Goal: Task Accomplishment & Management: Manage account settings

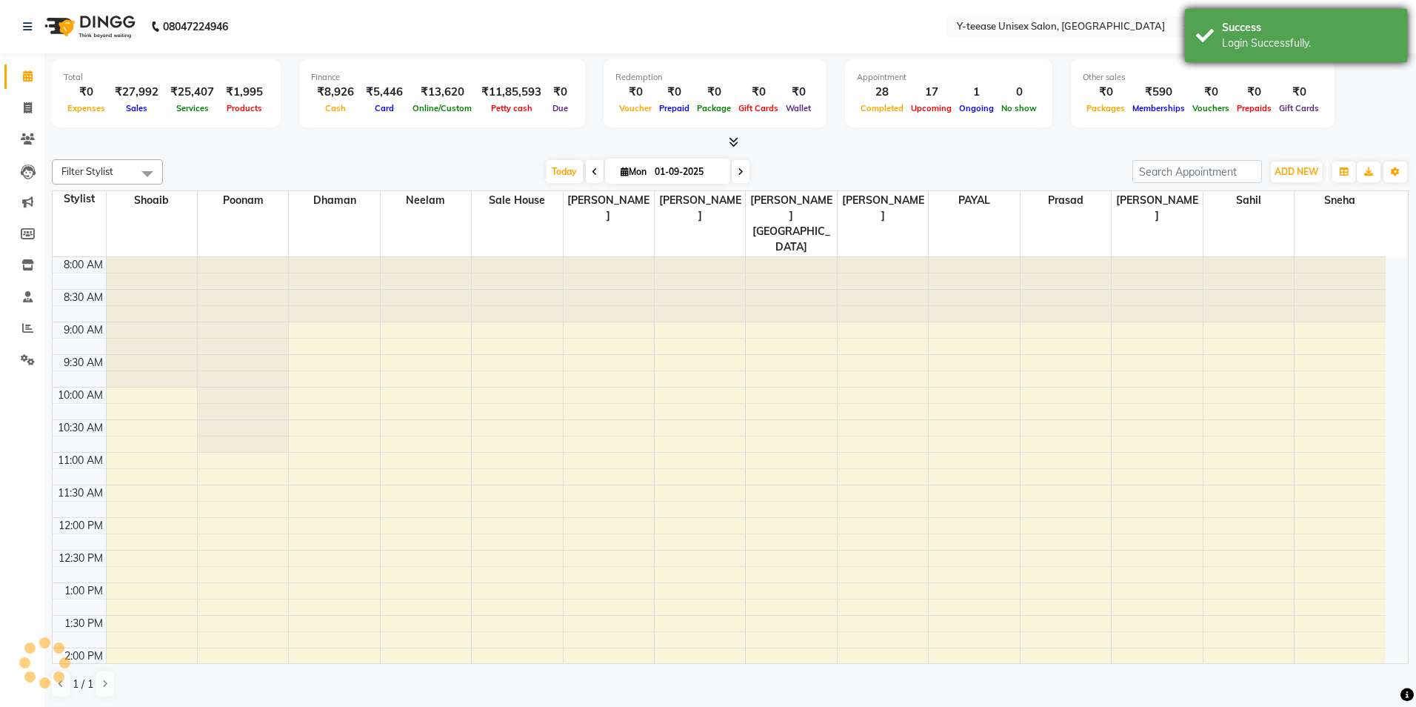
click at [1373, 30] on div "Success" at bounding box center [1309, 28] width 174 height 16
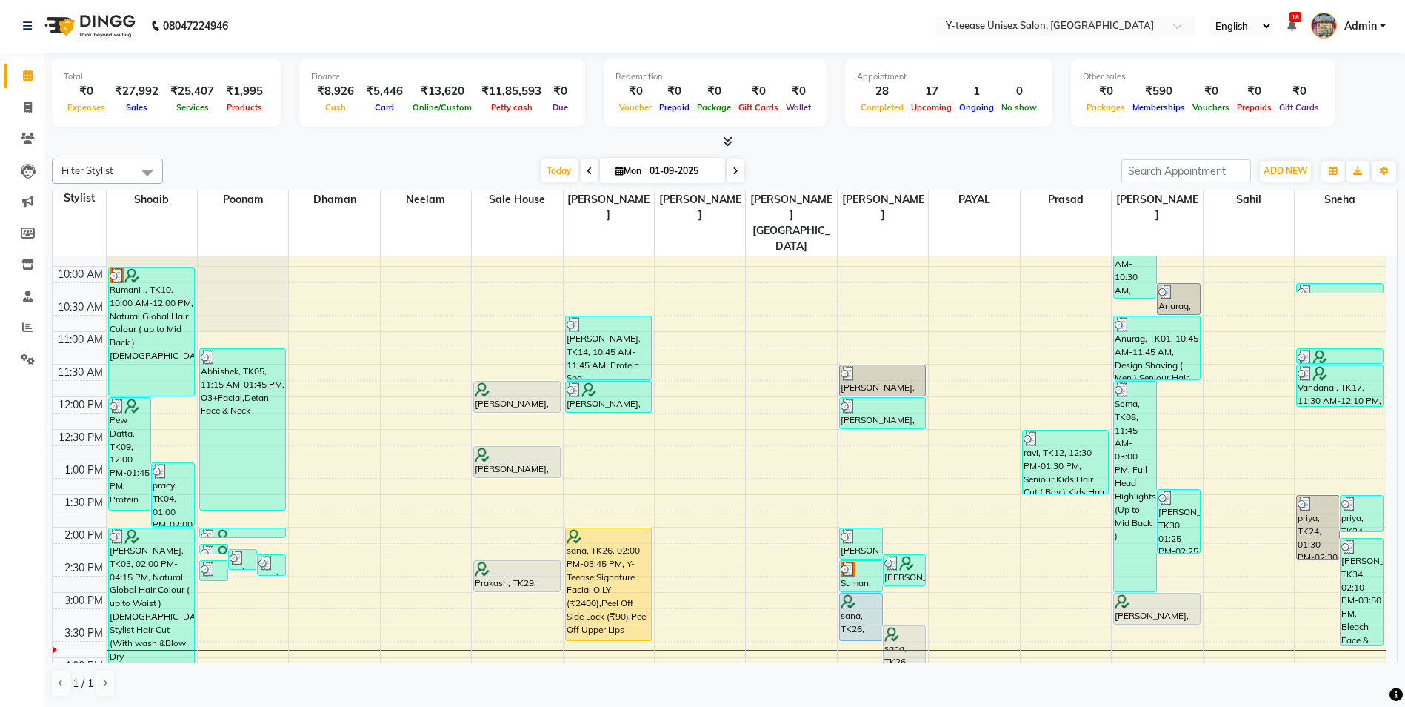
scroll to position [148, 0]
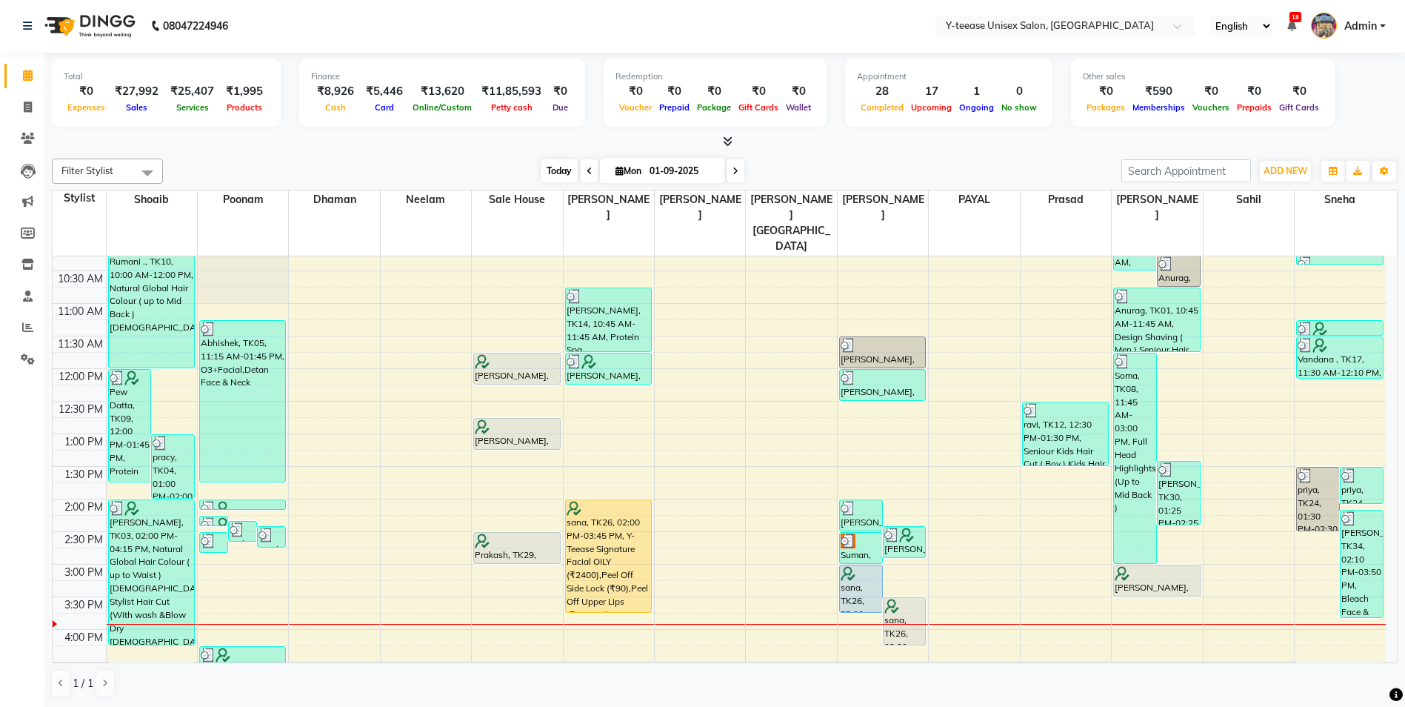
click at [556, 179] on span "Today" at bounding box center [559, 170] width 37 height 23
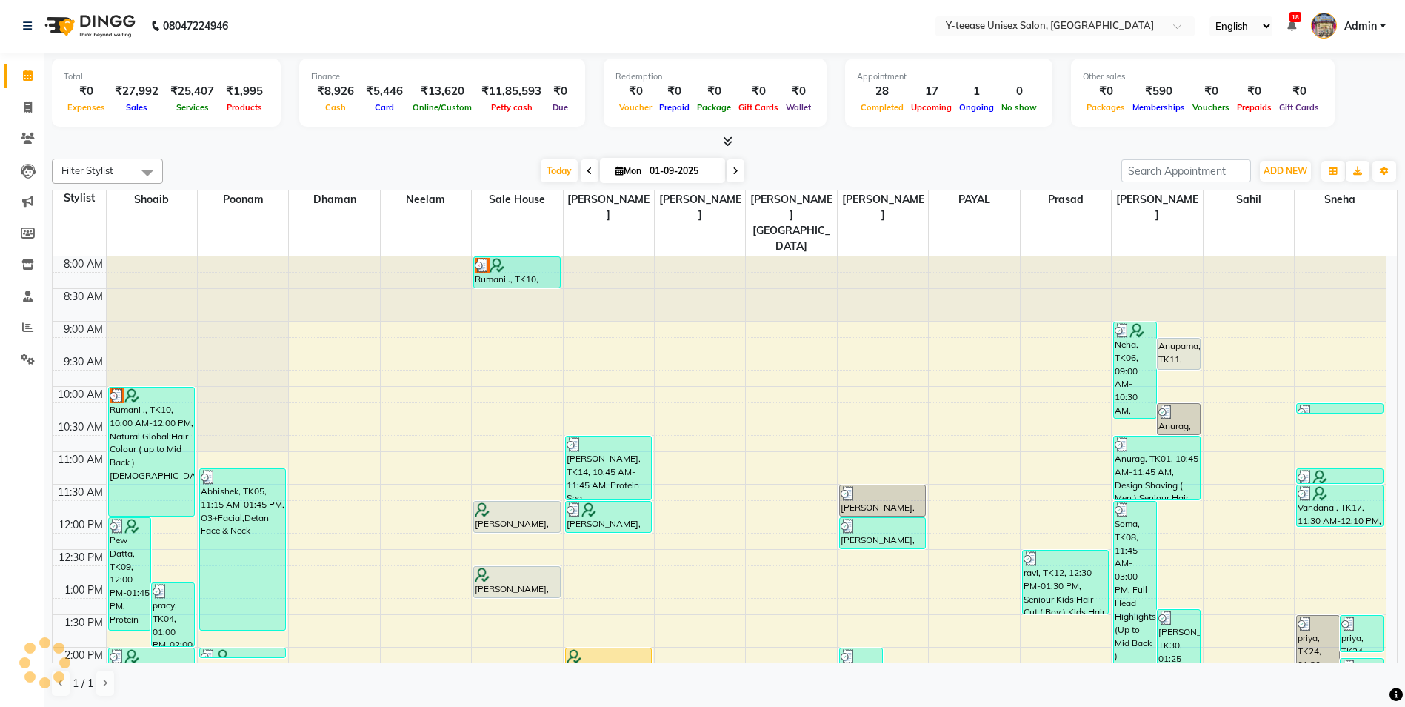
scroll to position [457, 0]
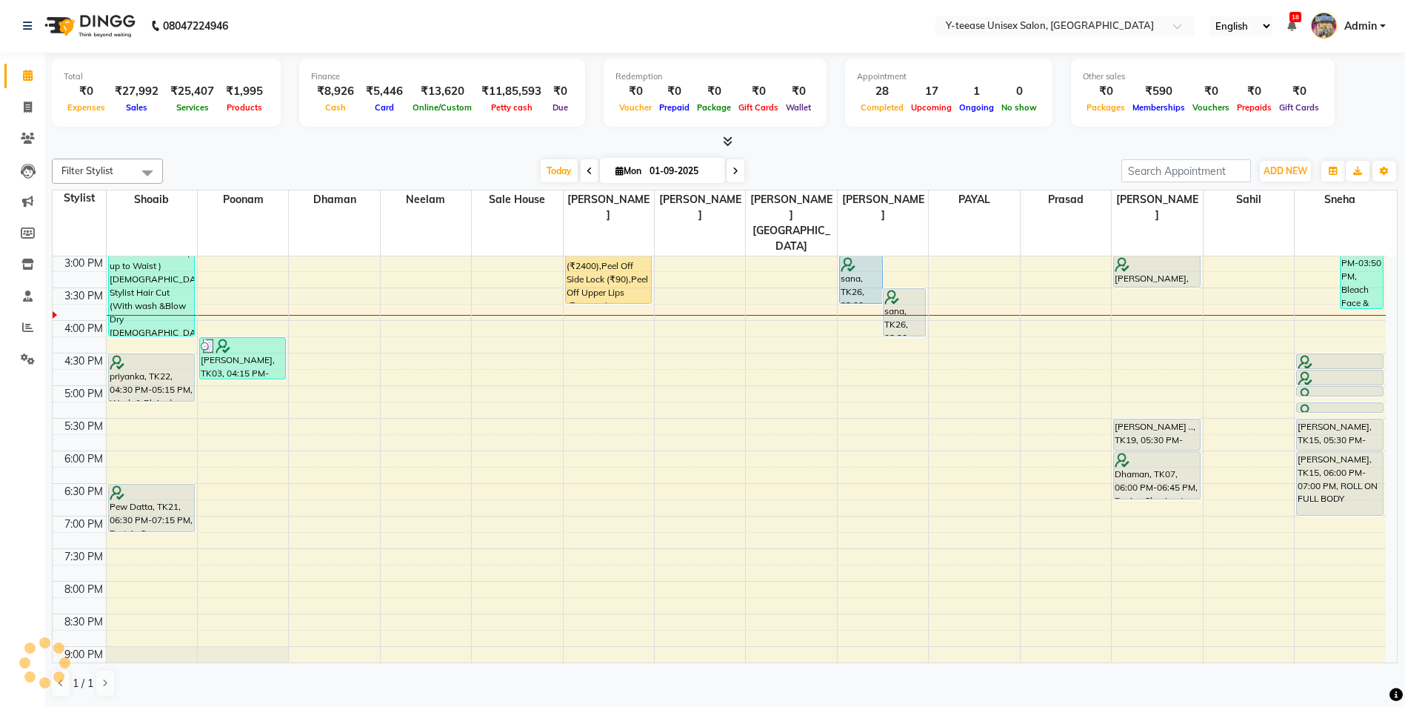
click at [872, 156] on div "Filter Stylist Select All [PERSON_NAME] Poonam Dhaman [PERSON_NAME] Sale House …" at bounding box center [725, 428] width 1346 height 550
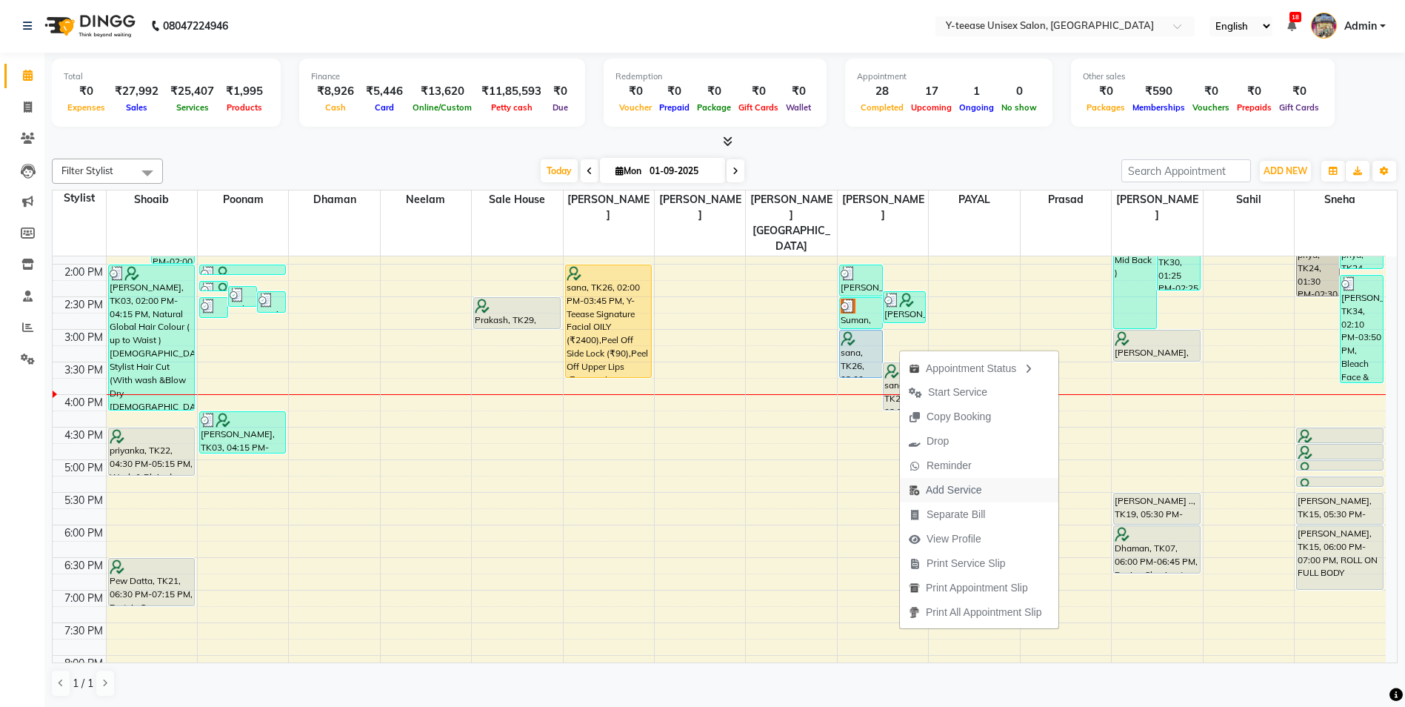
click at [952, 488] on span "Add Service" at bounding box center [954, 490] width 56 height 16
select select "81457"
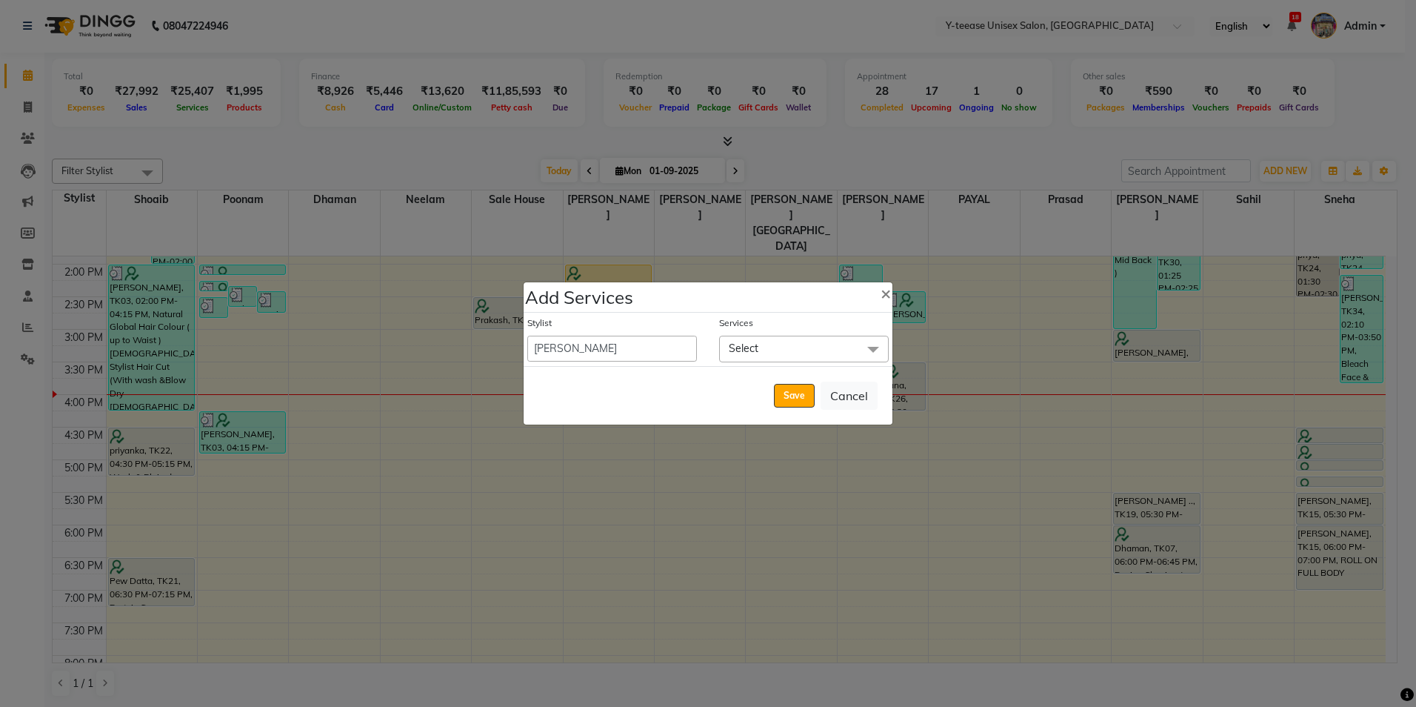
click at [774, 341] on span "Select" at bounding box center [804, 349] width 170 height 26
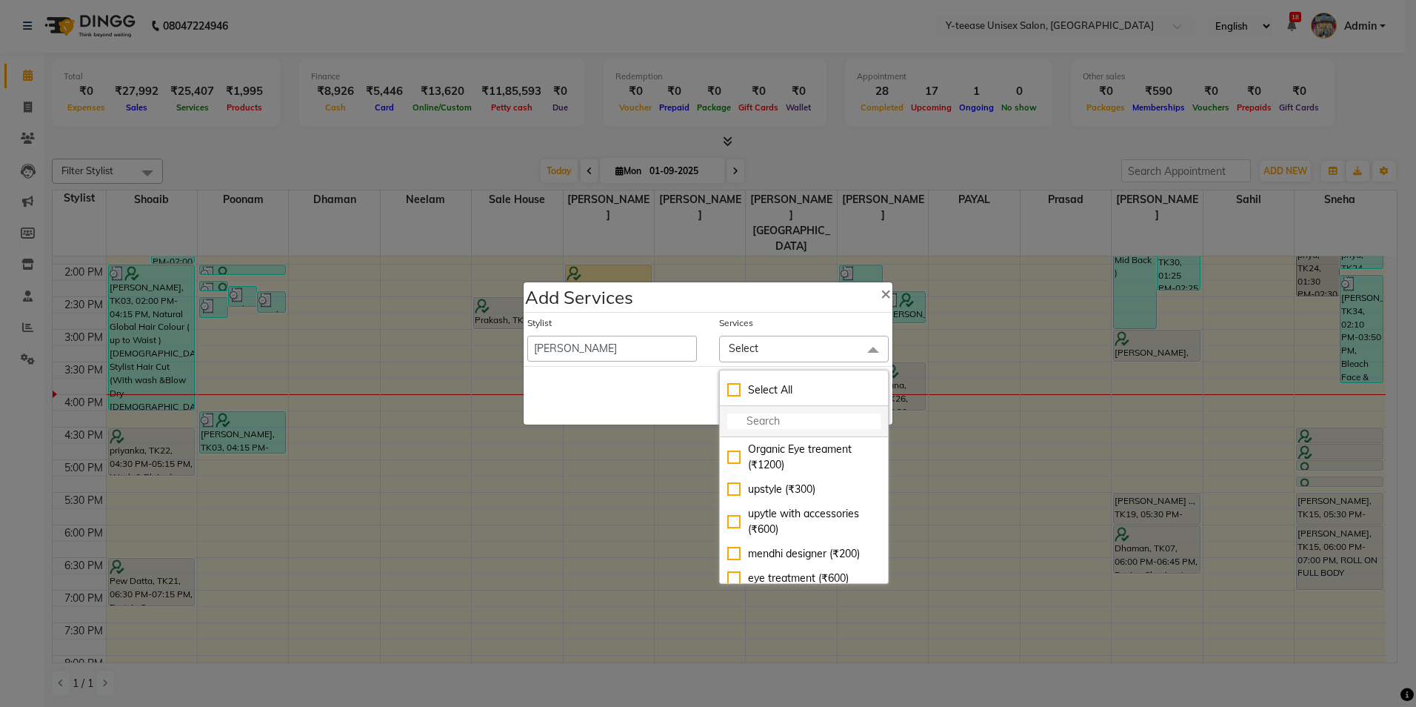
click at [762, 420] on input "multiselect-search" at bounding box center [803, 421] width 153 height 16
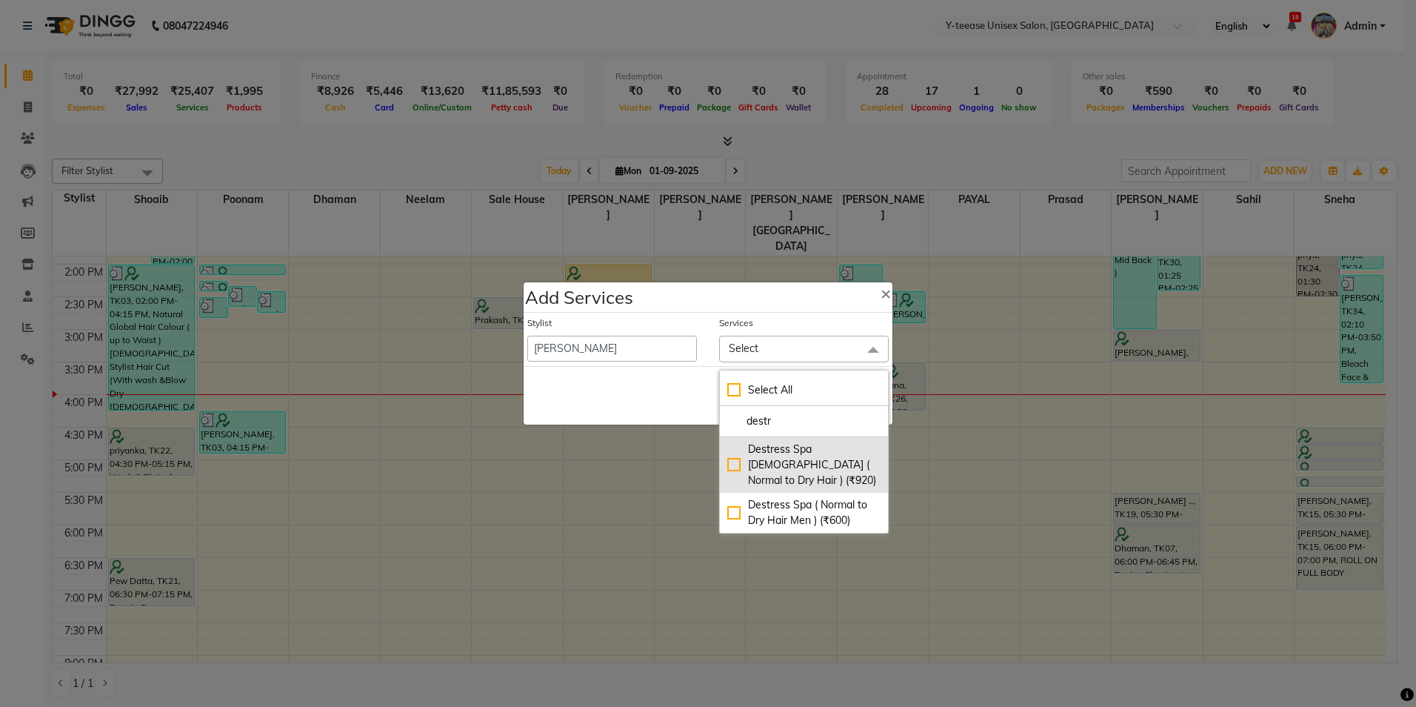
type input "destr"
click at [781, 460] on div "Destress Spa [DEMOGRAPHIC_DATA] ( Normal to Dry Hair ) (₹920)" at bounding box center [803, 464] width 153 height 47
checkbox input "true"
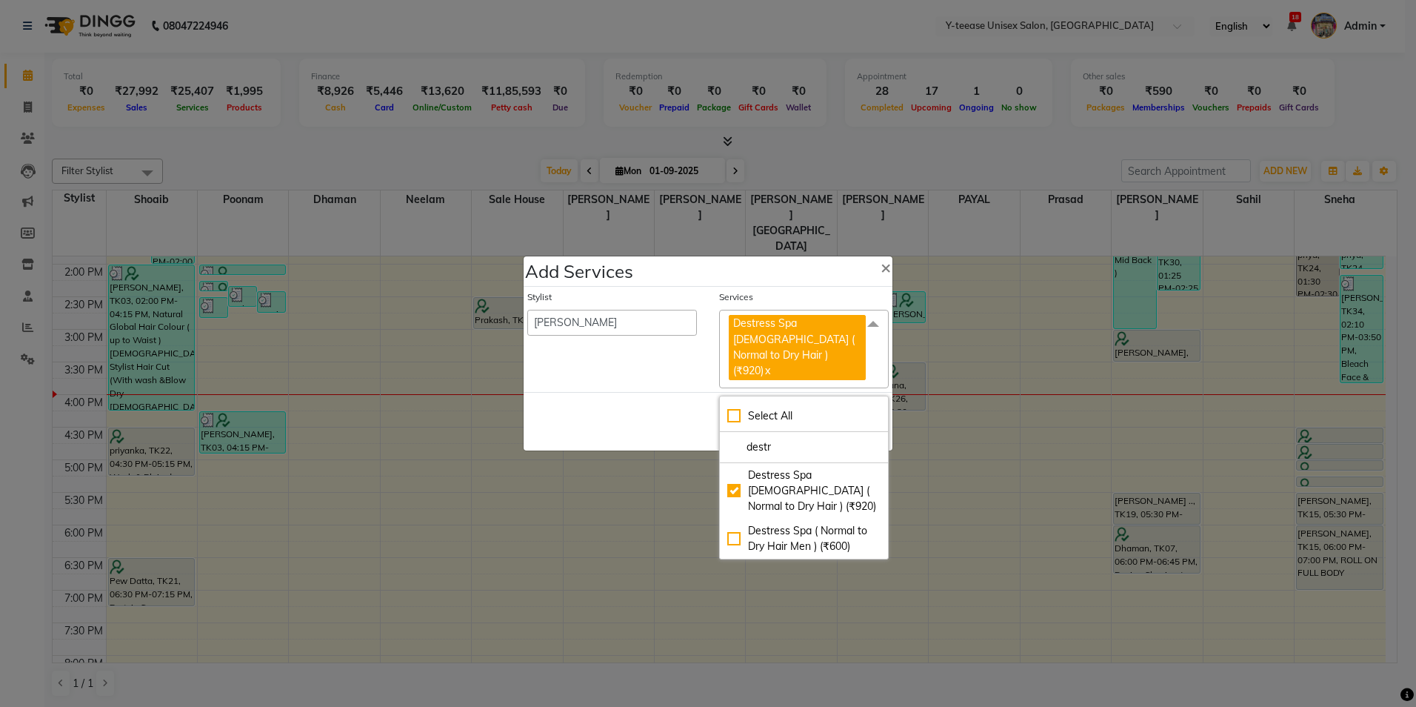
click at [684, 411] on div "Save Cancel" at bounding box center [708, 421] width 369 height 59
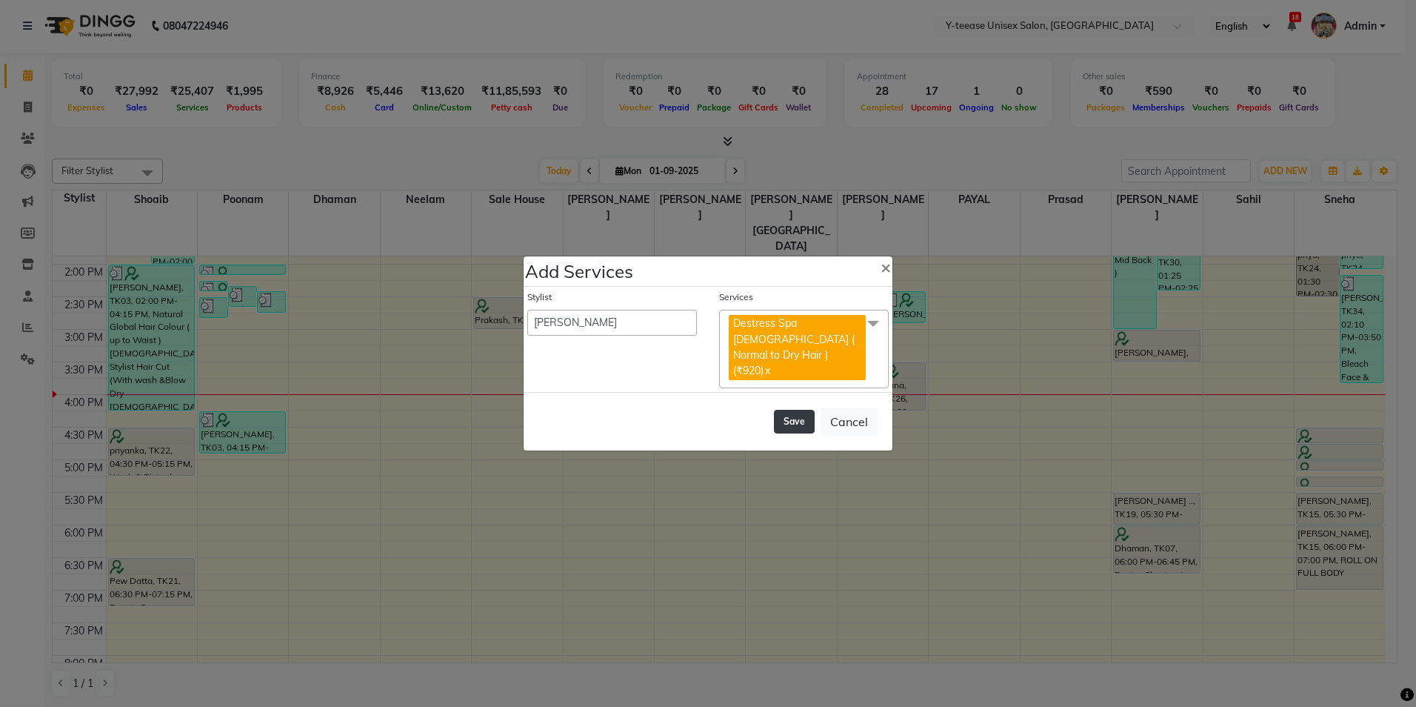
click at [783, 410] on button "Save" at bounding box center [794, 422] width 41 height 24
select select "86041"
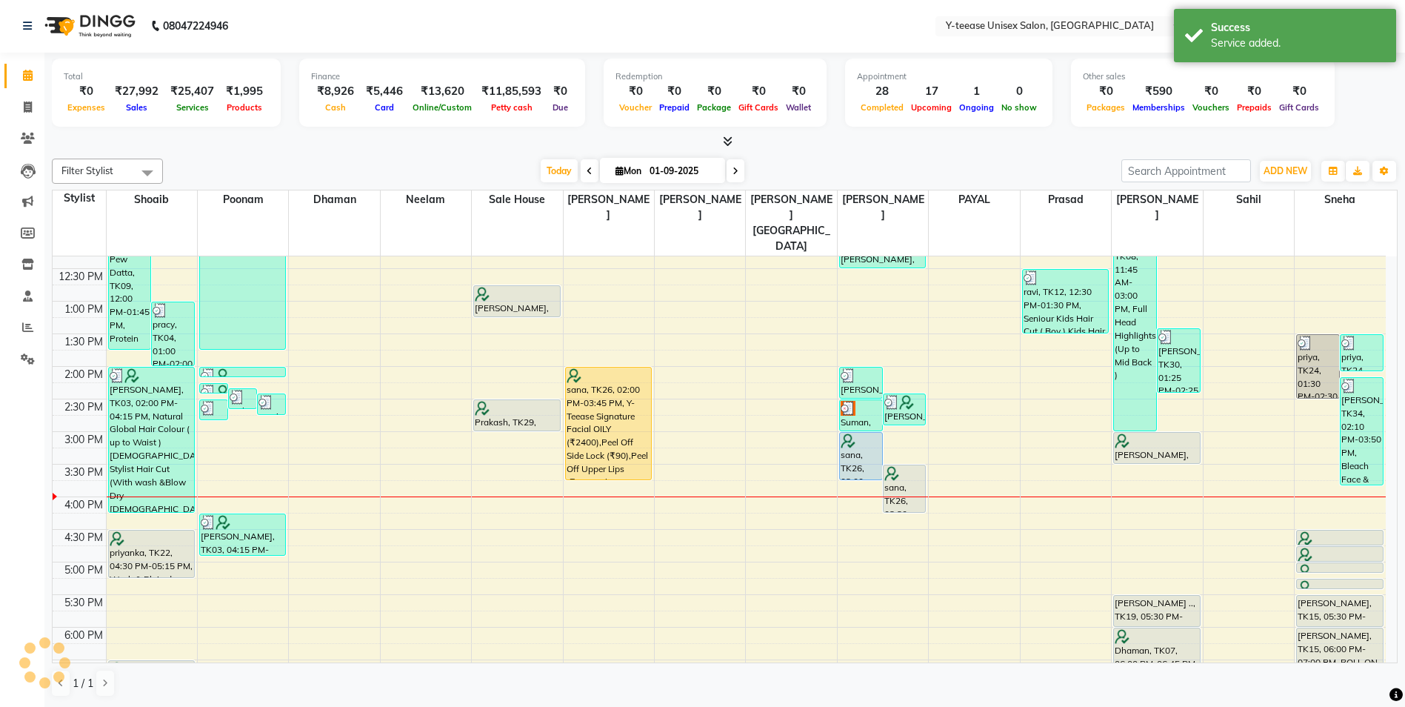
scroll to position [235, 0]
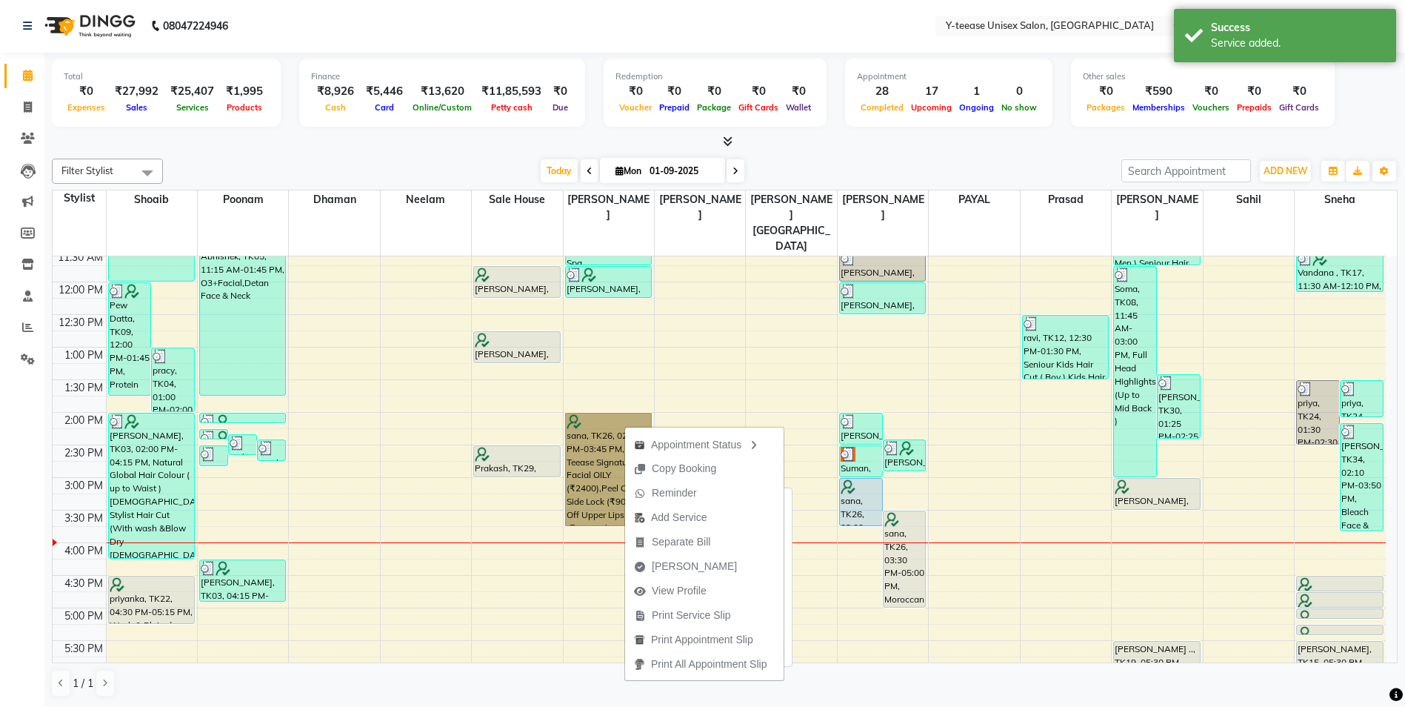
click at [590, 421] on link "sana, TK26, 02:00 PM-03:45 PM, Y-Teease Signature Facial OILY (₹2400),Peel Off …" at bounding box center [608, 469] width 87 height 113
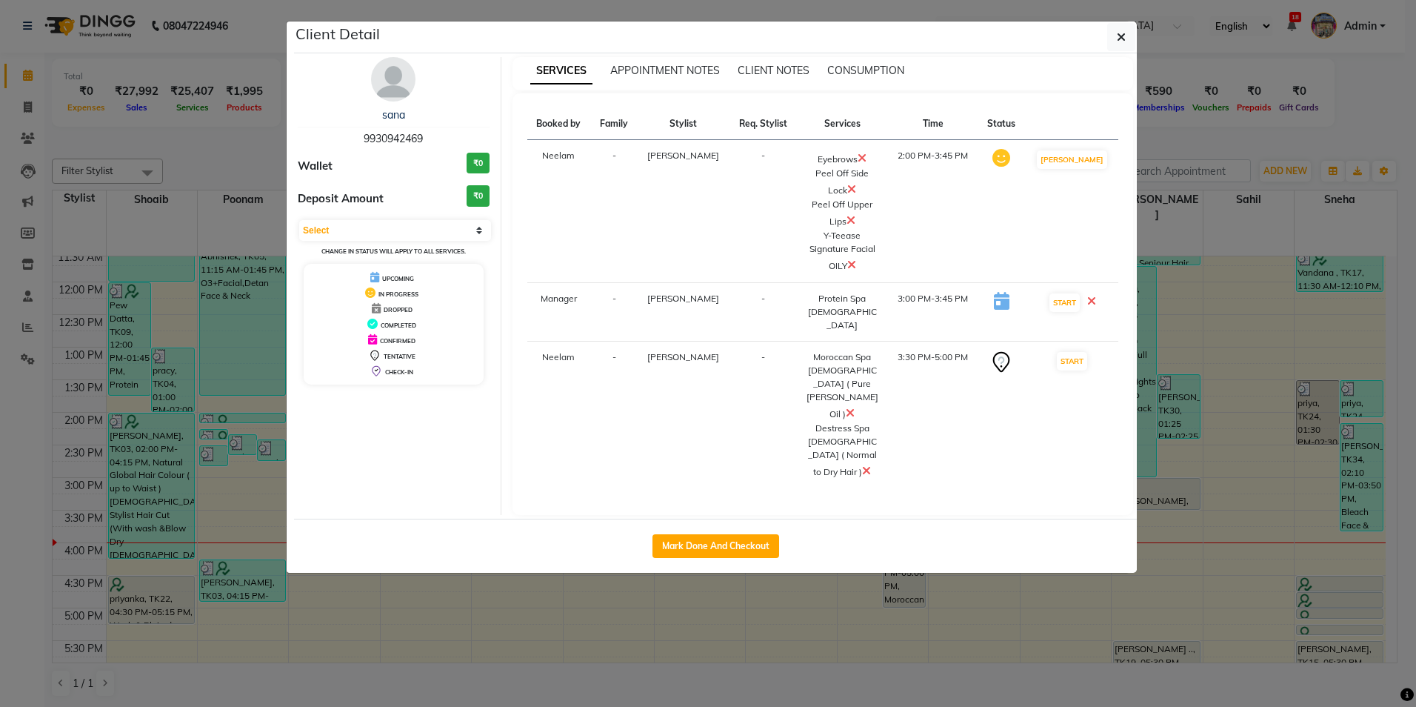
click at [1096, 295] on icon at bounding box center [1091, 301] width 9 height 12
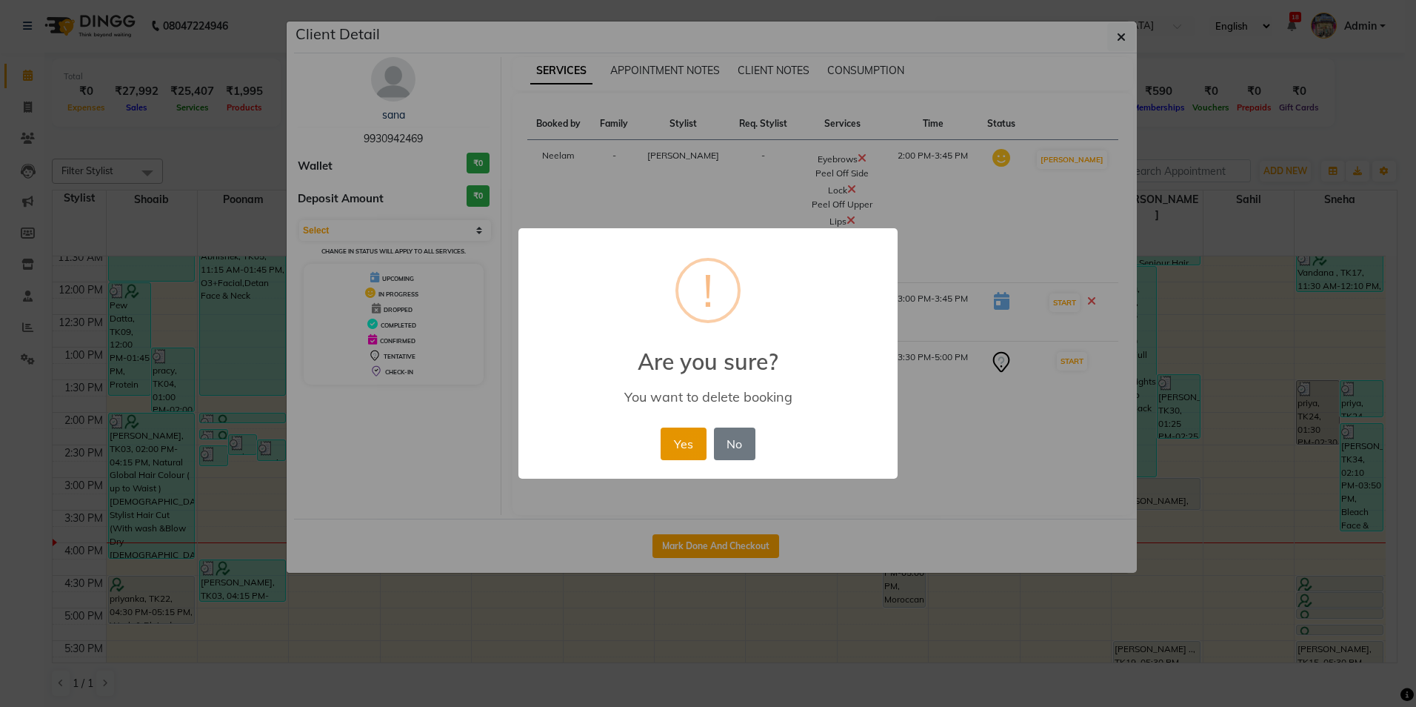
click at [685, 440] on button "Yes" at bounding box center [683, 443] width 45 height 33
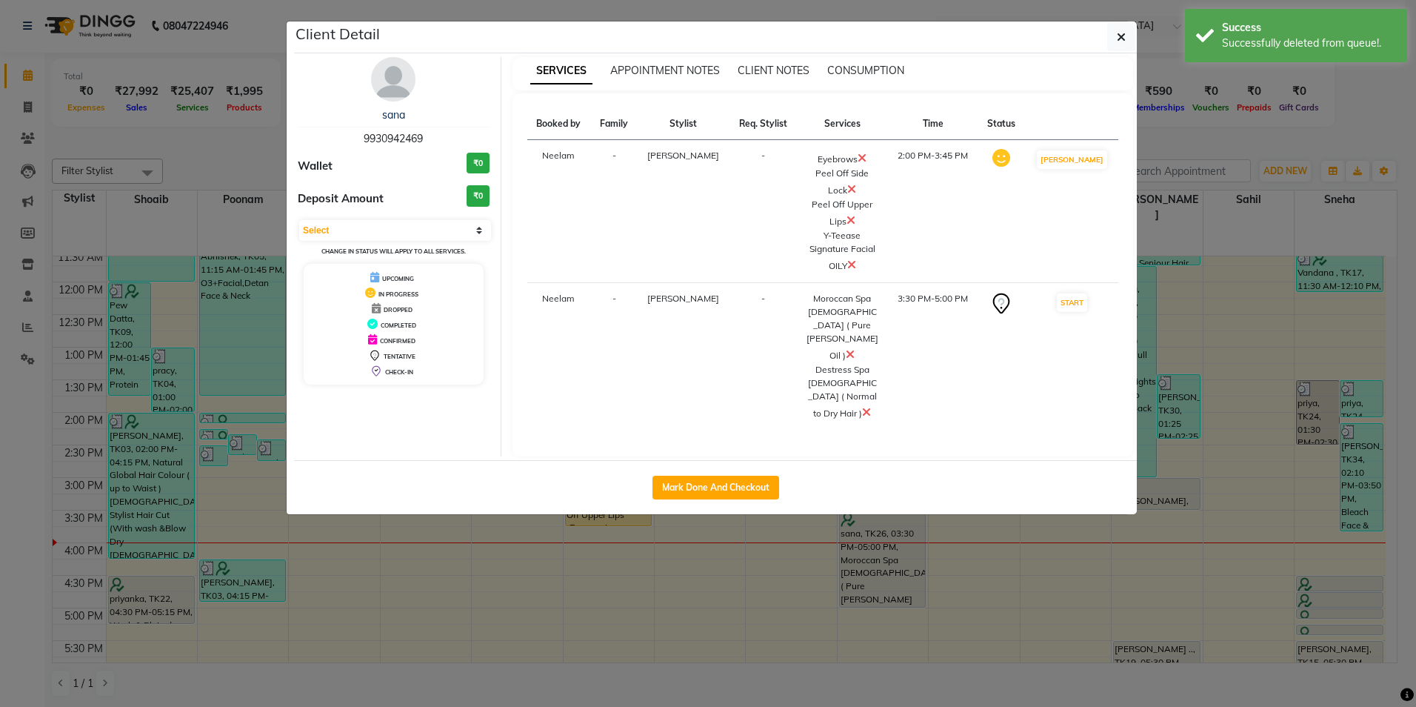
click at [855, 348] on icon at bounding box center [850, 354] width 9 height 12
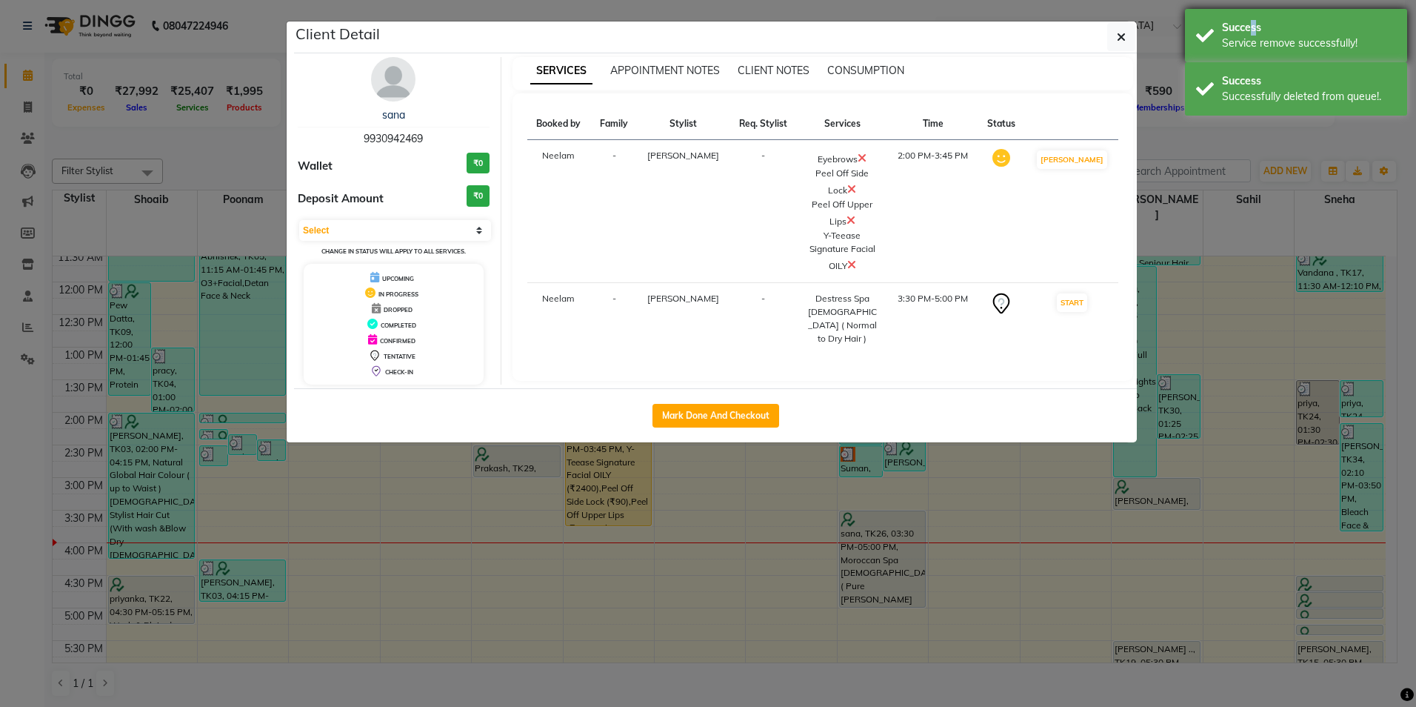
click at [1248, 21] on div "Success" at bounding box center [1309, 28] width 174 height 16
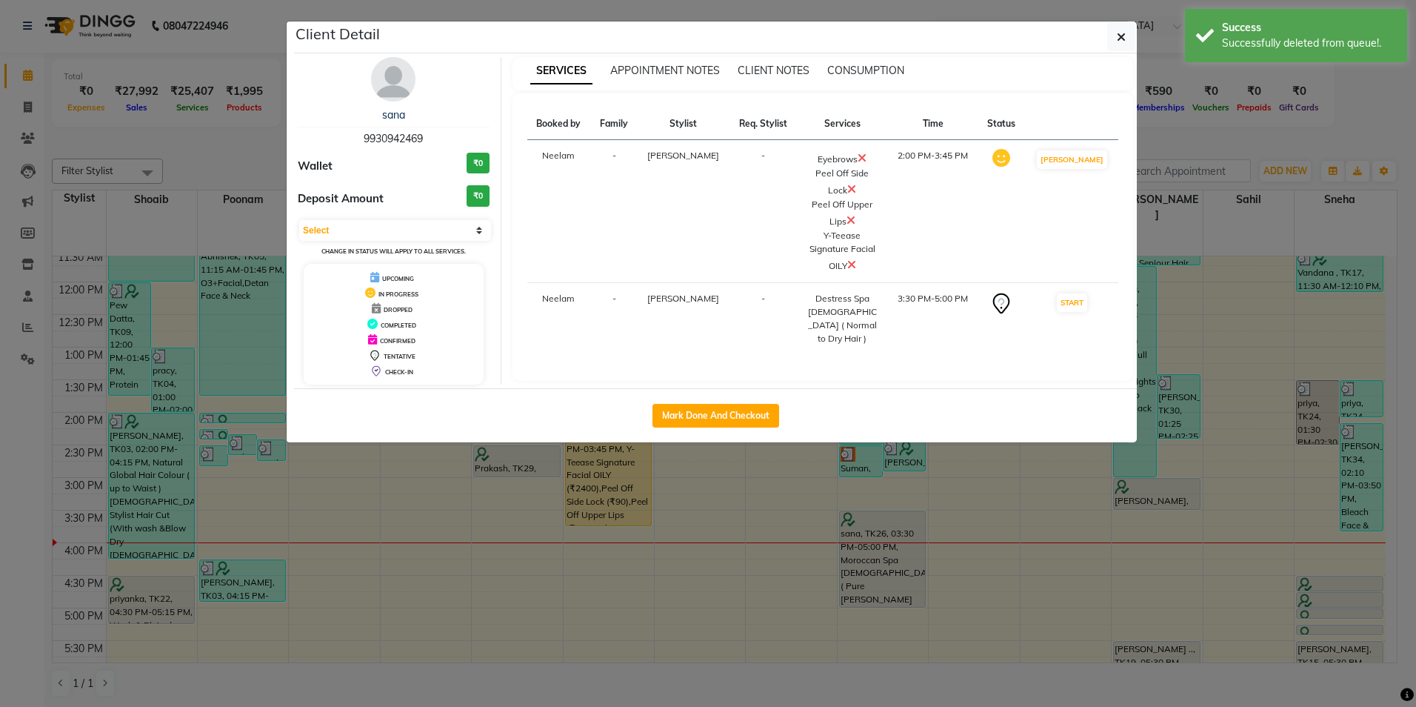
drag, startPoint x: 1256, startPoint y: 35, endPoint x: 974, endPoint y: 37, distance: 281.5
click at [1241, 33] on div "Success" at bounding box center [1309, 28] width 174 height 16
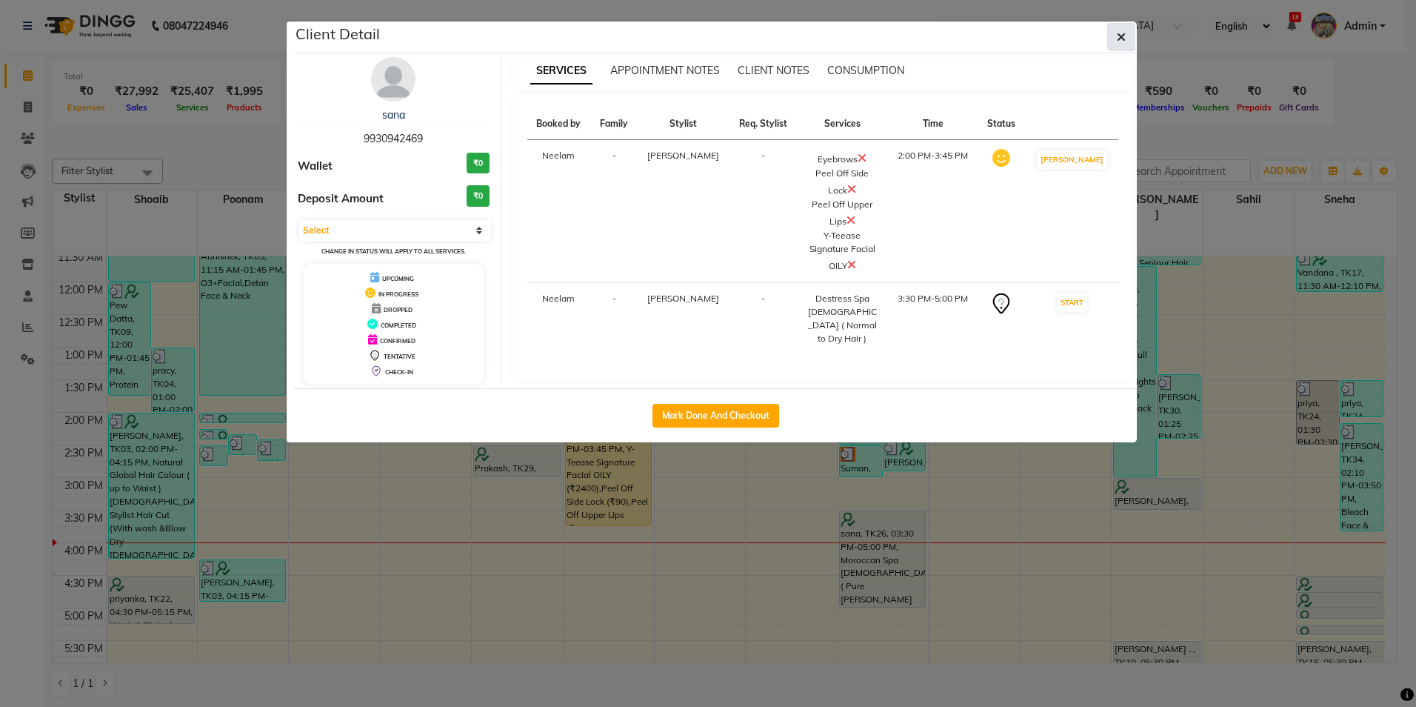
click at [1125, 30] on span "button" at bounding box center [1121, 37] width 9 height 15
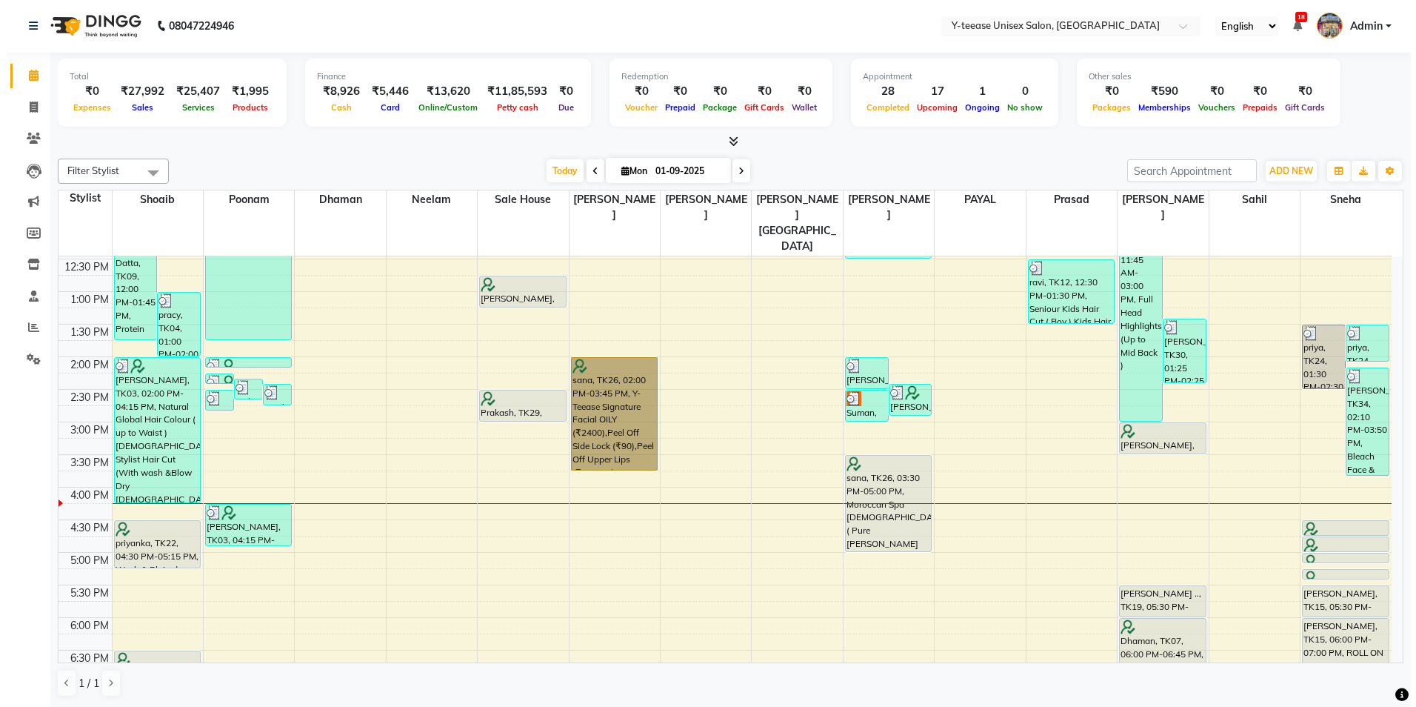
scroll to position [383, 0]
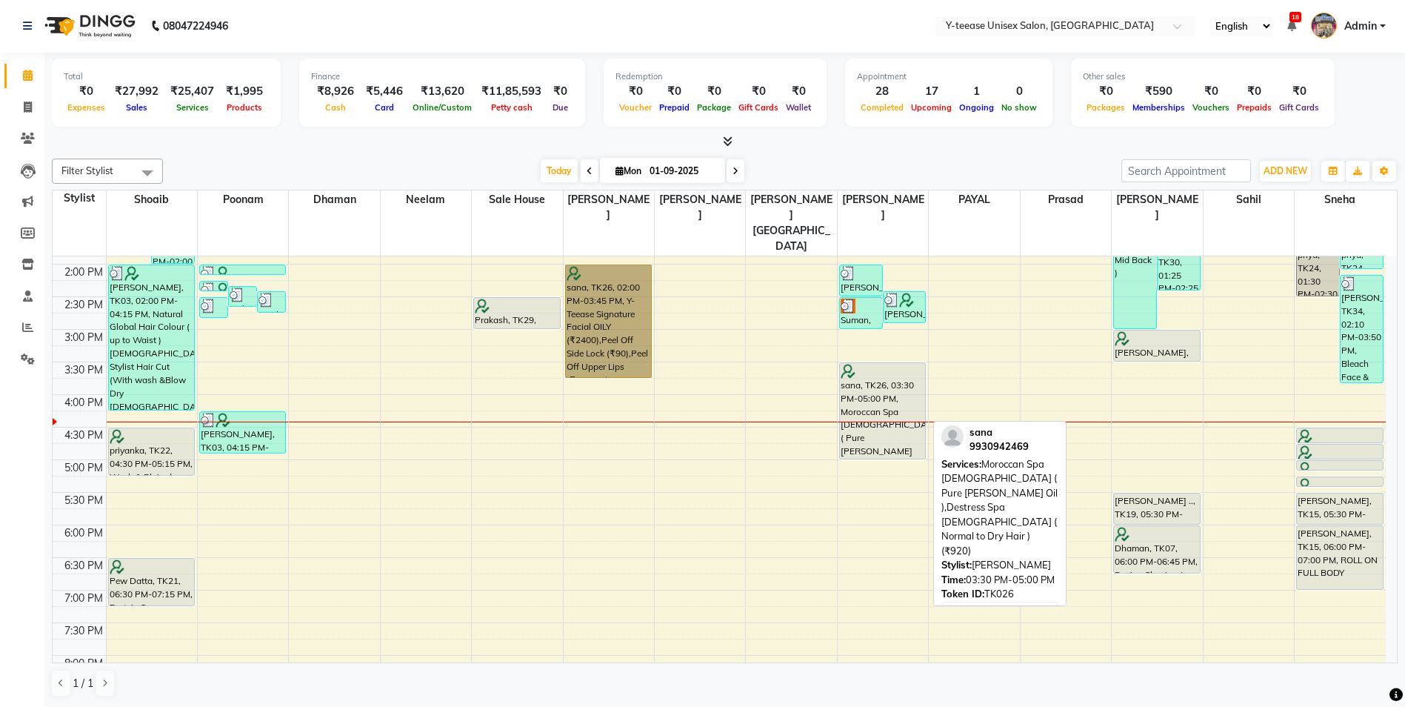
click at [866, 372] on div "sana, TK26, 03:30 PM-05:00 PM, Moroccan Spa [DEMOGRAPHIC_DATA] ( Pure [PERSON_N…" at bounding box center [882, 411] width 85 height 96
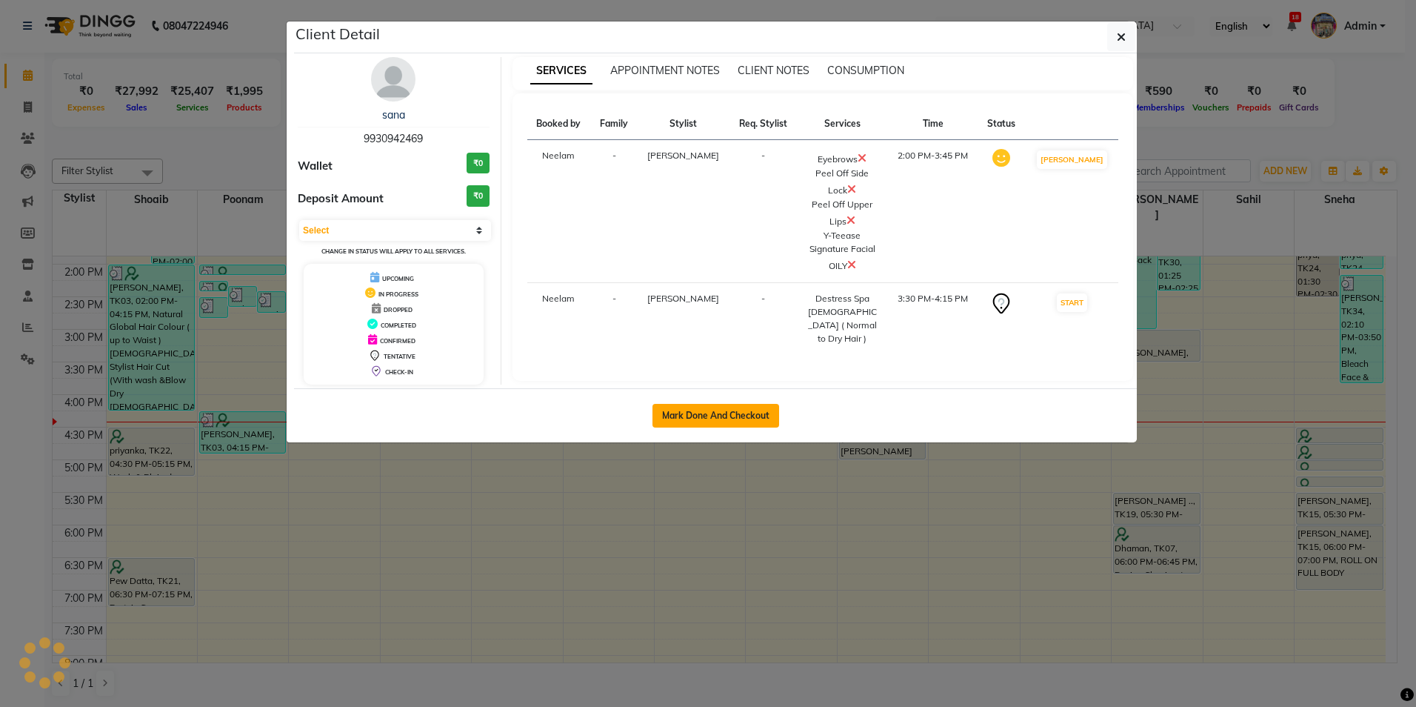
click at [681, 407] on button "Mark Done And Checkout" at bounding box center [716, 416] width 127 height 24
select select "service"
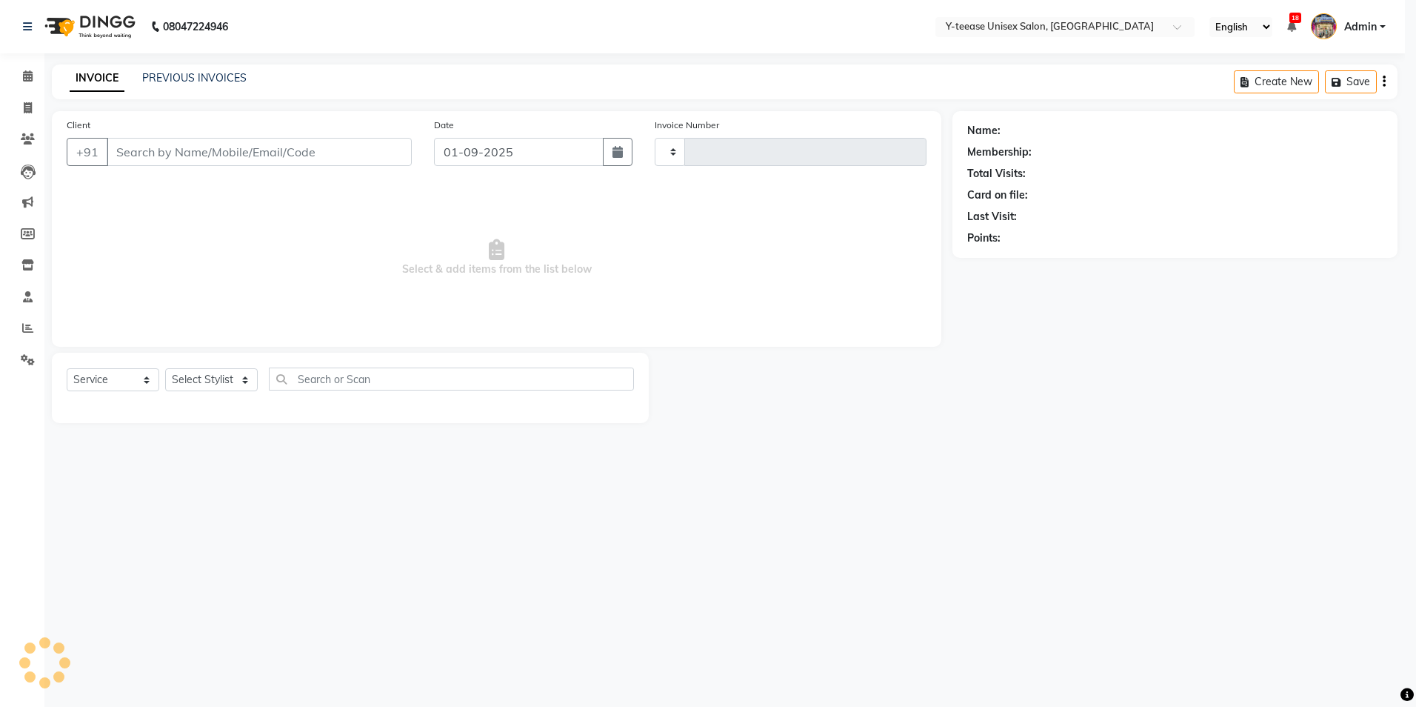
type input "6916"
select select "4"
type input "9930942469"
select select "86041"
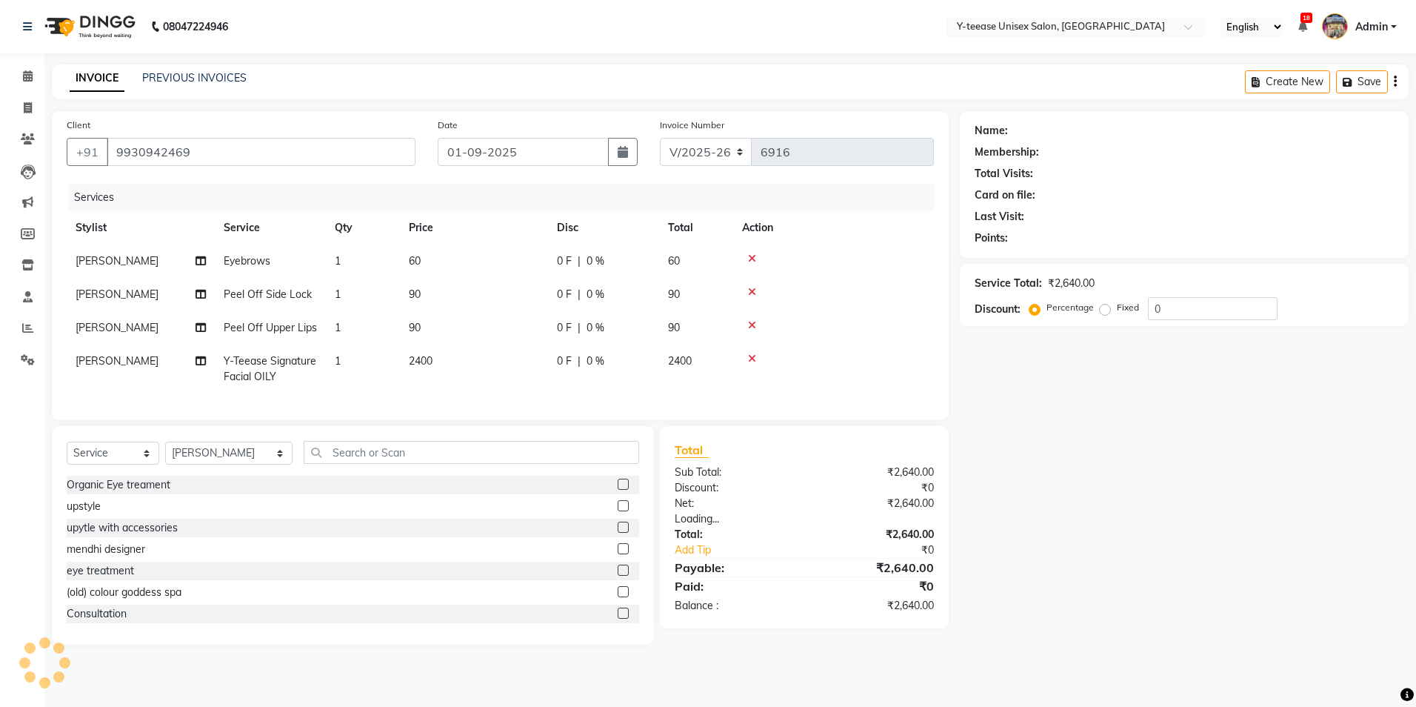
click at [1005, 545] on div "Name: Membership: Total Visits: Card on file: Last Visit: Points: Service Total…" at bounding box center [1190, 377] width 460 height 533
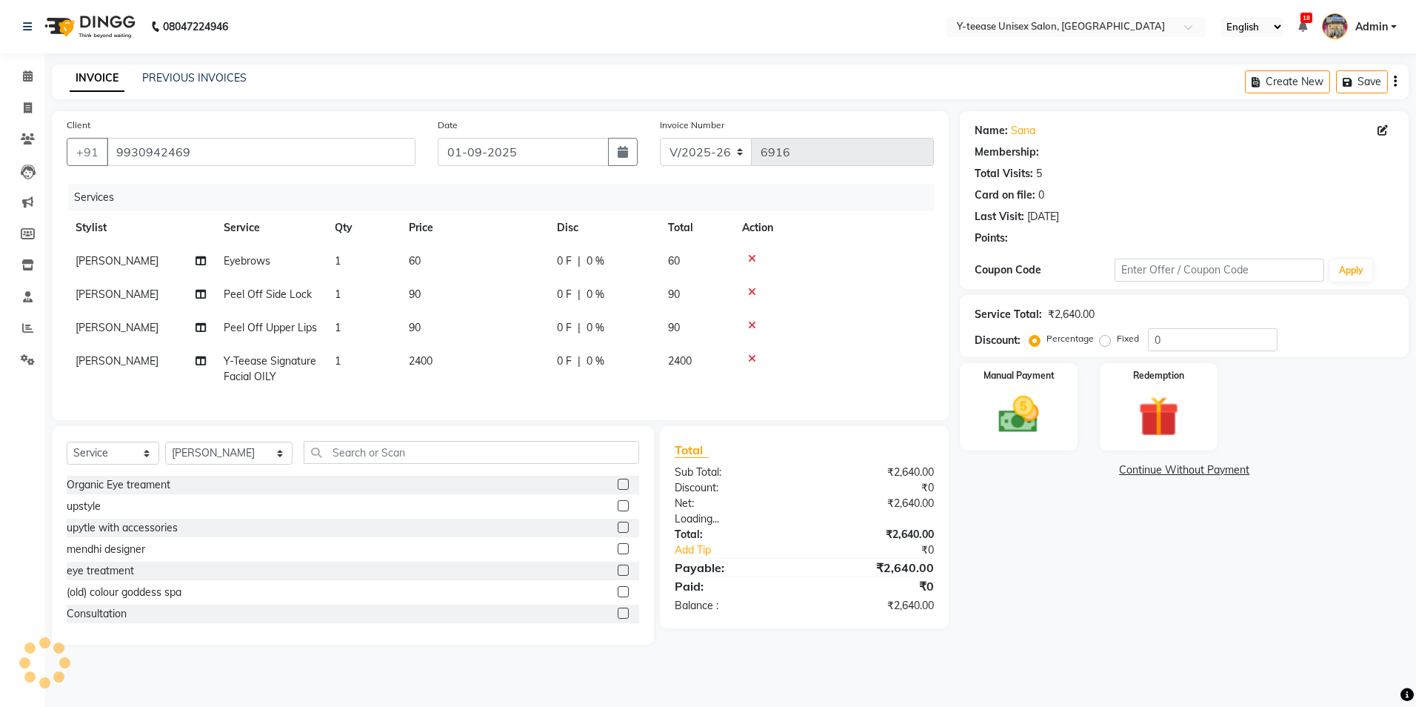
select select "1: Object"
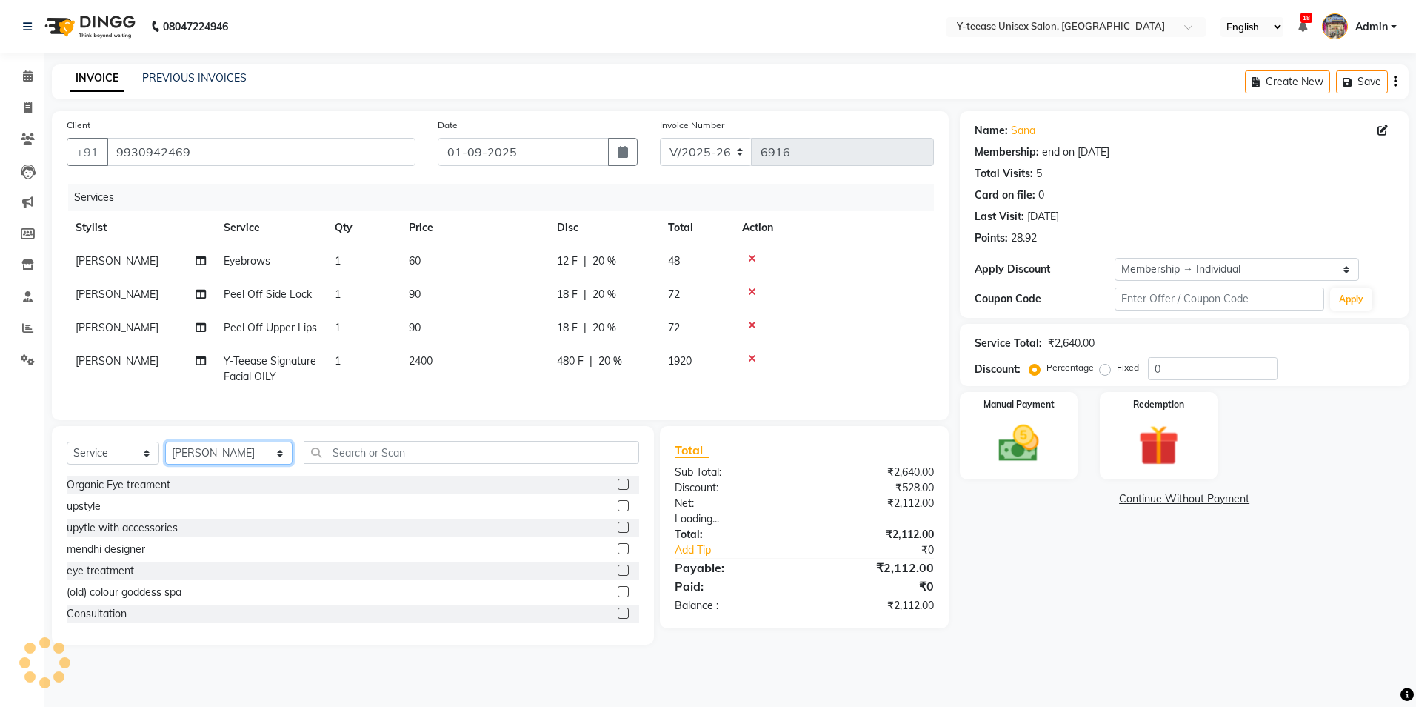
click at [203, 464] on select "Select Stylist [PERSON_NAME] Dhaman [PERSON_NAME] [PERSON_NAME] nagar Manager M…" at bounding box center [228, 452] width 127 height 23
select select "81457"
click at [165, 453] on select "Select Stylist [PERSON_NAME] Dhaman [PERSON_NAME] [PERSON_NAME] nagar Manager M…" at bounding box center [228, 452] width 127 height 23
click at [336, 464] on input "text" at bounding box center [472, 452] width 336 height 23
type input "20"
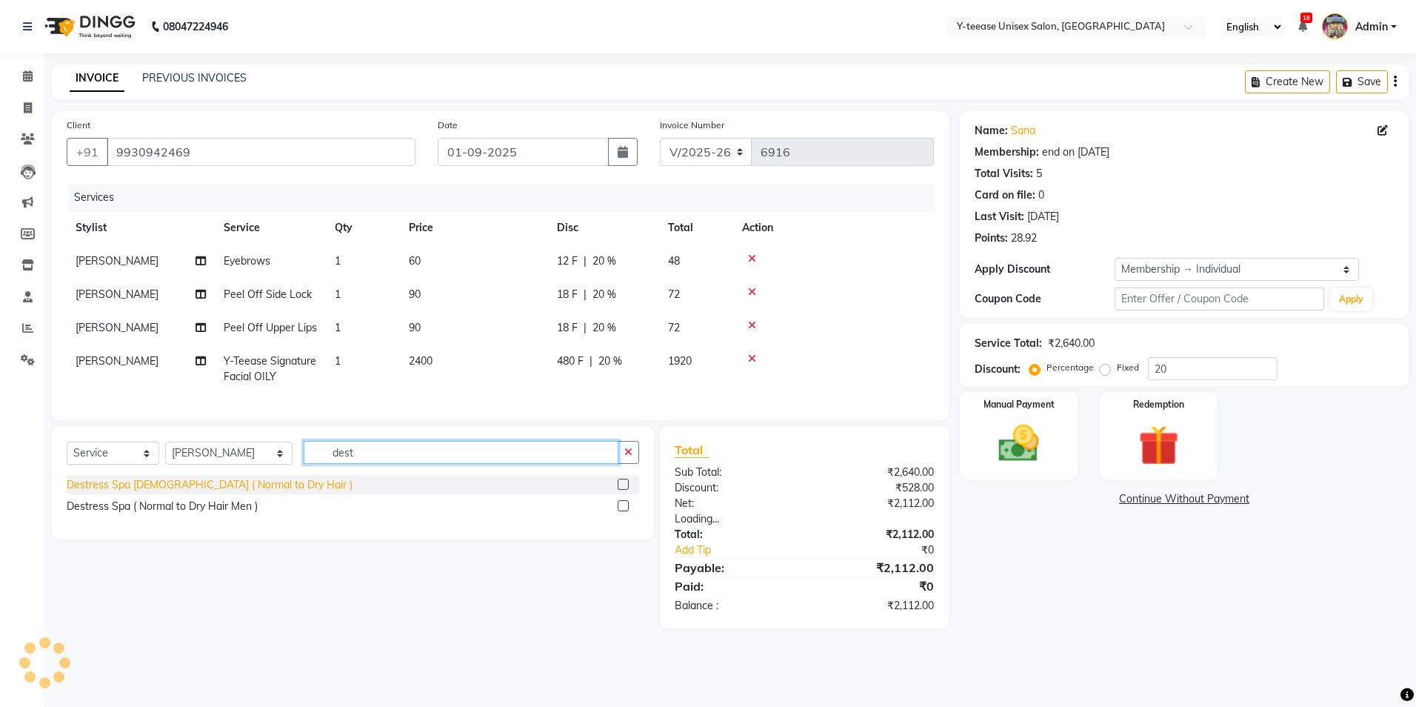
type input "dest"
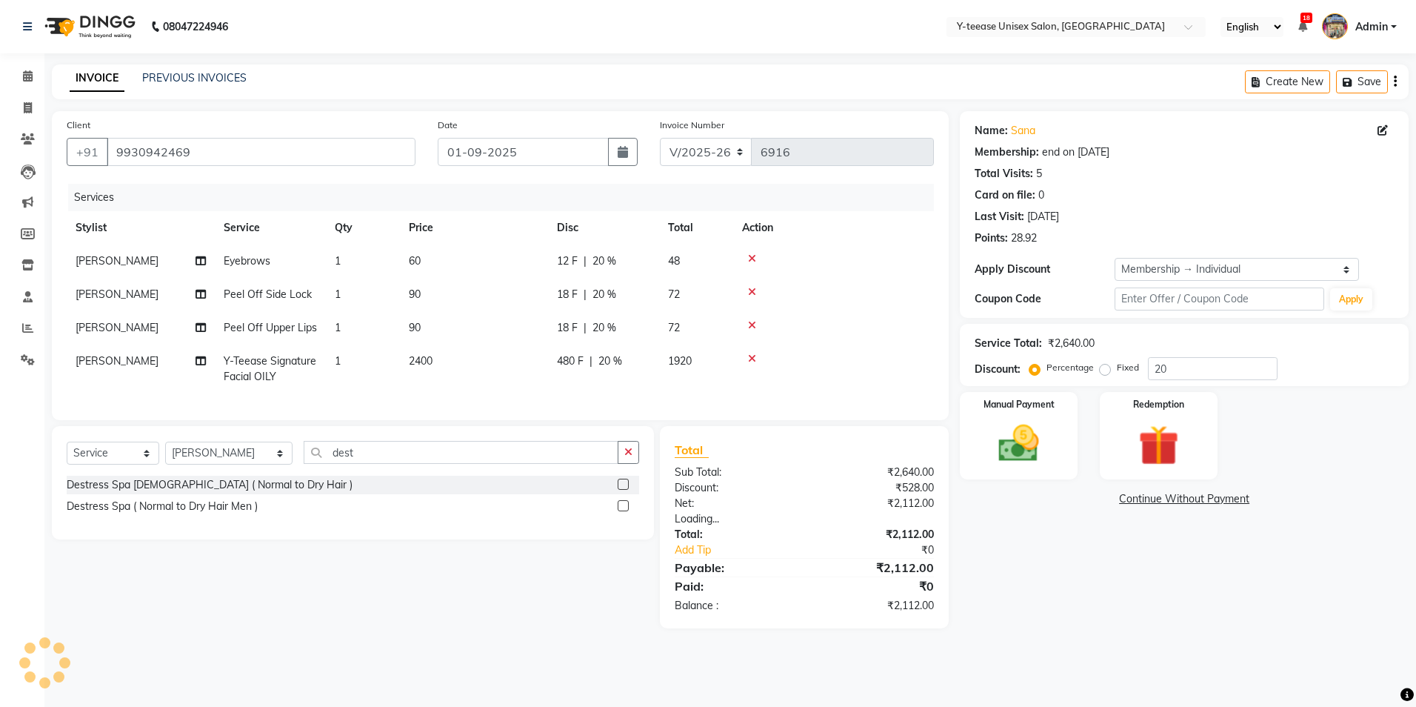
click at [207, 489] on div "Destress Spa [DEMOGRAPHIC_DATA] ( Normal to Dry Hair )" at bounding box center [210, 485] width 286 height 16
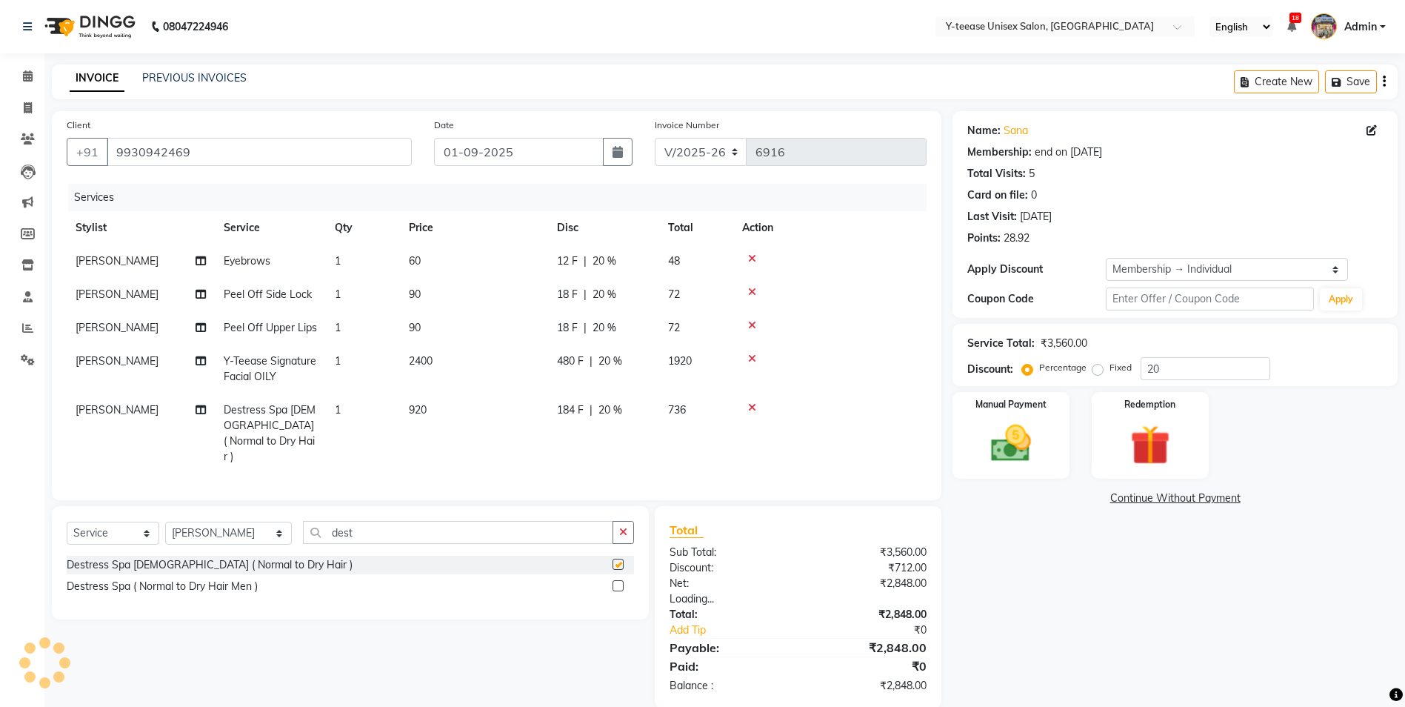
checkbox input "false"
click at [643, 525] on div "Select Service Product Membership Package Voucher Prepaid Gift Card Select Styl…" at bounding box center [350, 562] width 597 height 113
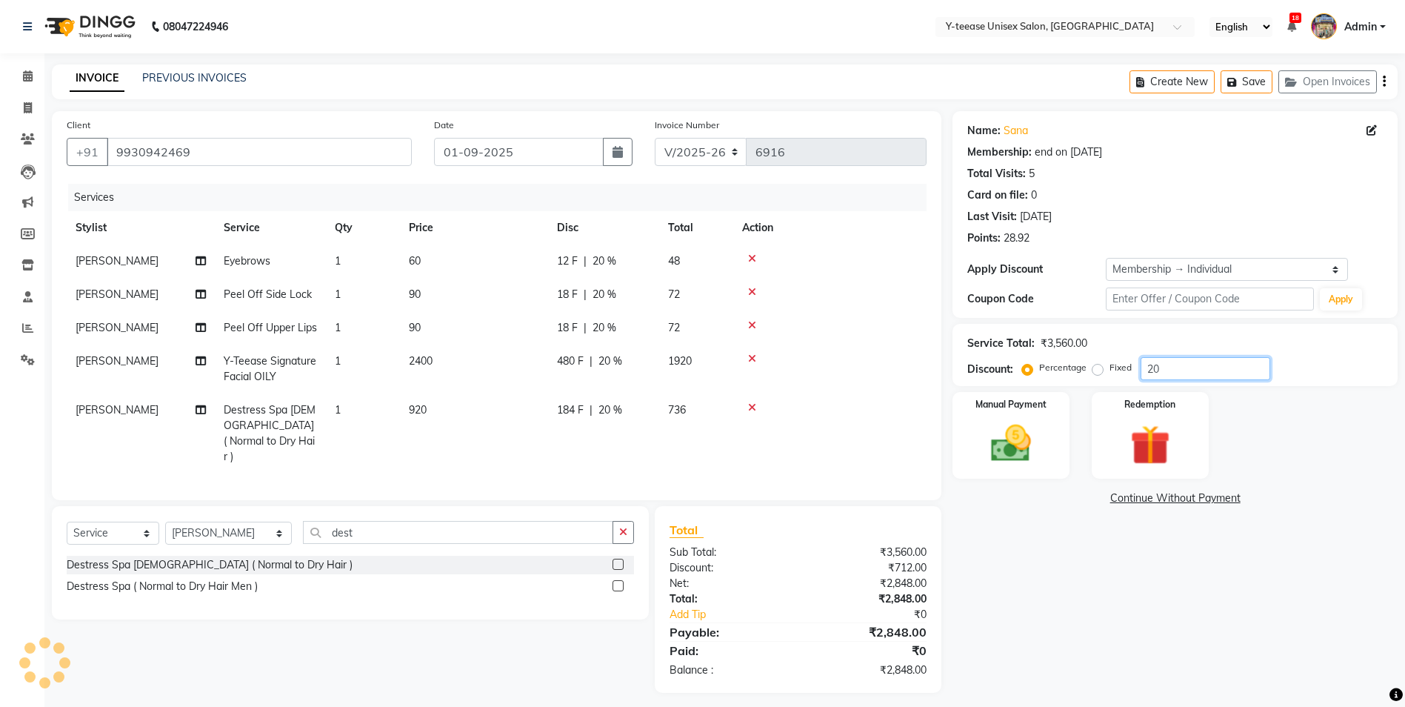
click at [1238, 370] on input "20" at bounding box center [1206, 368] width 130 height 23
type input "2"
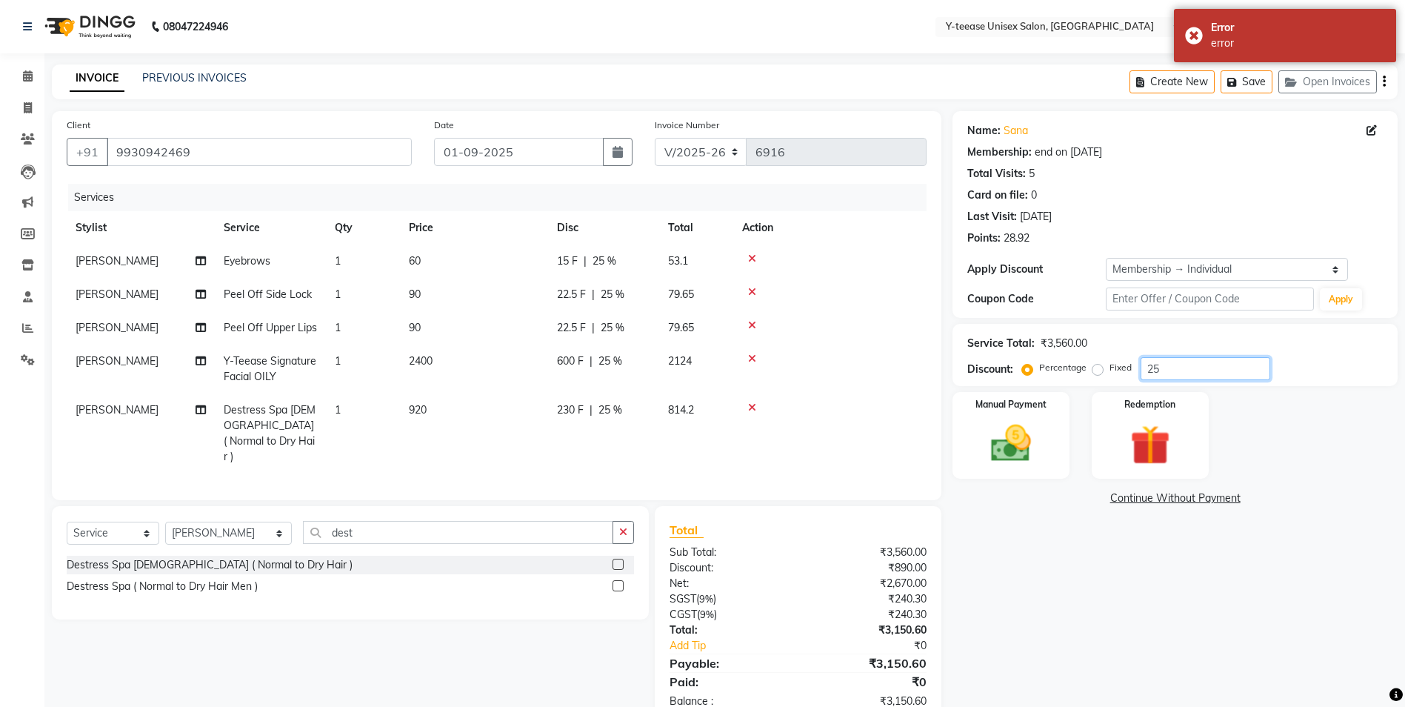
scroll to position [35, 0]
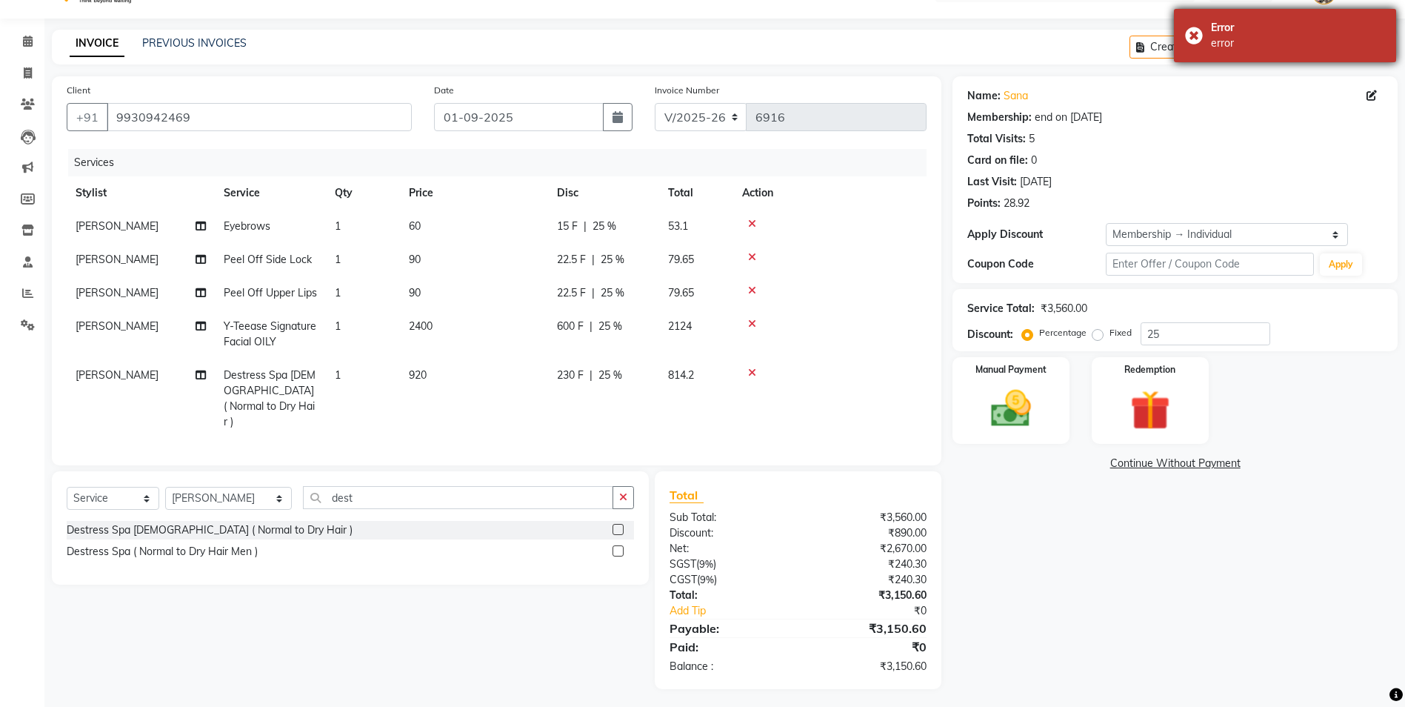
click at [1214, 26] on div "Error" at bounding box center [1298, 28] width 174 height 16
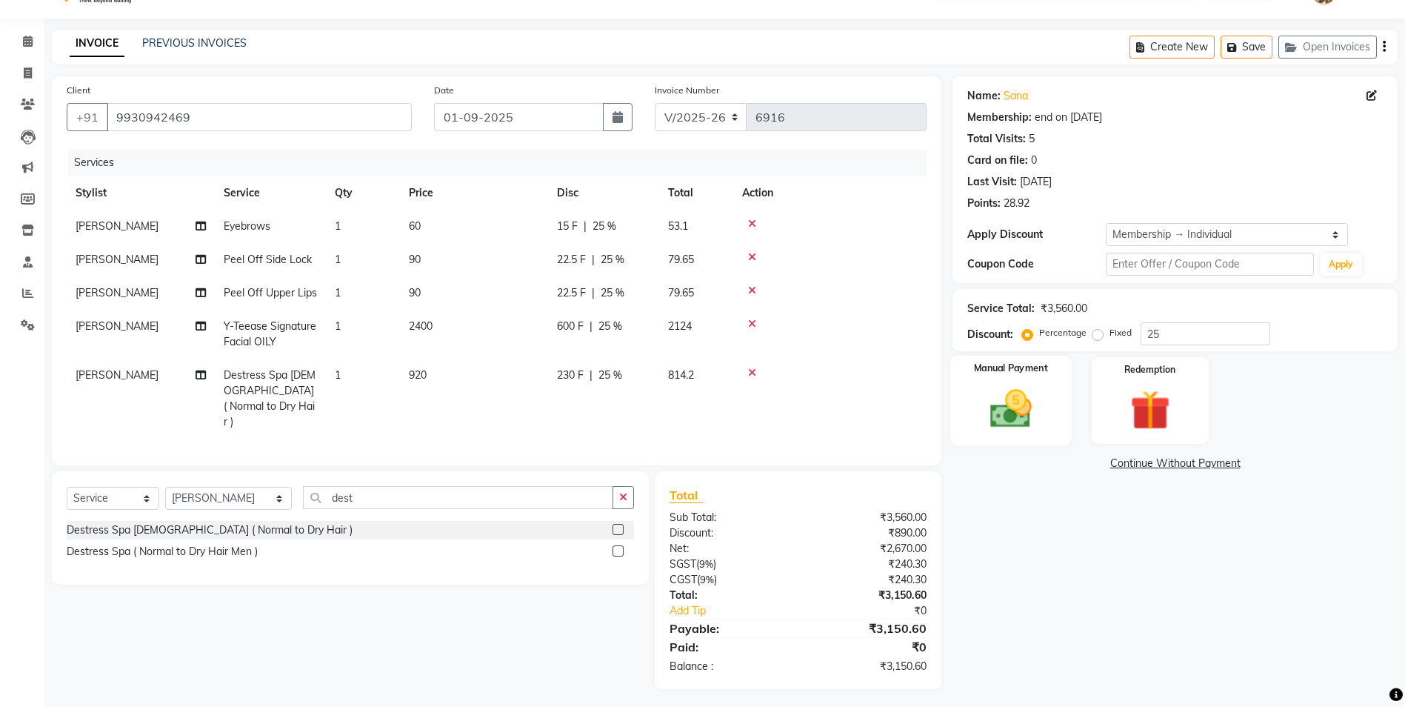
click at [1024, 397] on img at bounding box center [1011, 408] width 68 height 48
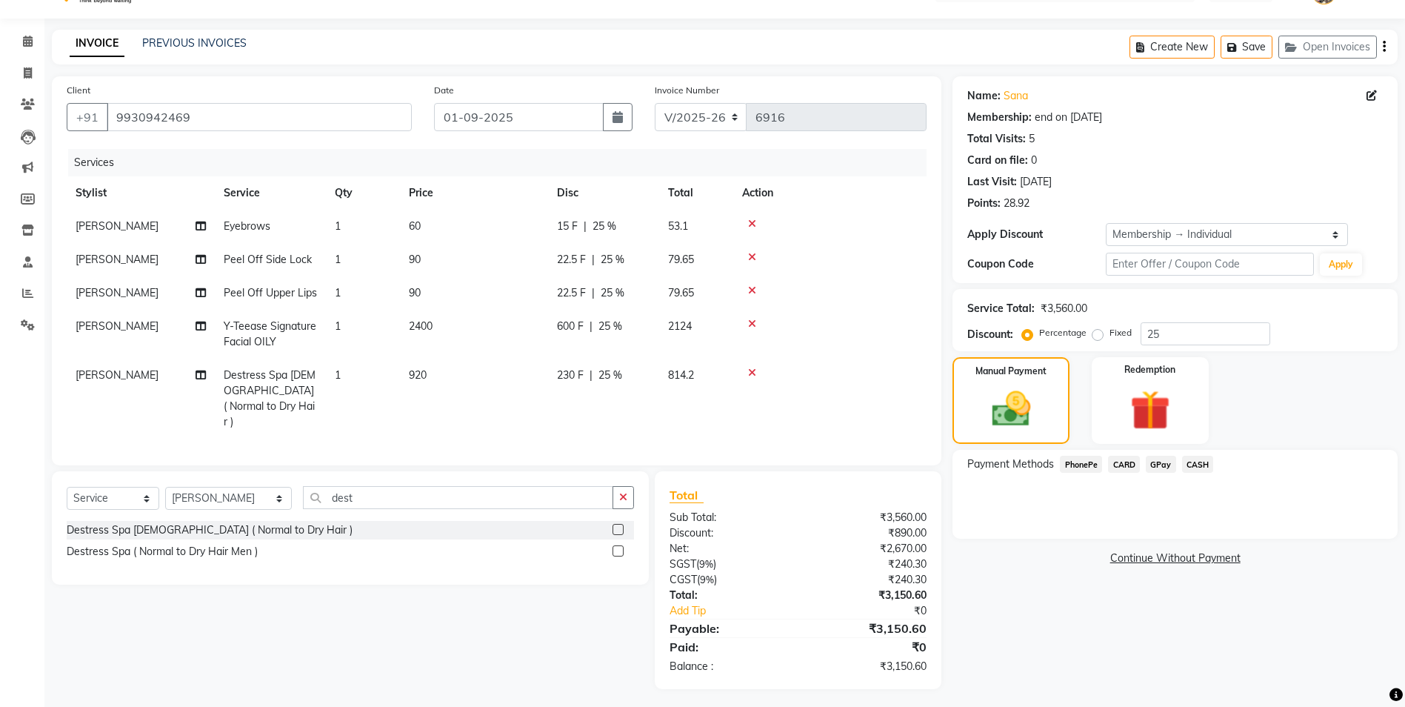
click at [1165, 465] on span "GPay" at bounding box center [1161, 464] width 30 height 17
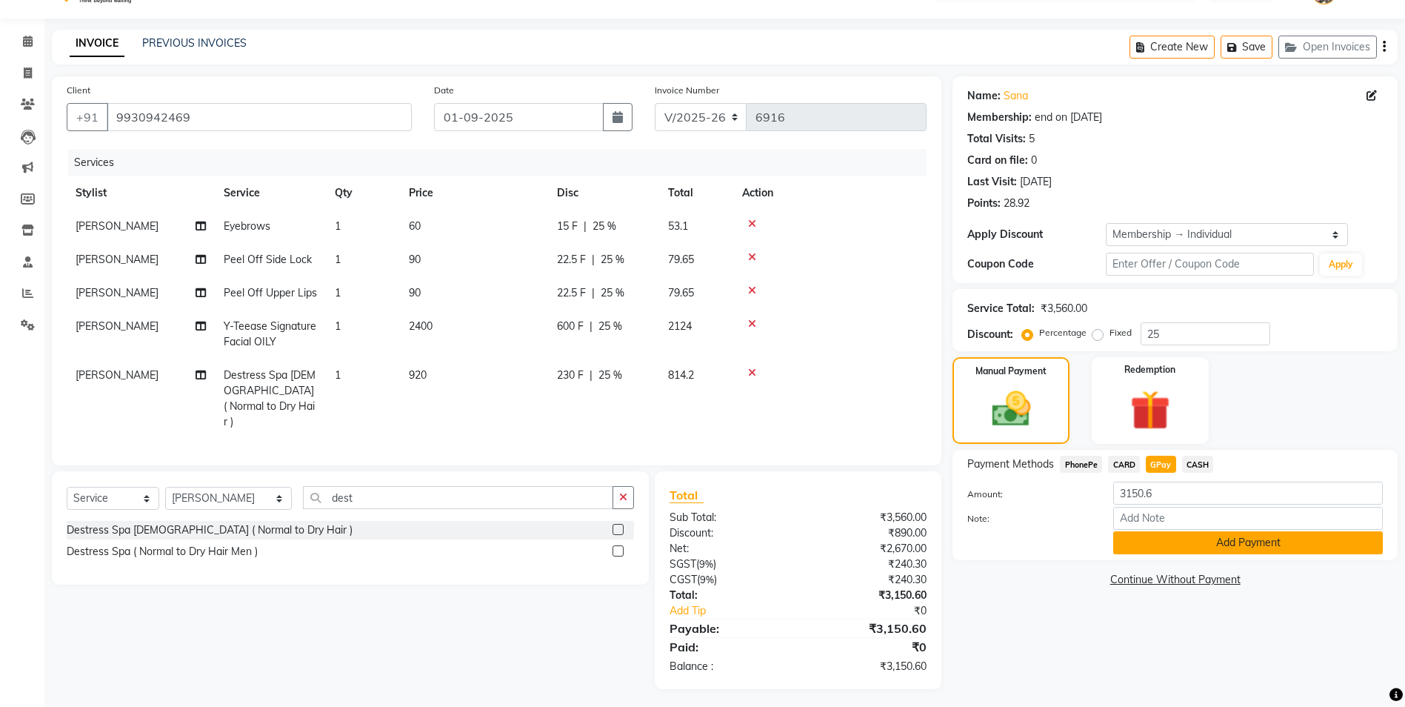
click at [1199, 551] on button "Add Payment" at bounding box center [1248, 542] width 270 height 23
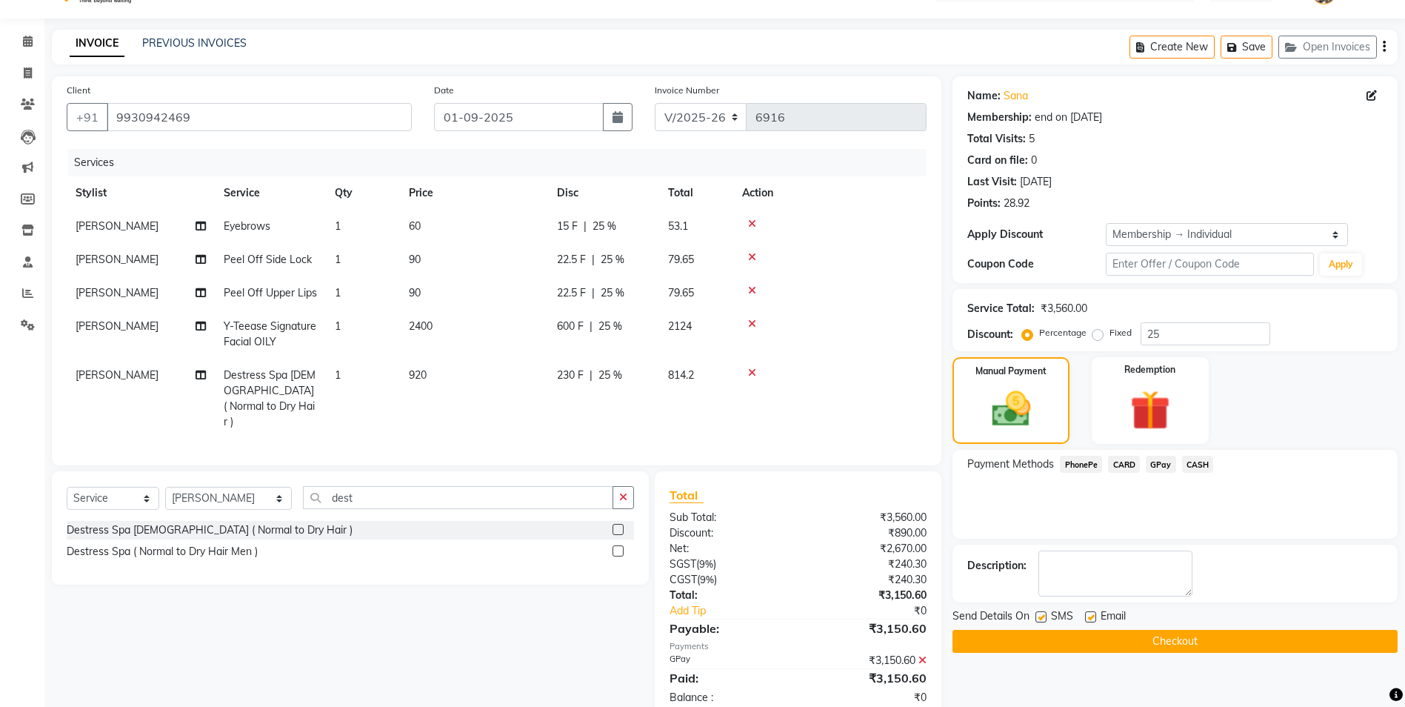
scroll to position [66, 0]
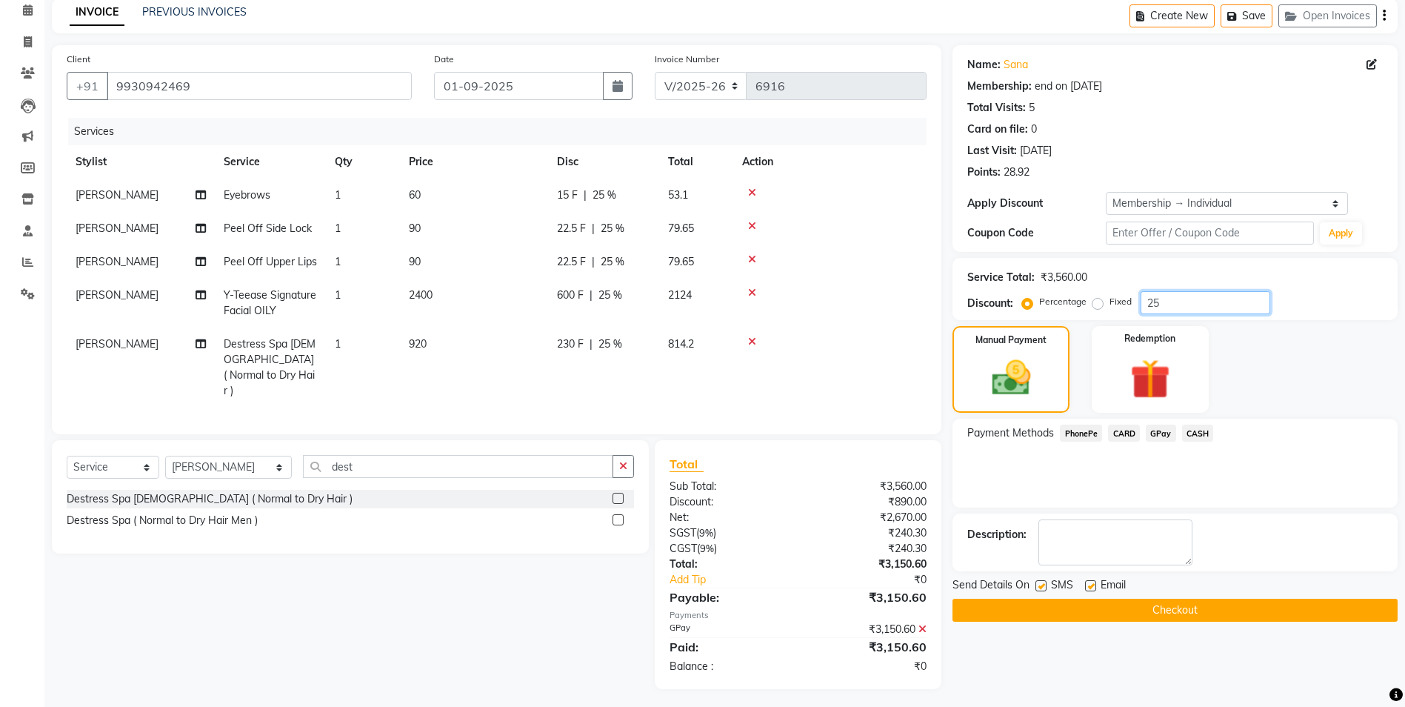
drag, startPoint x: 1192, startPoint y: 295, endPoint x: 1184, endPoint y: 298, distance: 8.7
click at [1184, 296] on input "25" at bounding box center [1206, 302] width 130 height 23
type input "2"
click at [925, 624] on icon at bounding box center [923, 629] width 8 height 10
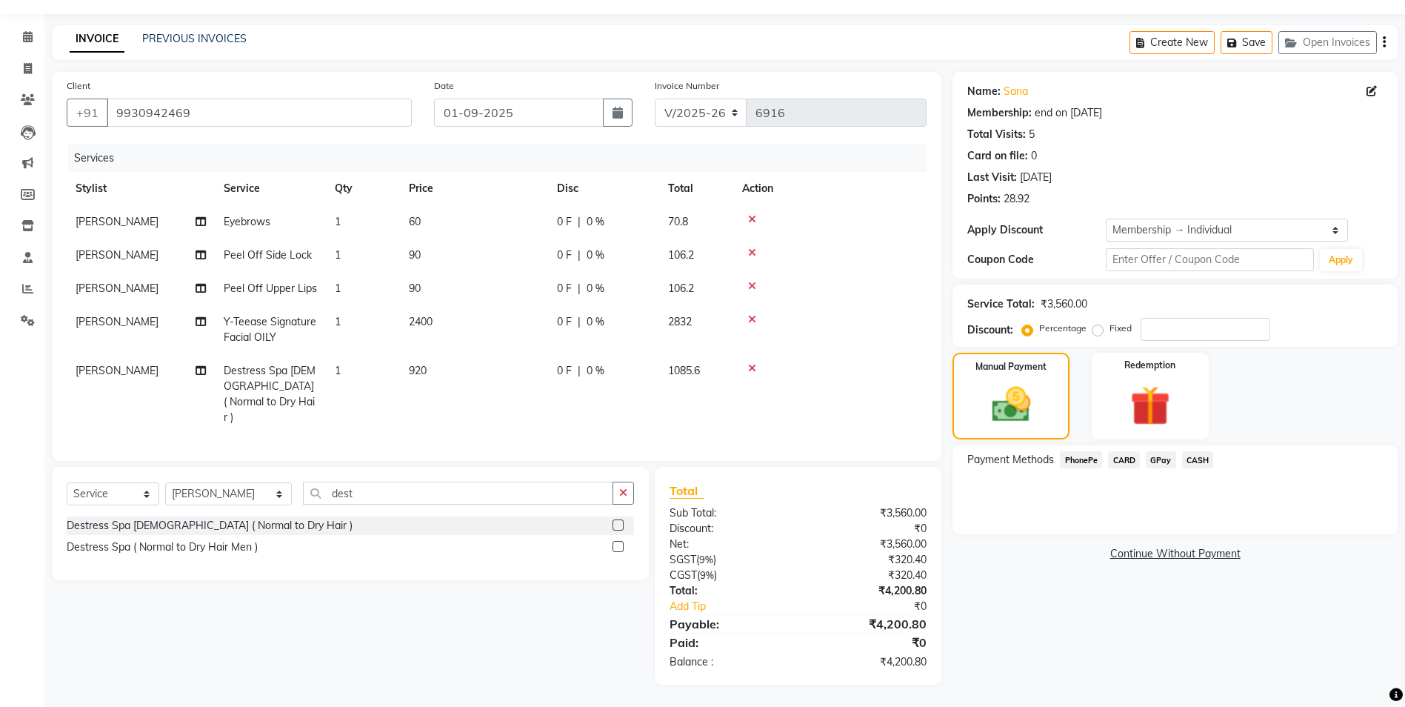
scroll to position [35, 0]
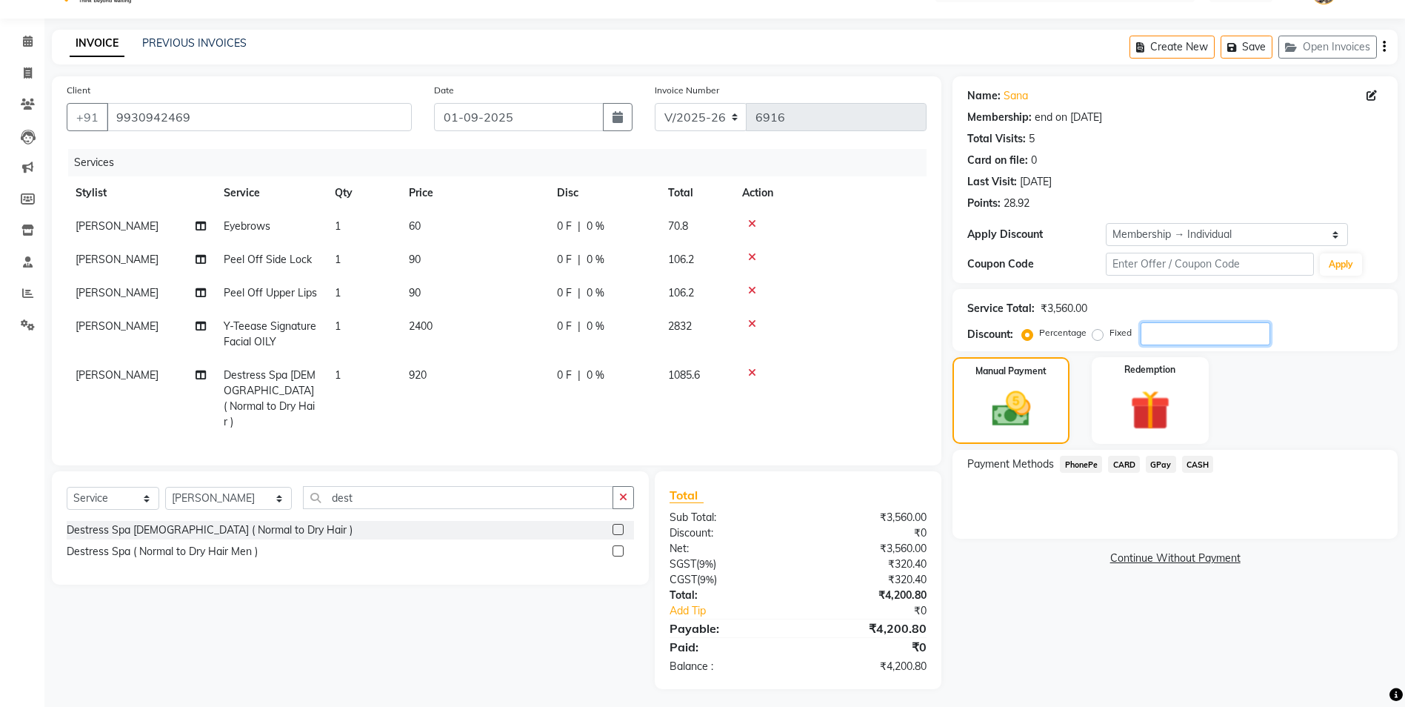
click at [1161, 331] on input "number" at bounding box center [1206, 333] width 130 height 23
type input "25"
click at [1154, 464] on span "GPay" at bounding box center [1161, 464] width 30 height 17
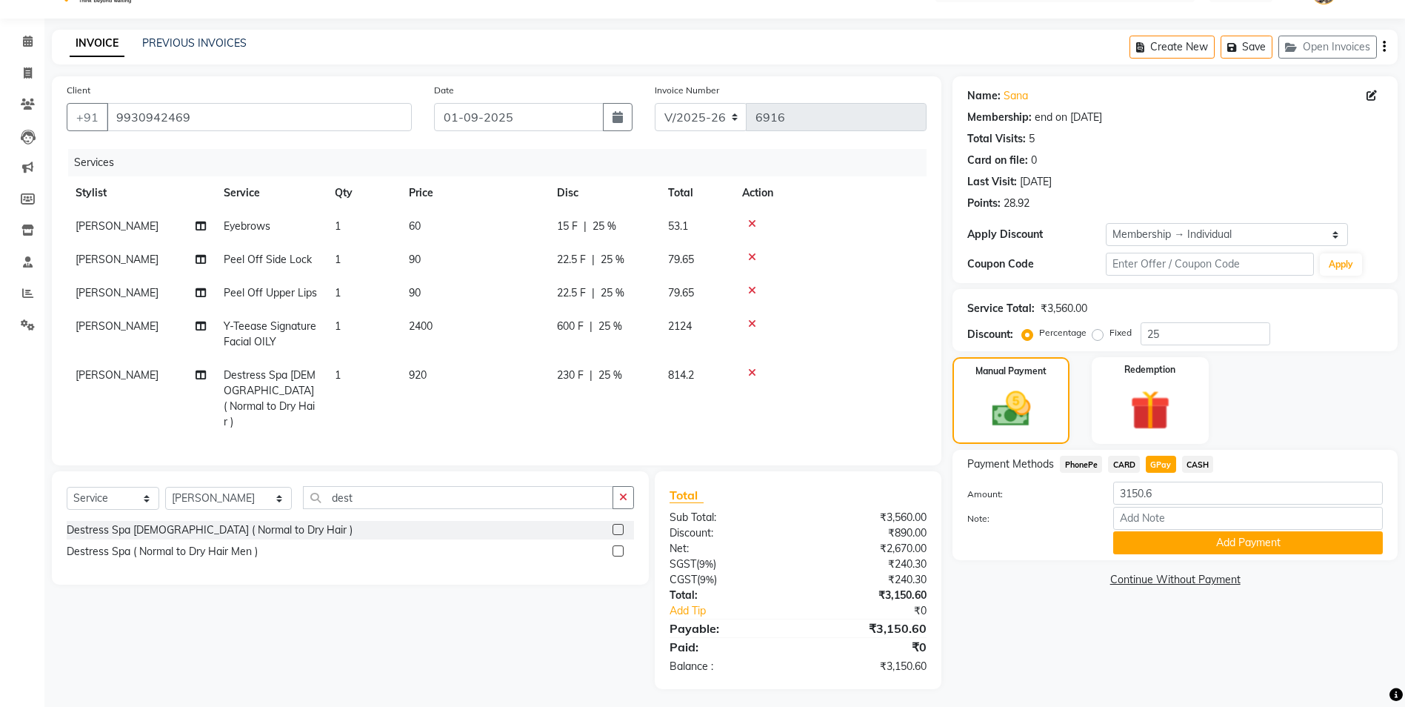
click at [1175, 543] on button "Add Payment" at bounding box center [1248, 542] width 270 height 23
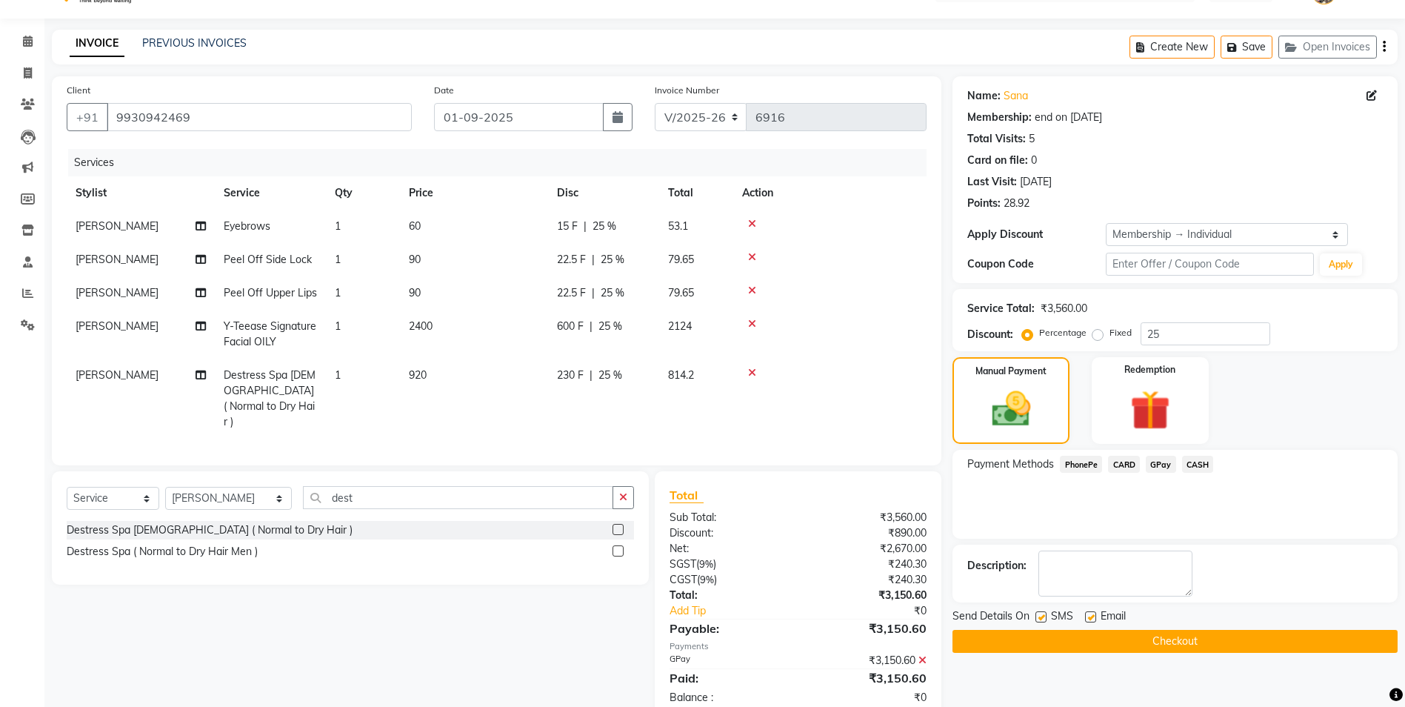
click at [1175, 630] on button "Checkout" at bounding box center [1175, 641] width 445 height 23
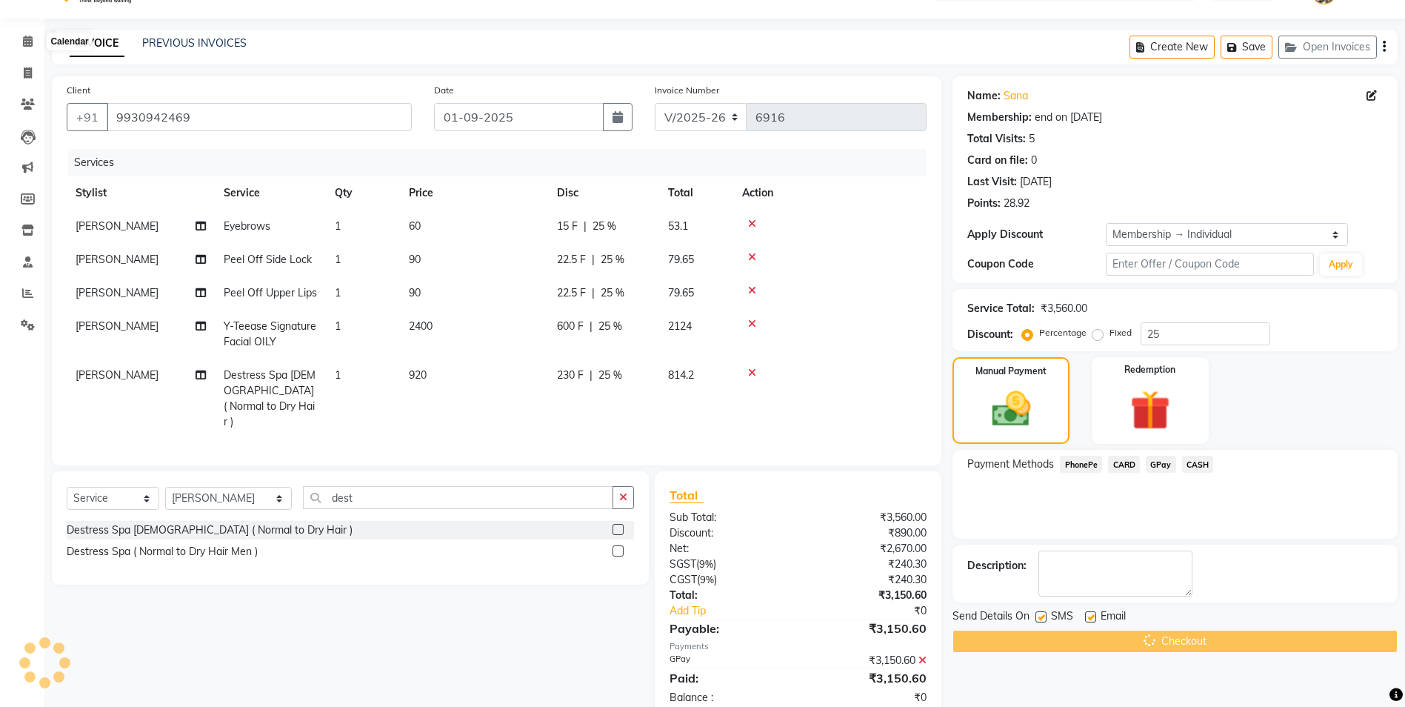
scroll to position [66, 0]
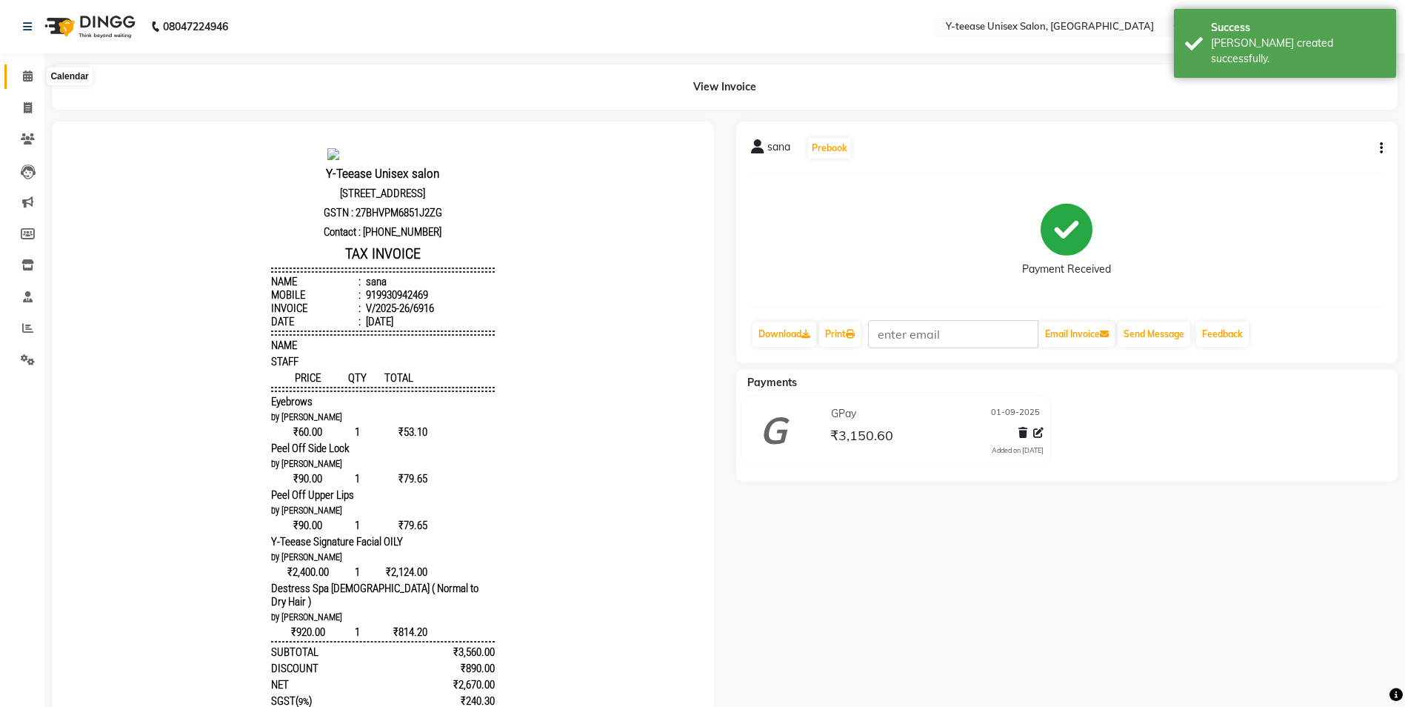
click at [27, 76] on icon at bounding box center [28, 75] width 10 height 11
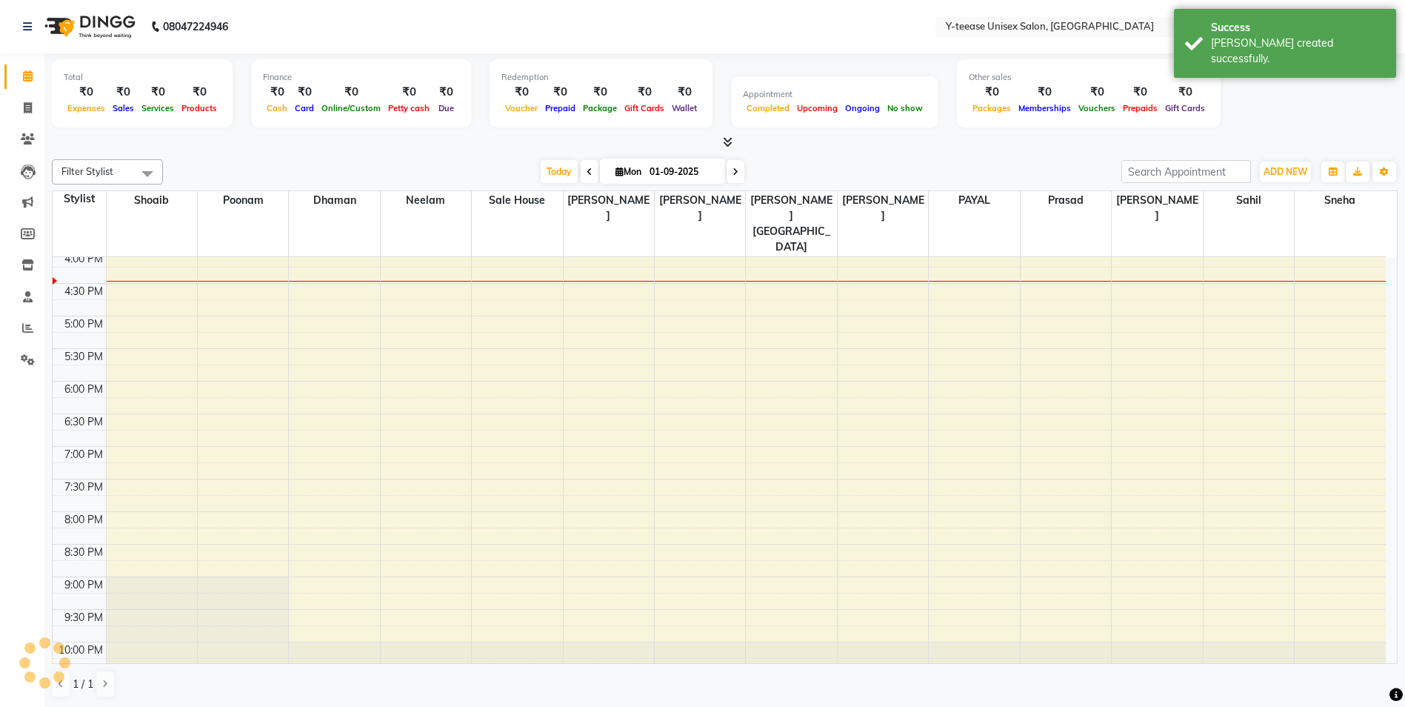
scroll to position [540, 0]
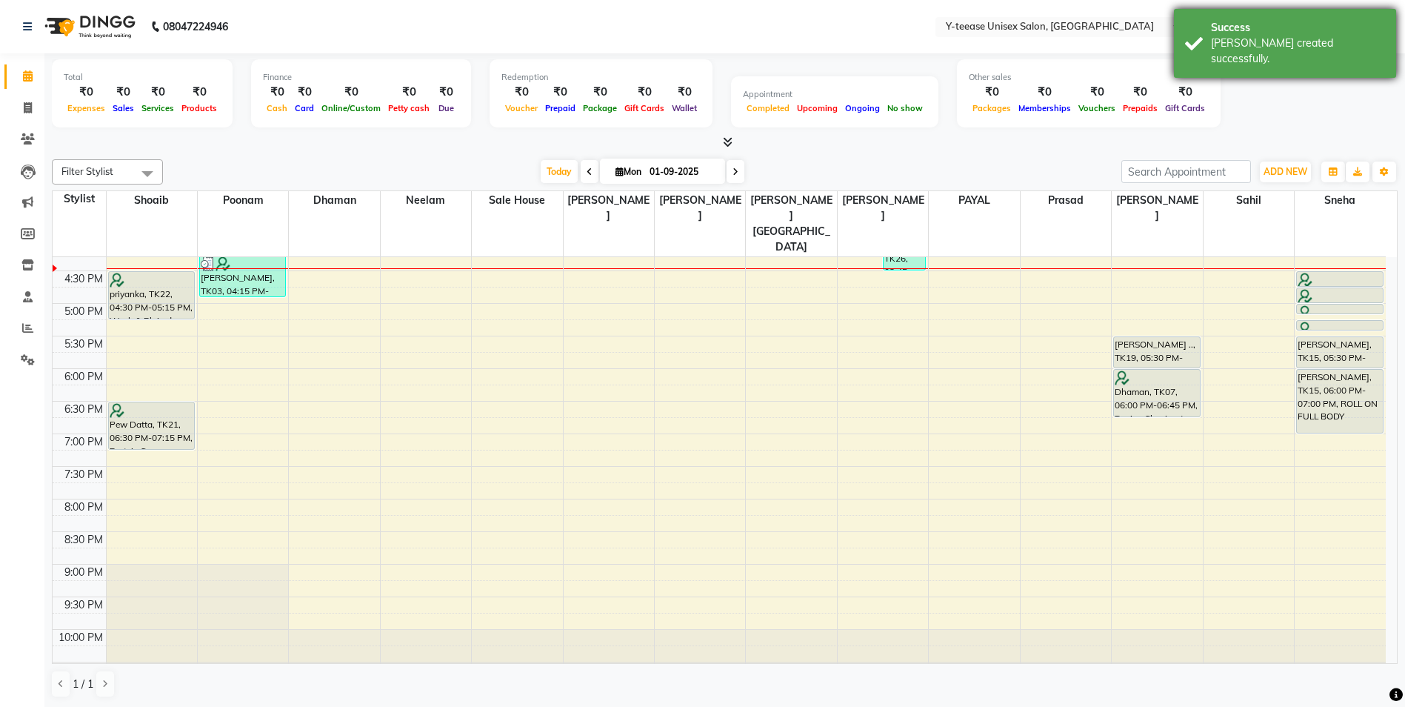
click at [1221, 39] on div "[PERSON_NAME] created successfully." at bounding box center [1298, 51] width 174 height 31
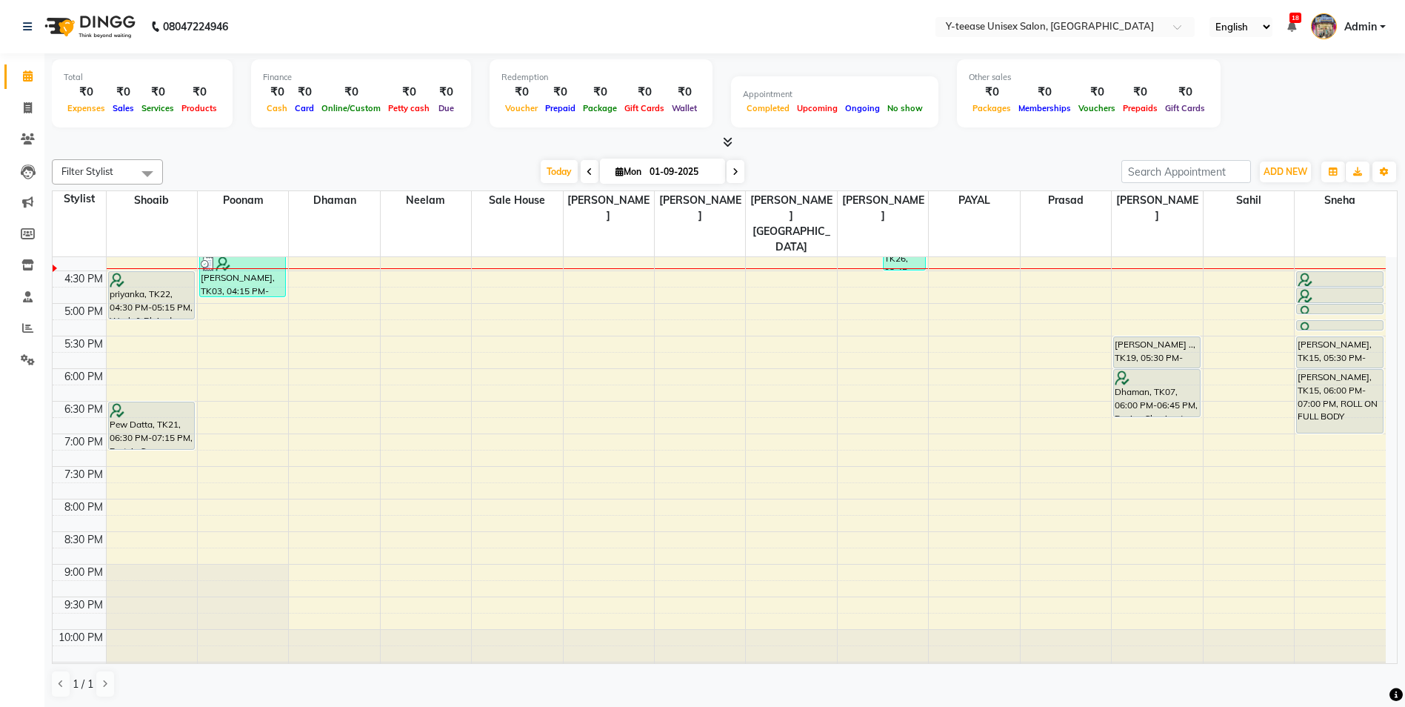
scroll to position [1, 0]
click at [1383, 173] on icon "button" at bounding box center [1384, 171] width 9 height 9
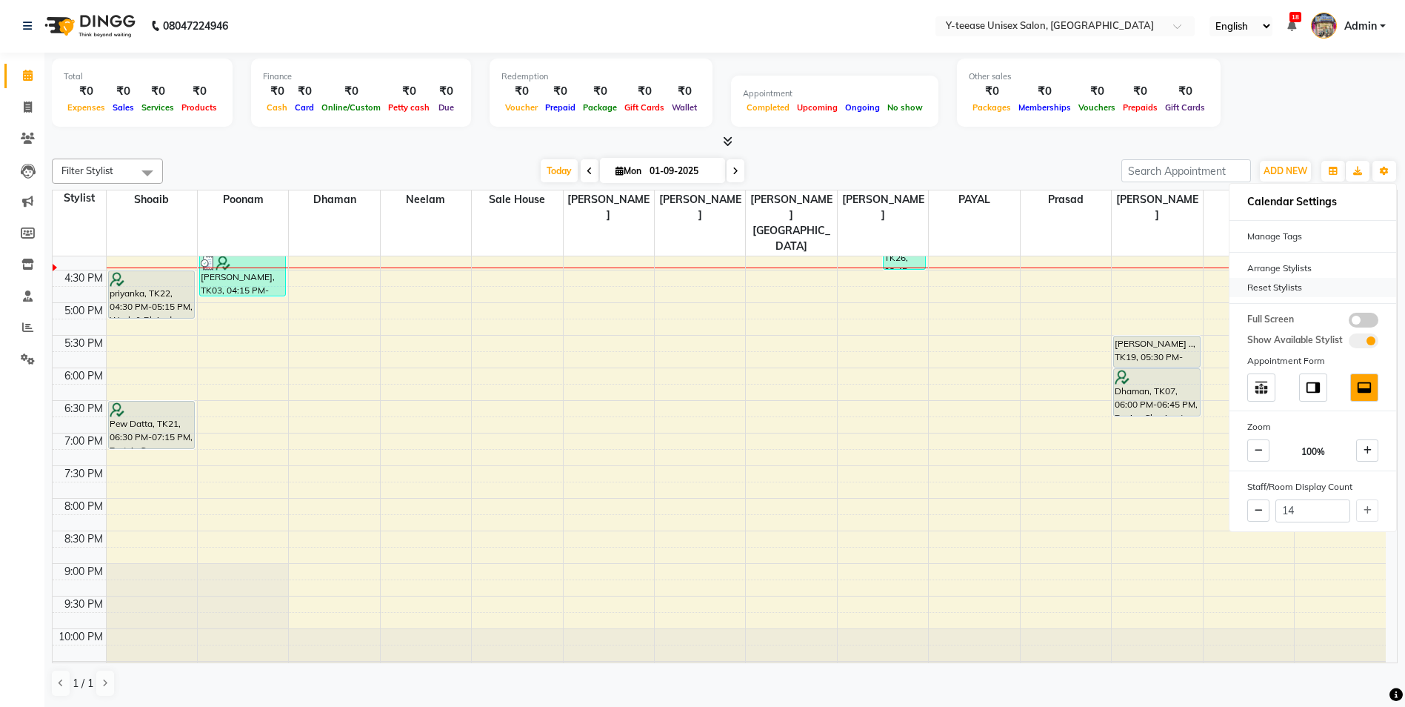
click at [1283, 284] on div "Reset Stylists" at bounding box center [1313, 287] width 167 height 19
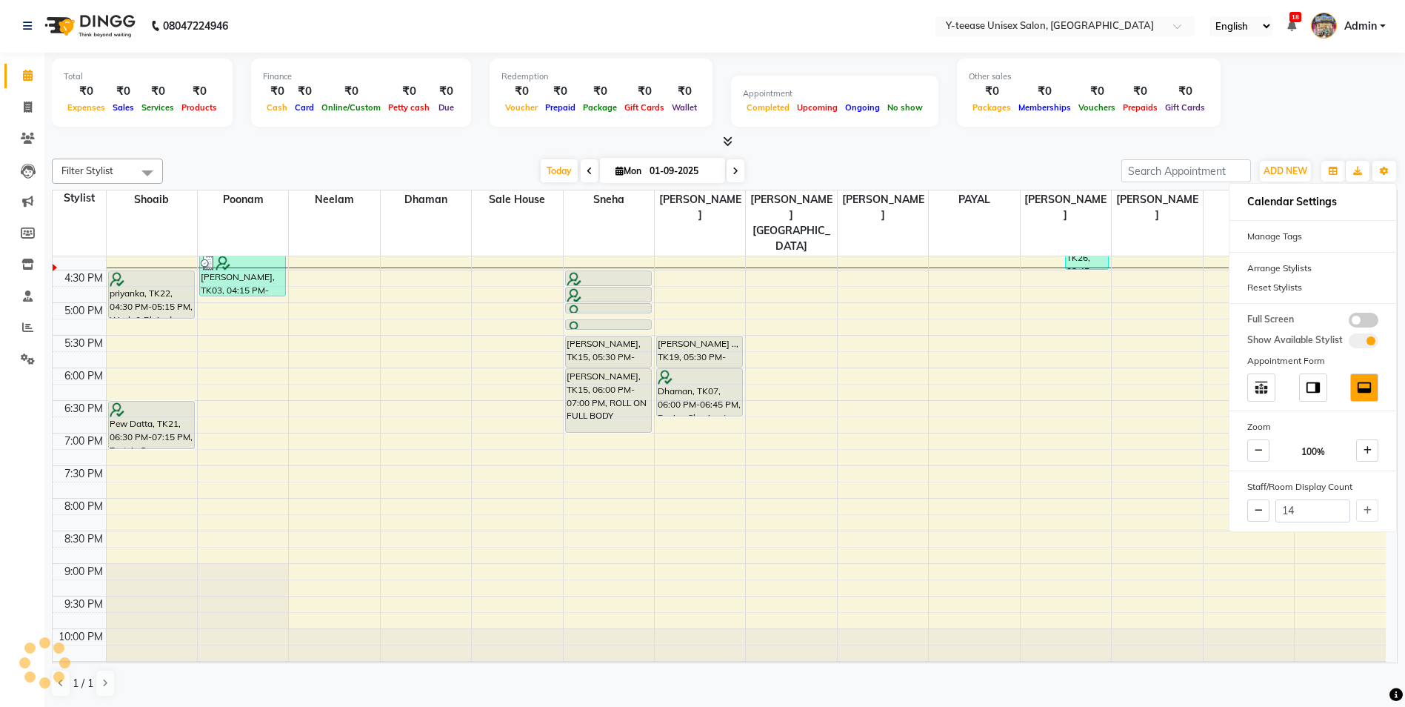
click at [1055, 167] on div "[DATE] [DATE]" at bounding box center [642, 171] width 944 height 22
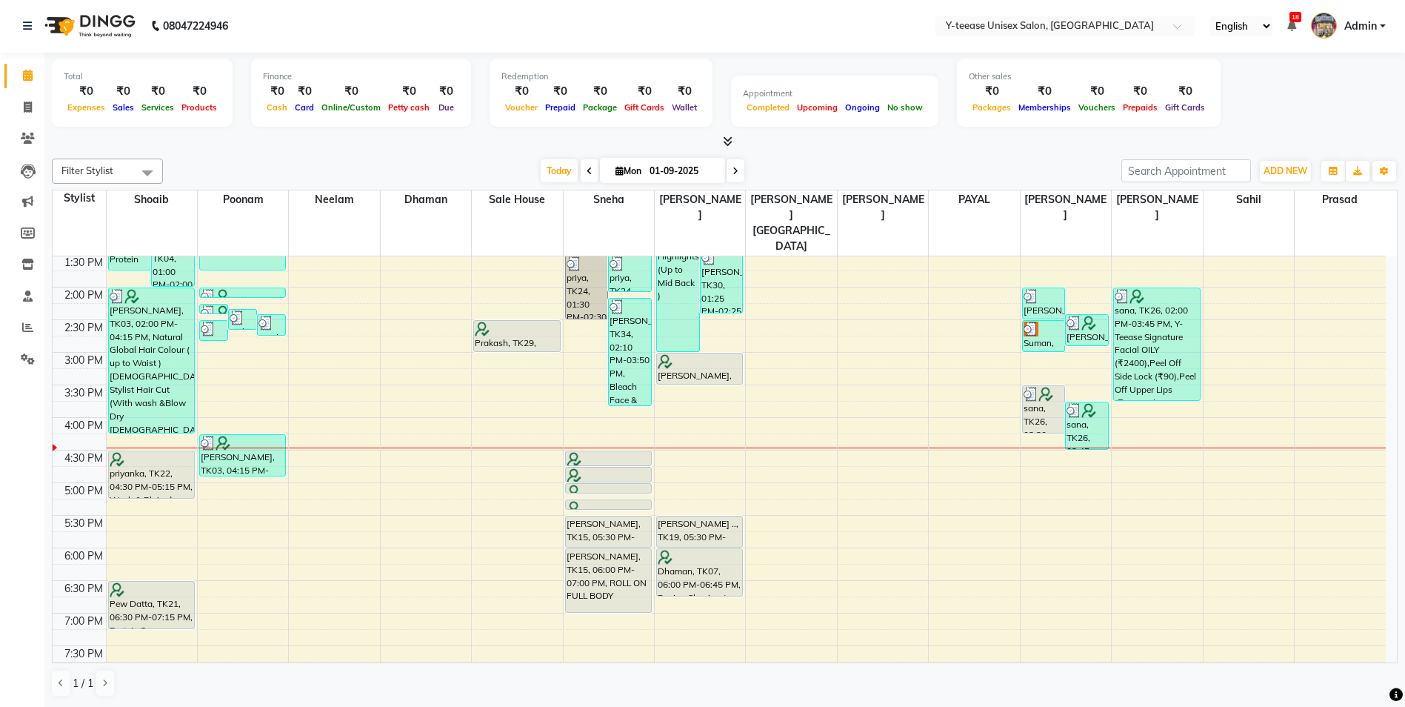
scroll to position [392, 0]
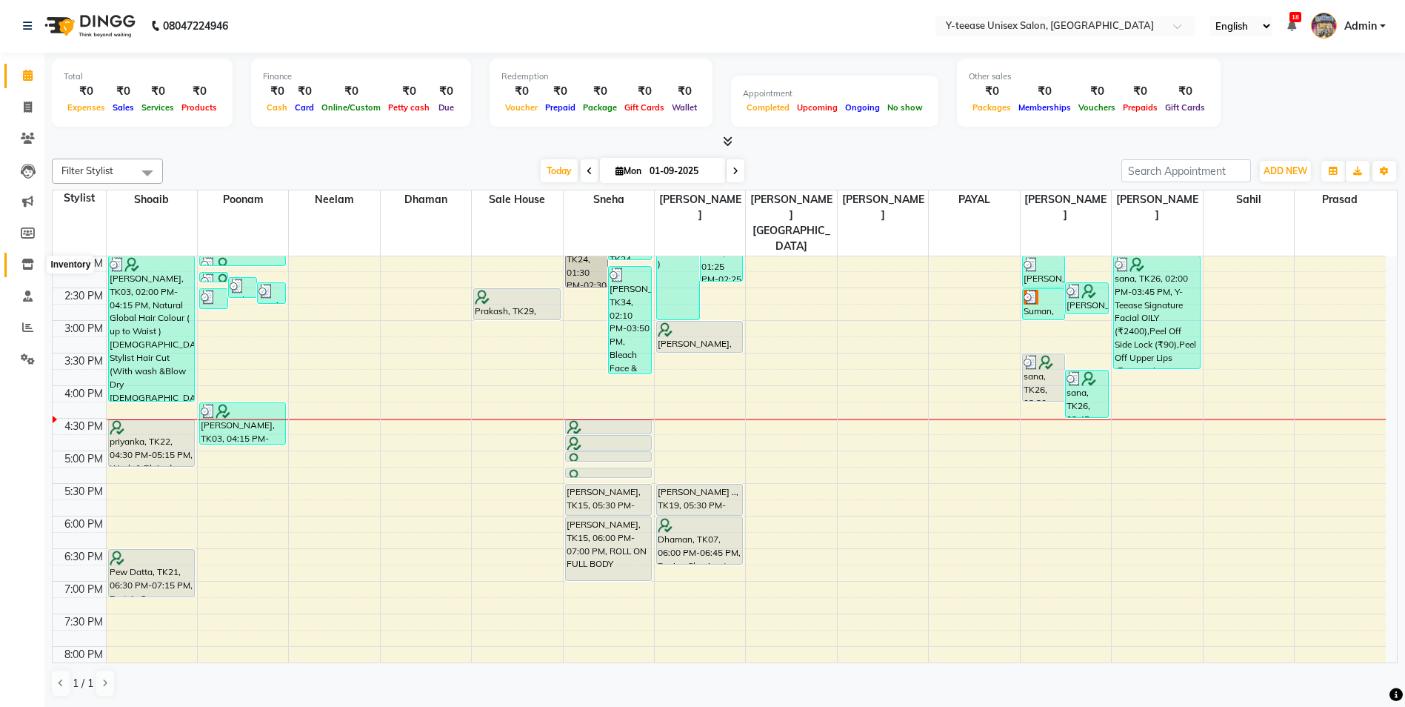
click at [27, 269] on icon at bounding box center [27, 264] width 13 height 11
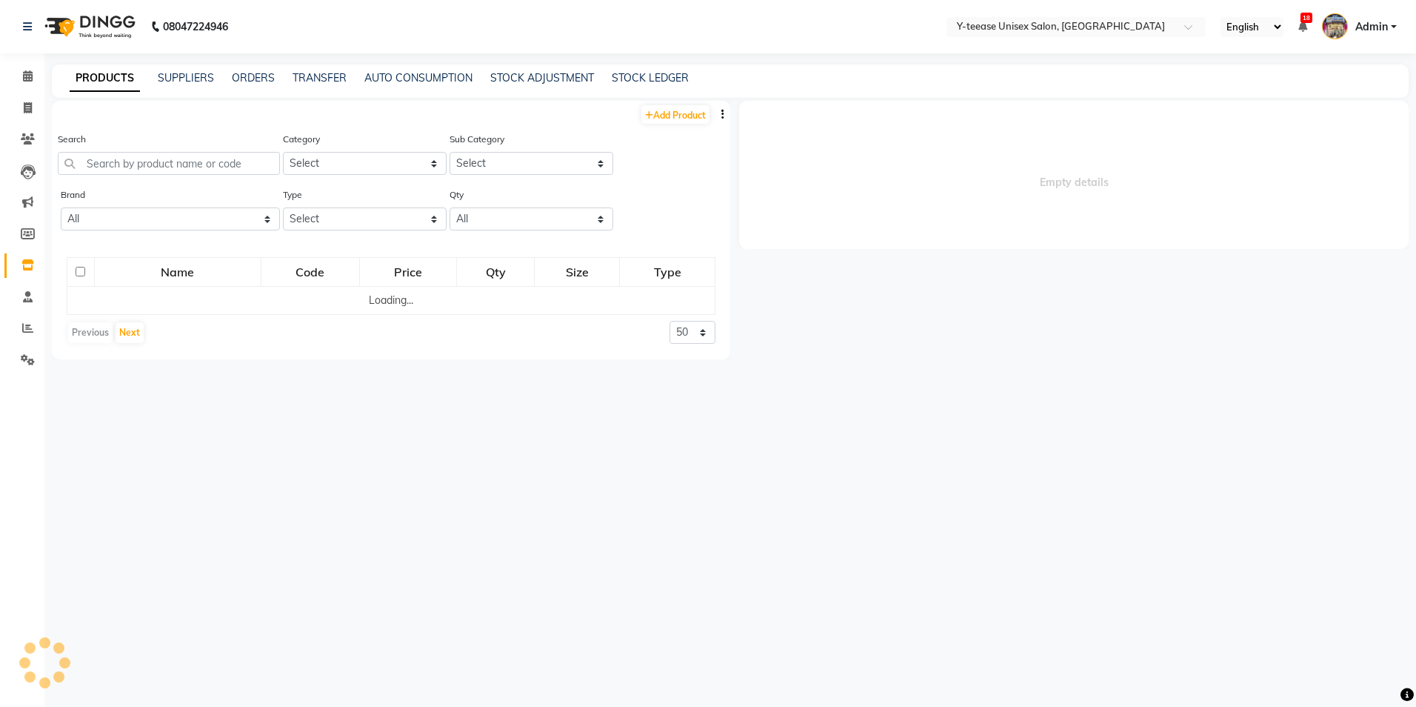
select select
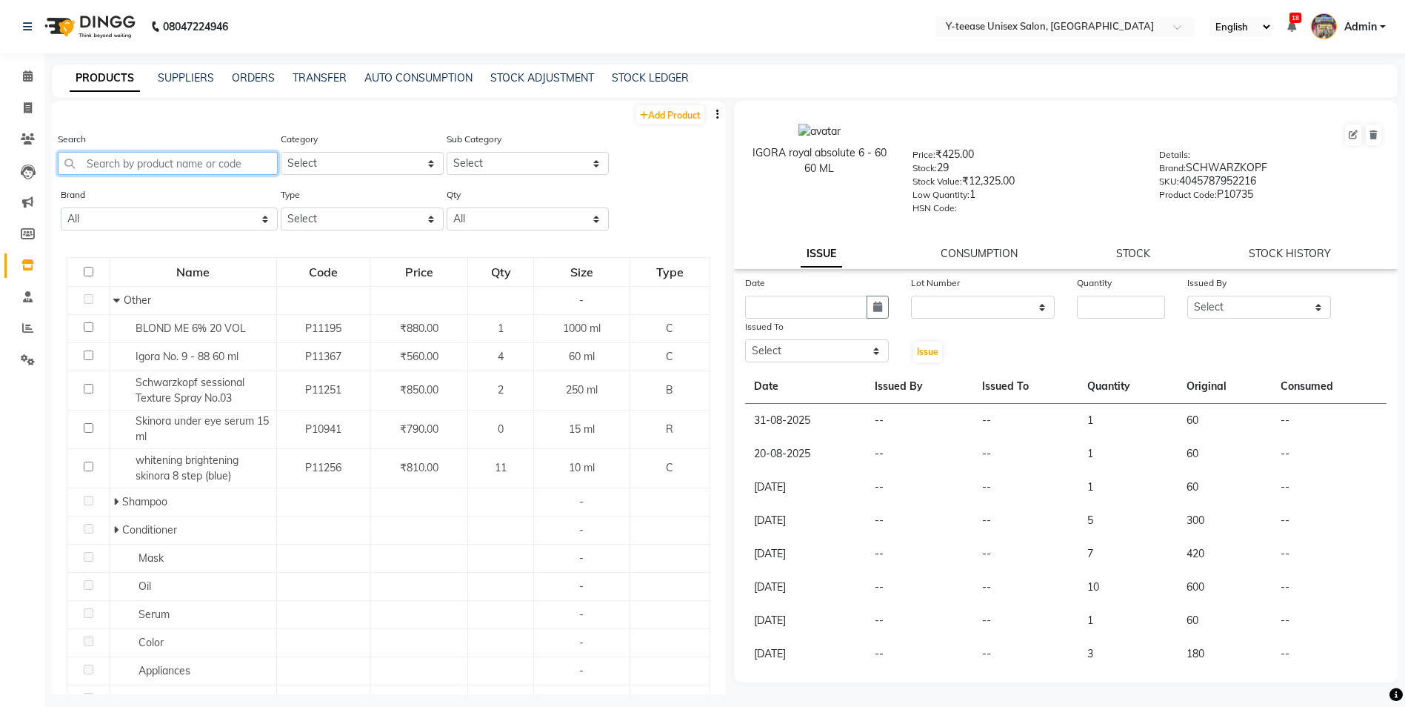
click at [179, 169] on input "text" at bounding box center [168, 163] width 220 height 23
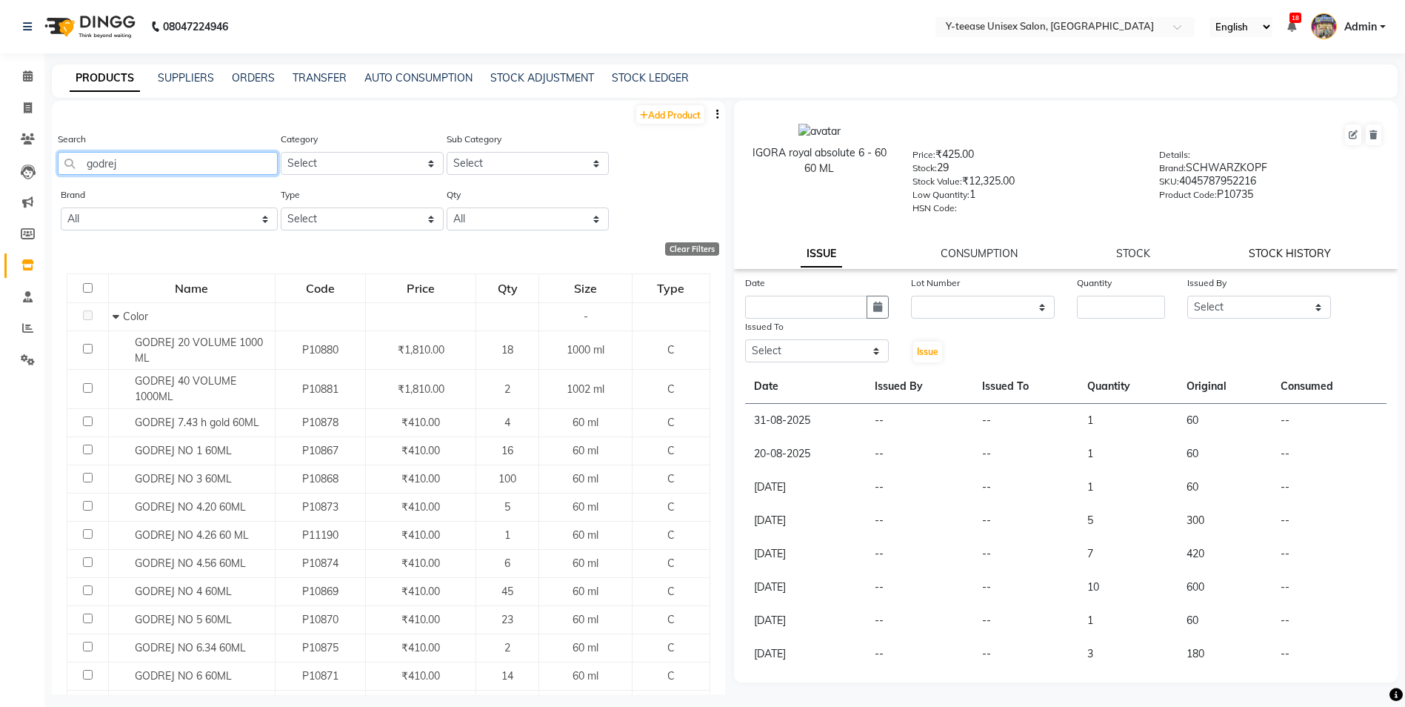
type input "godrej"
click at [1273, 256] on link "STOCK HISTORY" at bounding box center [1290, 253] width 82 height 13
select select "all"
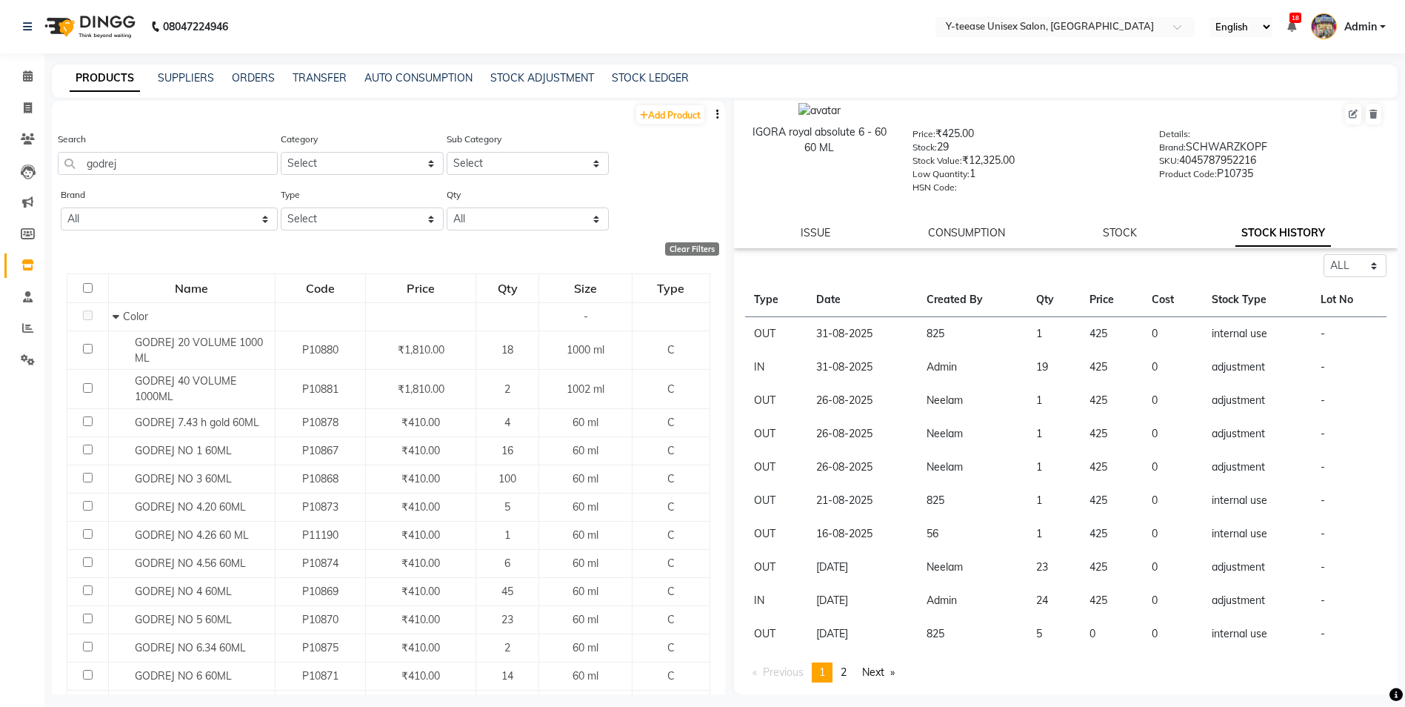
scroll to position [10, 0]
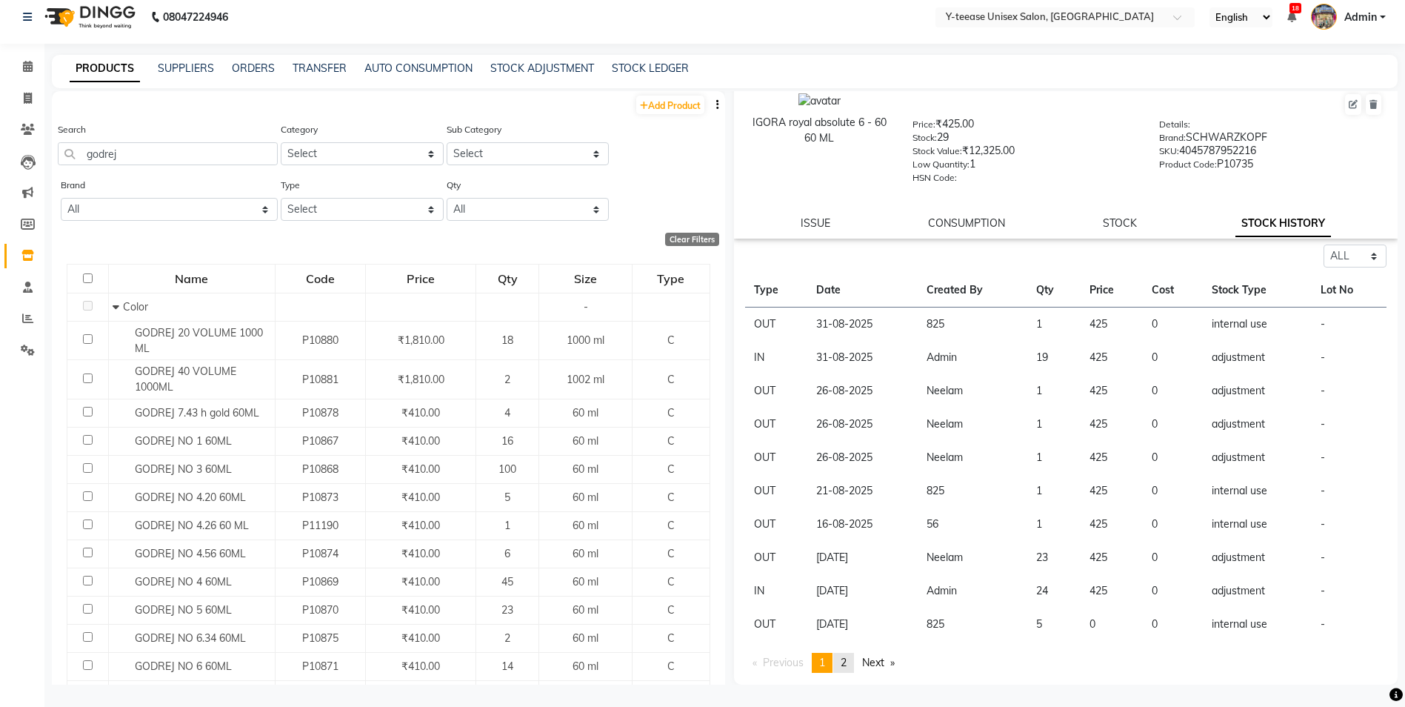
click at [847, 665] on span "2" at bounding box center [844, 662] width 6 height 13
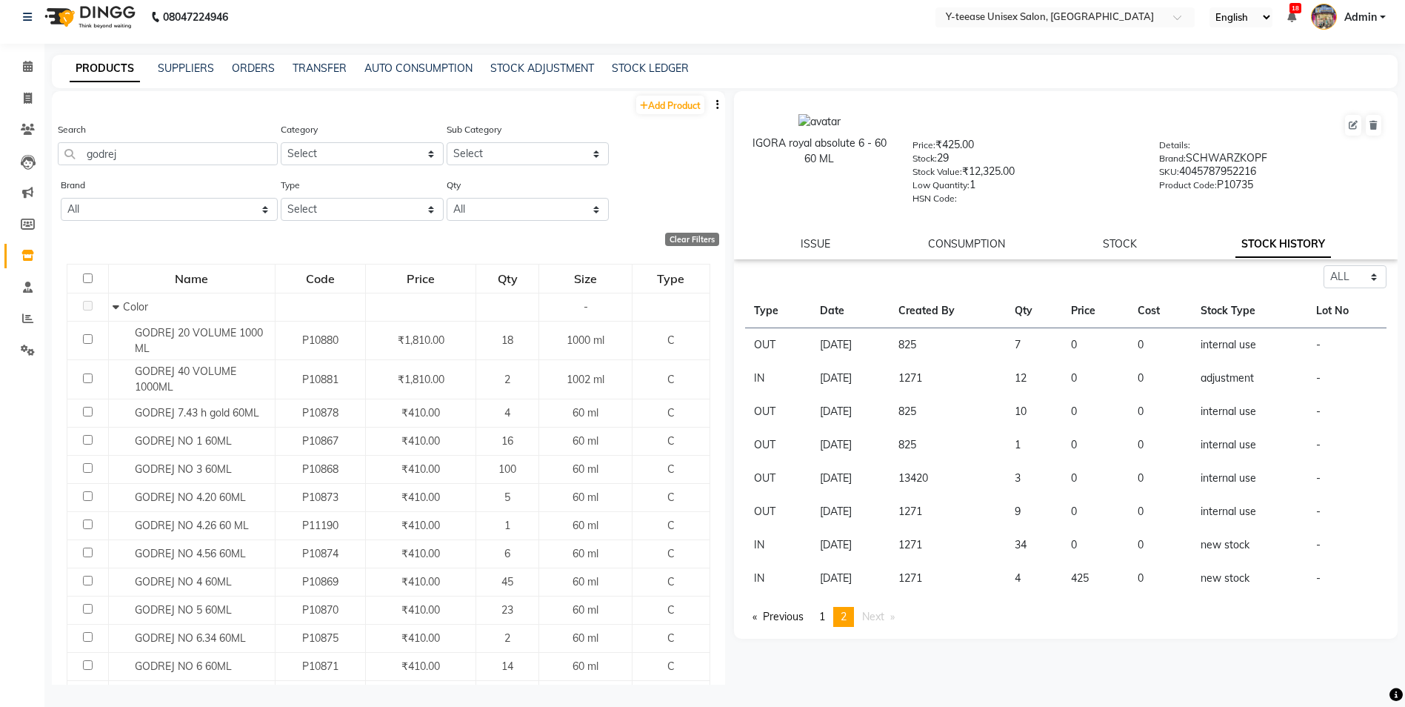
scroll to position [0, 0]
click at [793, 614] on link "Previous page" at bounding box center [778, 617] width 66 height 20
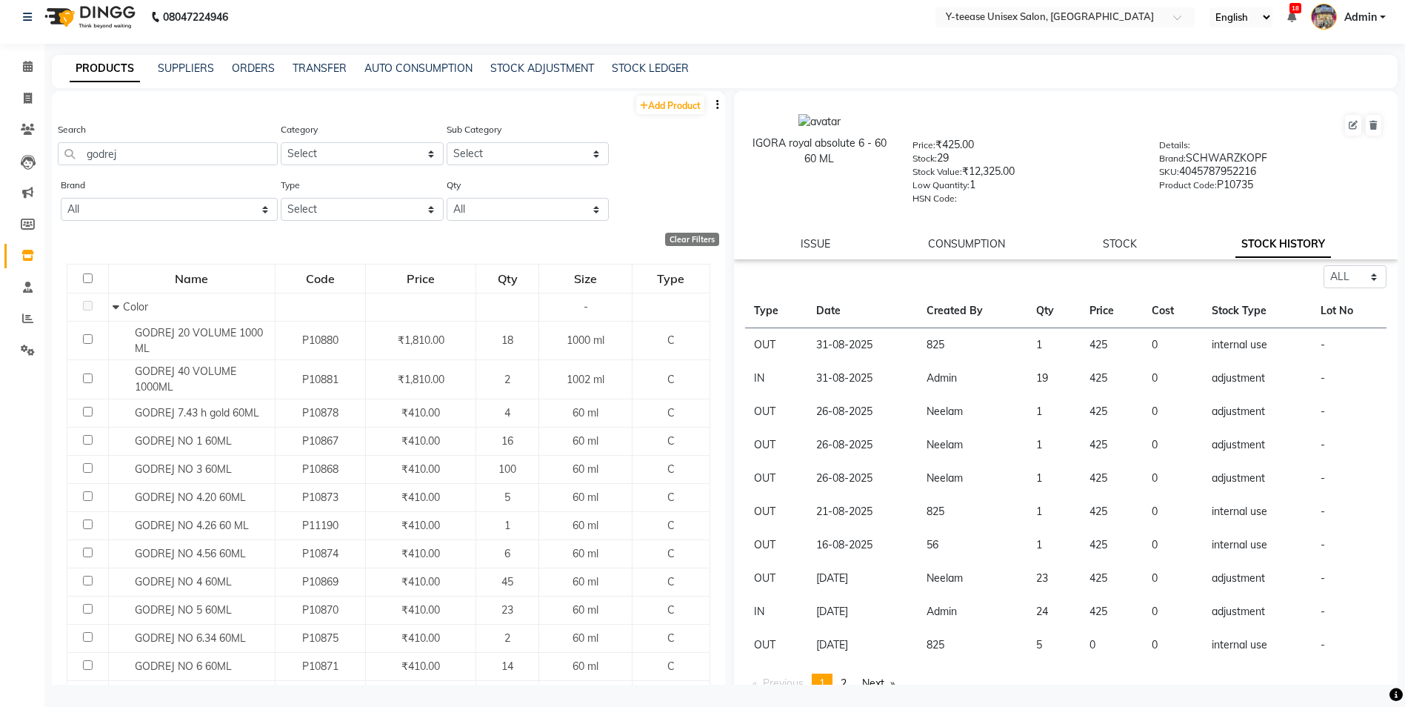
click at [964, 315] on th "Created By" at bounding box center [973, 311] width 110 height 34
click at [833, 308] on th "Date" at bounding box center [862, 311] width 110 height 34
click at [1114, 245] on link "STOCK" at bounding box center [1120, 243] width 34 height 13
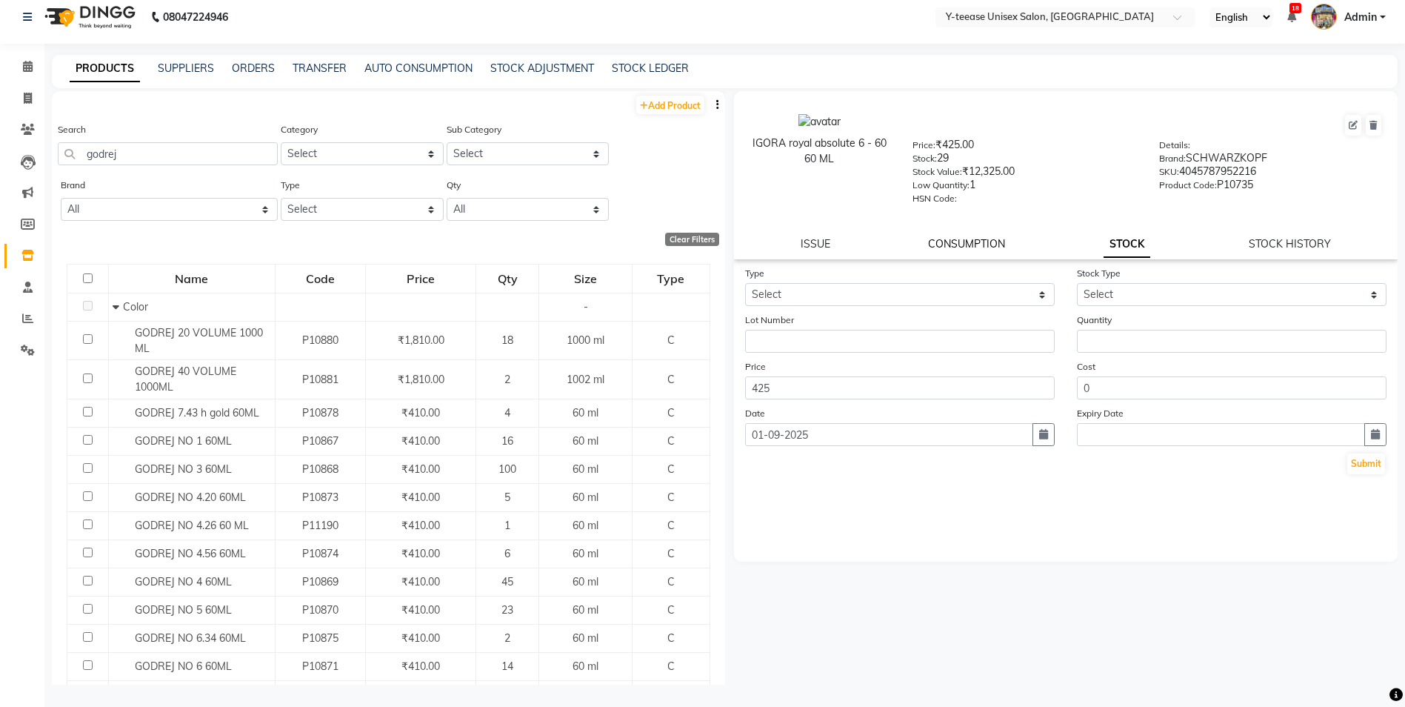
click at [971, 242] on link "CONSUMPTION" at bounding box center [966, 243] width 77 height 13
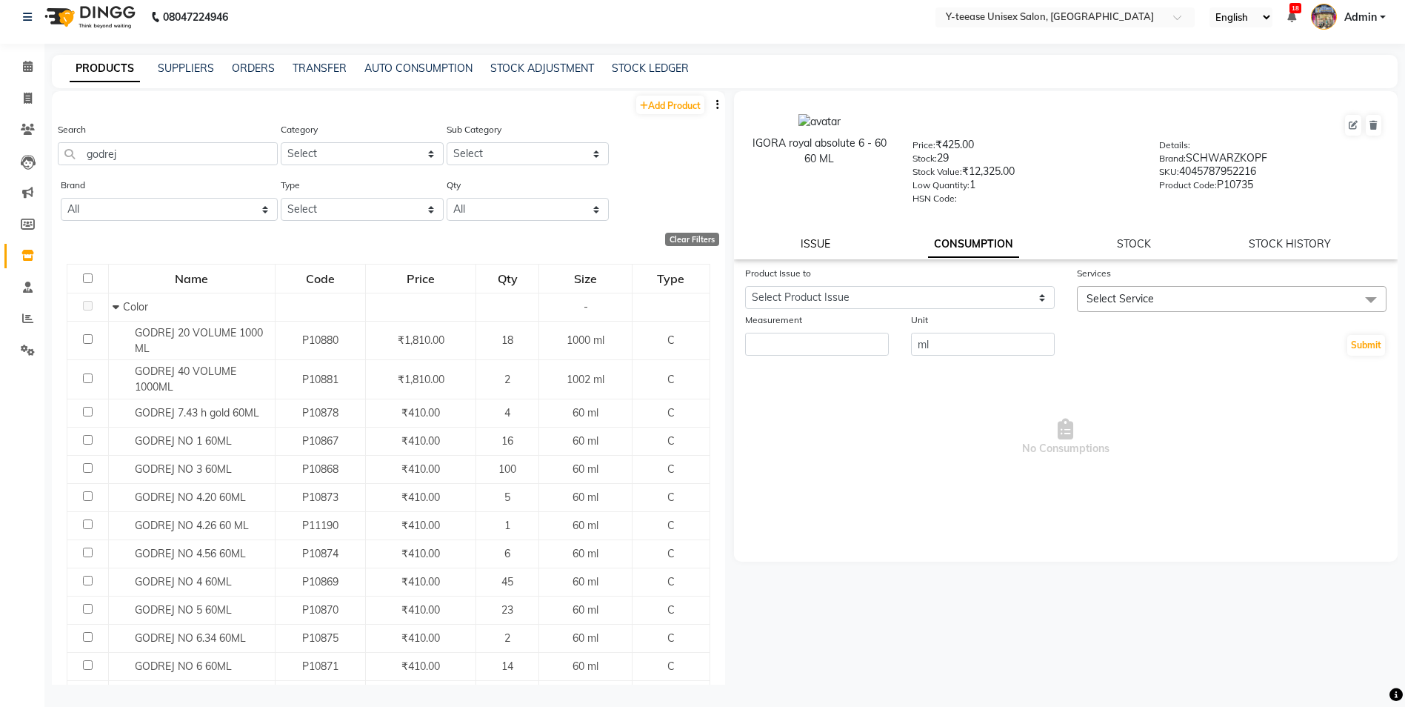
click at [821, 240] on link "ISSUE" at bounding box center [816, 243] width 30 height 13
select select
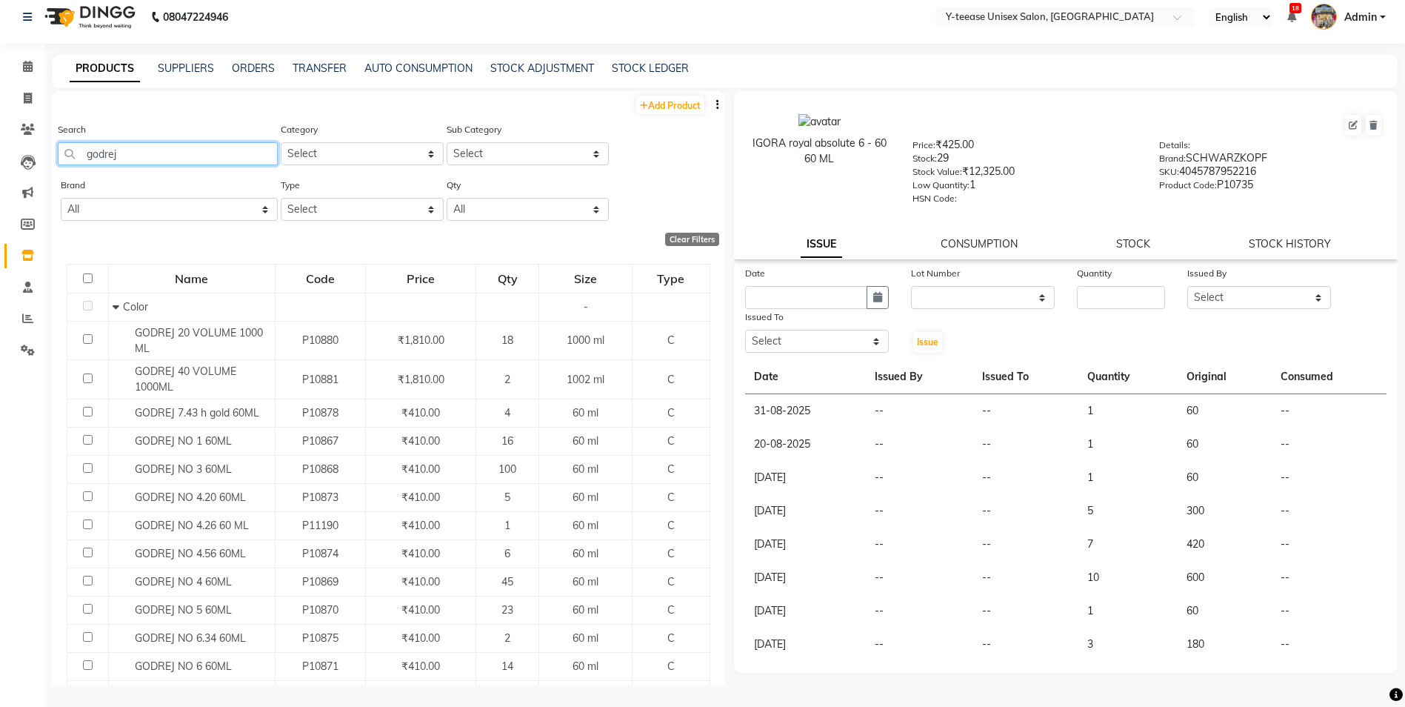
click at [134, 148] on input "godrej" at bounding box center [168, 153] width 220 height 23
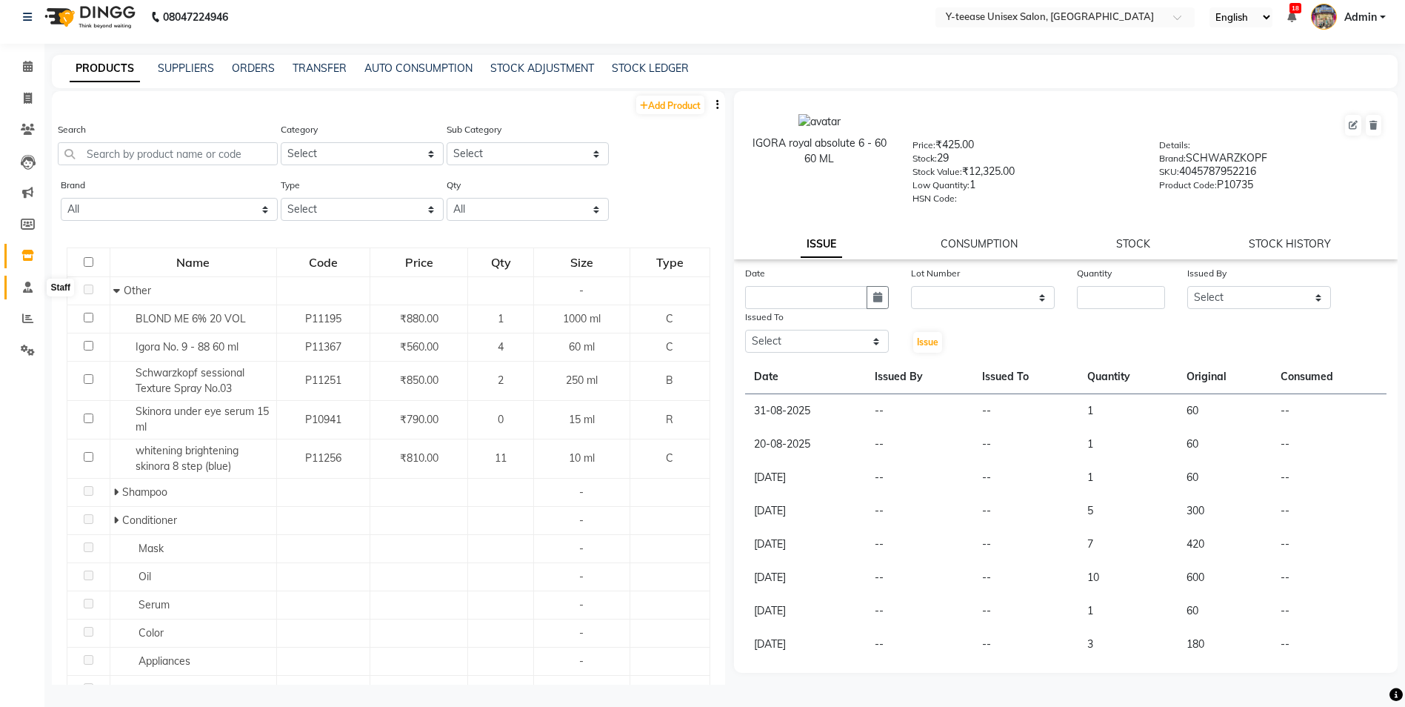
drag, startPoint x: 27, startPoint y: 288, endPoint x: 33, endPoint y: 316, distance: 28.0
click at [27, 288] on icon at bounding box center [28, 286] width 10 height 11
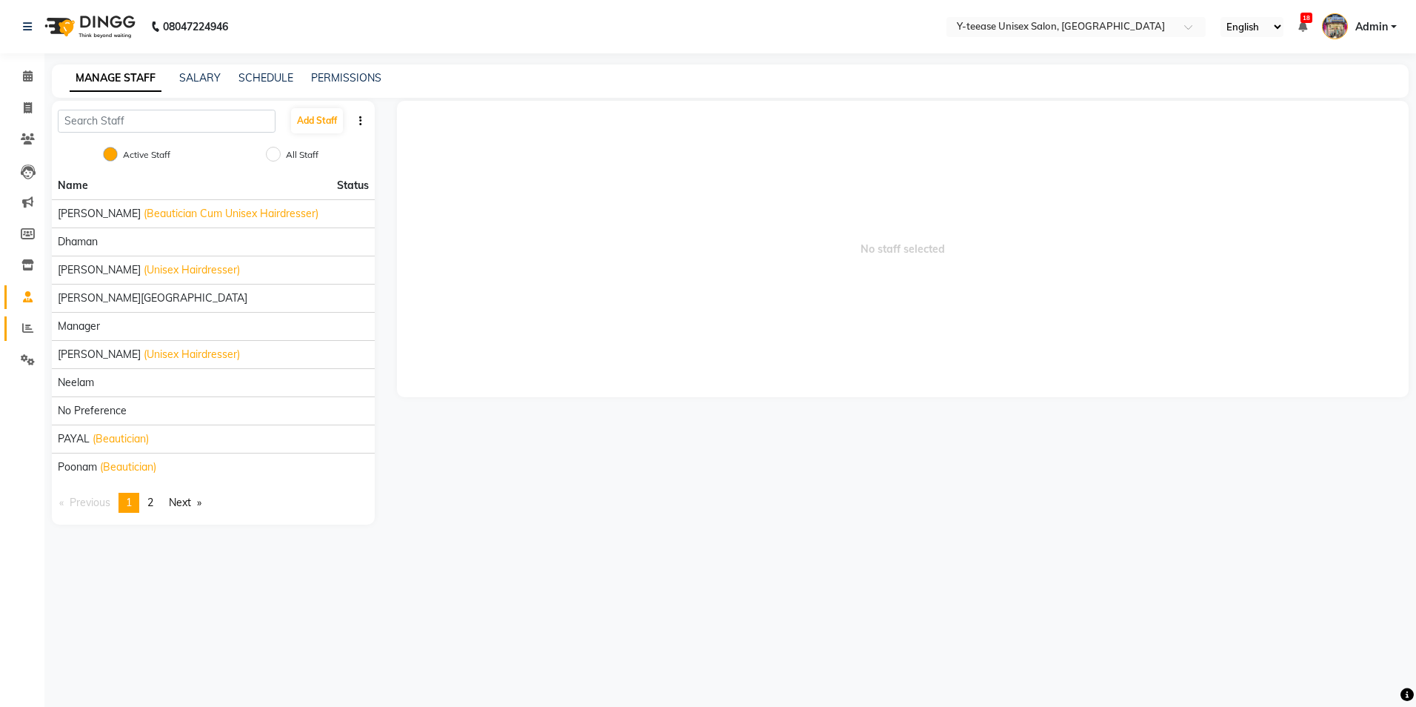
click at [24, 319] on link "Reports" at bounding box center [22, 328] width 36 height 24
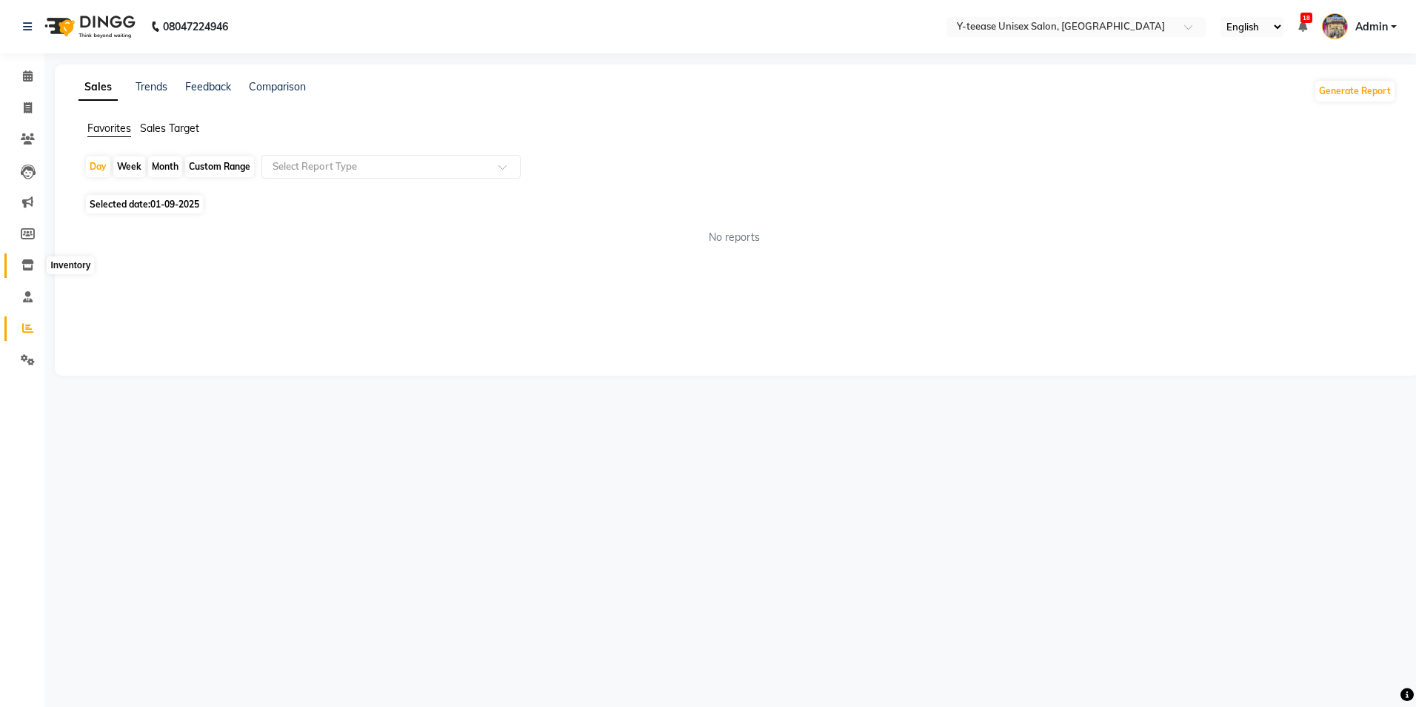
click at [33, 264] on icon at bounding box center [27, 264] width 13 height 11
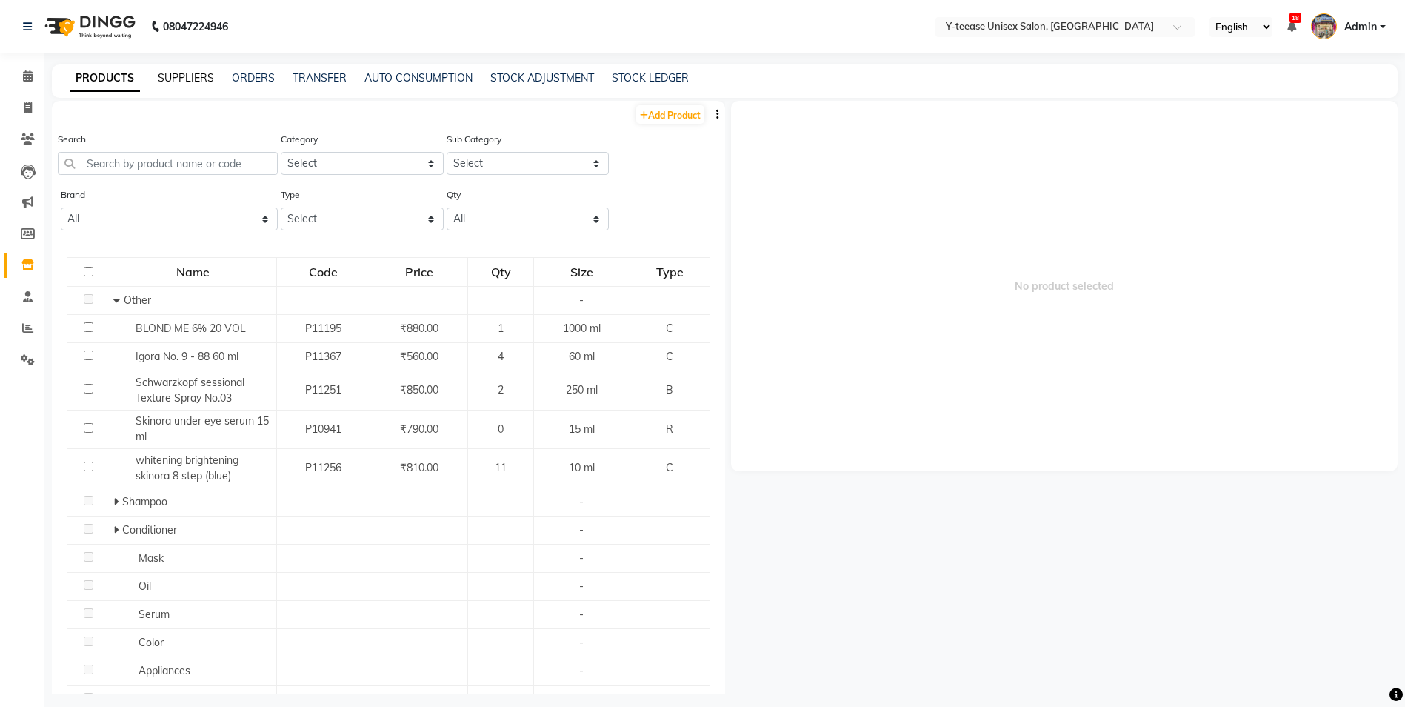
click at [196, 76] on link "SUPPLIERS" at bounding box center [186, 77] width 56 height 13
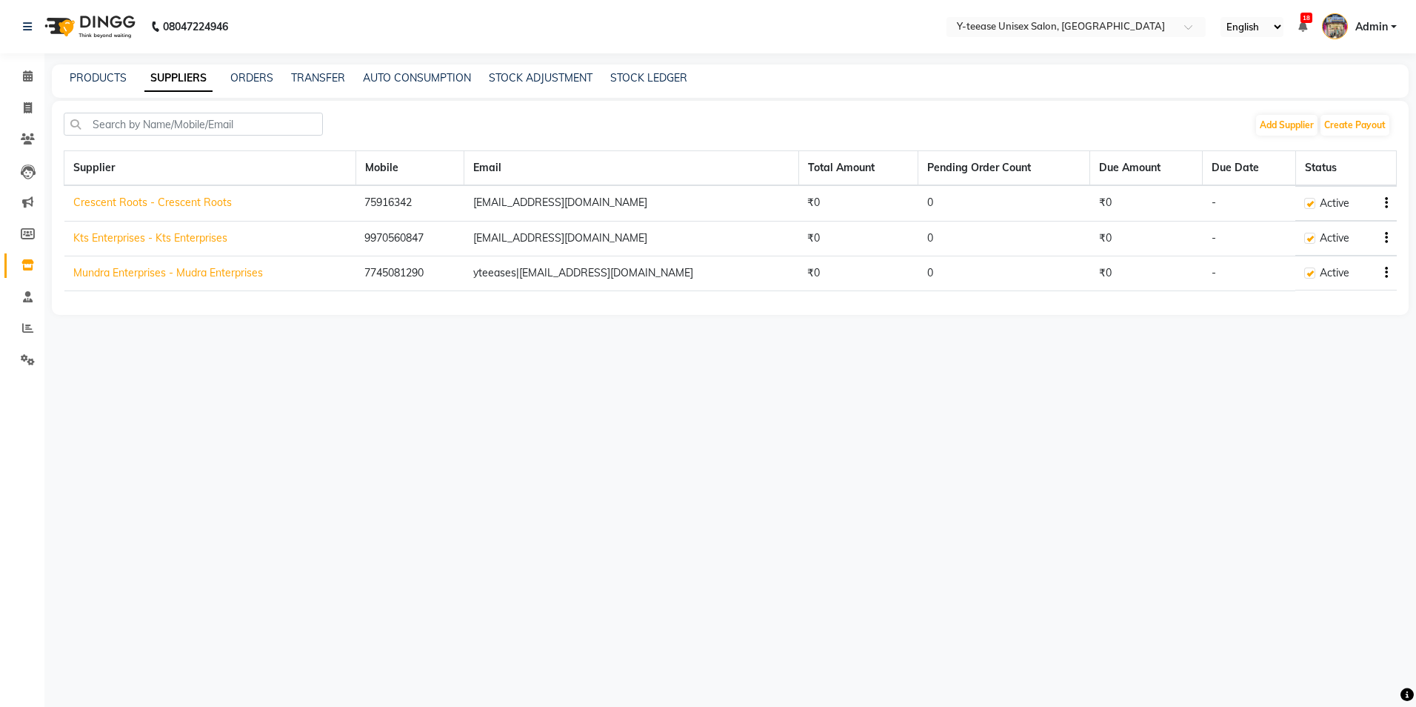
click at [1146, 538] on div "08047224946 Select Location × Y-teease Unisex Salon, Amanora English ENGLISH Es…" at bounding box center [708, 353] width 1416 height 707
click at [104, 195] on td "Crescent Roots - Crescent Roots" at bounding box center [210, 203] width 292 height 36
click at [110, 203] on link "Crescent Roots - Crescent Roots" at bounding box center [152, 202] width 159 height 13
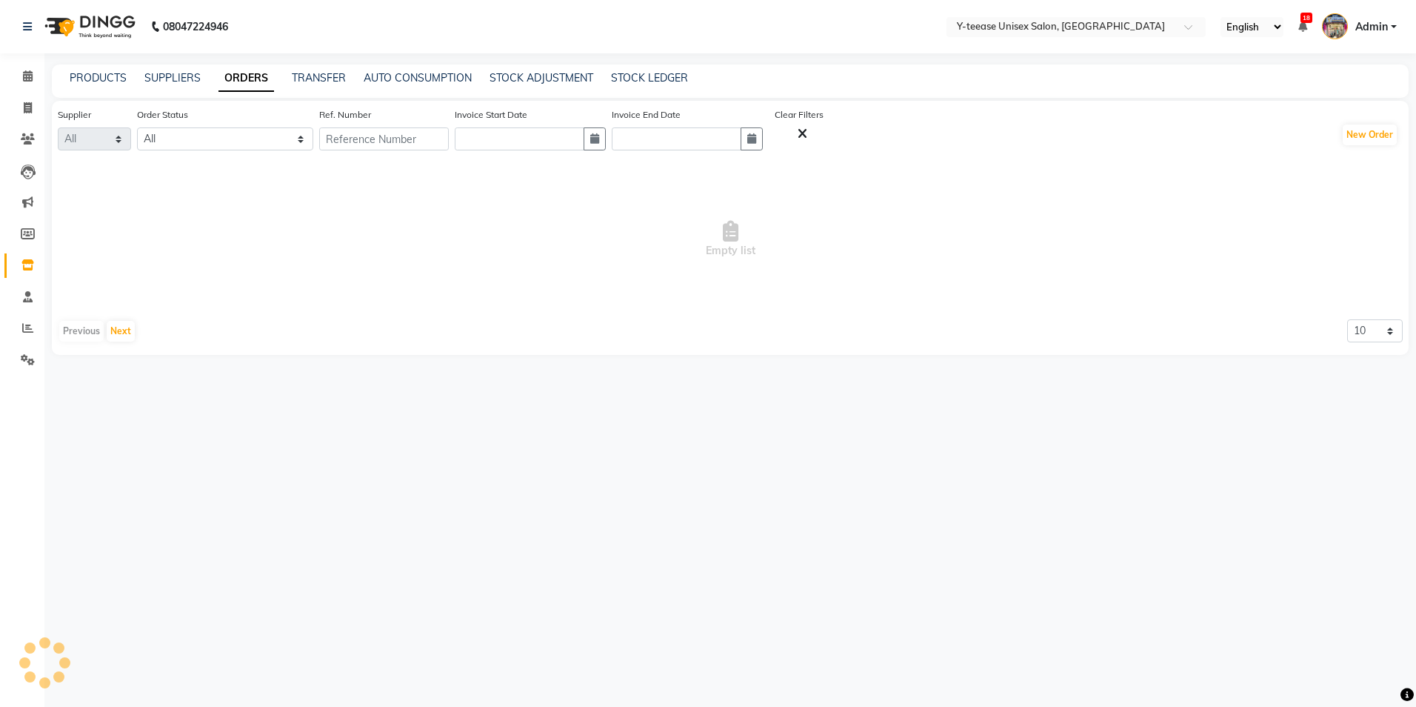
select select "5718"
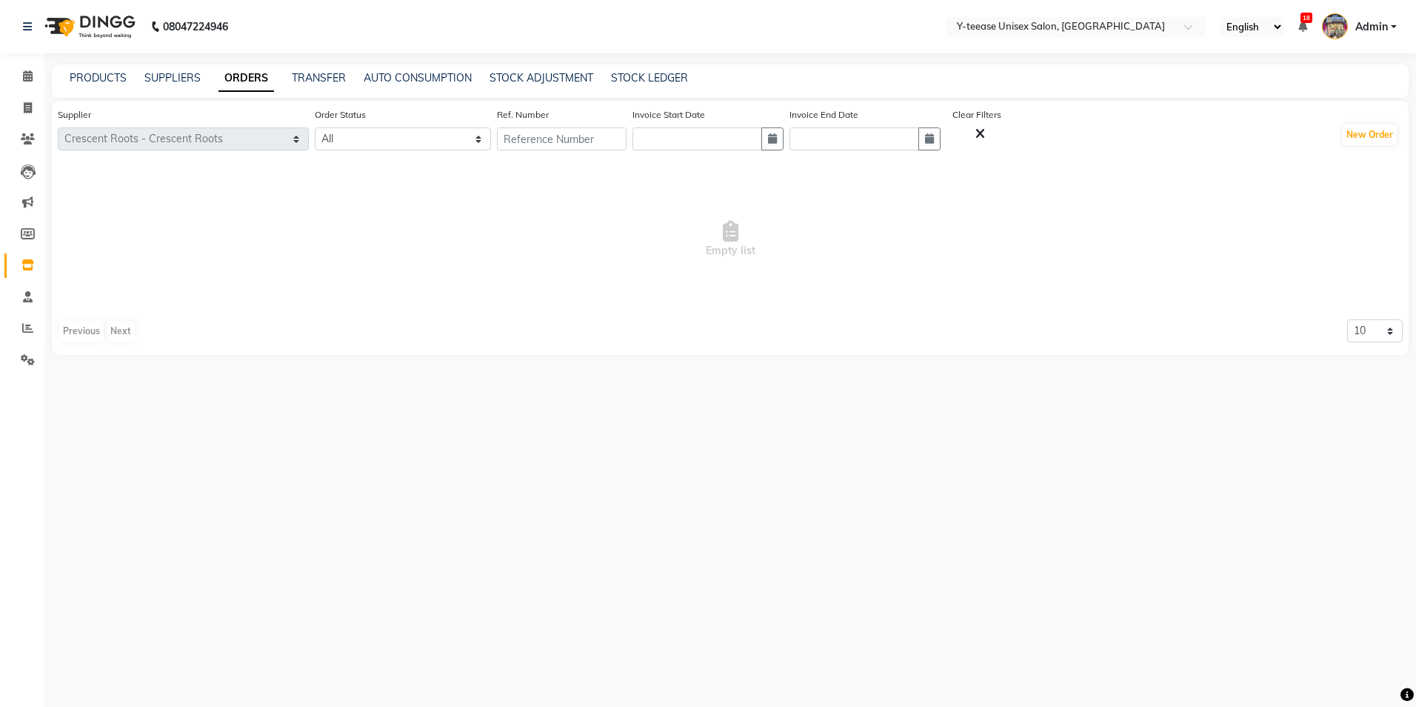
click at [161, 87] on div "PRODUCTS SUPPLIERS ORDERS TRANSFER AUTO CONSUMPTION STOCK ADJUSTMENT STOCK LEDG…" at bounding box center [730, 80] width 1357 height 33
click at [164, 78] on link "SUPPLIERS" at bounding box center [172, 77] width 56 height 13
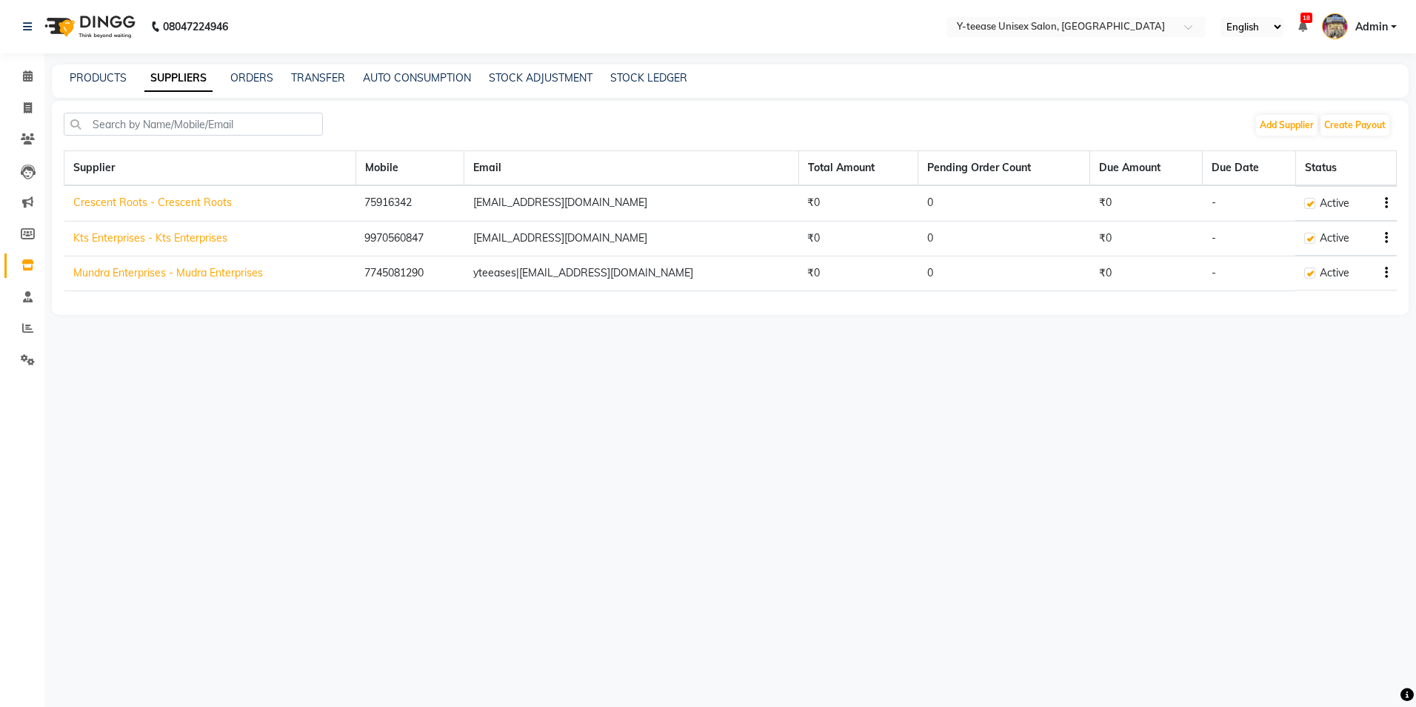
click at [203, 204] on link "Crescent Roots - Crescent Roots" at bounding box center [152, 202] width 159 height 13
select select "5718"
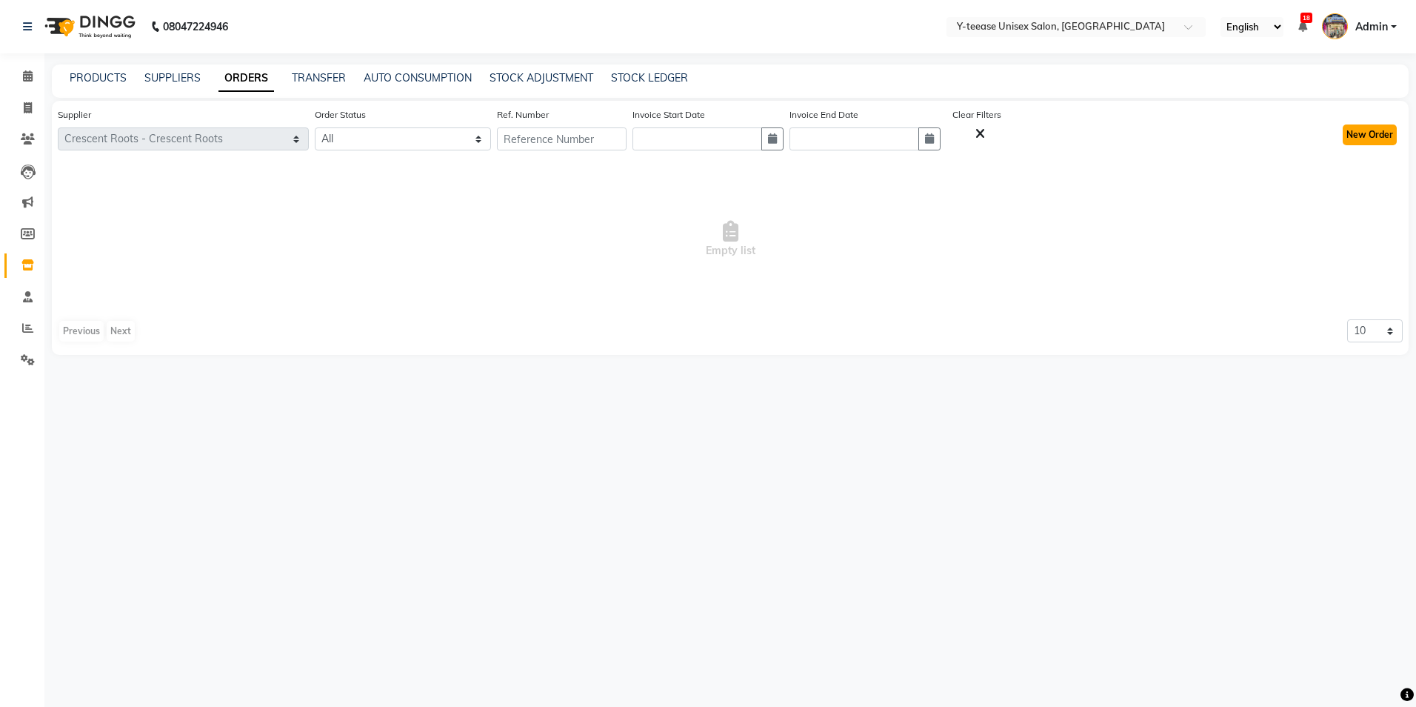
click at [1349, 135] on button "New Order" at bounding box center [1370, 134] width 54 height 21
select select "true"
select select "2038"
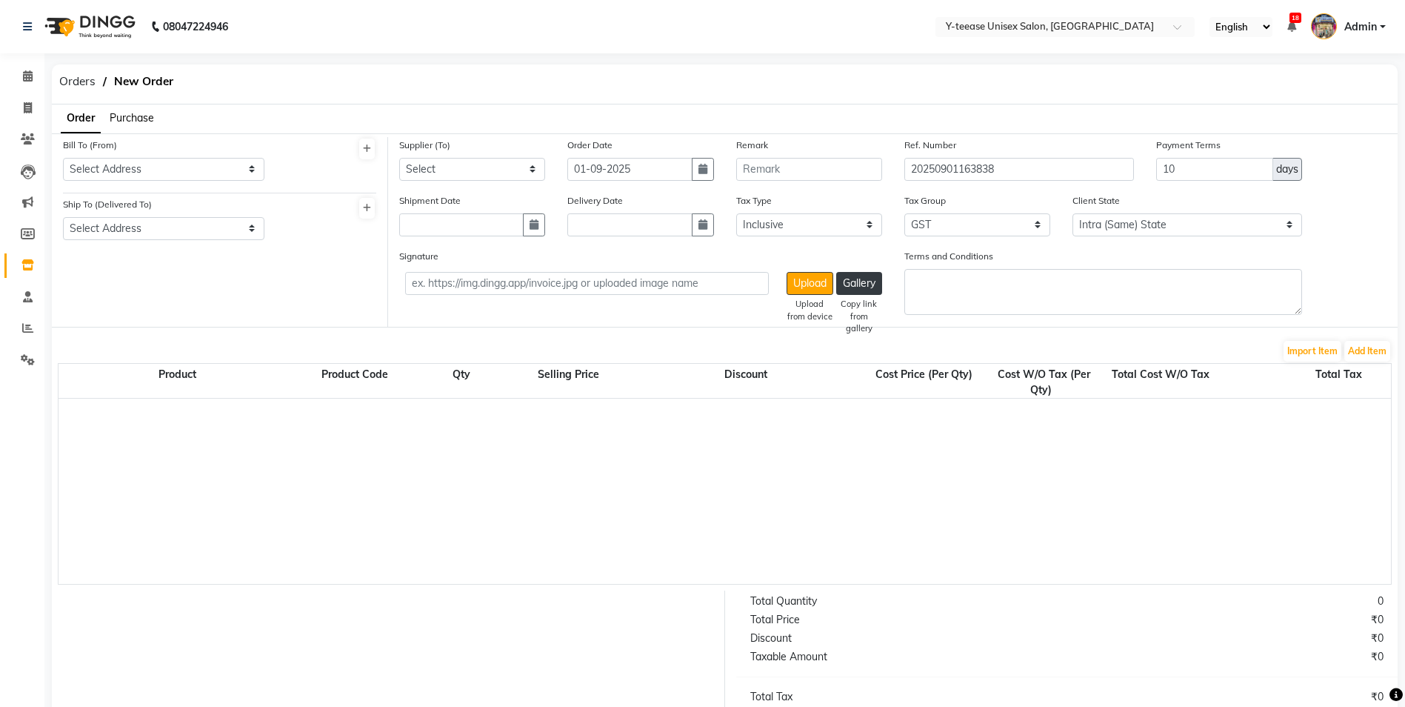
click at [122, 115] on span "Purchase" at bounding box center [132, 117] width 44 height 13
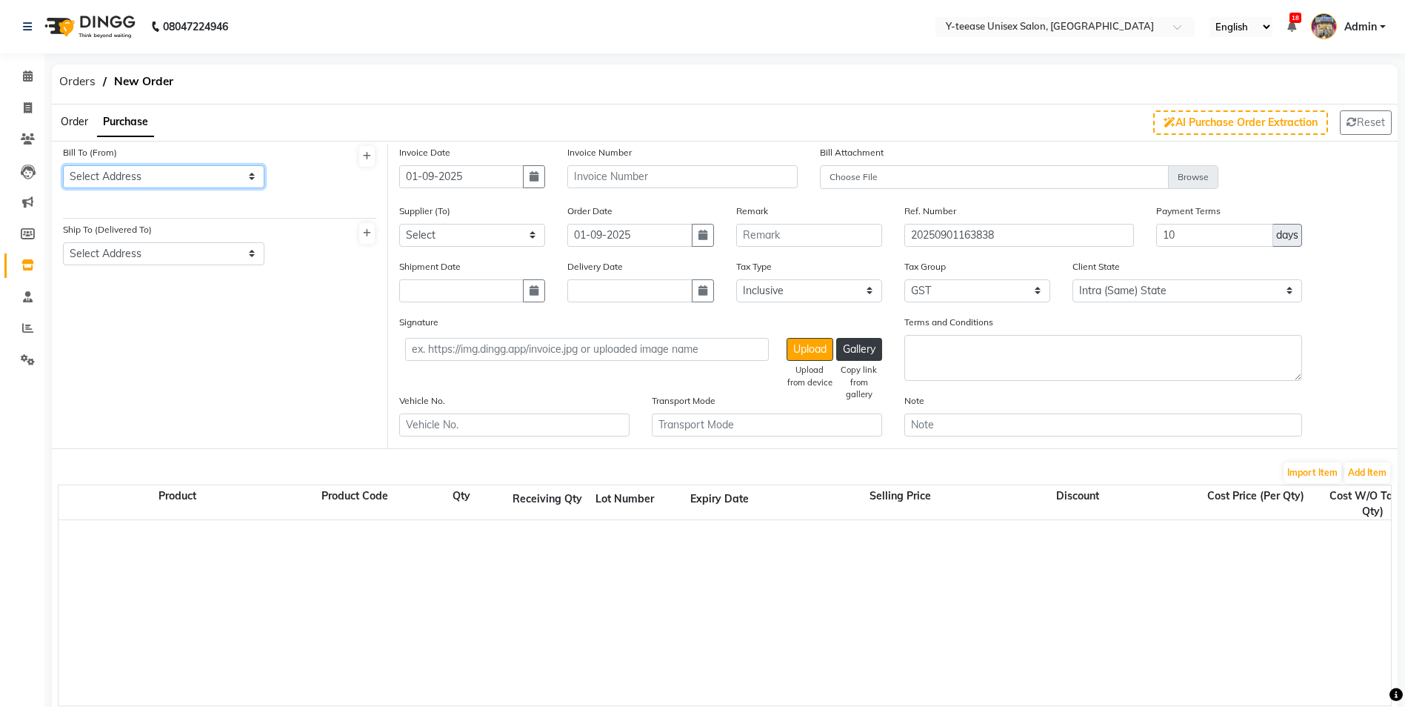
click at [194, 176] on select "Select Address Crescent roots" at bounding box center [163, 176] width 201 height 23
click at [366, 163] on button at bounding box center [367, 156] width 16 height 21
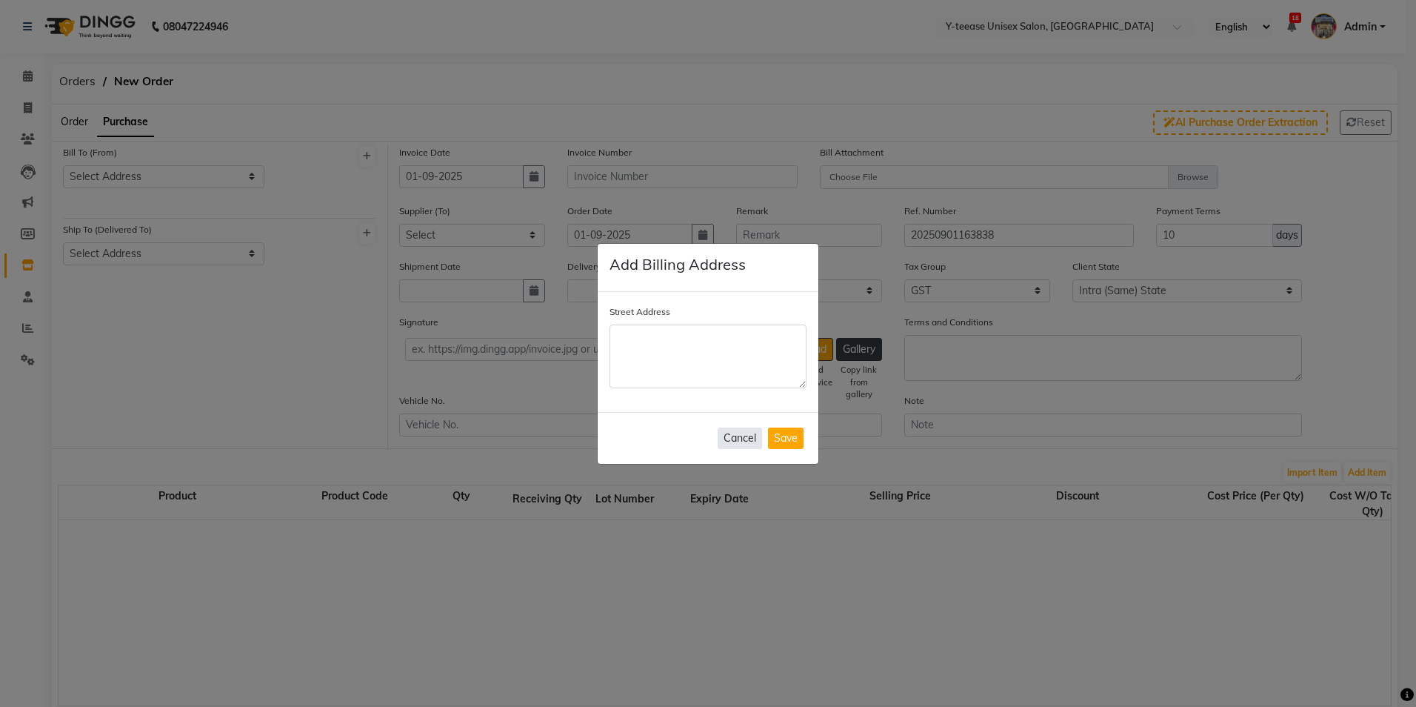
click at [730, 442] on button "Cancel" at bounding box center [740, 437] width 44 height 21
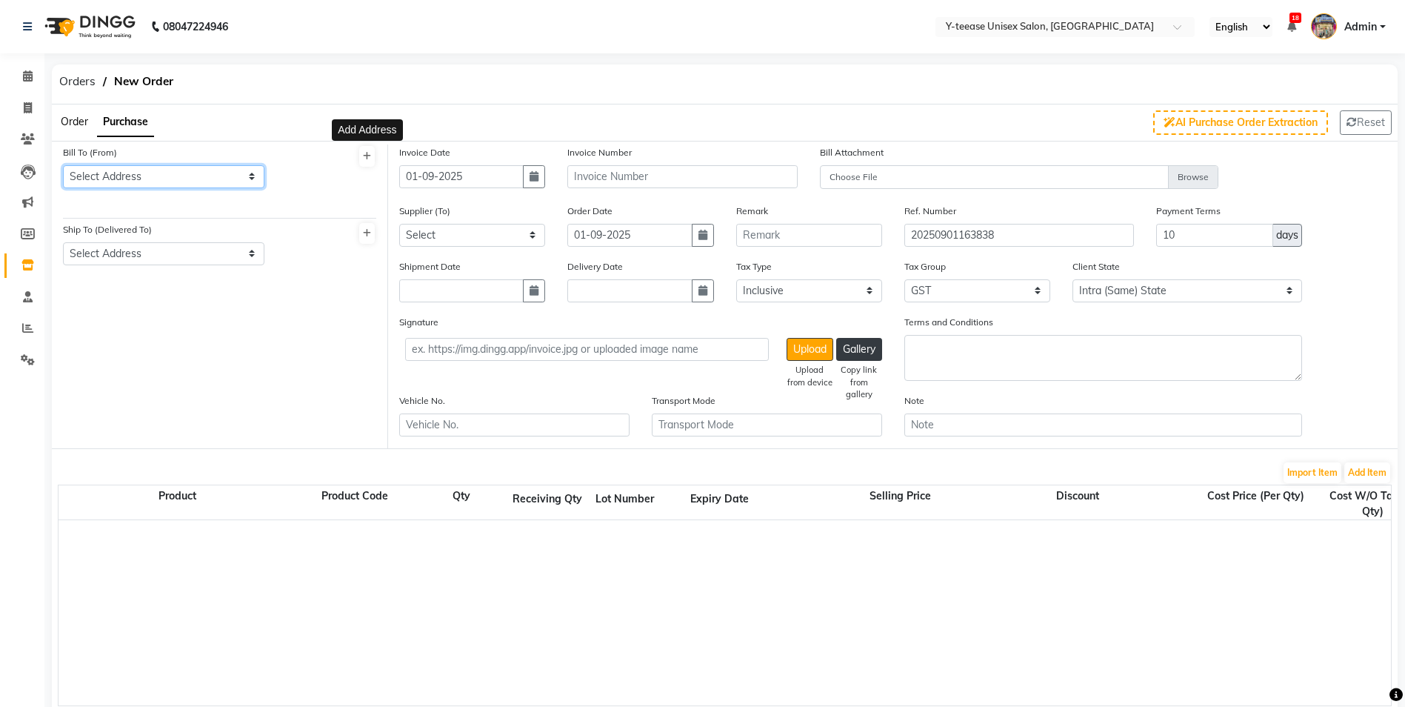
click at [167, 176] on select "Select Address Crescent roots" at bounding box center [163, 176] width 201 height 23
click at [212, 176] on select "Select Address Crescent roots" at bounding box center [163, 176] width 201 height 23
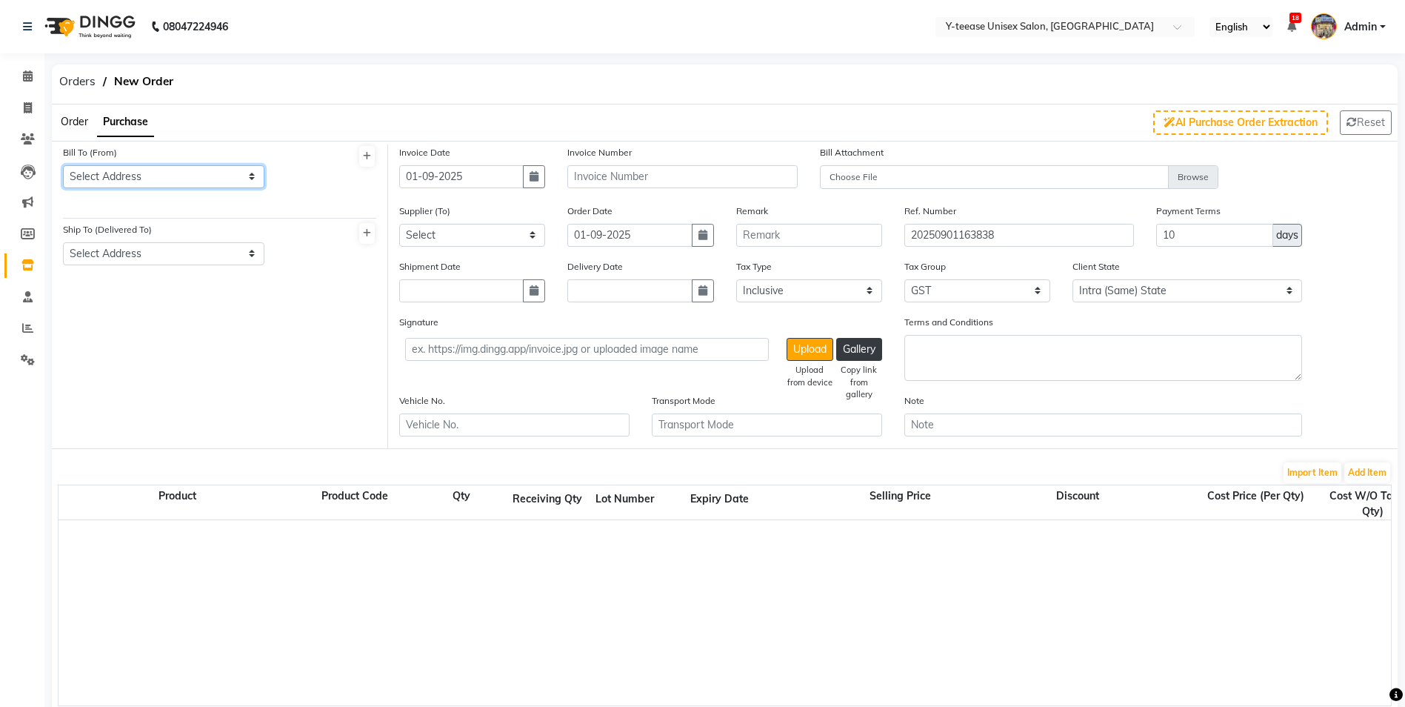
drag, startPoint x: 212, startPoint y: 176, endPoint x: 248, endPoint y: 182, distance: 36.9
click at [248, 182] on select "Select Address Crescent roots" at bounding box center [163, 176] width 201 height 23
click at [208, 177] on select "Select Address Crescent roots" at bounding box center [163, 176] width 201 height 23
click at [179, 250] on select "Select Address Y teease unisex salon" at bounding box center [163, 253] width 201 height 23
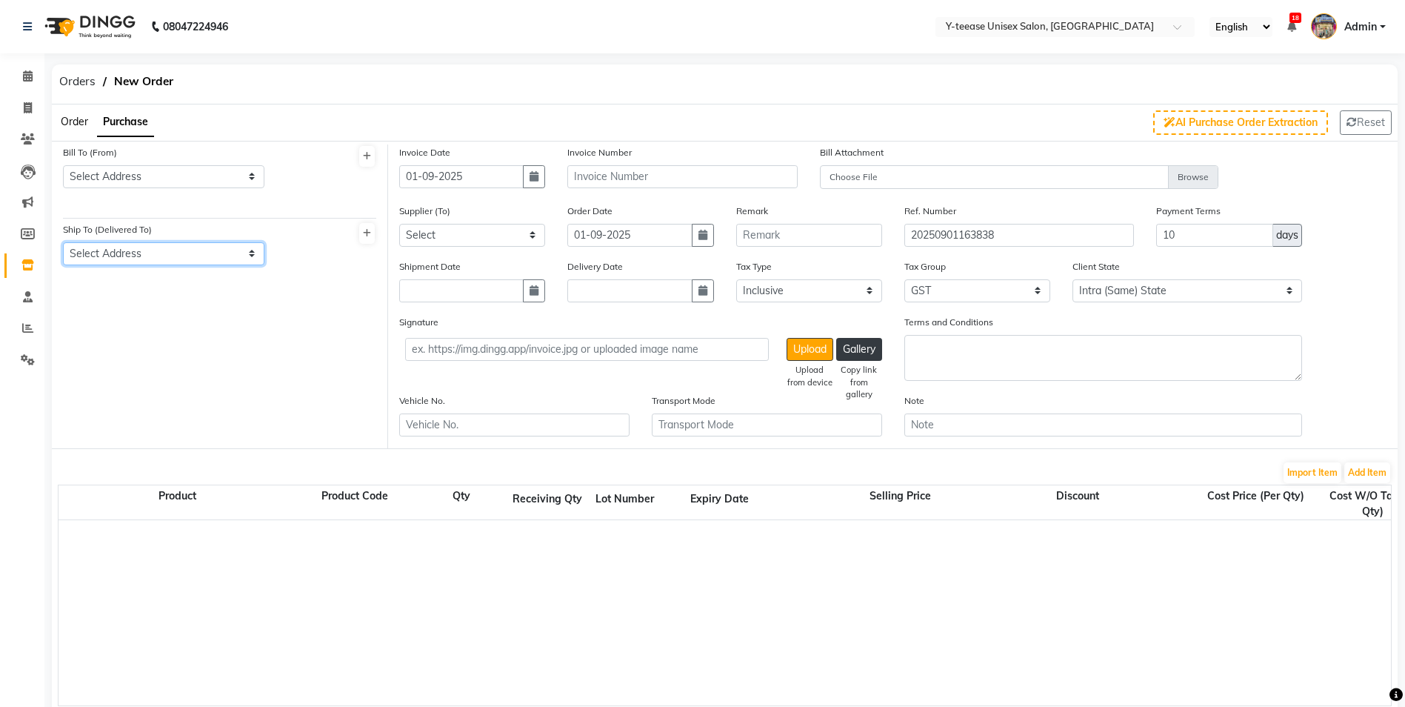
click at [177, 256] on select "Select Address Y teease unisex salon" at bounding box center [163, 253] width 201 height 23
drag, startPoint x: 231, startPoint y: 226, endPoint x: 481, endPoint y: 170, distance: 256.5
click at [535, 199] on div "Bill To (From) Select Address Crescent roots Ship To (Delivered To) Select Addr…" at bounding box center [725, 295] width 1346 height 308
click at [479, 242] on select "Select Crescent Roots - Crescent Roots Kts Enterprises - Kts Enterprises Mundra…" at bounding box center [472, 235] width 146 height 23
select select "5718"
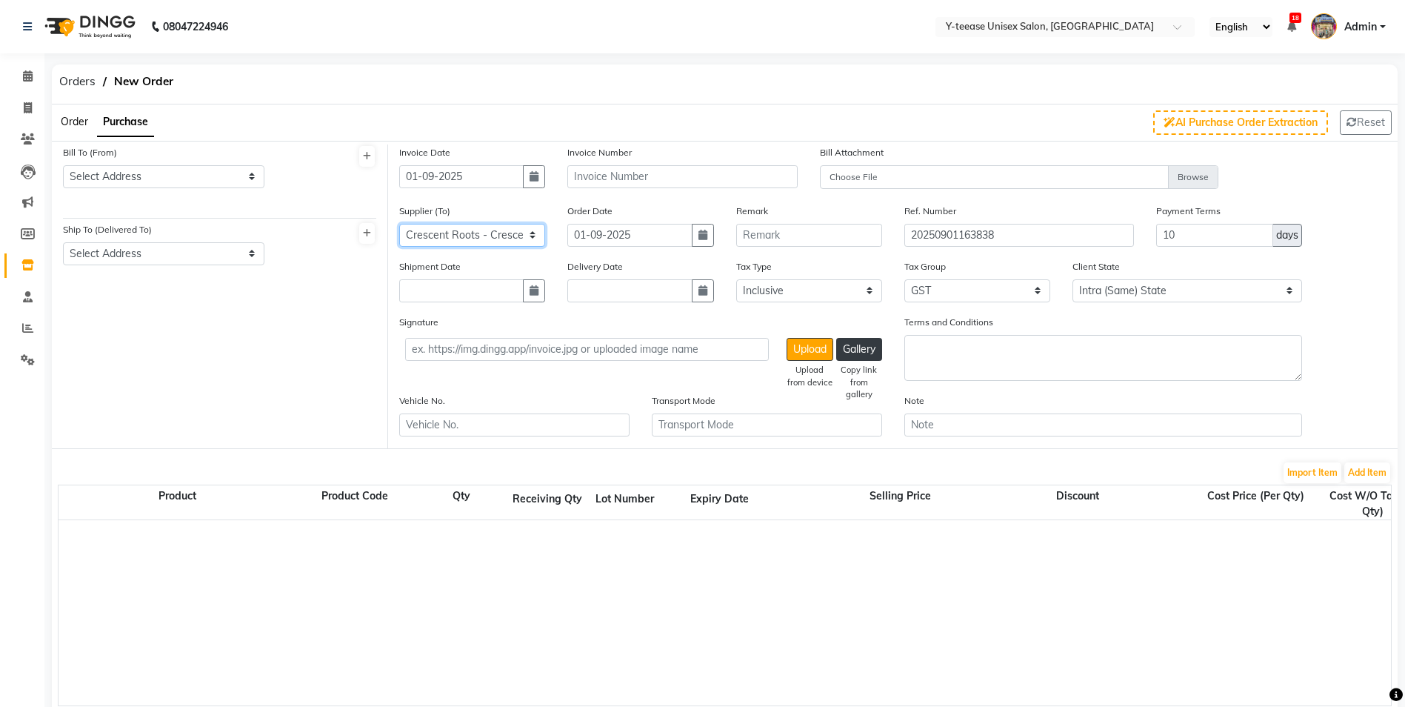
click at [399, 224] on select "Select Crescent Roots - Crescent Roots Kts Enterprises - Kts Enterprises Mundra…" at bounding box center [472, 235] width 146 height 23
click at [803, 287] on select "Select Inclusive Exclusive" at bounding box center [809, 290] width 146 height 23
click at [736, 279] on select "Select Inclusive Exclusive" at bounding box center [809, 290] width 146 height 23
click at [1359, 476] on button "Add Item" at bounding box center [1367, 472] width 46 height 21
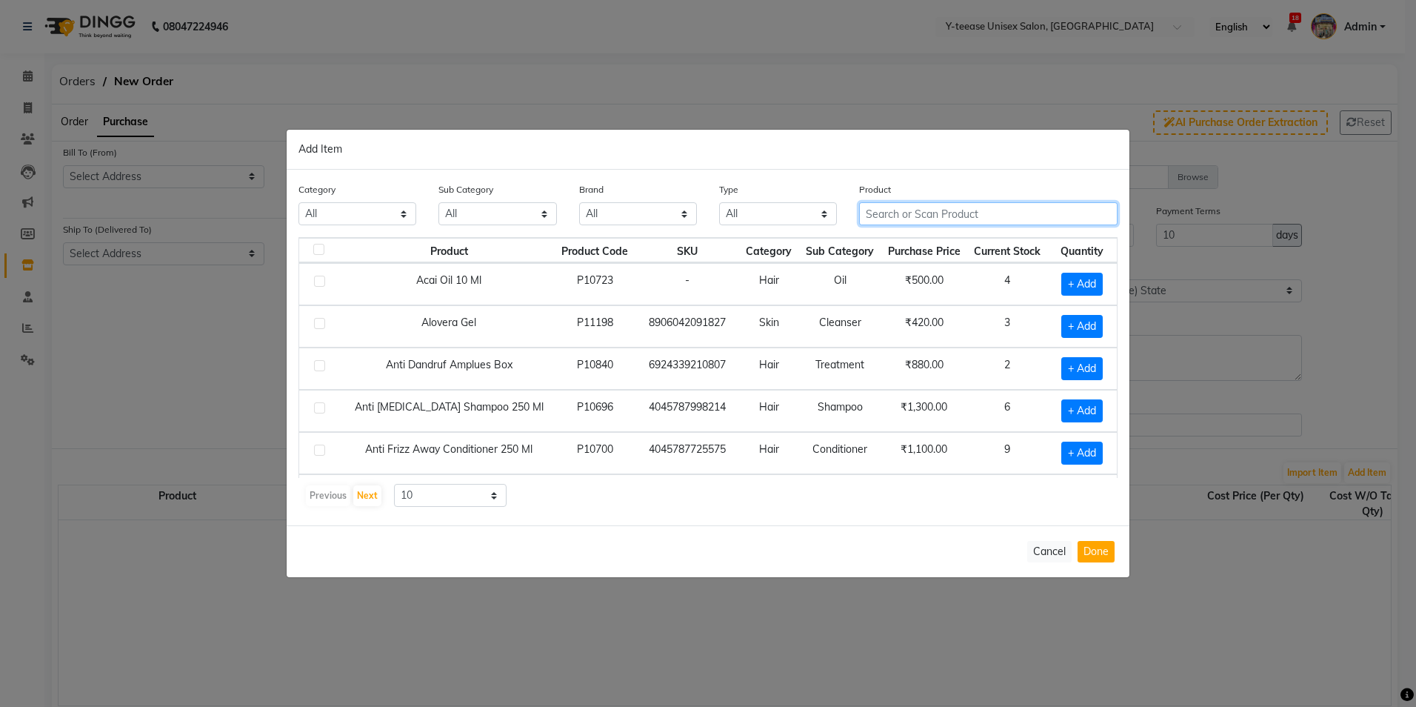
click at [904, 209] on input "text" at bounding box center [988, 213] width 259 height 23
click at [323, 283] on label at bounding box center [319, 281] width 11 height 11
click at [323, 283] on input "checkbox" at bounding box center [319, 282] width 10 height 10
checkbox input "true"
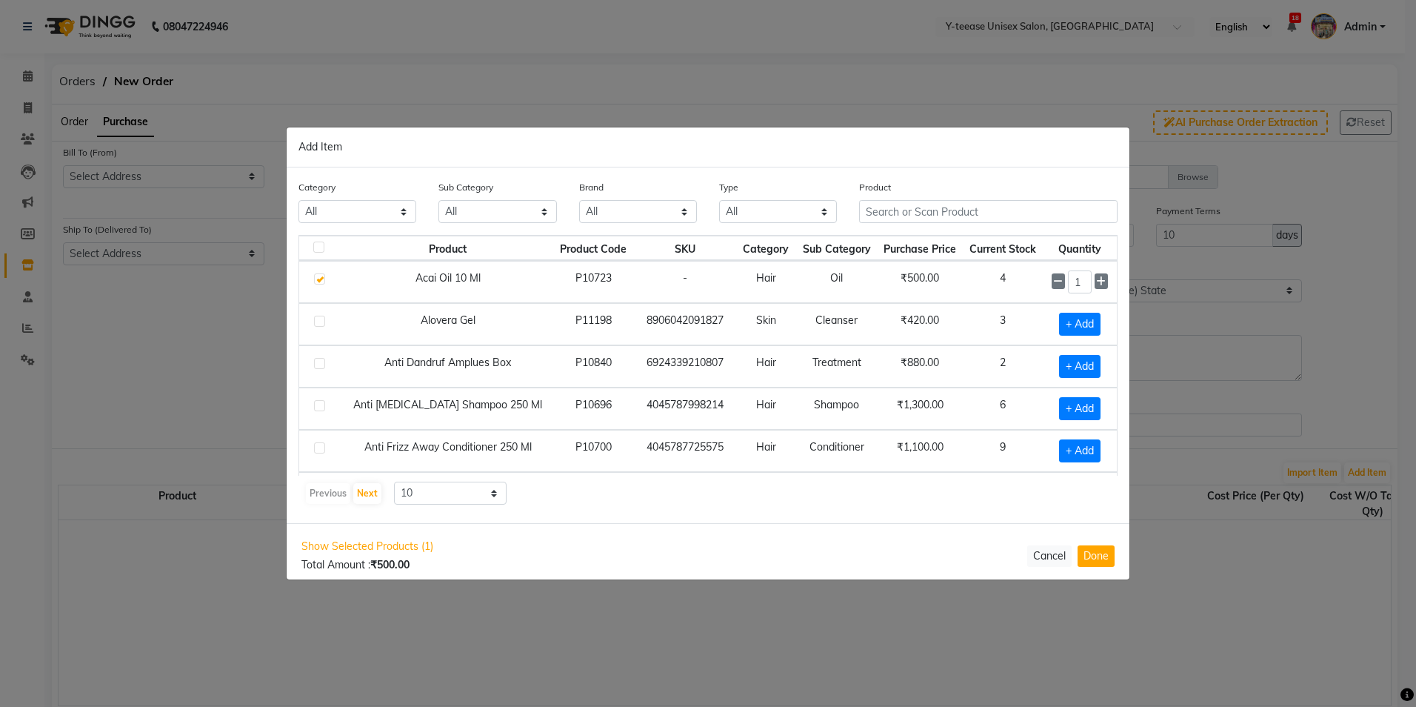
click at [315, 324] on label at bounding box center [319, 321] width 11 height 11
click at [315, 324] on input "checkbox" at bounding box center [319, 322] width 10 height 10
checkbox input "true"
click at [1101, 556] on button "Done" at bounding box center [1096, 555] width 37 height 21
select select "2038"
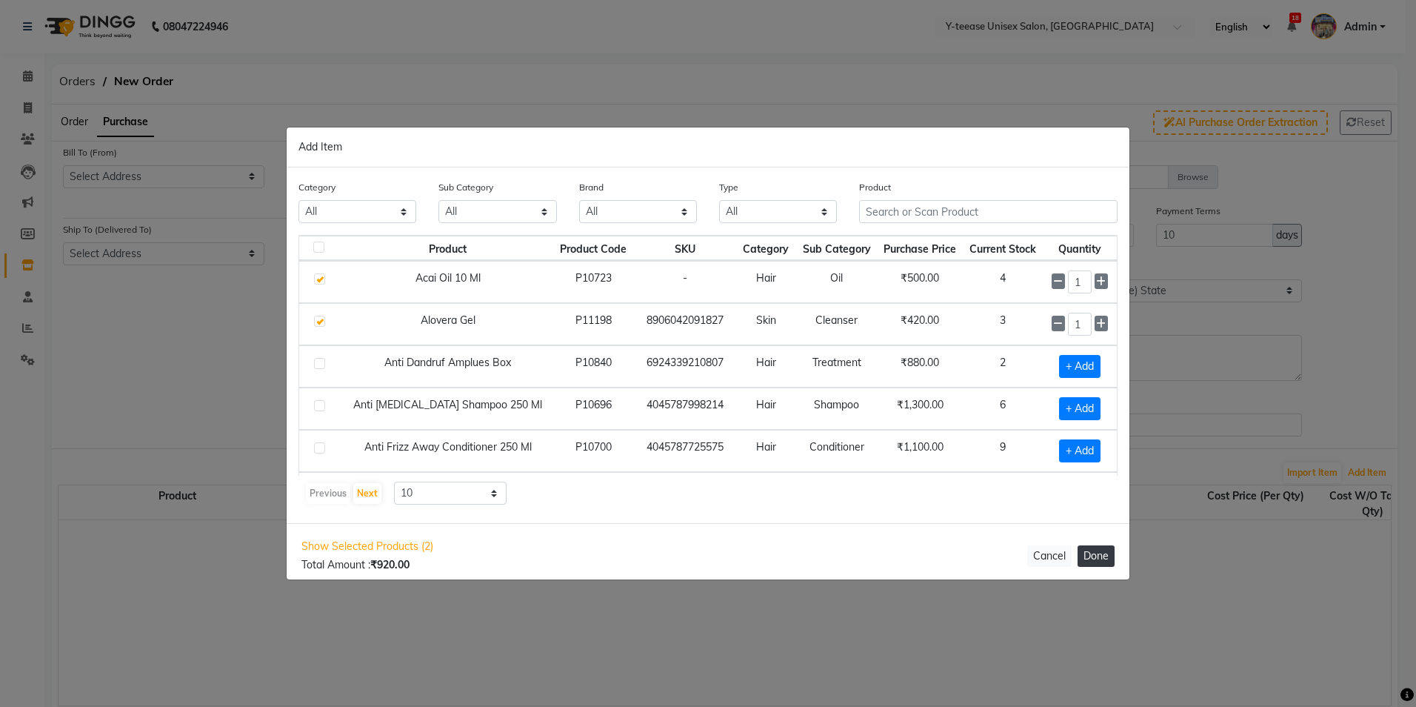
select select "2038"
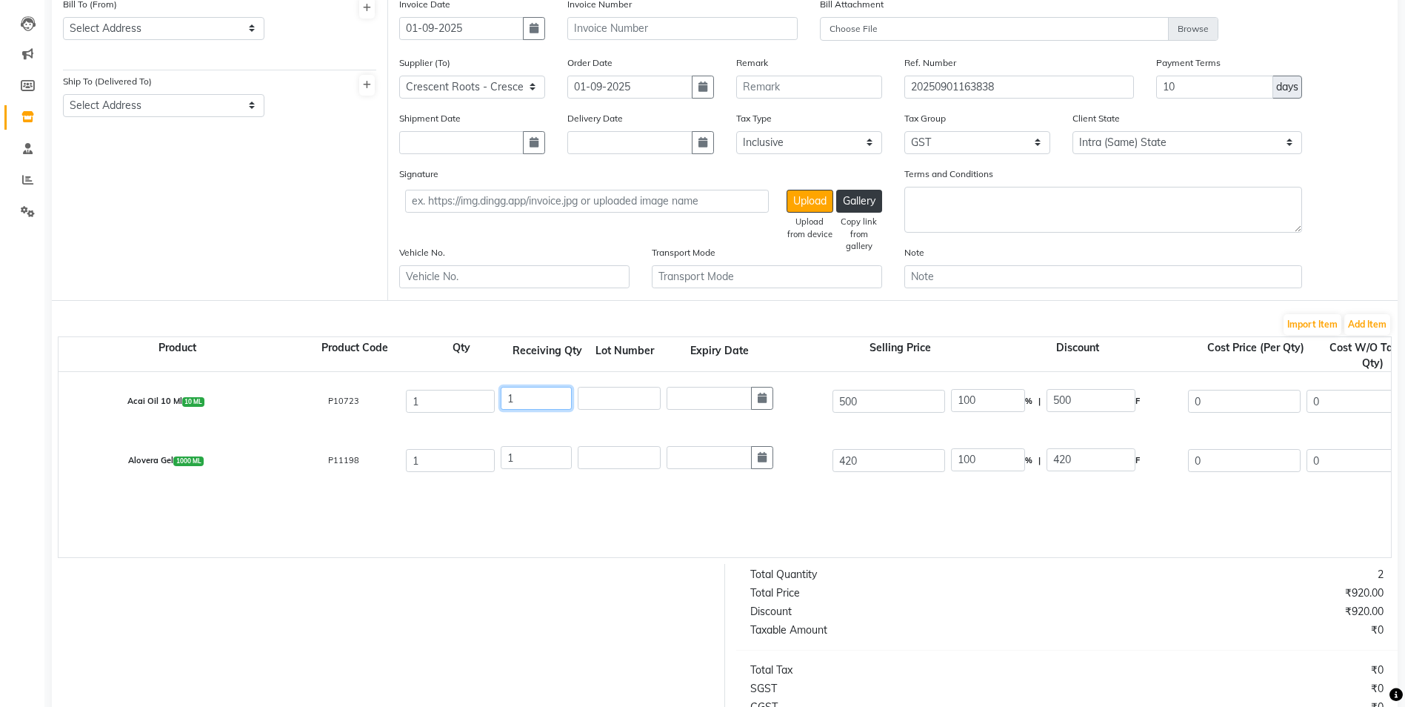
click at [547, 396] on input "1" at bounding box center [536, 398] width 71 height 23
drag, startPoint x: 704, startPoint y: 555, endPoint x: 839, endPoint y: 550, distance: 135.7
click at [839, 550] on div "Acai Oil 10 Ml 10 ML P10723 1 1 500 100 % | 500 F 0 0 0 None GST (18%) 0 0 Alov…" at bounding box center [1391, 464] width 2665 height 185
click at [1227, 388] on div "0" at bounding box center [1244, 401] width 119 height 29
click at [1223, 399] on input "0" at bounding box center [1244, 401] width 113 height 23
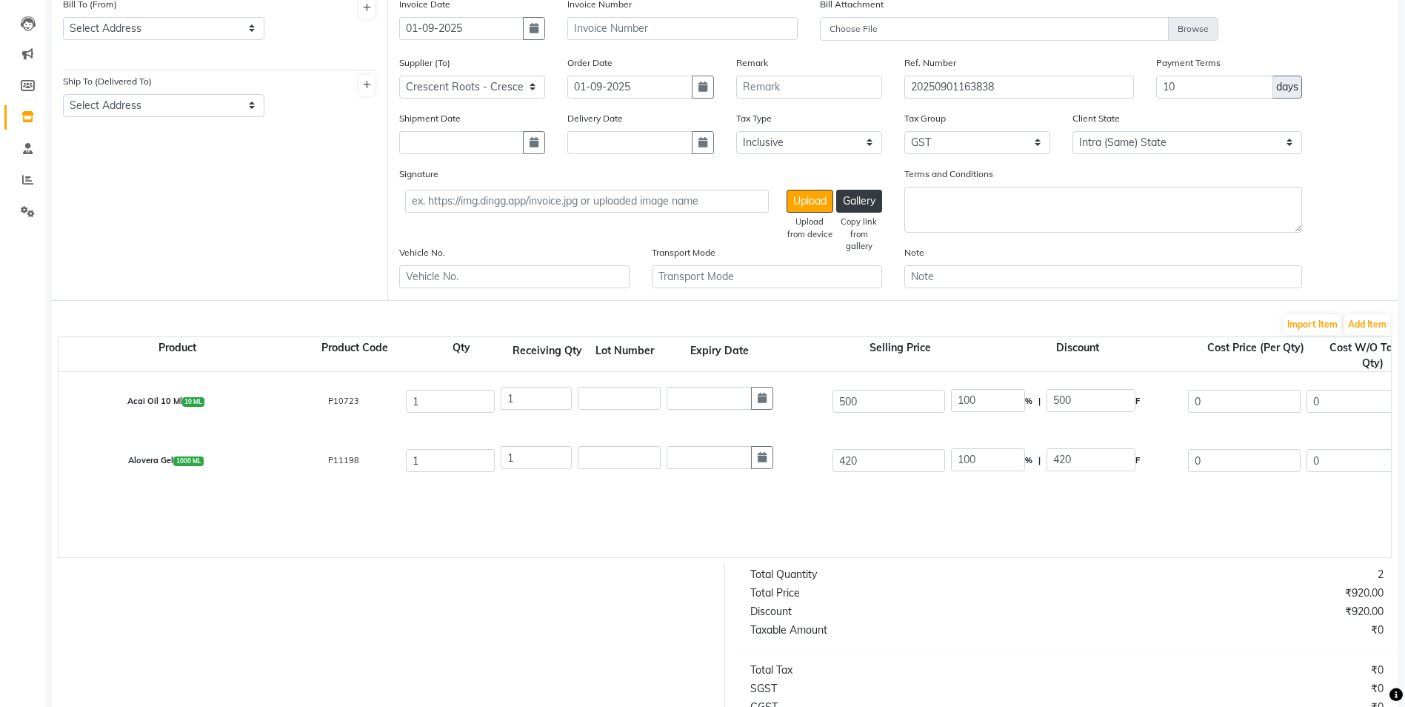
click at [1218, 414] on div "0" at bounding box center [1244, 401] width 119 height 29
drag, startPoint x: 687, startPoint y: 555, endPoint x: 717, endPoint y: 560, distance: 30.8
click at [717, 558] on div "Product Product Code Qty Receiving Qty Lot Number Expiry Date Selling Price Dis…" at bounding box center [725, 446] width 1334 height 221
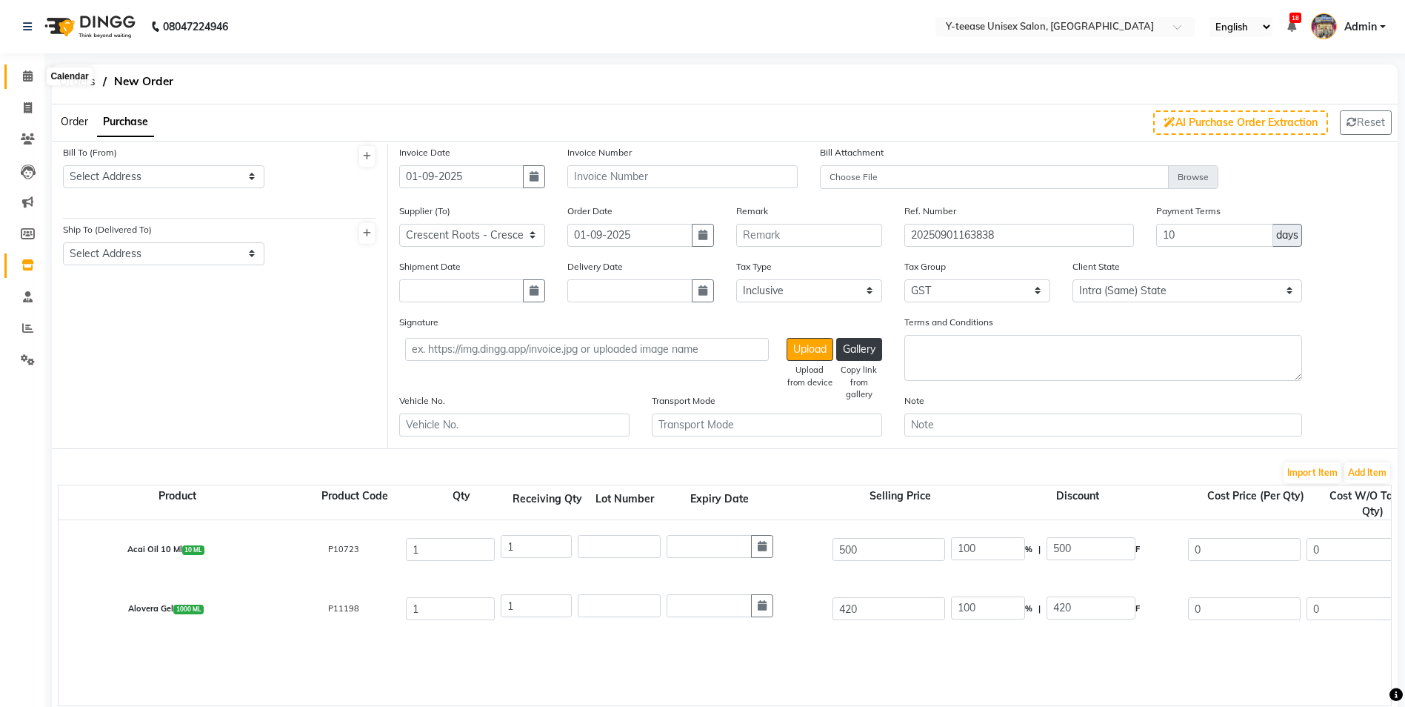
click at [23, 77] on icon at bounding box center [28, 75] width 10 height 11
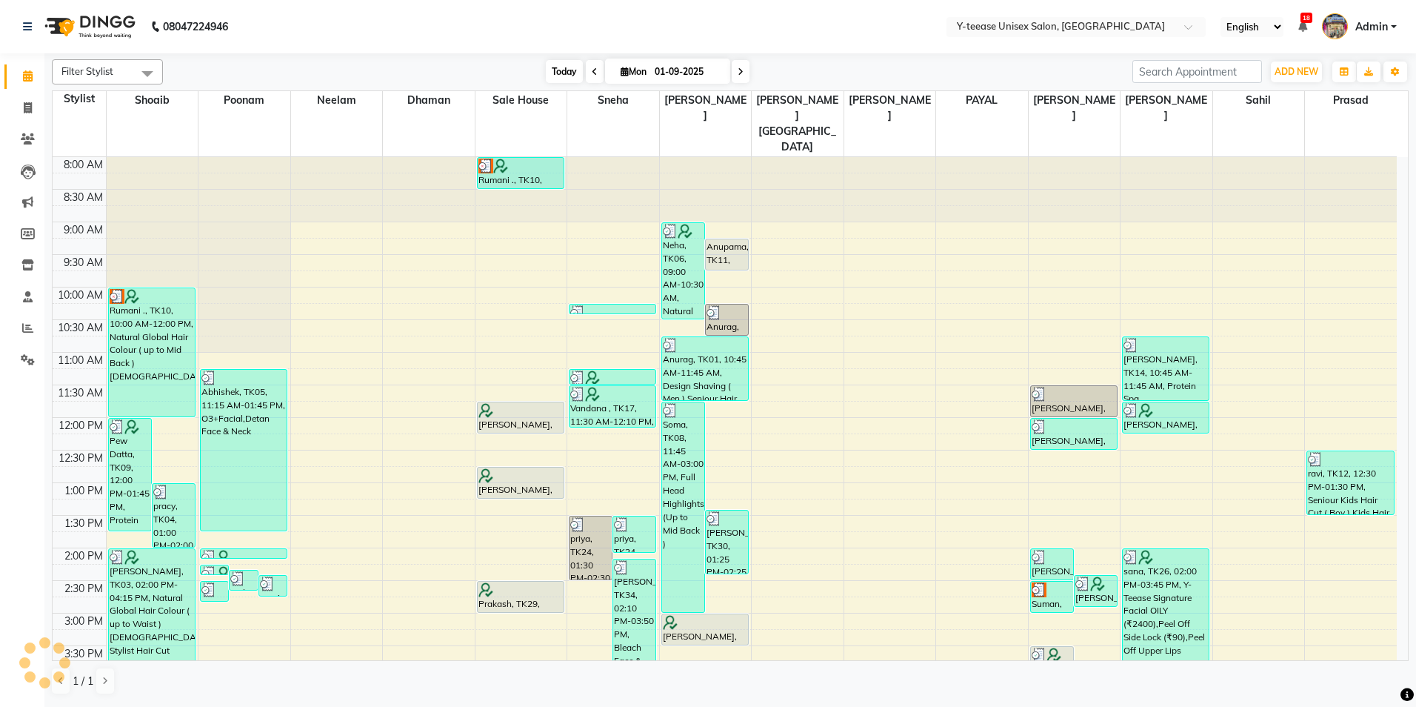
click at [568, 74] on span "Today" at bounding box center [564, 71] width 37 height 23
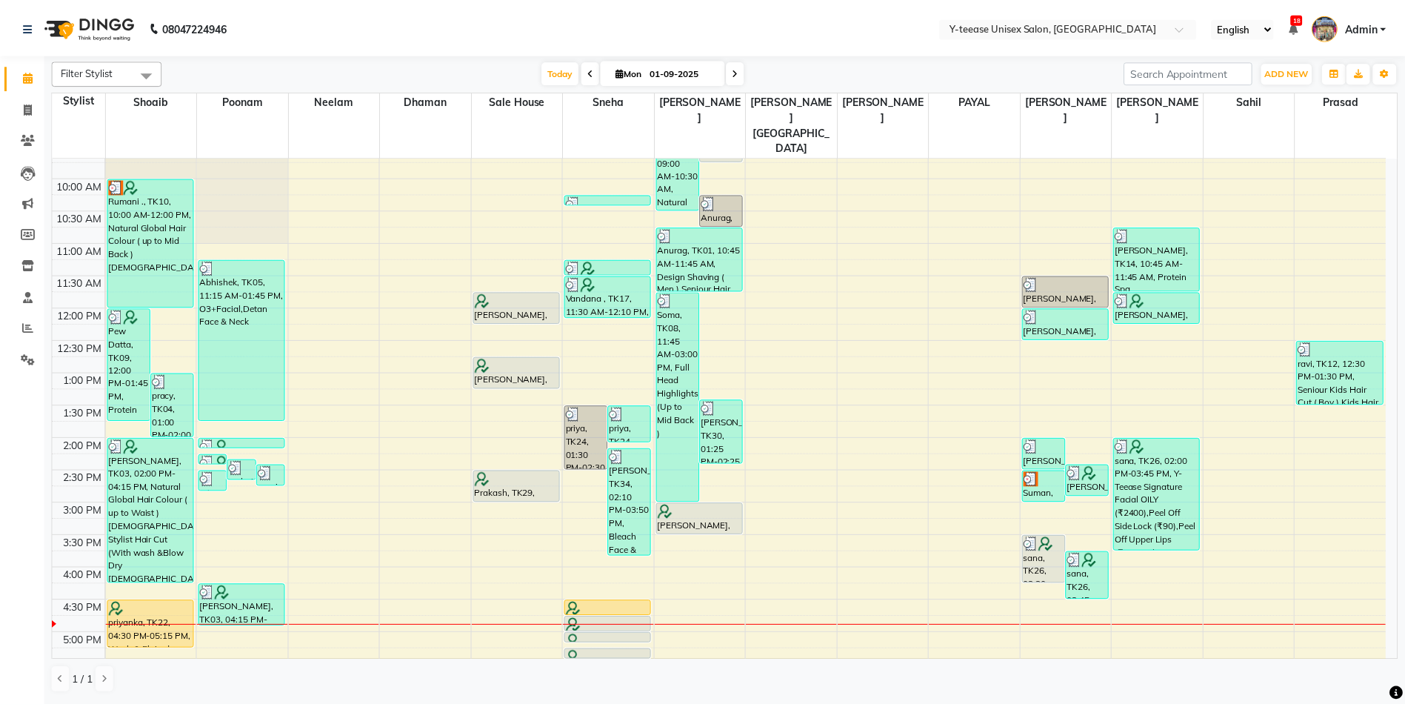
scroll to position [222, 0]
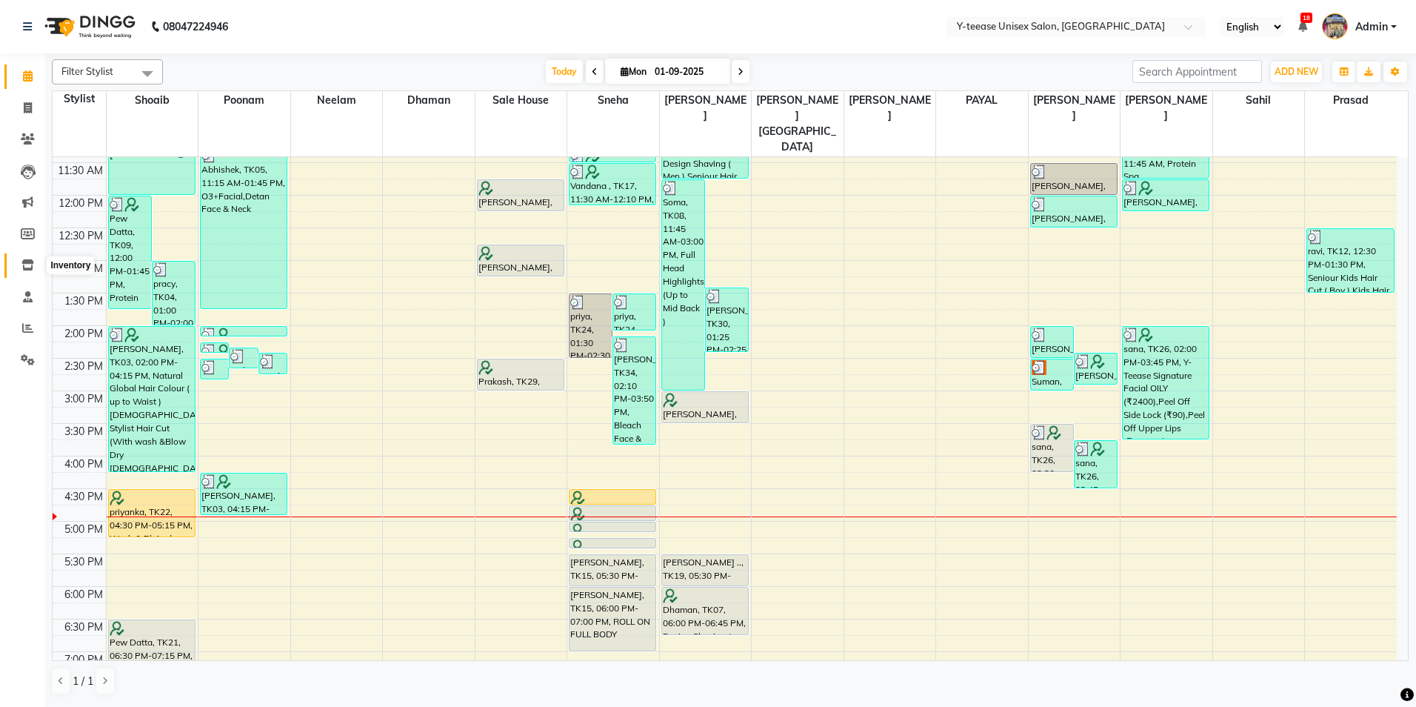
click at [31, 265] on icon at bounding box center [27, 264] width 13 height 11
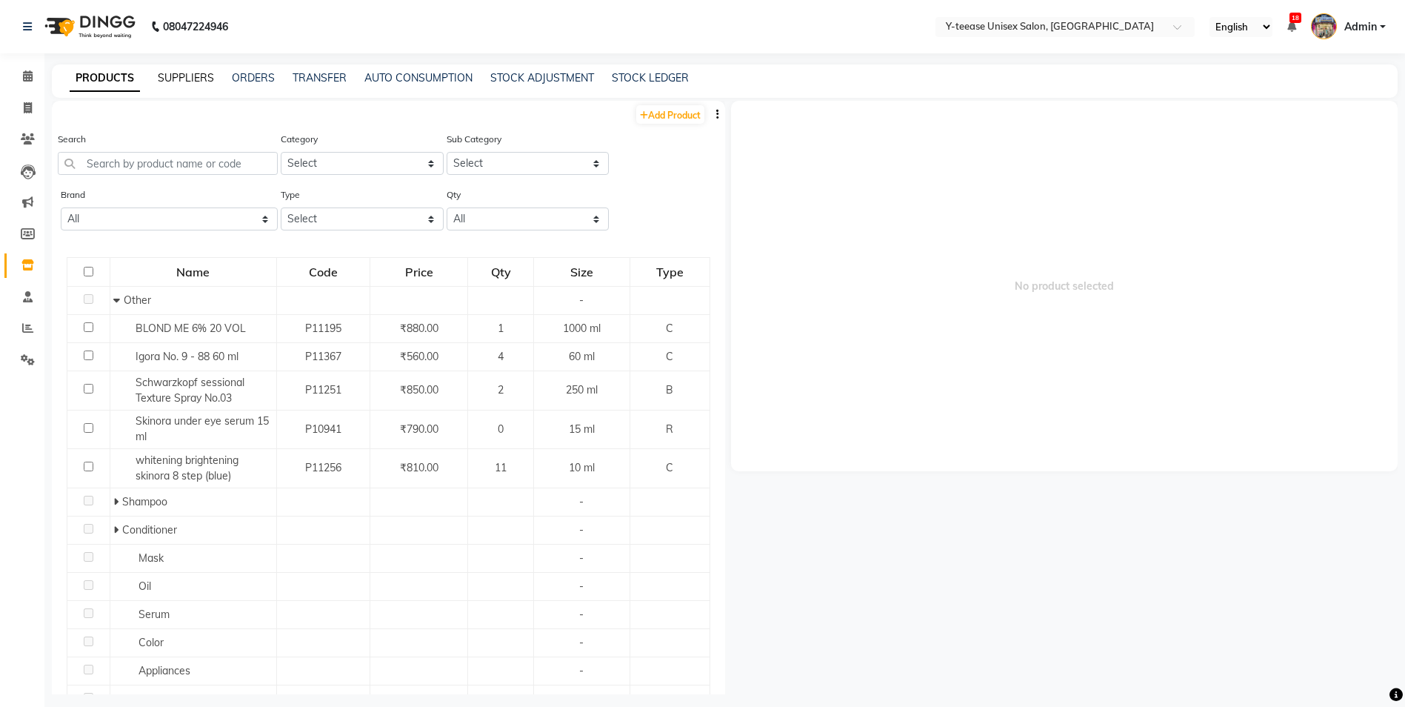
click at [168, 73] on link "SUPPLIERS" at bounding box center [186, 77] width 56 height 13
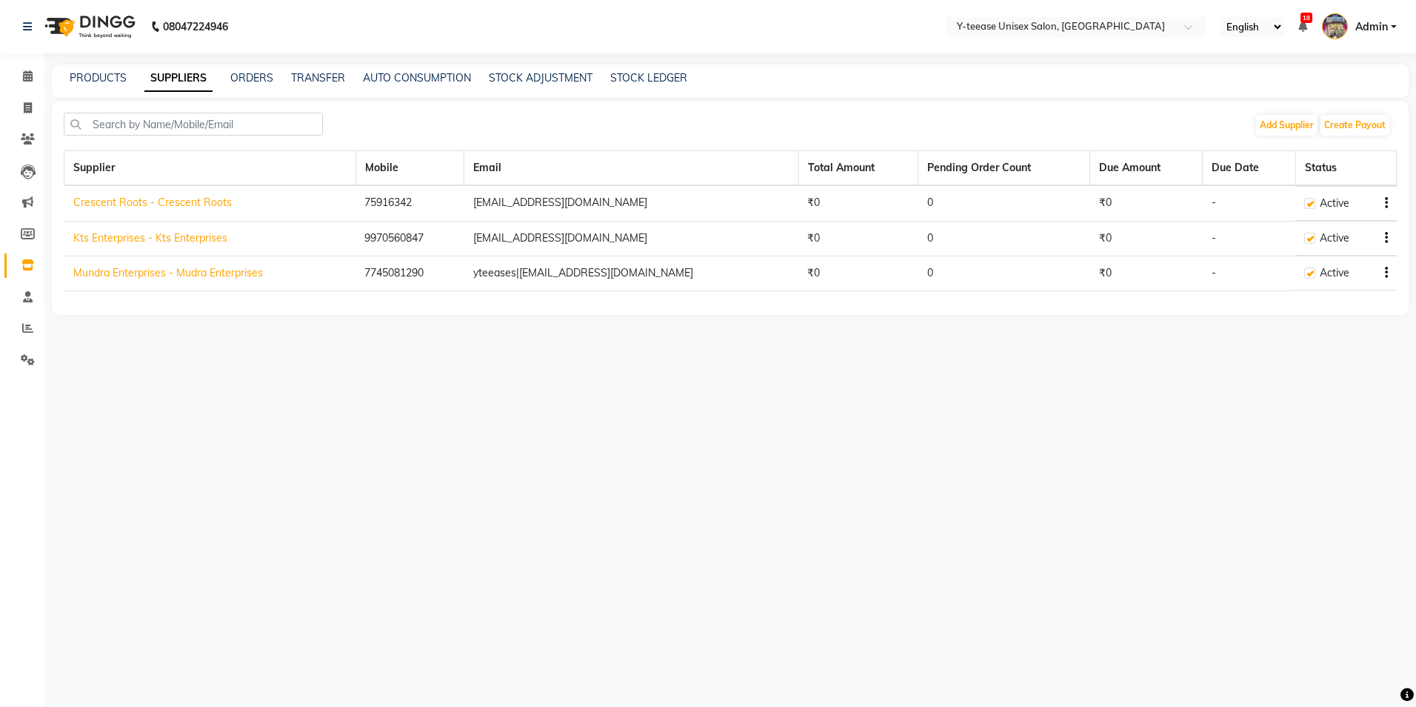
click at [1387, 204] on icon "button" at bounding box center [1386, 203] width 3 height 1
drag, startPoint x: 582, startPoint y: 461, endPoint x: 481, endPoint y: 301, distance: 189.5
click at [580, 461] on div "08047224946 Select Location × Y-teease Unisex Salon, Amanora English ENGLISH Es…" at bounding box center [708, 353] width 1416 height 707
click at [1386, 238] on icon "button" at bounding box center [1386, 238] width 3 height 1
click at [1344, 231] on div "Delete" at bounding box center [1327, 229] width 73 height 19
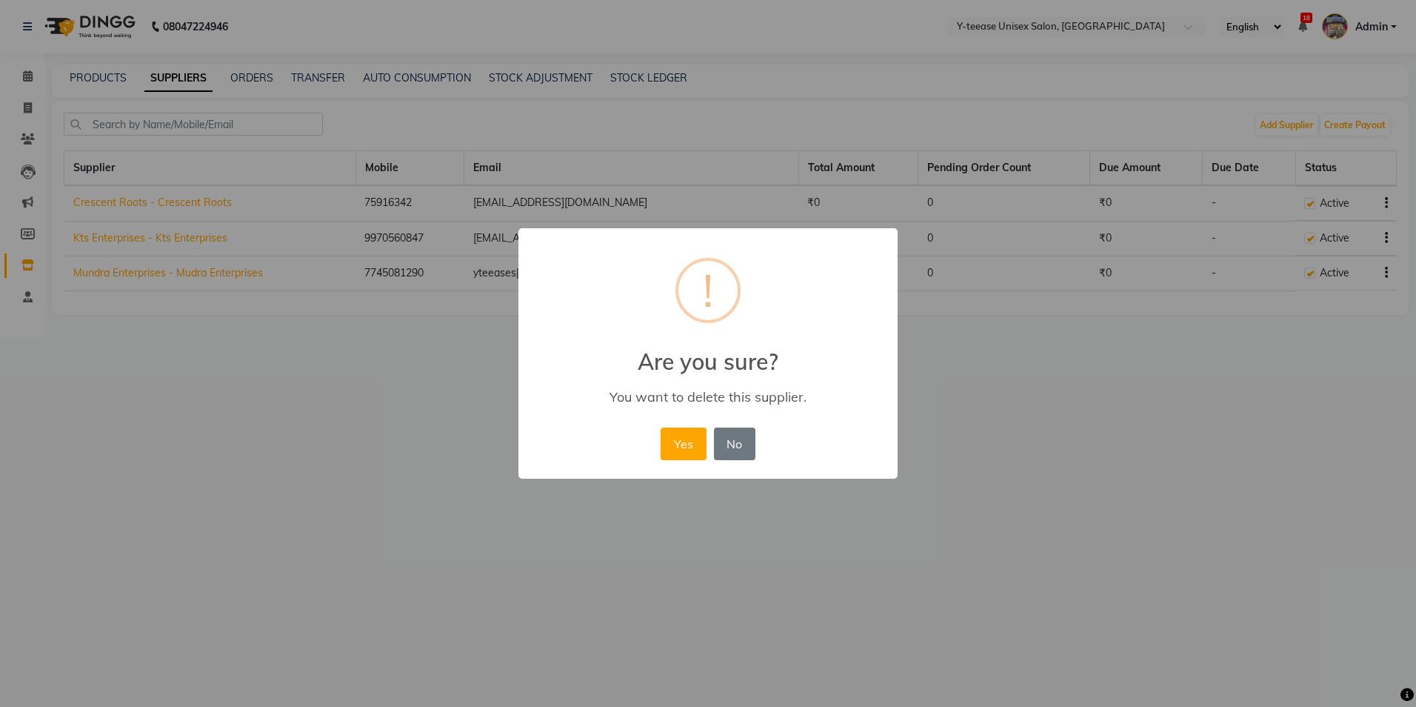
drag, startPoint x: 1012, startPoint y: 424, endPoint x: 1029, endPoint y: 418, distance: 18.0
click at [1021, 421] on div "× ! Are you sure? You want to delete this supplier. Yes No No" at bounding box center [708, 353] width 1416 height 707
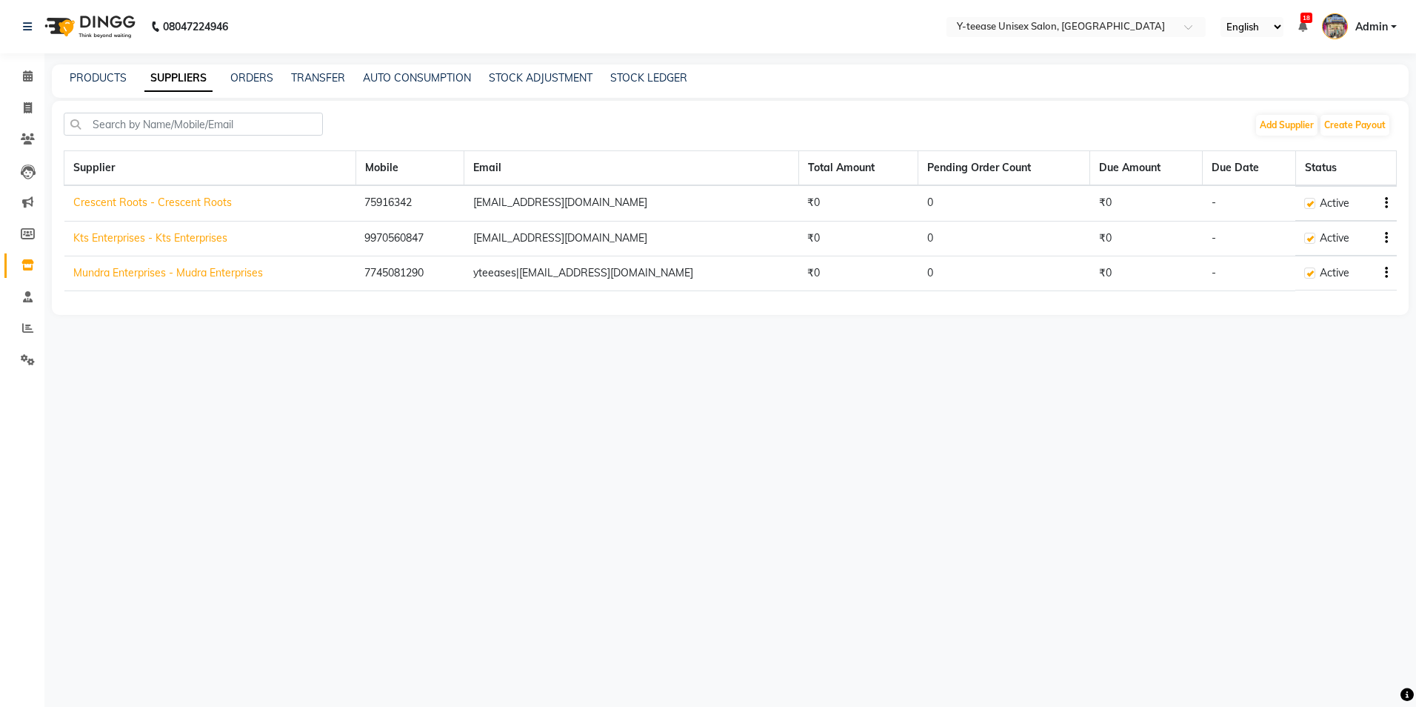
click at [1385, 238] on icon "button" at bounding box center [1386, 238] width 3 height 1
click at [1326, 213] on div "Edit" at bounding box center [1327, 210] width 73 height 19
select select "1"
select select "22"
select select "2763"
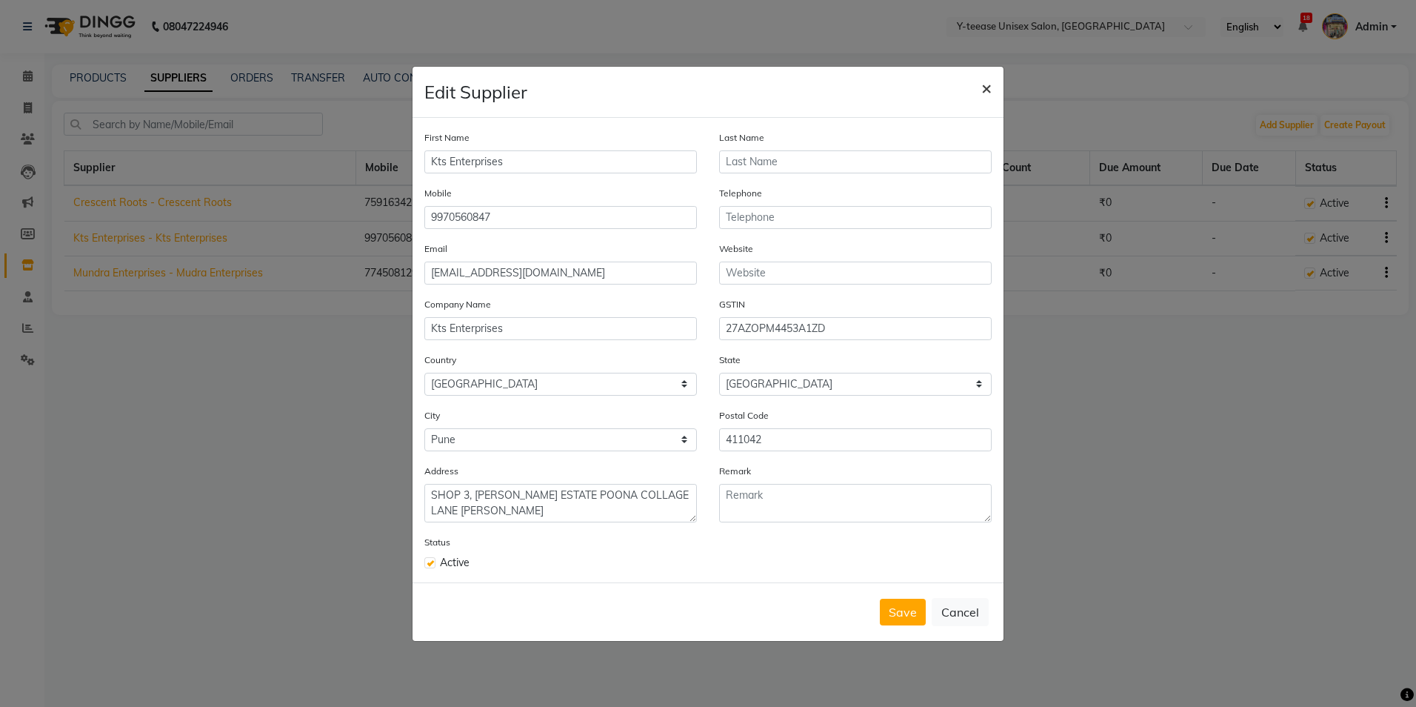
click at [978, 84] on button "×" at bounding box center [987, 87] width 34 height 41
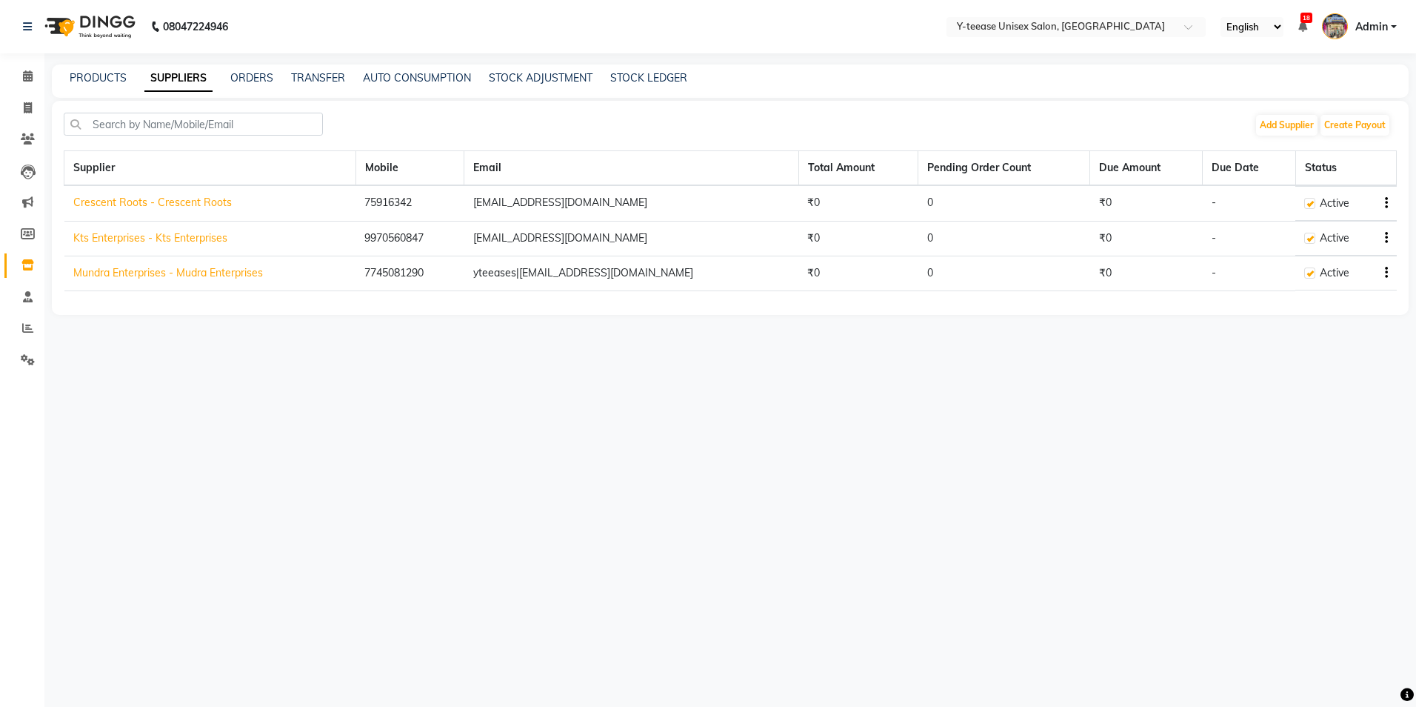
click at [1394, 235] on td "Active" at bounding box center [1346, 238] width 101 height 35
click at [1379, 234] on button "button" at bounding box center [1383, 238] width 9 height 16
click at [1336, 207] on div "Edit" at bounding box center [1327, 210] width 73 height 19
select select "1"
select select "22"
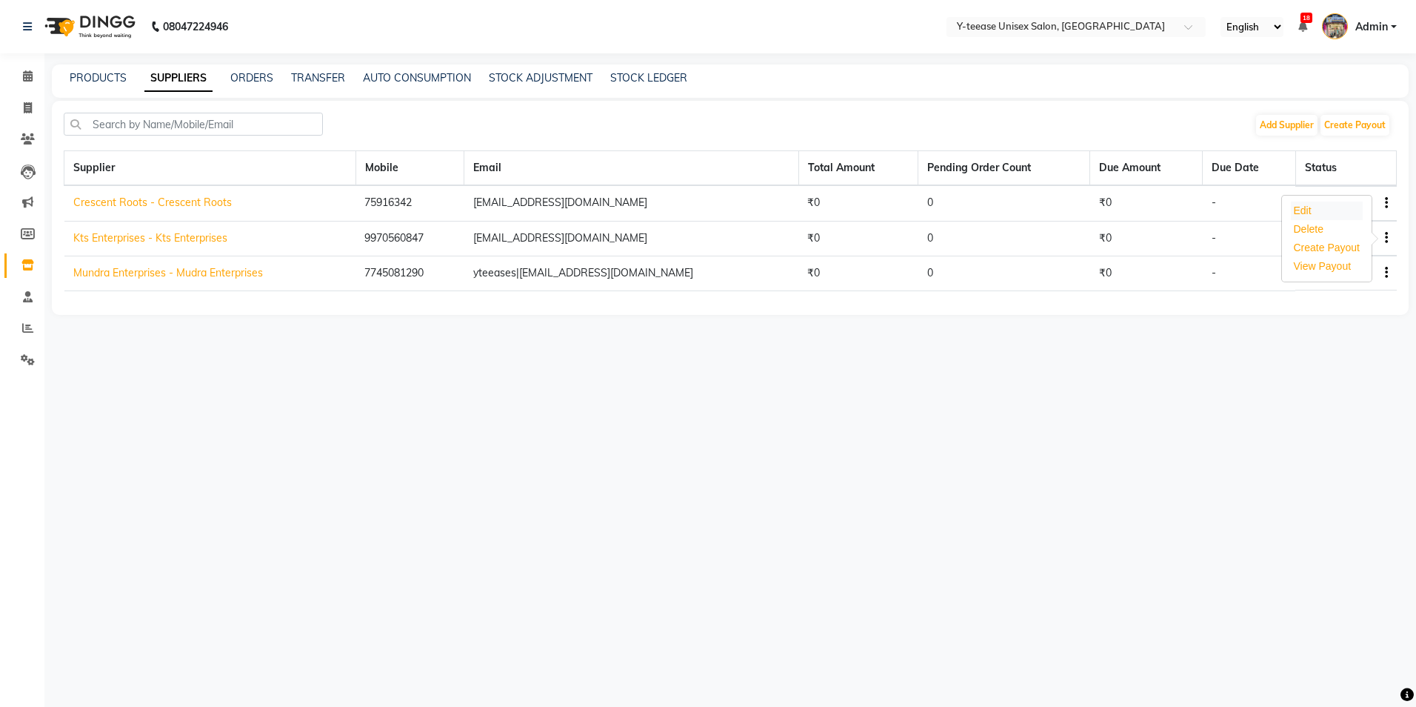
select select "2763"
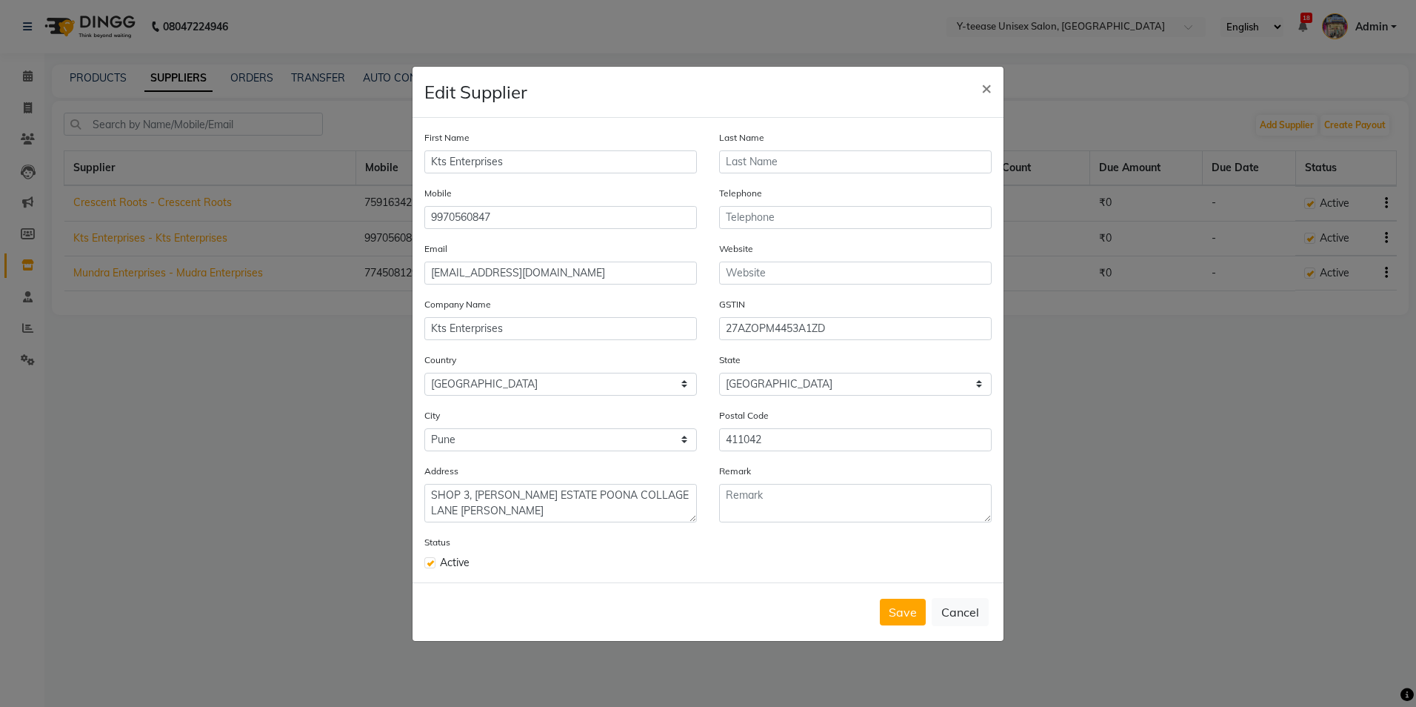
click at [600, 260] on div "Email [EMAIL_ADDRESS][DOMAIN_NAME]" at bounding box center [560, 263] width 273 height 44
click at [594, 271] on input "[EMAIL_ADDRESS][DOMAIN_NAME]" at bounding box center [560, 272] width 273 height 23
click at [781, 220] on input "text" at bounding box center [855, 217] width 273 height 23
click at [899, 614] on button "Save" at bounding box center [903, 612] width 46 height 27
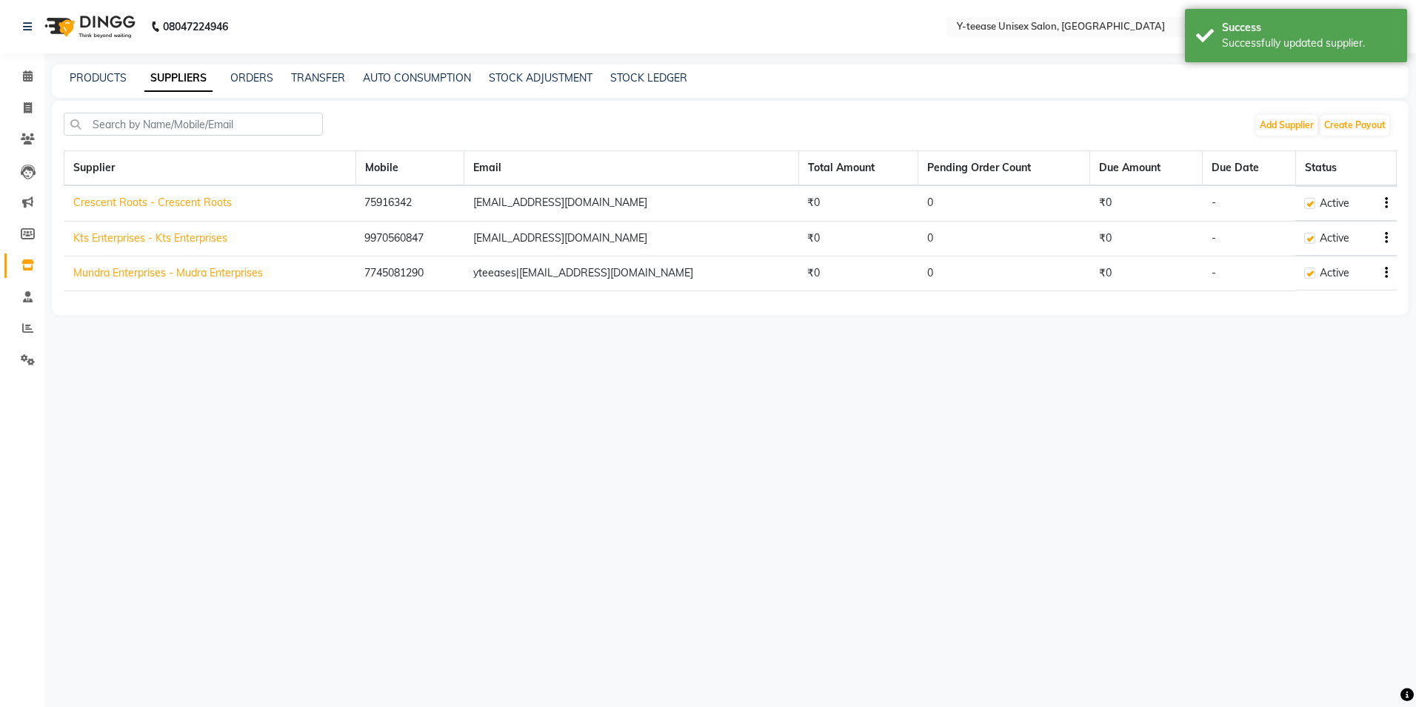
click at [159, 240] on link "Kts Enterprises - Kts Enterprises" at bounding box center [150, 237] width 154 height 13
select select "5732"
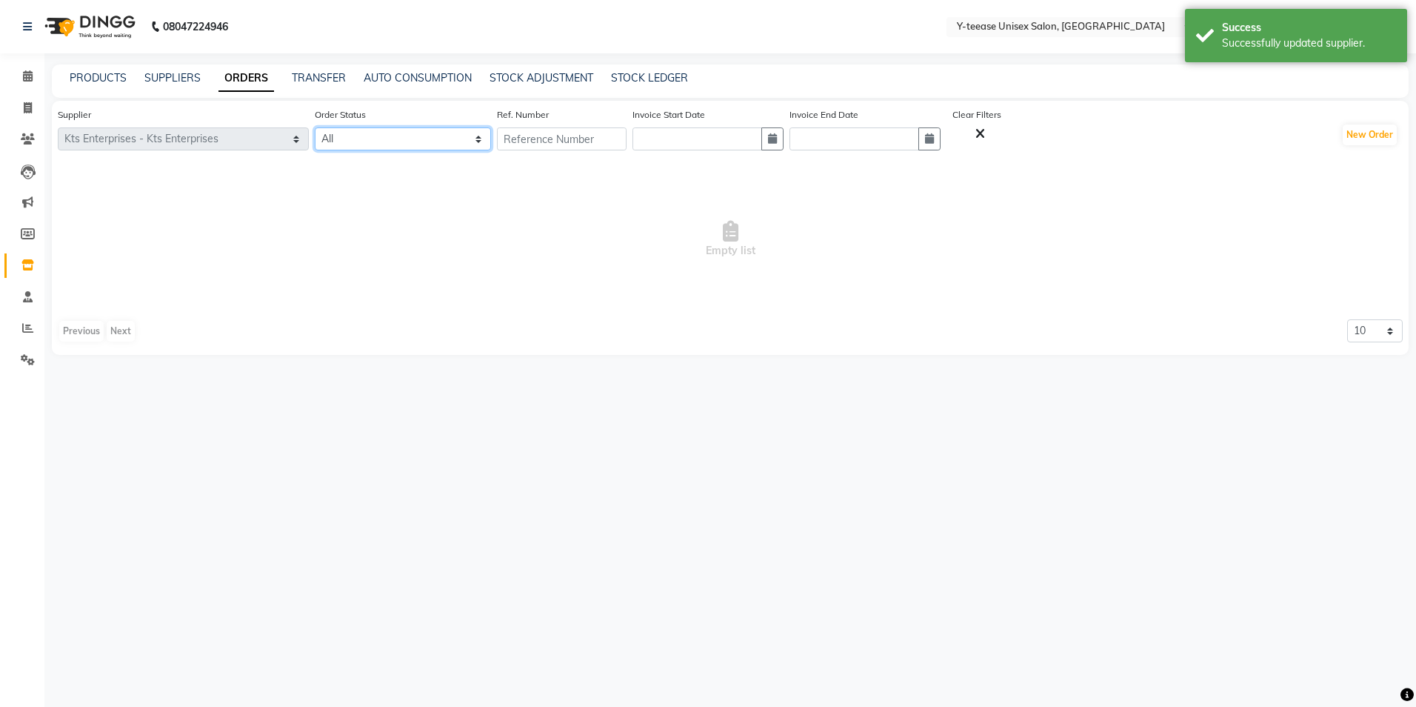
click at [381, 139] on select "All ORDERED PARTIAL-RECEIVED RECEIVED CANCELLED RETURNED" at bounding box center [403, 138] width 176 height 23
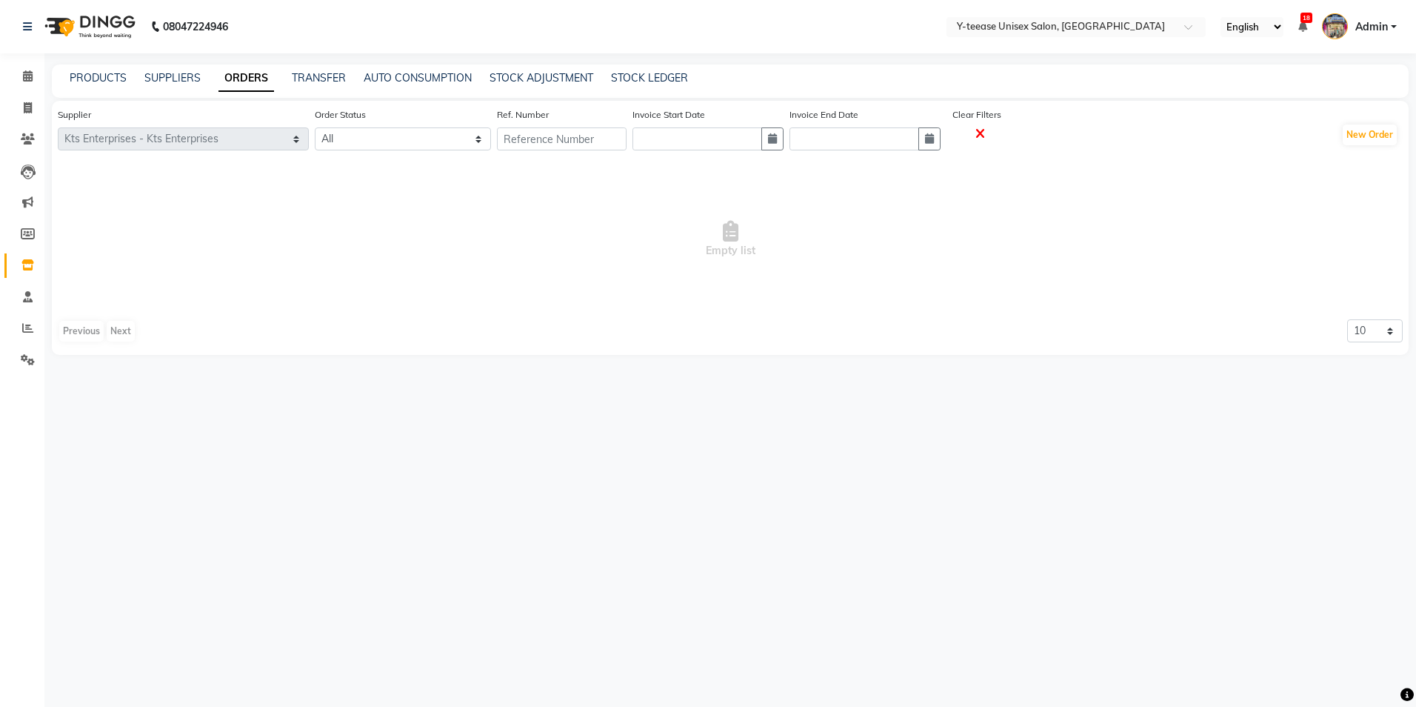
click at [985, 130] on icon at bounding box center [981, 133] width 10 height 13
click at [173, 79] on link "SUPPLIERS" at bounding box center [172, 77] width 56 height 13
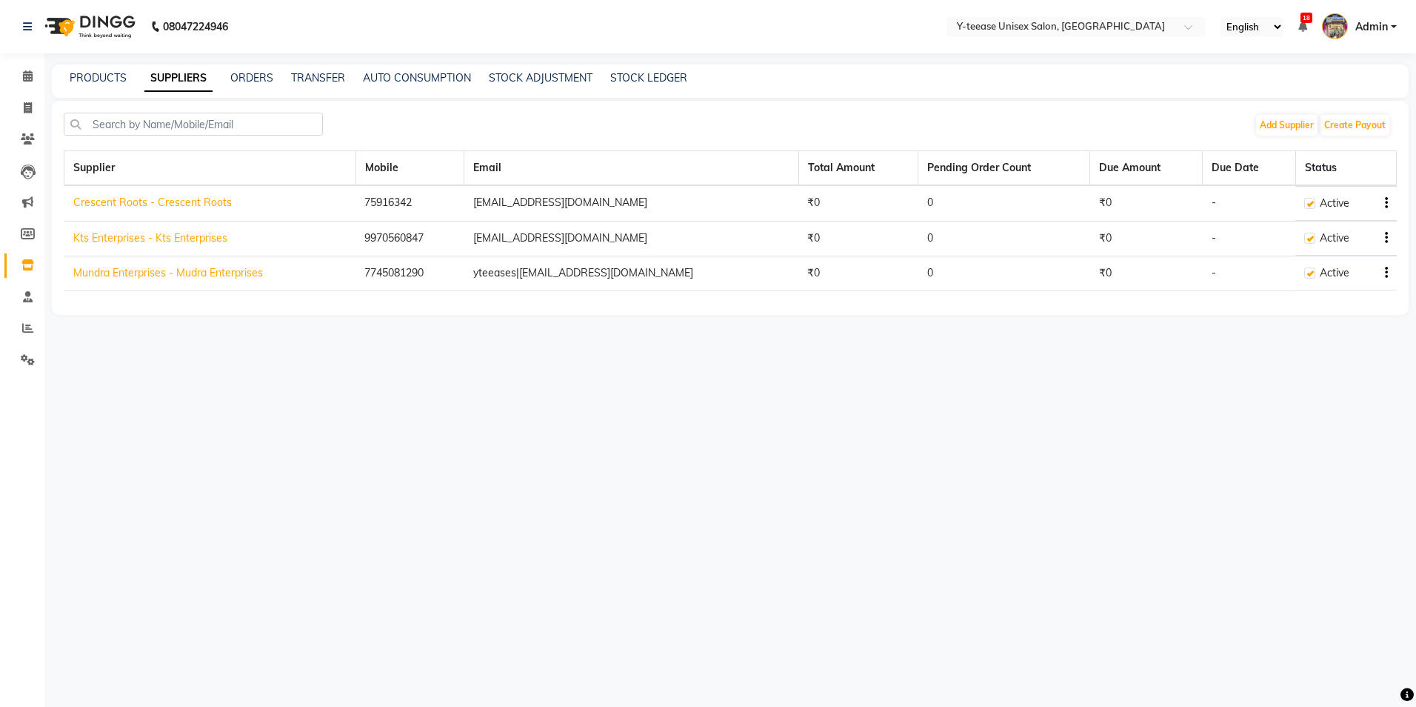
click at [183, 238] on link "Kts Enterprises - Kts Enterprises" at bounding box center [150, 237] width 154 height 13
select select "5732"
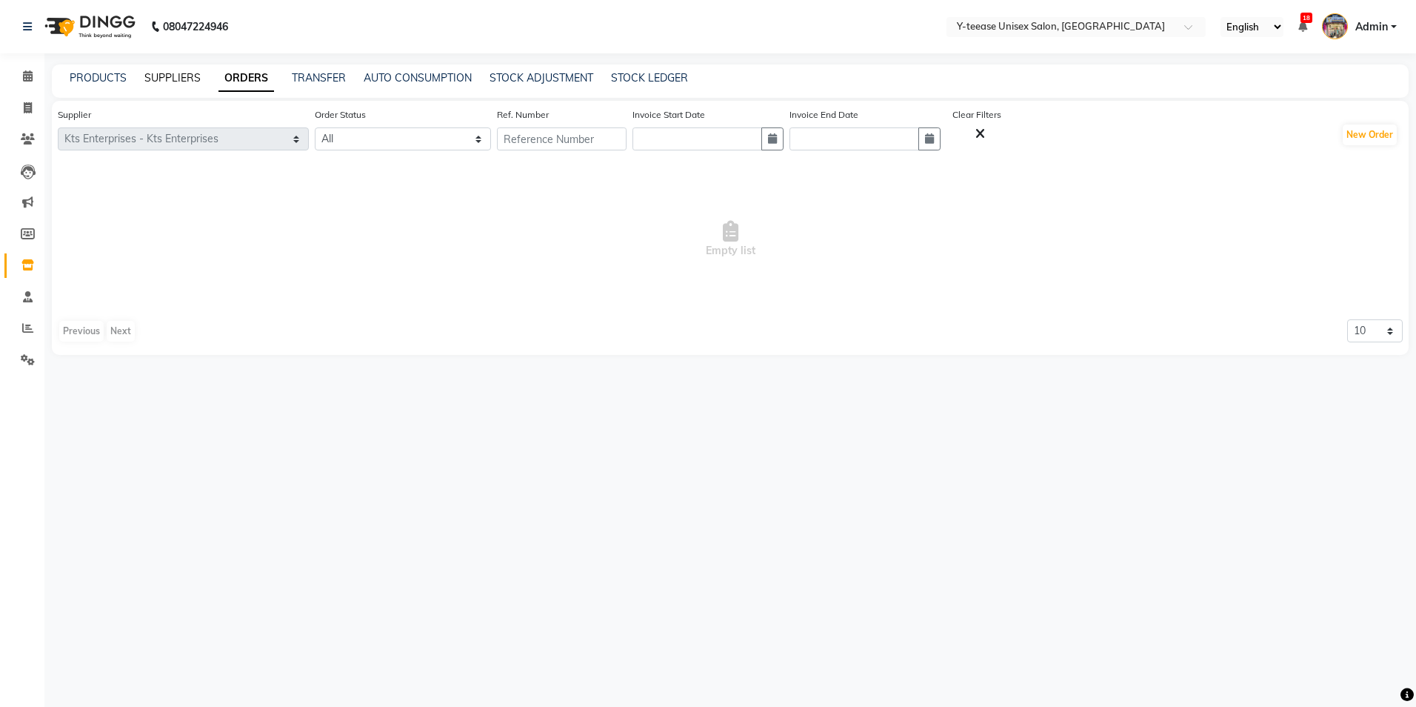
click at [180, 73] on link "SUPPLIERS" at bounding box center [172, 77] width 56 height 13
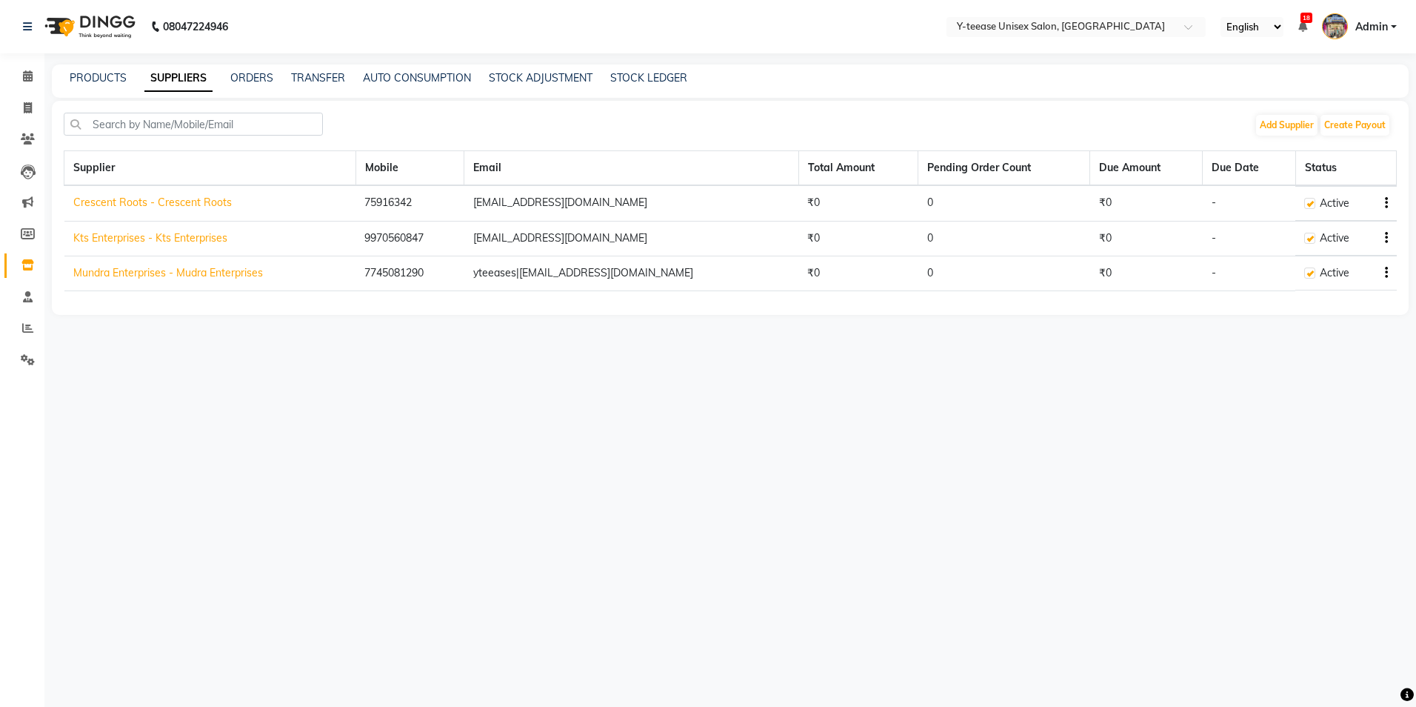
click at [207, 275] on link "Mundra Enterprises - Mudra Enterprises" at bounding box center [168, 272] width 190 height 13
select select "5737"
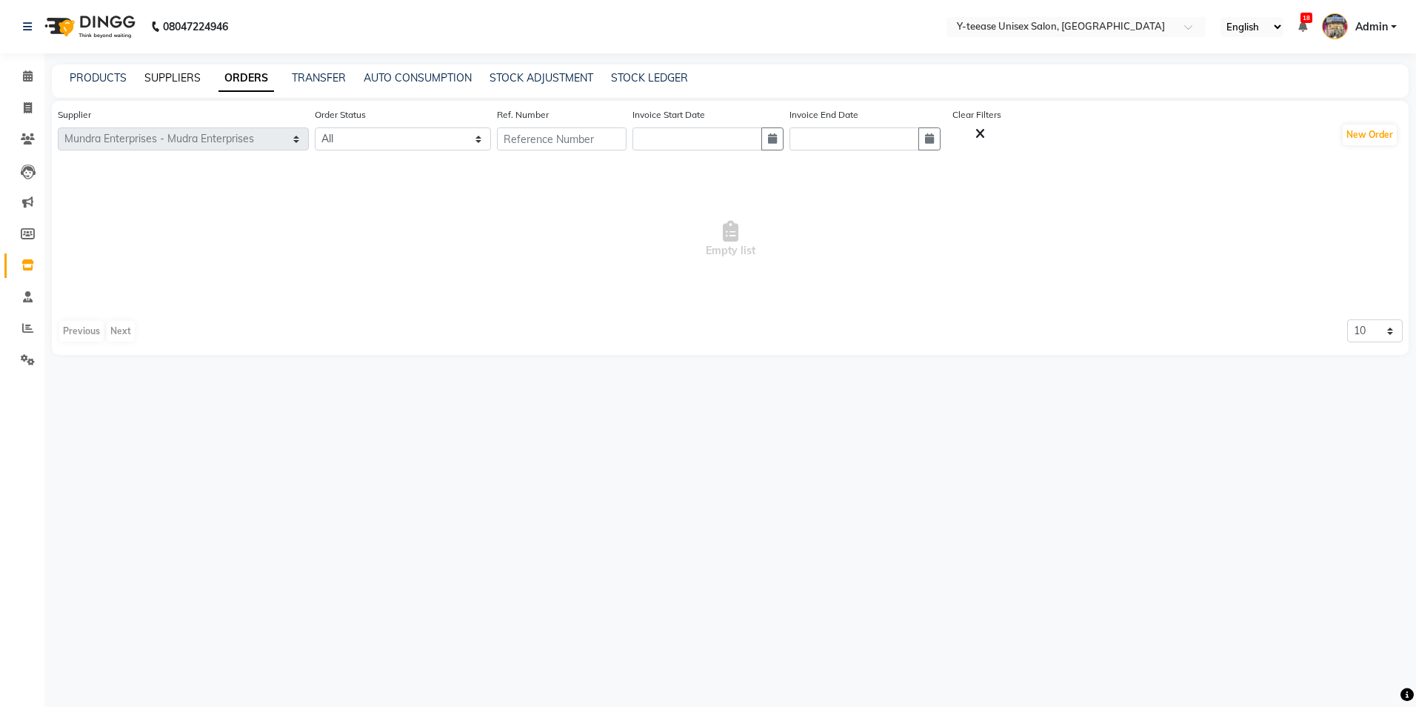
click at [151, 74] on link "SUPPLIERS" at bounding box center [172, 77] width 56 height 13
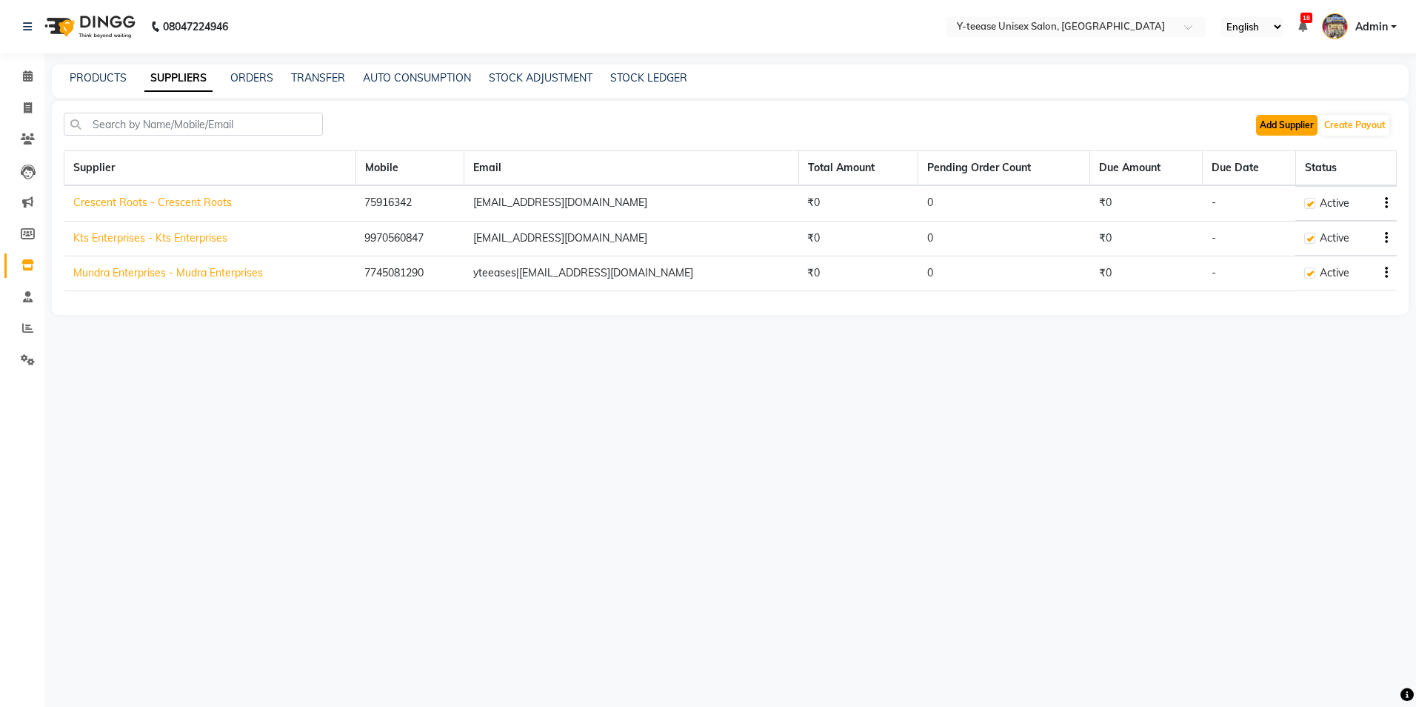
click at [1277, 119] on button "Add Supplier" at bounding box center [1286, 125] width 61 height 21
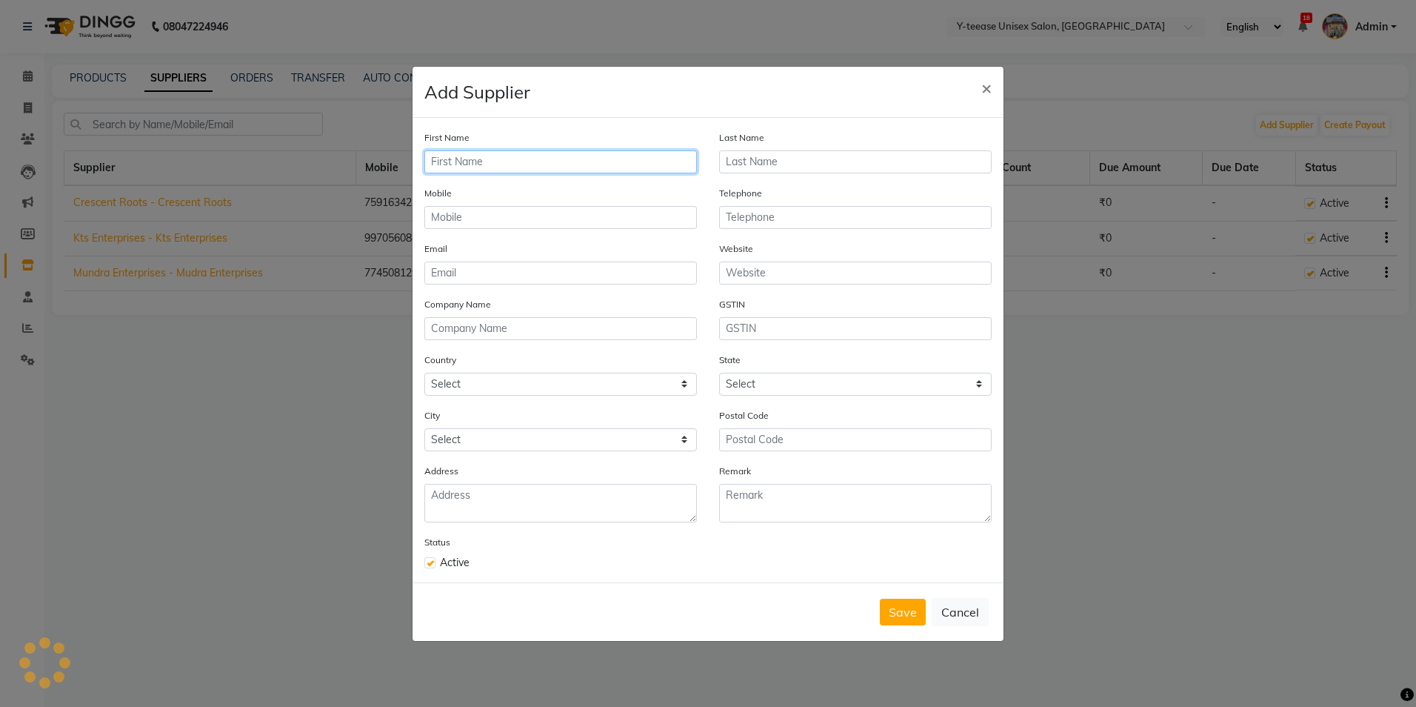
click at [516, 158] on input "text" at bounding box center [560, 161] width 273 height 23
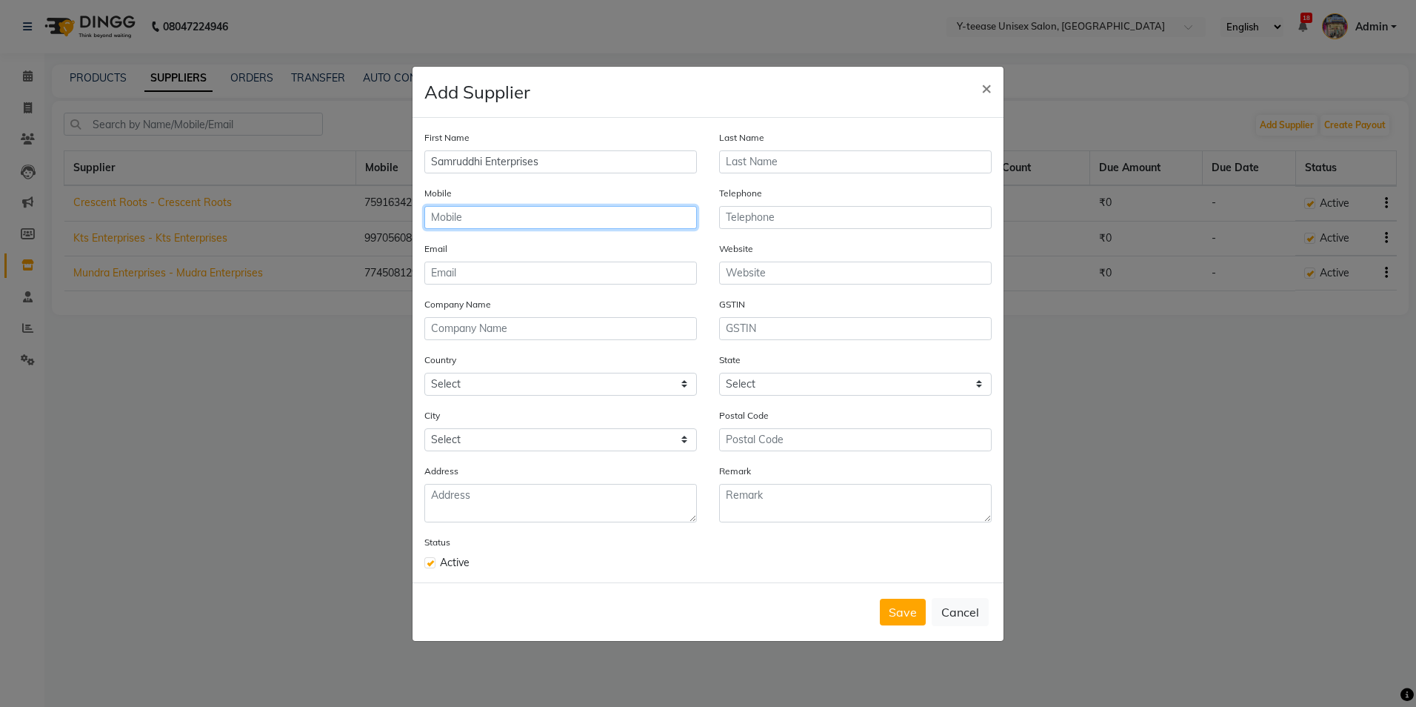
click at [501, 223] on input "text" at bounding box center [560, 217] width 273 height 23
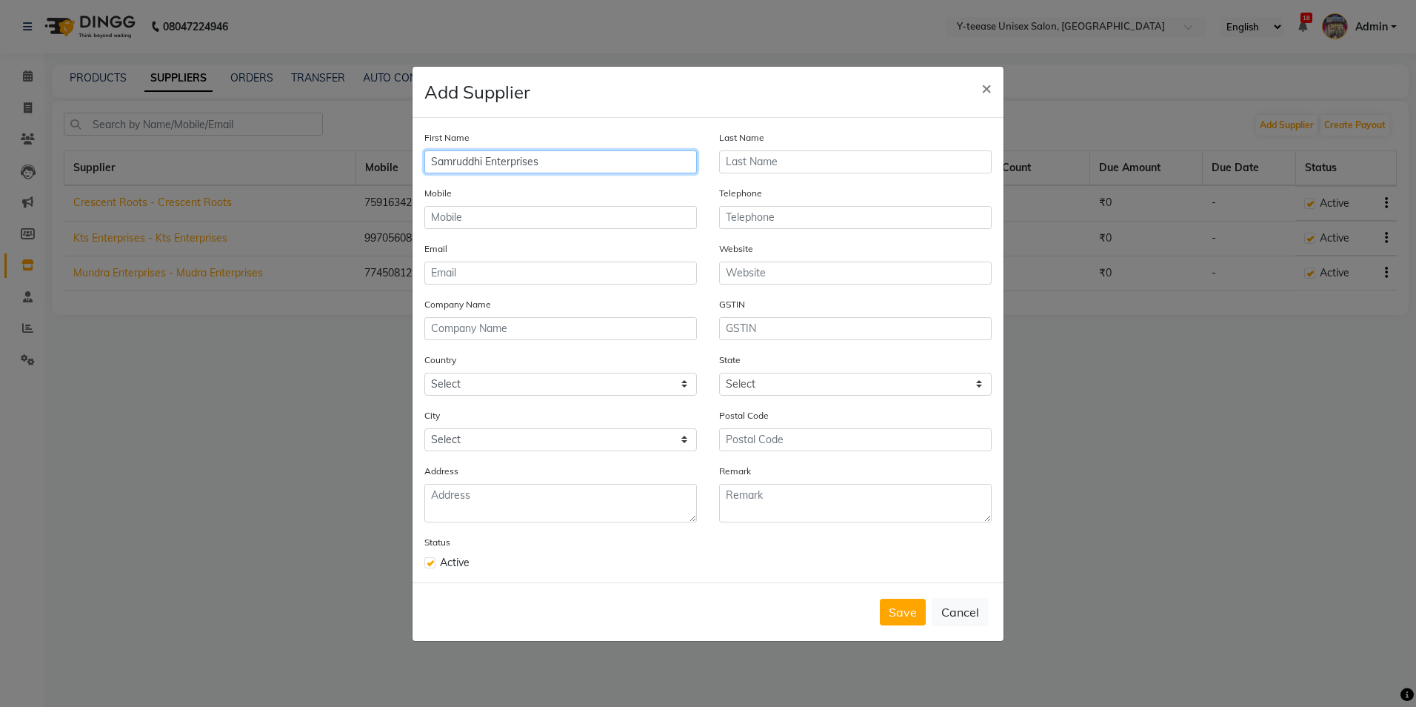
click at [606, 156] on input "Samruddhi Enterprises" at bounding box center [560, 161] width 273 height 23
type input "Samruddhi"
click at [778, 147] on div "Last Name" at bounding box center [855, 152] width 273 height 44
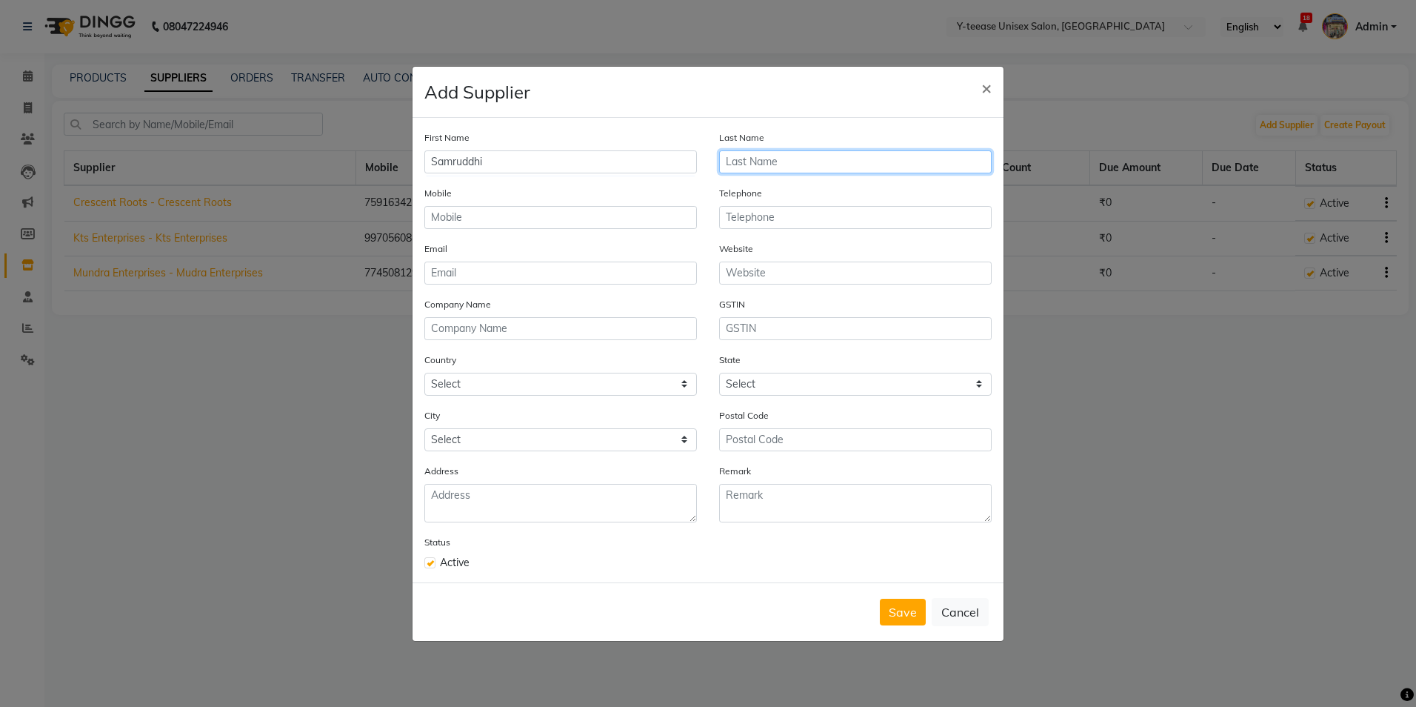
click at [764, 163] on input "text" at bounding box center [855, 161] width 273 height 23
type input "Enterprises"
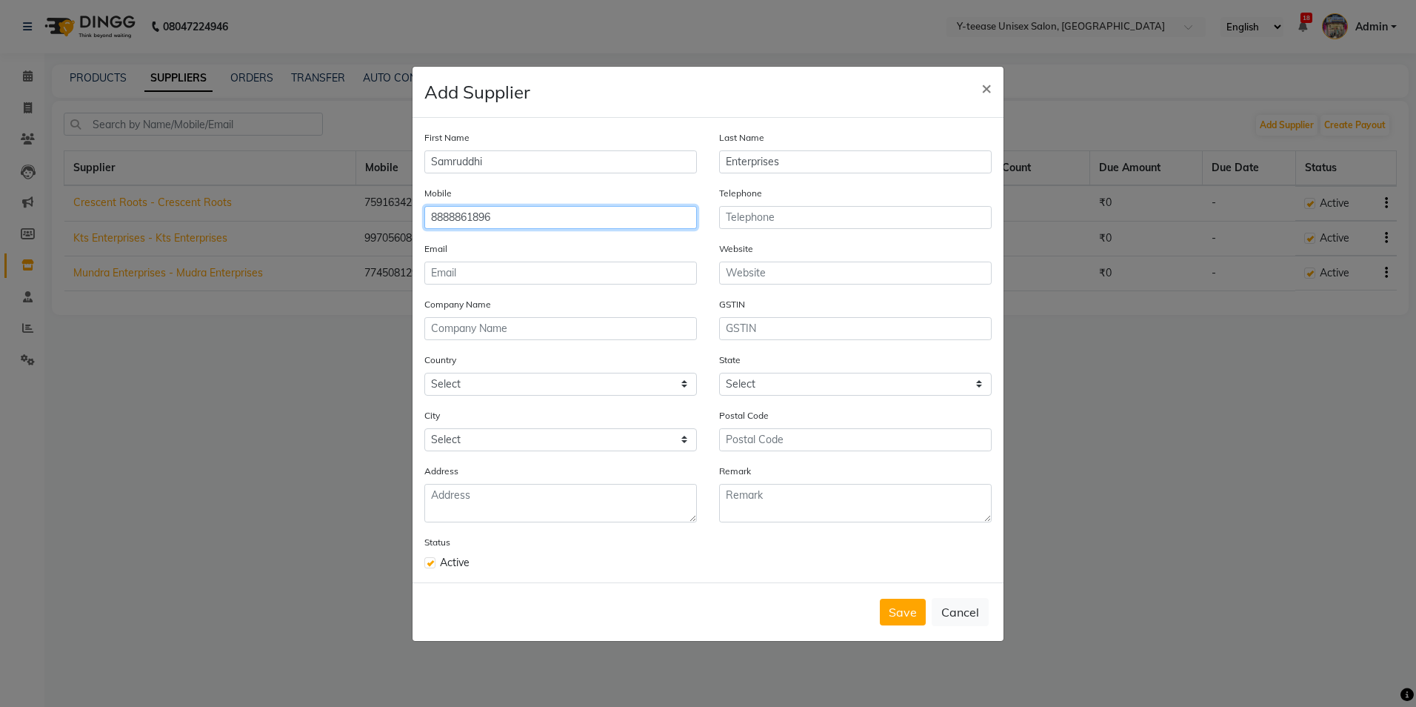
type input "8888861896"
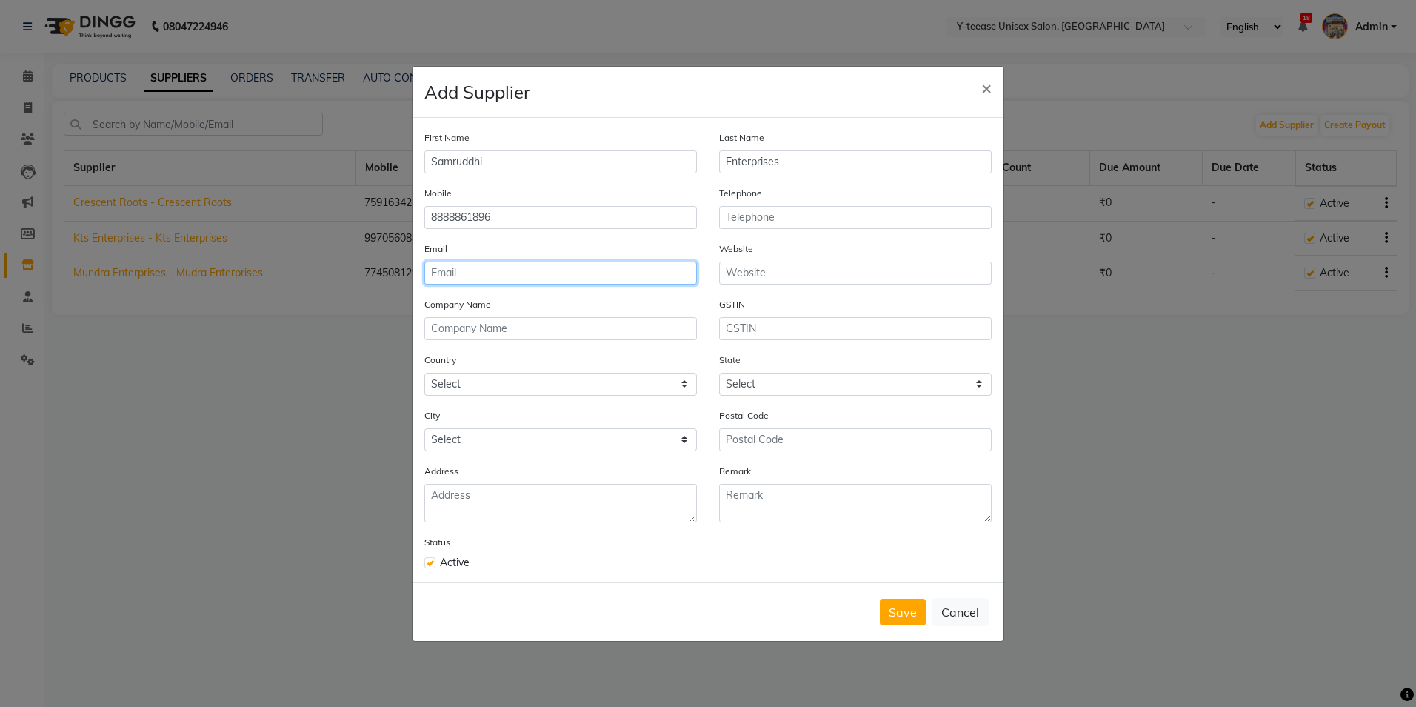
click at [527, 261] on input "email" at bounding box center [560, 272] width 273 height 23
type input "yteeases|[EMAIL_ADDRESS][DOMAIN_NAME]"
type input "Mundra Enterprises"
select select "1"
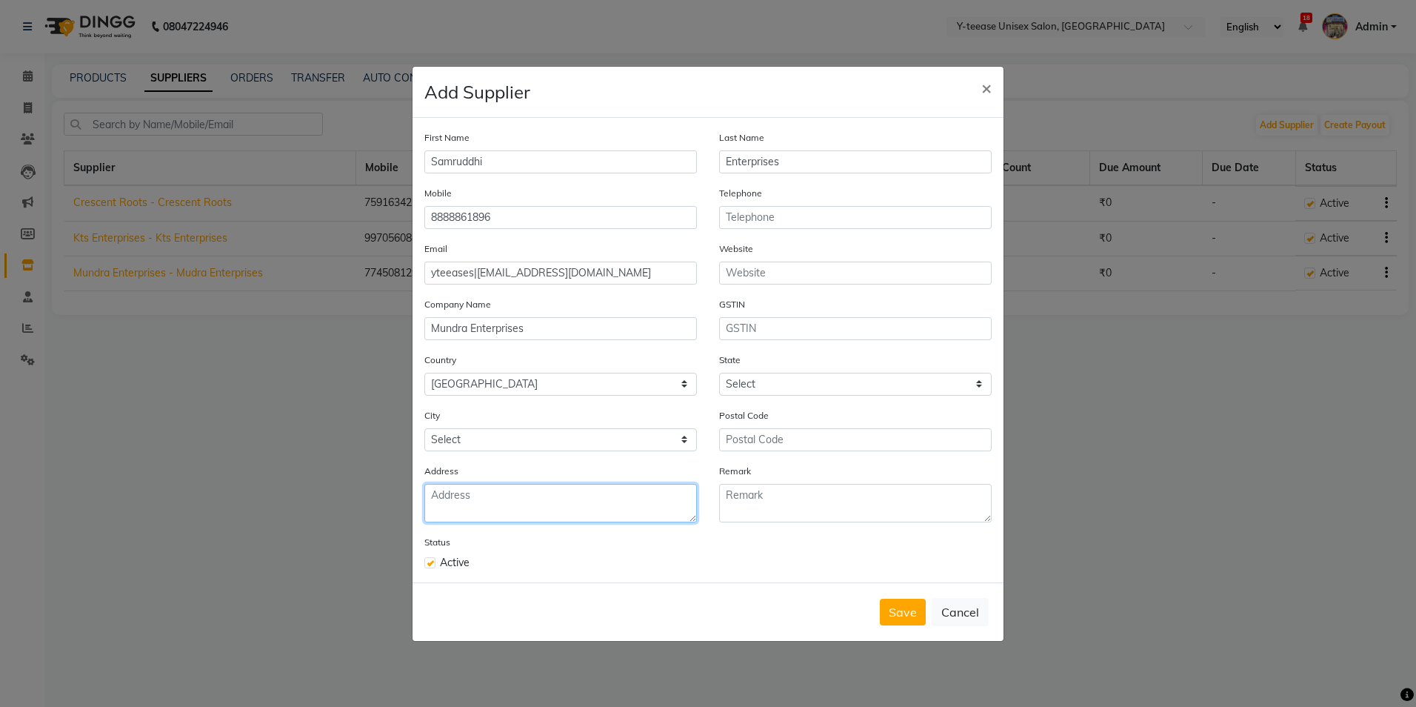
type textarea "S. NO. [STREET_ADDRESS] [PERSON_NAME] TRADERS , [GEOGRAPHIC_DATA]"
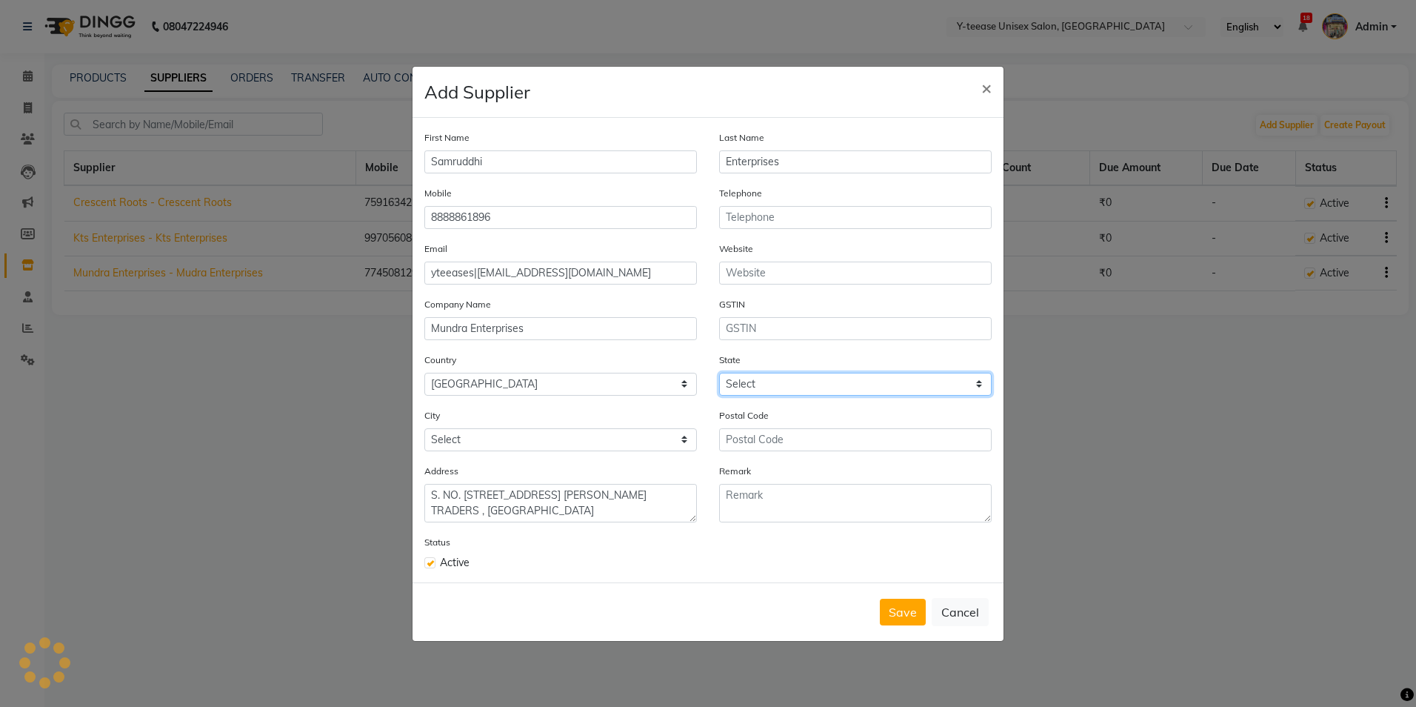
select select "22"
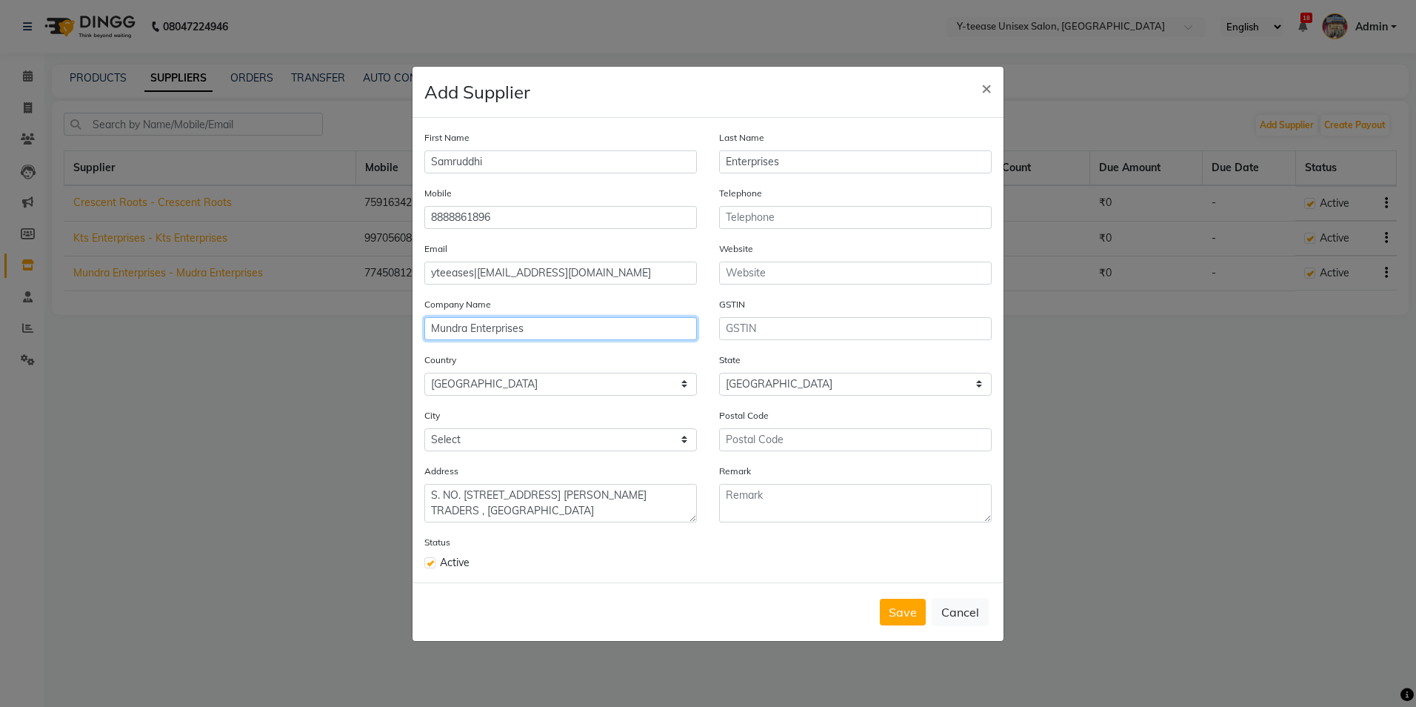
click at [541, 329] on input "Mundra Enterprises" at bounding box center [560, 328] width 273 height 23
click at [576, 255] on div "Email yteeases|[EMAIL_ADDRESS][DOMAIN_NAME]" at bounding box center [560, 263] width 273 height 44
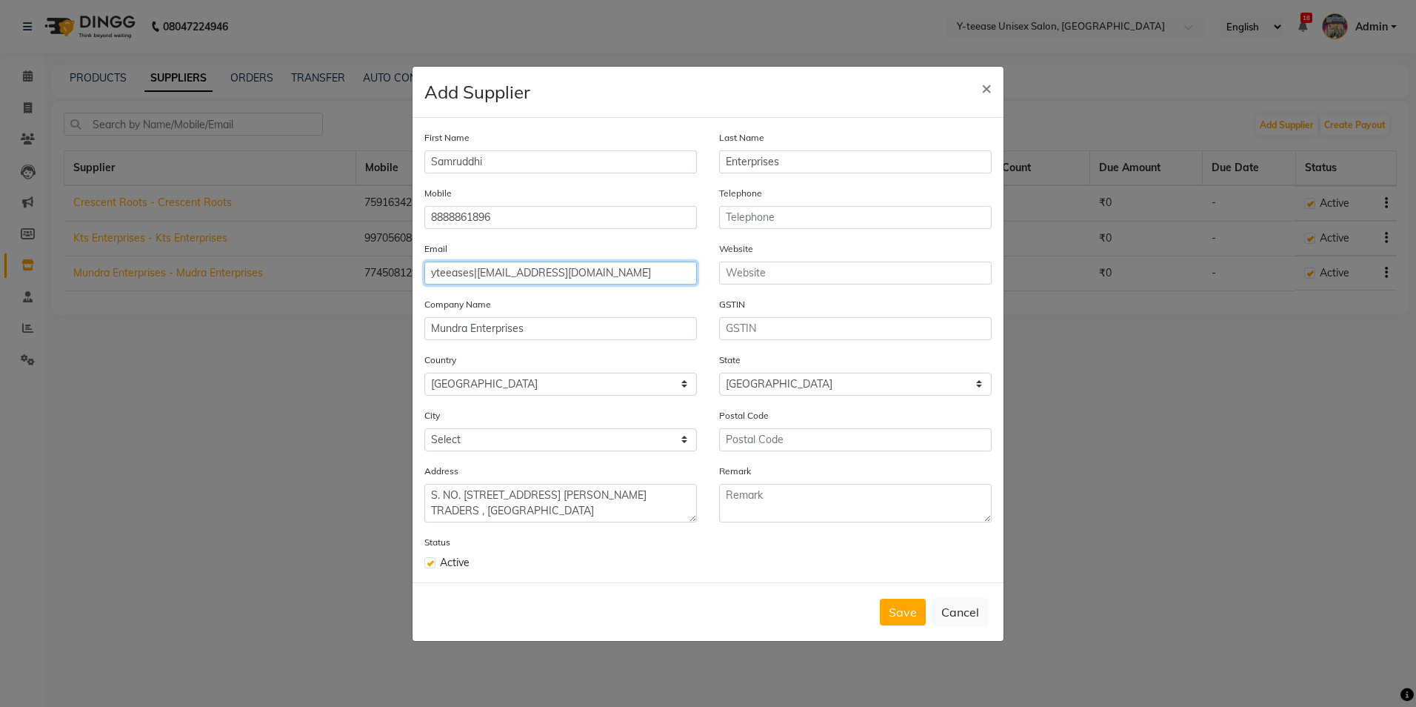
click at [572, 271] on input "yteeases|[EMAIL_ADDRESS][DOMAIN_NAME]" at bounding box center [560, 272] width 273 height 23
type input "y"
type input "[EMAIL_ADDRESS][DOMAIN_NAME]"
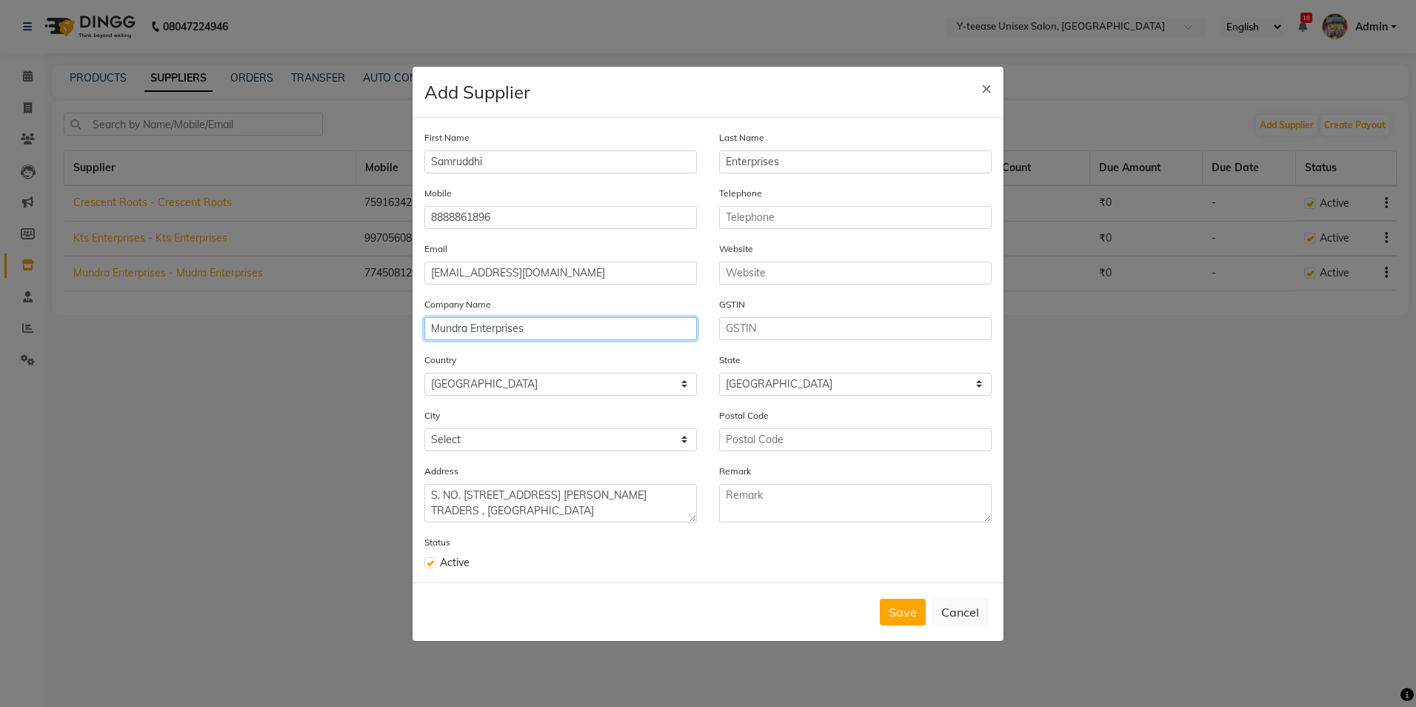
click at [587, 324] on input "Mundra Enterprises" at bounding box center [560, 328] width 273 height 23
type input "M"
type input "Samruddhi Enterprises"
click at [543, 446] on select "Select Achalpur Aheri [GEOGRAPHIC_DATA] Cantonment [GEOGRAPHIC_DATA] [GEOGRAPHI…" at bounding box center [560, 439] width 273 height 23
select select "2763"
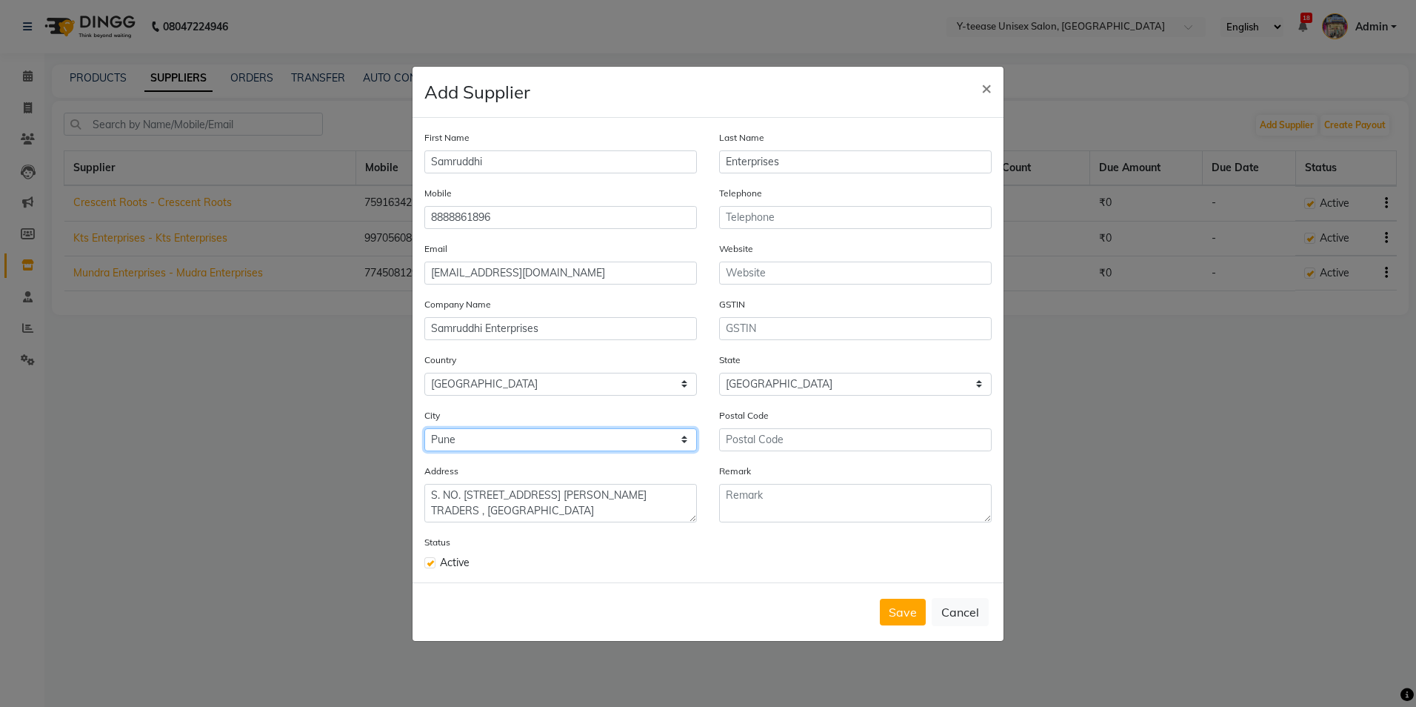
click at [424, 428] on select "Select Achalpur Aheri [GEOGRAPHIC_DATA] Cantonment [GEOGRAPHIC_DATA] [GEOGRAPHI…" at bounding box center [560, 439] width 273 height 23
click at [778, 333] on input "text" at bounding box center [855, 328] width 273 height 23
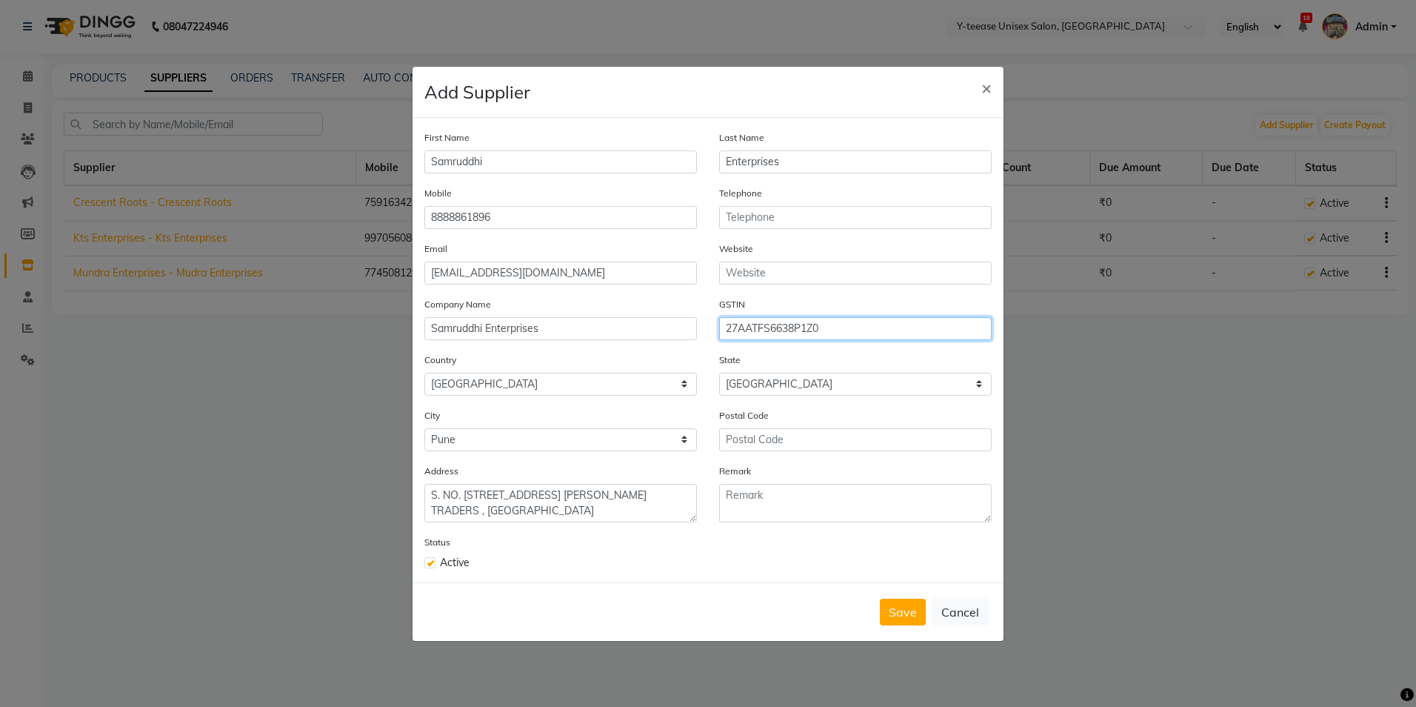
type input "27AATFS6638P1Z0"
click at [769, 436] on input "text" at bounding box center [855, 439] width 273 height 23
type input "4"
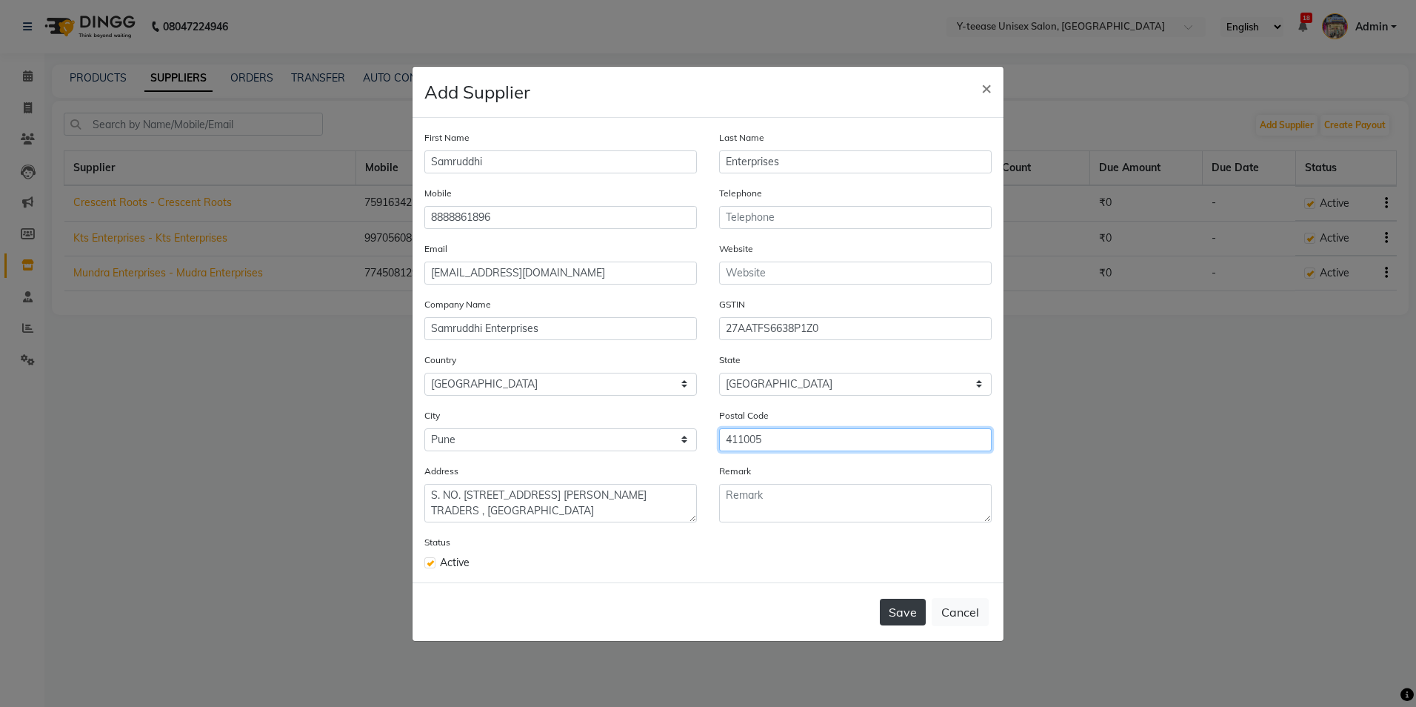
type input "411005"
click at [904, 624] on button "Save" at bounding box center [903, 612] width 46 height 27
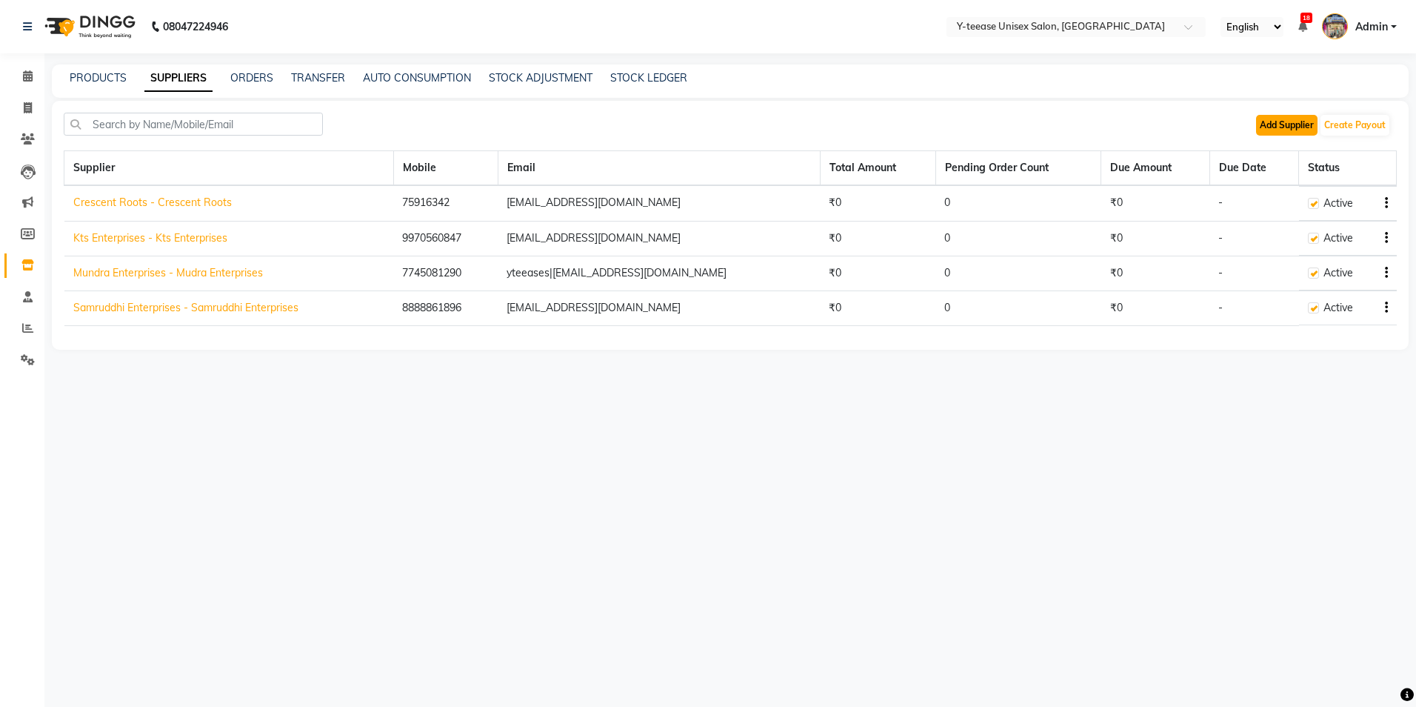
click at [1281, 121] on button "Add Supplier" at bounding box center [1286, 125] width 61 height 21
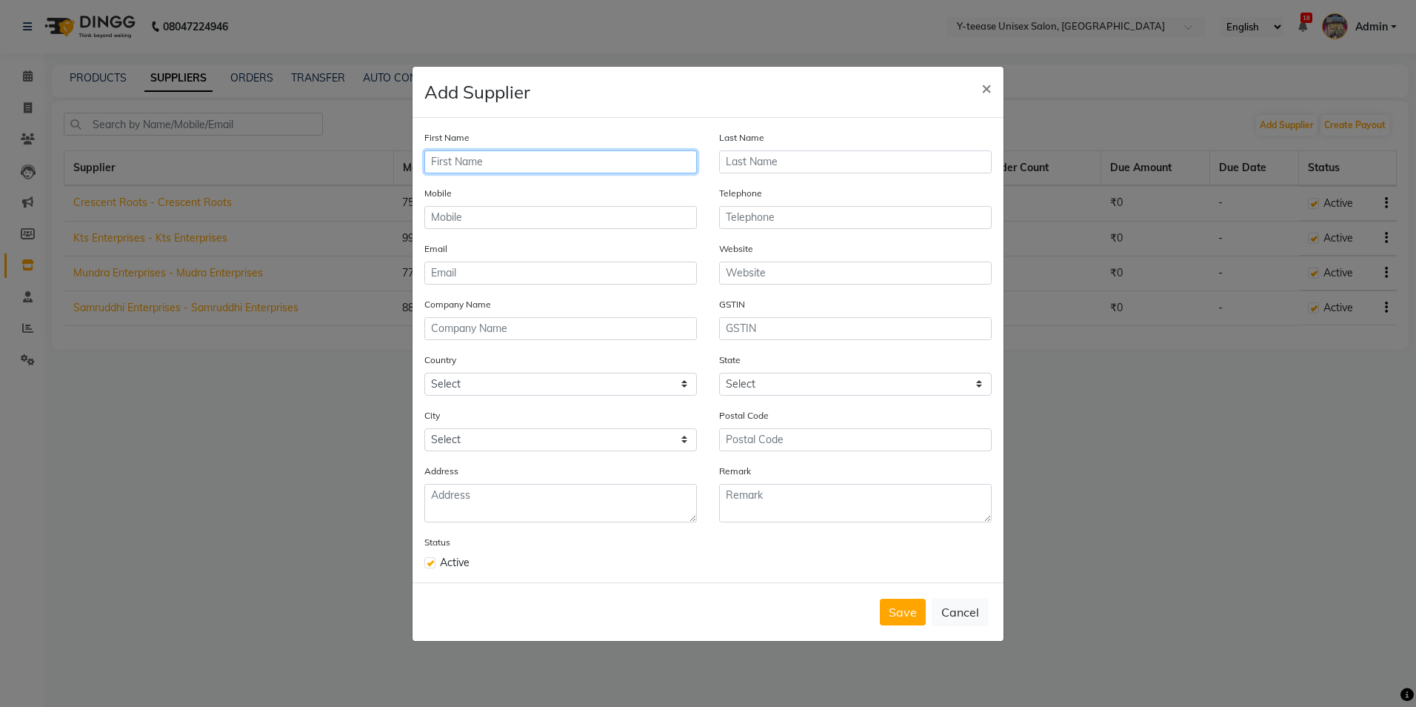
click at [512, 164] on input "text" at bounding box center [560, 161] width 273 height 23
type input "c"
type input "CK Agencies"
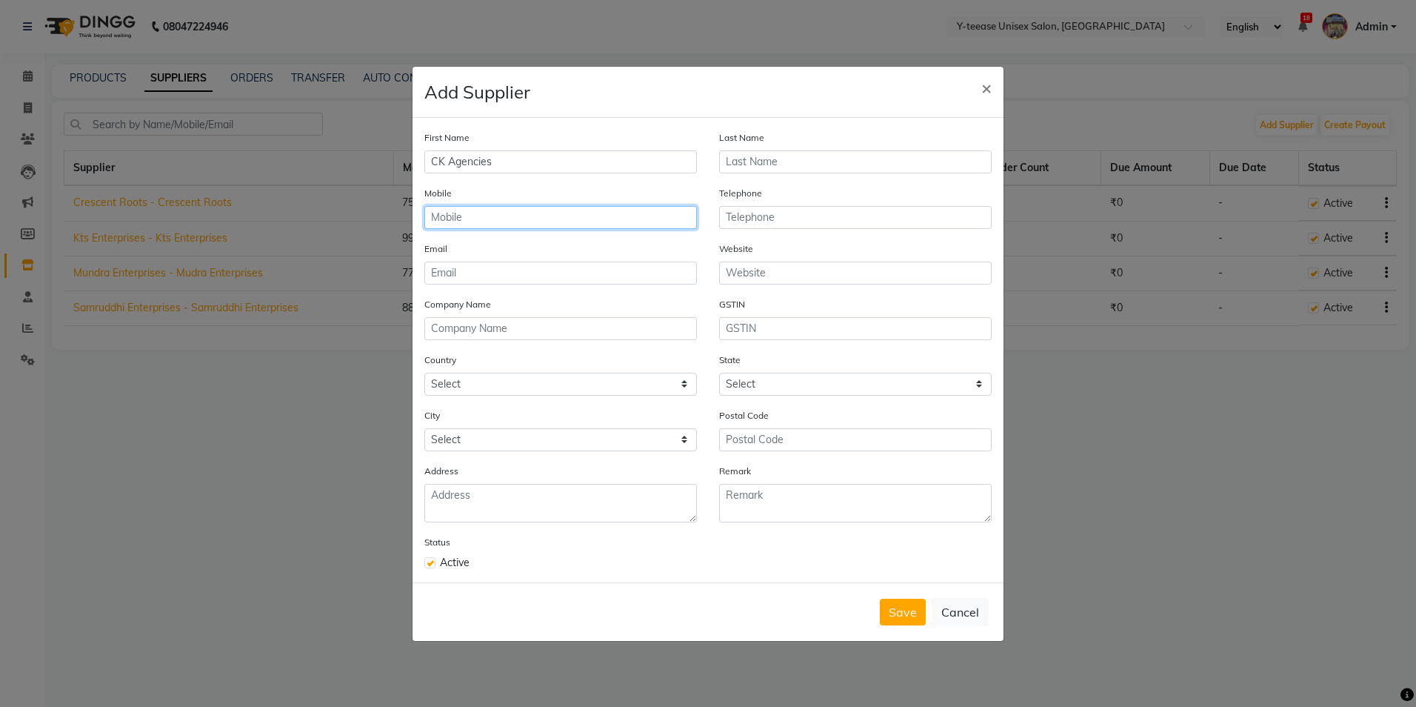
click at [496, 215] on input "text" at bounding box center [560, 217] width 273 height 23
type input "8446083360"
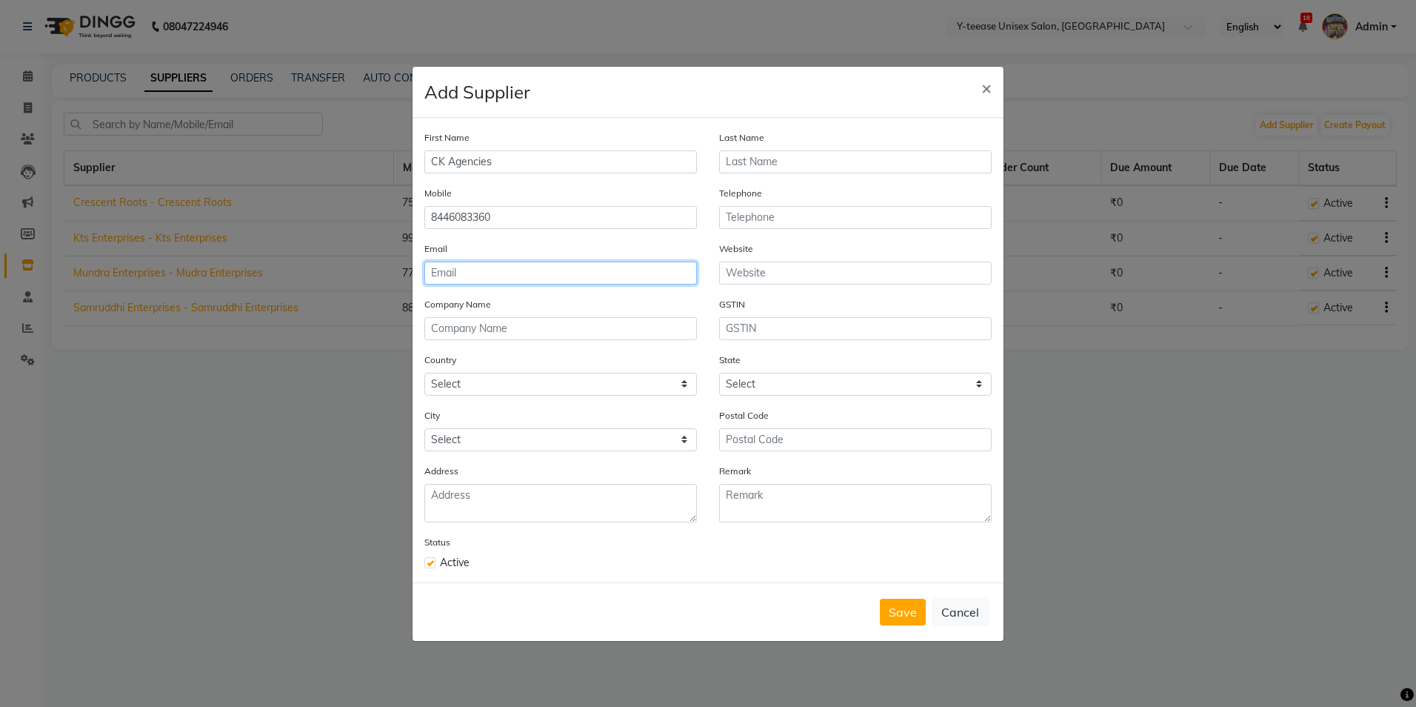
click at [457, 276] on input "email" at bounding box center [560, 272] width 273 height 23
click at [810, 204] on div "Telephone" at bounding box center [855, 207] width 273 height 44
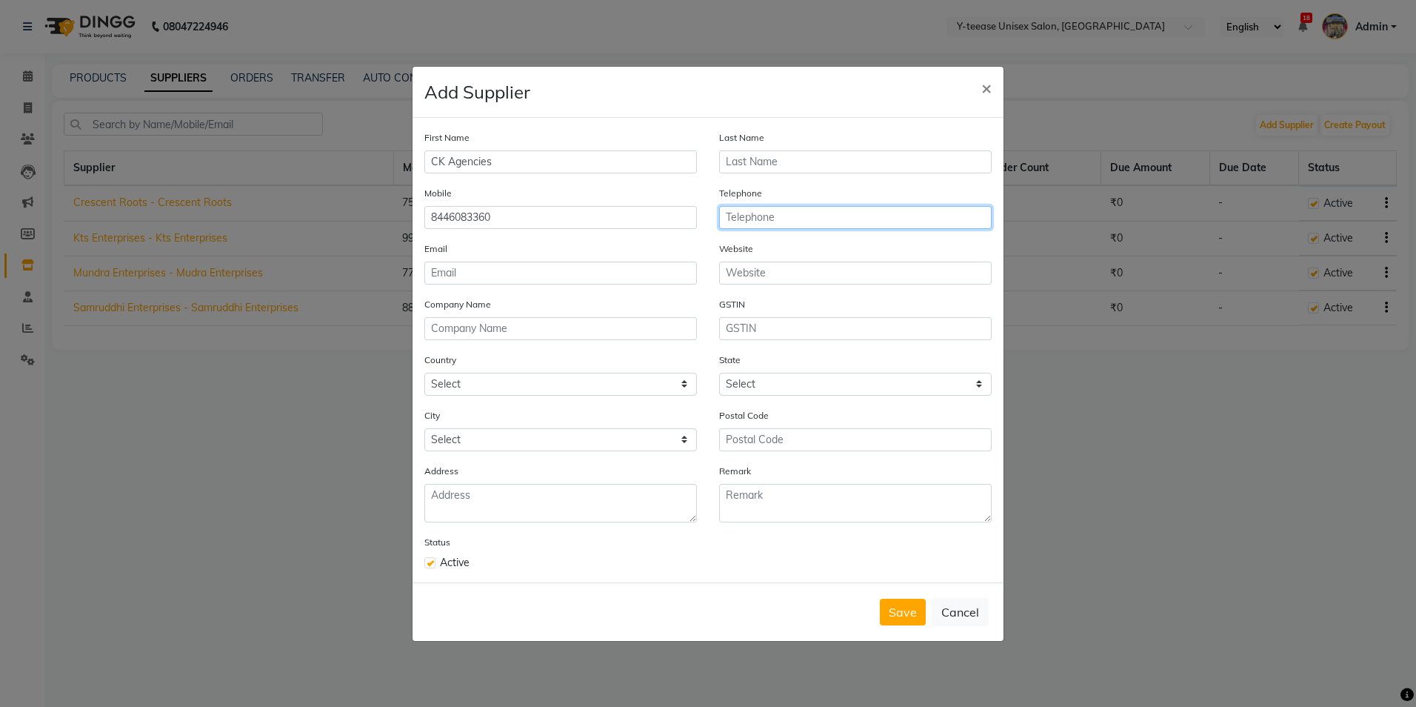
click at [806, 207] on input "text" at bounding box center [855, 217] width 273 height 23
type input "8208240253"
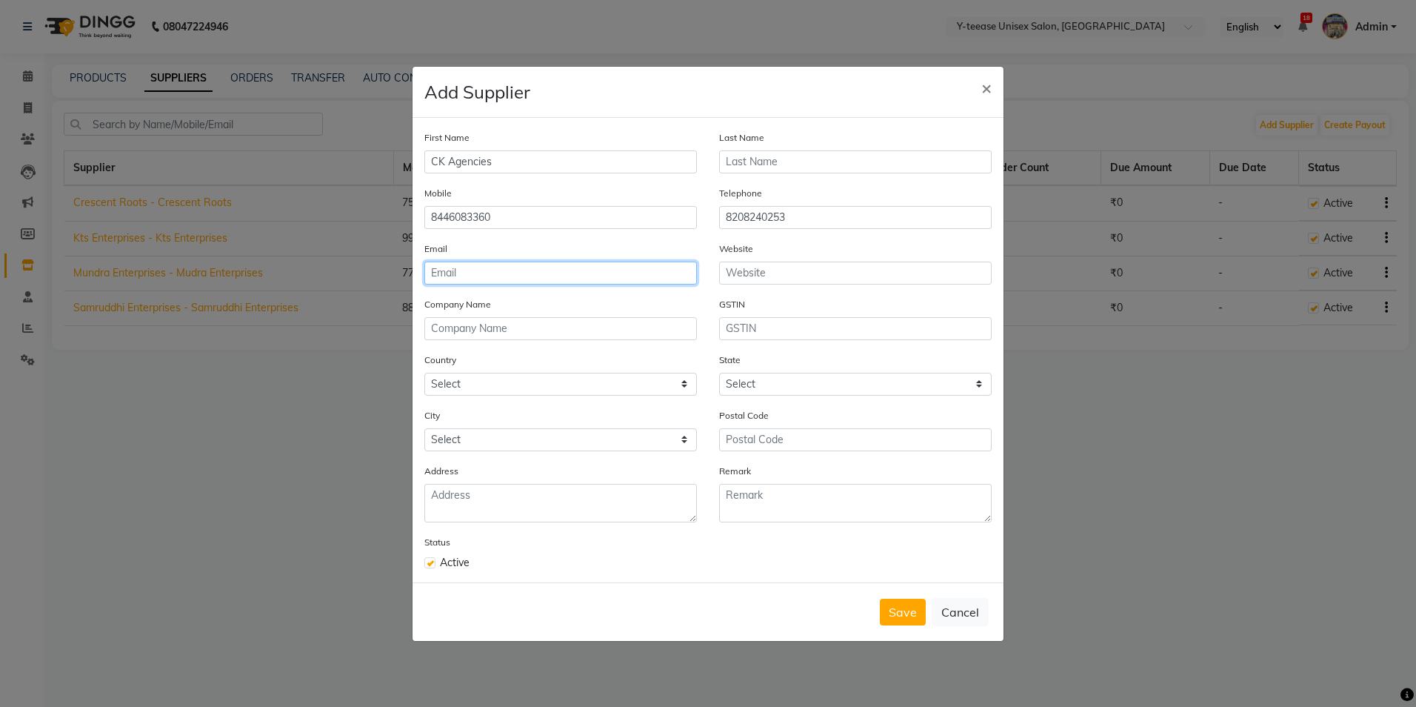
click at [447, 279] on input "email" at bounding box center [560, 272] width 273 height 23
type input "[EMAIL_ADDRESS][DOMAIN_NAME]"
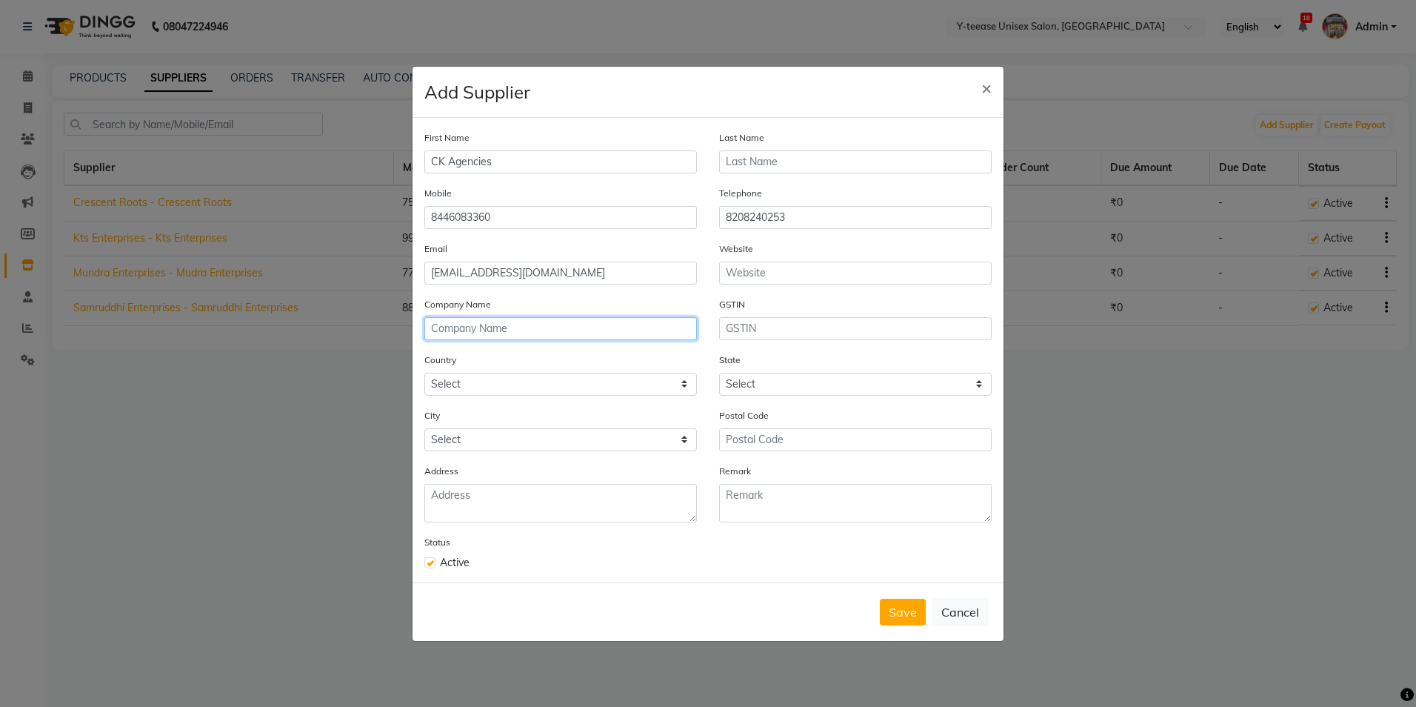
click at [481, 330] on input "text" at bounding box center [560, 328] width 273 height 23
type input "CK Agencies"
click at [495, 384] on select "Select [GEOGRAPHIC_DATA] [GEOGRAPHIC_DATA] [GEOGRAPHIC_DATA] [US_STATE] [GEOGRA…" at bounding box center [560, 384] width 273 height 23
select select "1"
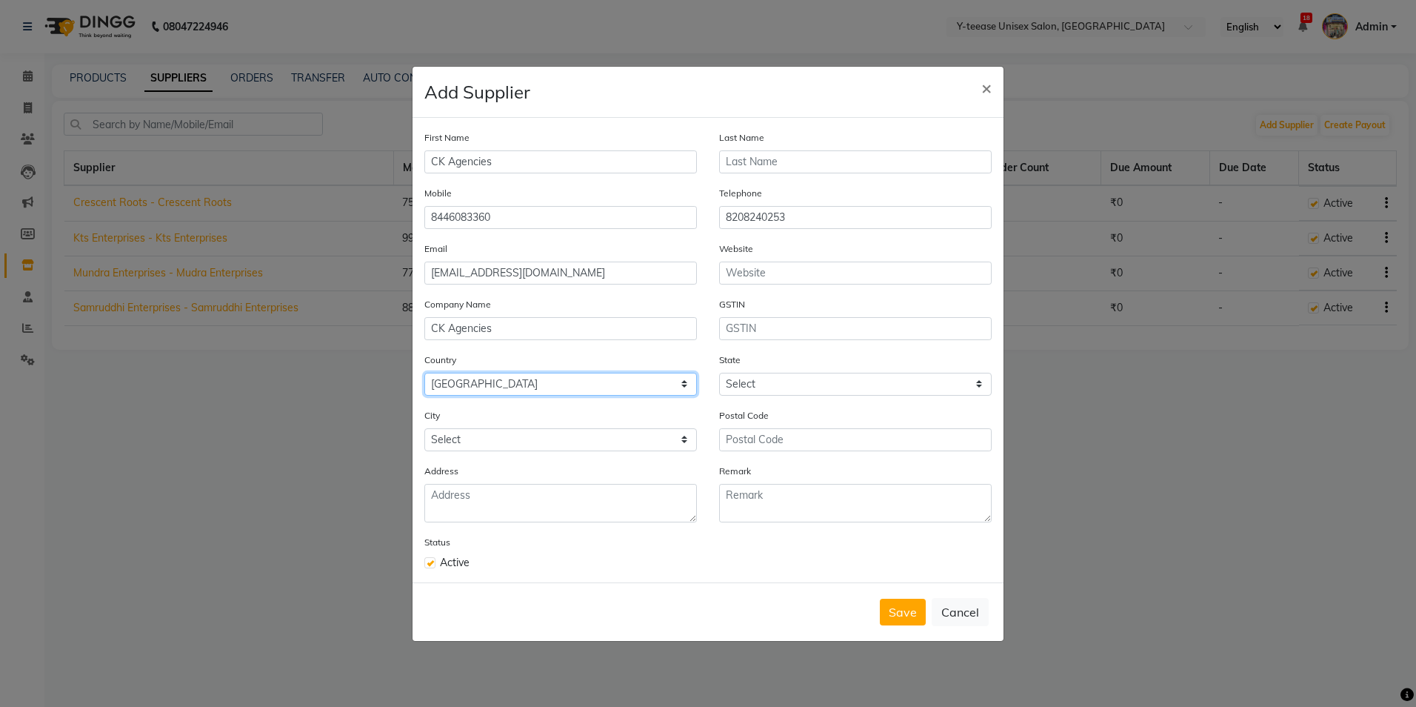
click at [424, 373] on select "Select [GEOGRAPHIC_DATA] [GEOGRAPHIC_DATA] [GEOGRAPHIC_DATA] [US_STATE] [GEOGRA…" at bounding box center [560, 384] width 273 height 23
click at [477, 437] on select "Select" at bounding box center [560, 439] width 273 height 23
click at [476, 441] on select "Select" at bounding box center [560, 439] width 273 height 23
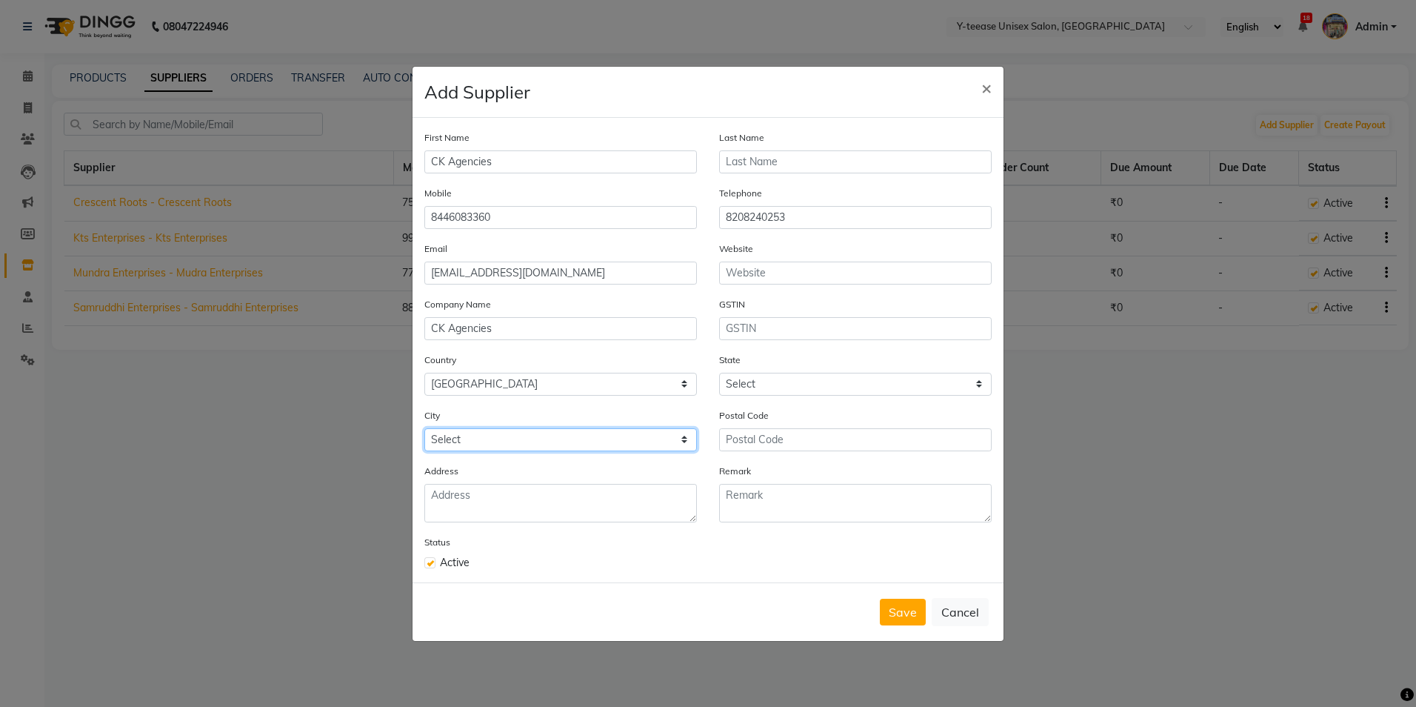
click at [476, 441] on select "Select" at bounding box center [560, 439] width 273 height 23
click at [679, 436] on select "Select" at bounding box center [560, 439] width 273 height 23
click at [834, 380] on select "Select [GEOGRAPHIC_DATA] [GEOGRAPHIC_DATA] [GEOGRAPHIC_DATA] [GEOGRAPHIC_DATA] …" at bounding box center [855, 384] width 273 height 23
select select "22"
click at [719, 373] on select "Select [GEOGRAPHIC_DATA] [GEOGRAPHIC_DATA] [GEOGRAPHIC_DATA] [GEOGRAPHIC_DATA] …" at bounding box center [855, 384] width 273 height 23
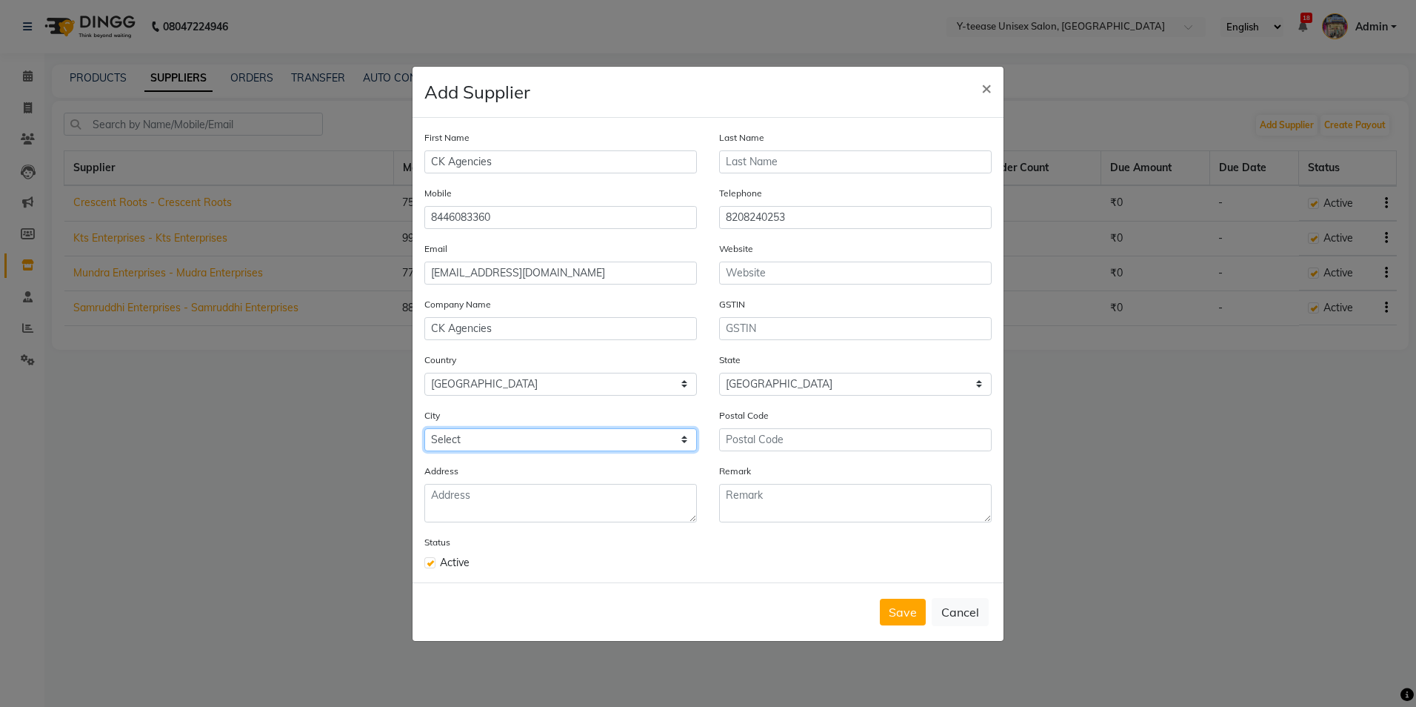
click at [503, 437] on select "Select Achalpur Aheri [GEOGRAPHIC_DATA] Cantonment [GEOGRAPHIC_DATA] [GEOGRAPHI…" at bounding box center [560, 439] width 273 height 23
select select "2763"
click at [424, 428] on select "Select Achalpur Aheri [GEOGRAPHIC_DATA] Cantonment [GEOGRAPHIC_DATA] [GEOGRAPHI…" at bounding box center [560, 439] width 273 height 23
click at [491, 501] on textarea at bounding box center [560, 503] width 273 height 39
click at [484, 493] on textarea at bounding box center [560, 503] width 273 height 39
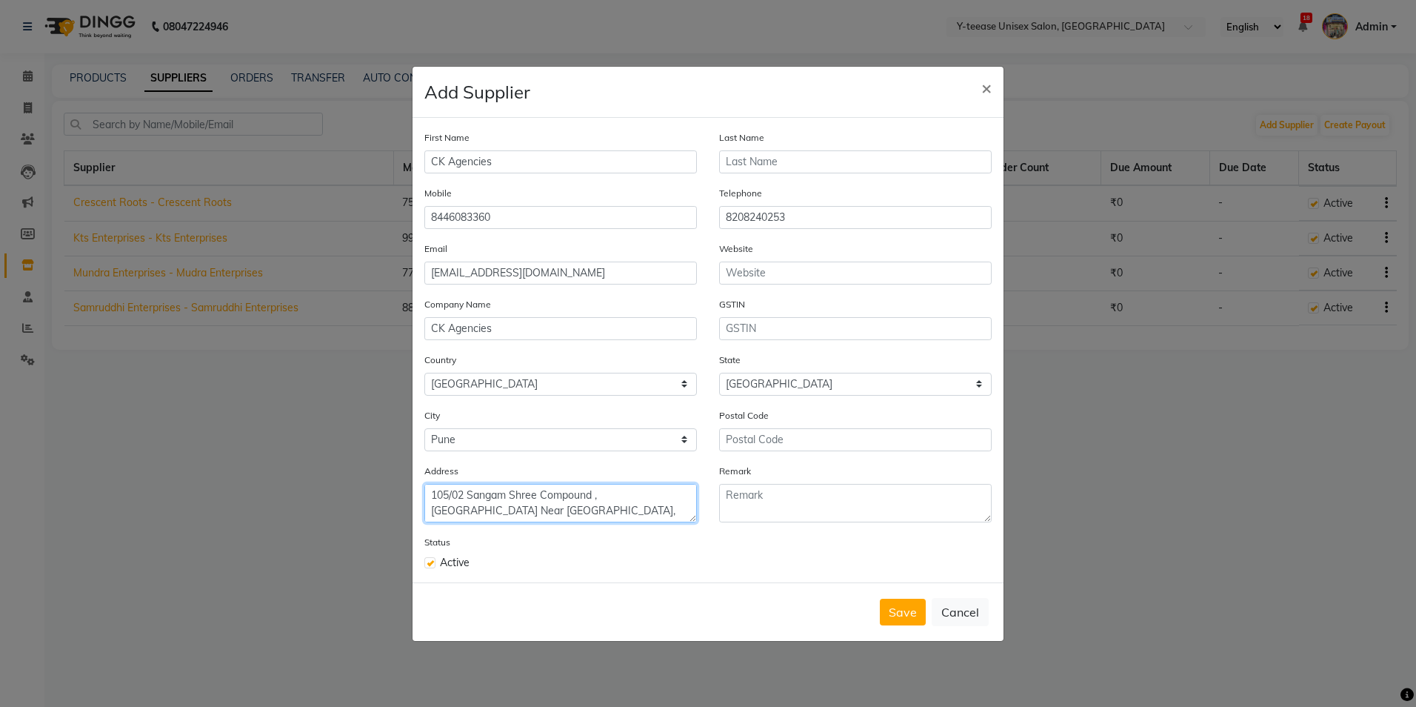
type textarea "105/02 Sangam Shree Compound , [GEOGRAPHIC_DATA] Near [GEOGRAPHIC_DATA], [GEOGR…"
click at [833, 444] on input "text" at bounding box center [855, 439] width 273 height 23
type input "411005"
click at [700, 538] on div "Status Active" at bounding box center [560, 552] width 295 height 36
click at [906, 612] on button "Save" at bounding box center [903, 612] width 46 height 27
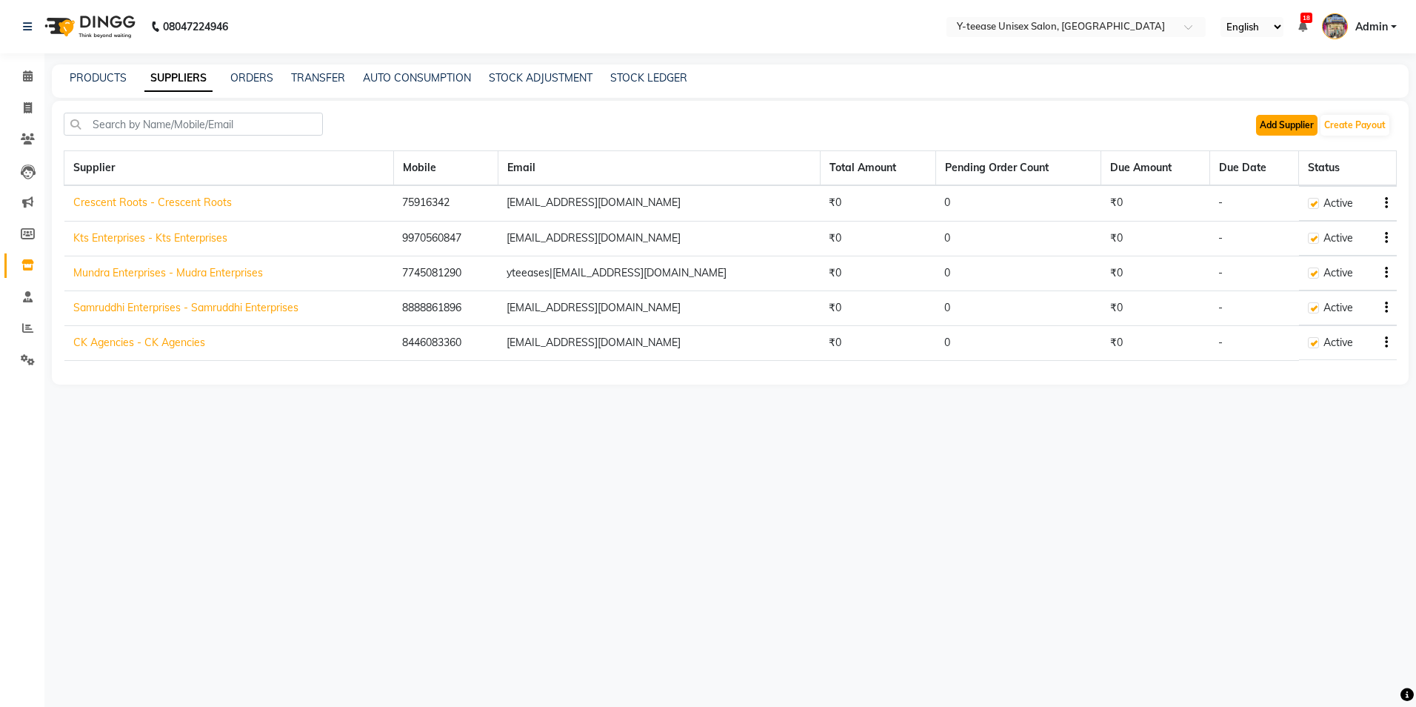
click at [1286, 119] on button "Add Supplier" at bounding box center [1286, 125] width 61 height 21
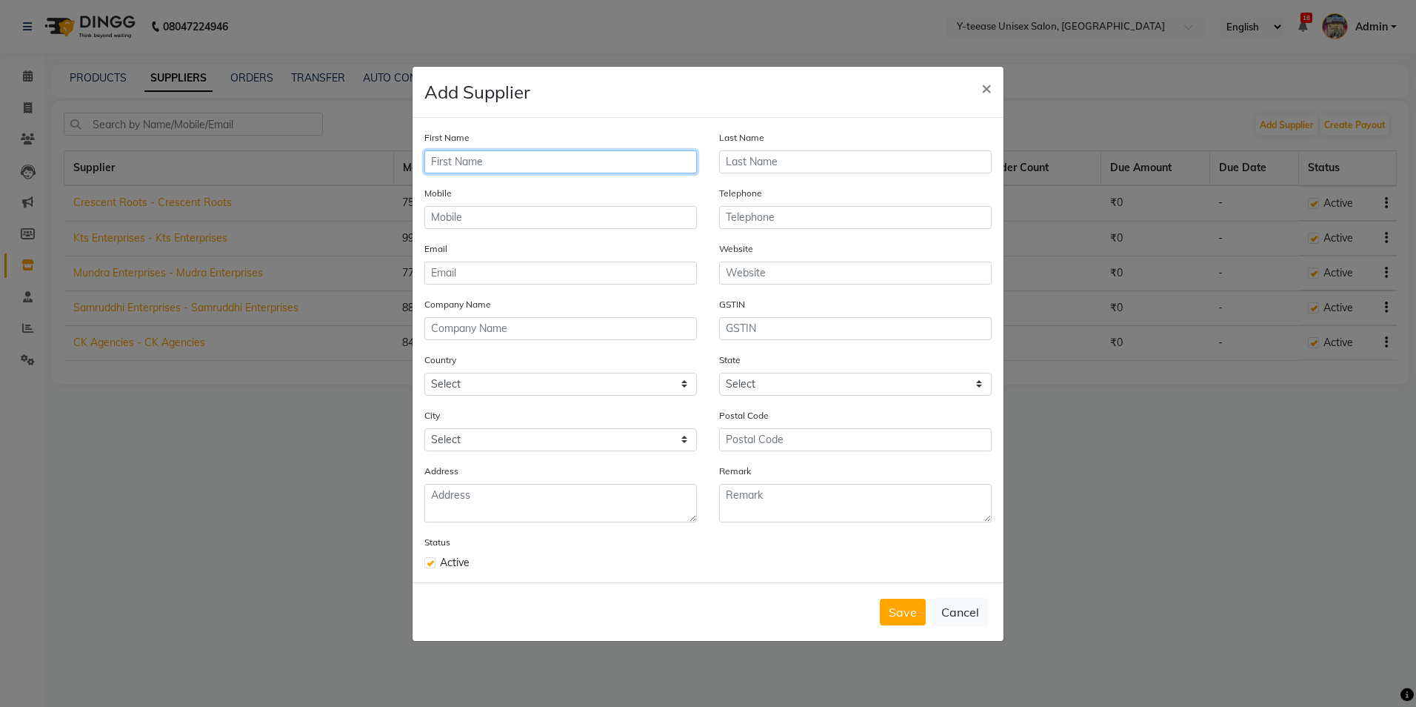
click at [596, 156] on input "text" at bounding box center [560, 161] width 273 height 23
type input "Samira Ventures"
click at [823, 167] on input "text" at bounding box center [855, 161] width 273 height 23
click at [470, 214] on input "text" at bounding box center [560, 217] width 273 height 23
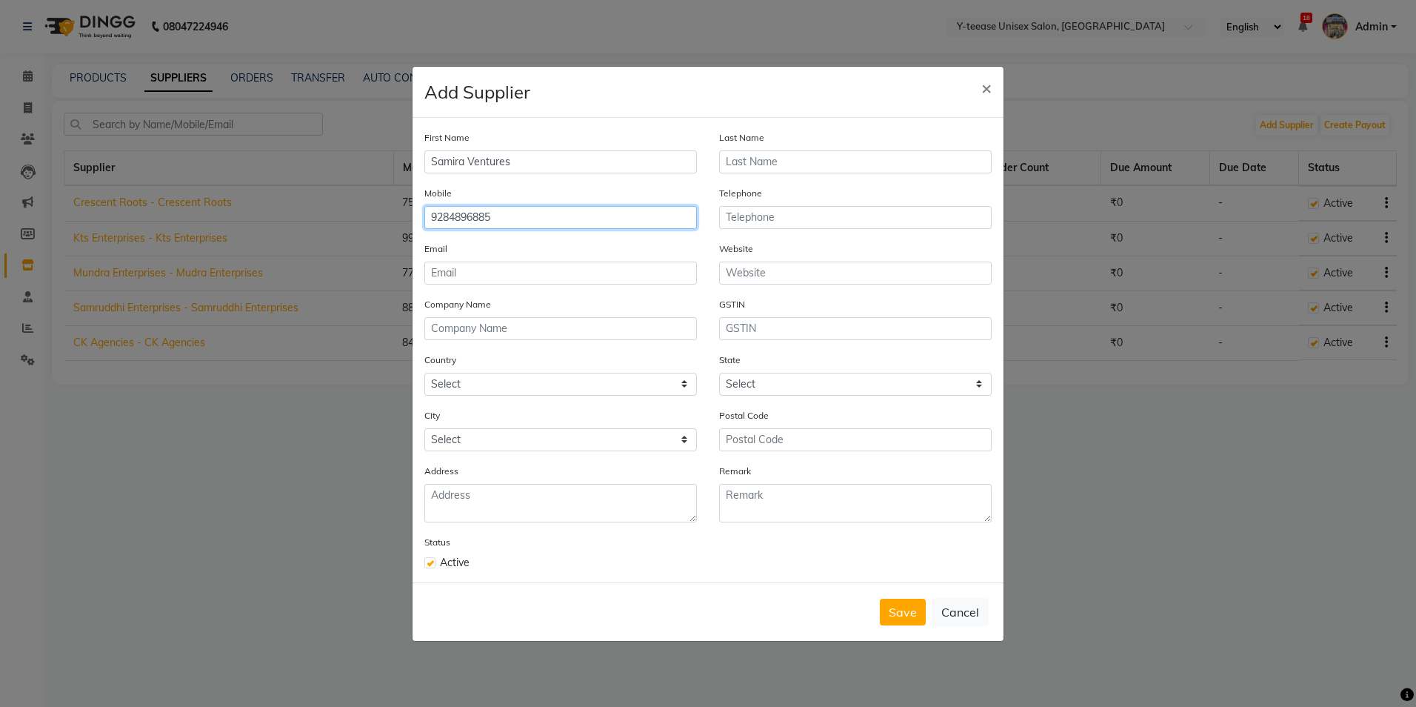
type input "9284896885"
click at [483, 253] on div "Email" at bounding box center [560, 263] width 273 height 44
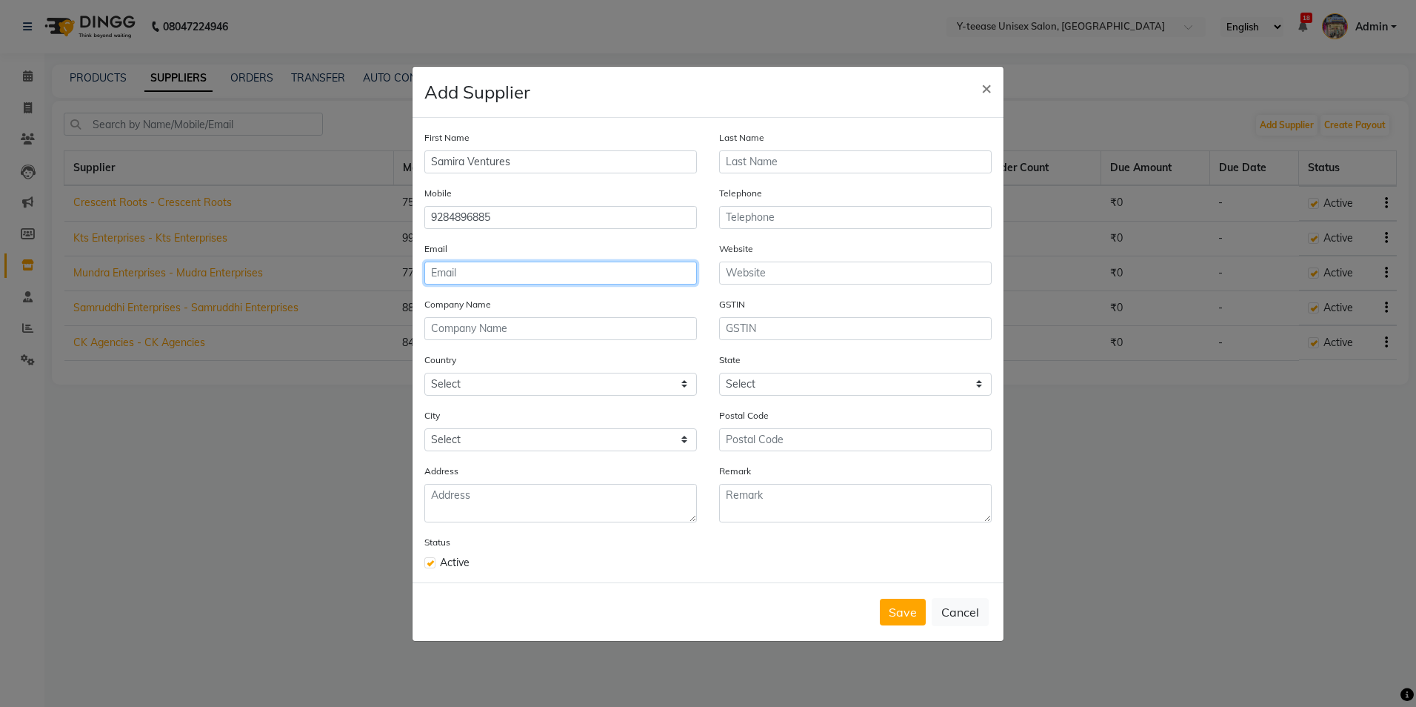
click at [476, 267] on input "email" at bounding box center [560, 272] width 273 height 23
type input "yteeases|[EMAIL_ADDRESS][DOMAIN_NAME]"
click at [471, 333] on input "text" at bounding box center [560, 328] width 273 height 23
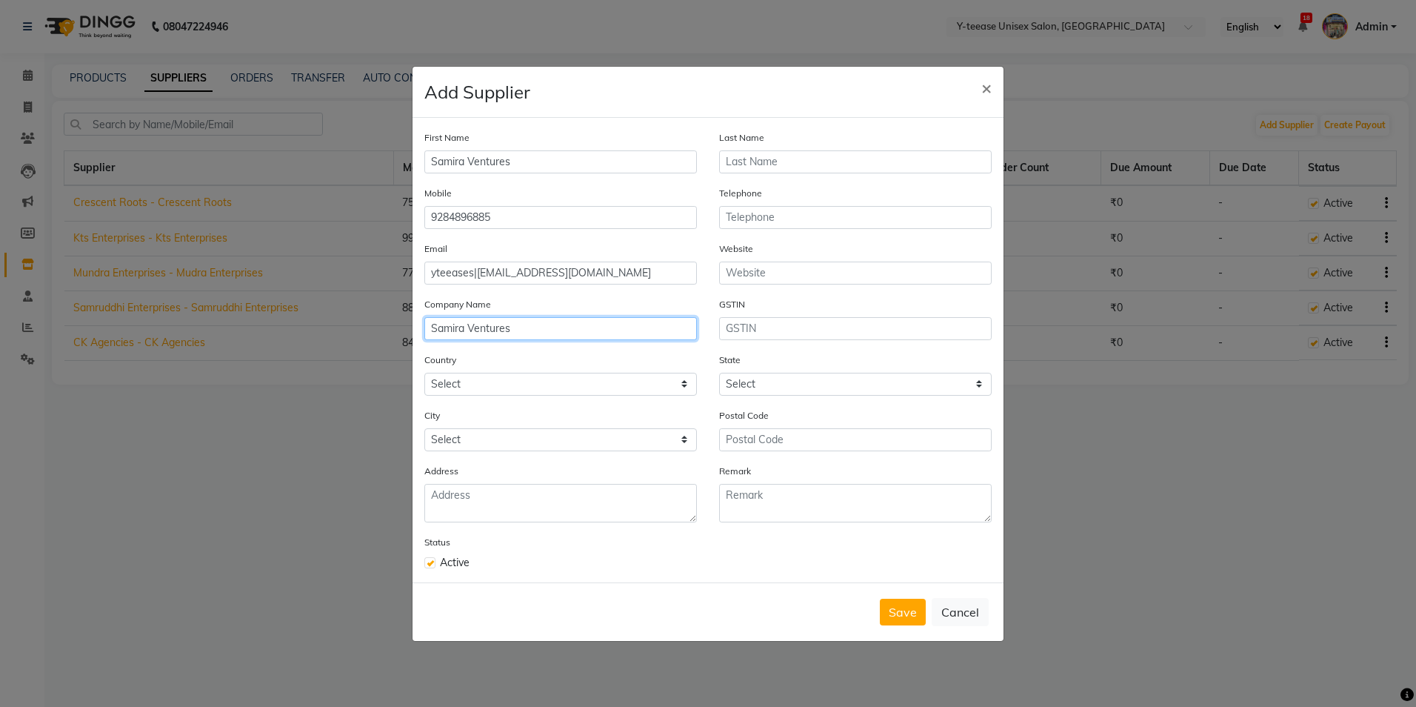
type input "Samira Ventures"
click at [484, 387] on select "Select [GEOGRAPHIC_DATA] [GEOGRAPHIC_DATA] [GEOGRAPHIC_DATA] [US_STATE] [GEOGRA…" at bounding box center [560, 384] width 273 height 23
click at [562, 382] on select "Select [GEOGRAPHIC_DATA] [GEOGRAPHIC_DATA] [GEOGRAPHIC_DATA] [US_STATE] [GEOGRA…" at bounding box center [560, 384] width 273 height 23
select select "1"
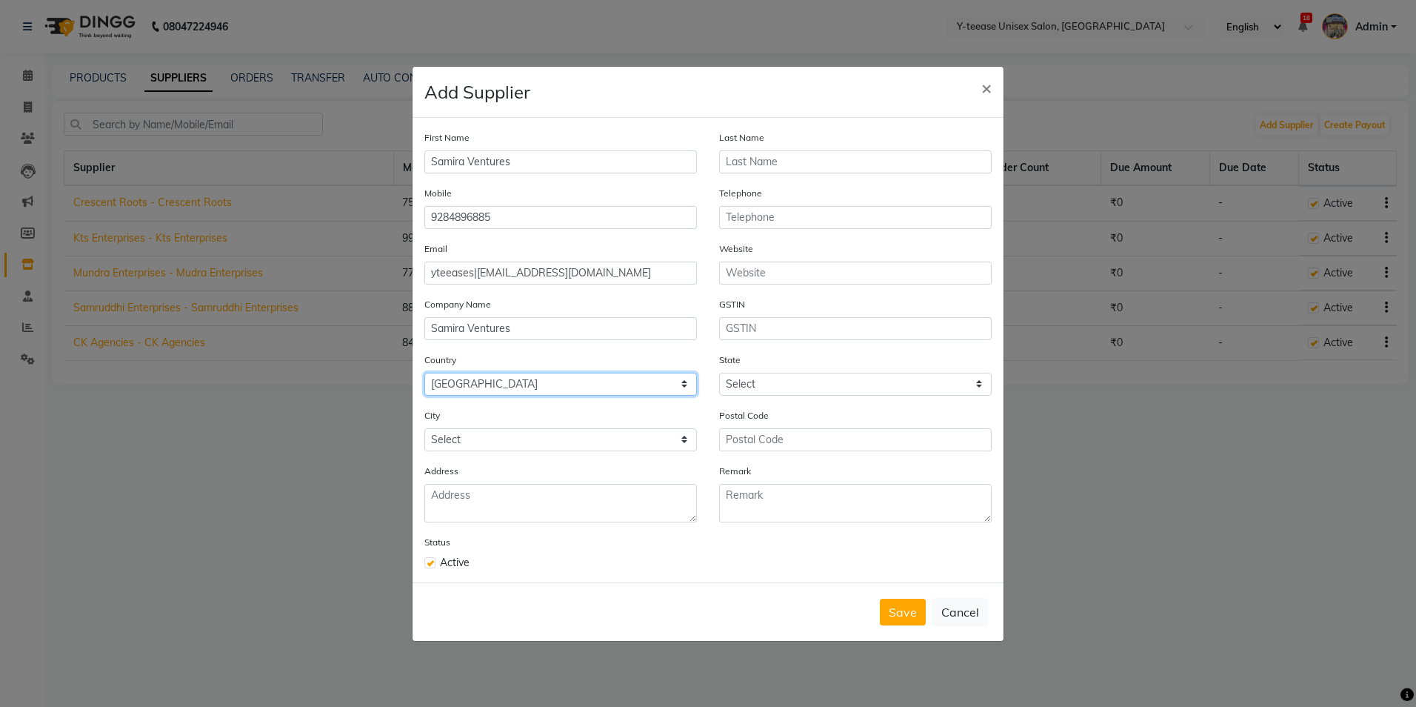
click at [424, 373] on select "Select [GEOGRAPHIC_DATA] [GEOGRAPHIC_DATA] [GEOGRAPHIC_DATA] [US_STATE] [GEOGRA…" at bounding box center [560, 384] width 273 height 23
click at [822, 384] on select "Select [GEOGRAPHIC_DATA] [GEOGRAPHIC_DATA] [GEOGRAPHIC_DATA] [GEOGRAPHIC_DATA] …" at bounding box center [855, 384] width 273 height 23
select select "22"
click at [719, 373] on select "Select [GEOGRAPHIC_DATA] [GEOGRAPHIC_DATA] [GEOGRAPHIC_DATA] [GEOGRAPHIC_DATA] …" at bounding box center [855, 384] width 273 height 23
click at [564, 438] on select "Select Achalpur Aheri [GEOGRAPHIC_DATA] Cantonment [GEOGRAPHIC_DATA] [GEOGRAPHI…" at bounding box center [560, 439] width 273 height 23
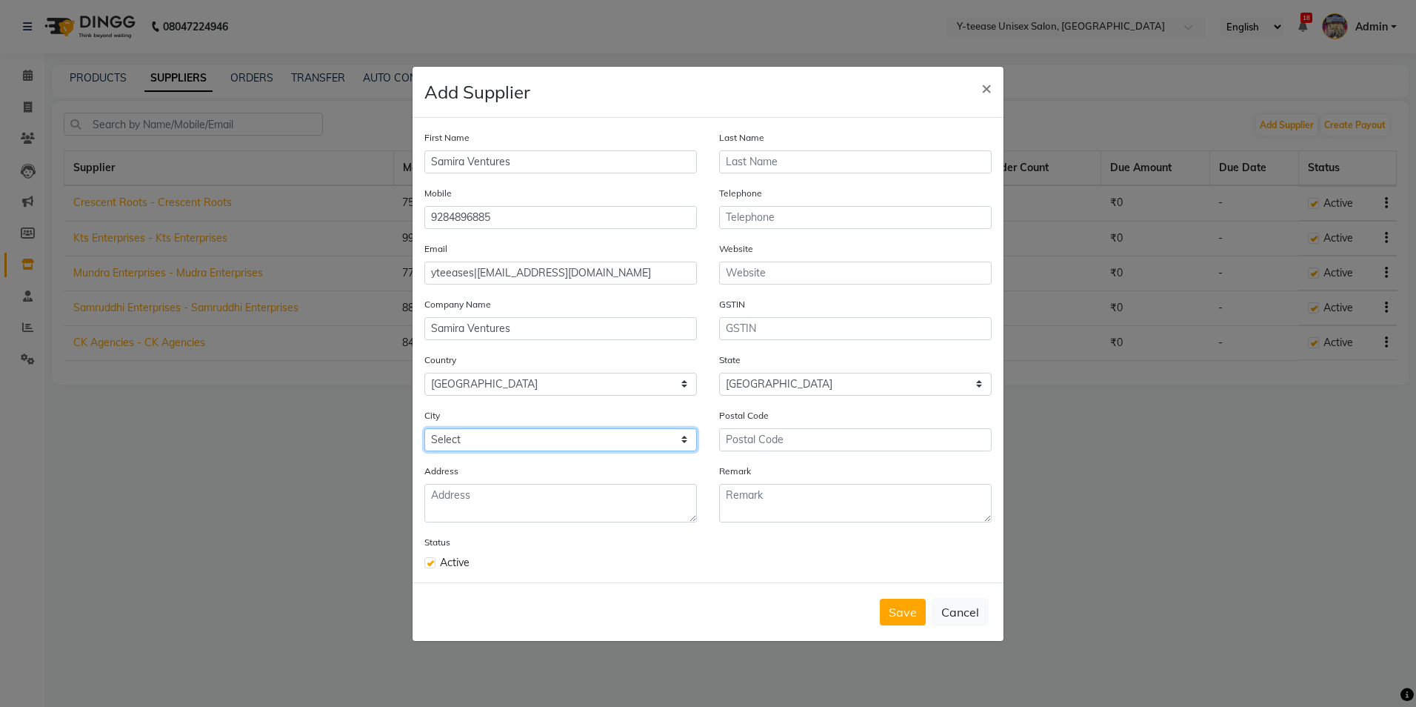
select select "2763"
click at [424, 428] on select "Select Achalpur Aheri [GEOGRAPHIC_DATA] Cantonment [GEOGRAPHIC_DATA] [GEOGRAPHI…" at bounding box center [560, 439] width 273 height 23
click at [542, 509] on textarea at bounding box center [560, 503] width 273 height 39
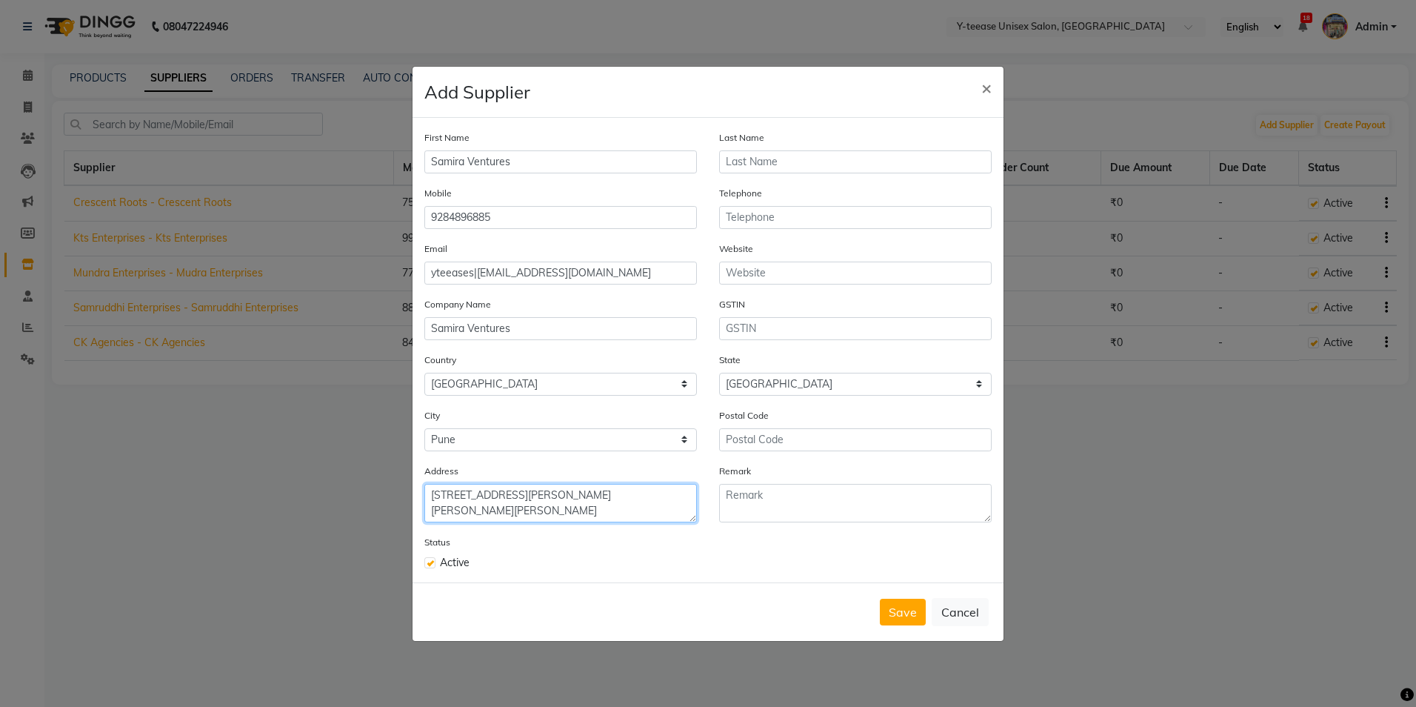
type textarea "[STREET_ADDRESS][PERSON_NAME][PERSON_NAME][PERSON_NAME]"
click at [776, 436] on input "text" at bounding box center [855, 439] width 273 height 23
click at [754, 441] on input "4110052" at bounding box center [855, 439] width 273 height 23
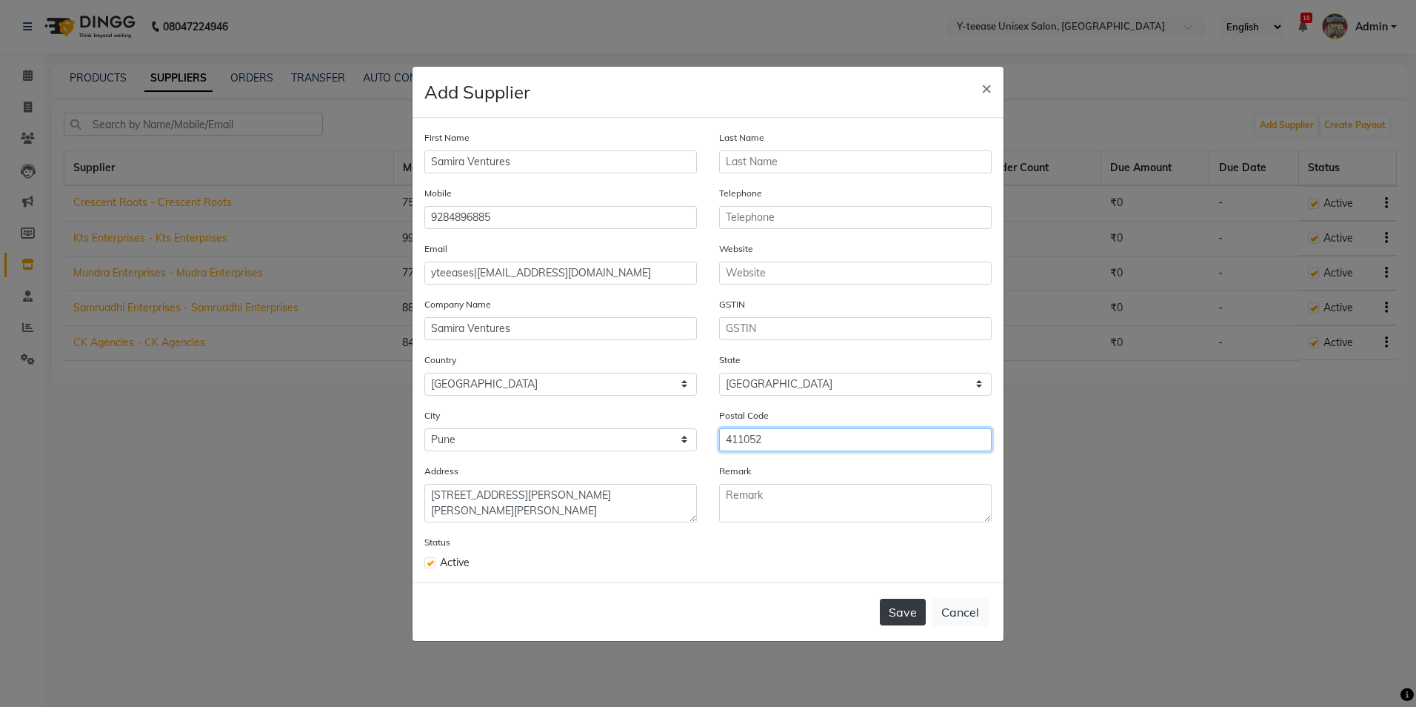
type input "411052"
click at [885, 607] on button "Save" at bounding box center [903, 612] width 46 height 27
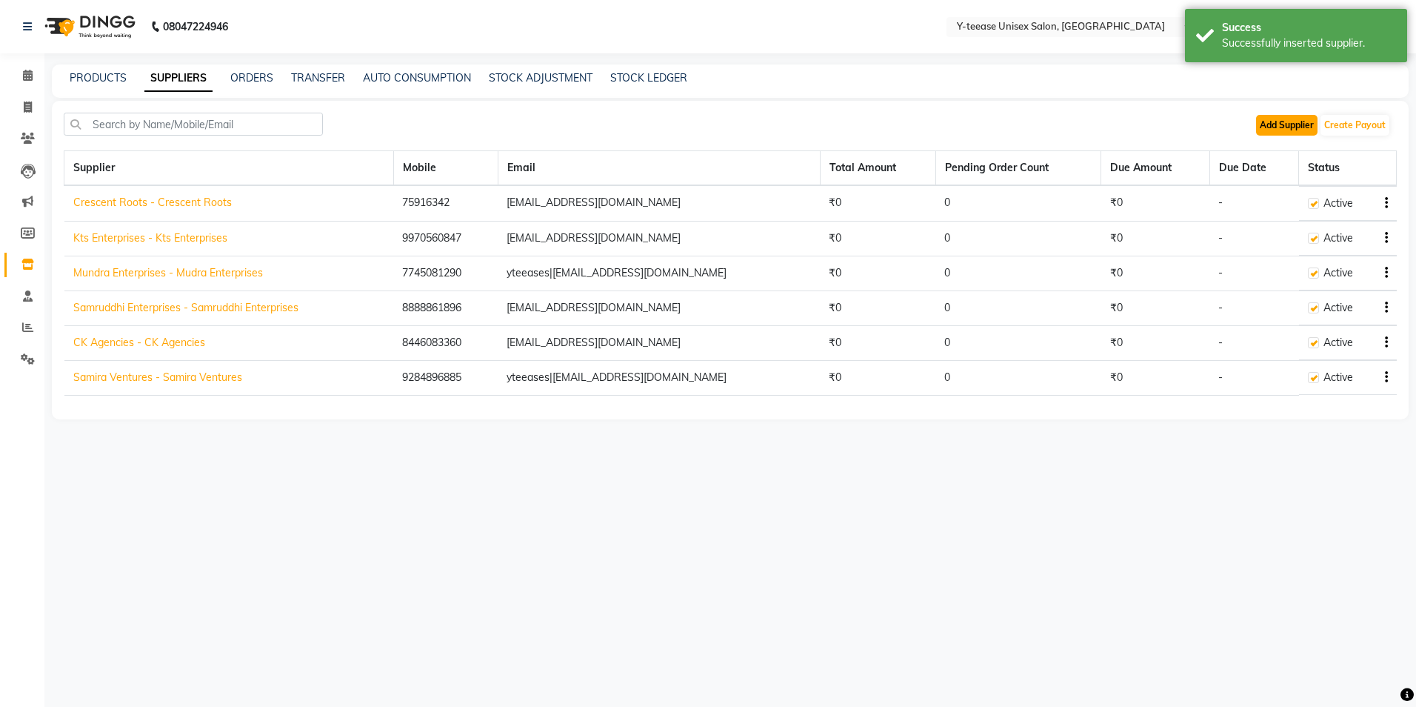
click at [1310, 120] on button "Add Supplier" at bounding box center [1286, 125] width 61 height 21
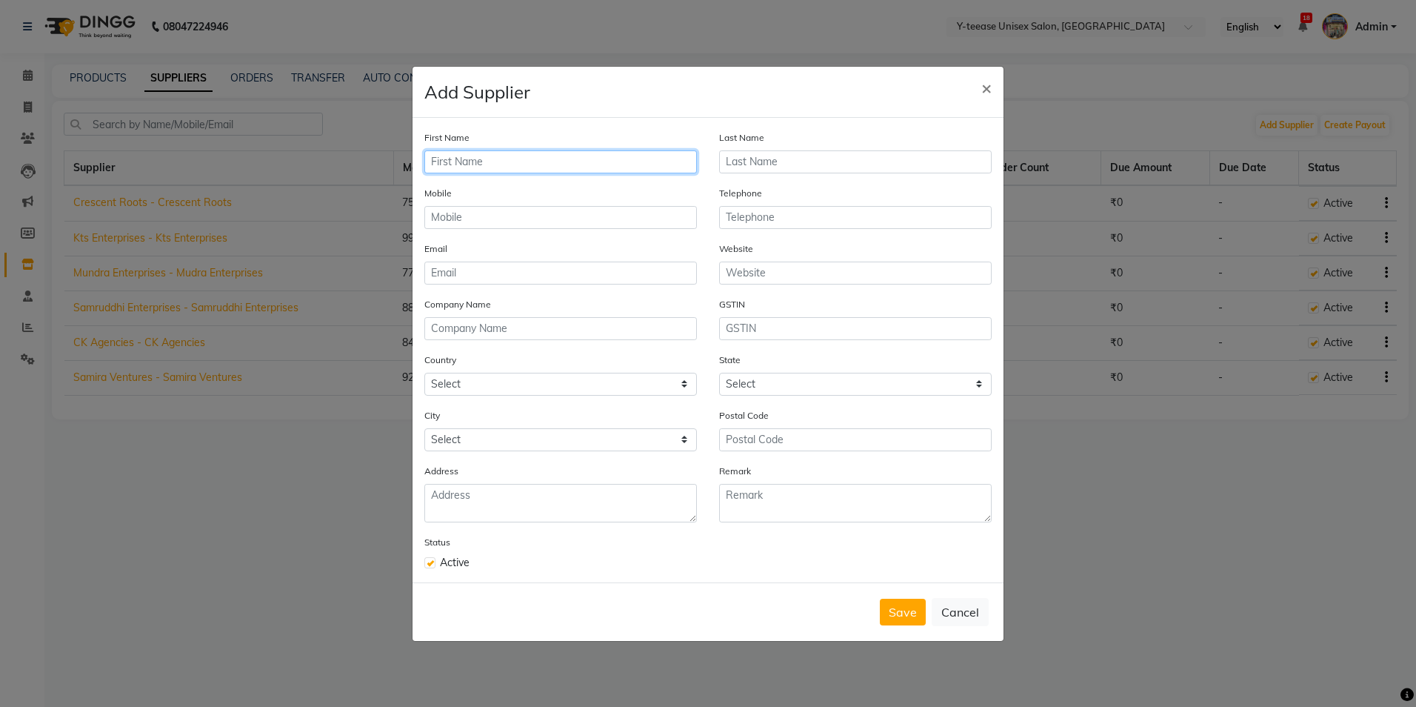
click at [445, 162] on input "text" at bounding box center [560, 161] width 273 height 23
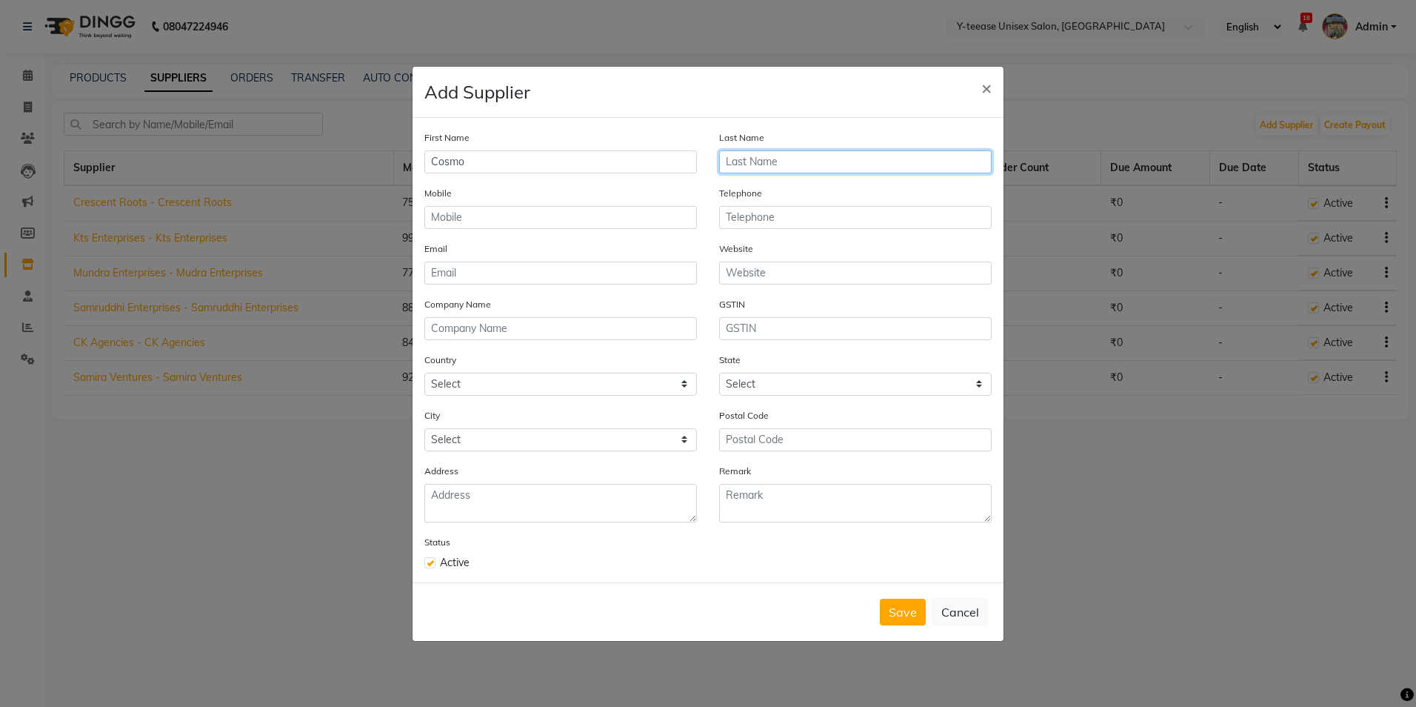
click at [786, 167] on input "text" at bounding box center [855, 161] width 273 height 23
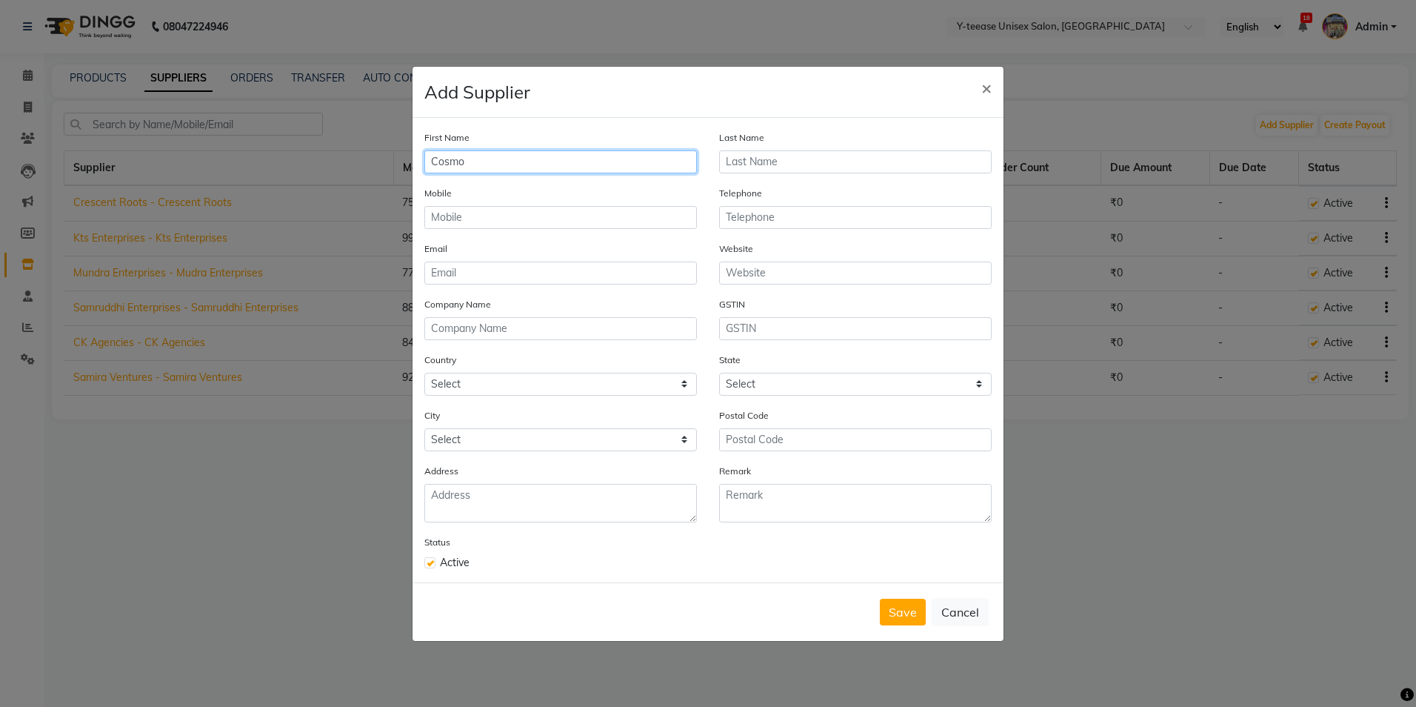
click at [477, 156] on input "Cosmo" at bounding box center [560, 161] width 273 height 23
type input "Cosmoline"
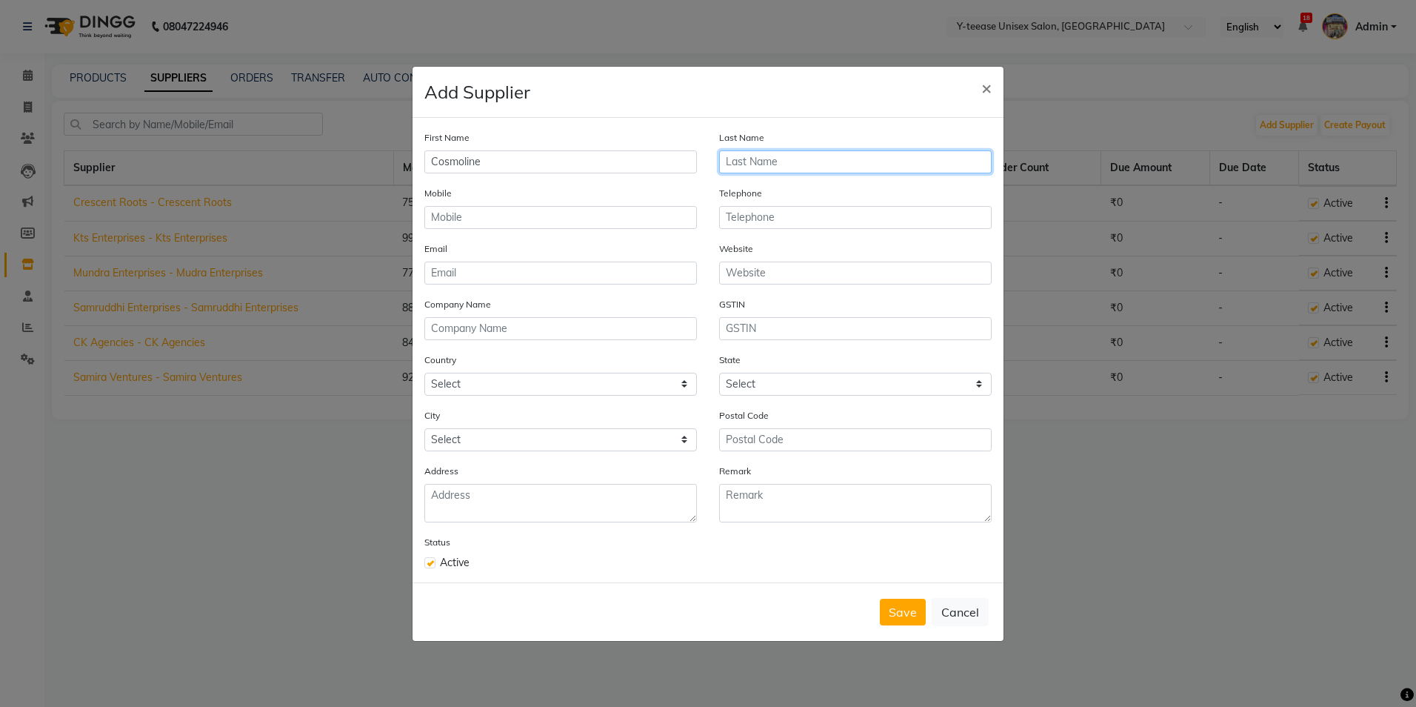
click at [792, 162] on input "text" at bounding box center [855, 161] width 273 height 23
type input "Enterprises"
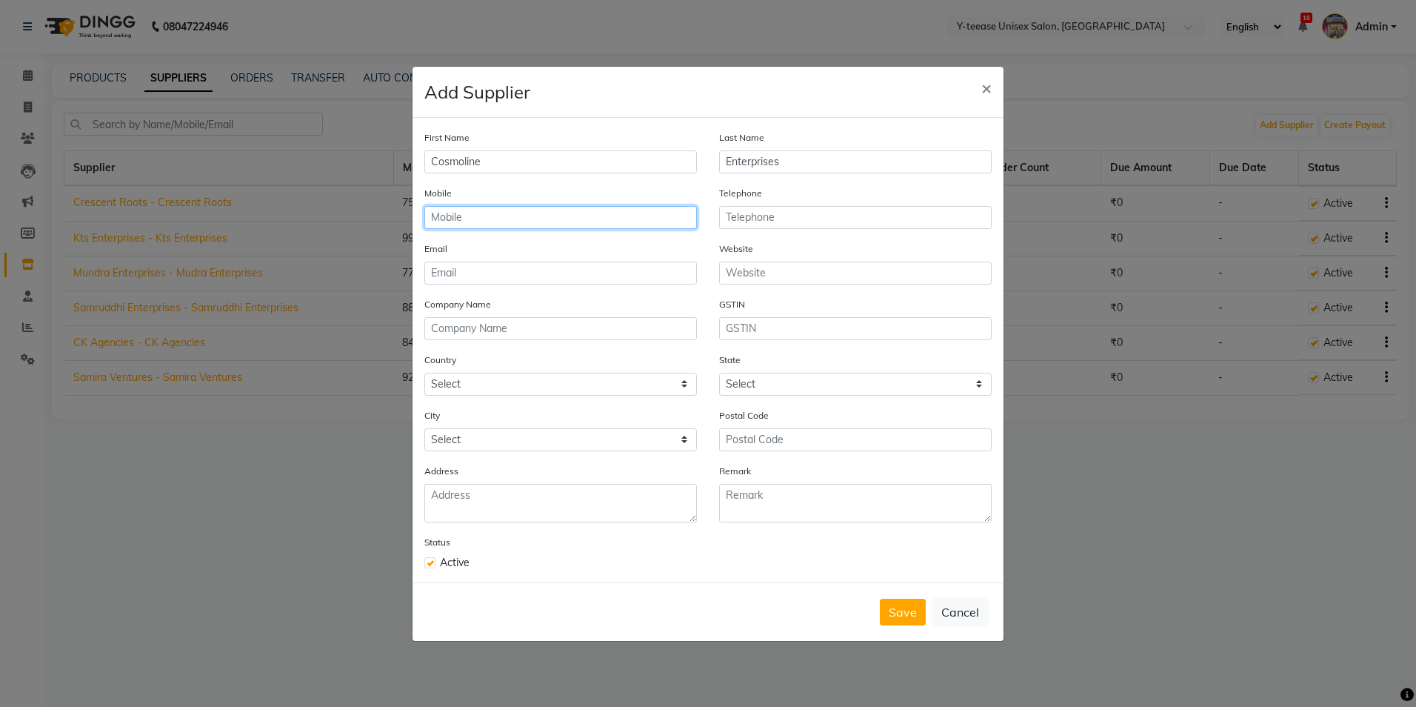
click at [526, 224] on input "text" at bounding box center [560, 217] width 273 height 23
type input "7773944077"
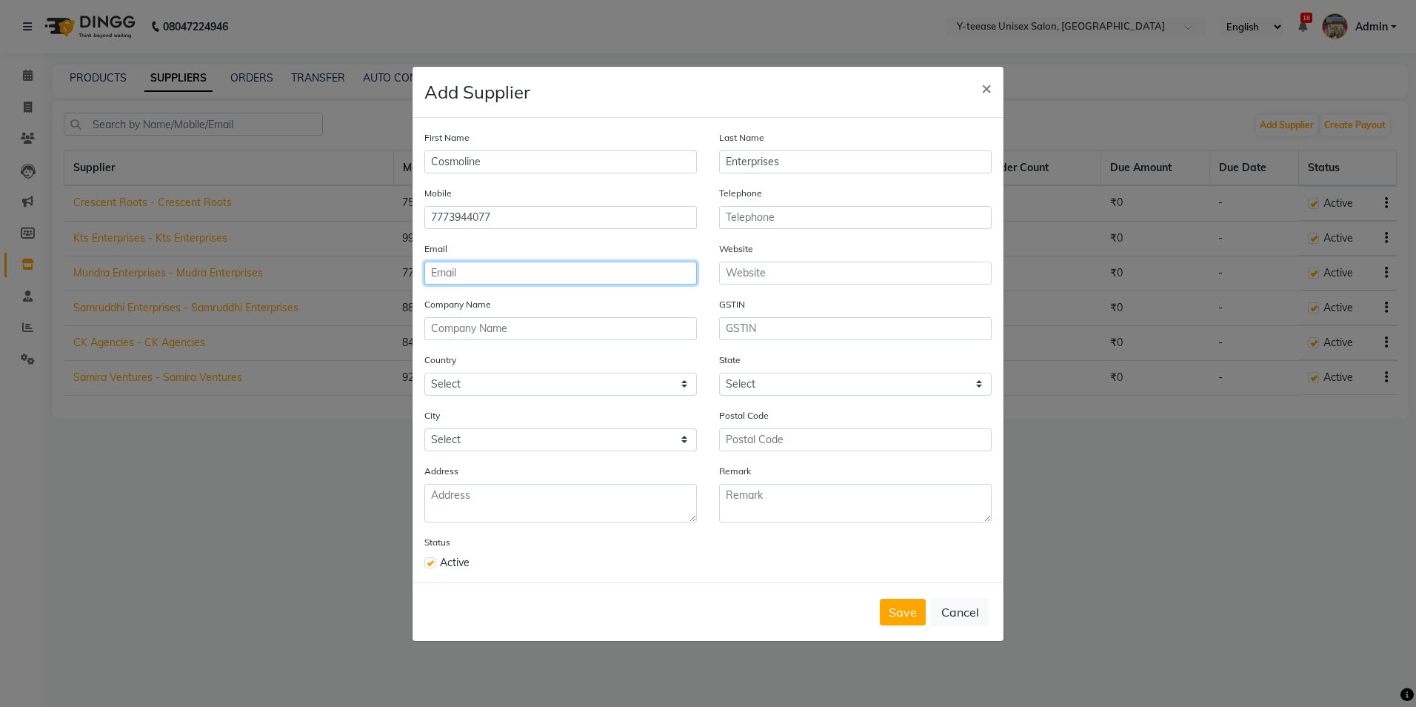
click at [504, 276] on input "email" at bounding box center [560, 272] width 273 height 23
type input "[EMAIL_ADDRESS][DOMAIN_NAME]"
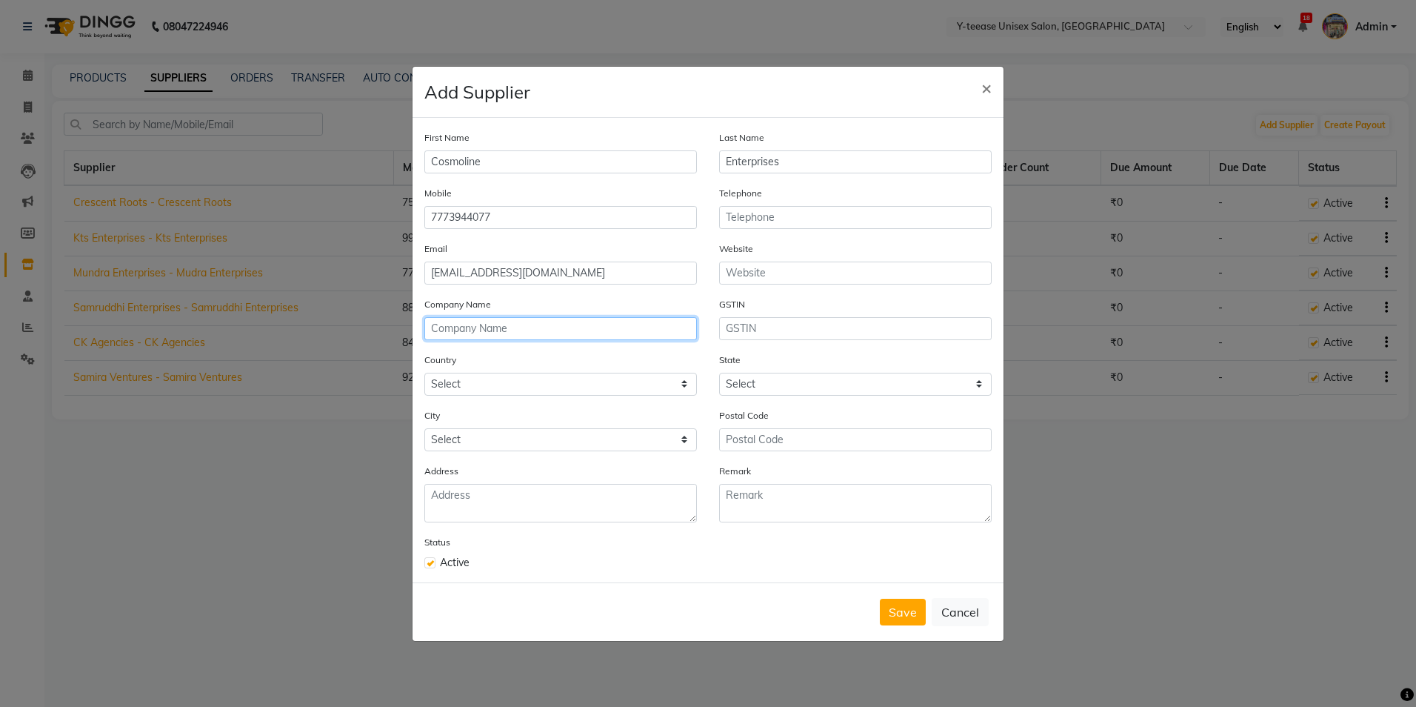
click at [504, 330] on input "text" at bounding box center [560, 328] width 273 height 23
type input "Cosmoline Enterprises"
click at [551, 387] on select "Select [GEOGRAPHIC_DATA] [GEOGRAPHIC_DATA] [GEOGRAPHIC_DATA] [US_STATE] [GEOGRA…" at bounding box center [560, 384] width 273 height 23
select select "1"
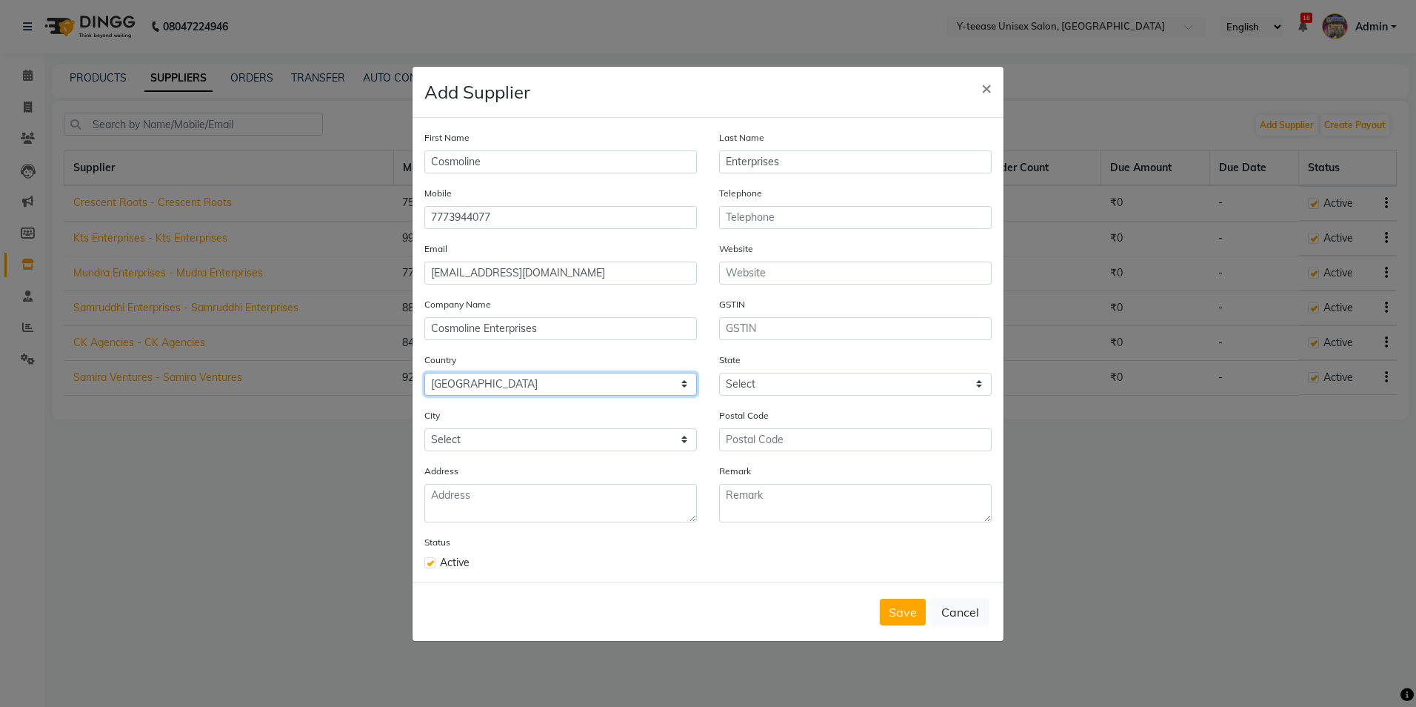
click at [424, 373] on select "Select [GEOGRAPHIC_DATA] [GEOGRAPHIC_DATA] [GEOGRAPHIC_DATA] [US_STATE] [GEOGRA…" at bounding box center [560, 384] width 273 height 23
click at [771, 387] on select "Select" at bounding box center [855, 384] width 273 height 23
select select "22"
click at [719, 373] on select "Select [GEOGRAPHIC_DATA] [GEOGRAPHIC_DATA] [GEOGRAPHIC_DATA] [GEOGRAPHIC_DATA] …" at bounding box center [855, 384] width 273 height 23
click at [583, 445] on select "Select Achalpur Aheri [GEOGRAPHIC_DATA] Cantonment [GEOGRAPHIC_DATA] [GEOGRAPHI…" at bounding box center [560, 439] width 273 height 23
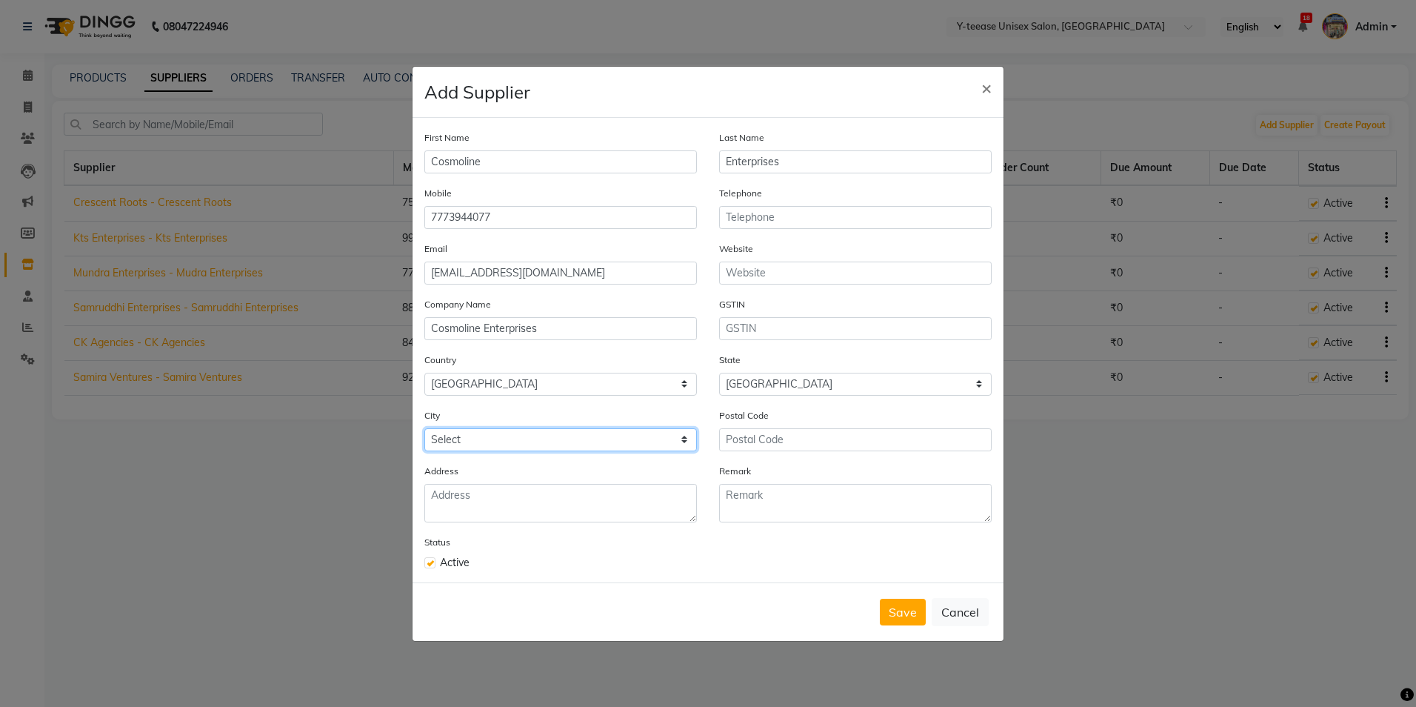
select select "2763"
click at [424, 428] on select "Select Achalpur Aheri [GEOGRAPHIC_DATA] Cantonment [GEOGRAPHIC_DATA] [GEOGRAPHI…" at bounding box center [560, 439] width 273 height 23
click at [814, 332] on input "text" at bounding box center [855, 328] width 273 height 23
type input "A"
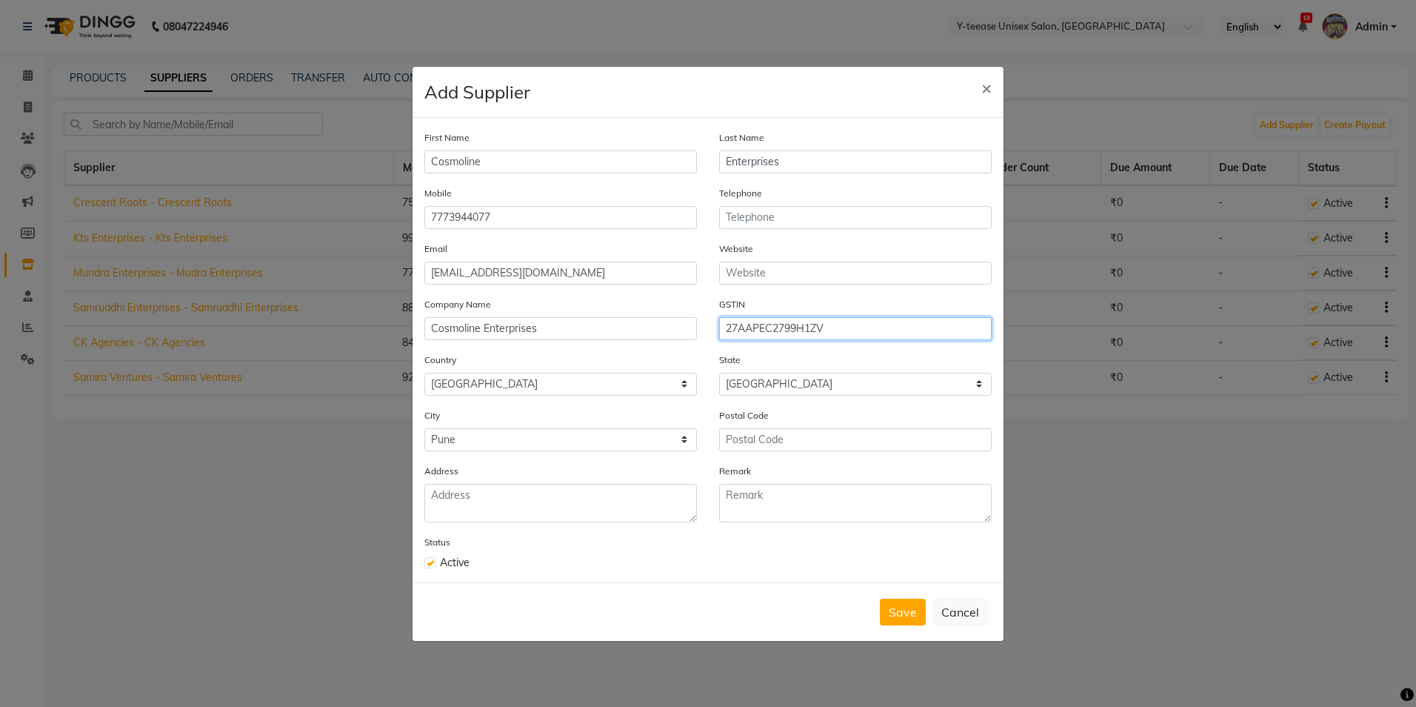
type input "27AAPEC2799H1ZV"
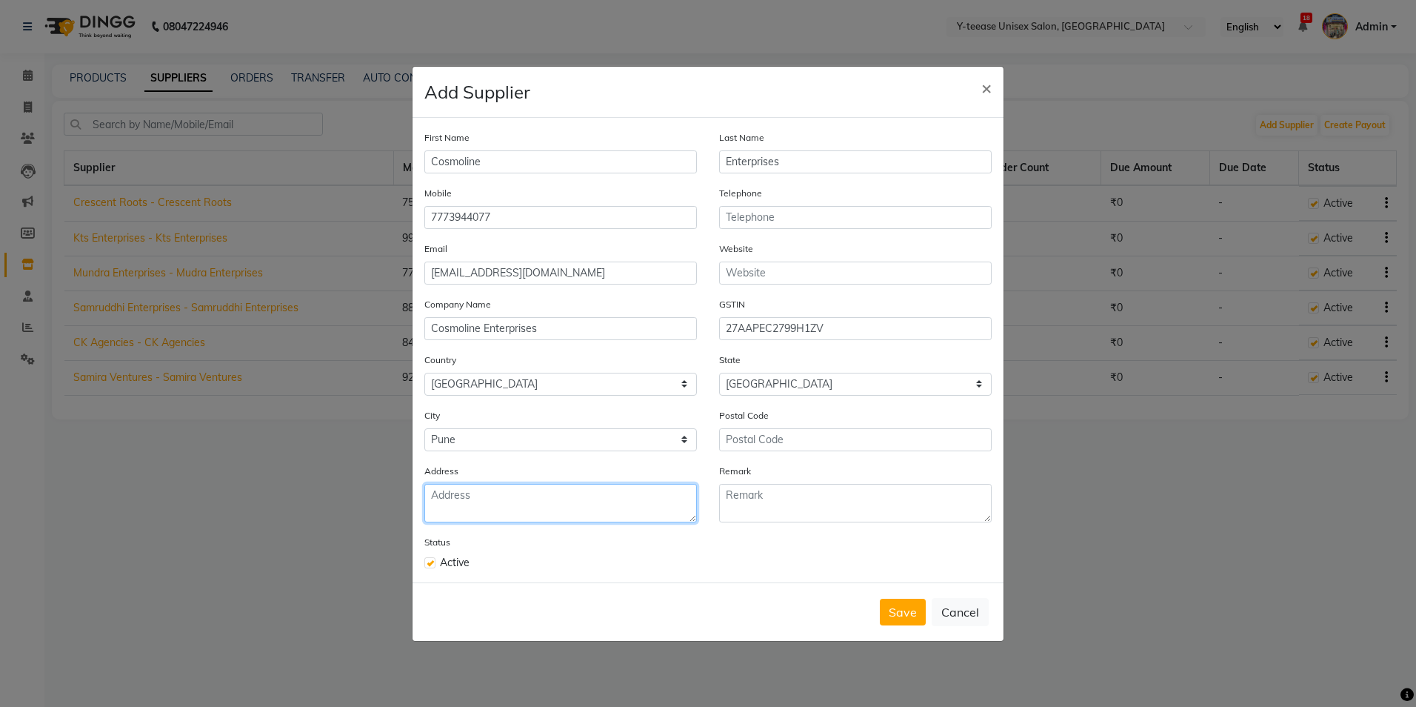
click at [481, 513] on textarea at bounding box center [560, 503] width 273 height 39
type textarea "Office [STREET_ADDRESS][PERSON_NAME][PERSON_NAME]"
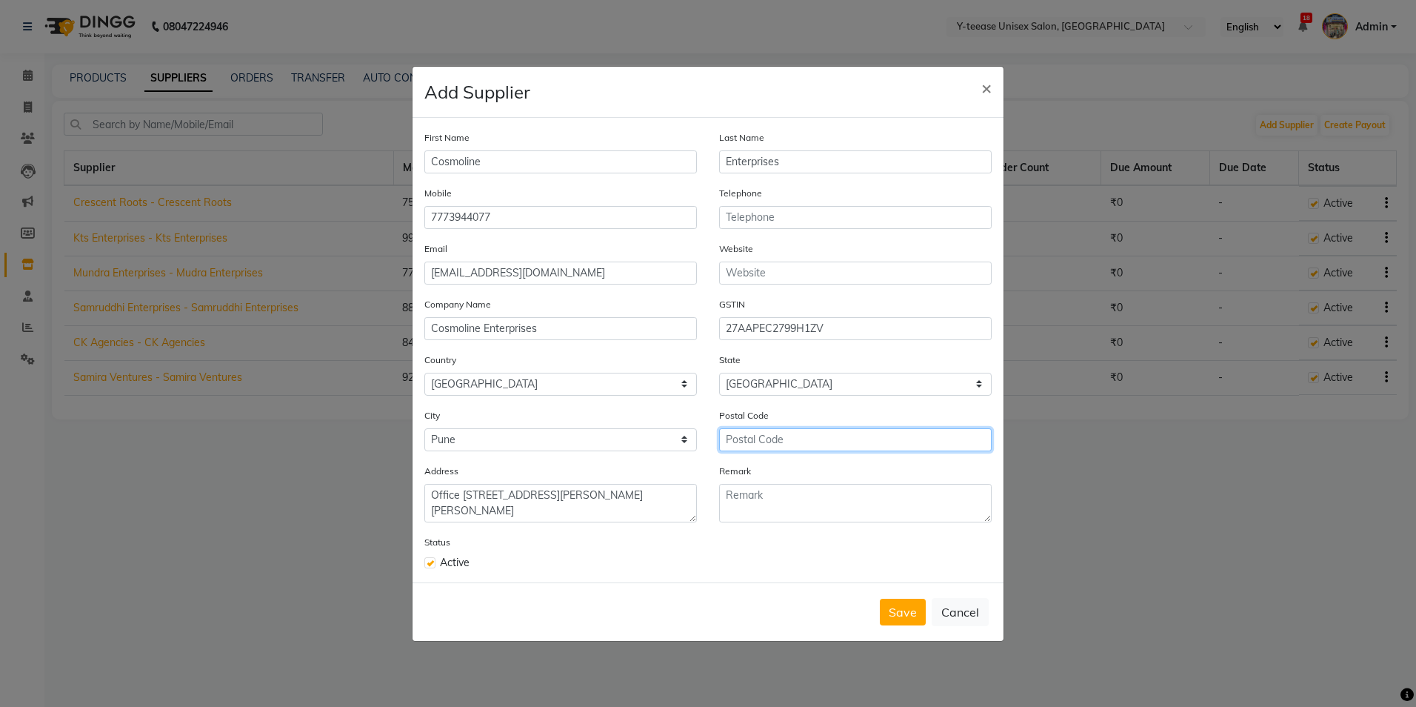
click at [807, 433] on input "text" at bounding box center [855, 439] width 273 height 23
type input "411028"
click at [910, 613] on button "Save" at bounding box center [903, 612] width 46 height 27
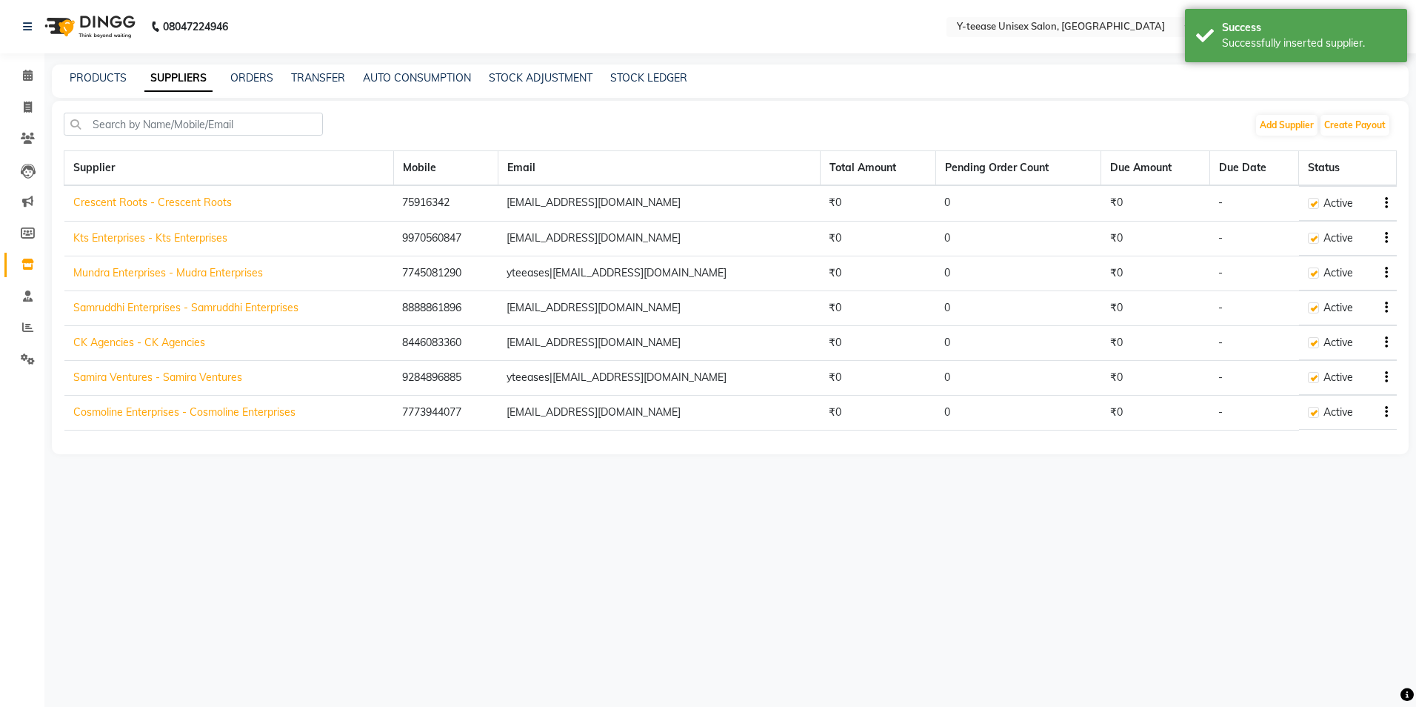
click at [1387, 377] on icon "button" at bounding box center [1386, 377] width 3 height 1
click at [1301, 350] on div "Edit" at bounding box center [1327, 350] width 73 height 19
select select "1"
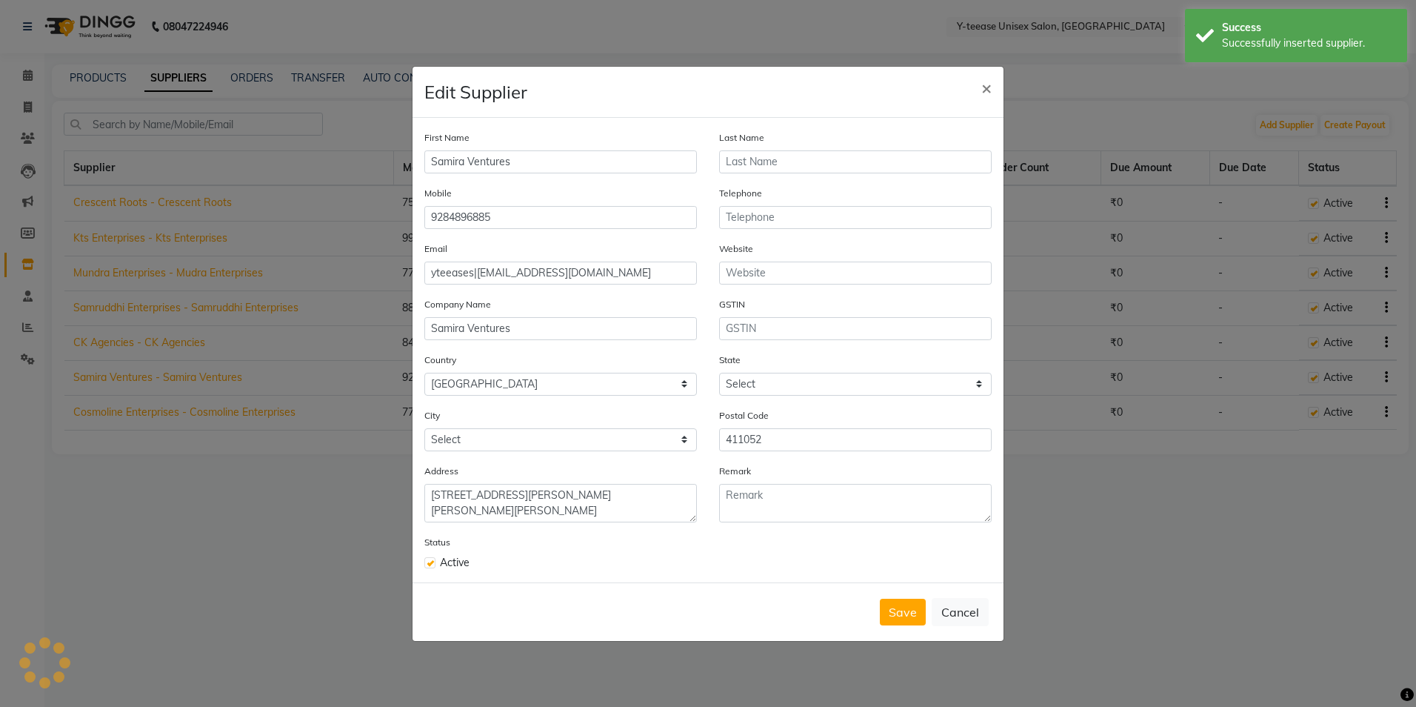
select select "22"
select select "2763"
click at [833, 334] on input "text" at bounding box center [855, 328] width 273 height 23
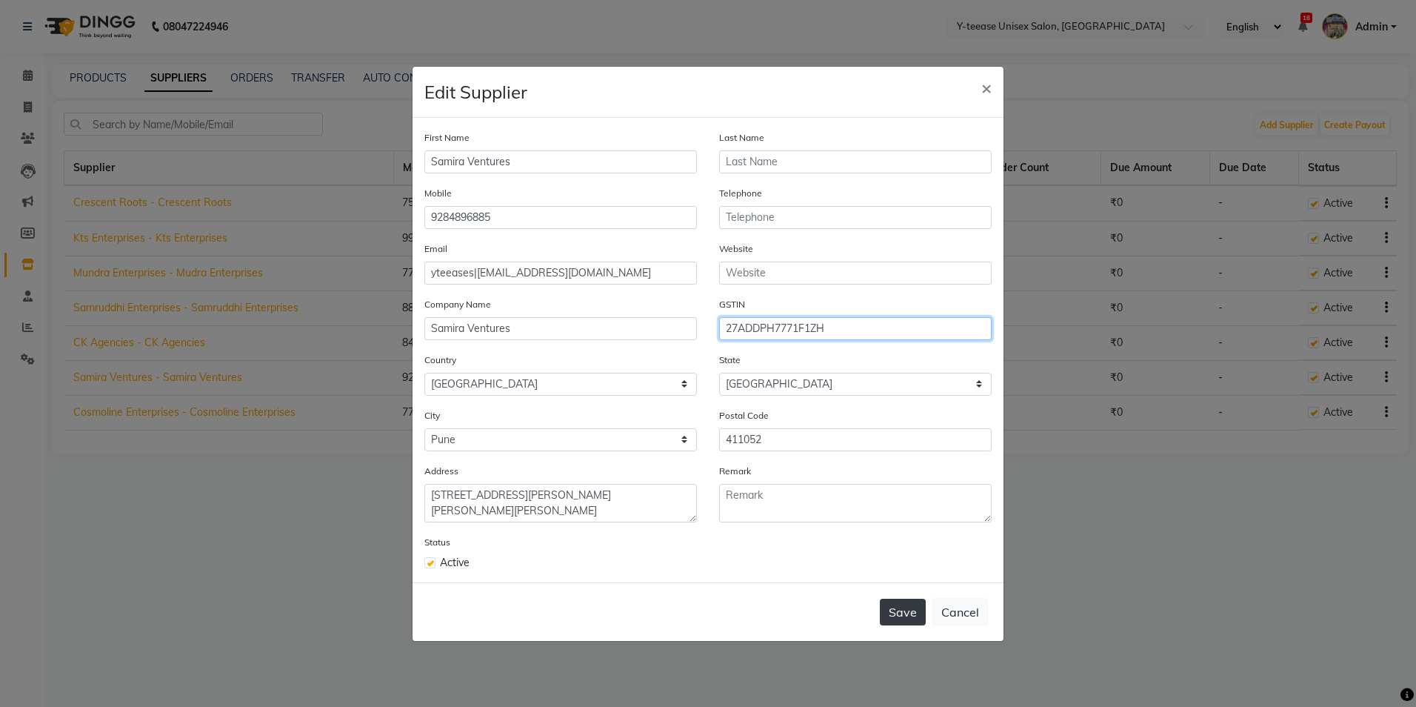
type input "27ADDPH7771F1ZH"
click at [910, 624] on button "Save" at bounding box center [903, 612] width 46 height 27
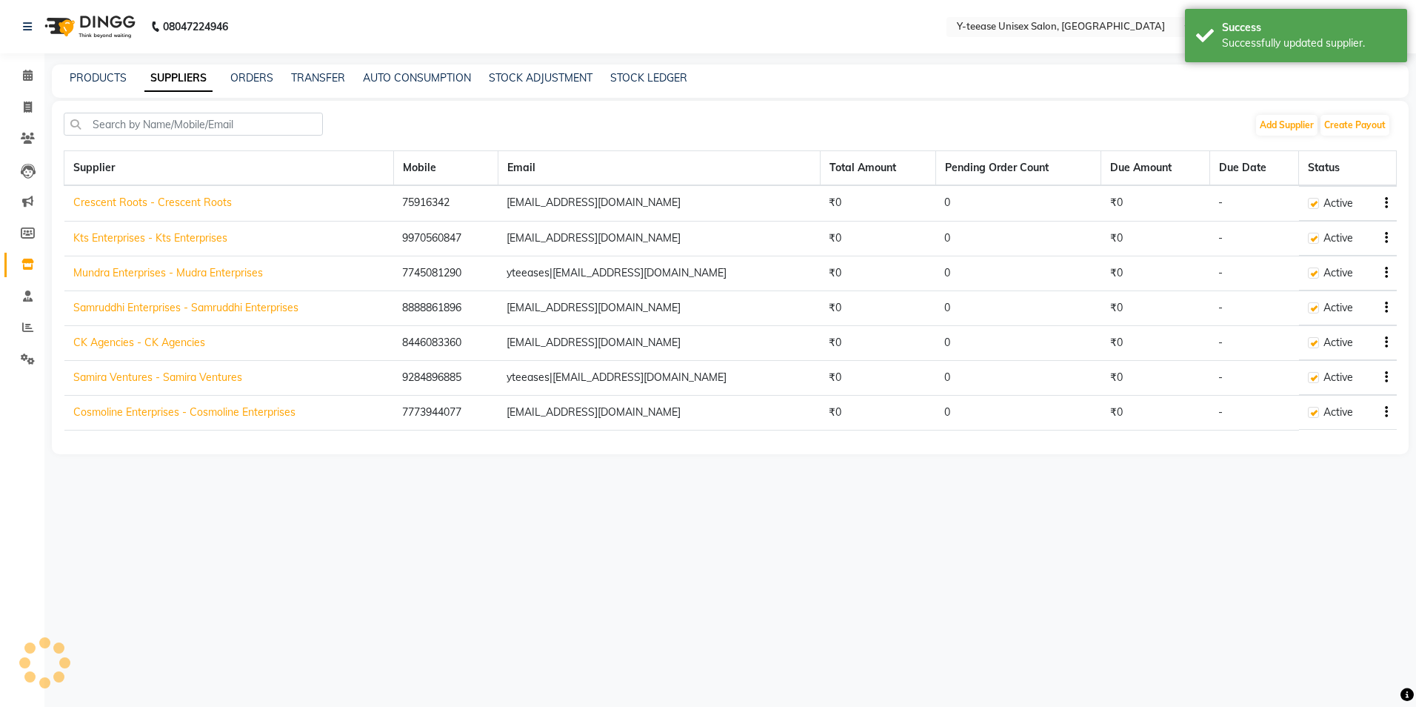
click at [1387, 342] on icon "button" at bounding box center [1386, 342] width 3 height 1
click at [1336, 318] on div "Edit" at bounding box center [1327, 315] width 73 height 19
select select "1"
select select "22"
select select "2763"
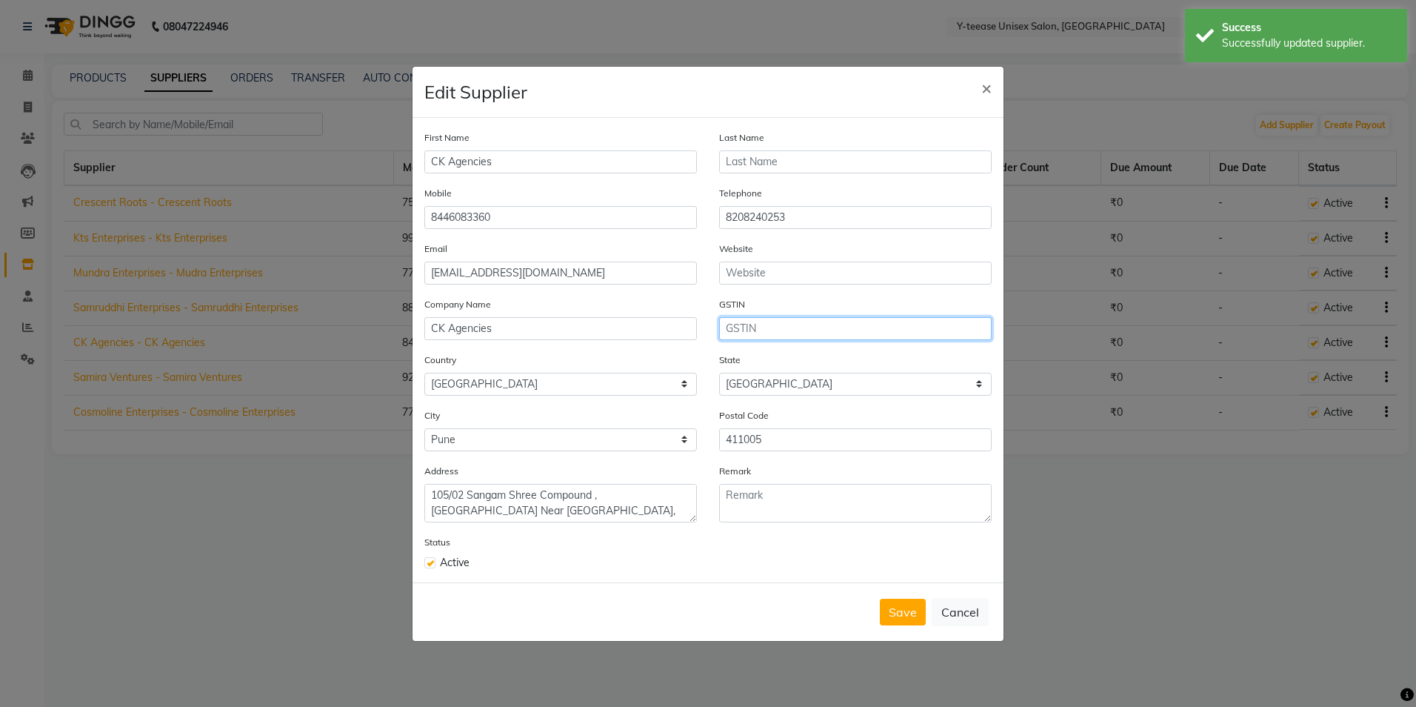
click at [753, 320] on input "text" at bounding box center [855, 328] width 273 height 23
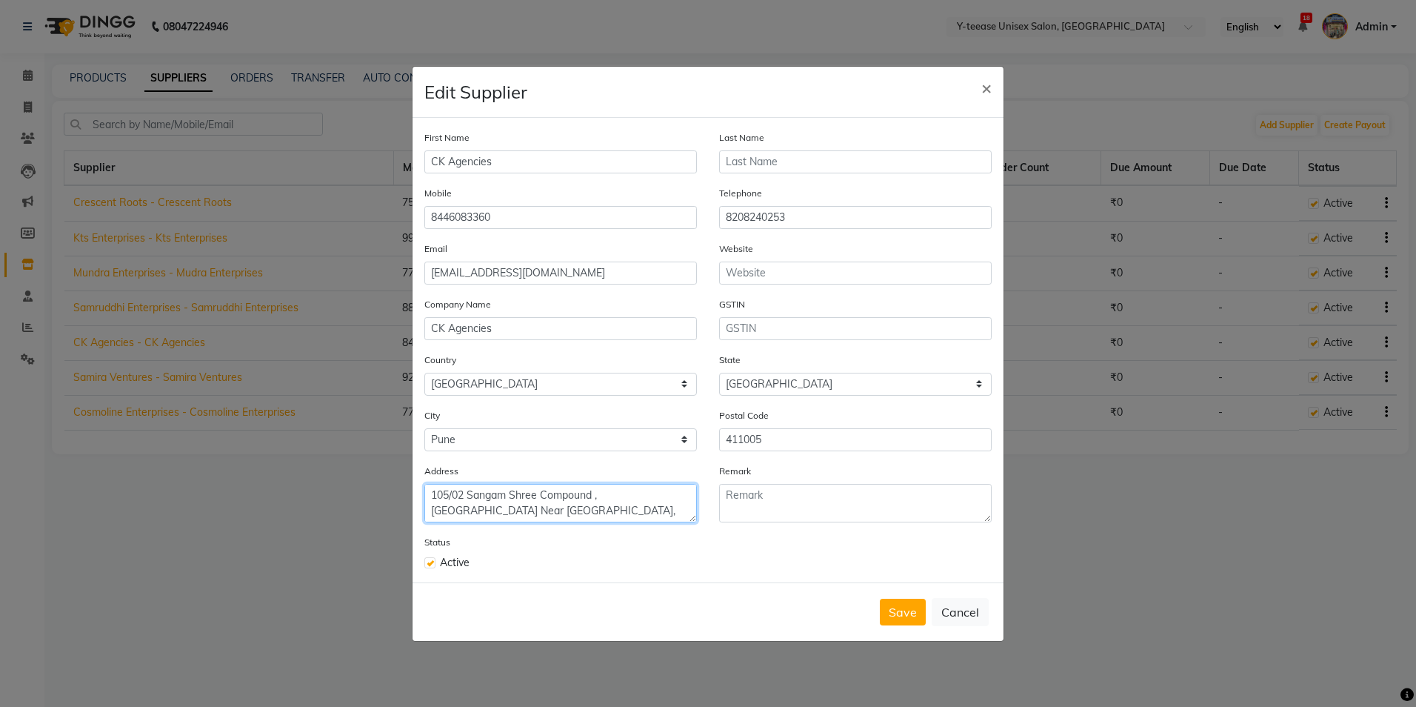
click at [536, 496] on textarea "105/02 Sangam Shree Compound , [GEOGRAPHIC_DATA] Near [GEOGRAPHIC_DATA], [GEOGR…" at bounding box center [560, 503] width 273 height 39
type textarea "105/02 [PERSON_NAME] Compound , Topkhana Near [GEOGRAPHIC_DATA], [GEOGRAPHIC_DA…"
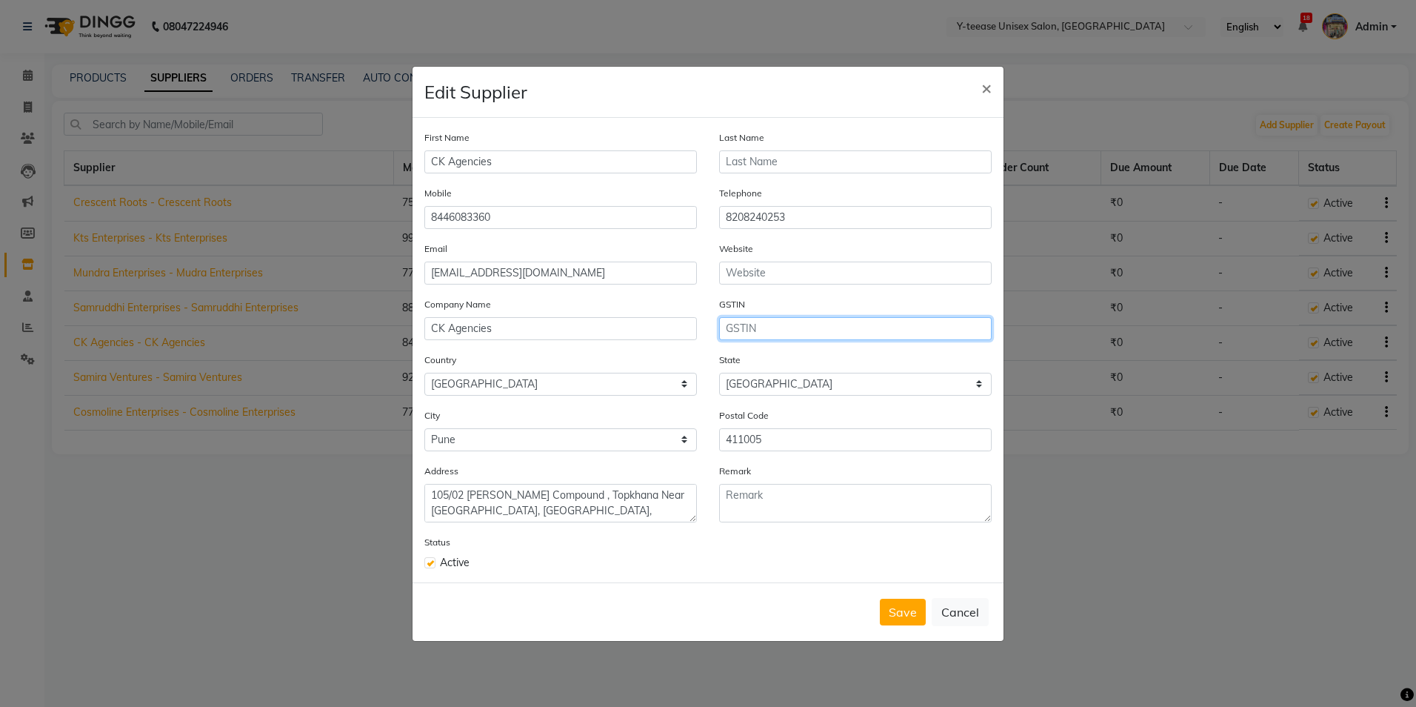
click at [781, 332] on input "text" at bounding box center [855, 328] width 273 height 23
type input "27BBPPP3093P1ZO"
click at [899, 619] on button "Save" at bounding box center [903, 612] width 46 height 27
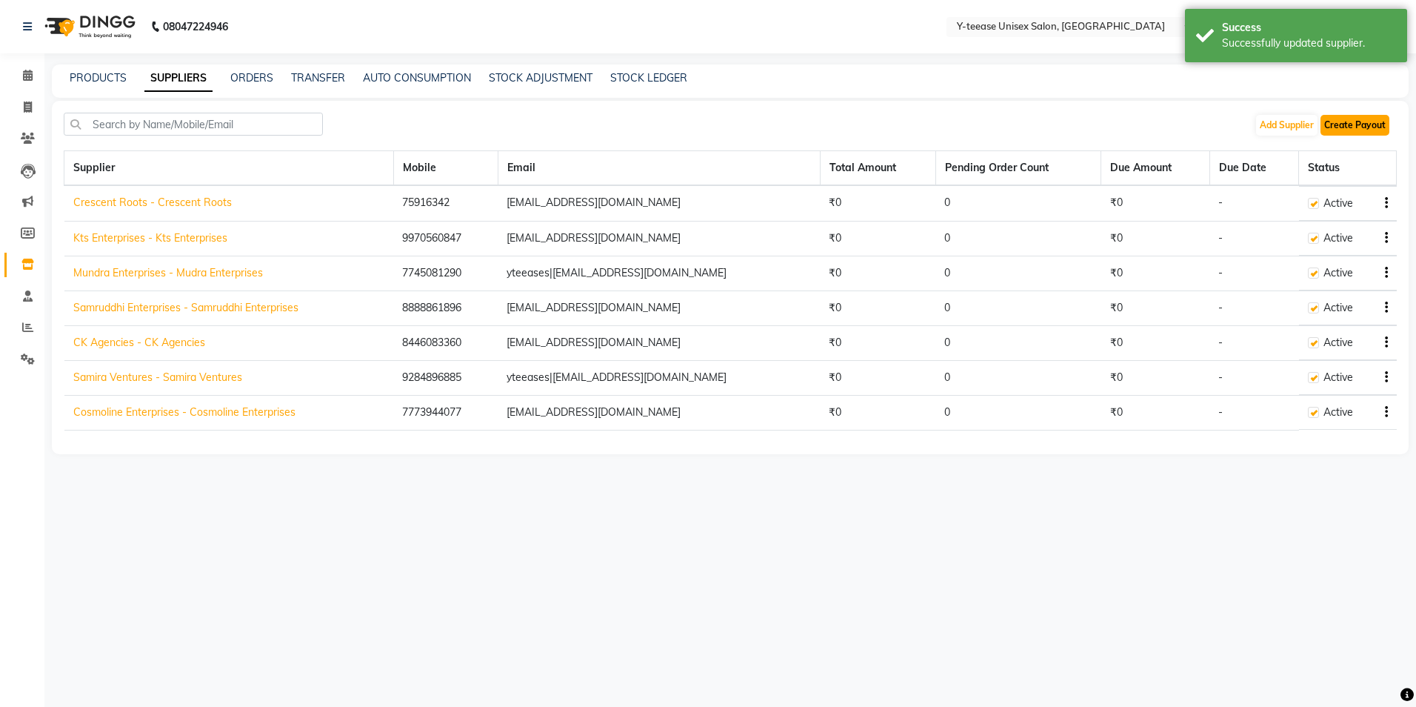
click at [1380, 117] on button "Create Payout" at bounding box center [1355, 125] width 69 height 21
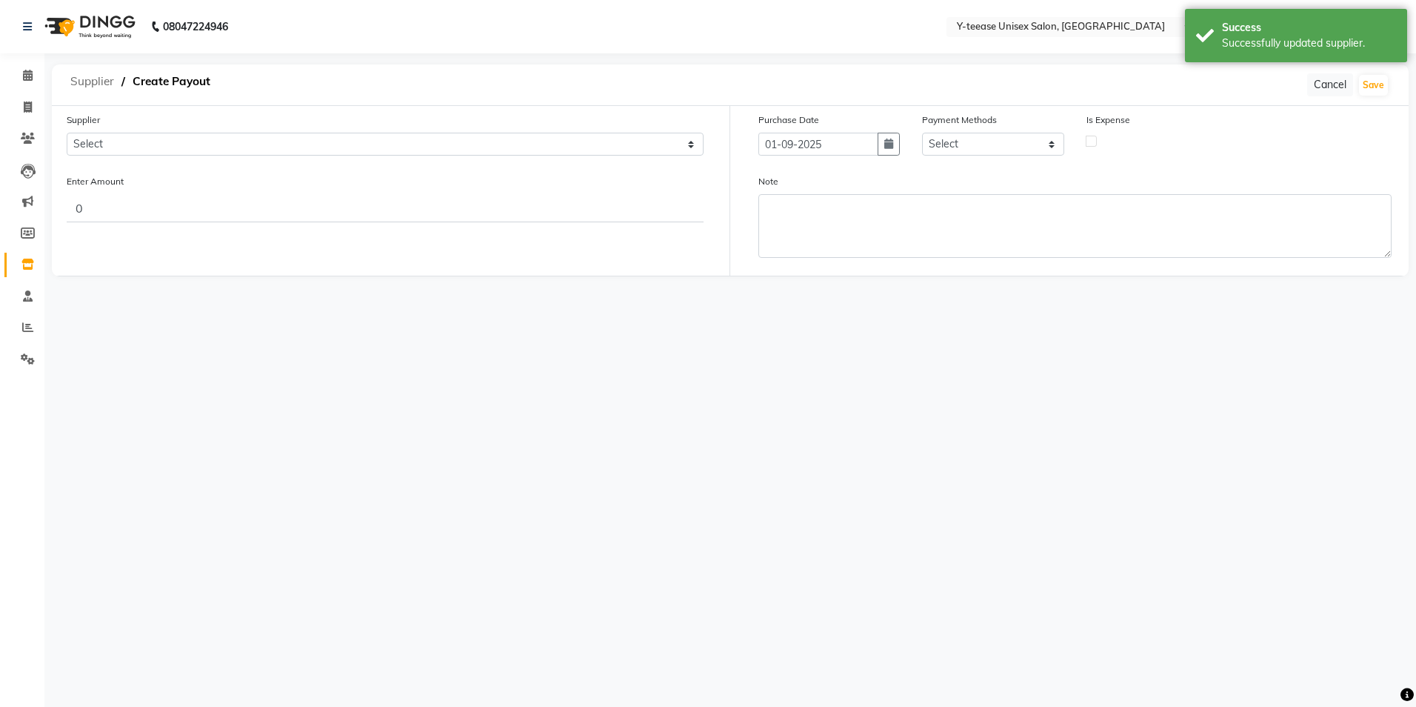
click at [87, 82] on span "Supplier" at bounding box center [92, 81] width 59 height 27
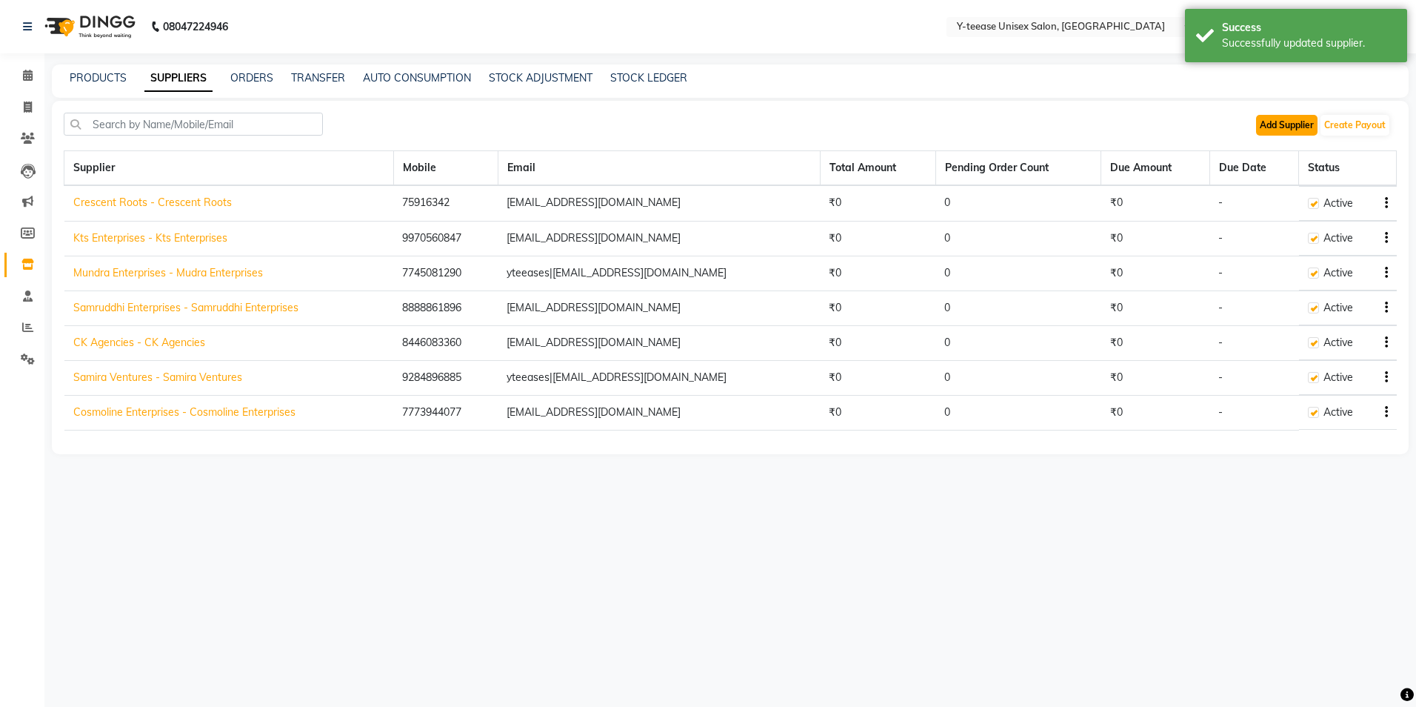
click at [1281, 118] on button "Add Supplier" at bounding box center [1286, 125] width 61 height 21
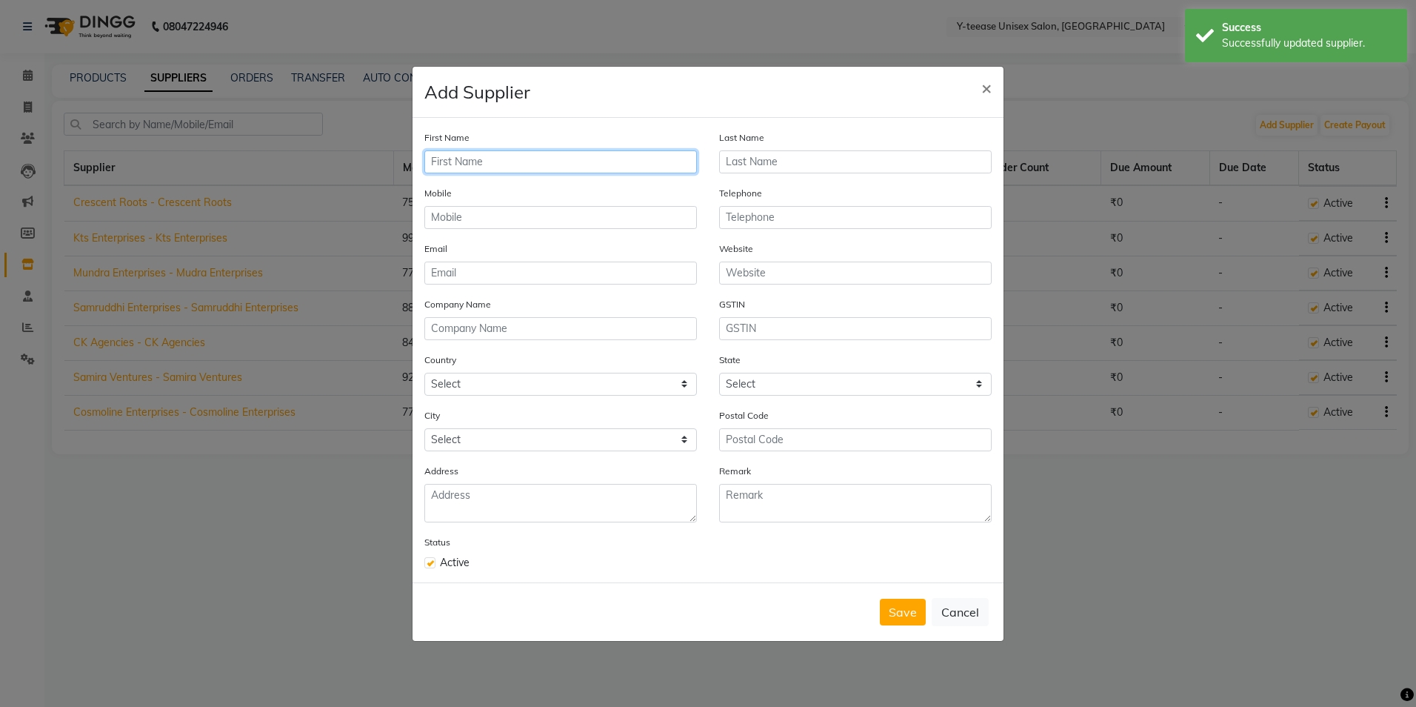
click at [489, 165] on input "text" at bounding box center [560, 161] width 273 height 23
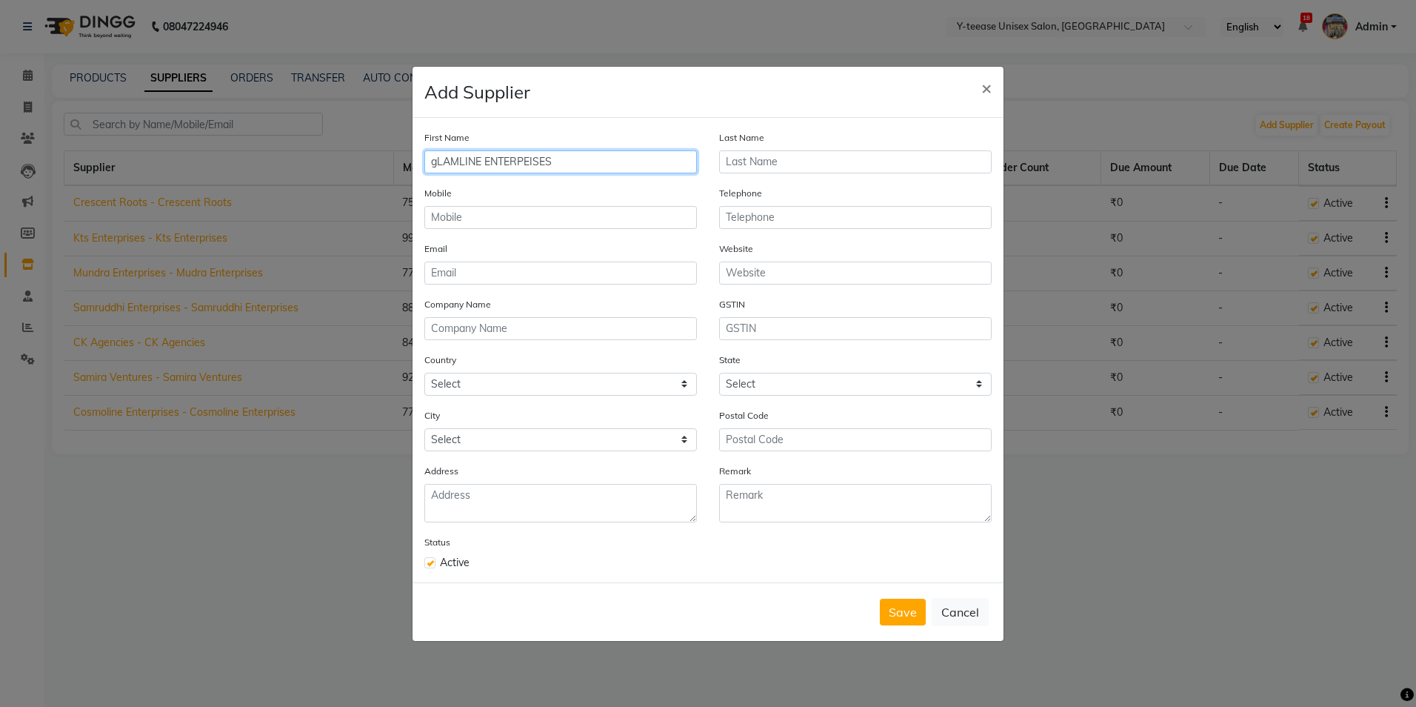
click at [444, 163] on input "gLAMLINE ENTERPEISES" at bounding box center [560, 161] width 273 height 23
drag, startPoint x: 436, startPoint y: 162, endPoint x: 622, endPoint y: 167, distance: 186.0
click at [622, 167] on input "gLAMLINE ENTERPEISES" at bounding box center [560, 161] width 273 height 23
type input "g"
type input "Glamline Enterprises"
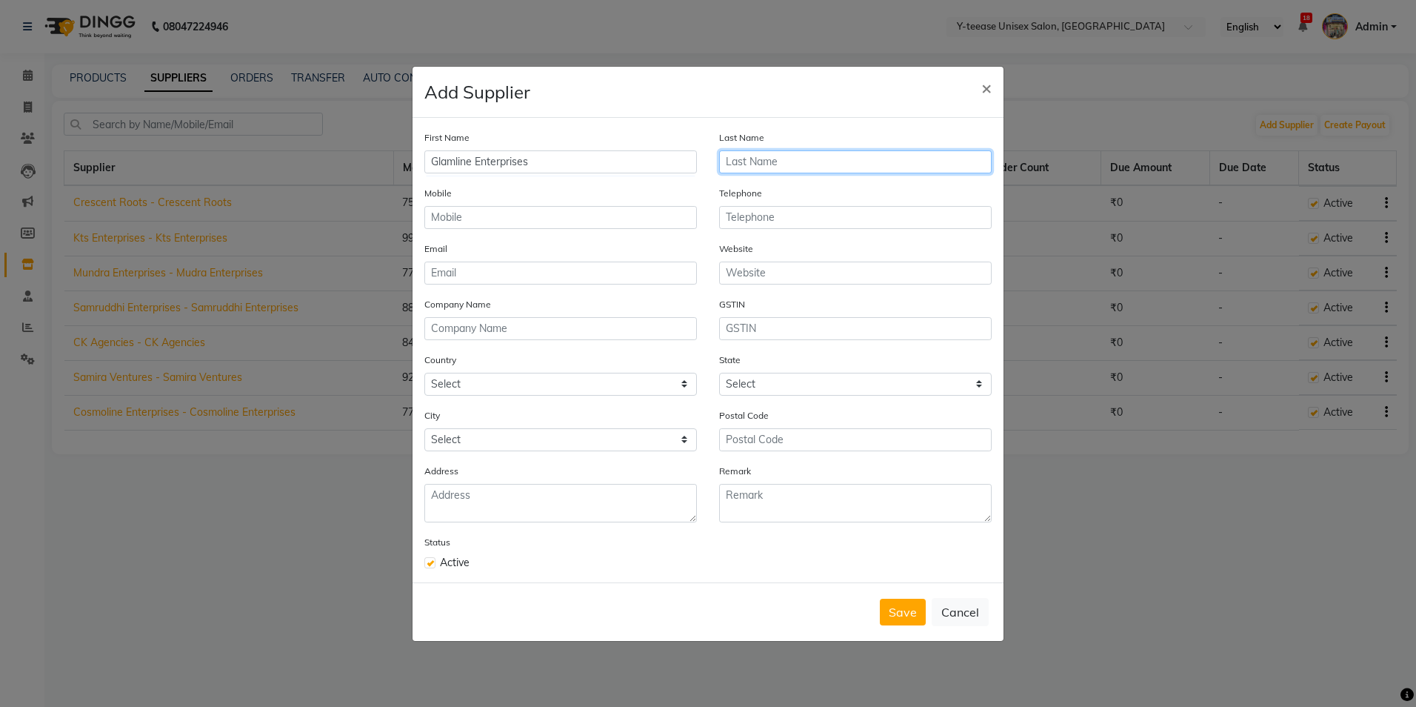
click at [852, 152] on input "text" at bounding box center [855, 161] width 273 height 23
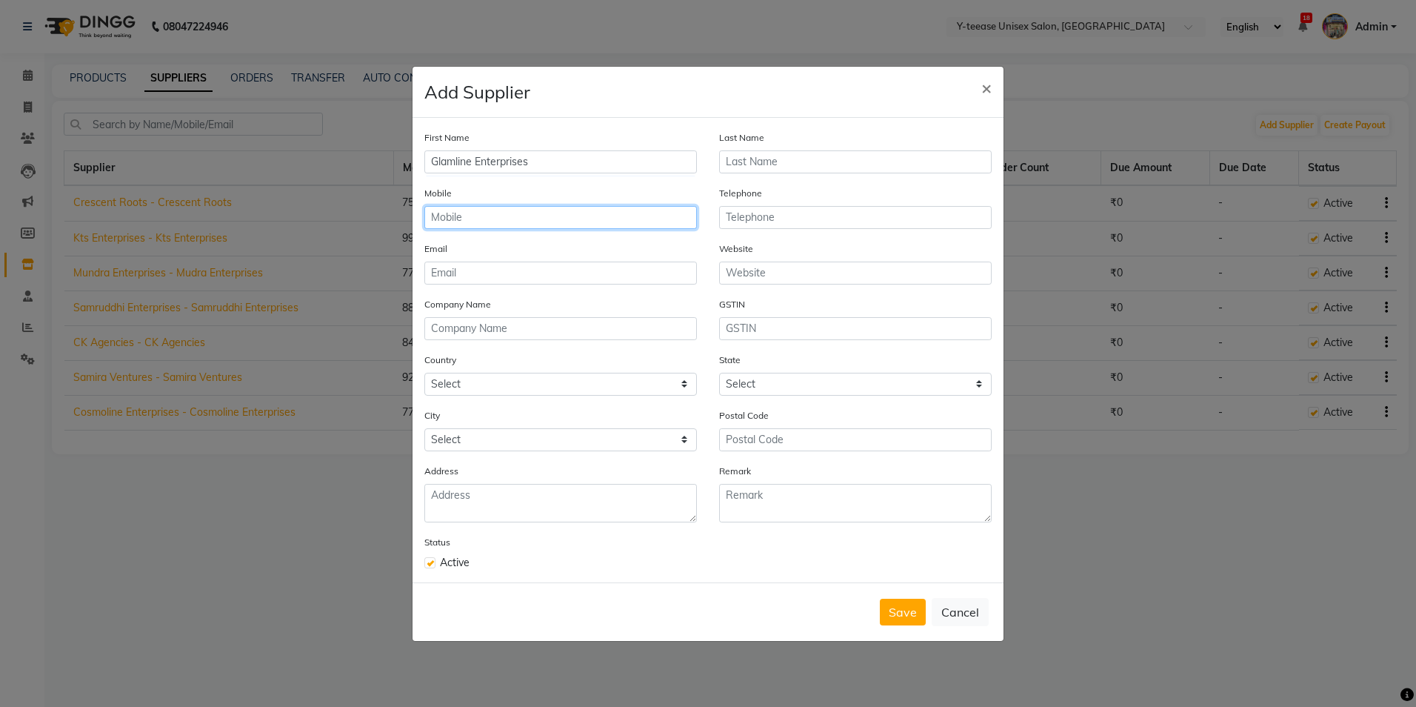
click at [587, 223] on input "text" at bounding box center [560, 217] width 273 height 23
click at [990, 90] on span "×" at bounding box center [986, 87] width 10 height 22
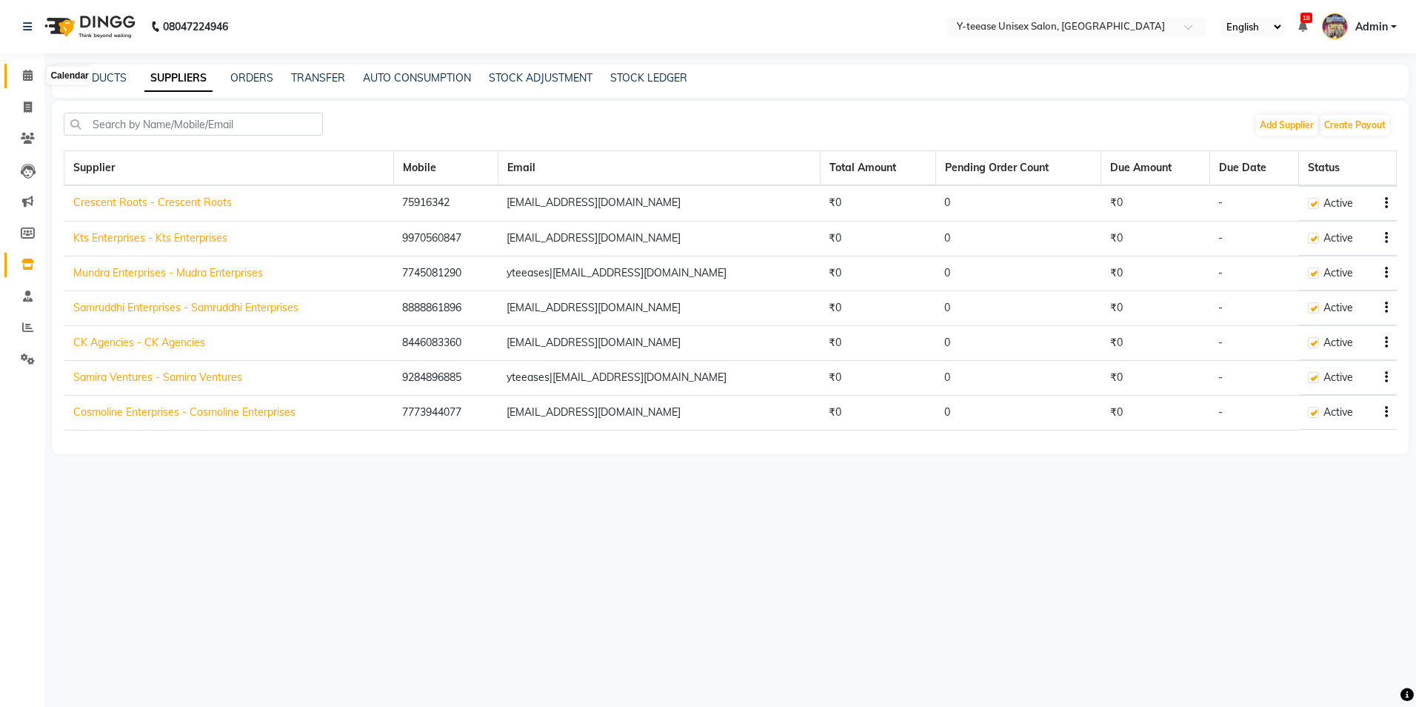
click at [23, 78] on icon at bounding box center [28, 75] width 10 height 11
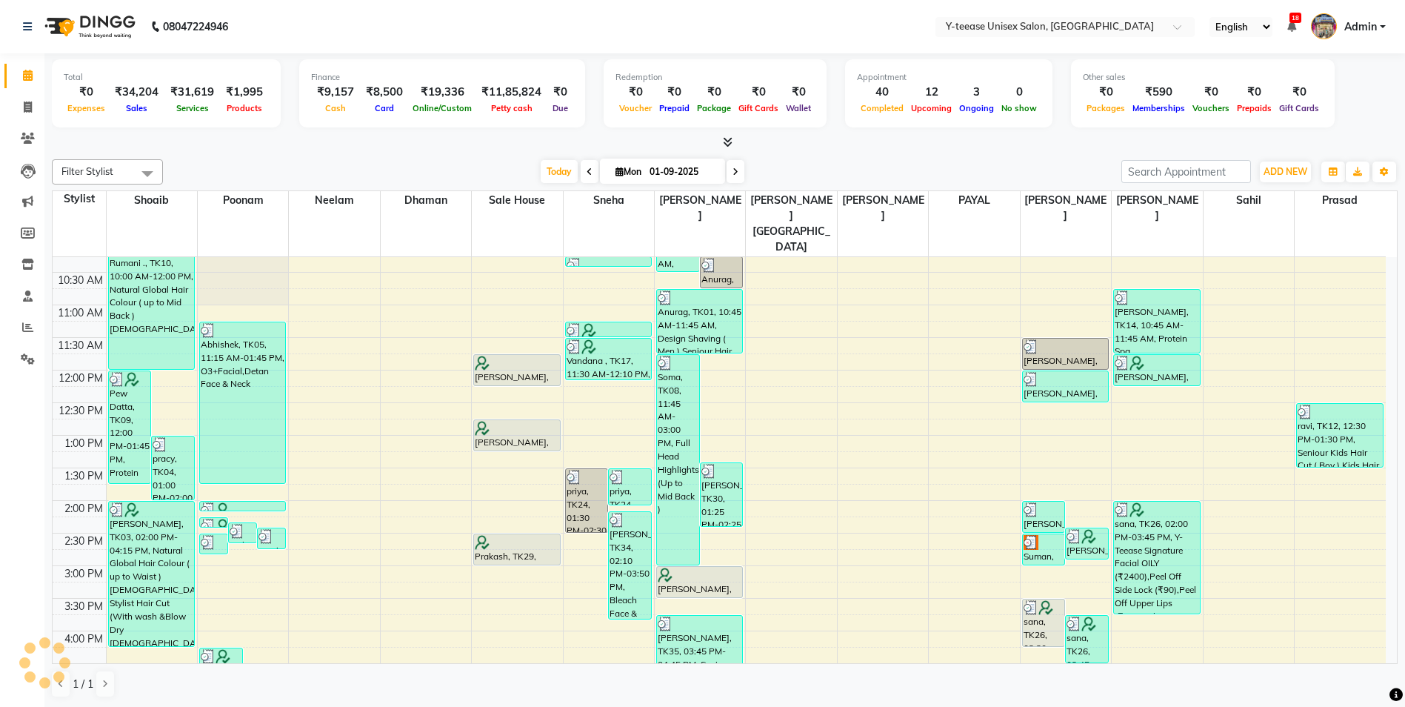
scroll to position [296, 0]
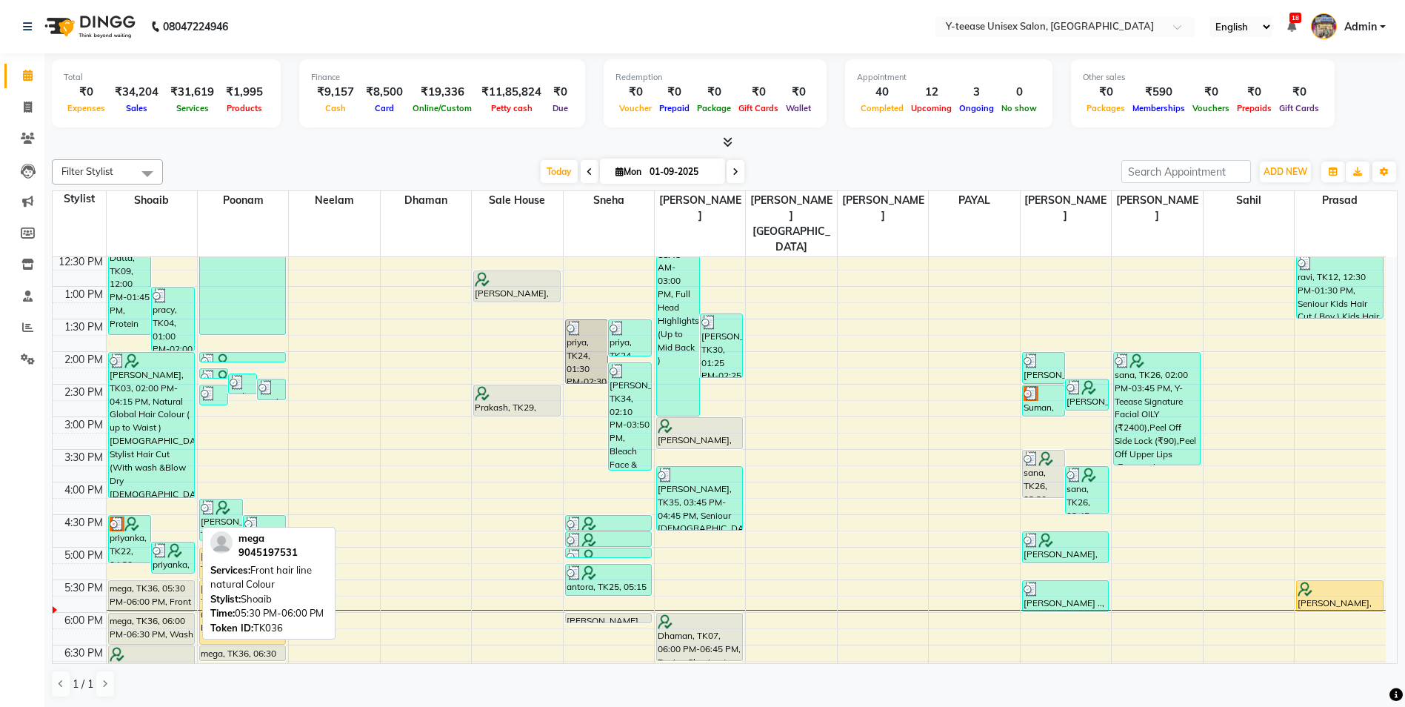
click at [147, 581] on div "mega, TK36, 05:30 PM-06:00 PM, Front hair line natural Colour" at bounding box center [151, 596] width 85 height 30
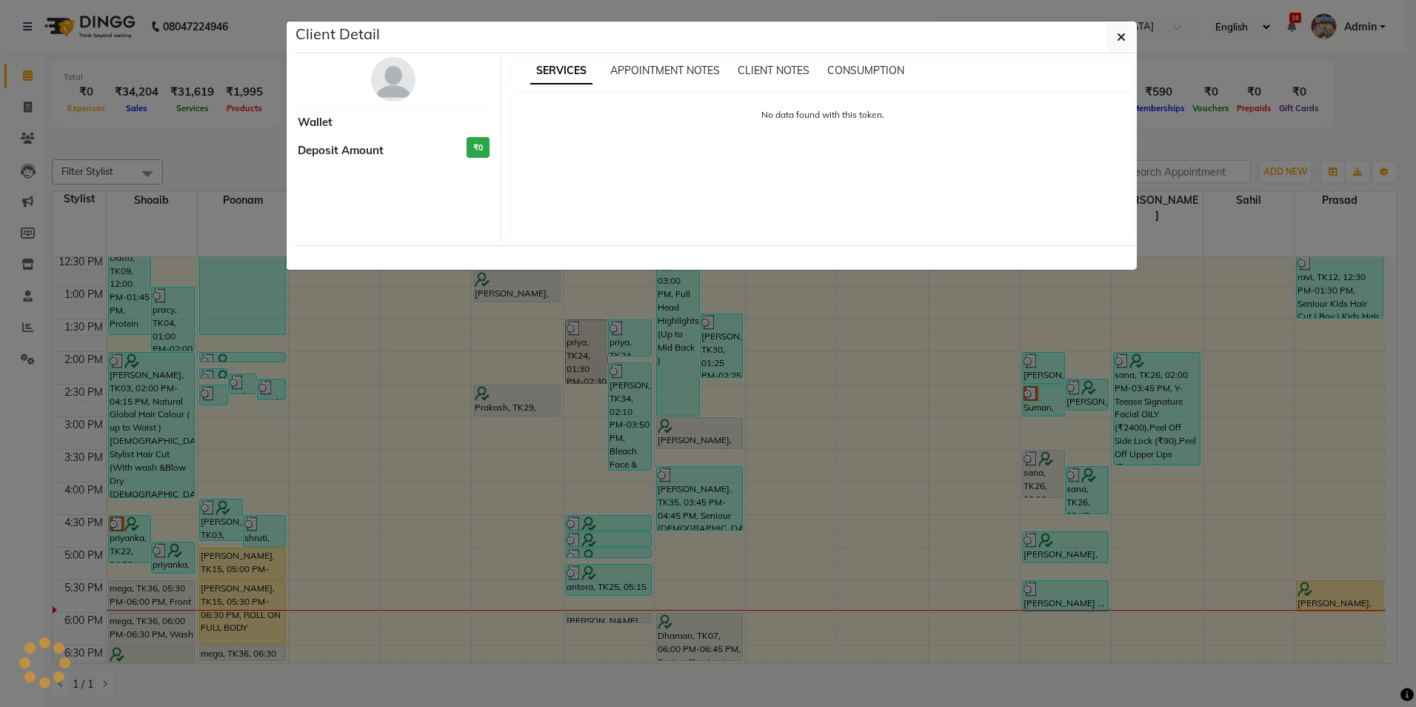
select select "7"
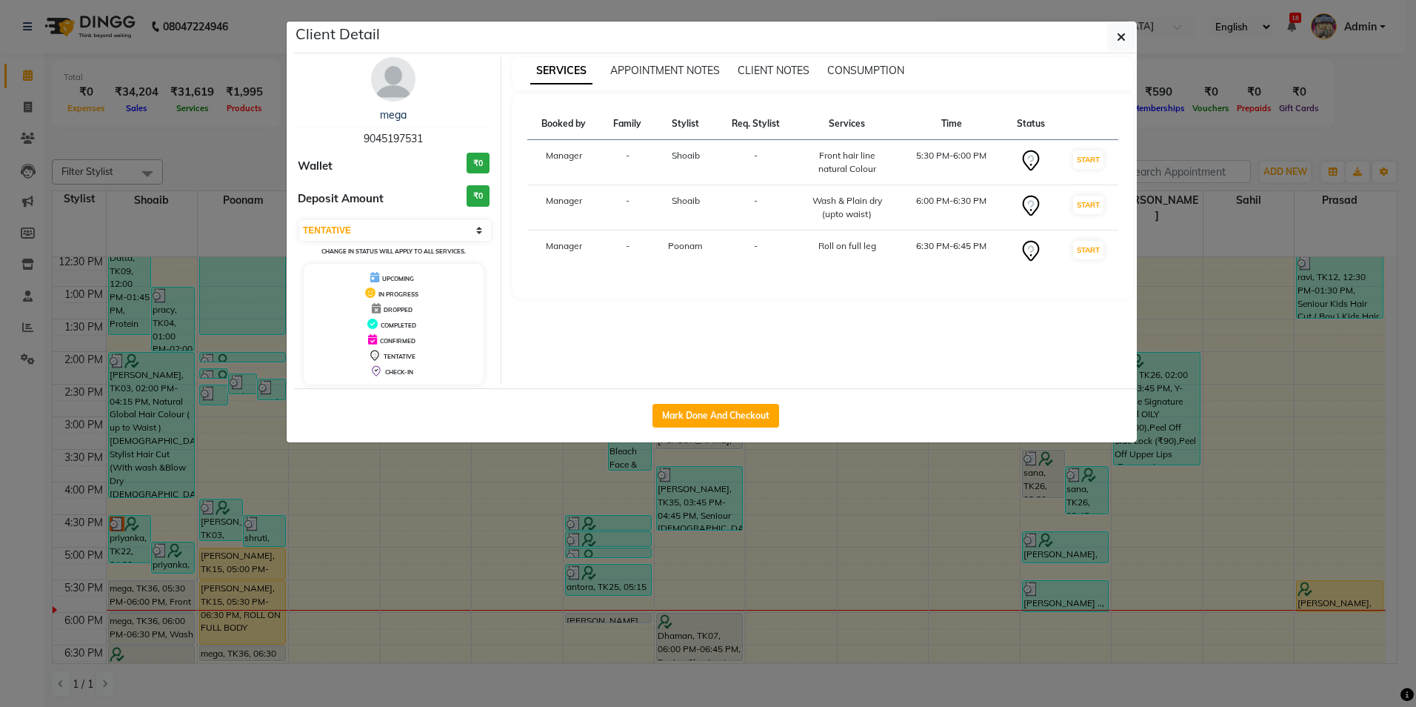
click at [384, 77] on img at bounding box center [393, 79] width 44 height 44
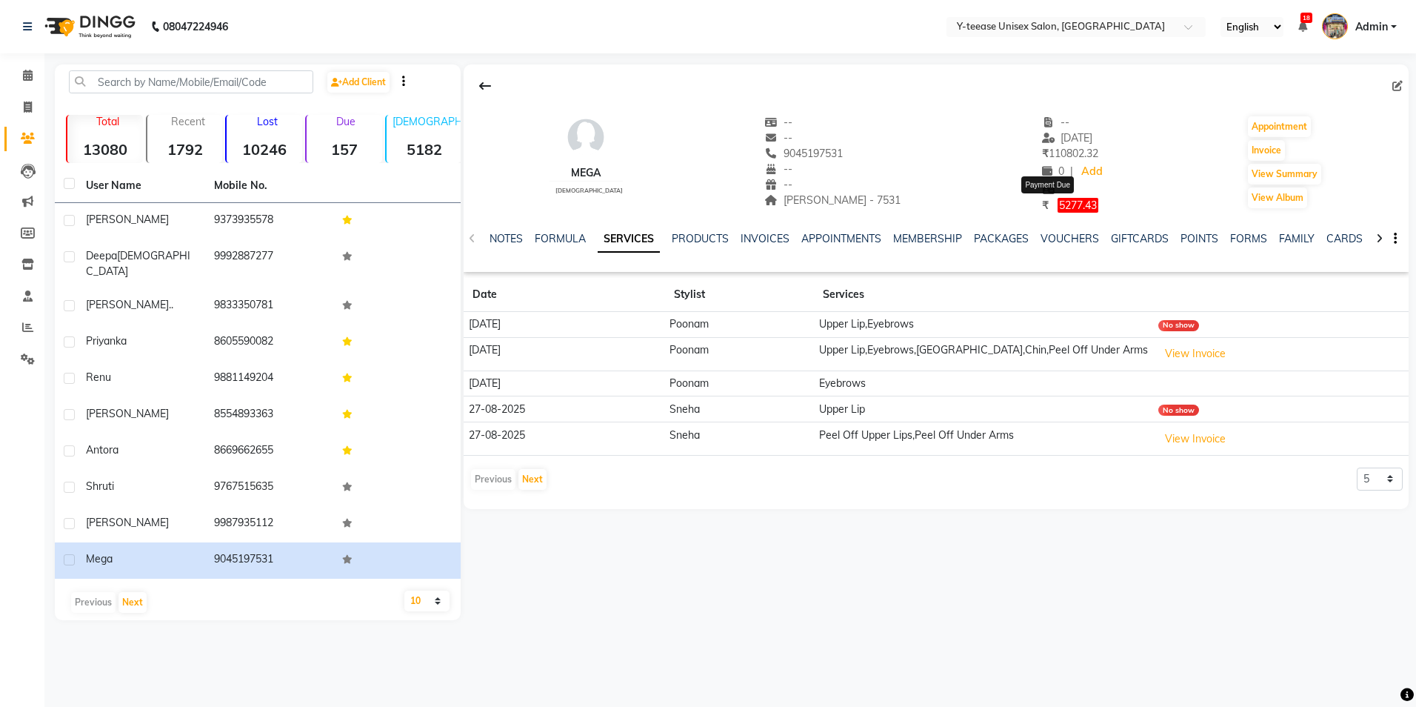
click at [1058, 204] on span "5277.43" at bounding box center [1078, 205] width 41 height 15
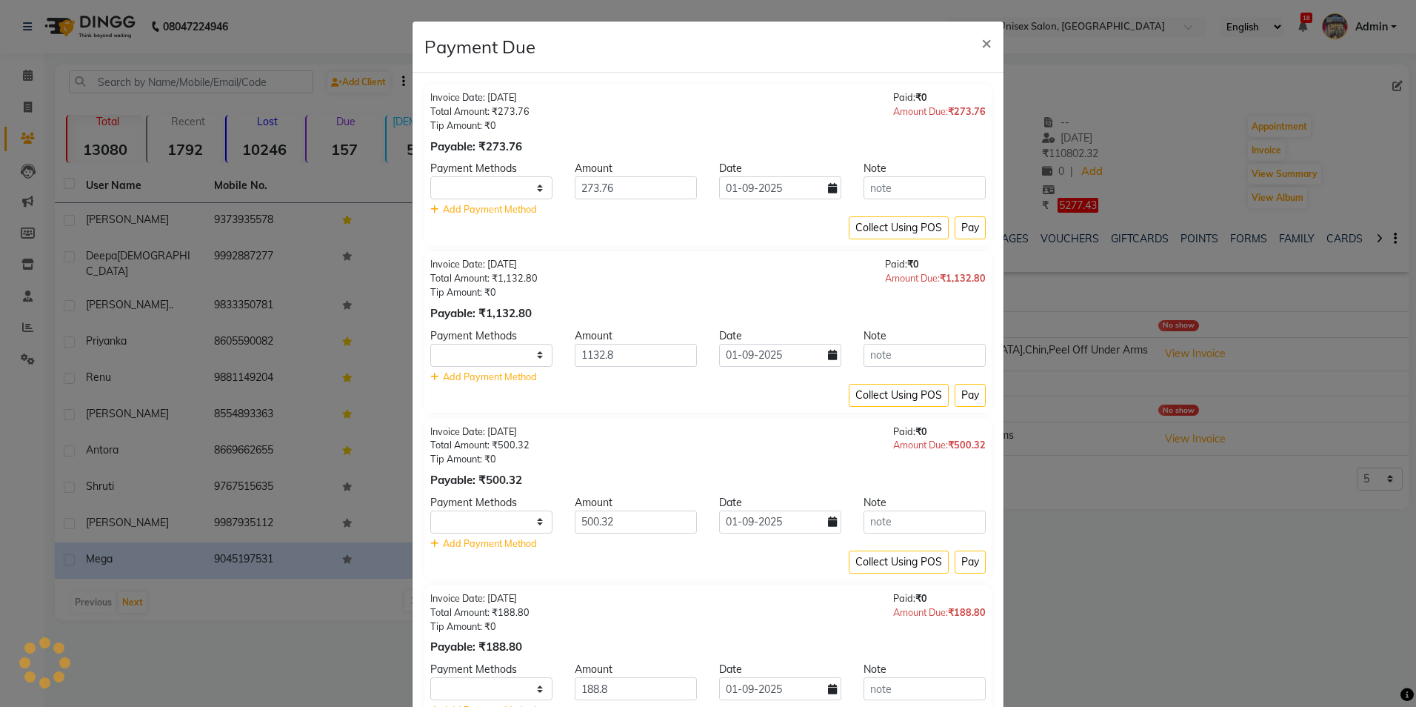
select select "1"
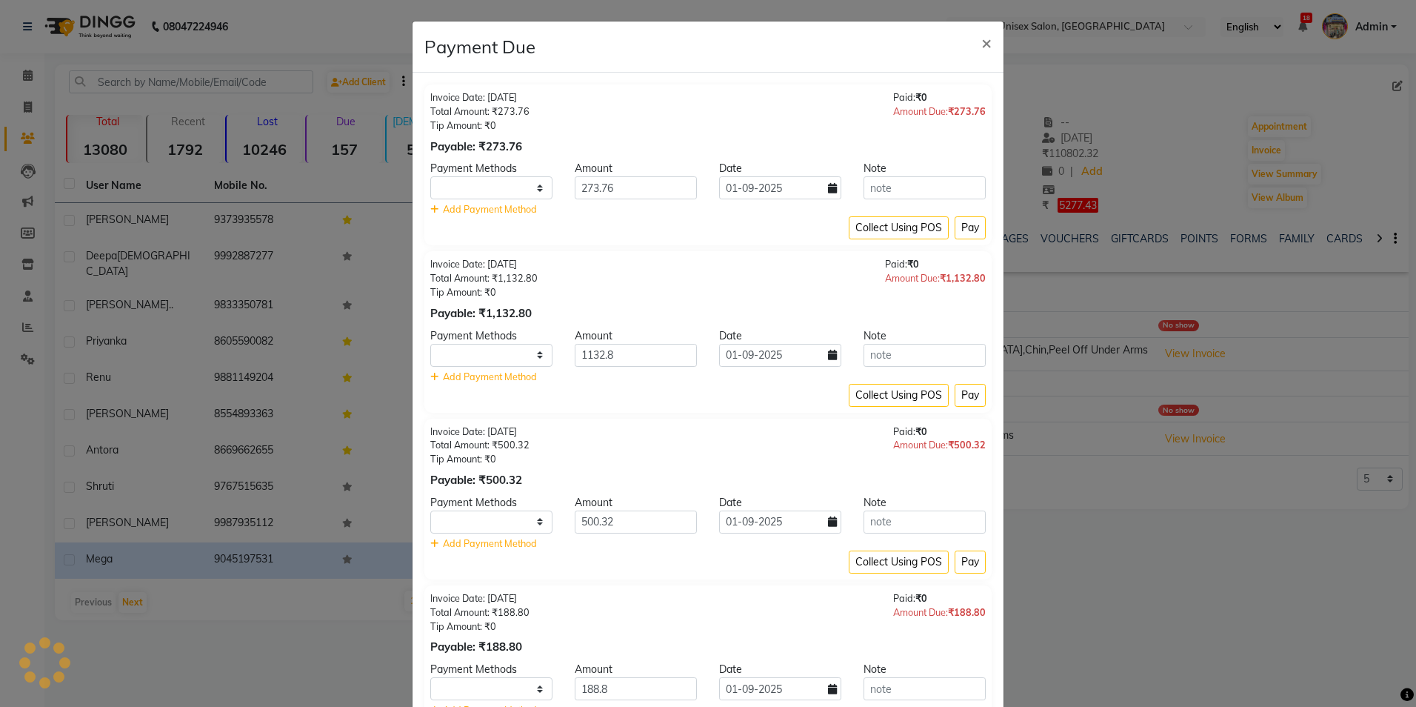
select select "1"
click at [981, 42] on span "×" at bounding box center [986, 42] width 10 height 22
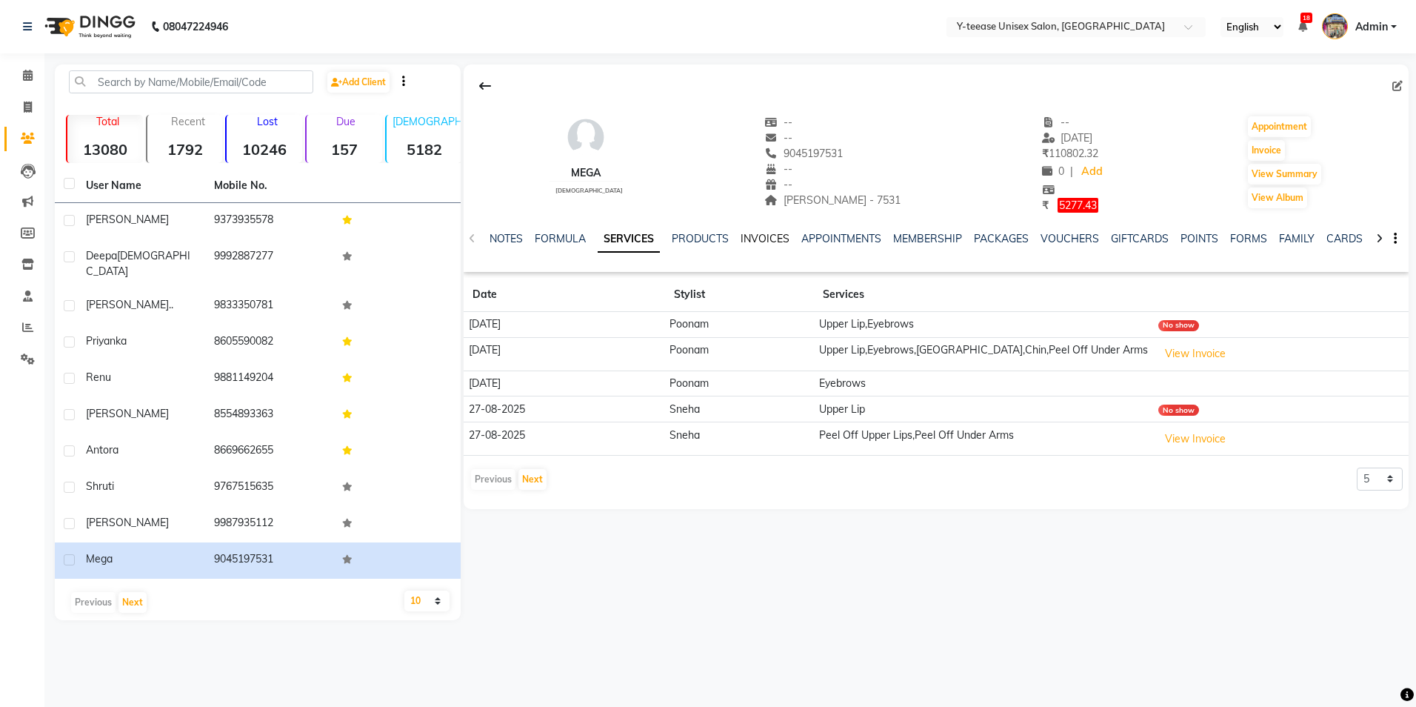
drag, startPoint x: 775, startPoint y: 237, endPoint x: 774, endPoint y: 220, distance: 17.1
click at [774, 236] on link "INVOICES" at bounding box center [765, 238] width 49 height 13
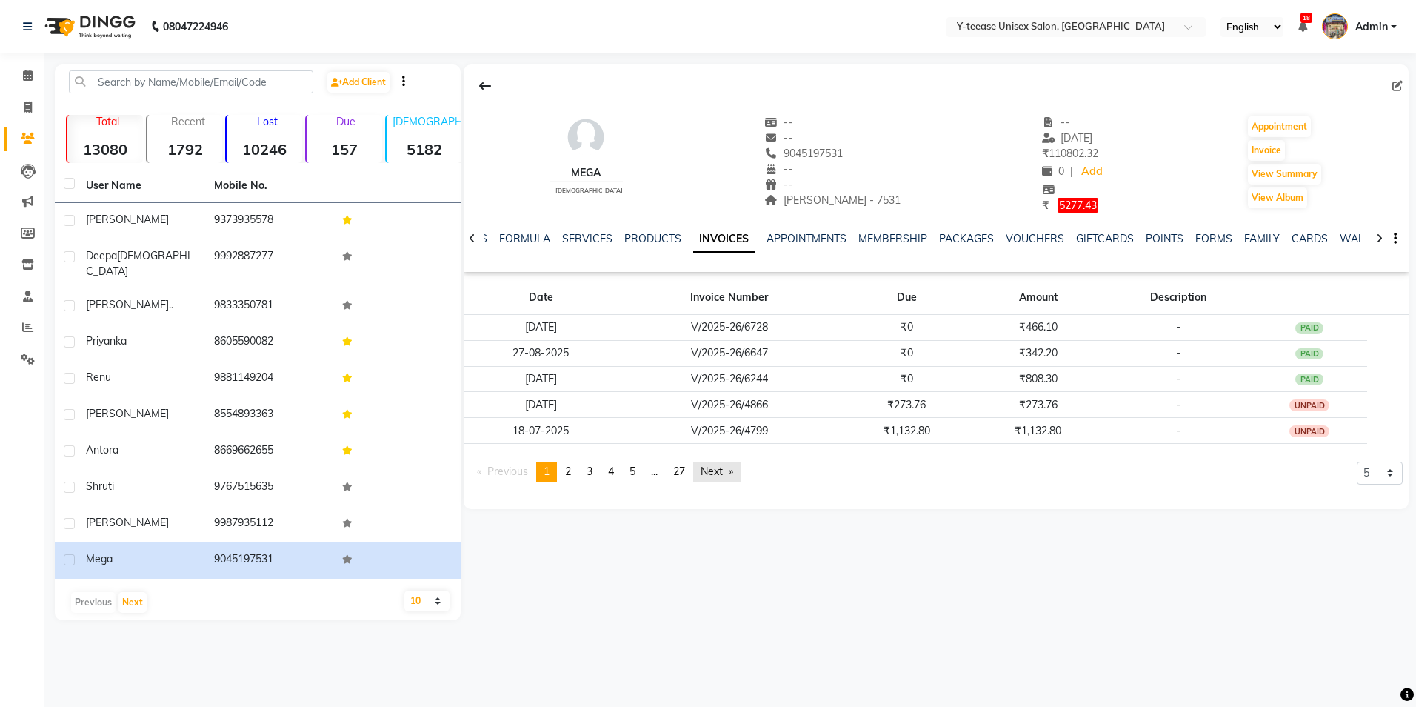
click at [716, 473] on link "Next page" at bounding box center [716, 471] width 47 height 20
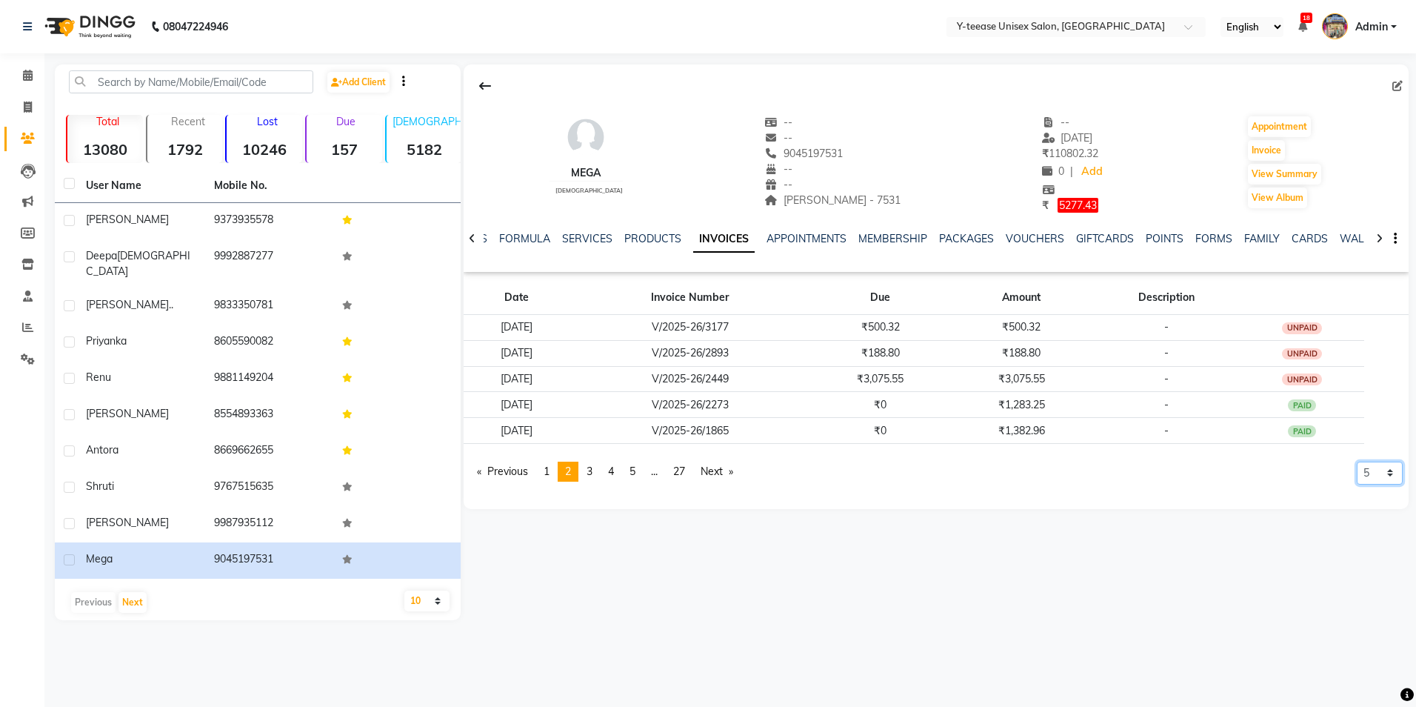
click at [1382, 476] on select "5 10 50 100 500" at bounding box center [1380, 472] width 46 height 23
select select "50"
click at [1357, 484] on select "5 10 50 100 500" at bounding box center [1380, 472] width 46 height 23
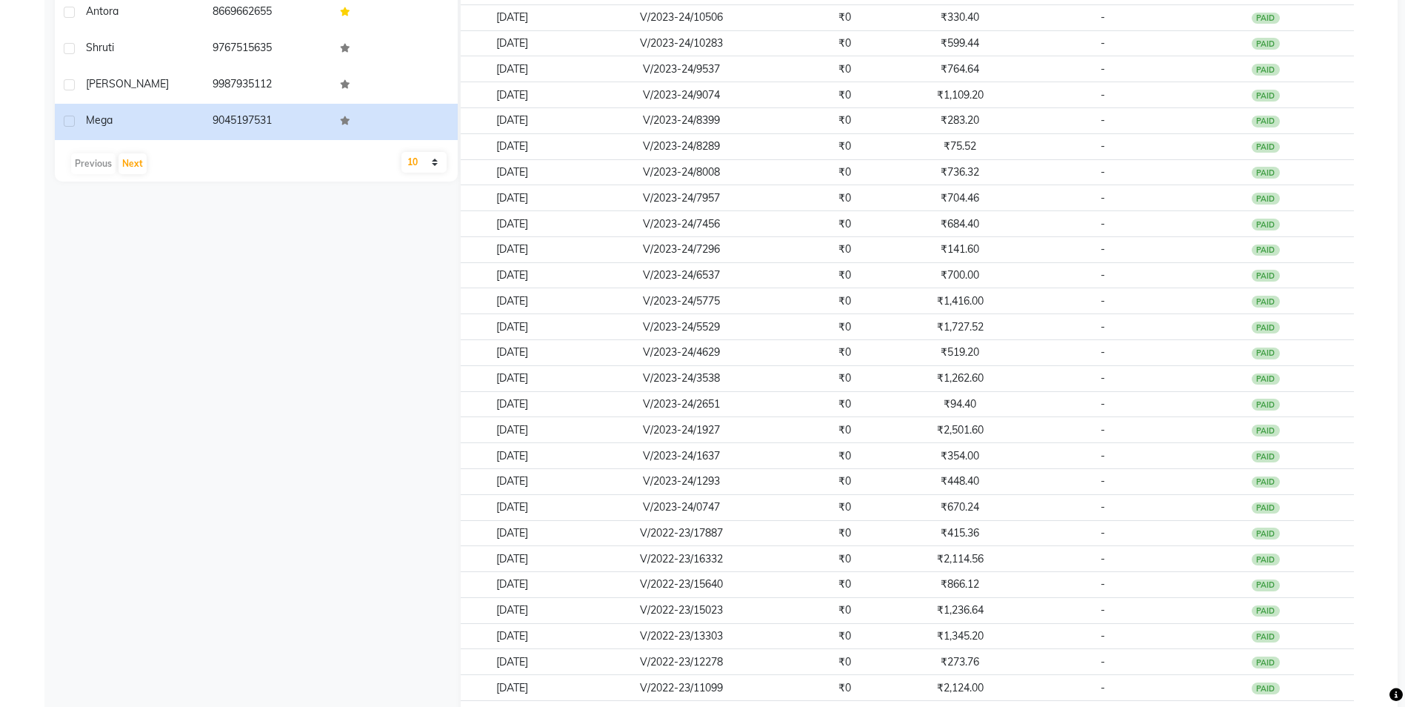
scroll to position [974, 0]
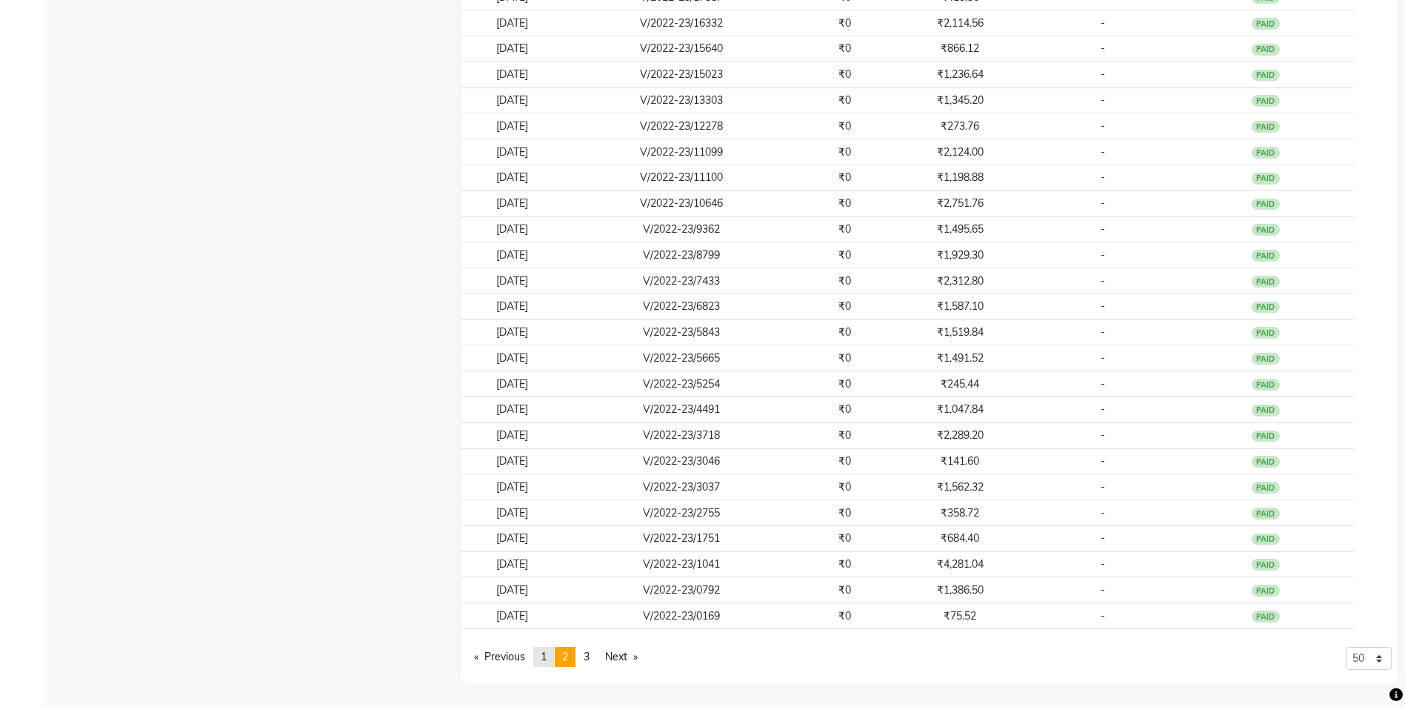
click at [541, 654] on link "page 1" at bounding box center [543, 657] width 21 height 20
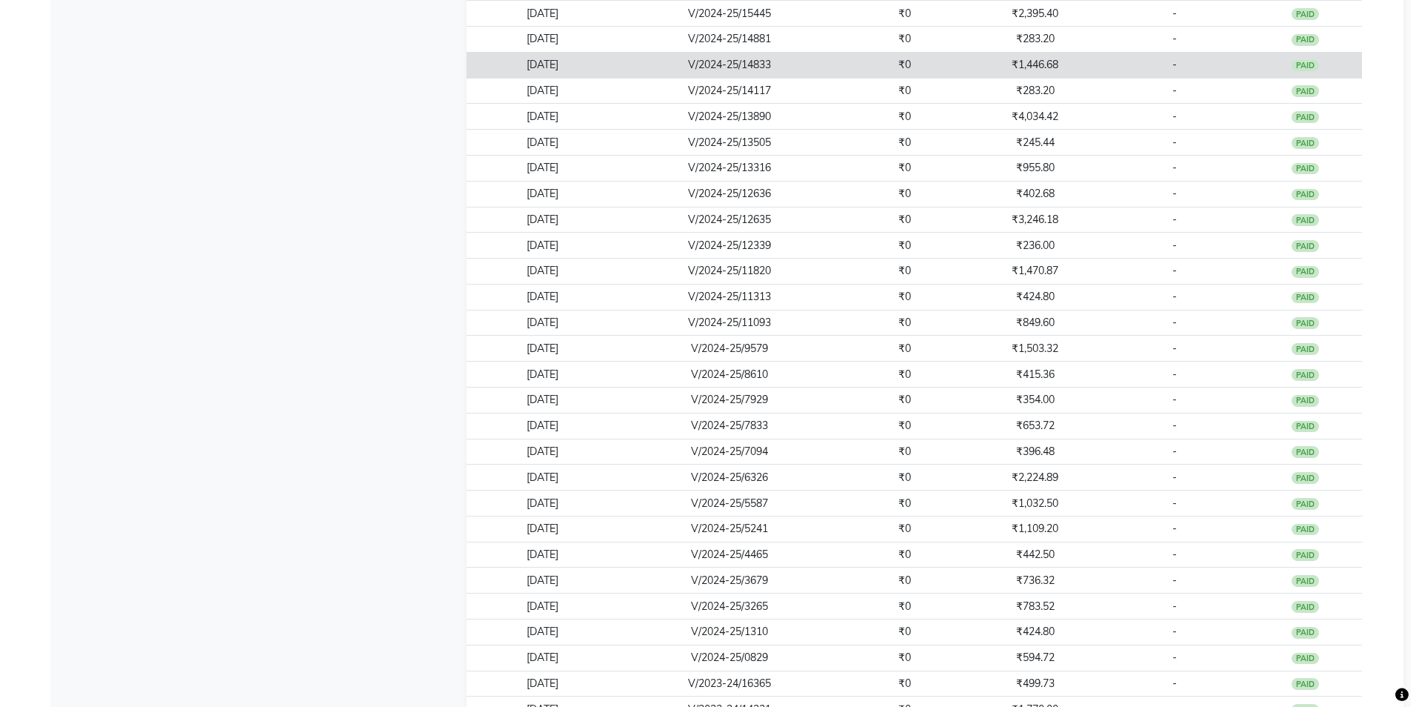
scroll to position [85, 0]
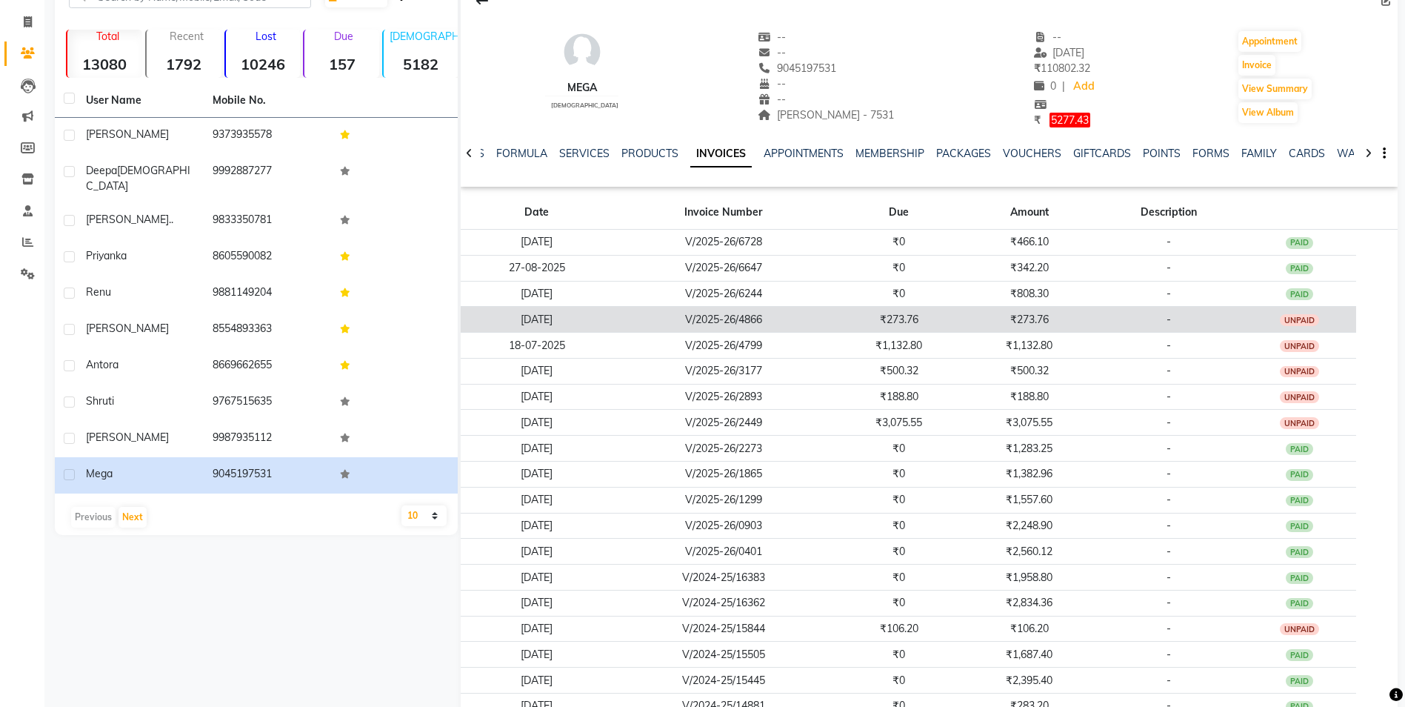
click at [1053, 327] on td "₹273.76" at bounding box center [1029, 320] width 130 height 26
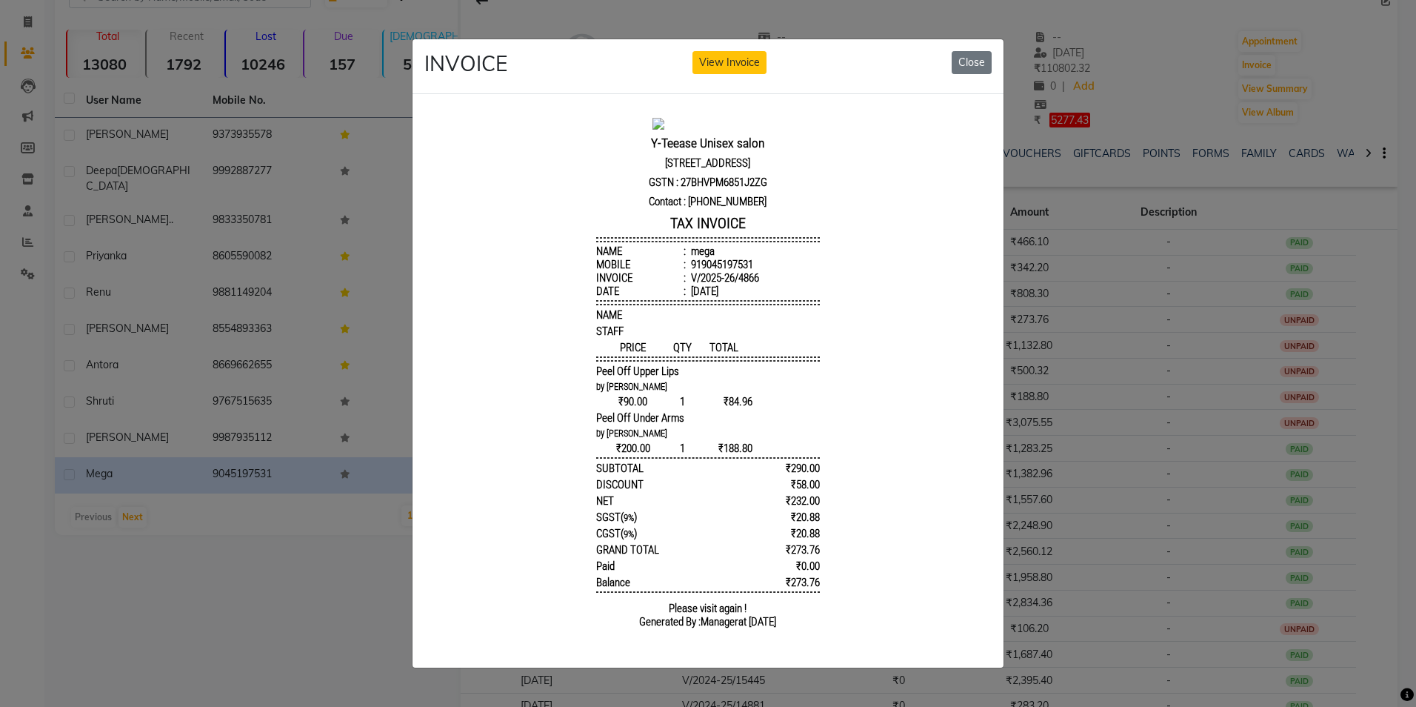
scroll to position [0, 0]
click at [978, 52] on button "Close" at bounding box center [972, 62] width 40 height 23
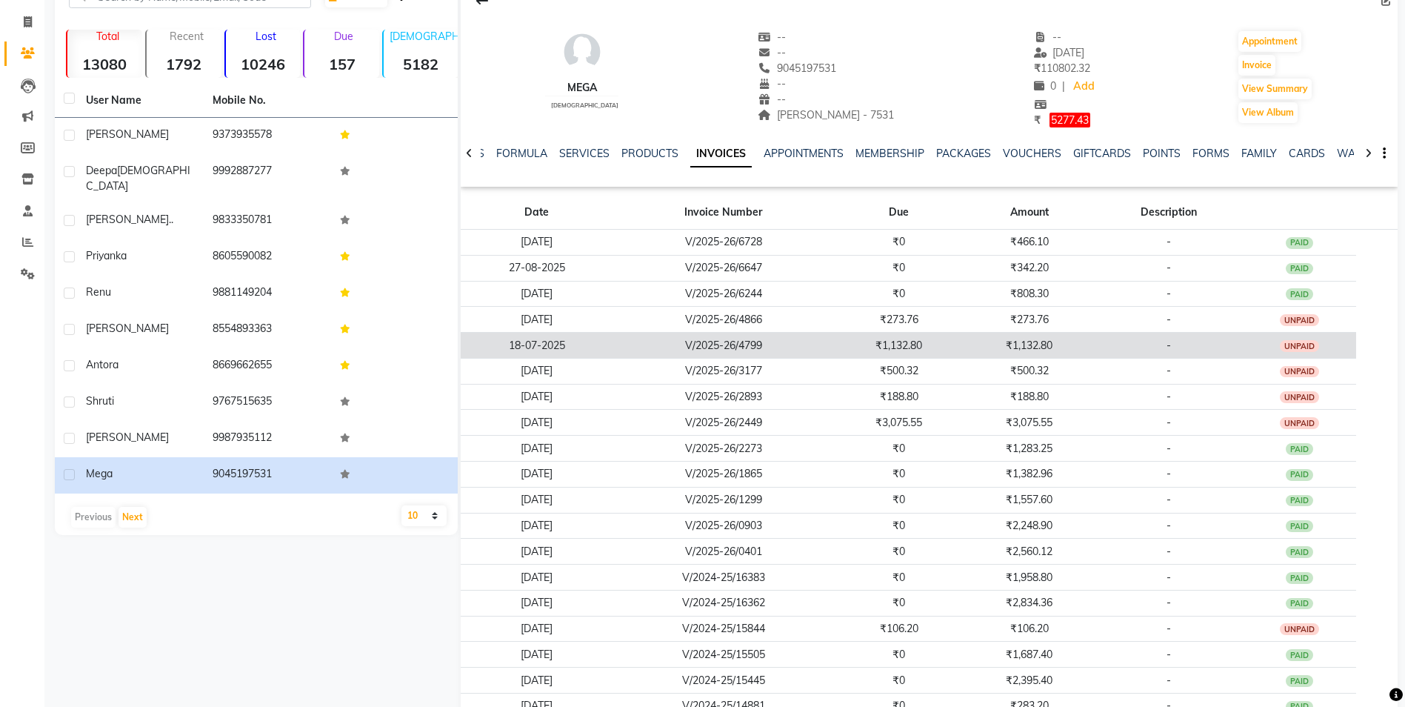
click at [1058, 350] on td "₹1,132.80" at bounding box center [1029, 346] width 130 height 26
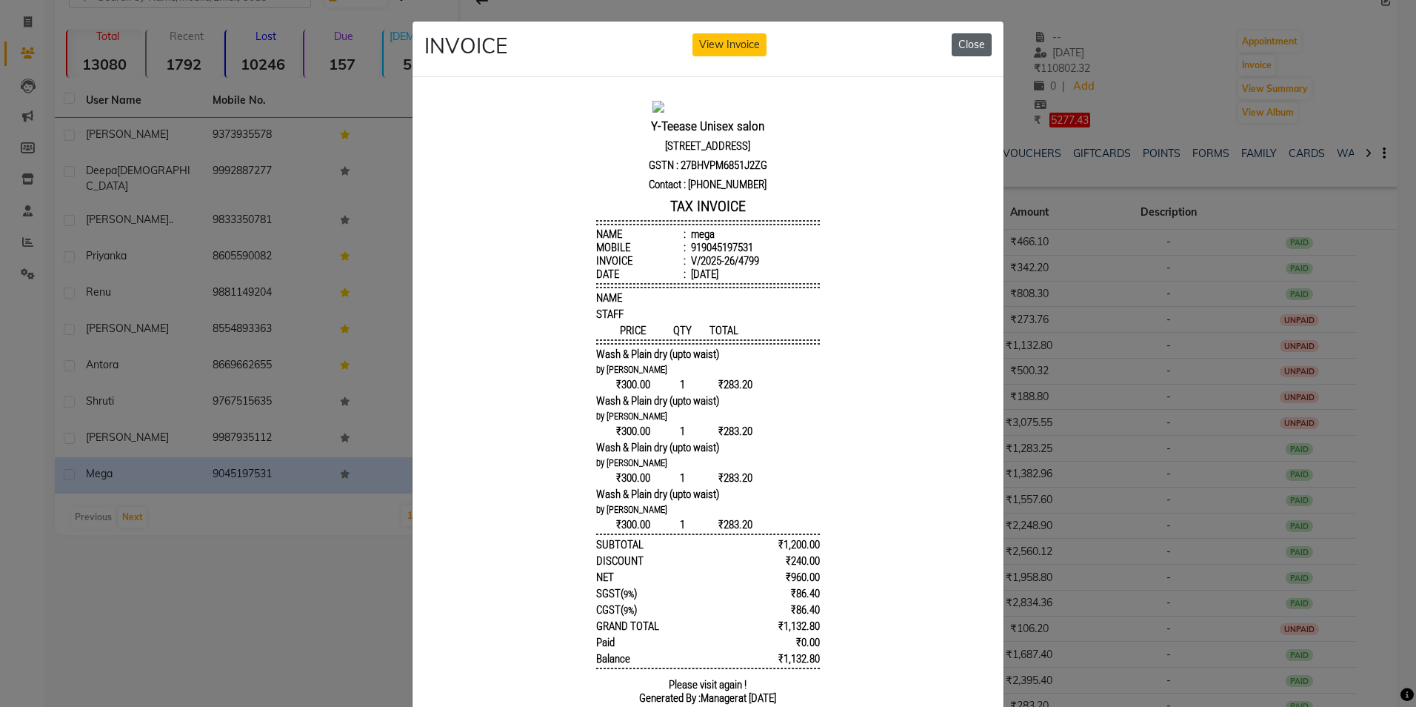
click at [959, 47] on button "Close" at bounding box center [972, 44] width 40 height 23
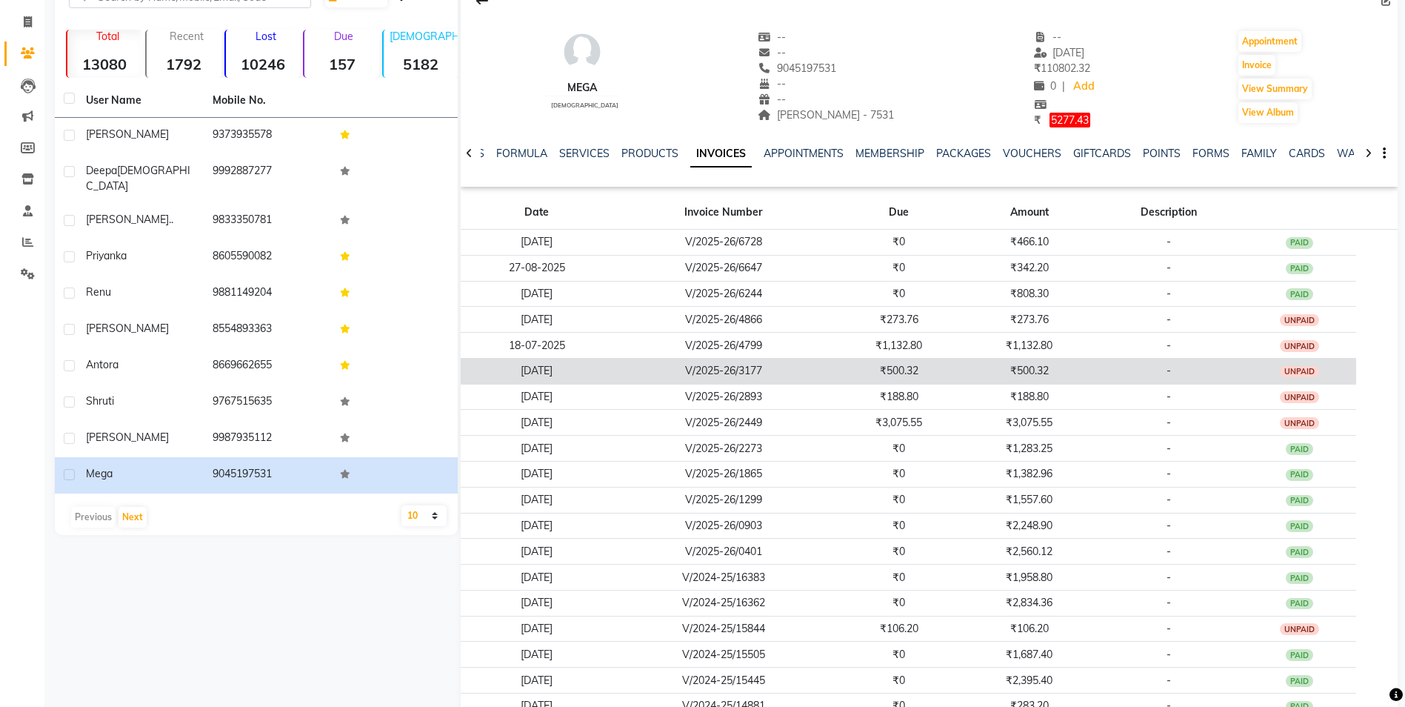
click at [1052, 383] on td "₹500.32" at bounding box center [1029, 371] width 130 height 26
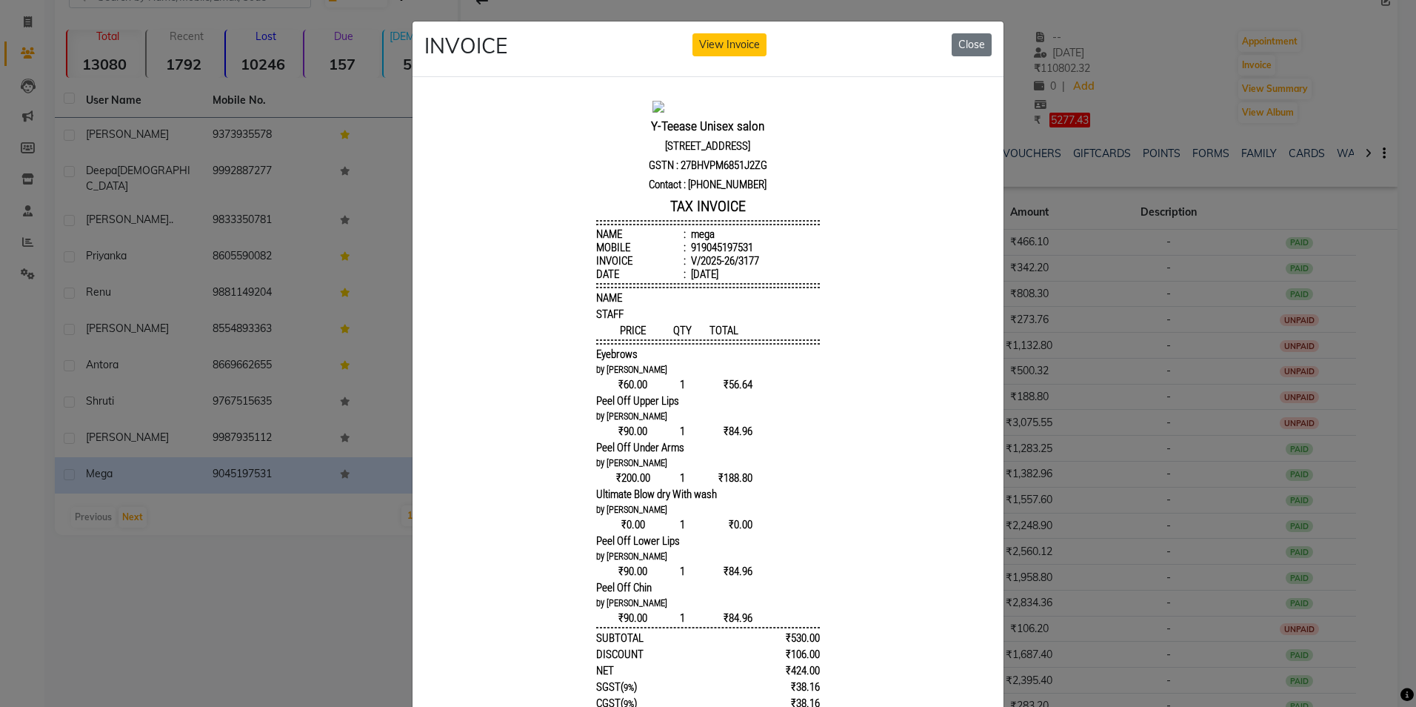
scroll to position [12, 0]
drag, startPoint x: 964, startPoint y: 48, endPoint x: 545, endPoint y: 40, distance: 418.6
click at [964, 48] on button "Close" at bounding box center [972, 44] width 40 height 23
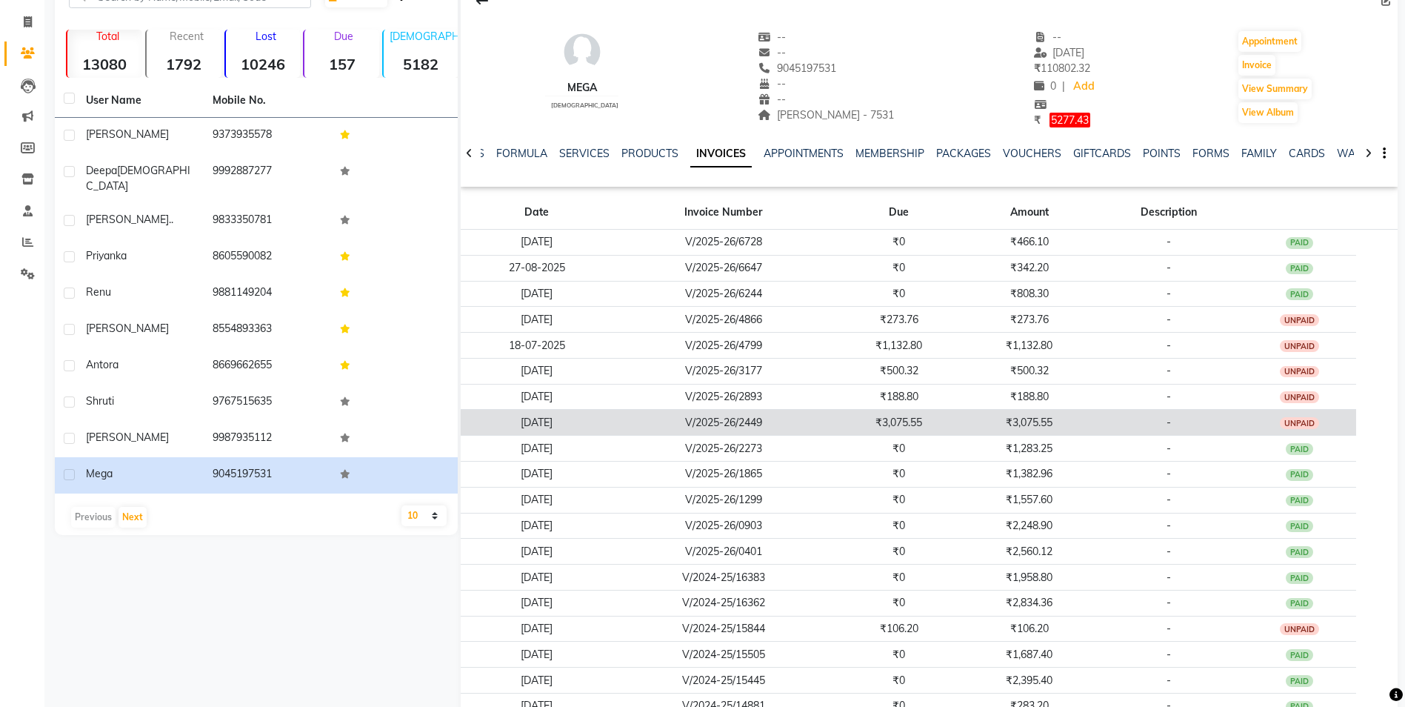
click at [902, 410] on td "₹3,075.55" at bounding box center [899, 423] width 130 height 26
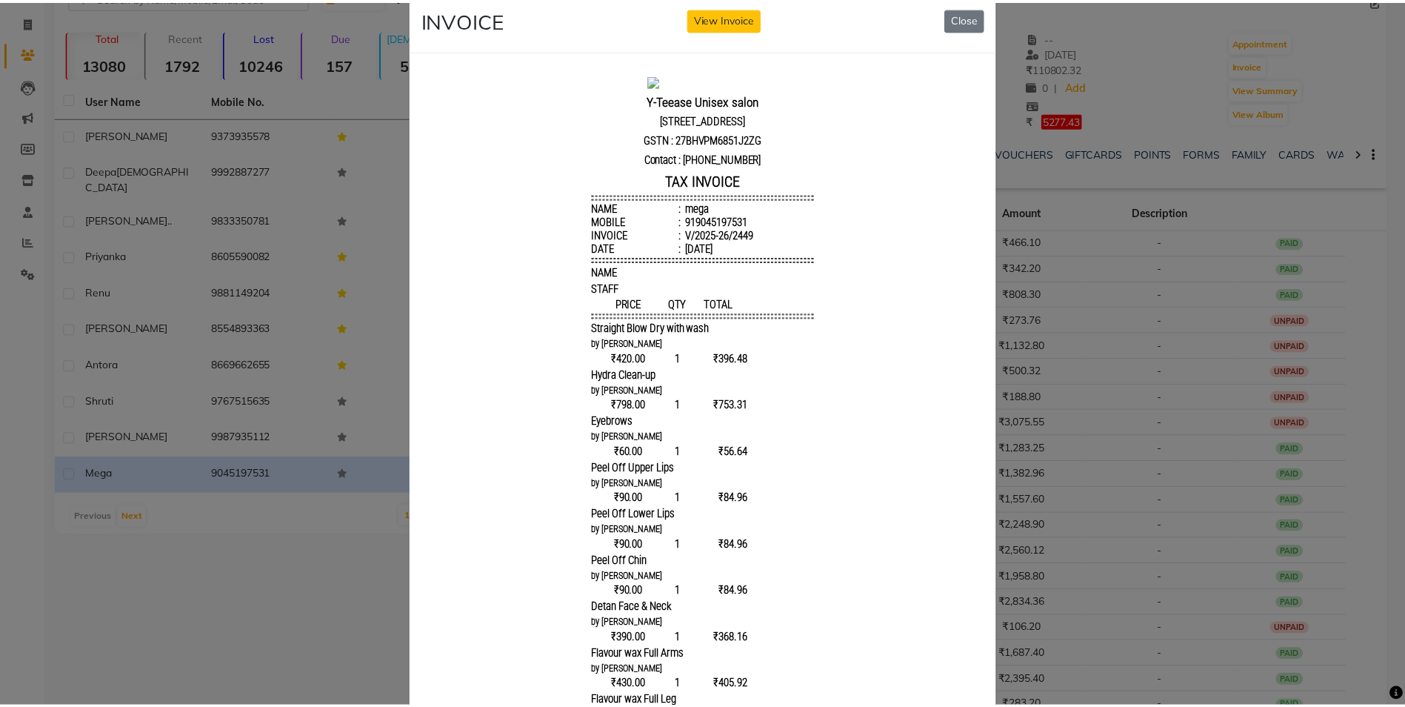
scroll to position [0, 0]
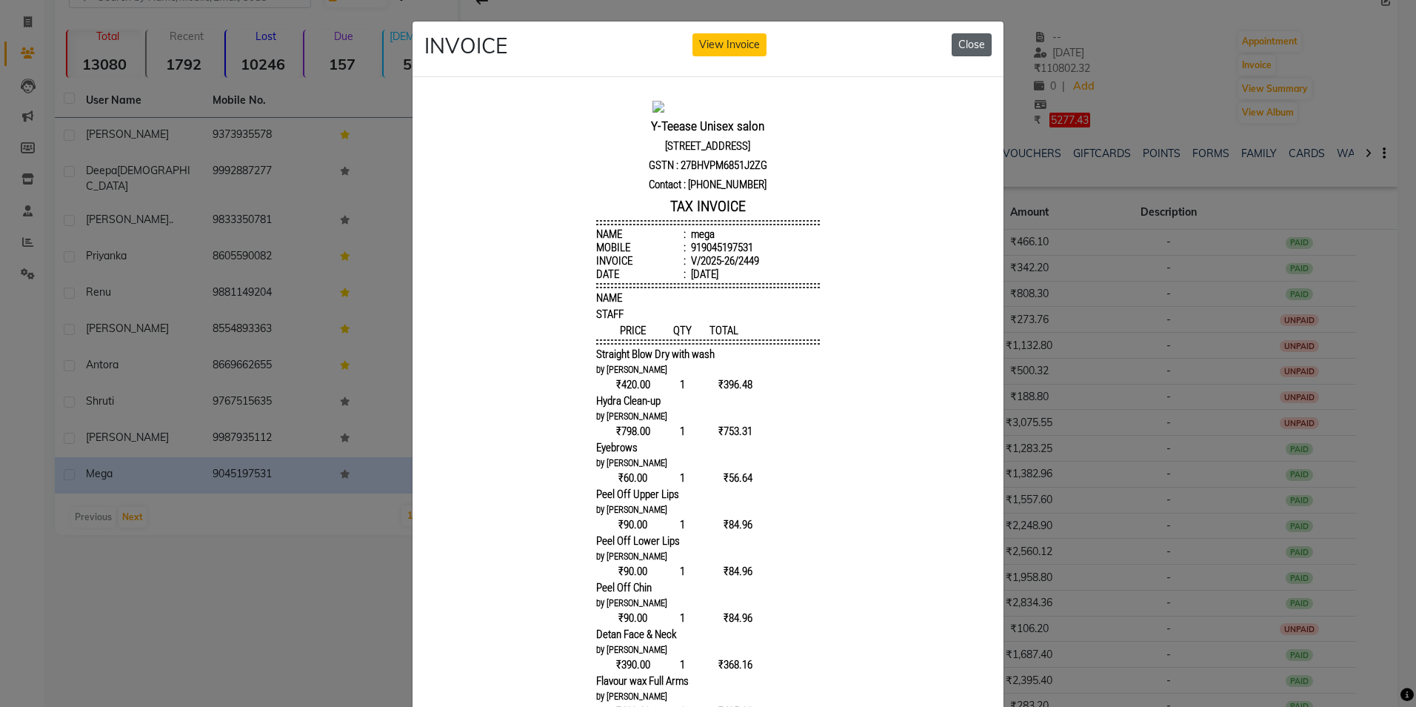
click at [956, 41] on button "Close" at bounding box center [972, 44] width 40 height 23
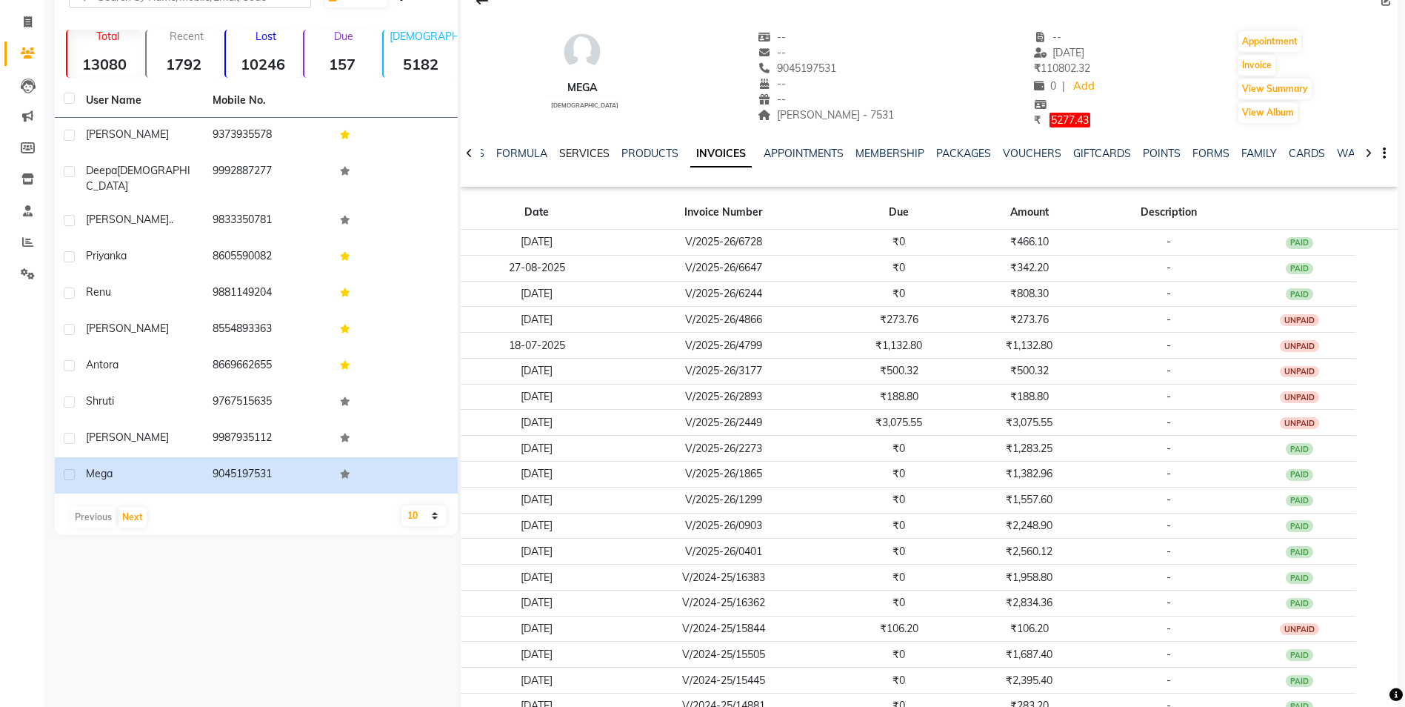
click at [580, 150] on link "SERVICES" at bounding box center [584, 153] width 50 height 13
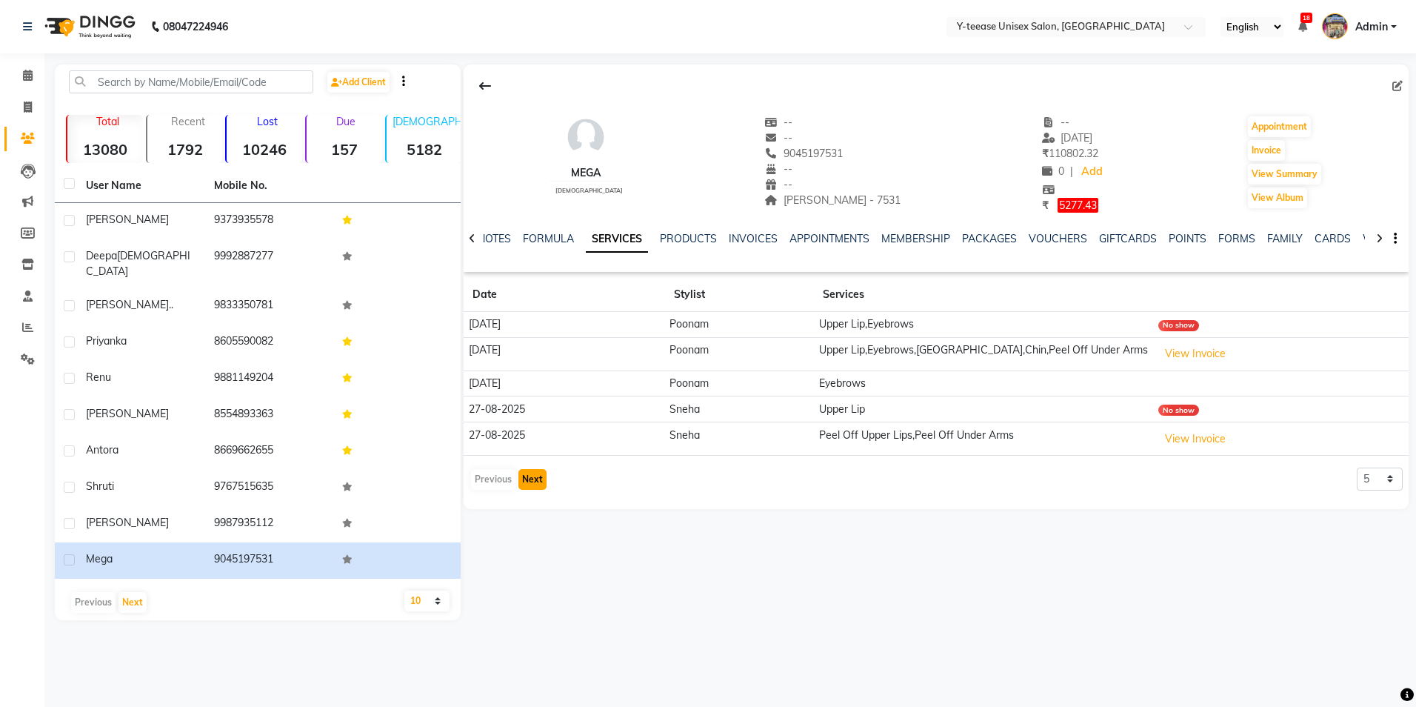
click at [527, 484] on button "Next" at bounding box center [533, 479] width 28 height 21
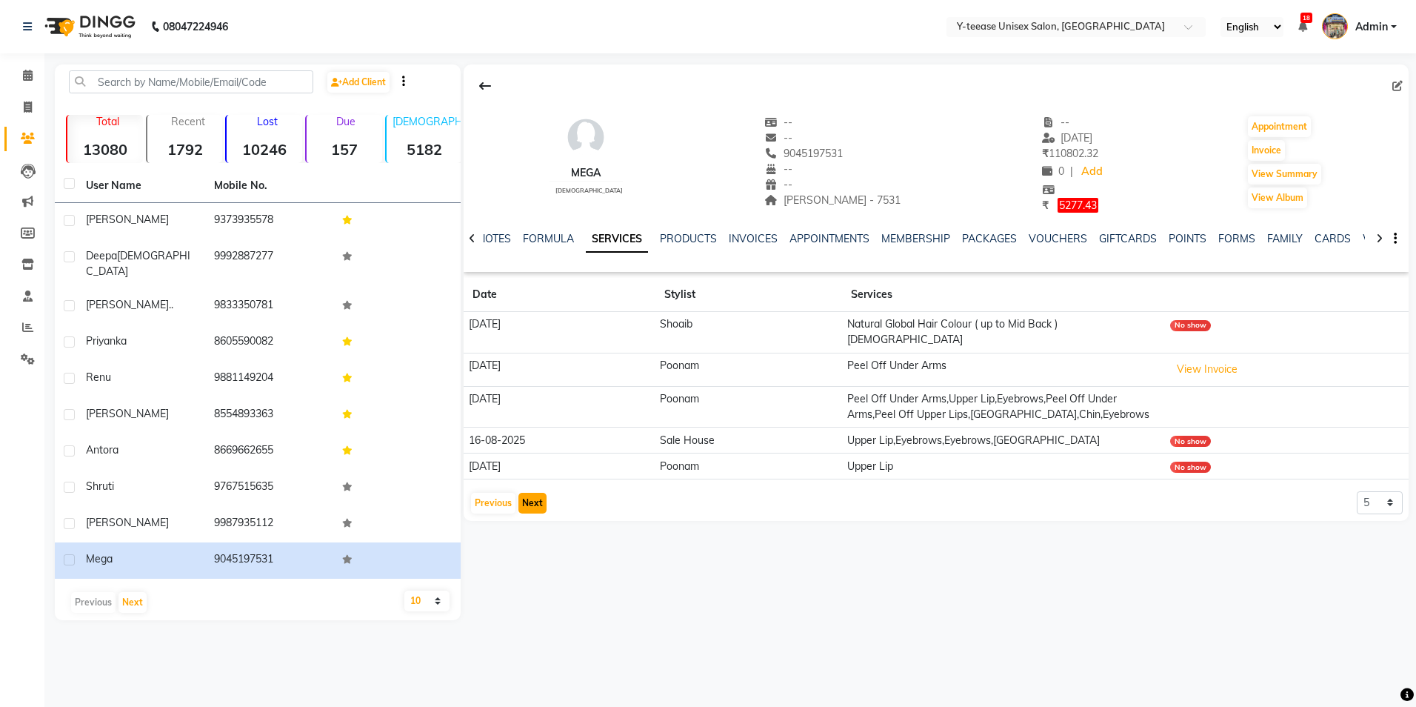
click at [527, 493] on button "Next" at bounding box center [533, 503] width 28 height 21
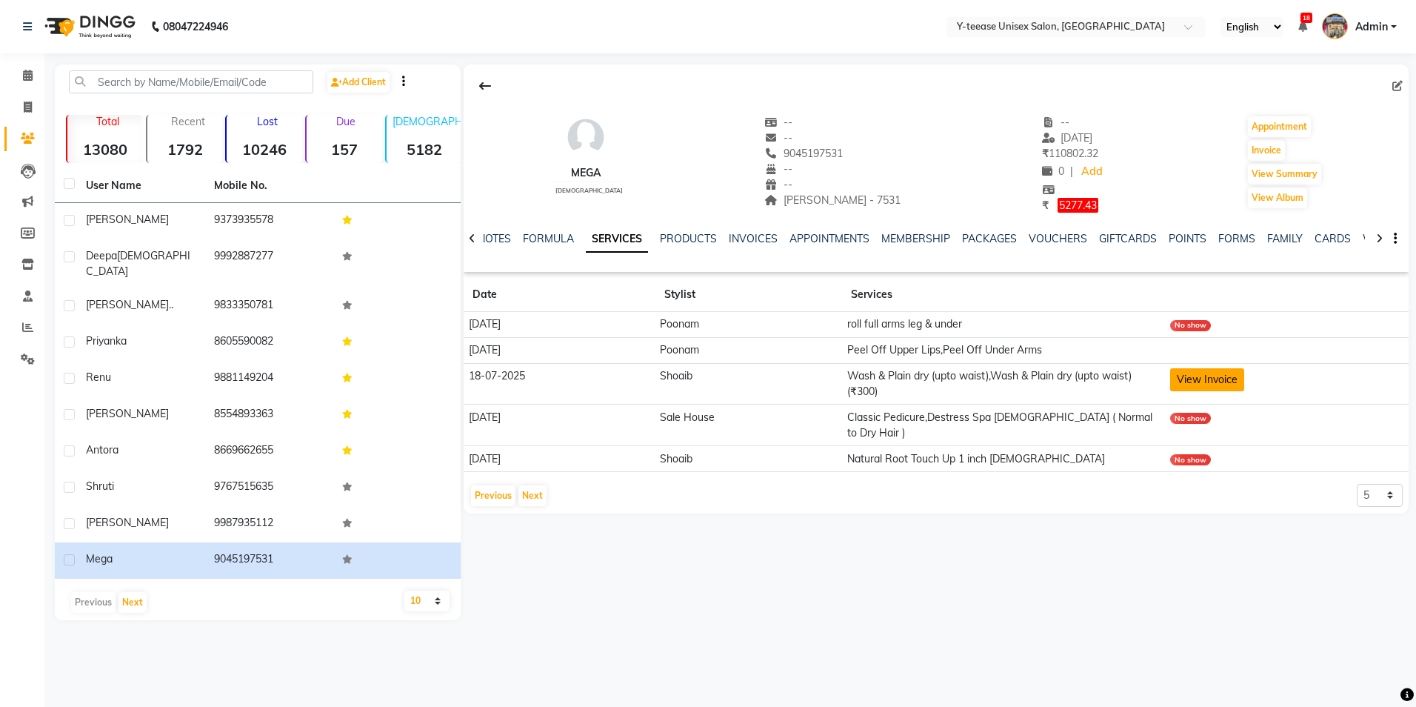
click at [1216, 377] on button "View Invoice" at bounding box center [1207, 379] width 74 height 23
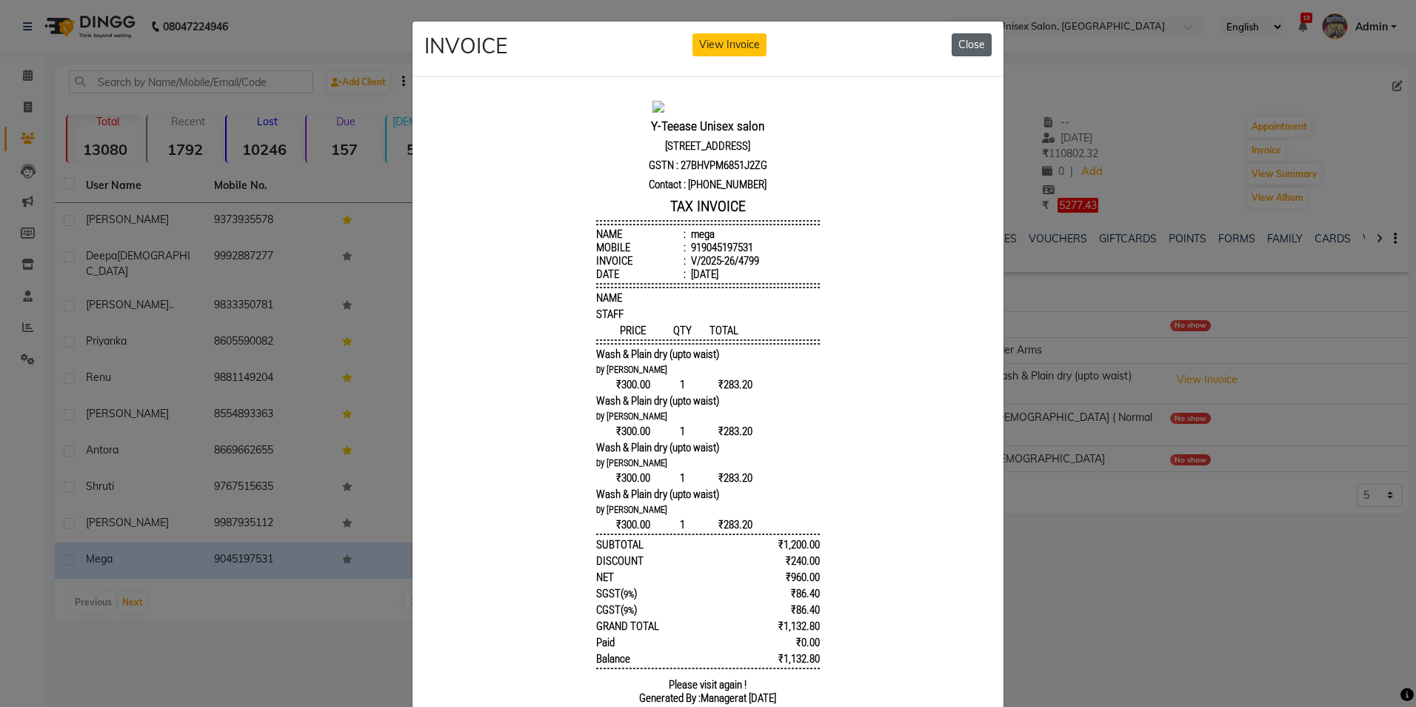
click at [959, 33] on button "Close" at bounding box center [972, 44] width 40 height 23
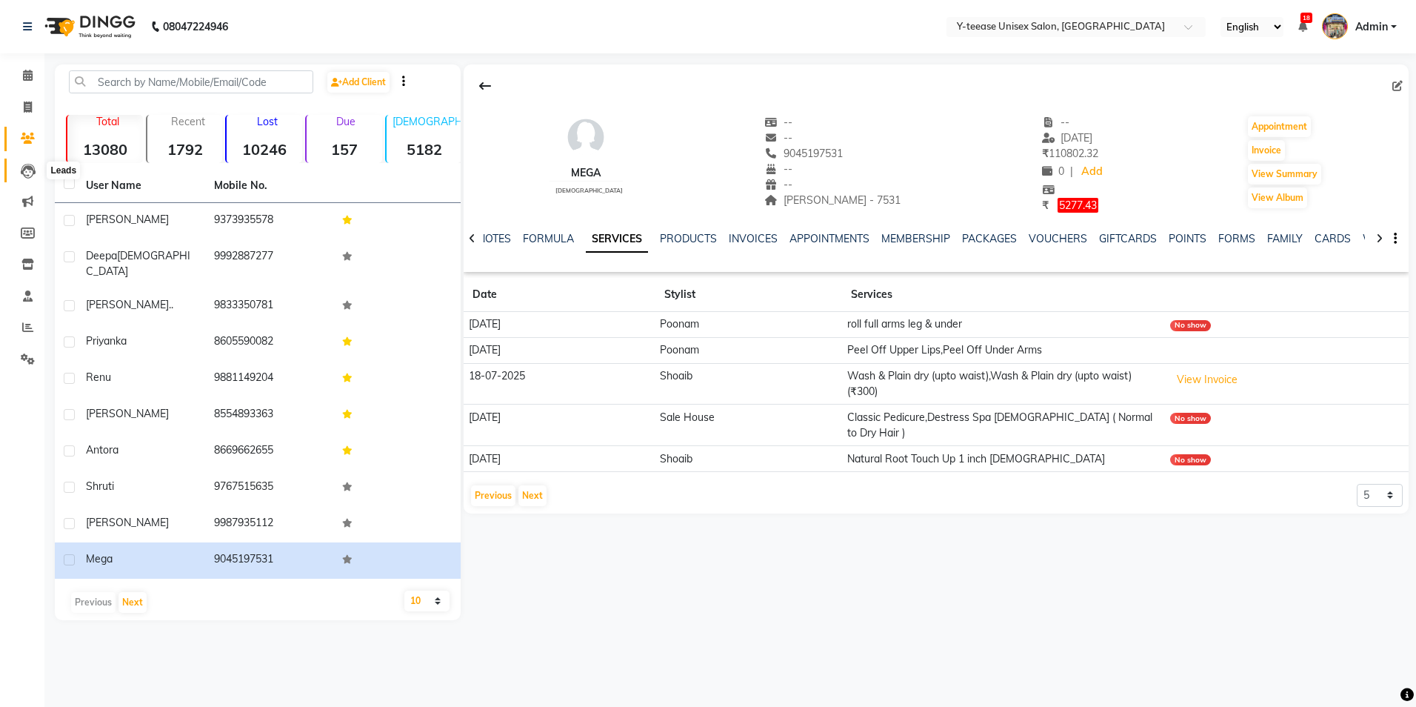
click at [29, 164] on icon at bounding box center [28, 171] width 15 height 15
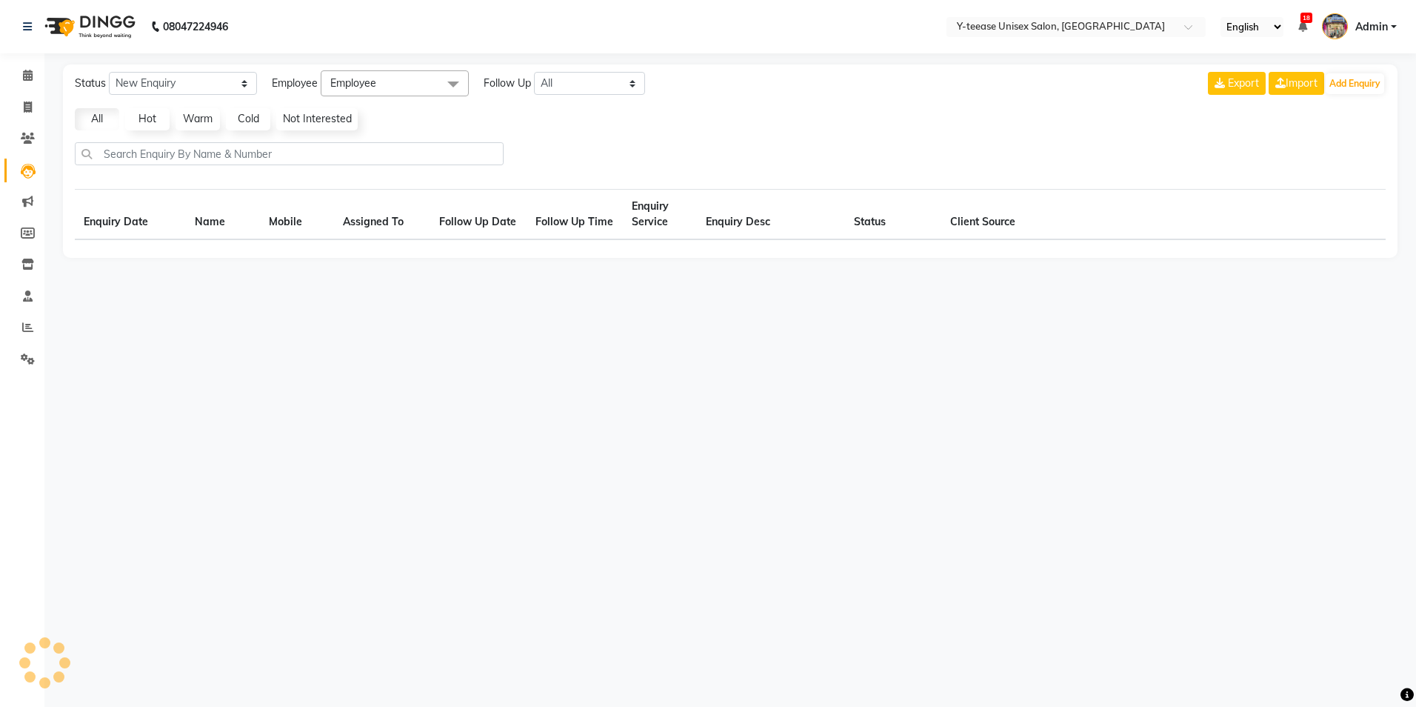
select select "10"
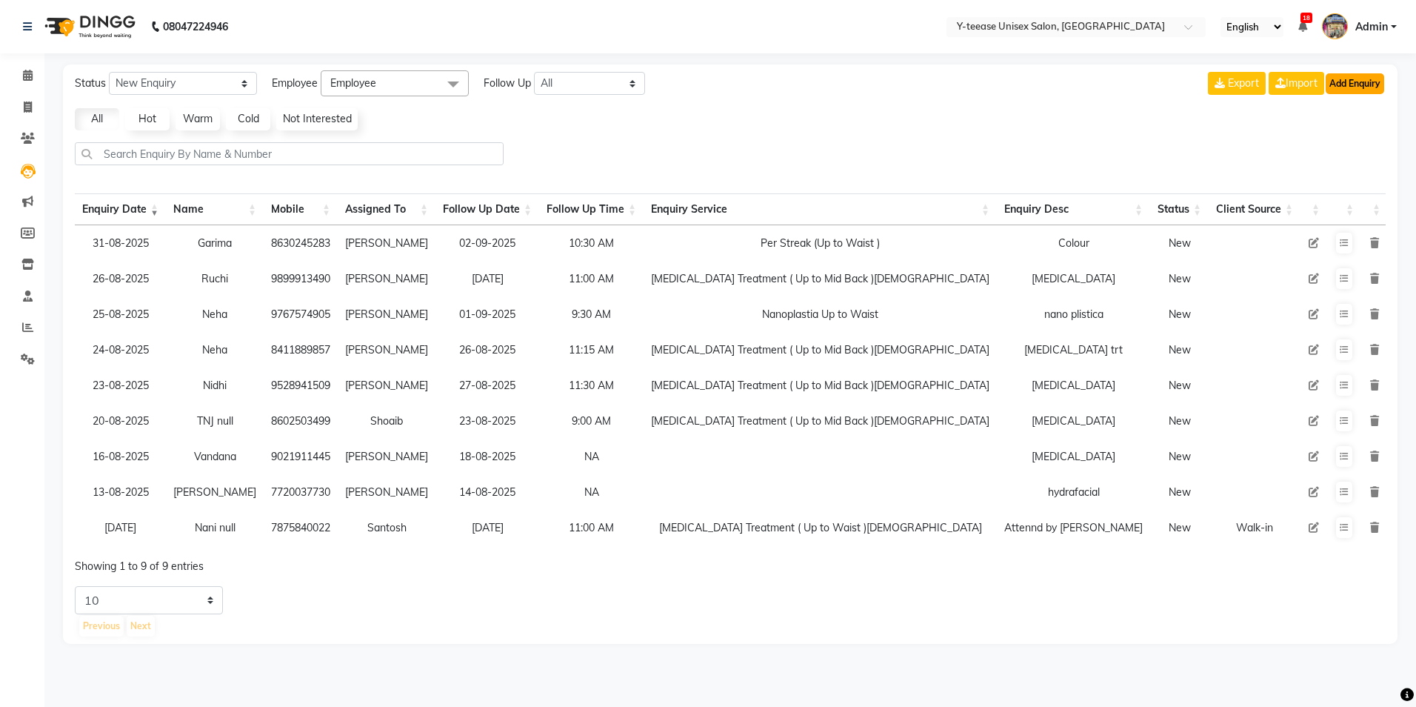
click at [1354, 82] on button "Add Enquiry" at bounding box center [1355, 83] width 59 height 21
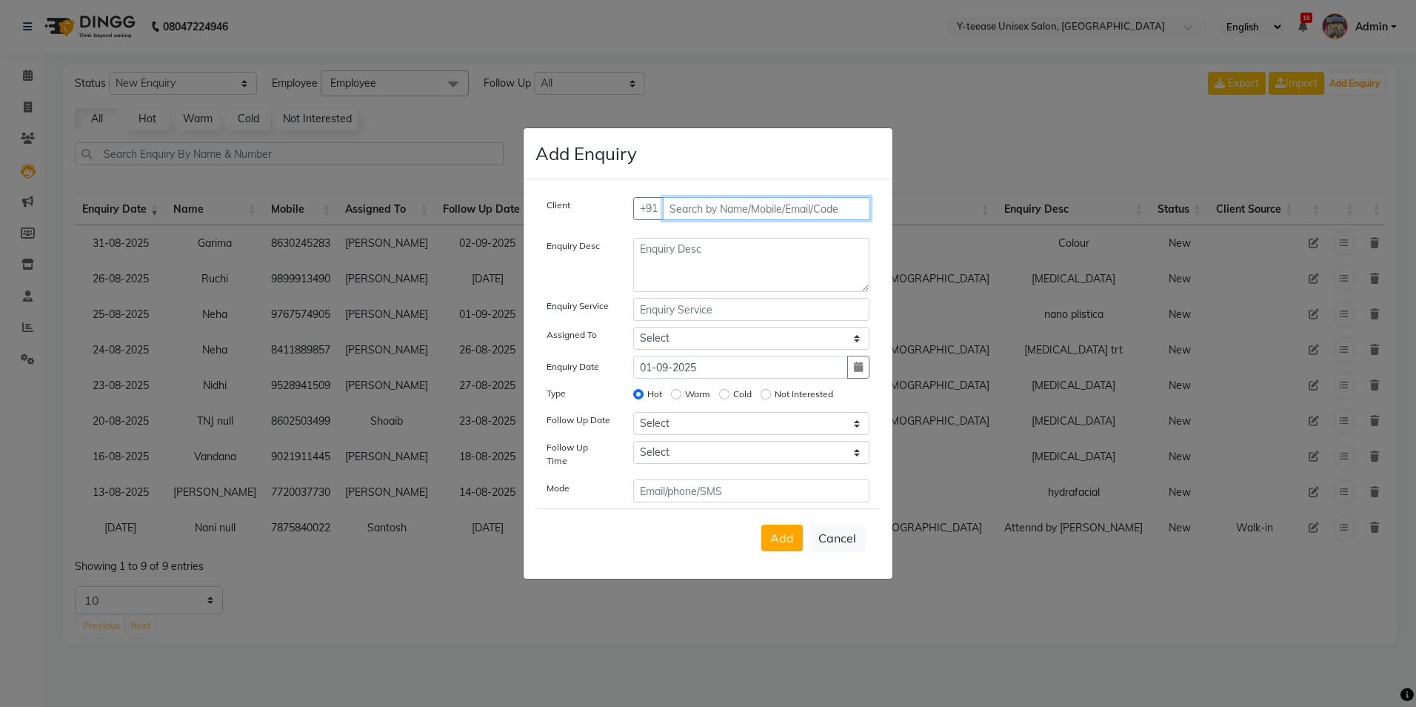
click at [751, 213] on input "text" at bounding box center [767, 208] width 208 height 23
click at [687, 255] on textarea at bounding box center [751, 265] width 237 height 54
type textarea "colour"
click at [693, 316] on input "text" at bounding box center [751, 309] width 237 height 23
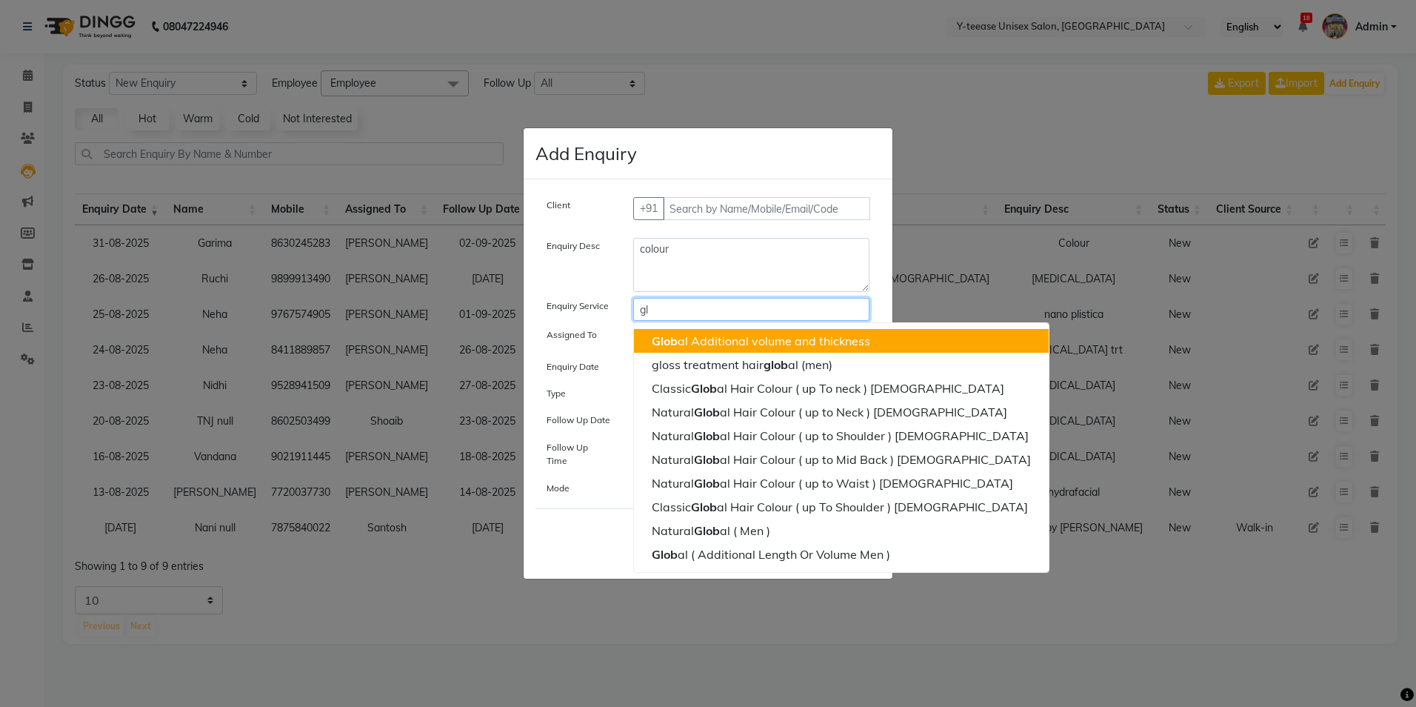
type input "g"
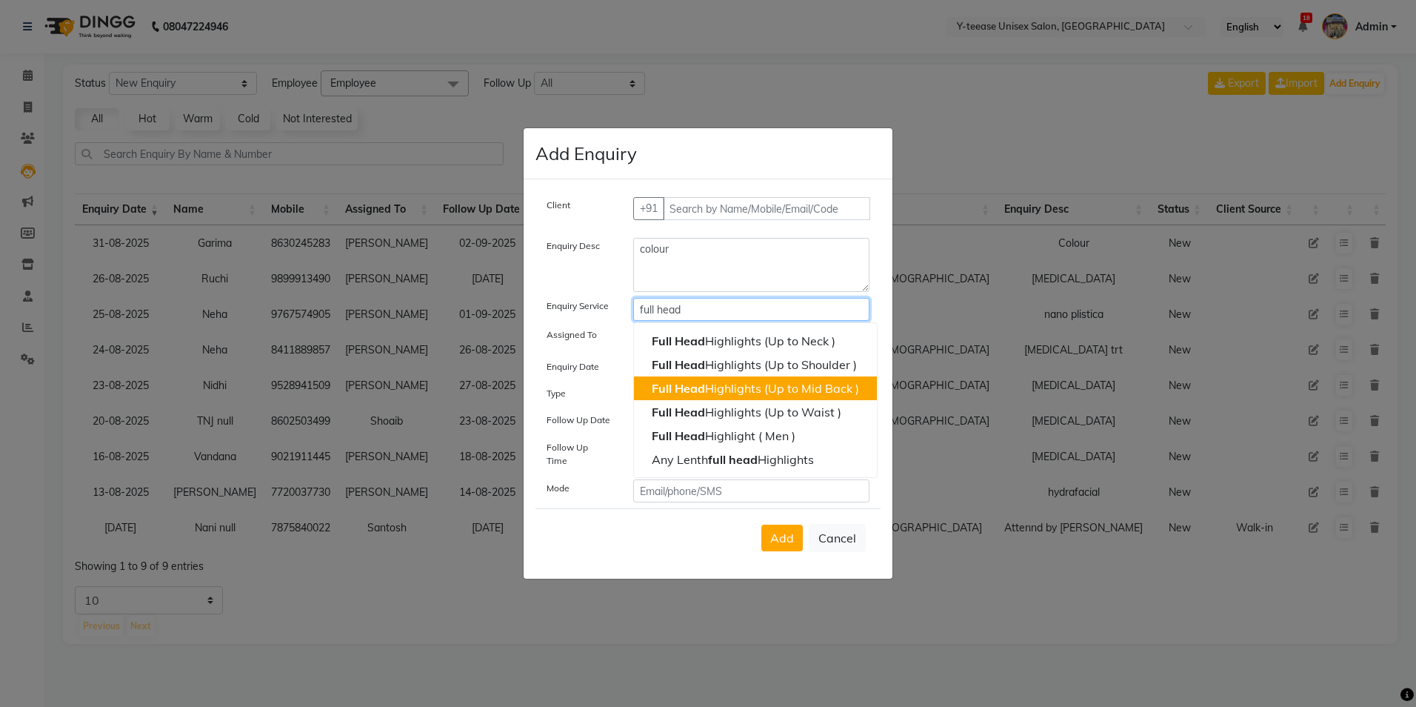
click at [750, 392] on ngb-highlight "Full Head Highlights (Up to Mid Back )" at bounding box center [755, 388] width 207 height 15
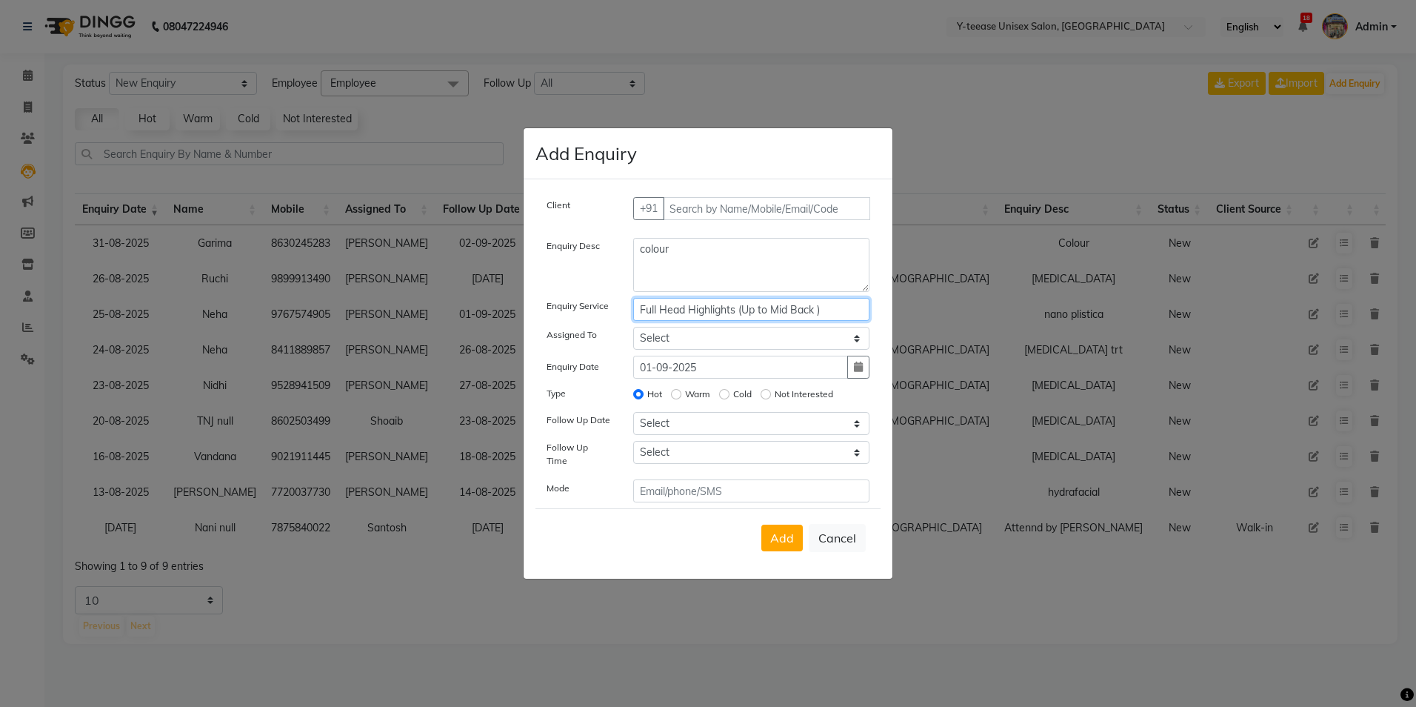
type input "Full Head Highlights (Up to Mid Back )"
click at [732, 214] on input "text" at bounding box center [767, 208] width 208 height 23
type textarea "colour con"
click at [730, 191] on div "Client +91 Enquiry Desc colour con Enquiry Service Full Head Highlights (Up to …" at bounding box center [708, 378] width 369 height 399
click at [690, 206] on input "text" at bounding box center [767, 208] width 208 height 23
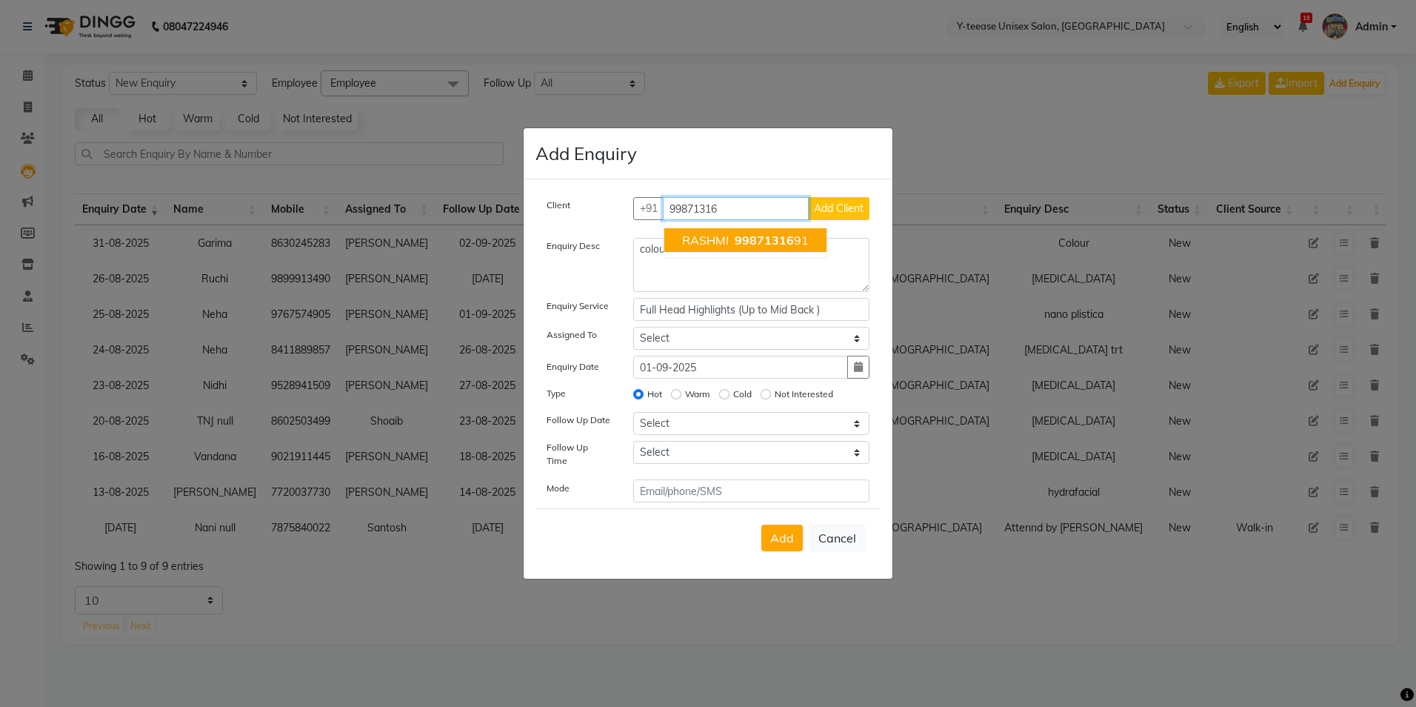
click at [736, 241] on span "99871316" at bounding box center [764, 240] width 59 height 15
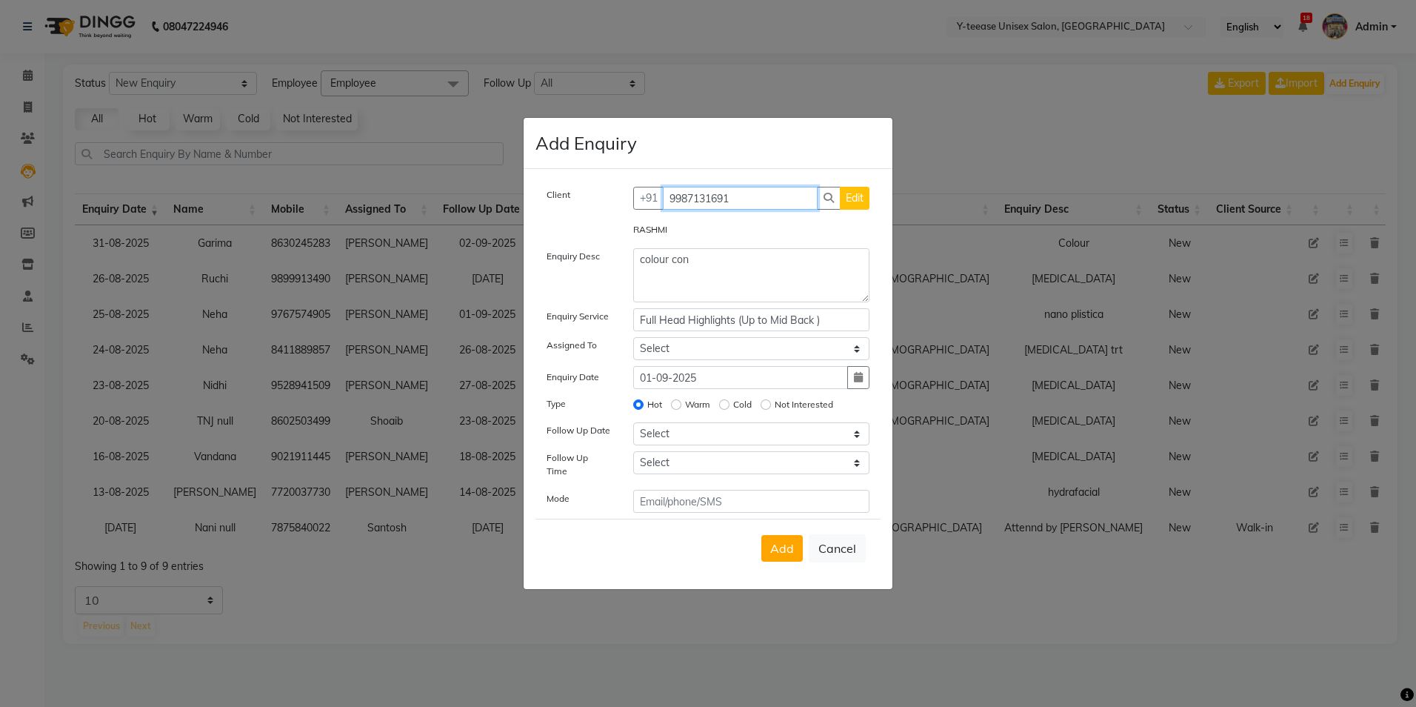
type input "9987131691"
click at [711, 356] on select "Select [PERSON_NAME] Dhaman [PERSON_NAME] [PERSON_NAME] nagar Manager [PERSON_N…" at bounding box center [751, 348] width 237 height 23
select select "81457"
click at [633, 341] on select "Select [PERSON_NAME] Dhaman [PERSON_NAME] [PERSON_NAME] nagar Manager [PERSON_N…" at bounding box center [751, 348] width 237 height 23
click at [741, 270] on textarea "colour con" at bounding box center [751, 275] width 237 height 54
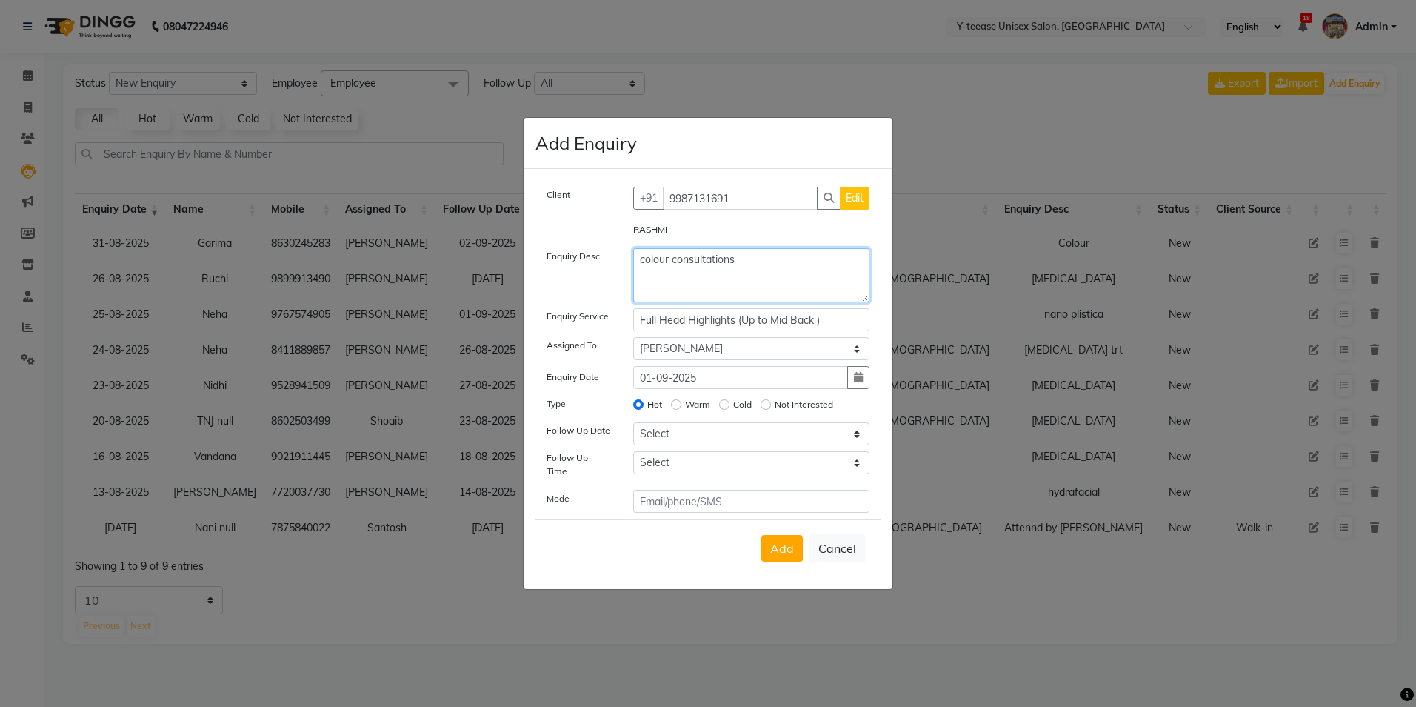
type textarea "colour consultations"
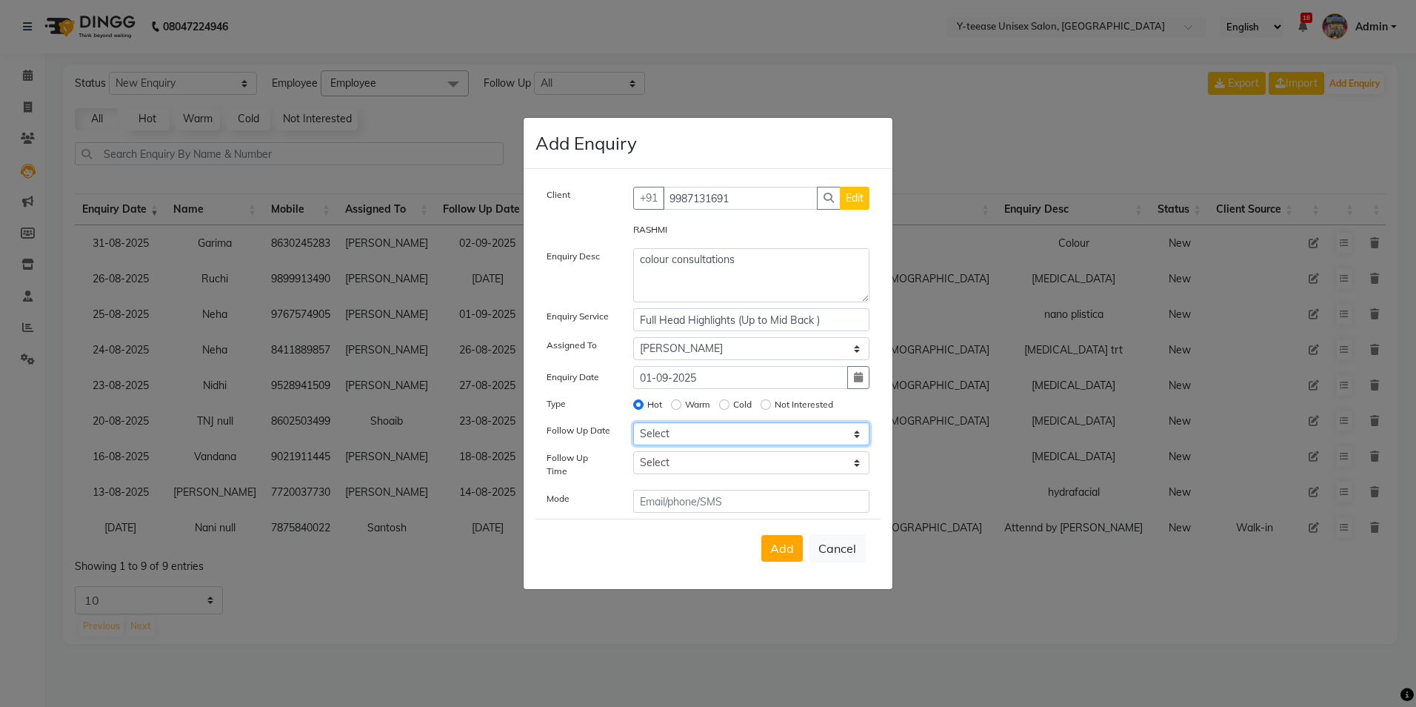
click at [745, 436] on select "Select [DATE] [DATE] [DATE] ([DATE]) [DATE] ([DATE]) [DATE] ([DATE]) [DATE] ([D…" at bounding box center [751, 433] width 237 height 23
select select "[DATE]"
click at [633, 427] on select "Select [DATE] [DATE] [DATE] ([DATE]) [DATE] ([DATE]) [DATE] ([DATE]) [DATE] ([D…" at bounding box center [751, 433] width 237 height 23
click at [701, 471] on select "Select 07:00 AM 07:15 AM 07:30 AM 07:45 AM 08:00 AM 08:15 AM 08:30 AM 08:45 AM …" at bounding box center [751, 462] width 237 height 23
select select "660"
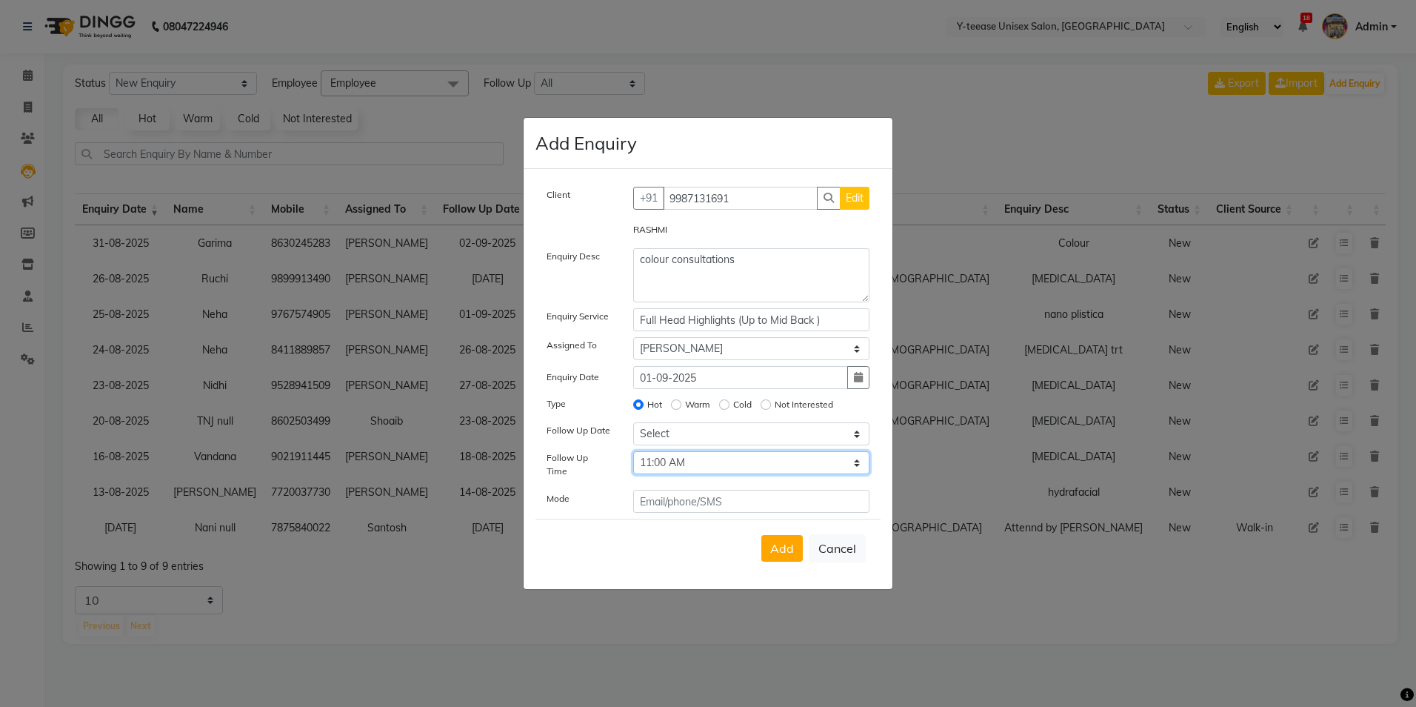
click at [633, 456] on select "Select 07:00 AM 07:15 AM 07:30 AM 07:45 AM 08:00 AM 08:15 AM 08:30 AM 08:45 AM …" at bounding box center [751, 462] width 237 height 23
click at [787, 535] on button "Add" at bounding box center [781, 548] width 41 height 27
select select
radio input "false"
select select
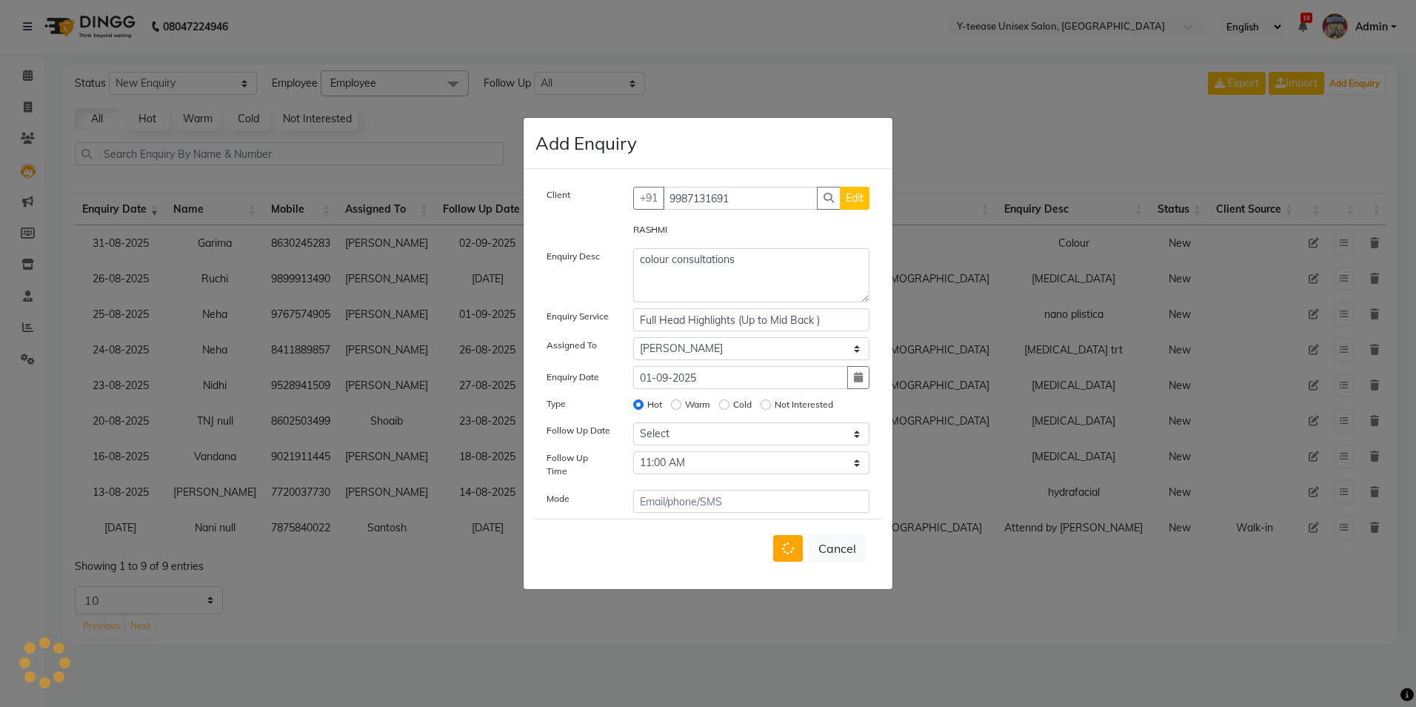
select select
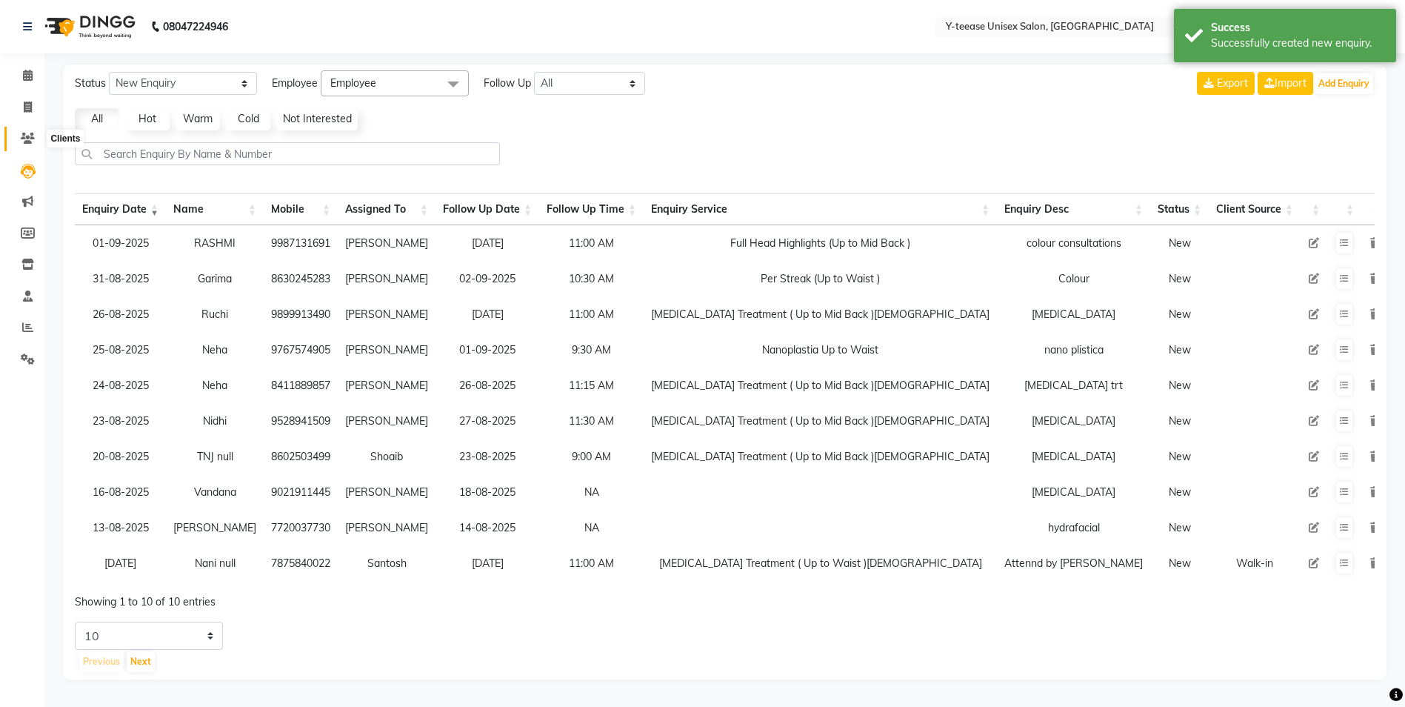
click at [27, 136] on icon at bounding box center [28, 138] width 14 height 11
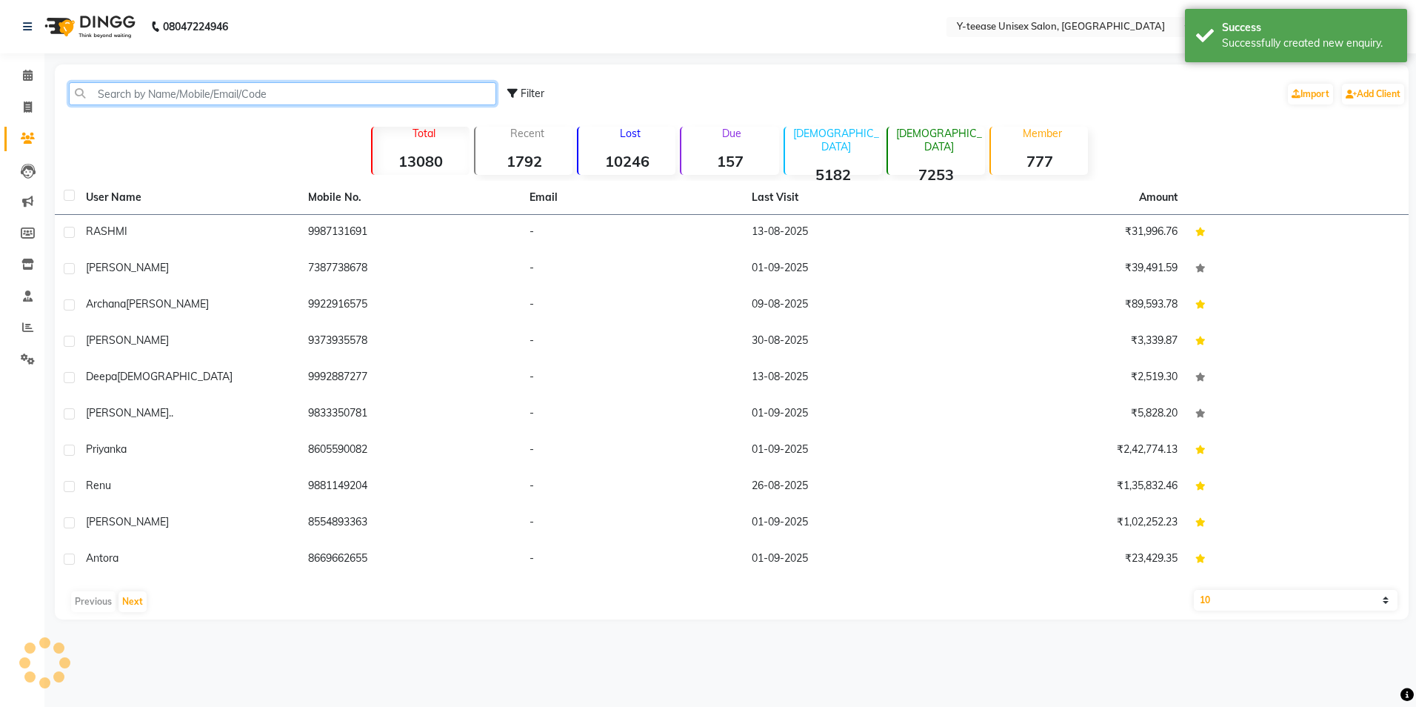
click at [173, 91] on input "text" at bounding box center [282, 93] width 427 height 23
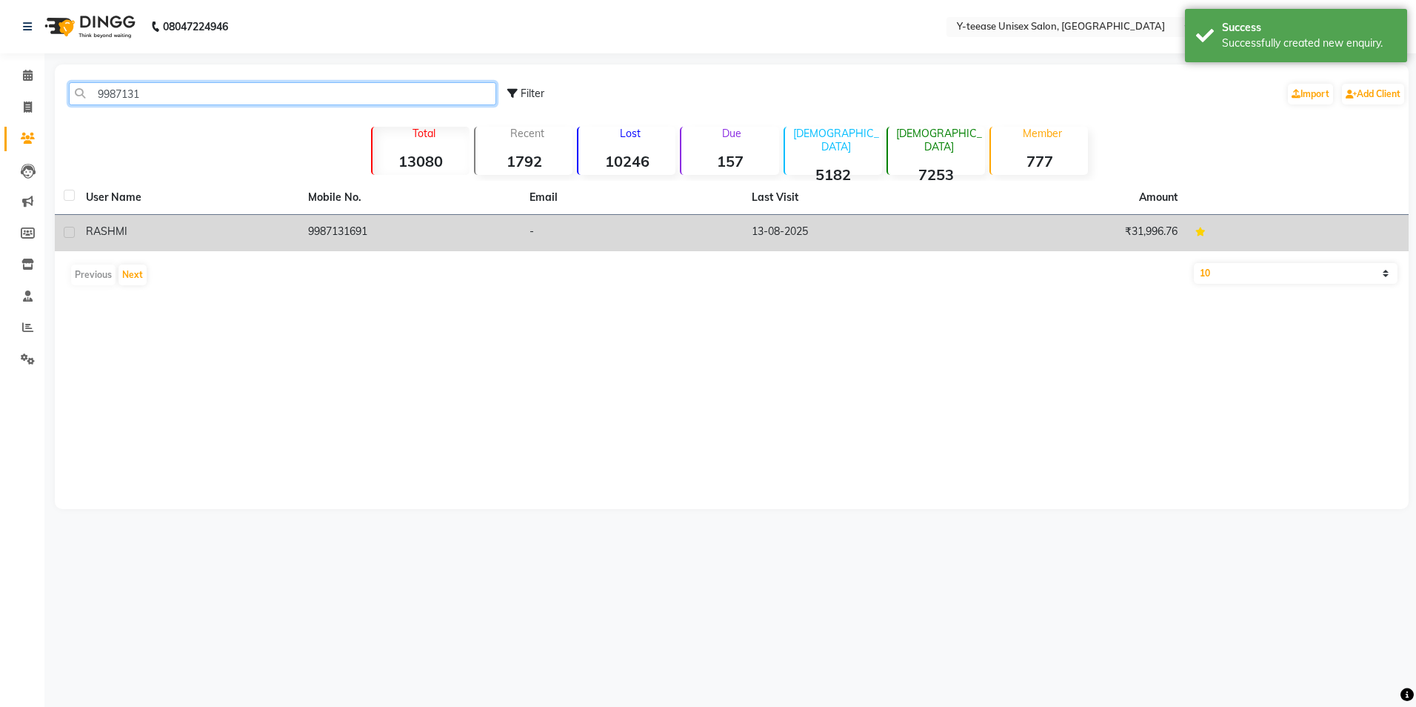
type input "9987131"
click at [168, 230] on div "RASHMI" at bounding box center [188, 232] width 204 height 16
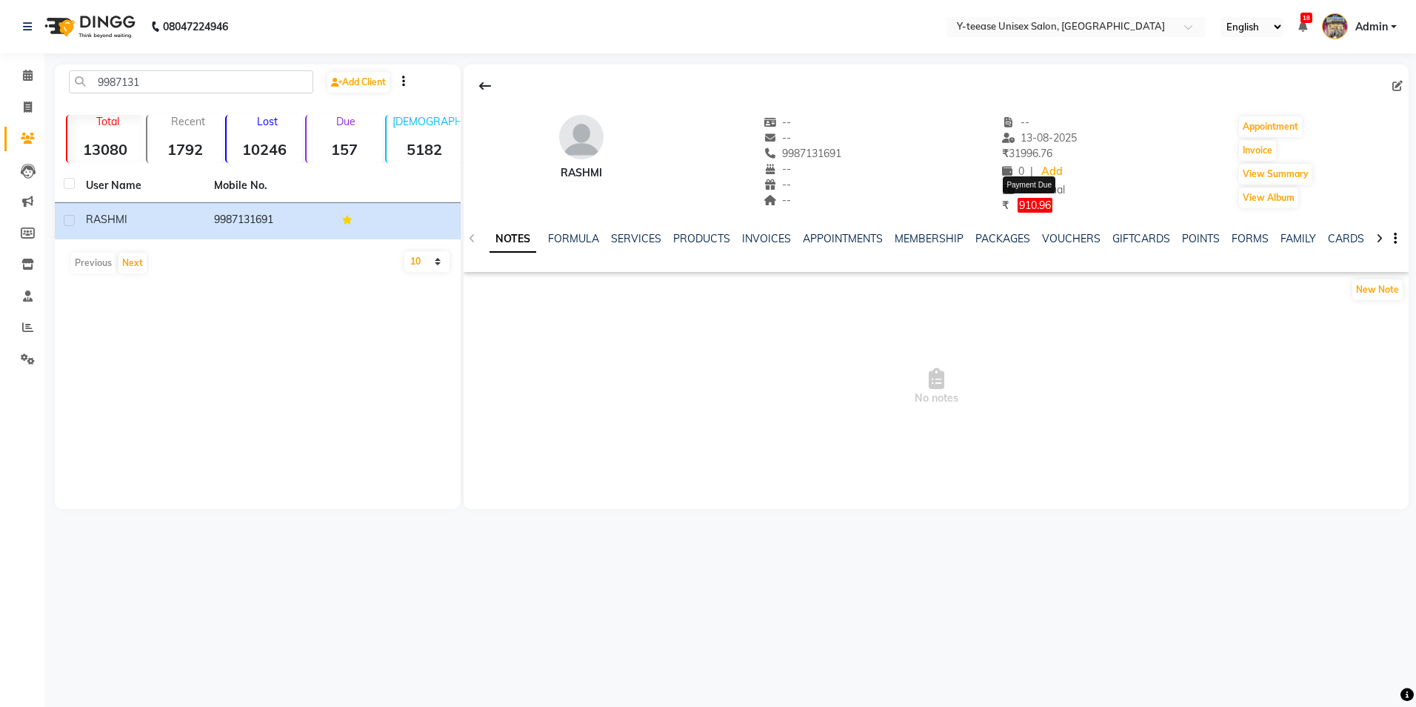
click at [1026, 206] on span "910.96" at bounding box center [1035, 205] width 35 height 15
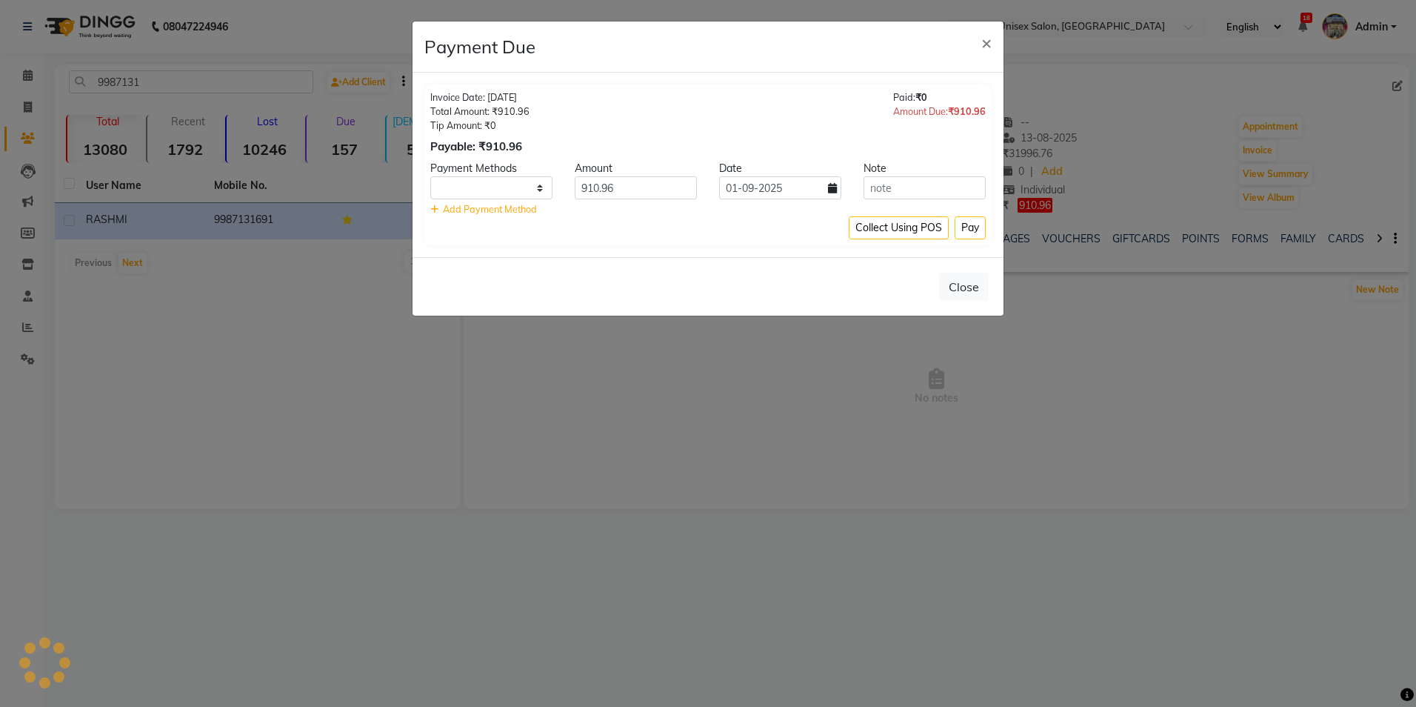
select select "1"
click at [984, 44] on span "×" at bounding box center [986, 42] width 10 height 22
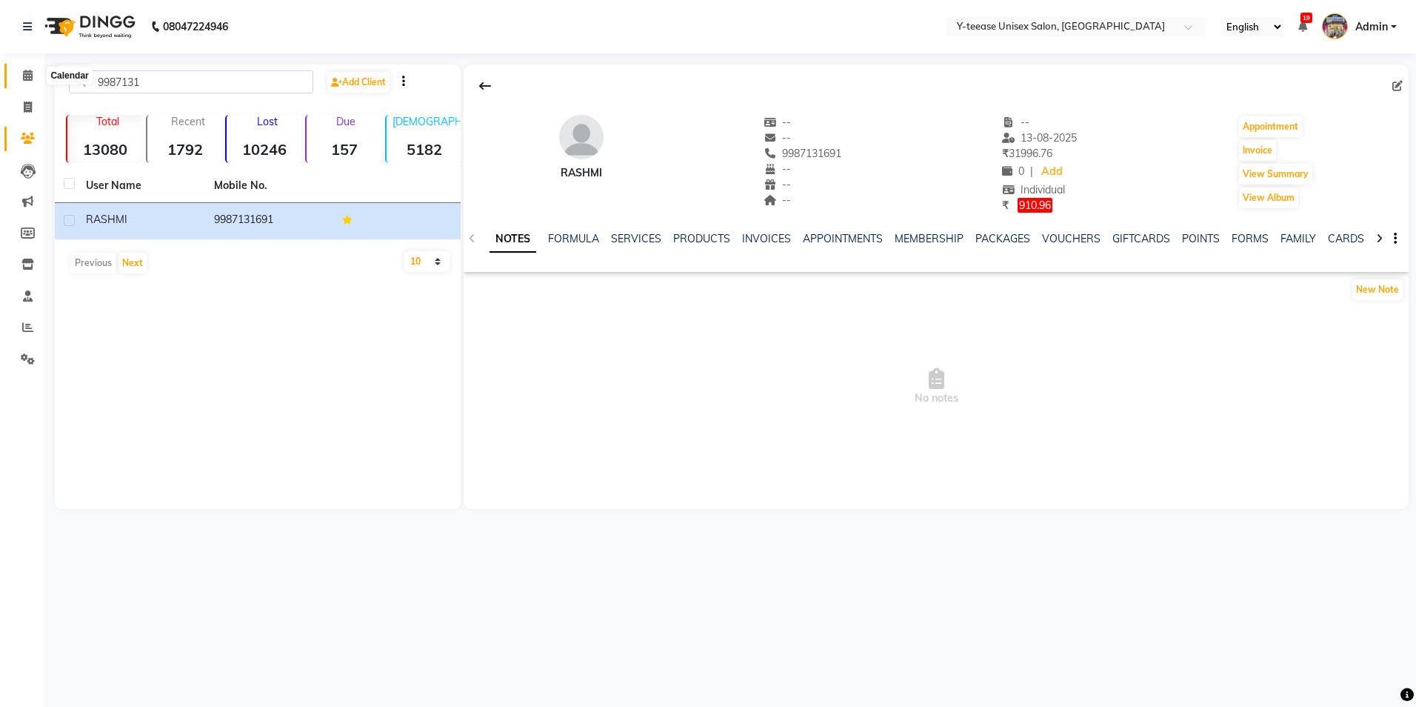
click at [24, 76] on icon at bounding box center [28, 75] width 10 height 11
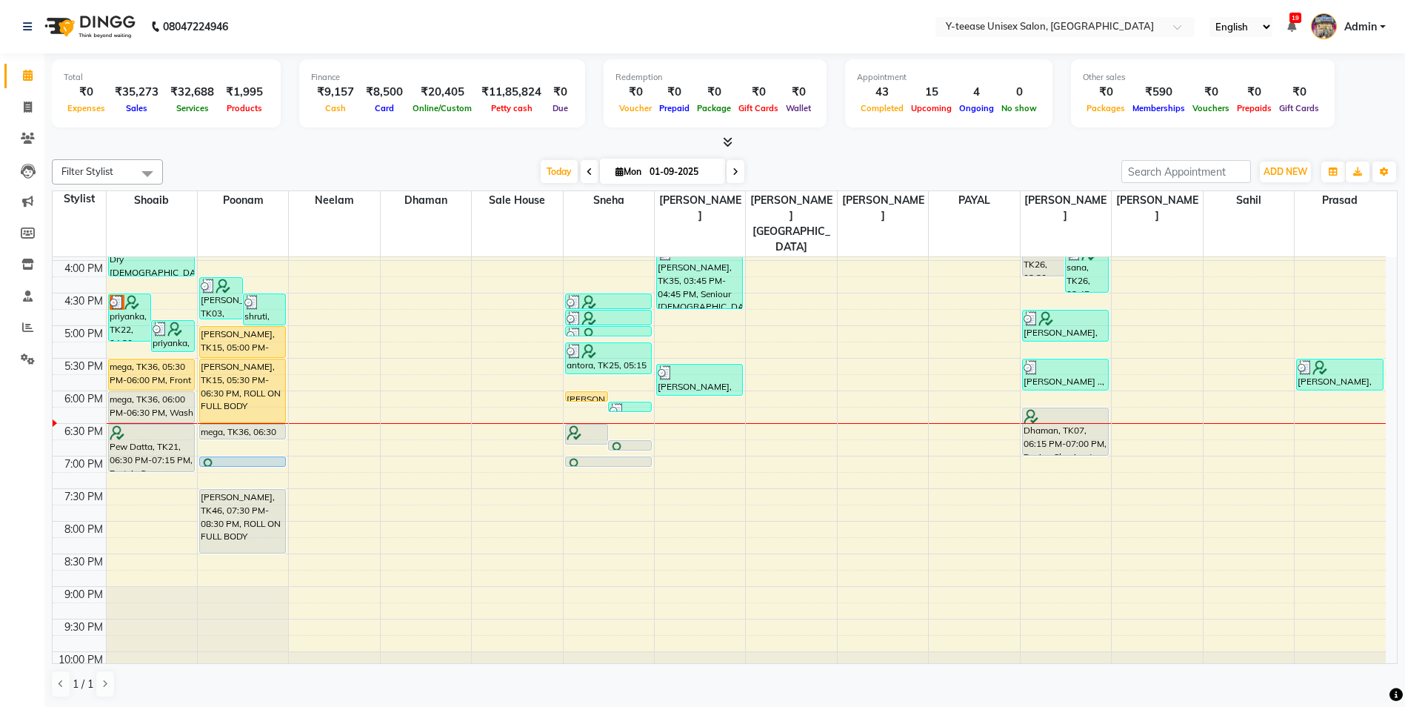
scroll to position [519, 0]
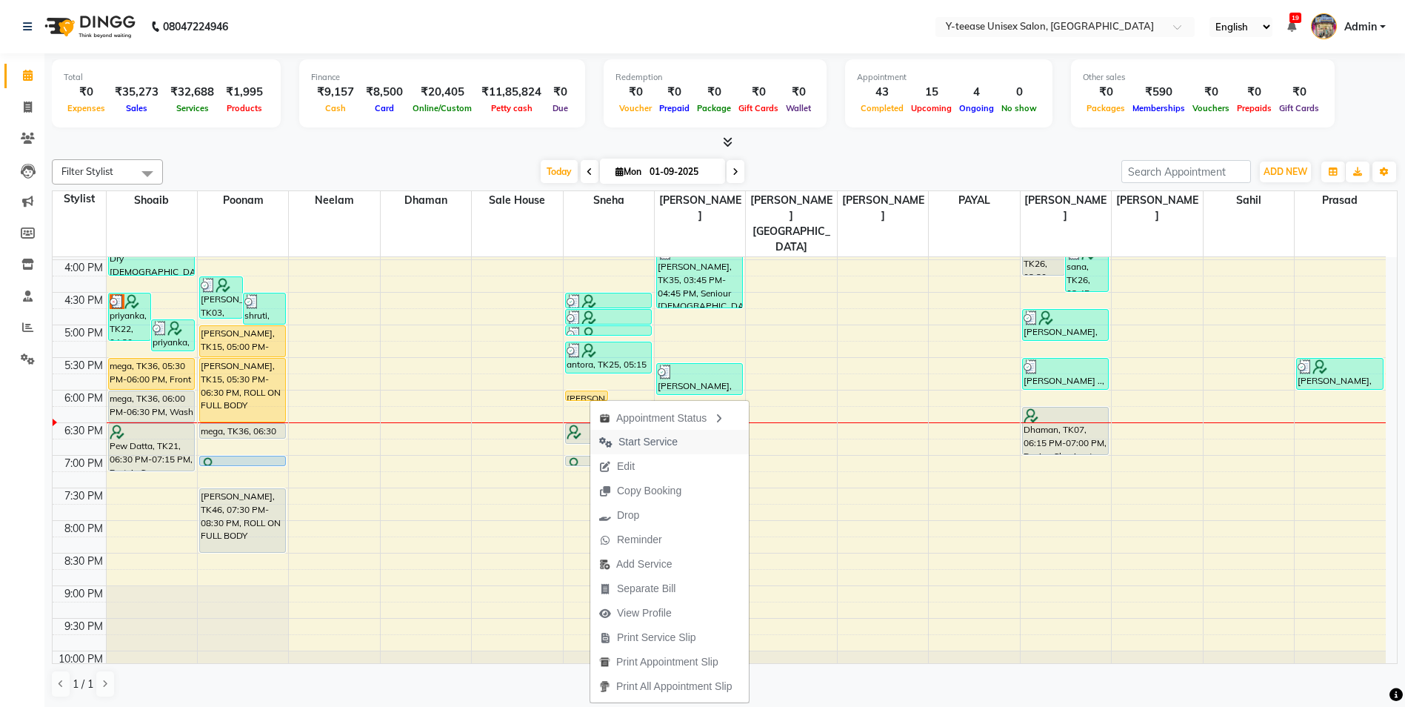
click at [647, 438] on span "Start Service" at bounding box center [648, 442] width 59 height 16
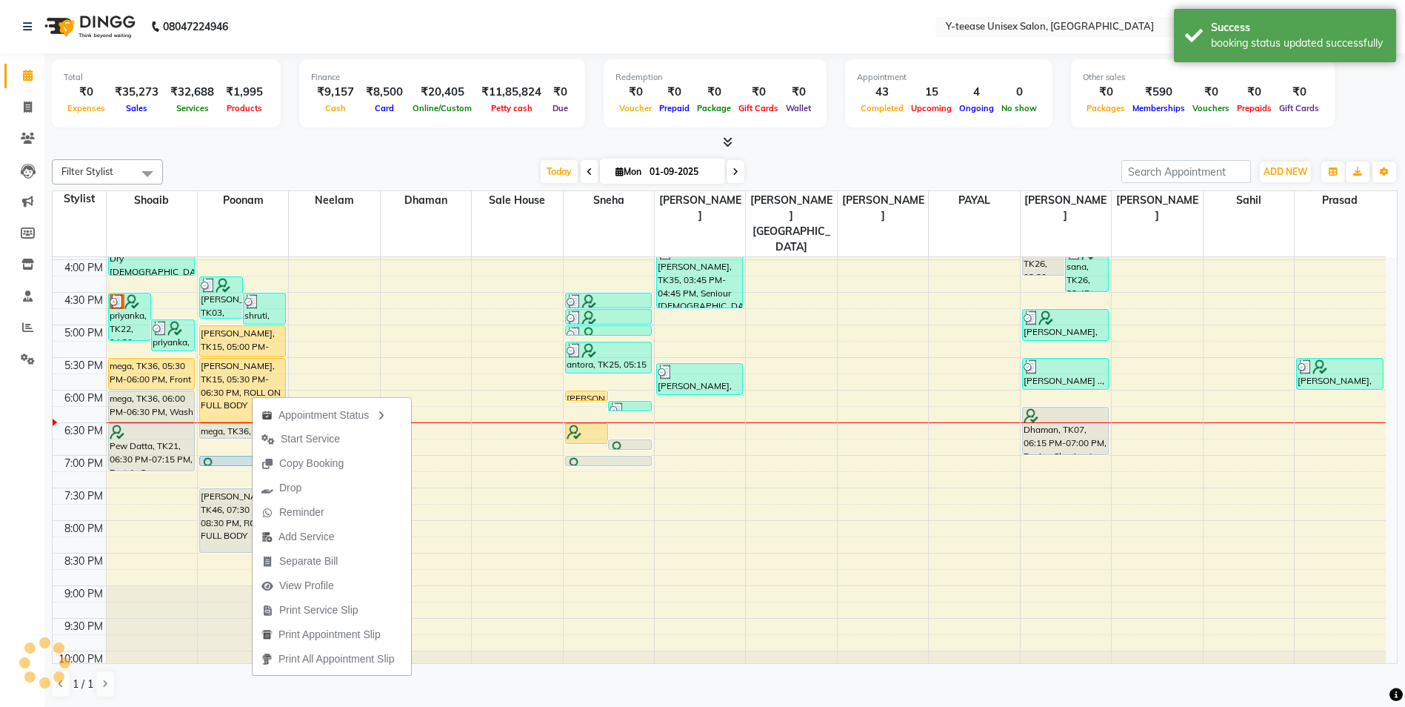
drag, startPoint x: 302, startPoint y: 441, endPoint x: 287, endPoint y: 427, distance: 20.5
click at [301, 439] on span "Start Service" at bounding box center [310, 439] width 59 height 16
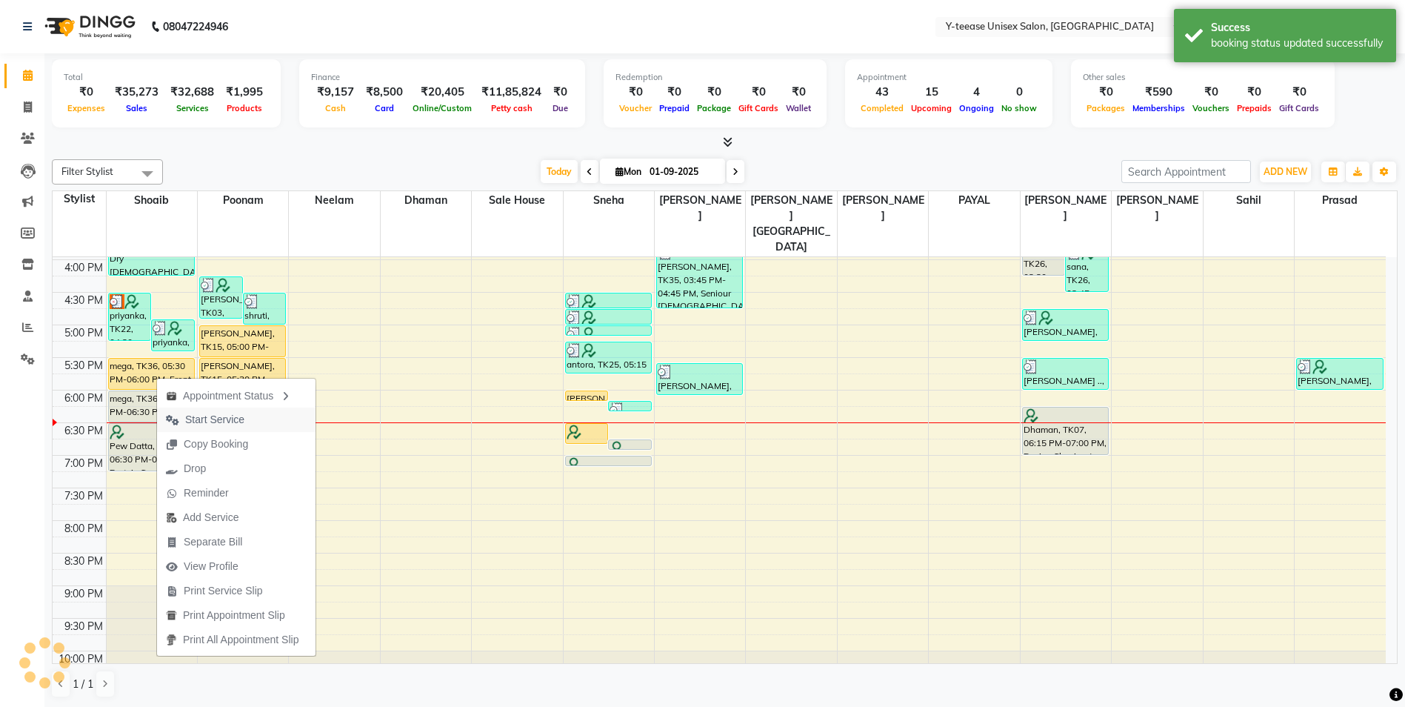
click at [221, 419] on span "Start Service" at bounding box center [214, 420] width 59 height 16
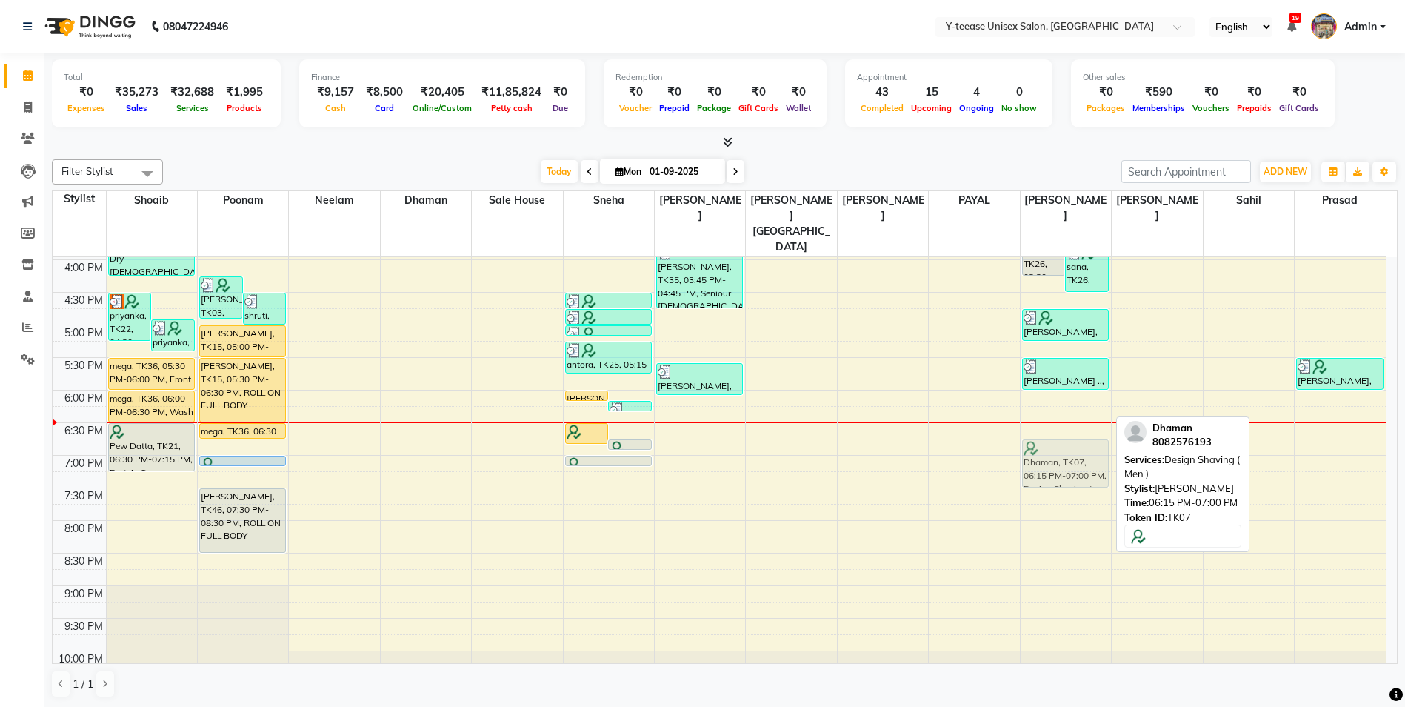
drag, startPoint x: 1064, startPoint y: 412, endPoint x: 1045, endPoint y: 437, distance: 31.3
click at [1049, 439] on div "[PERSON_NAME], TK28, 02:00 PM-02:30 PM, Seniour Kids Hair Cut ( Boy ) [PERSON_N…" at bounding box center [1066, 227] width 90 height 977
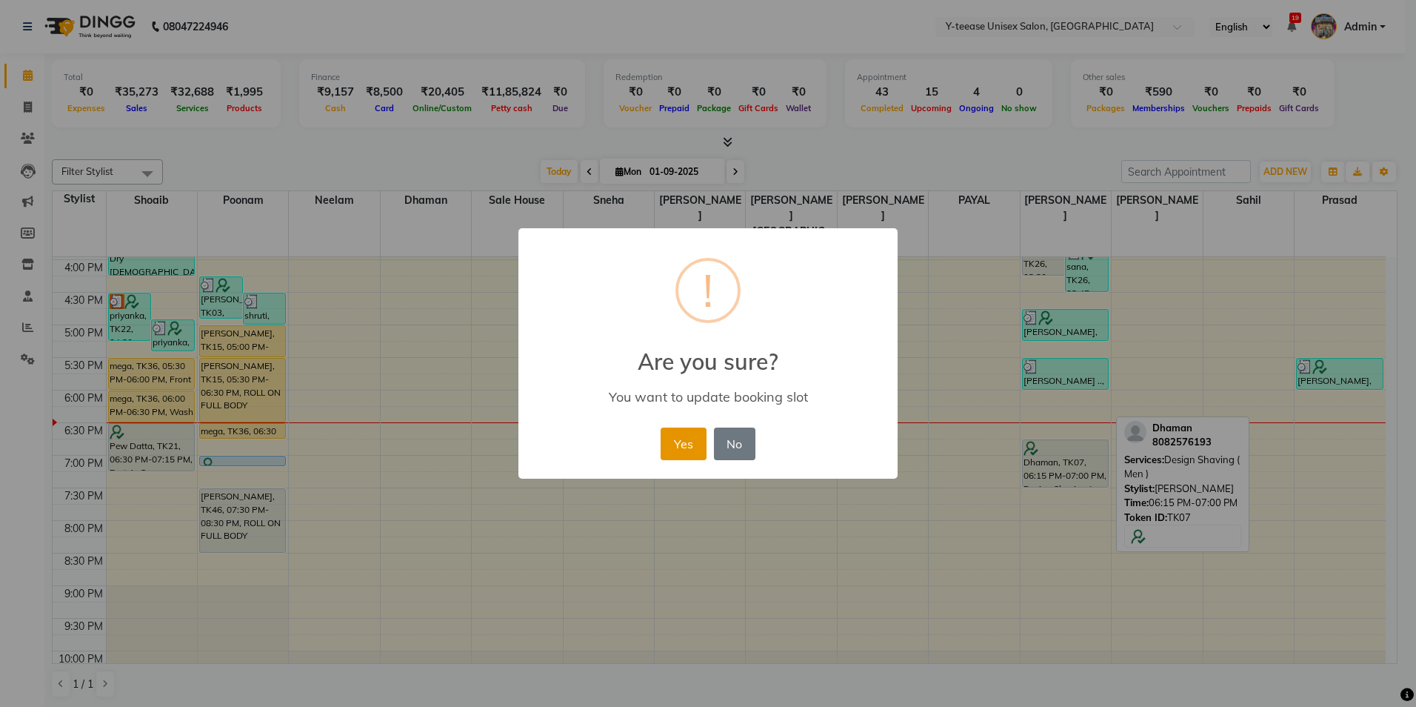
click at [669, 450] on button "Yes" at bounding box center [683, 443] width 45 height 33
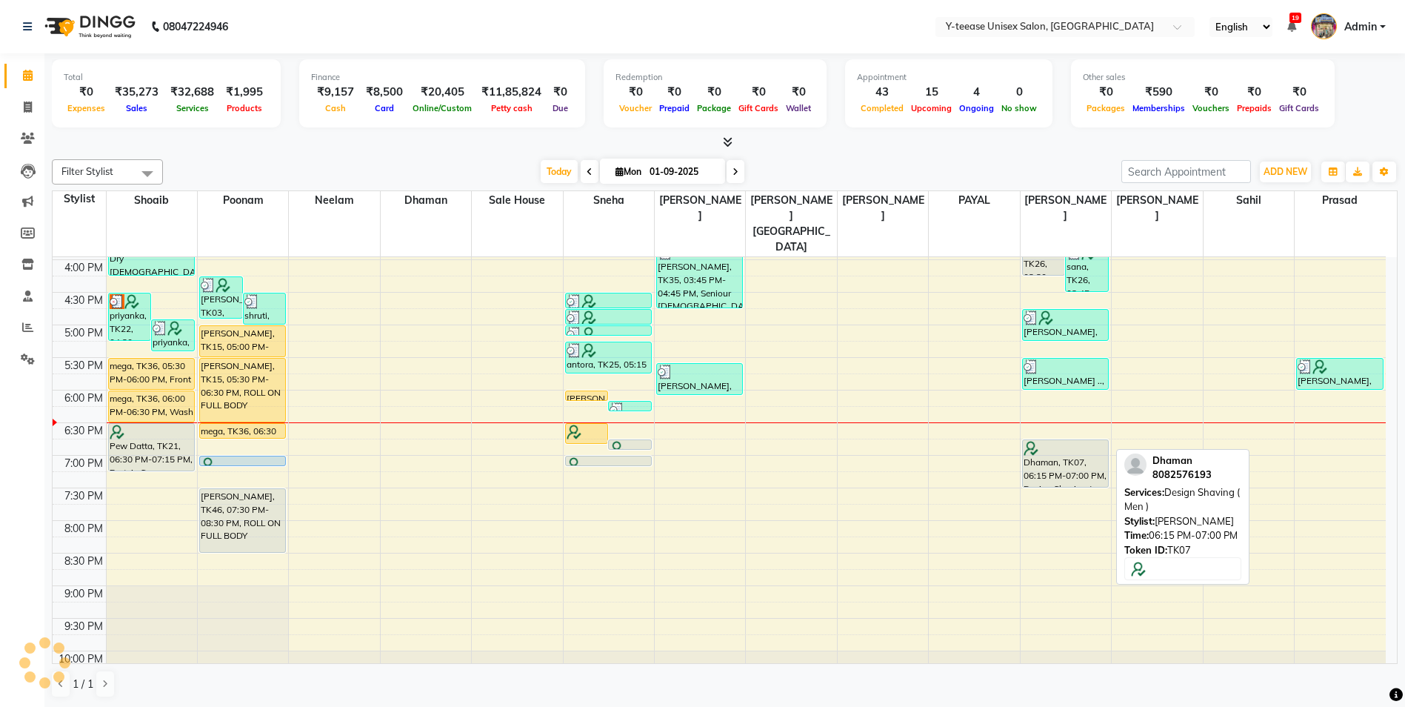
click at [1035, 440] on div "Dhaman, TK07, 06:15 PM-07:00 PM, Design Shaving ( Men )" at bounding box center [1065, 463] width 85 height 47
click at [1044, 440] on div "Dhaman, TK07, 06:15 PM-07:00 PM, Design Shaving ( Men )" at bounding box center [1065, 463] width 85 height 47
select select "7"
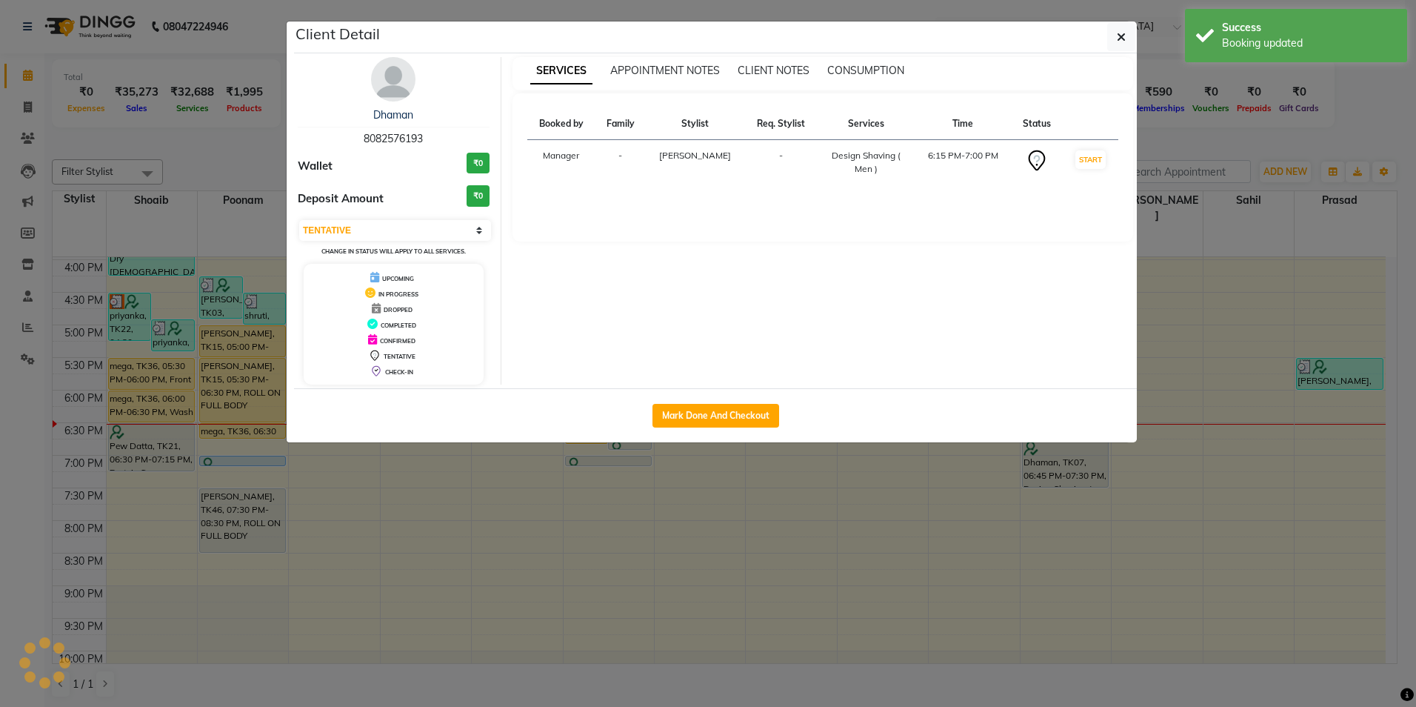
click at [404, 84] on img at bounding box center [393, 79] width 44 height 44
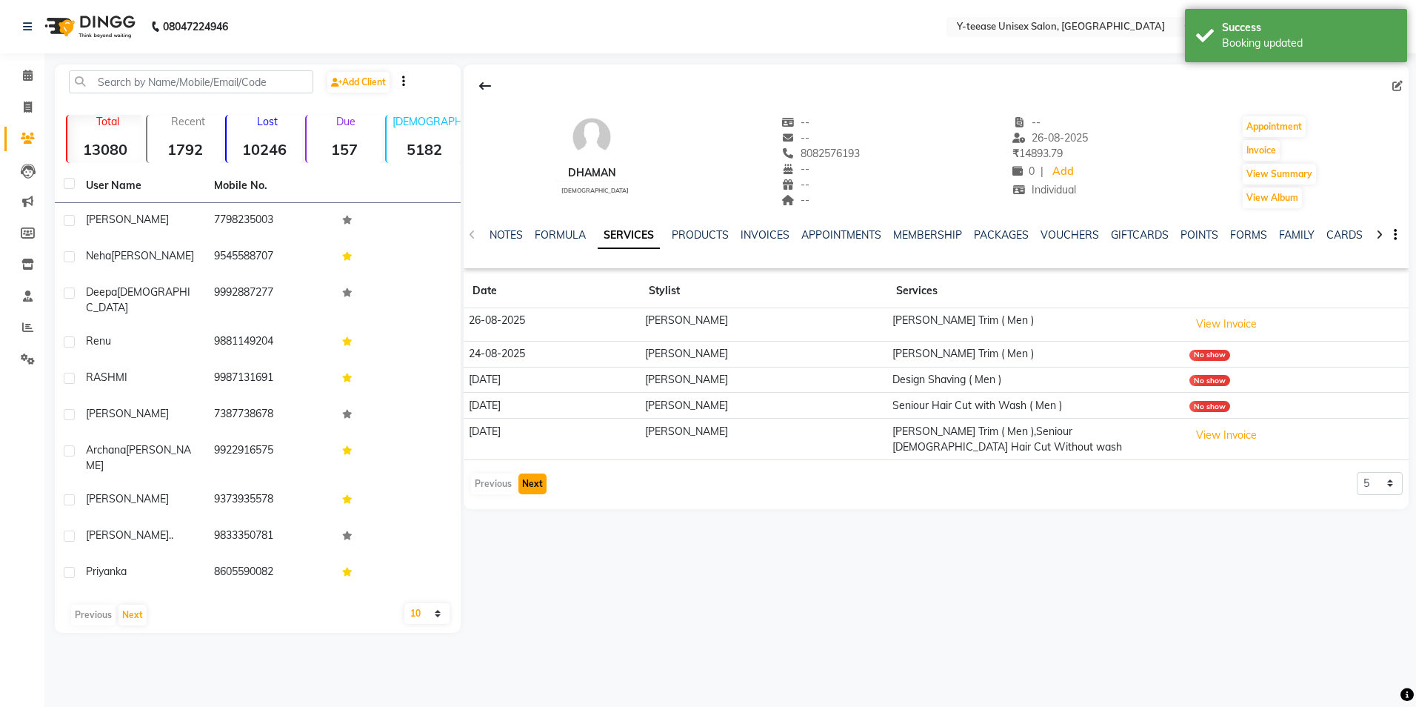
click at [534, 473] on button "Next" at bounding box center [533, 483] width 28 height 21
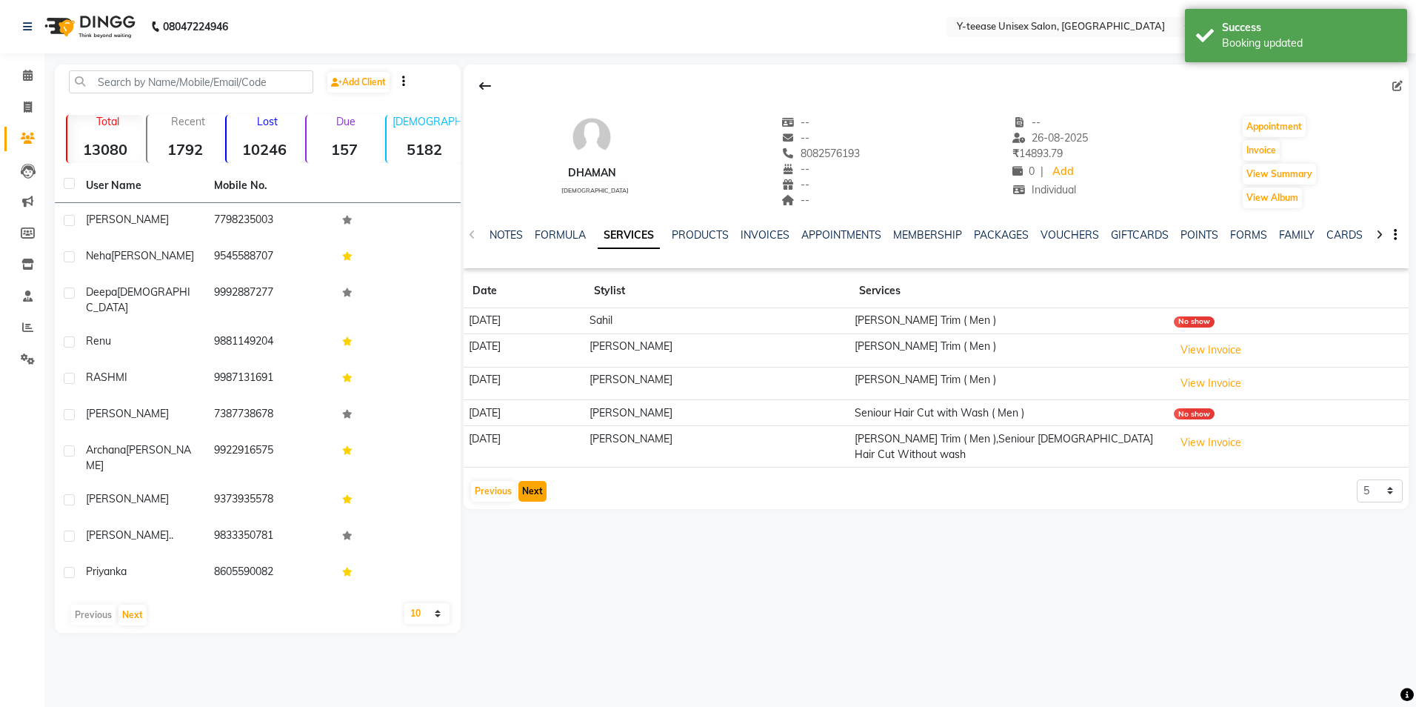
click at [526, 486] on button "Next" at bounding box center [533, 491] width 28 height 21
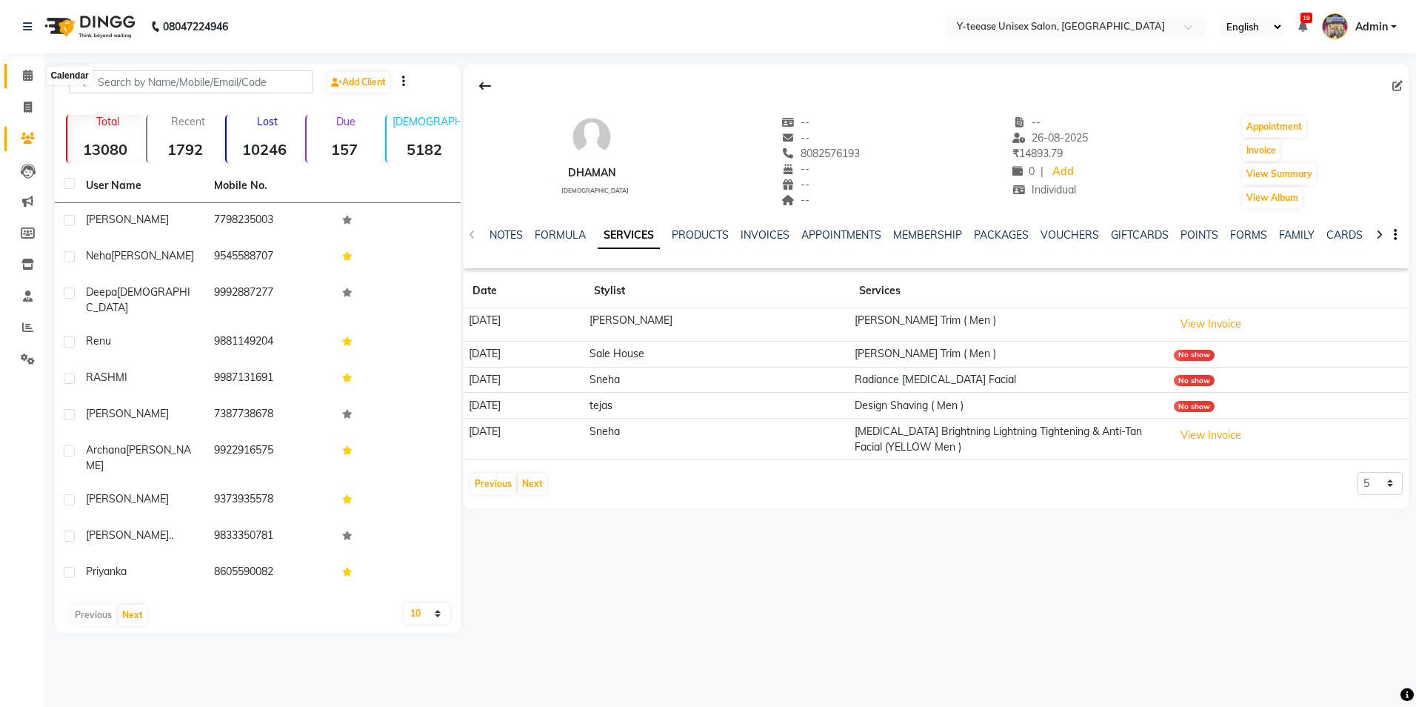
click at [24, 79] on icon at bounding box center [28, 75] width 10 height 11
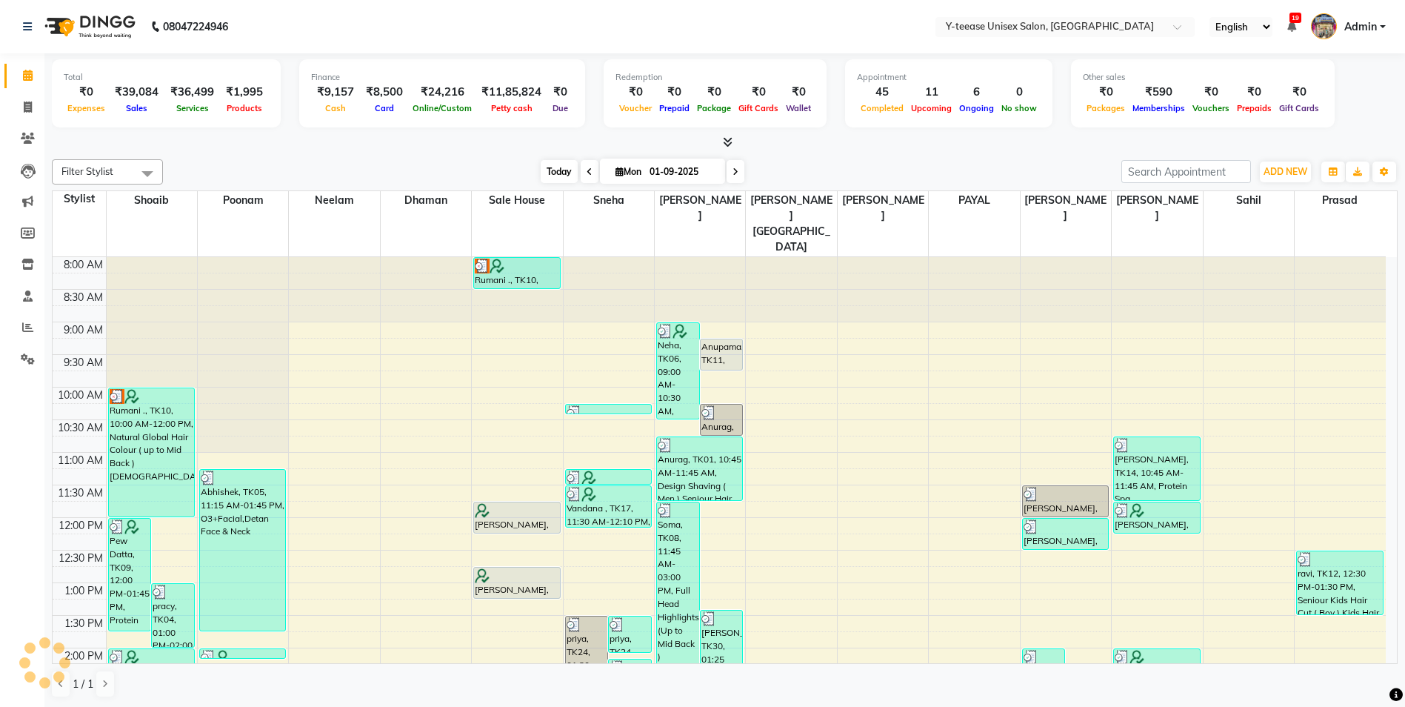
click at [562, 167] on span "Today" at bounding box center [559, 171] width 37 height 23
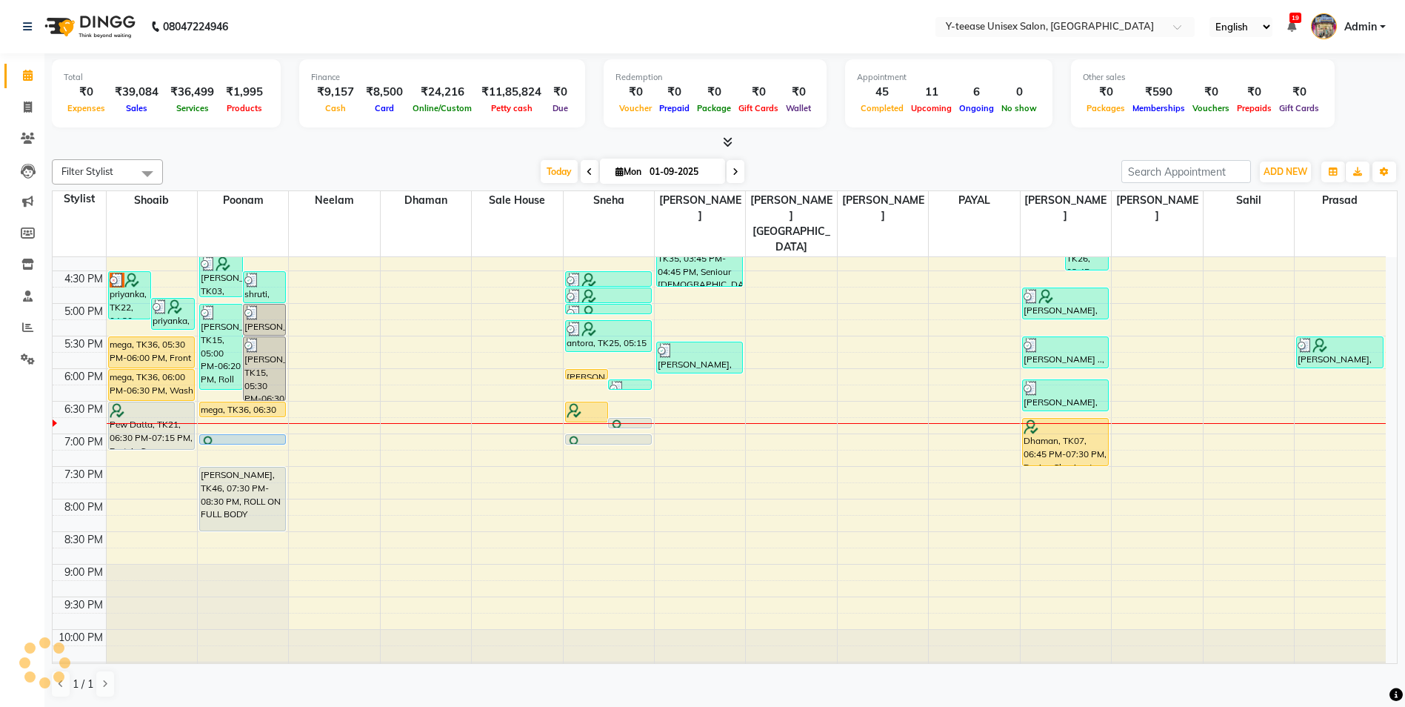
scroll to position [1, 0]
click at [546, 175] on span "Today" at bounding box center [559, 170] width 37 height 23
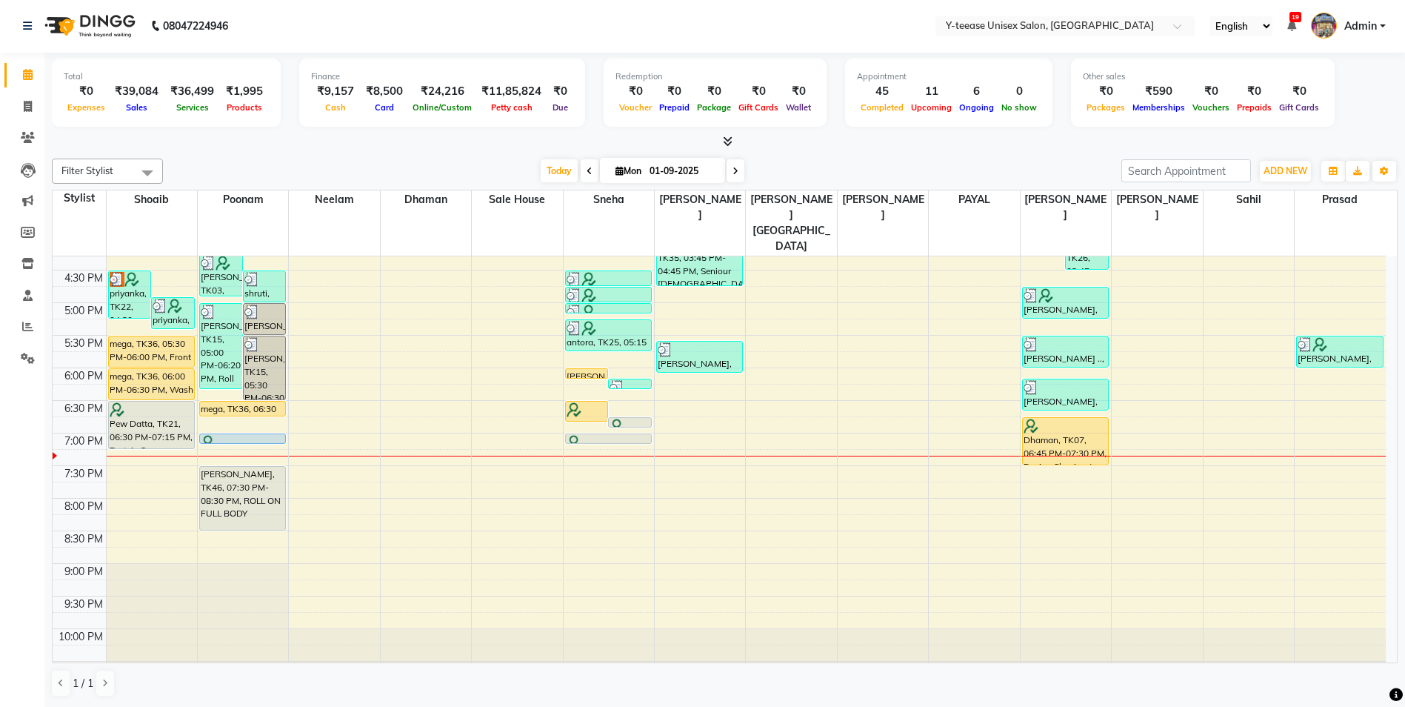
click at [729, 179] on span at bounding box center [736, 170] width 18 height 23
type input "02-09-2025"
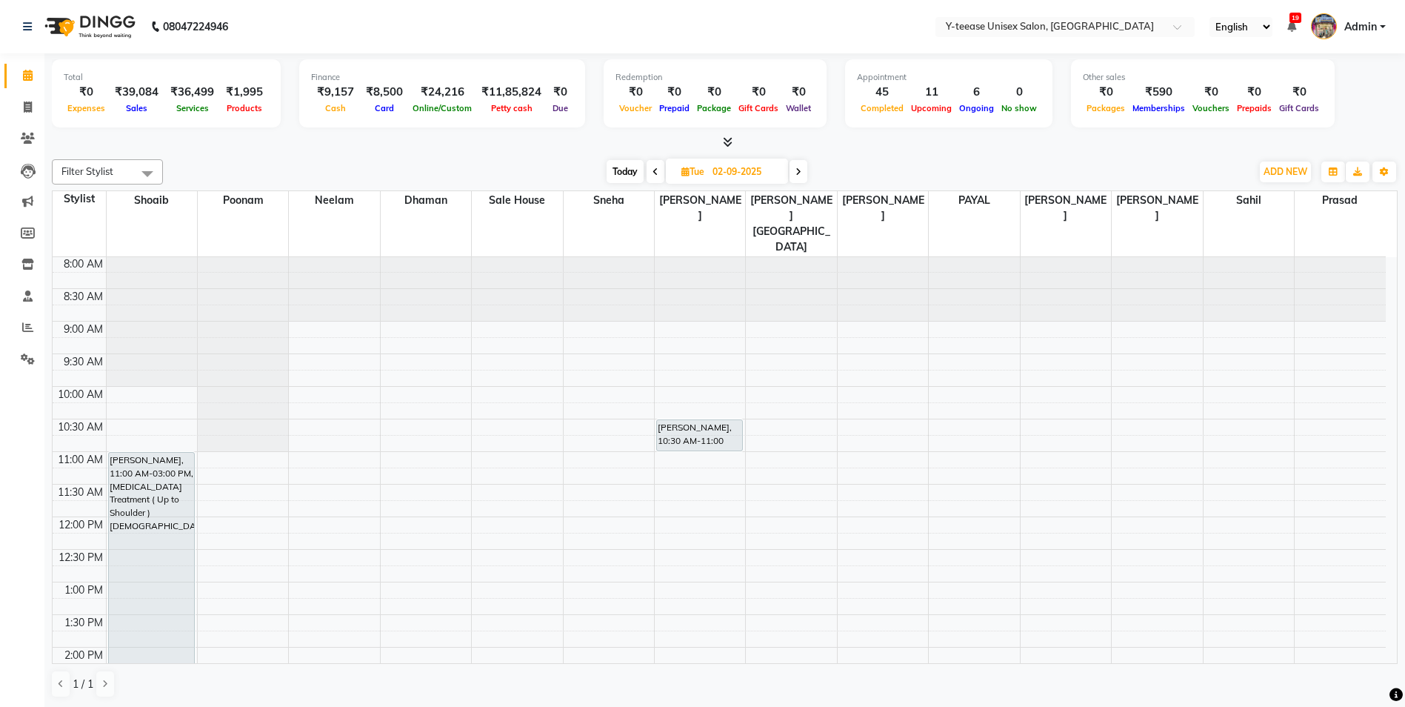
scroll to position [0, 0]
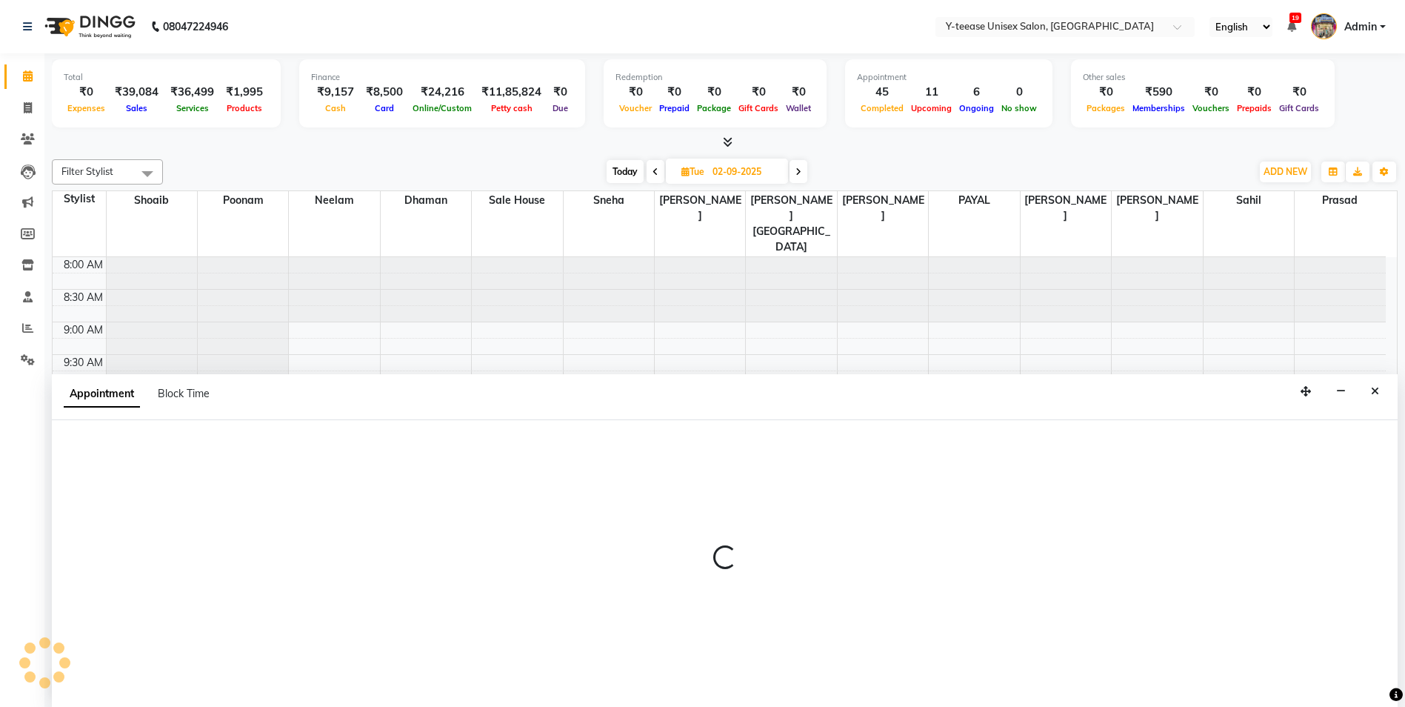
scroll to position [1, 0]
select select "57"
select select "tentative"
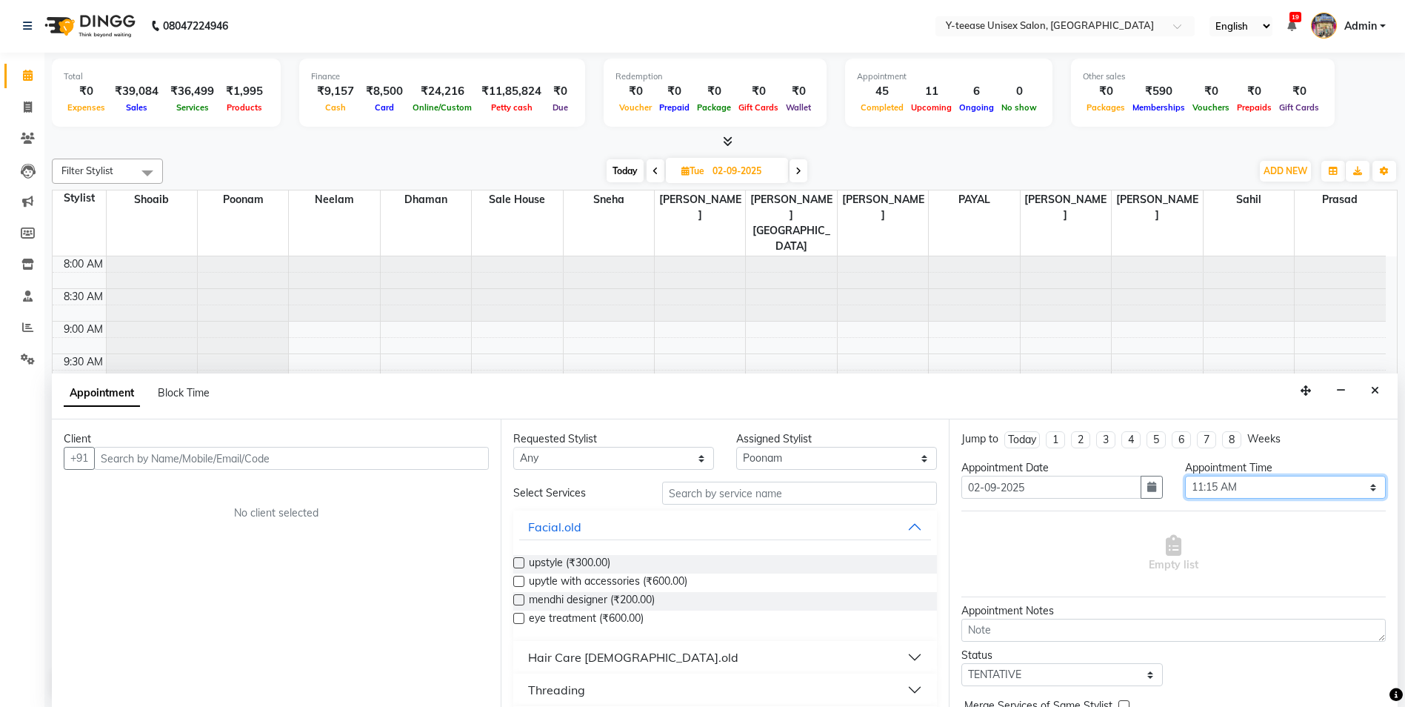
click at [1302, 489] on select "Select 09:00 AM 09:15 AM 09:30 AM 09:45 AM 10:00 AM 10:15 AM 10:30 AM 10:45 AM …" at bounding box center [1285, 487] width 201 height 23
select select "600"
click at [1185, 476] on select "Select 09:00 AM 09:15 AM 09:30 AM 09:45 AM 10:00 AM 10:15 AM 10:30 AM 10:45 AM …" at bounding box center [1285, 487] width 201 height 23
drag, startPoint x: 718, startPoint y: 496, endPoint x: 721, endPoint y: 527, distance: 32.1
click at [718, 500] on input "text" at bounding box center [800, 492] width 276 height 23
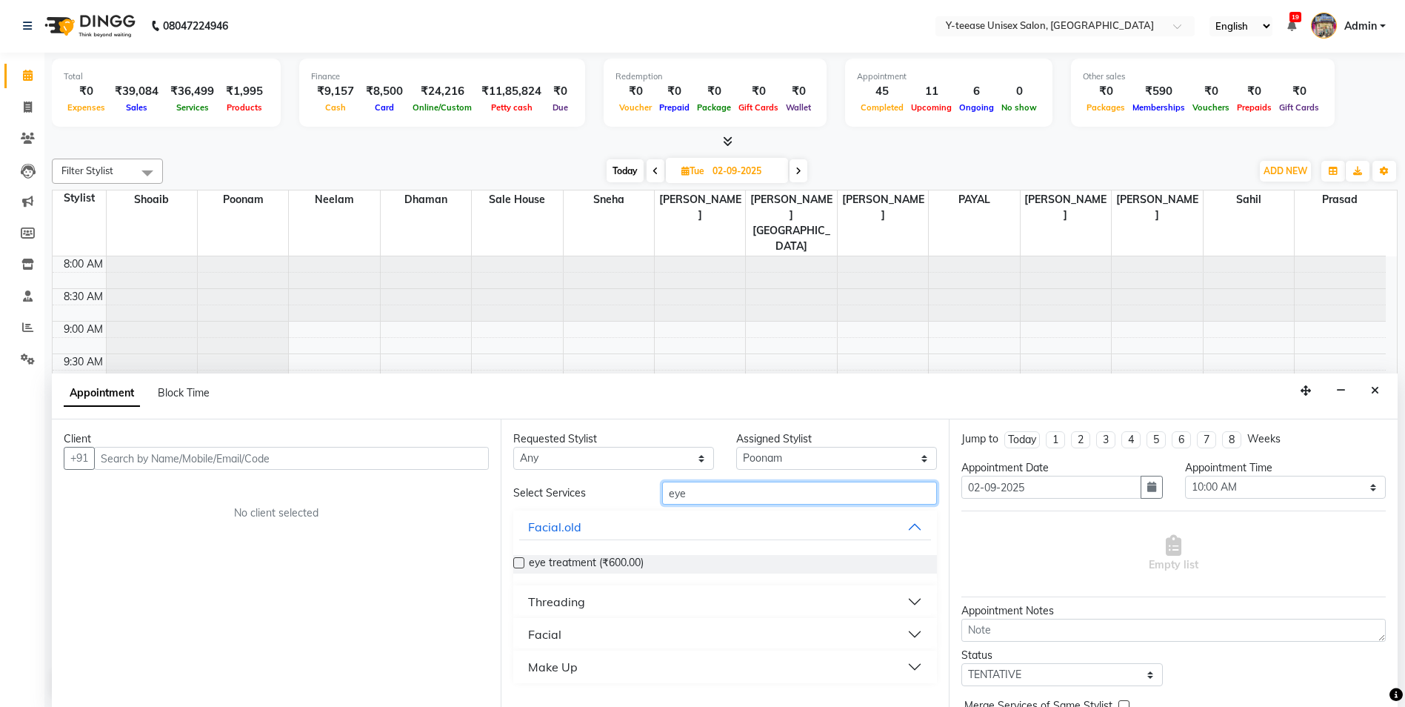
type input "eye"
click at [548, 596] on div "Threading" at bounding box center [556, 602] width 57 height 18
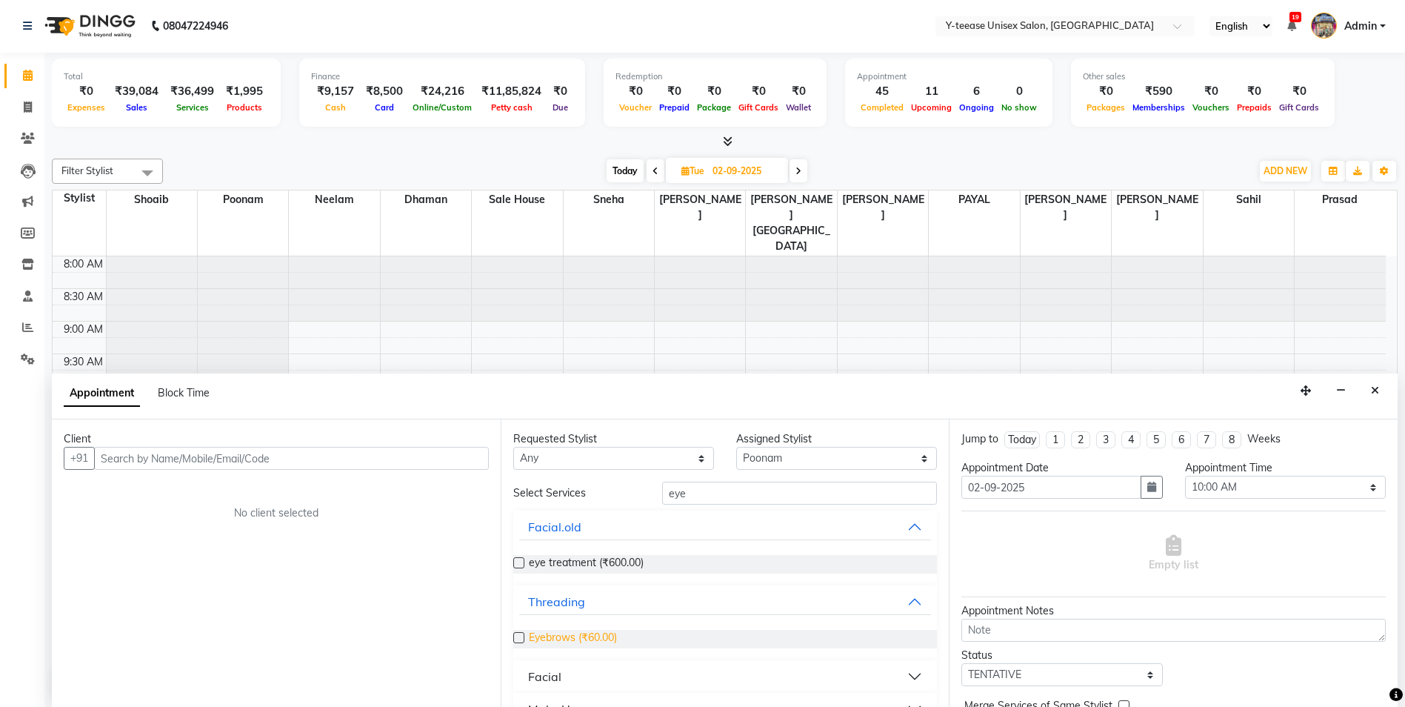
click at [563, 641] on span "Eyebrows (₹60.00)" at bounding box center [573, 639] width 88 height 19
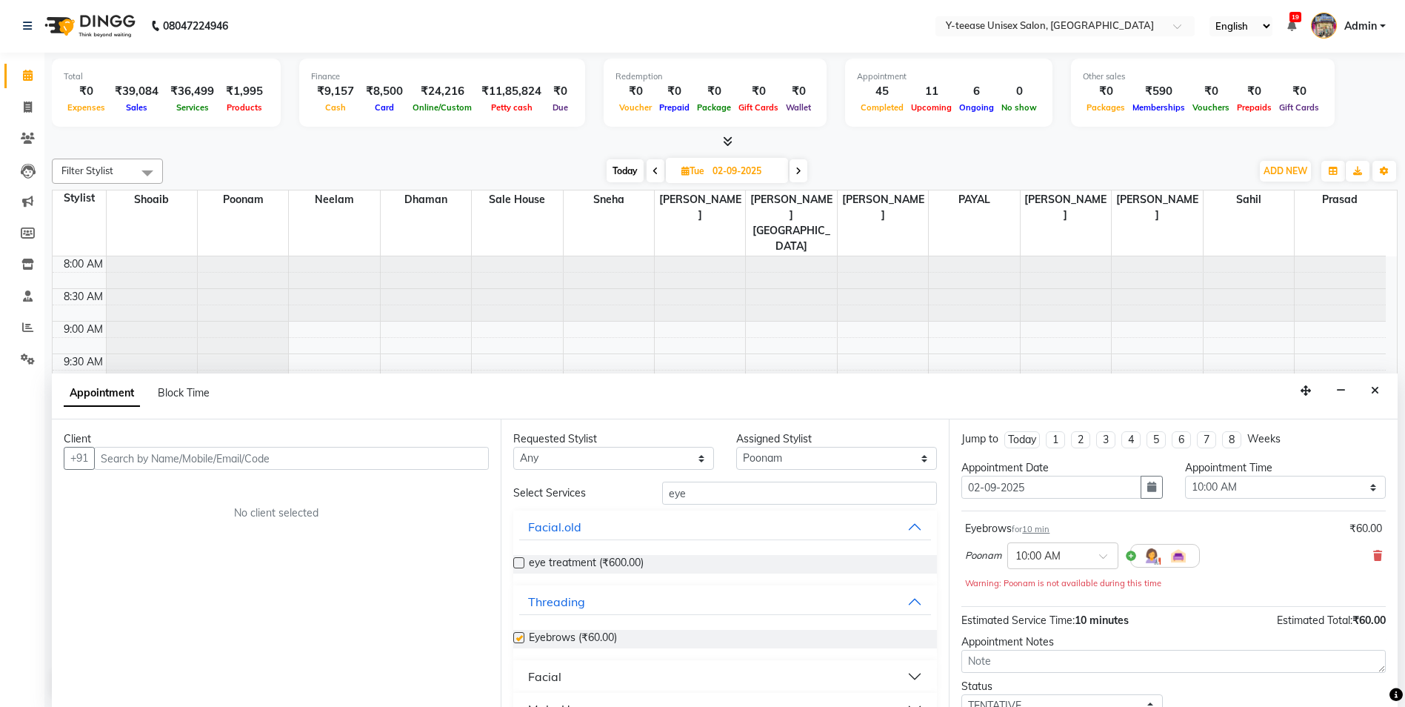
checkbox input "false"
click at [735, 498] on input "eye" at bounding box center [800, 492] width 276 height 23
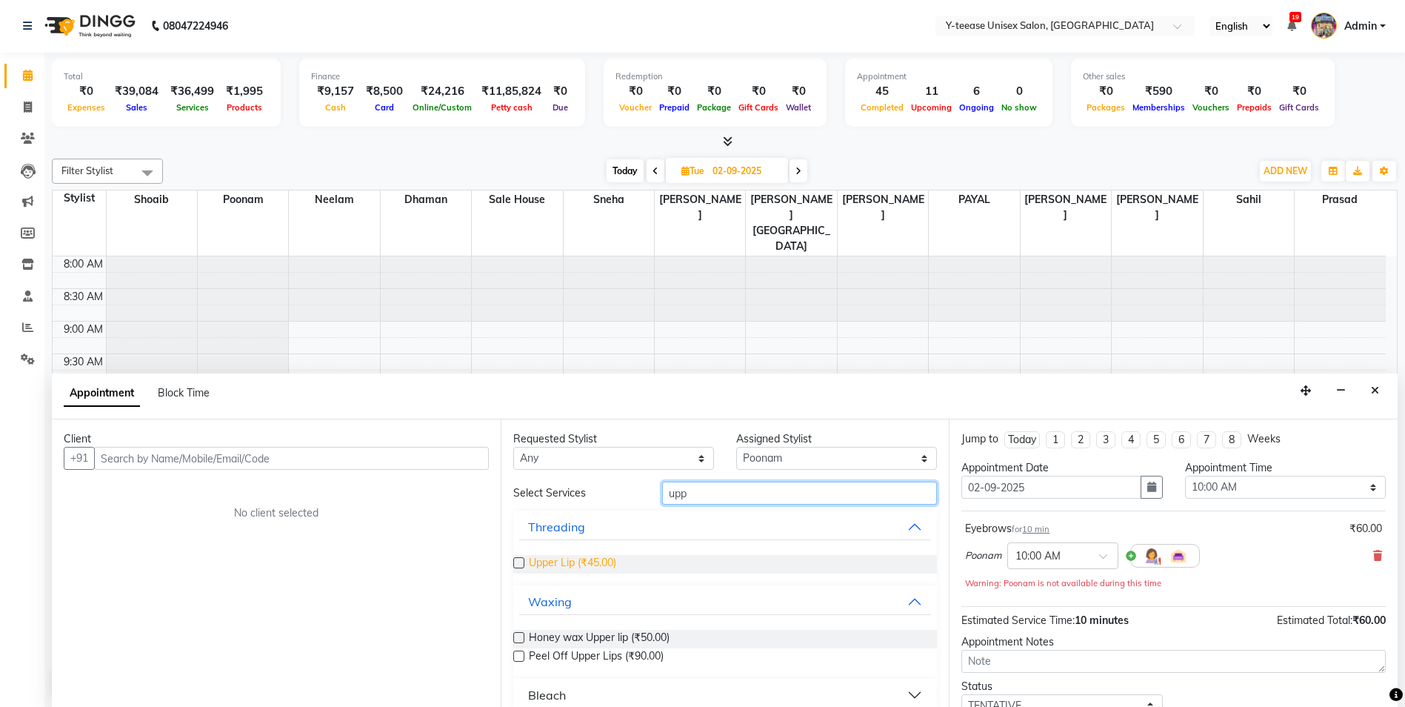
type input "upp"
click at [616, 570] on span "Upper Lip (₹45.00)" at bounding box center [572, 564] width 87 height 19
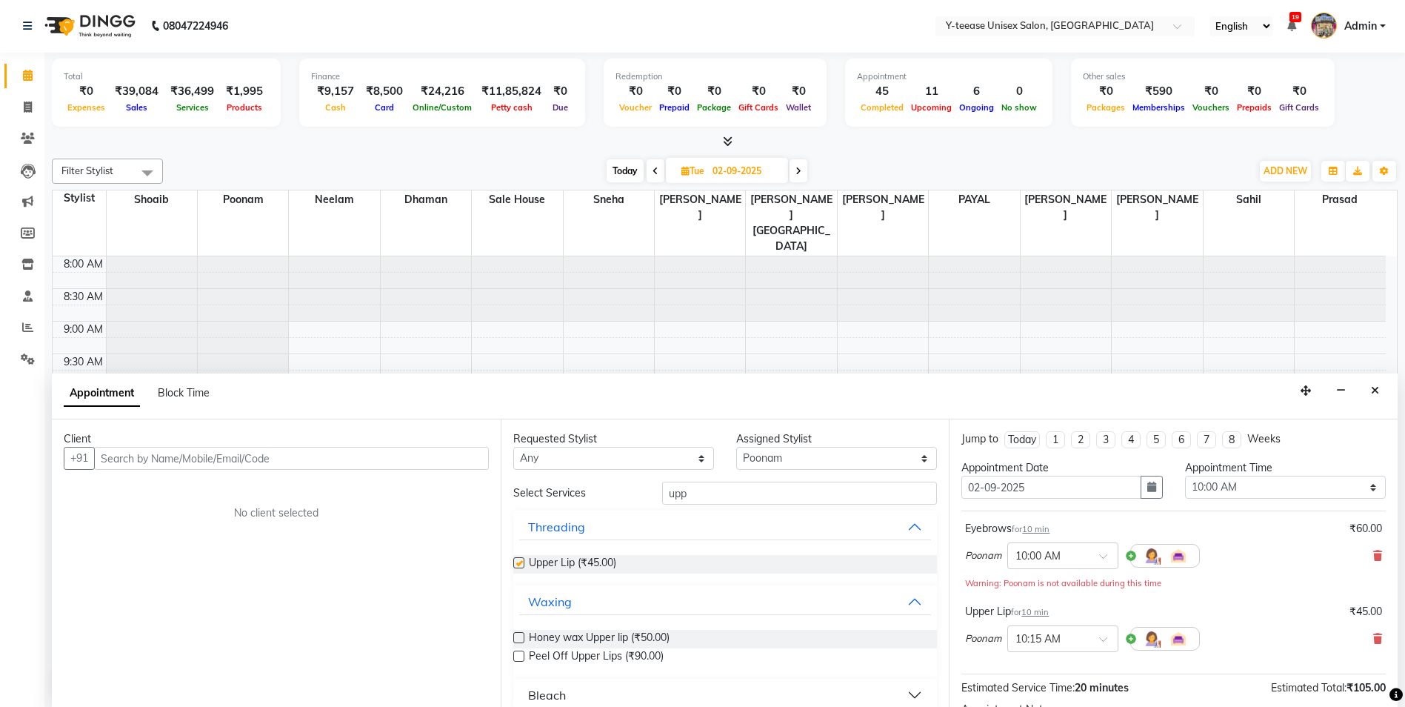
checkbox input "false"
drag, startPoint x: 102, startPoint y: 449, endPoint x: 116, endPoint y: 456, distance: 14.9
click at [106, 451] on input "text" at bounding box center [291, 458] width 395 height 23
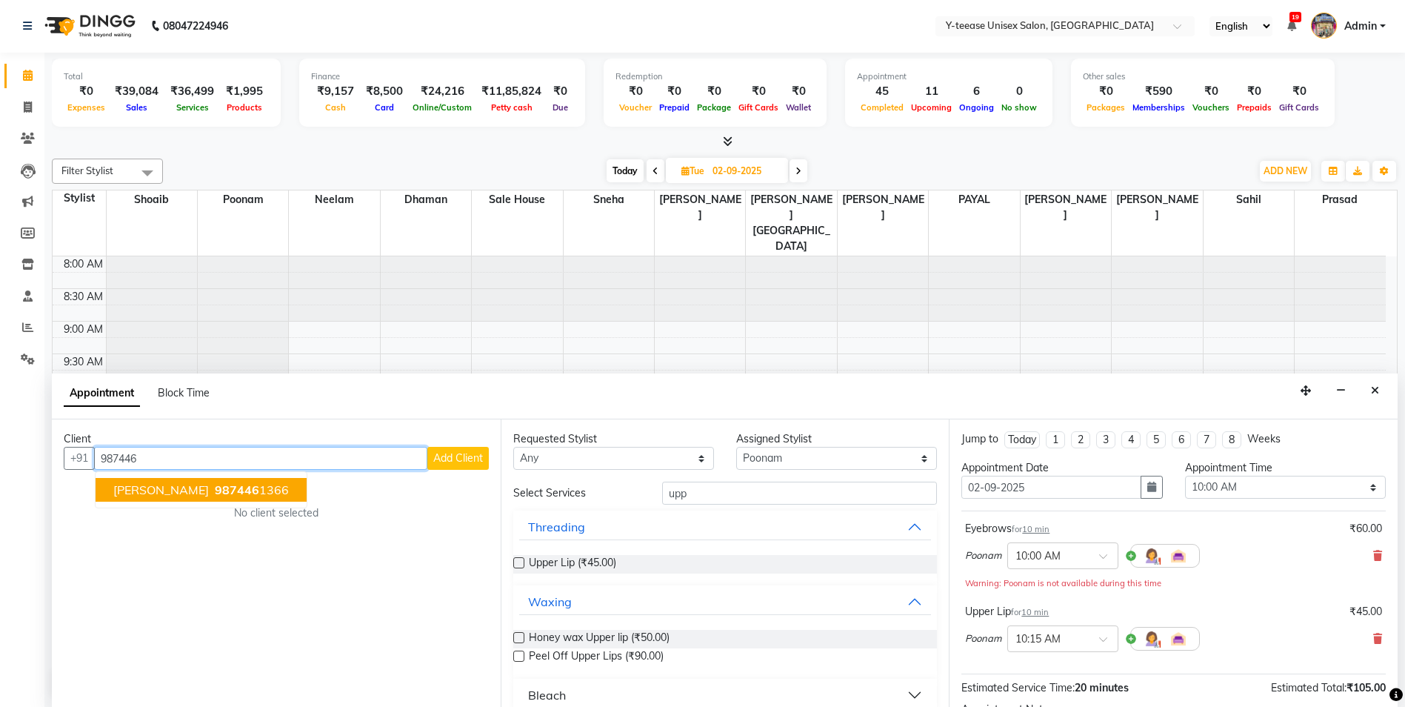
click at [166, 483] on span "[PERSON_NAME]" at bounding box center [161, 489] width 96 height 15
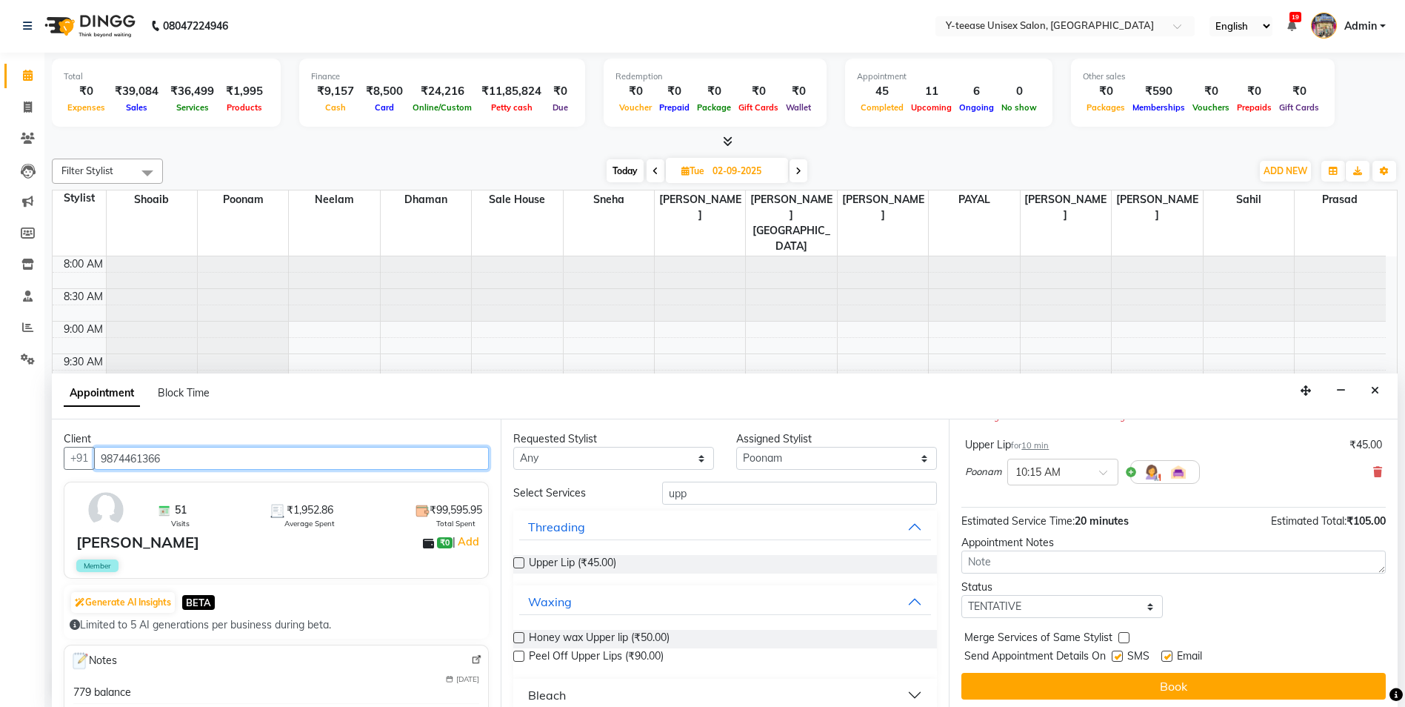
scroll to position [171, 0]
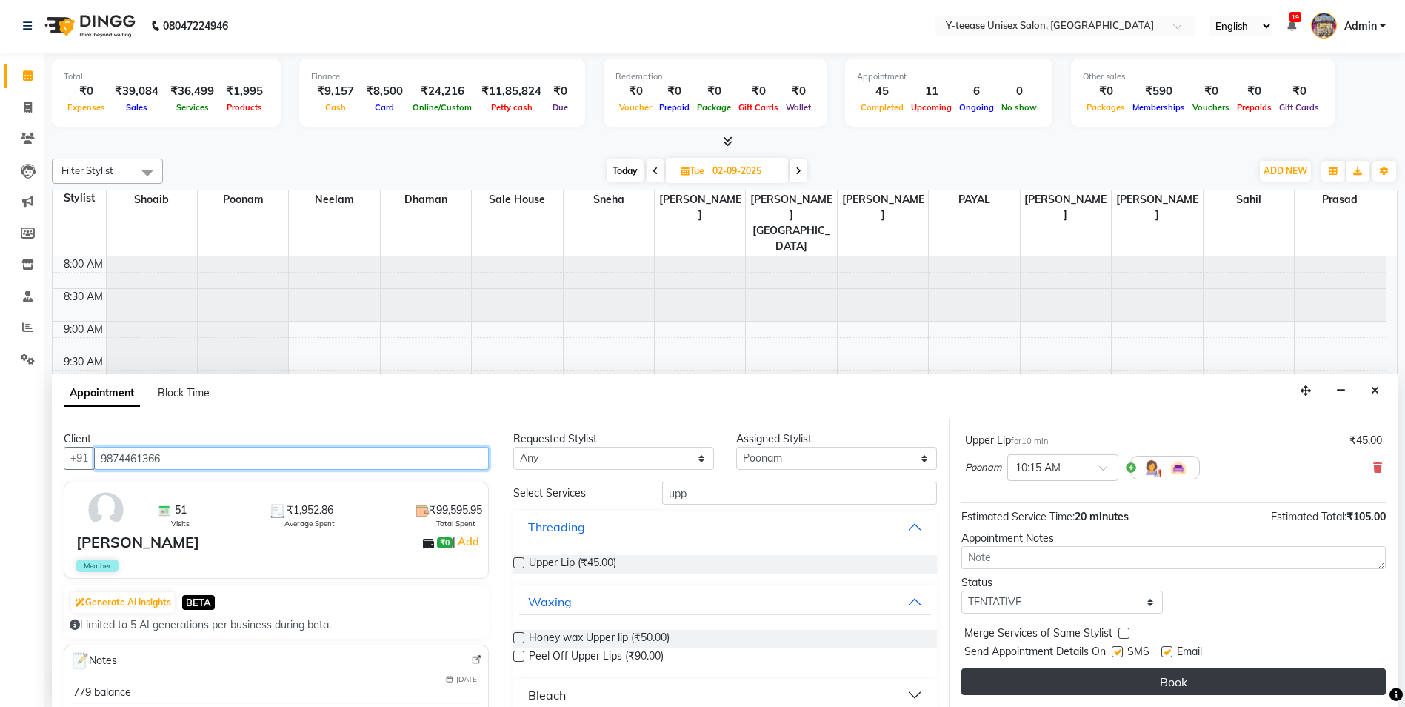
type input "9874461366"
click at [1239, 693] on button "Book" at bounding box center [1173, 681] width 424 height 27
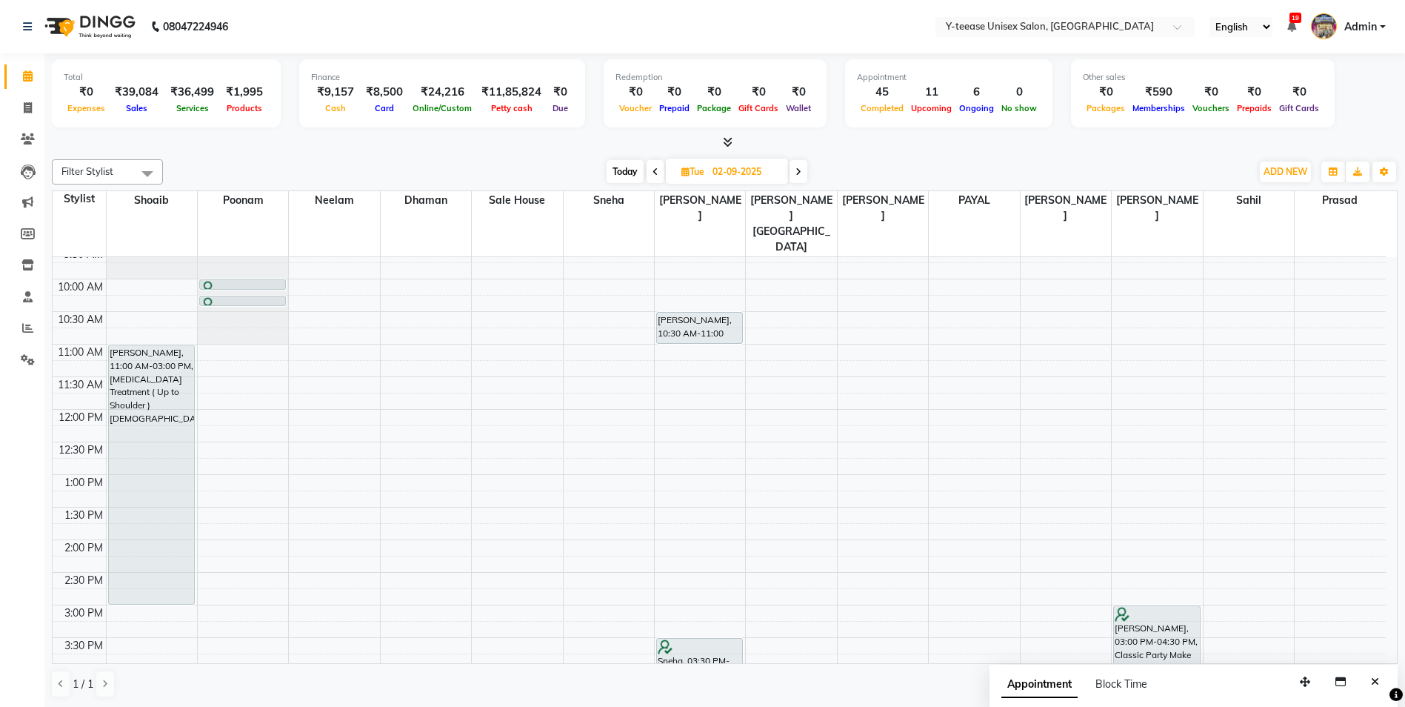
scroll to position [74, 0]
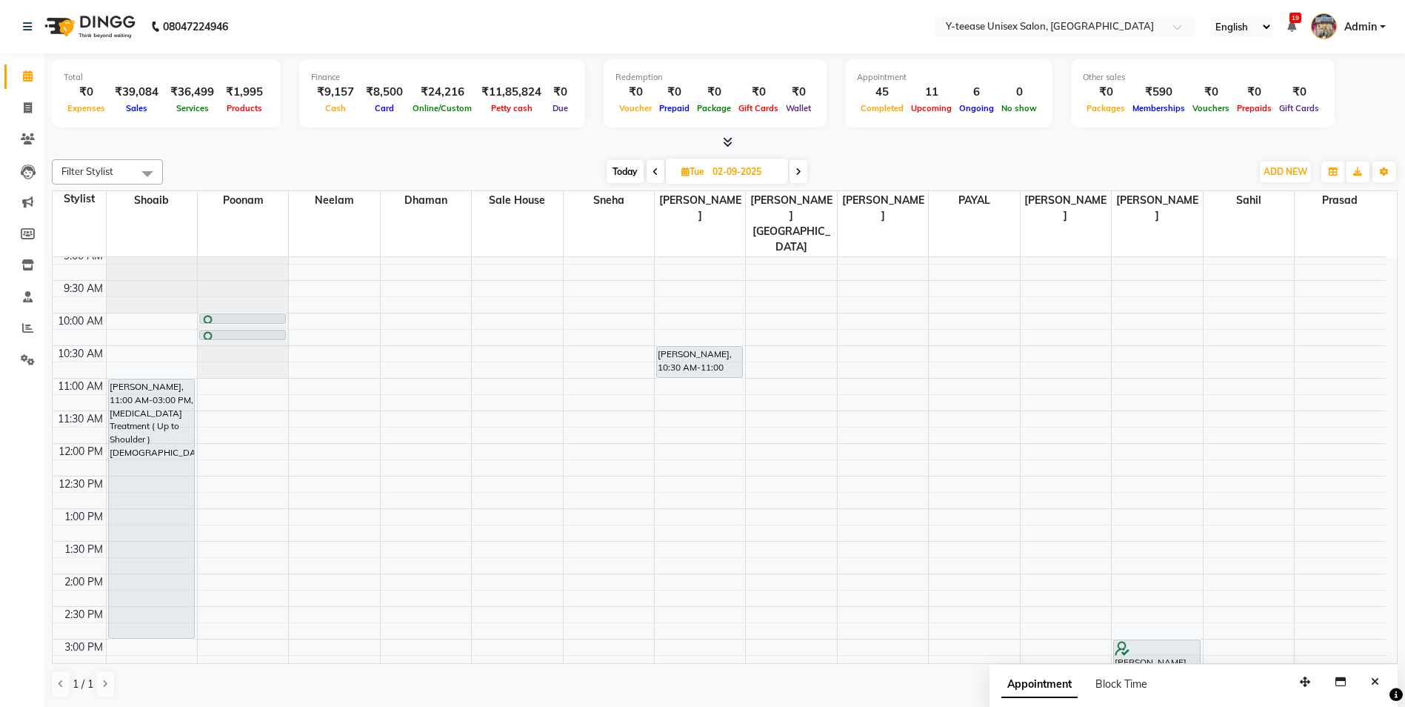
click at [626, 160] on span "Today" at bounding box center [625, 171] width 37 height 23
type input "01-09-2025"
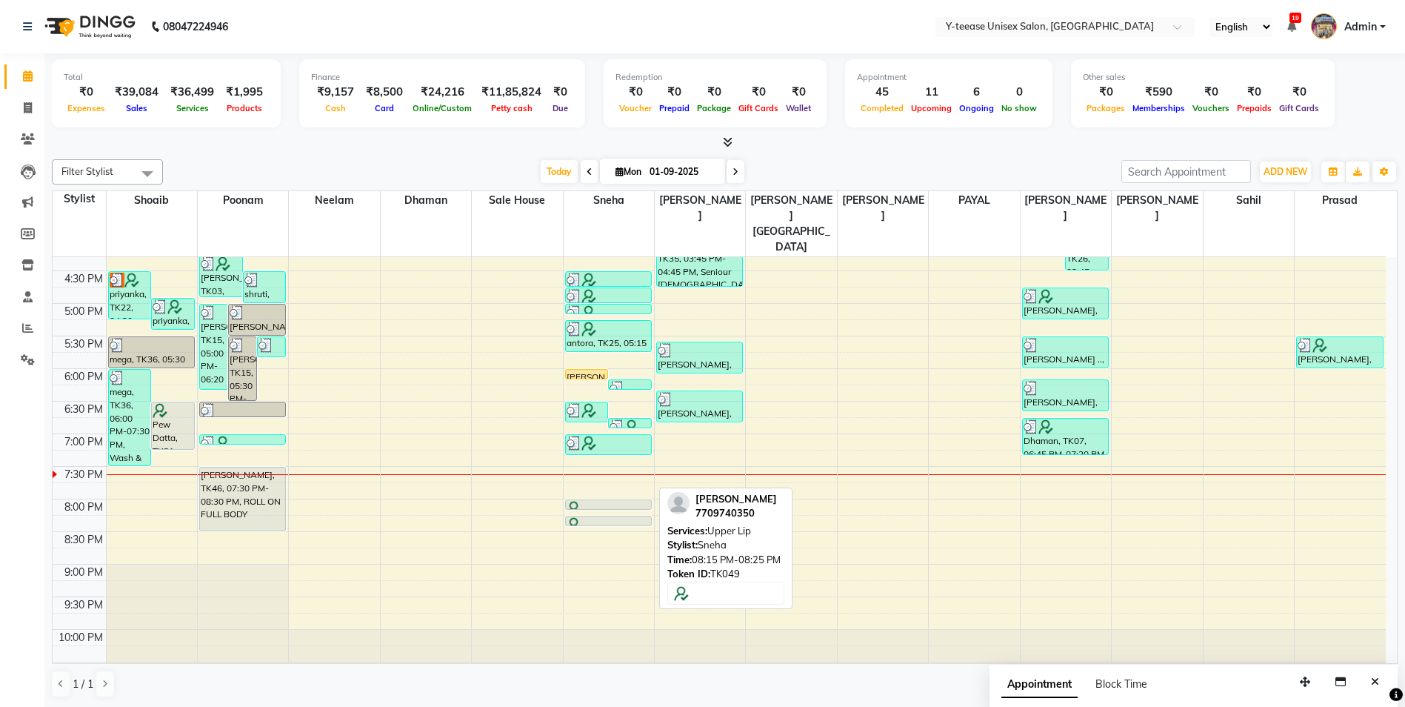
scroll to position [466, 0]
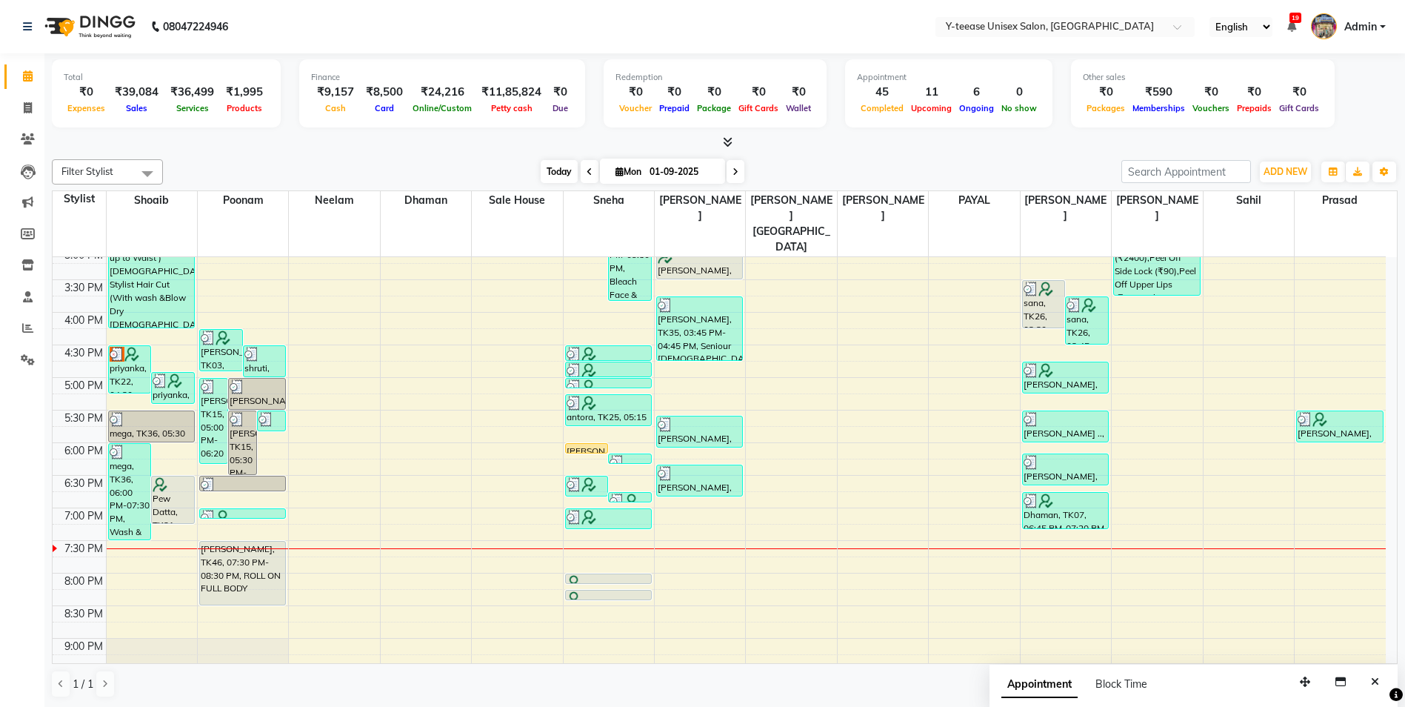
click at [553, 176] on span "Today" at bounding box center [559, 171] width 37 height 23
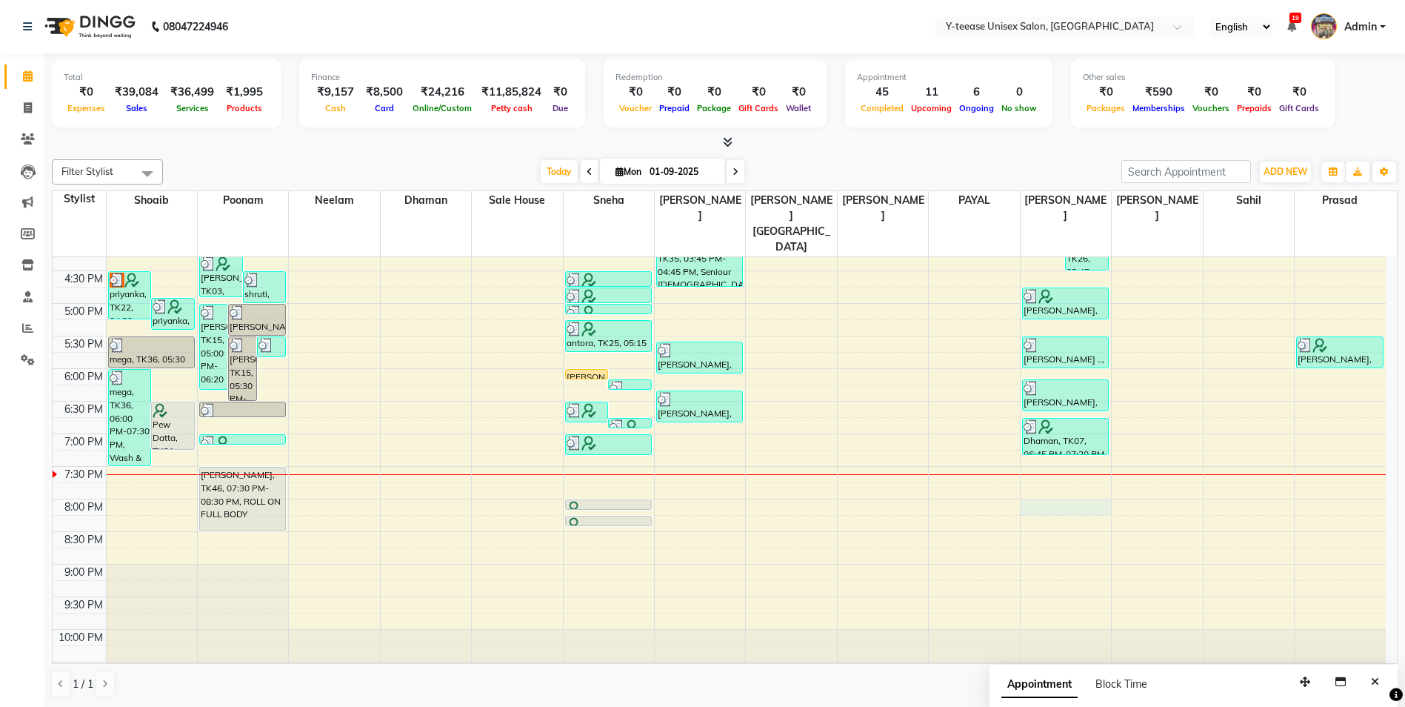
click at [1059, 476] on div "8:00 AM 8:30 AM 9:00 AM 9:30 AM 10:00 AM 10:30 AM 11:00 AM 11:30 AM 12:00 PM 12…" at bounding box center [719, 205] width 1333 height 977
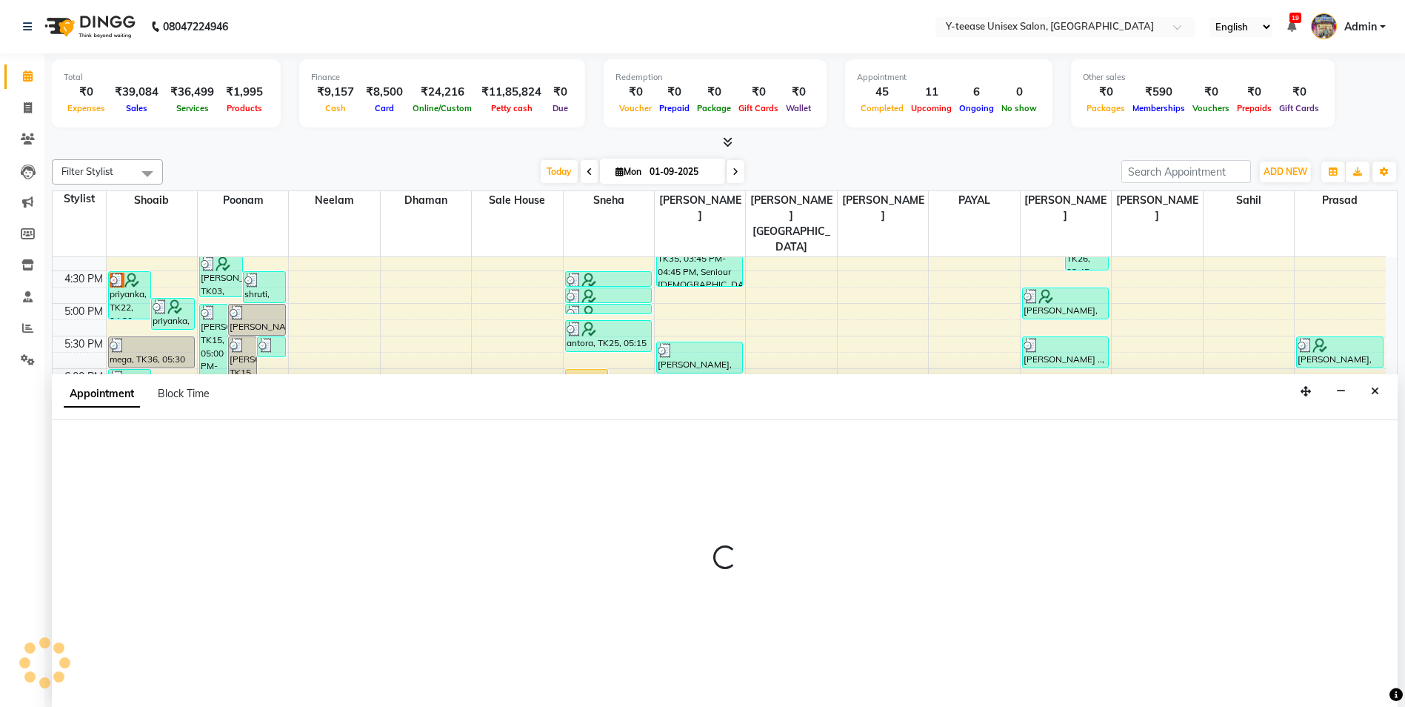
scroll to position [1, 0]
select select "81457"
select select "tentative"
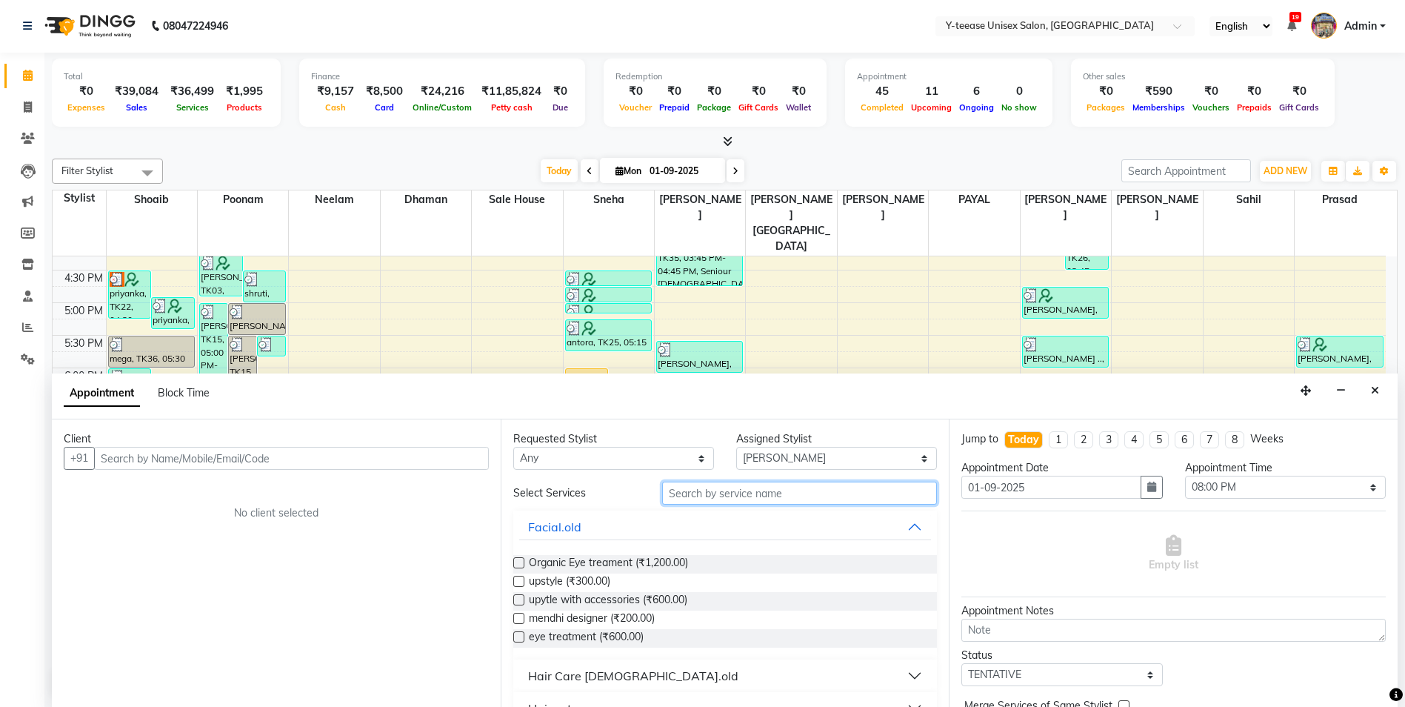
click at [735, 496] on input "text" at bounding box center [800, 492] width 276 height 23
click at [1253, 488] on select "Select 09:00 AM 09:15 AM 09:30 AM 09:45 AM 10:00 AM 10:15 AM 10:30 AM 10:45 AM …" at bounding box center [1285, 487] width 201 height 23
select select "1215"
click at [1185, 476] on select "Select 09:00 AM 09:15 AM 09:30 AM 09:45 AM 10:00 AM 10:15 AM 10:30 AM 10:45 AM …" at bounding box center [1285, 487] width 201 height 23
click at [780, 490] on input "text" at bounding box center [800, 492] width 276 height 23
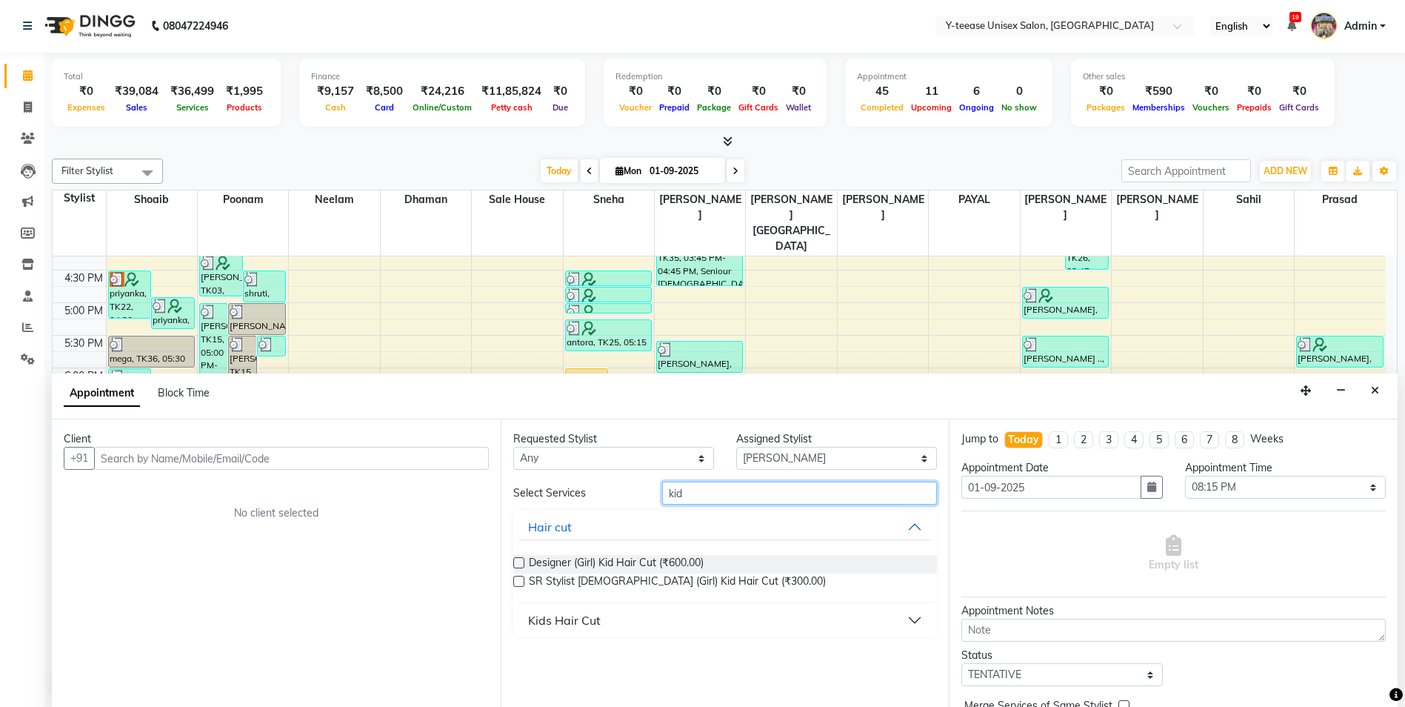
type input "kid"
click at [538, 618] on div "Kids Hair Cut" at bounding box center [564, 620] width 73 height 18
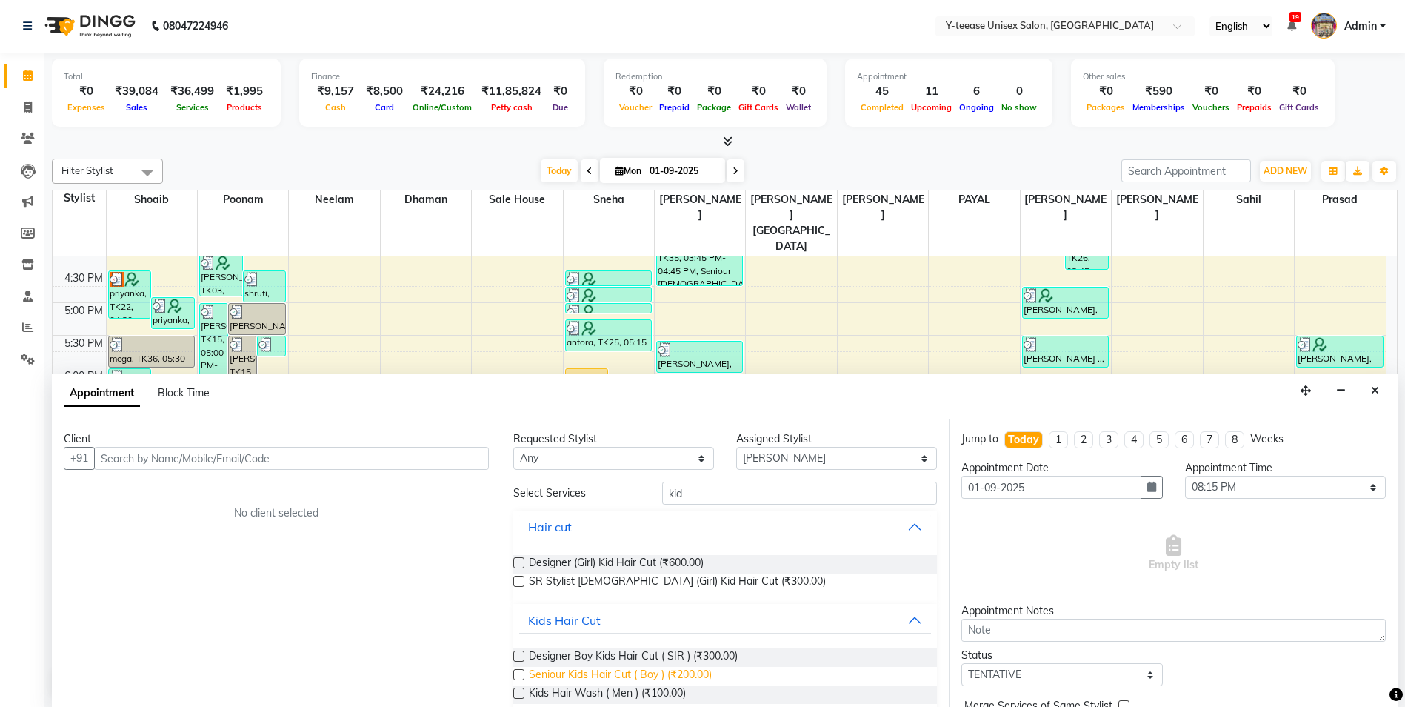
click at [575, 673] on span "Seniour Kids Hair Cut ( Boy ) (₹200.00)" at bounding box center [620, 676] width 183 height 19
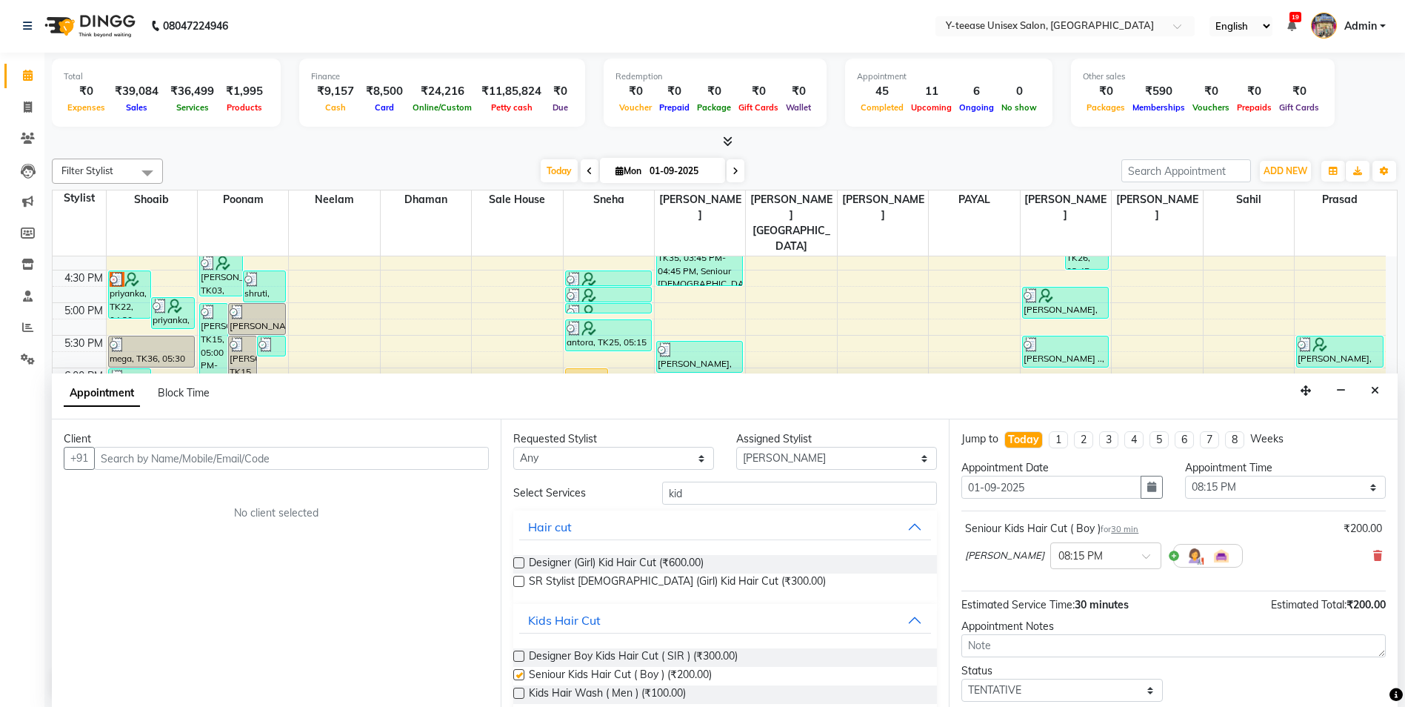
checkbox input "false"
click at [374, 451] on input "text" at bounding box center [291, 458] width 395 height 23
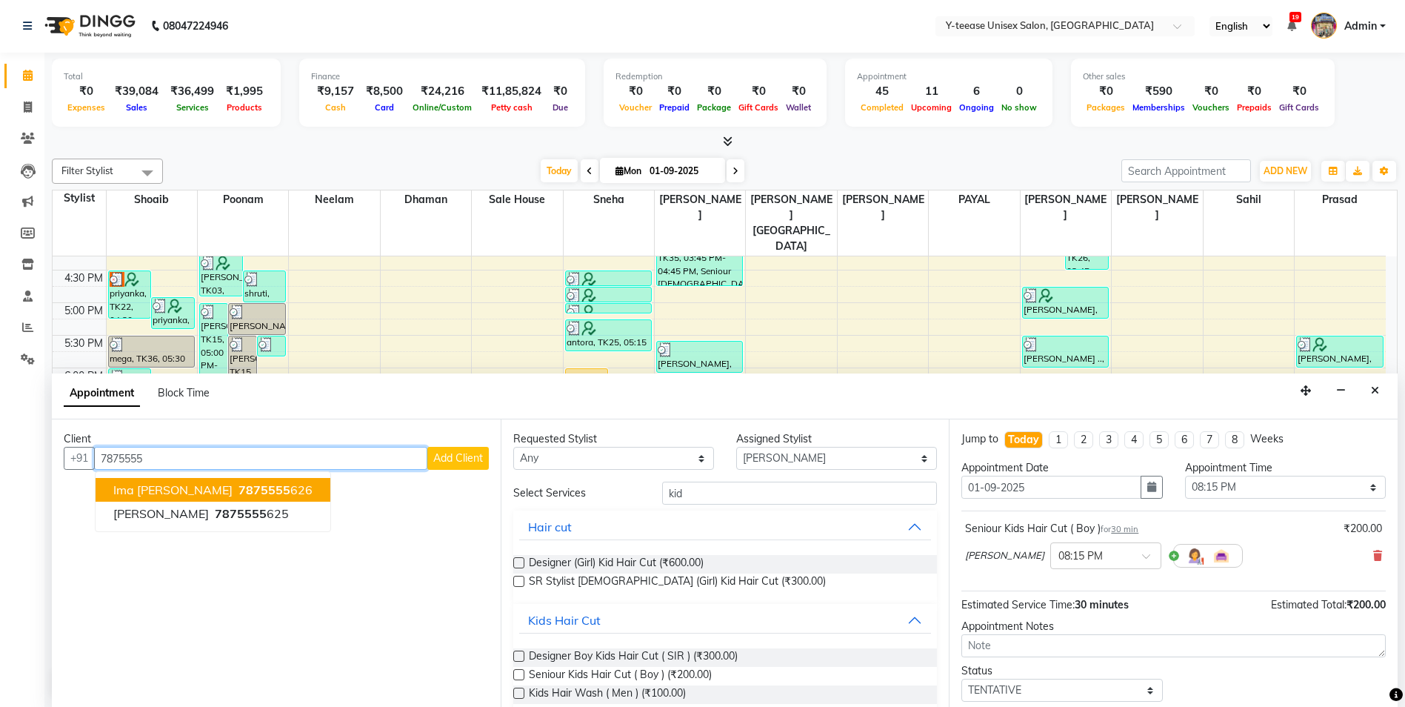
scroll to position [0, 0]
click at [228, 516] on span "7875555" at bounding box center [241, 513] width 52 height 15
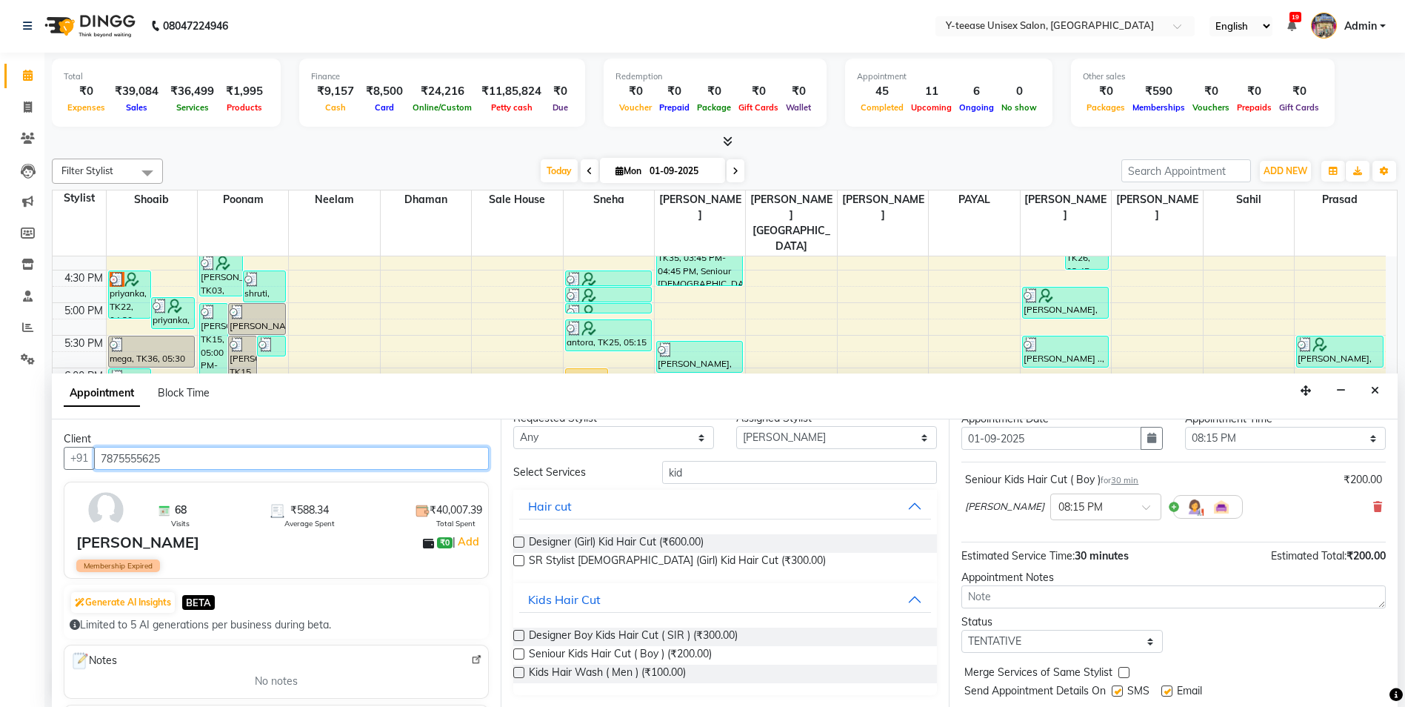
scroll to position [88, 0]
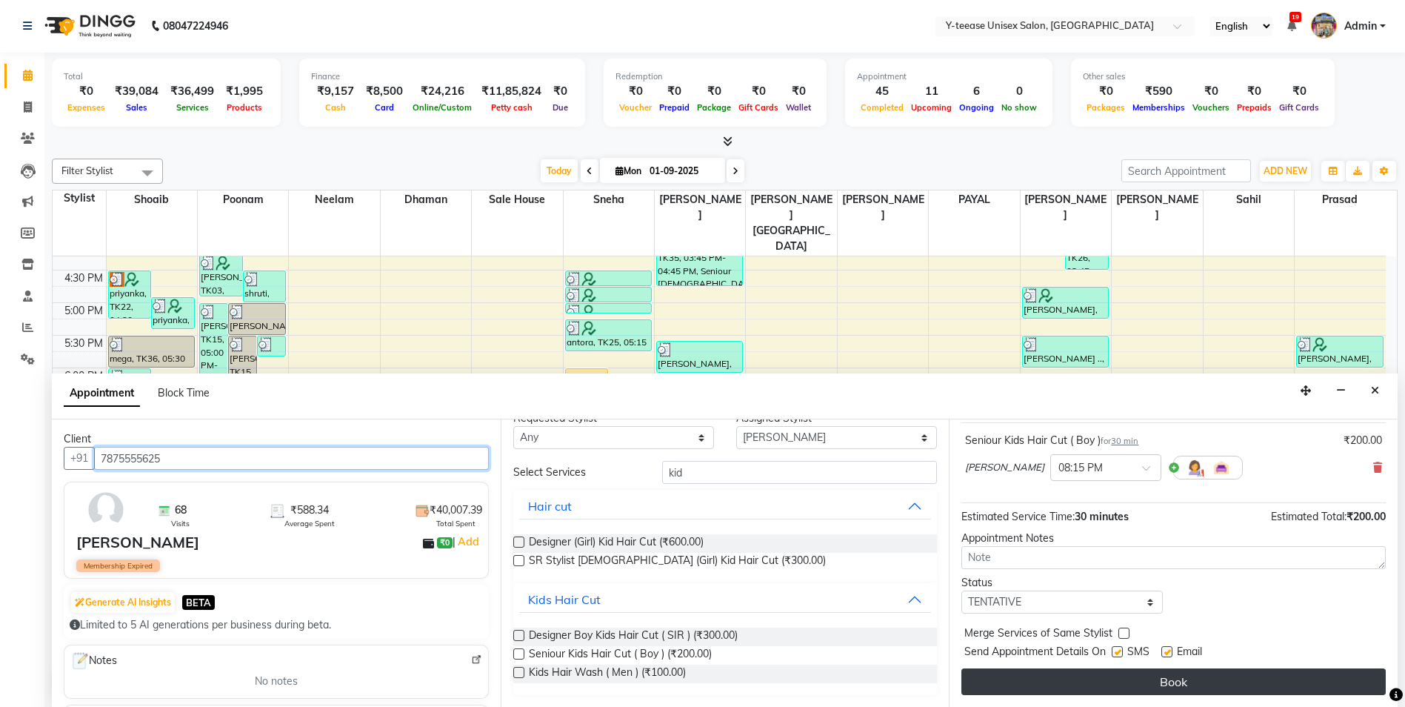
type input "7875555625"
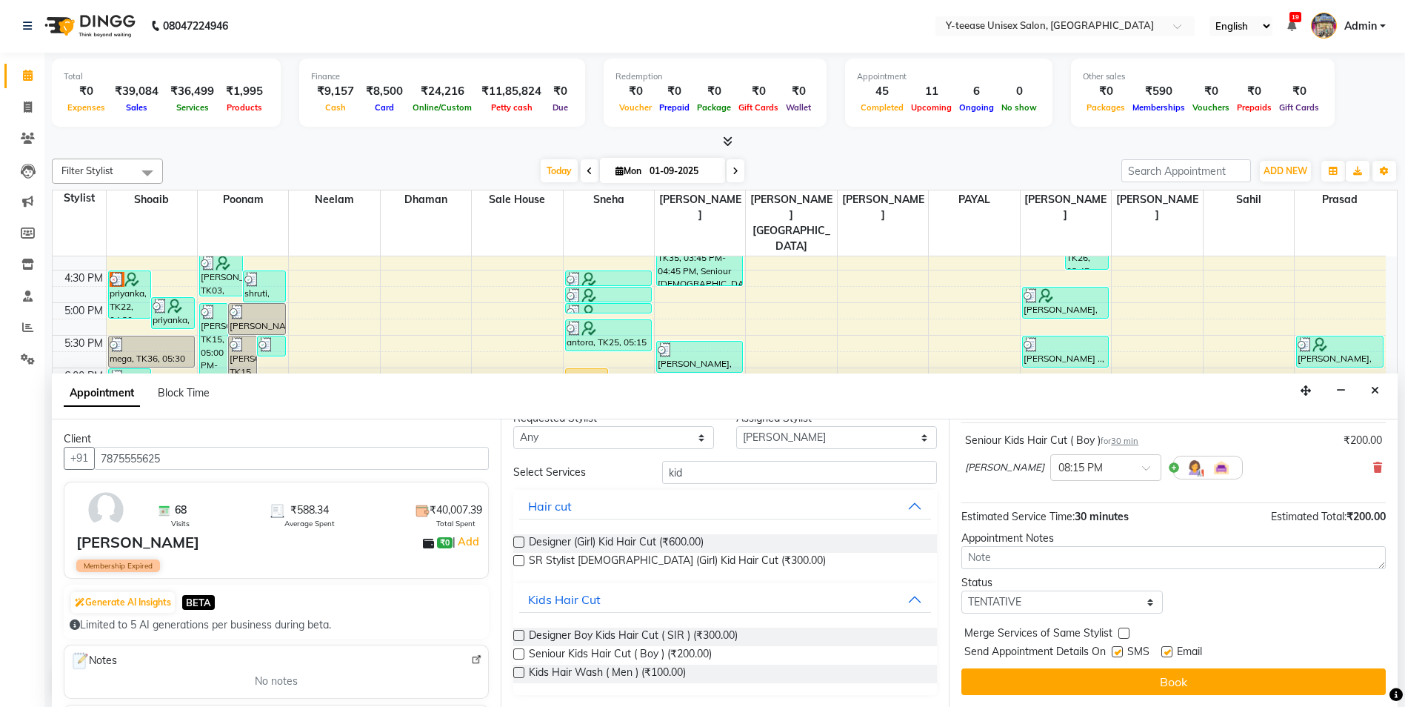
click at [1054, 672] on button "Book" at bounding box center [1173, 681] width 424 height 27
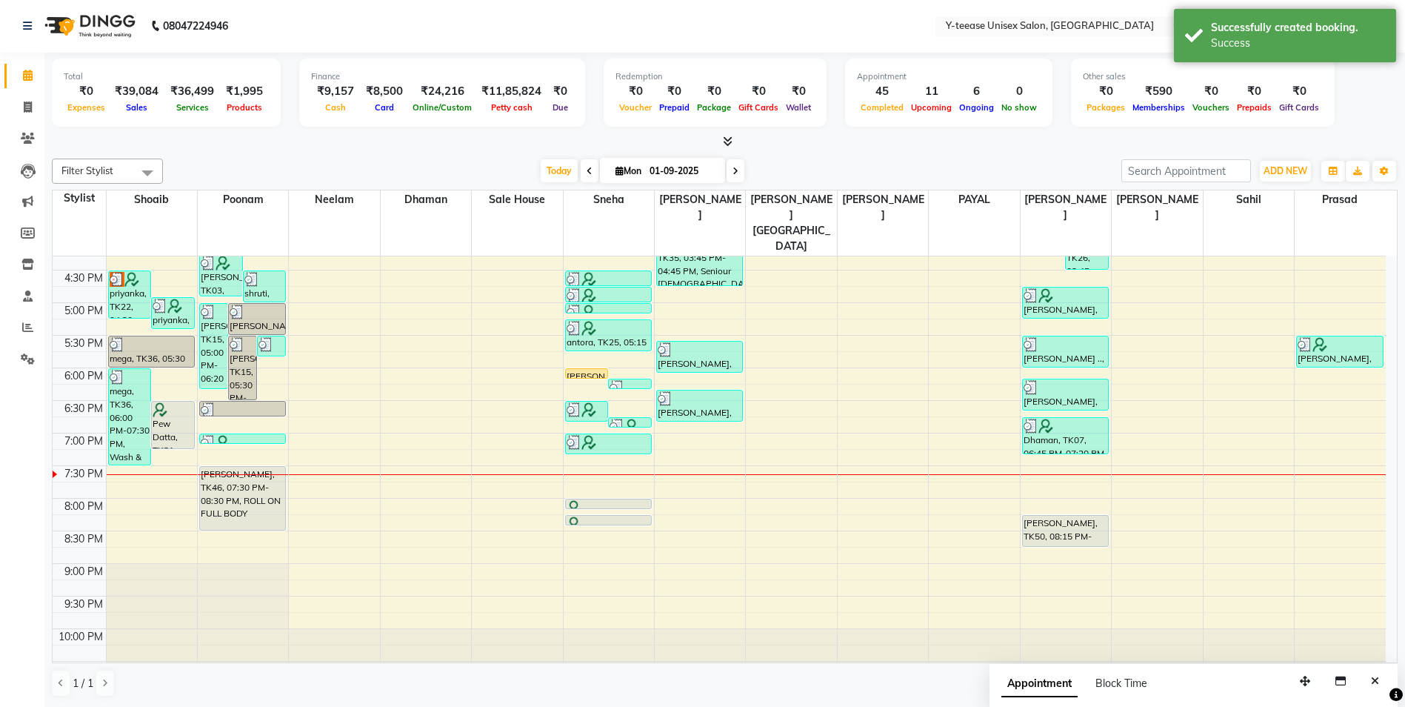
scroll to position [0, 0]
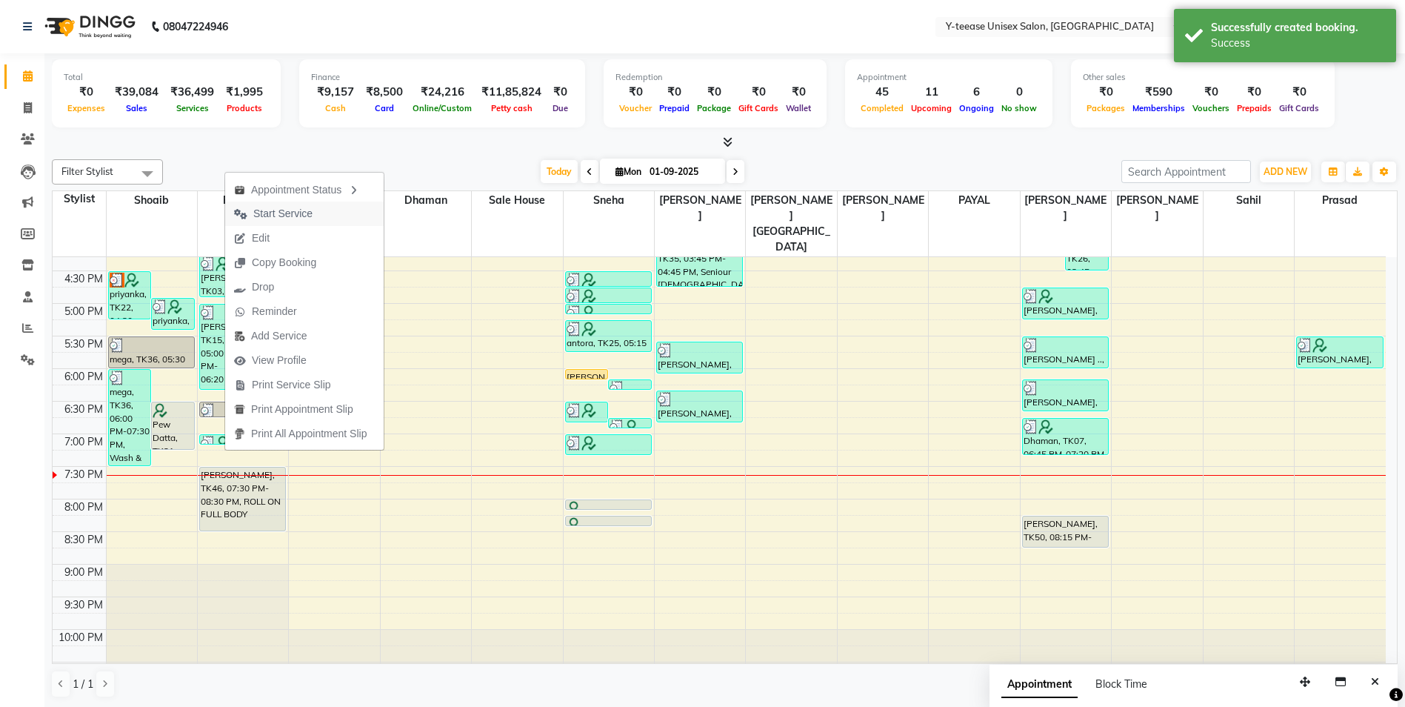
click at [301, 223] on span "Start Service" at bounding box center [273, 213] width 96 height 24
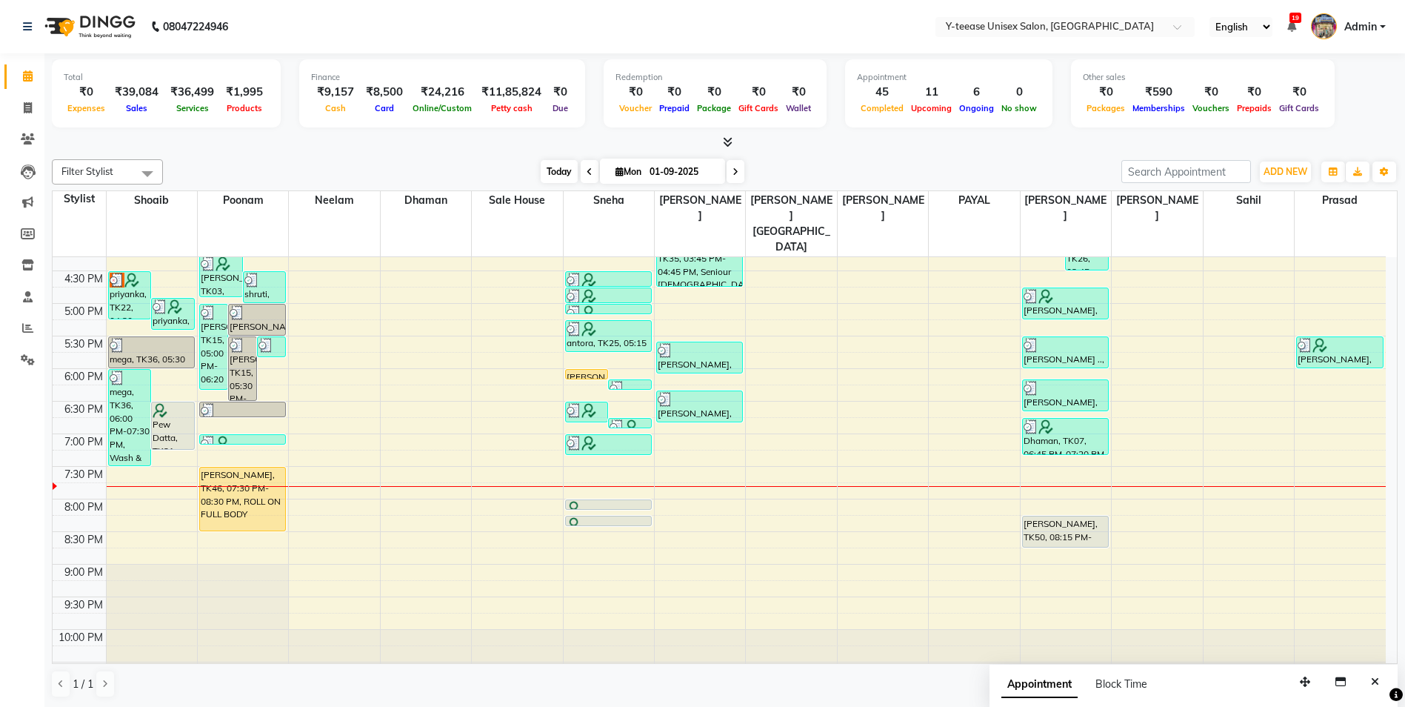
click at [564, 170] on span "Today" at bounding box center [559, 171] width 37 height 23
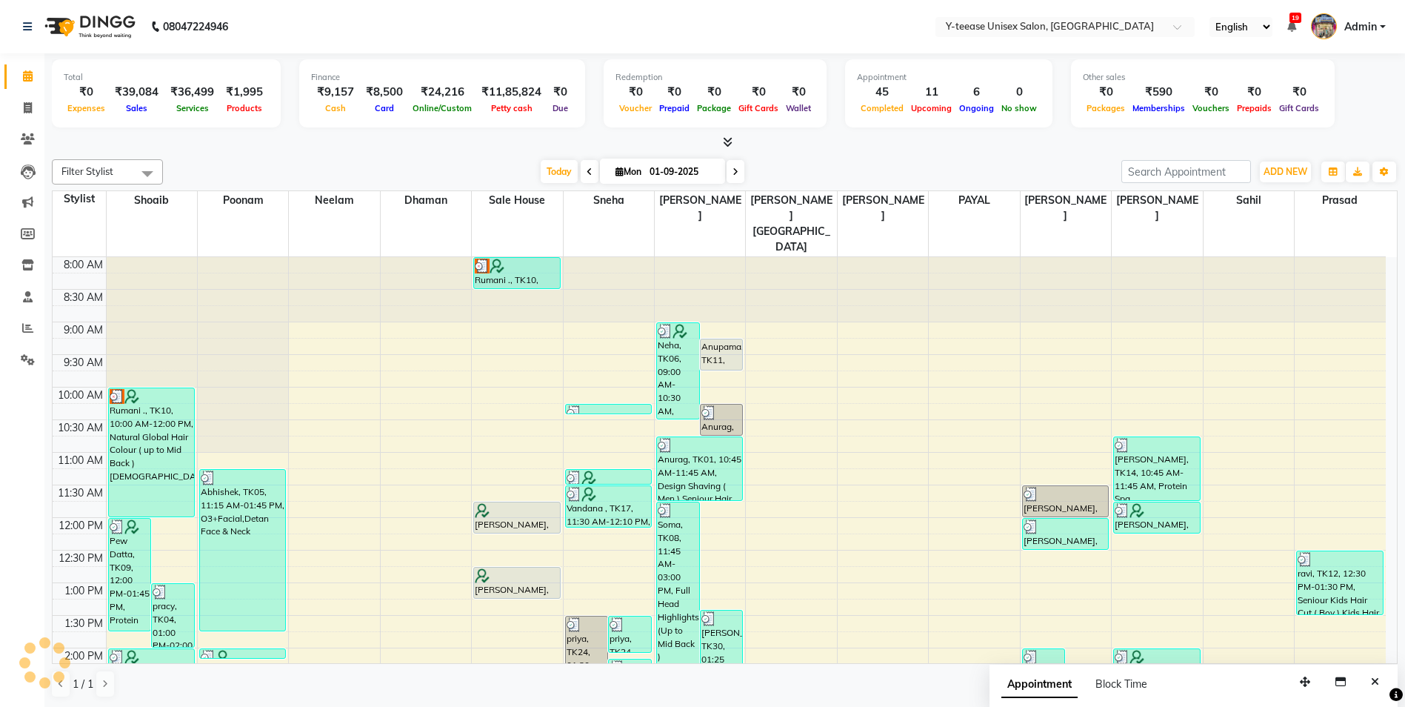
scroll to position [540, 0]
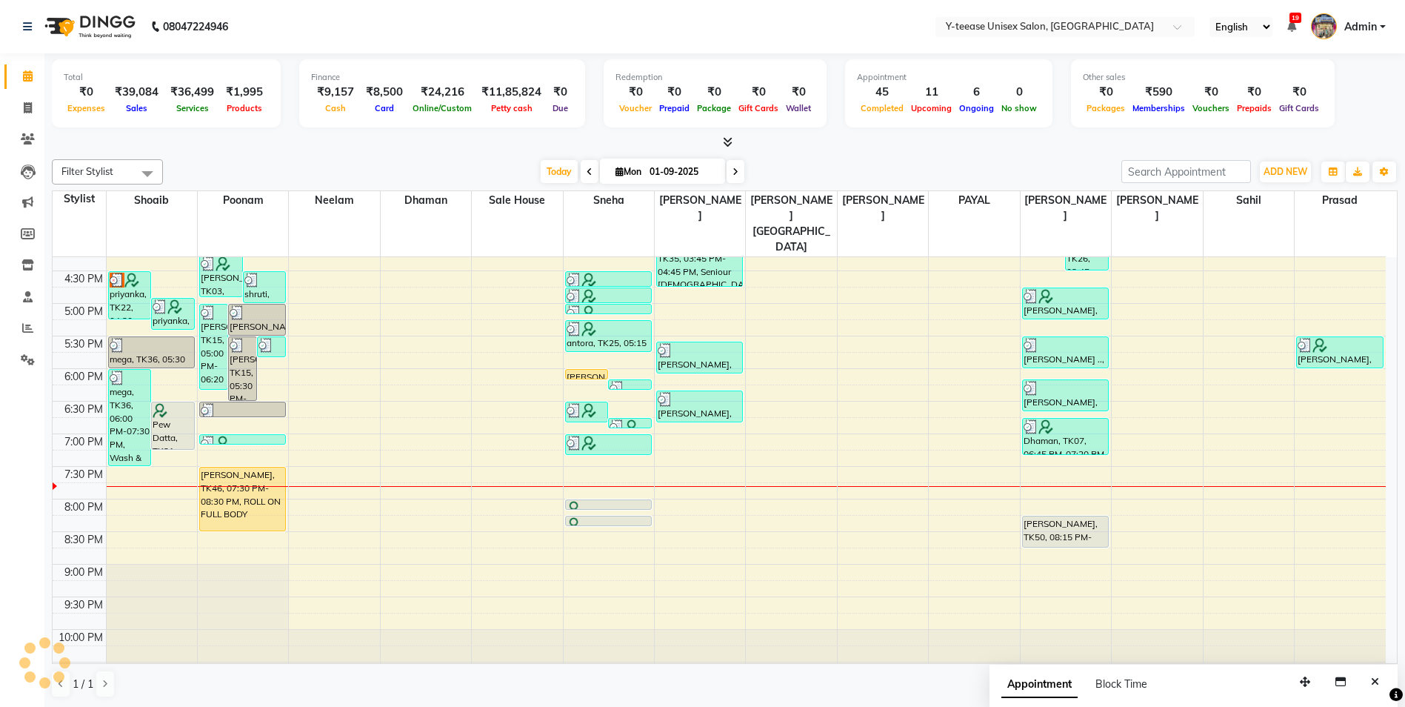
click at [905, 161] on div "[DATE] [DATE]" at bounding box center [642, 172] width 944 height 22
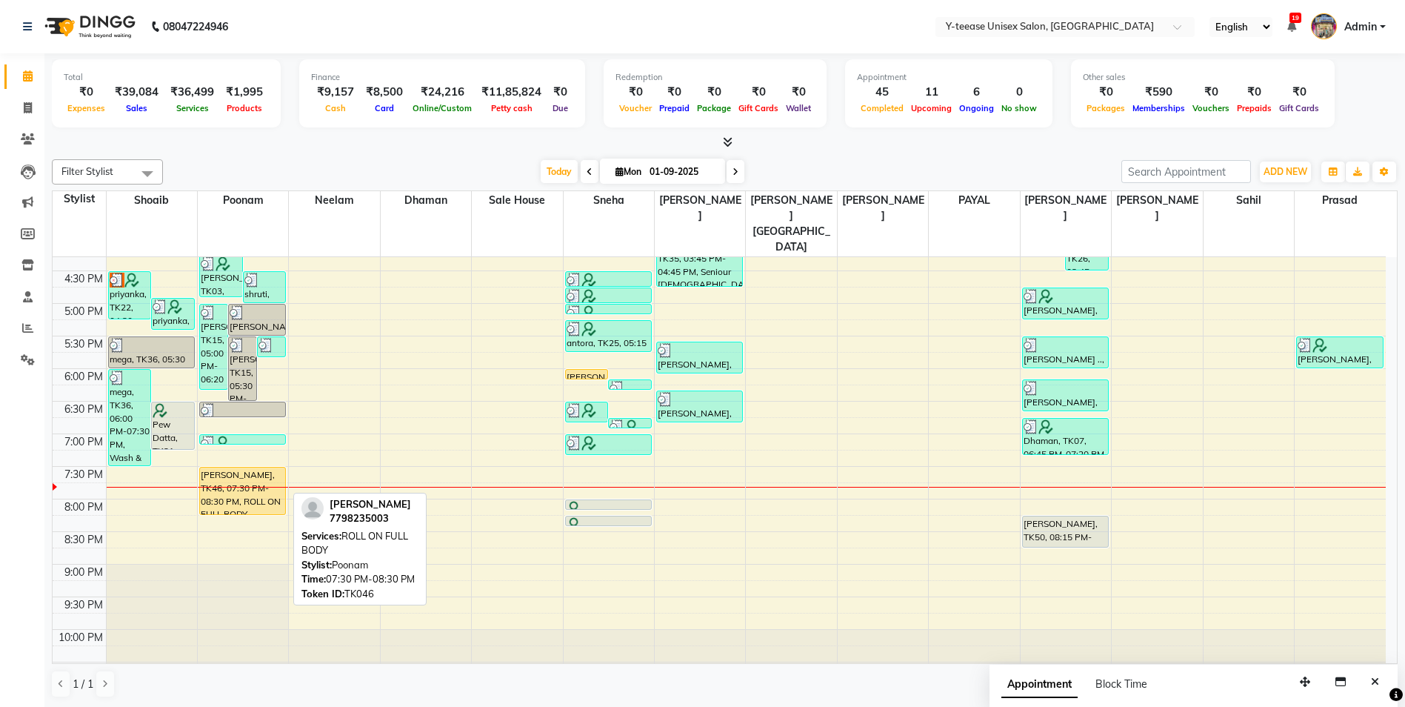
drag, startPoint x: 243, startPoint y: 501, endPoint x: 258, endPoint y: 487, distance: 20.4
click at [258, 487] on div "8:00 AM 8:30 AM 9:00 AM 9:30 AM 10:00 AM 10:30 AM 11:00 AM 11:30 AM 12:00 PM 12…" at bounding box center [719, 205] width 1333 height 977
click at [239, 495] on div "8:00 AM 8:30 AM 9:00 AM 9:30 AM 10:00 AM 10:30 AM 11:00 AM 11:30 AM 12:00 PM 12…" at bounding box center [719, 205] width 1333 height 977
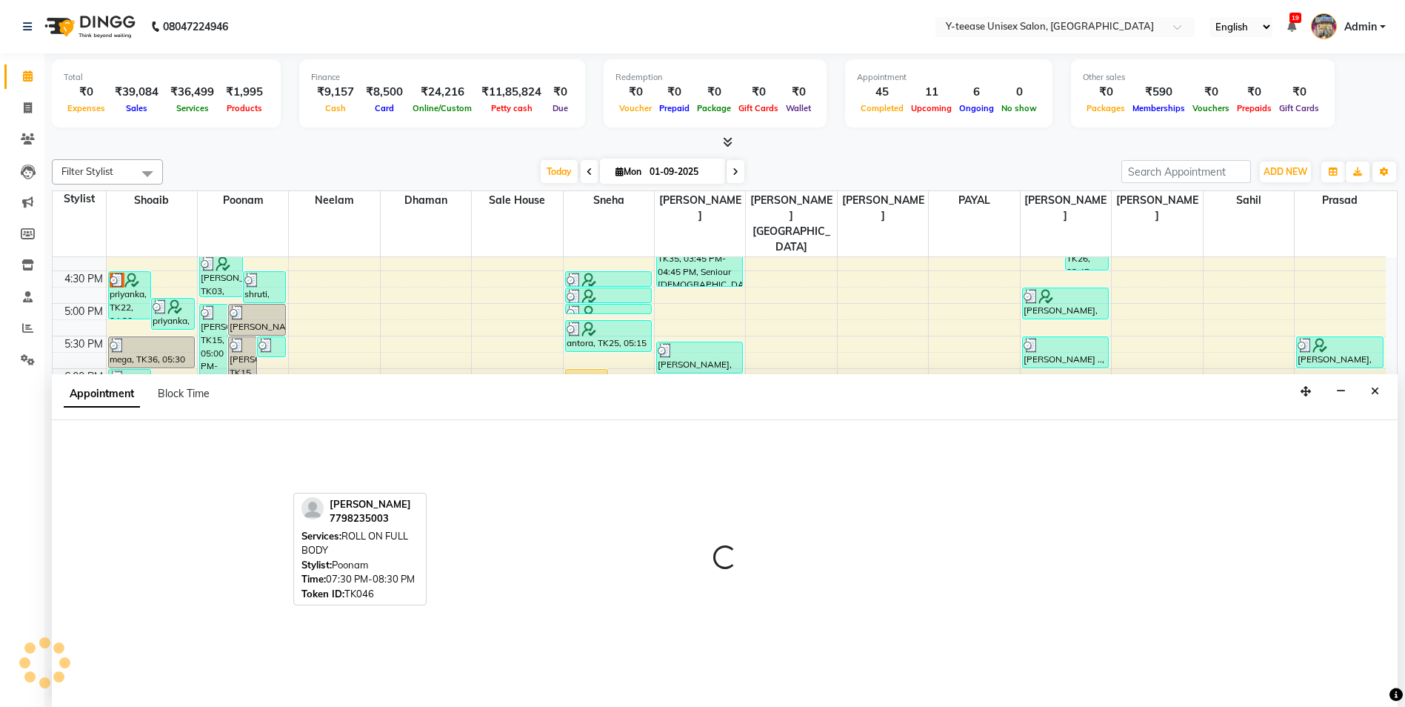
scroll to position [1, 0]
select select "57"
select select "1215"
select select "tentative"
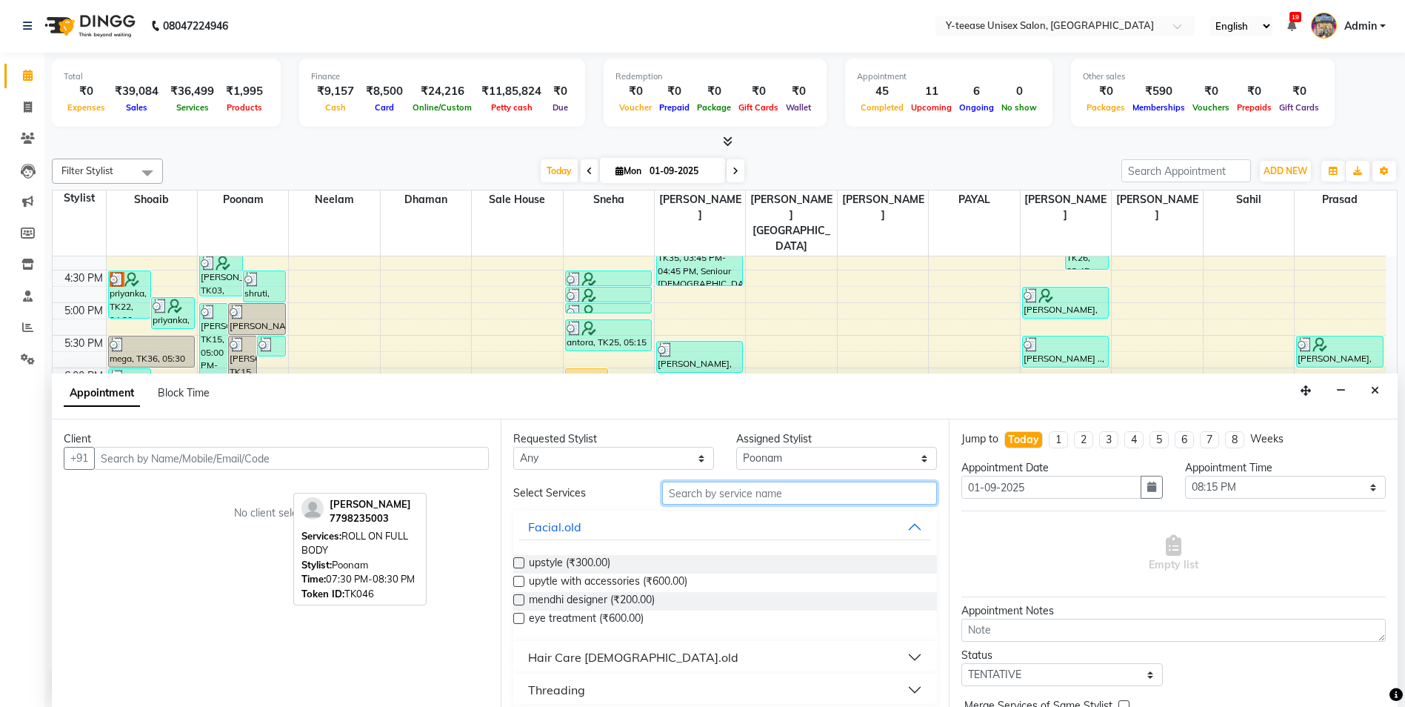
click at [719, 498] on input "text" at bounding box center [800, 492] width 276 height 23
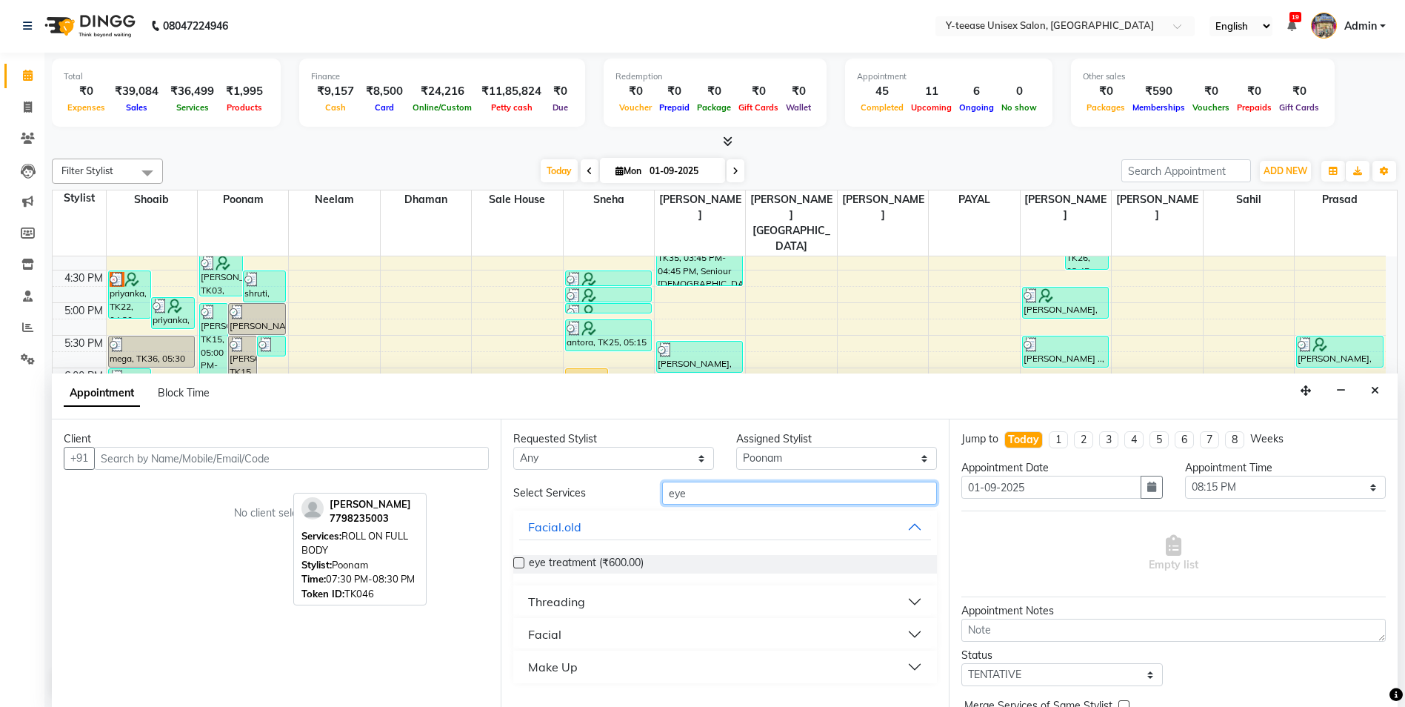
type input "eye"
click at [611, 611] on button "Threading" at bounding box center [725, 601] width 413 height 27
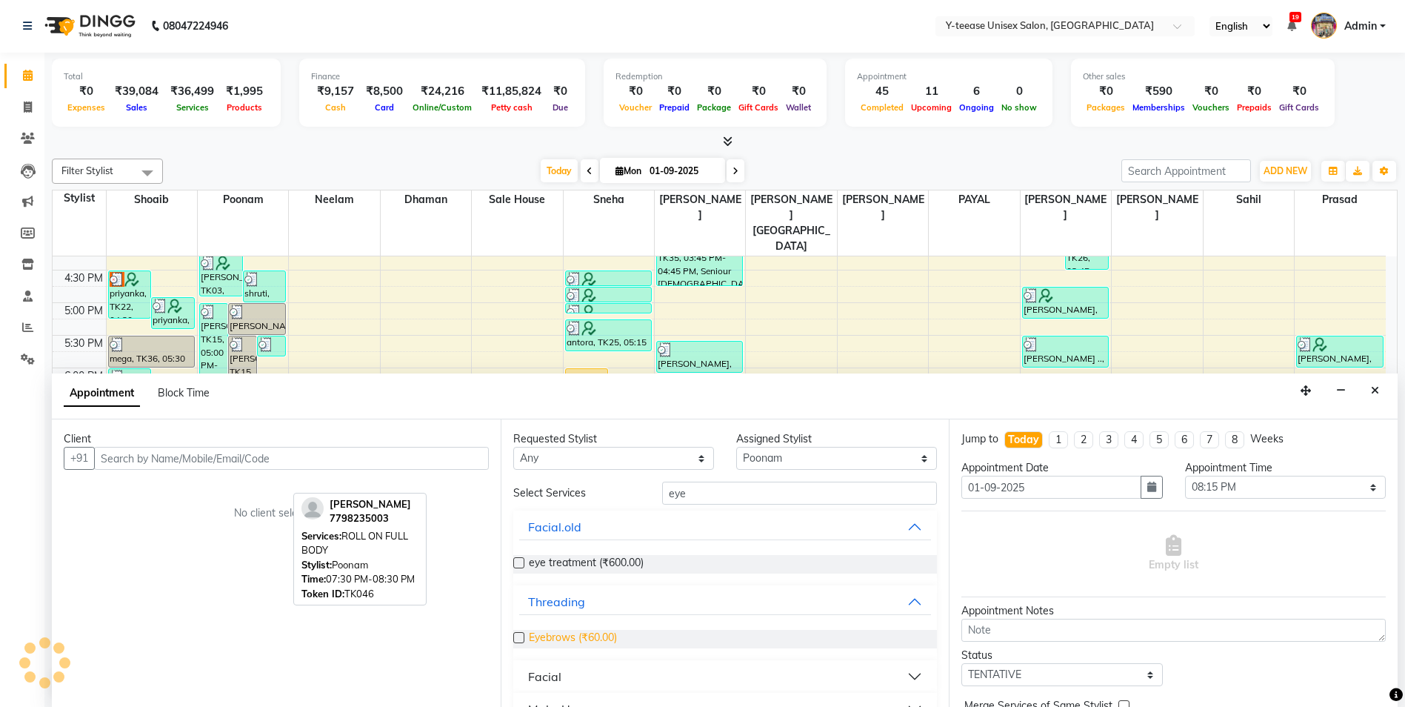
click at [579, 642] on span "Eyebrows (₹60.00)" at bounding box center [573, 639] width 88 height 19
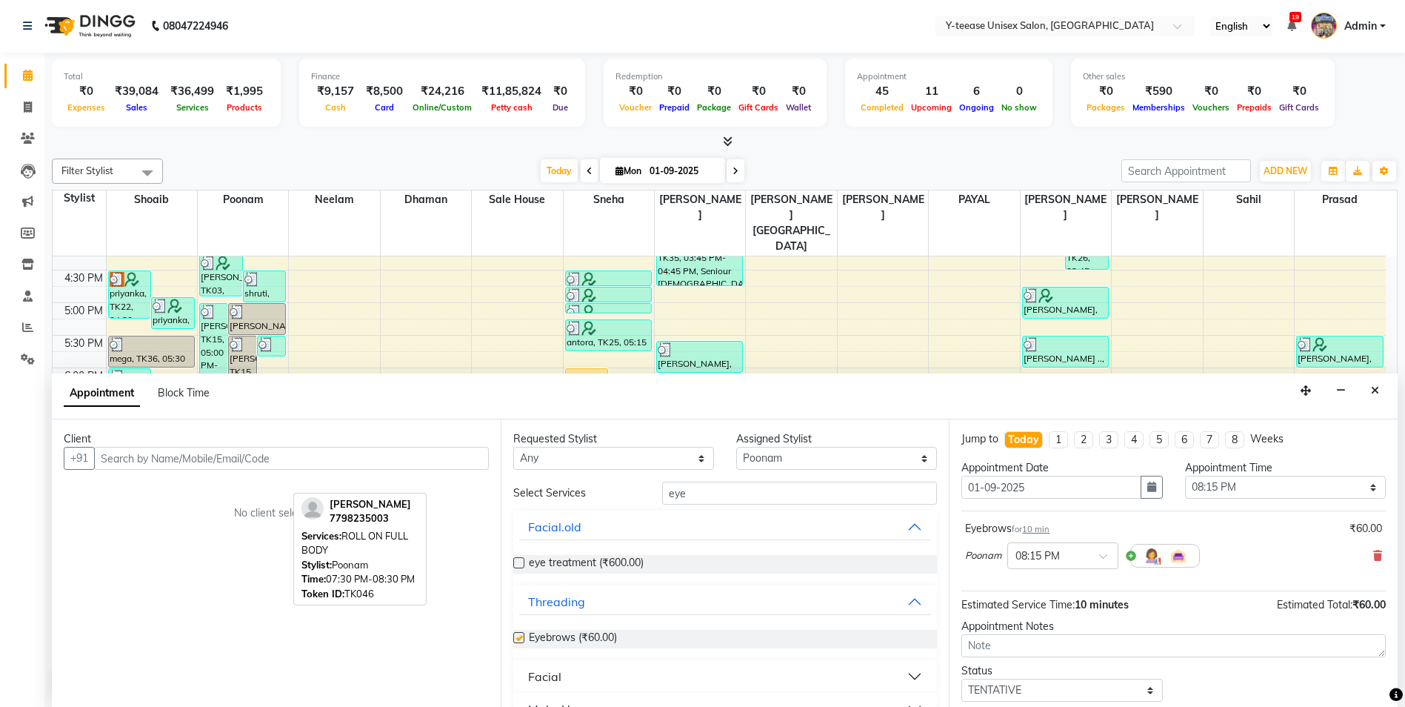
checkbox input "false"
click at [713, 484] on input "eye" at bounding box center [800, 492] width 276 height 23
click at [713, 483] on input "eye" at bounding box center [800, 492] width 276 height 23
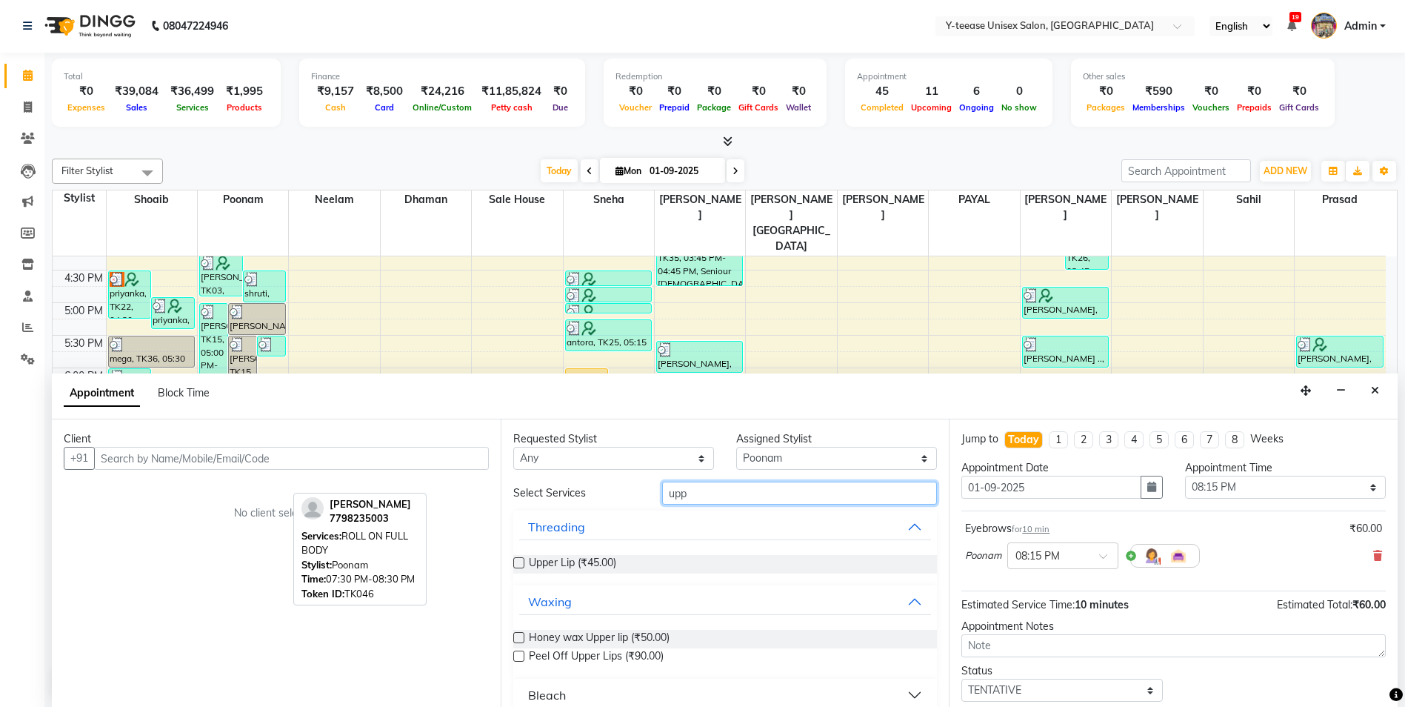
type input "upp"
drag, startPoint x: 493, startPoint y: 567, endPoint x: 525, endPoint y: 560, distance: 32.7
click at [498, 567] on div "Client +91 No client selected" at bounding box center [276, 562] width 449 height 287
click at [530, 559] on span "Upper Lip (₹45.00)" at bounding box center [572, 564] width 87 height 19
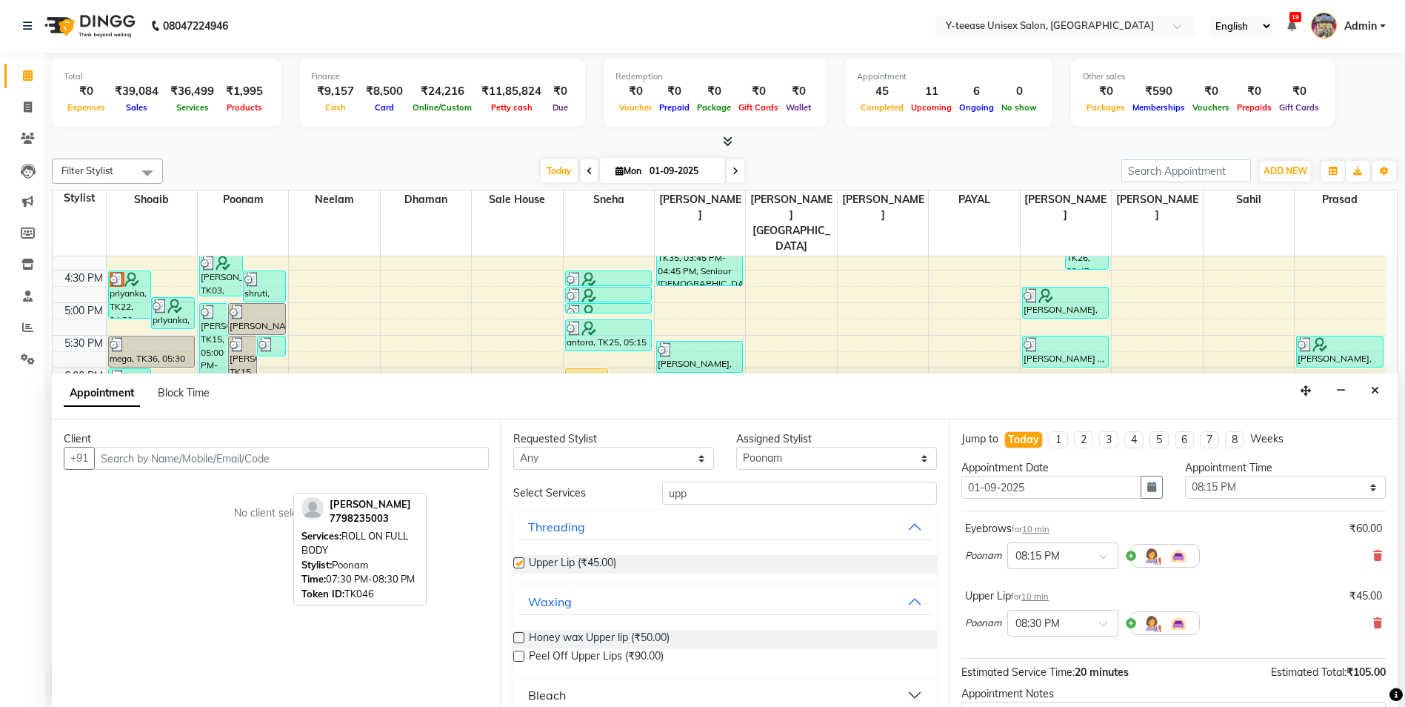
checkbox input "false"
click at [276, 463] on input "text" at bounding box center [291, 458] width 395 height 23
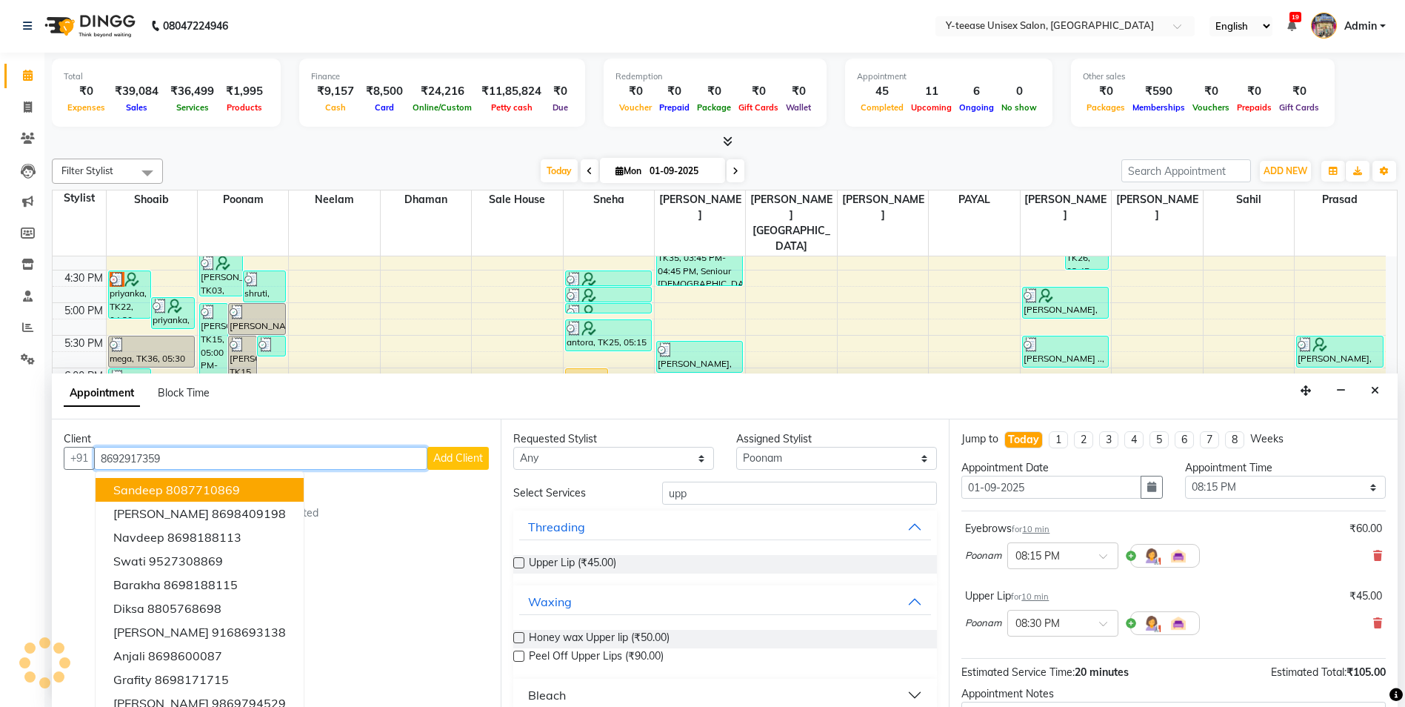
click at [351, 464] on input "8692917359" at bounding box center [260, 458] width 333 height 23
type input "869291735"
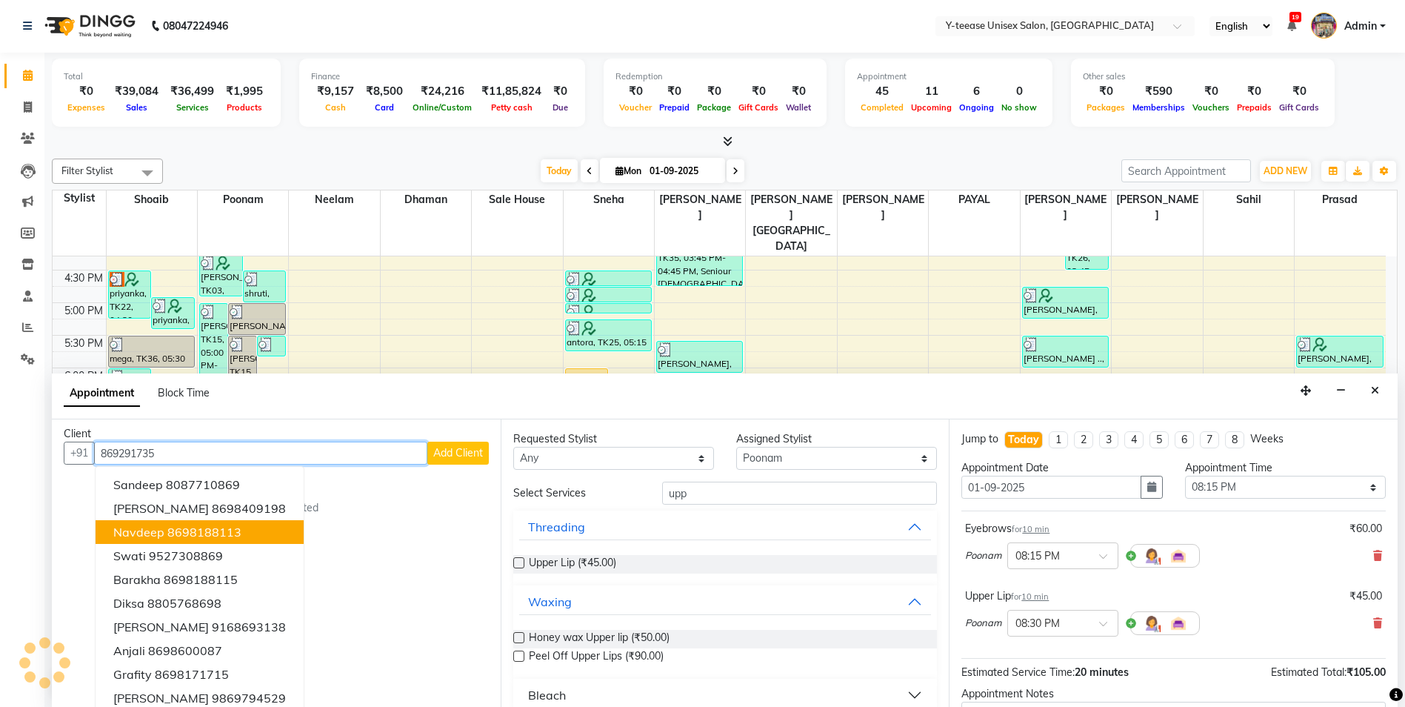
scroll to position [0, 0]
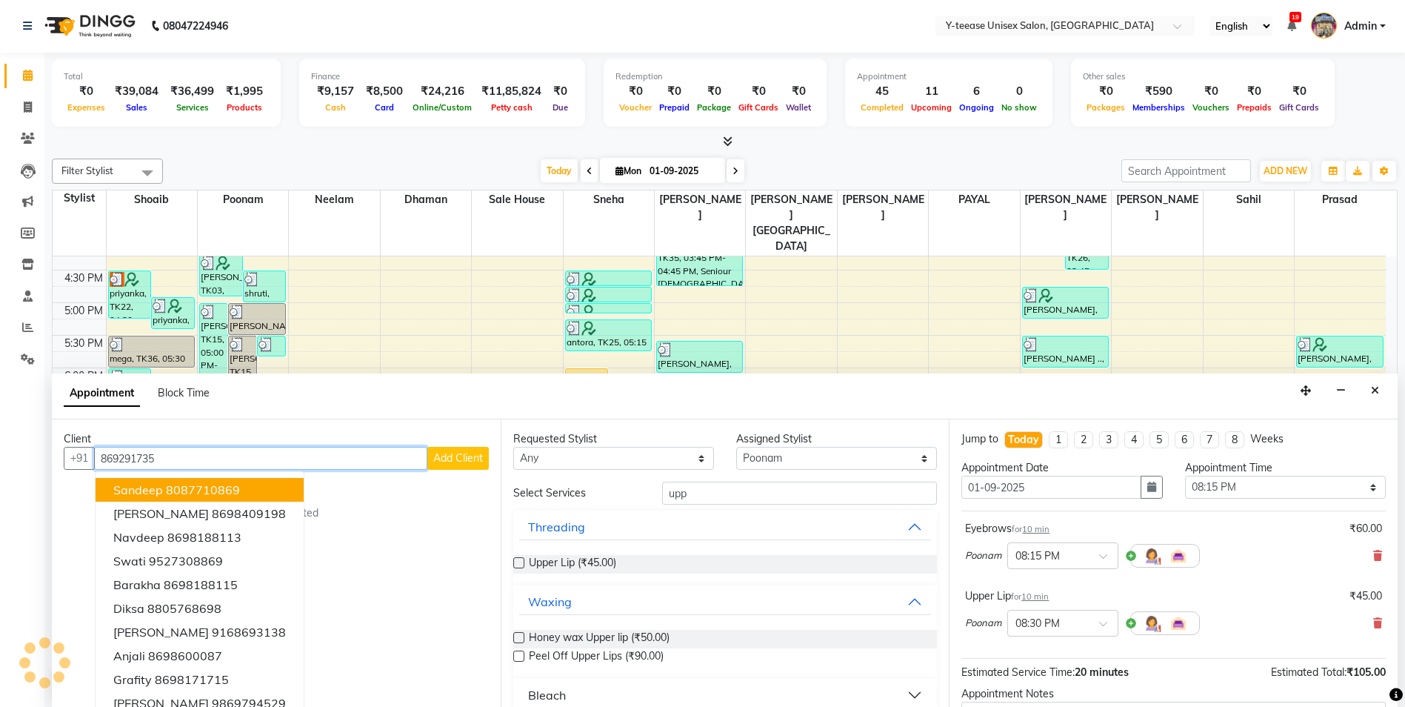
click at [196, 460] on input "869291735" at bounding box center [260, 458] width 333 height 23
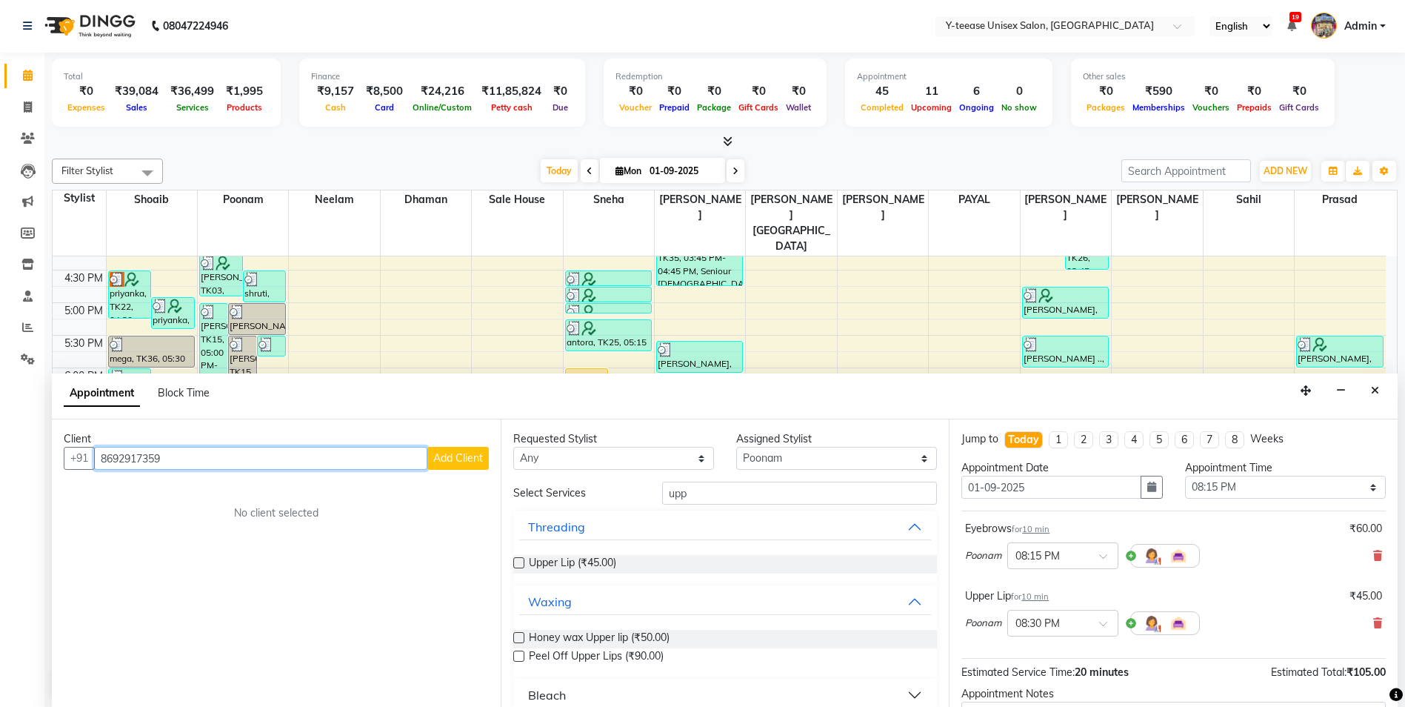
click at [366, 456] on input "8692917359" at bounding box center [260, 458] width 333 height 23
click at [176, 497] on button "[PERSON_NAME] 869291735 9" at bounding box center [175, 490] width 159 height 24
type input "8692917359"
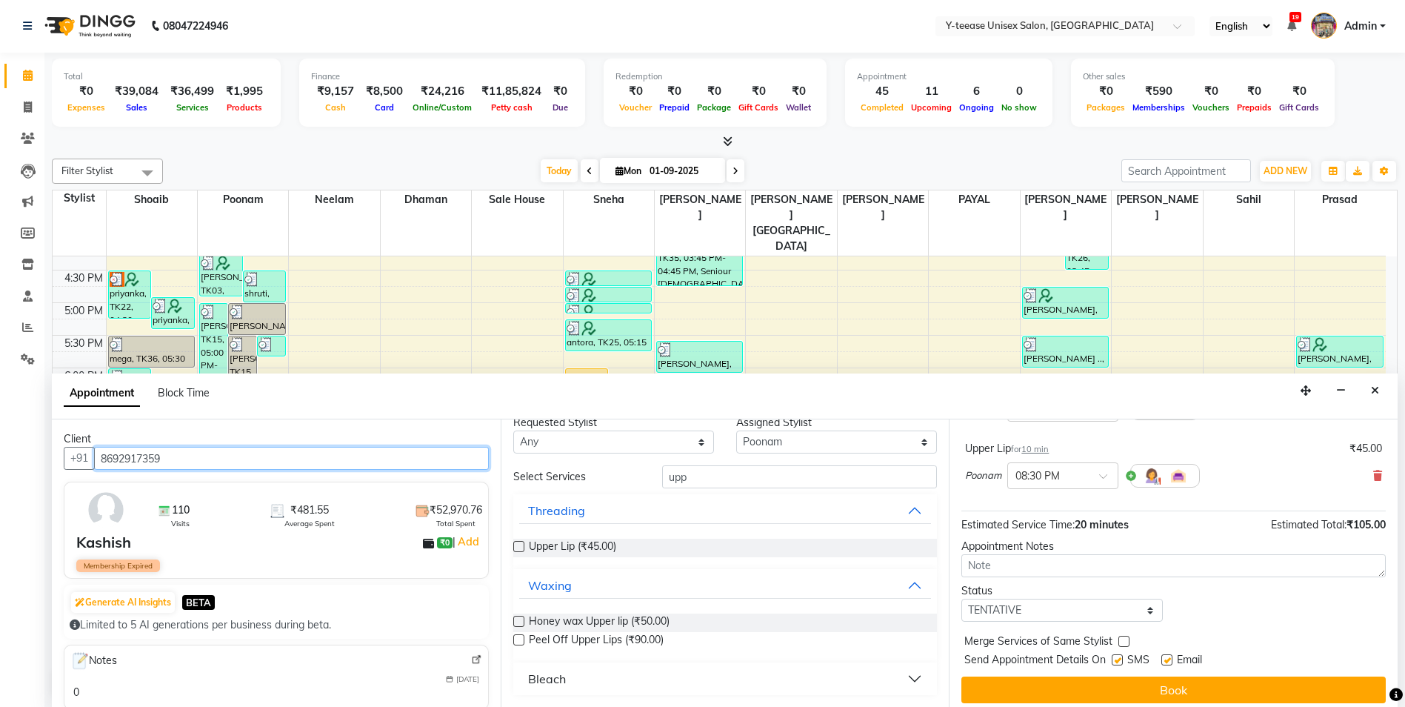
scroll to position [148, 0]
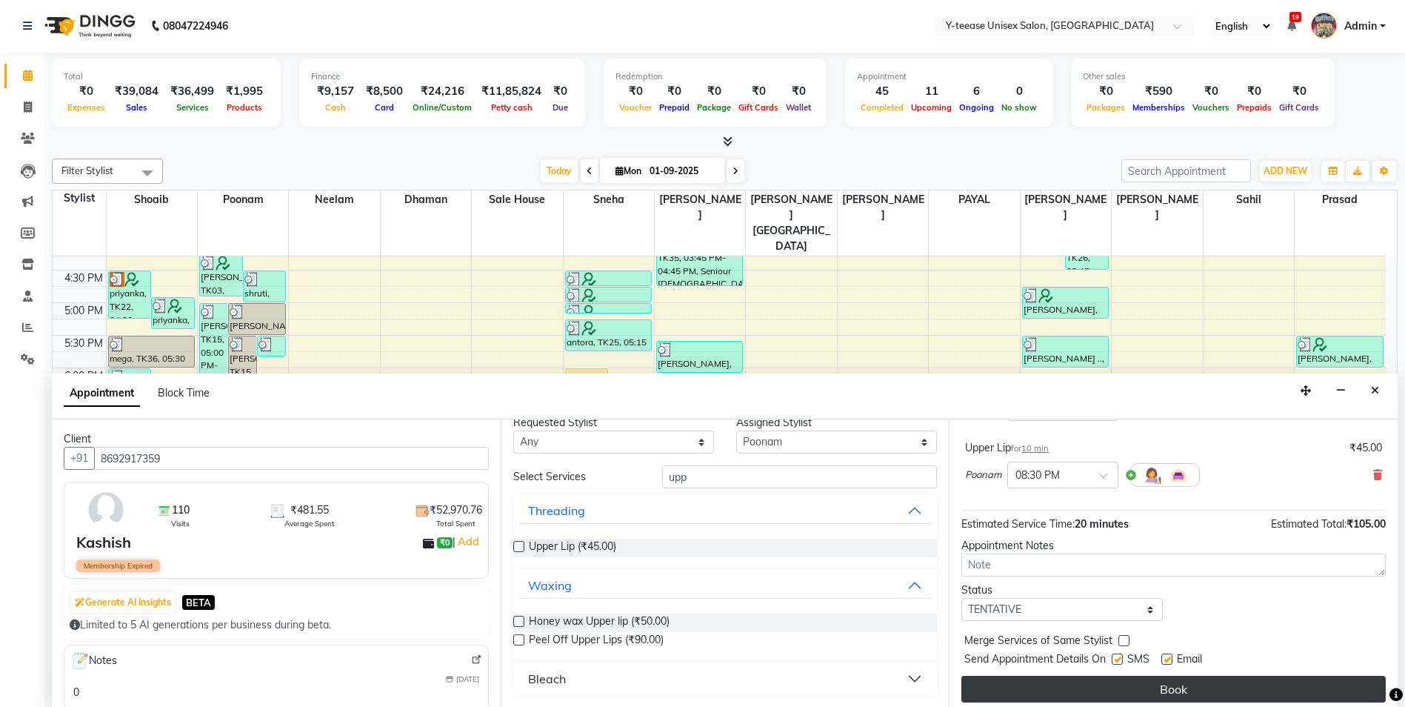
click at [1130, 677] on button "Book" at bounding box center [1173, 689] width 424 height 27
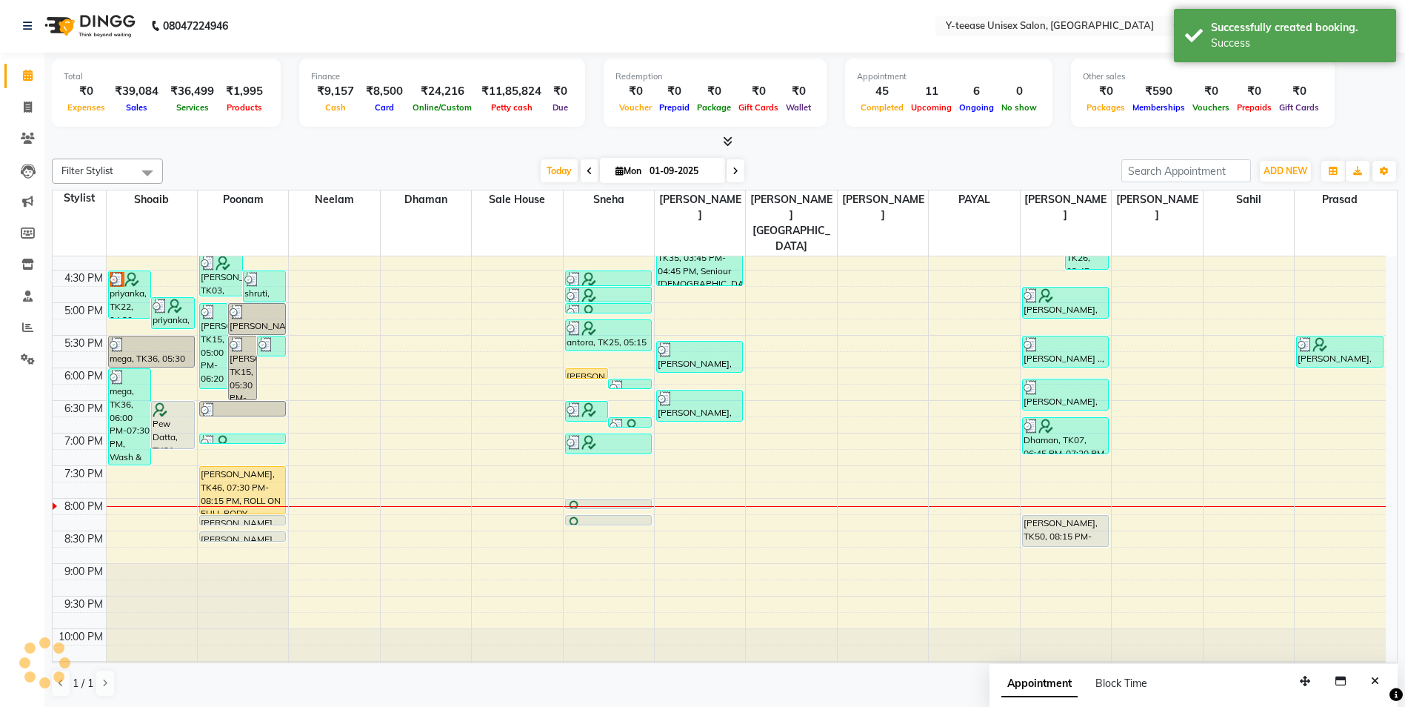
scroll to position [0, 0]
click at [733, 170] on icon at bounding box center [736, 171] width 6 height 9
type input "02-09-2025"
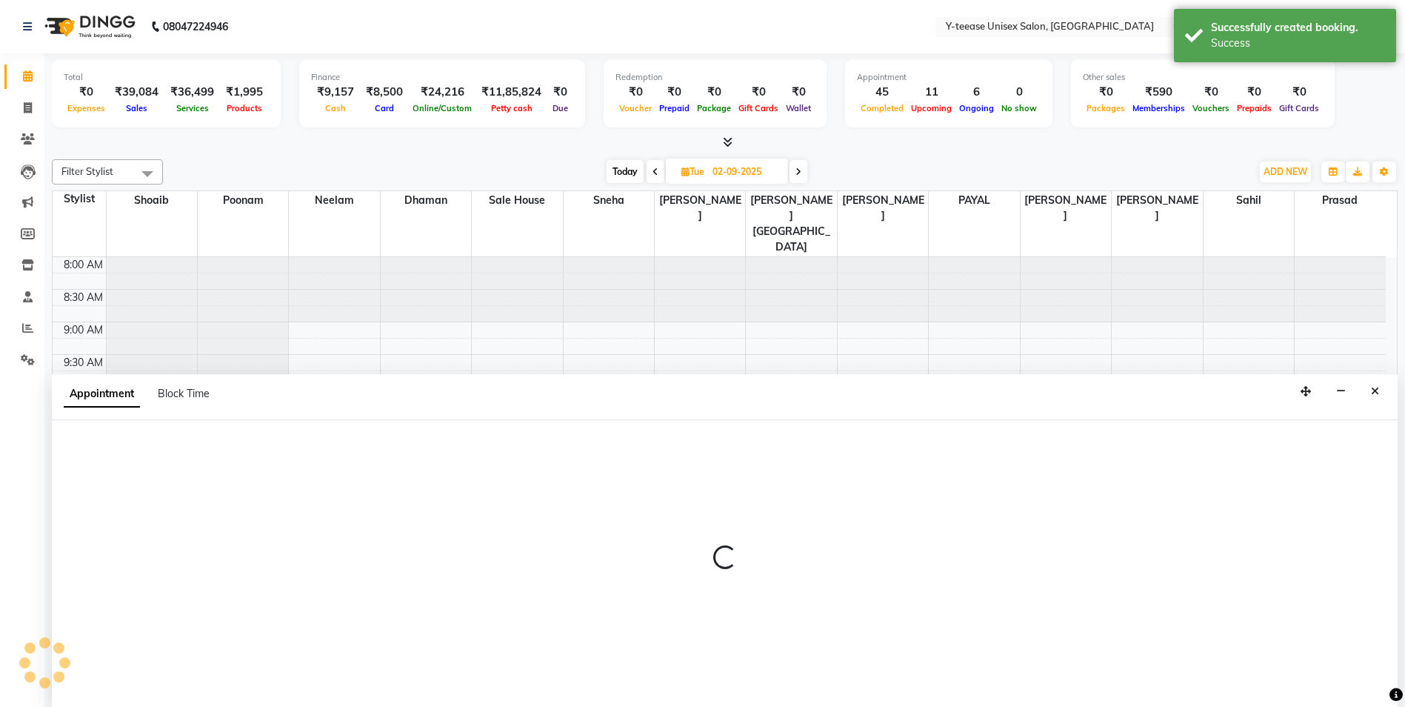
scroll to position [1, 0]
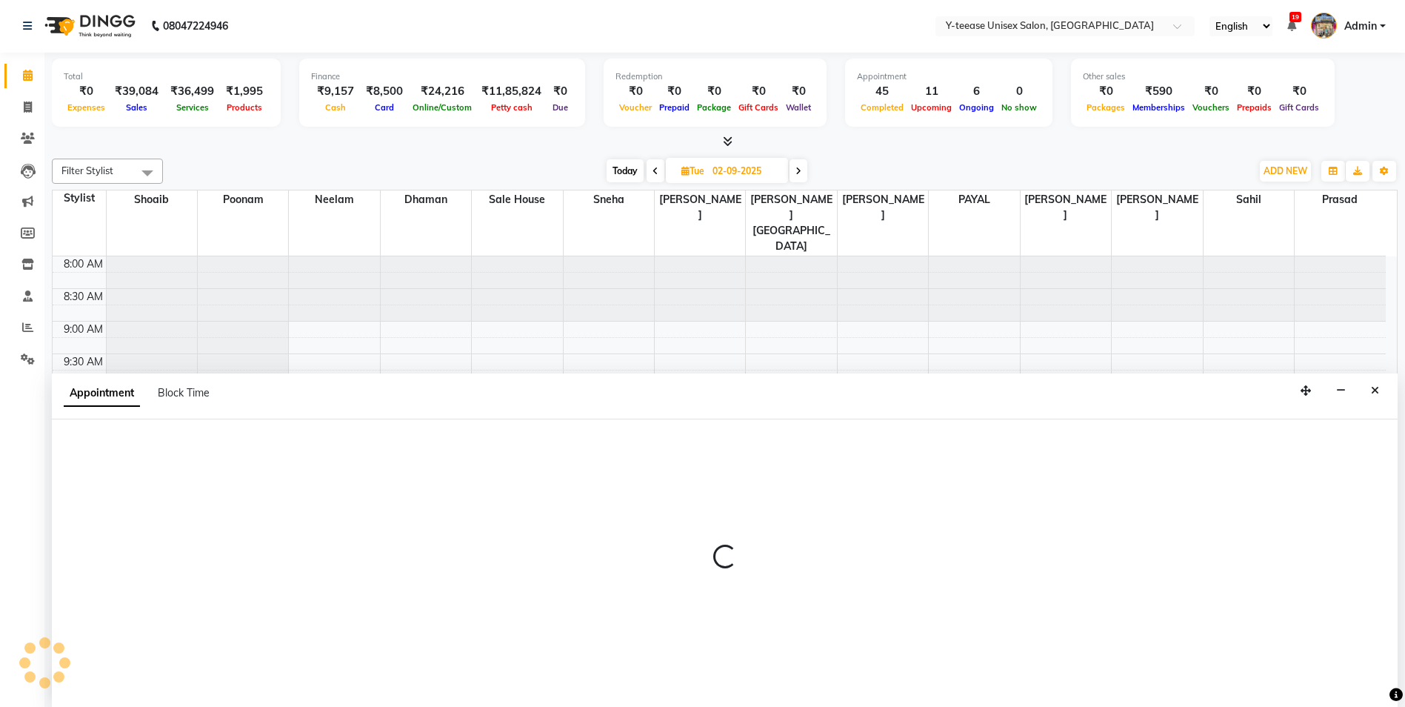
select select "656"
select select "720"
select select "tentative"
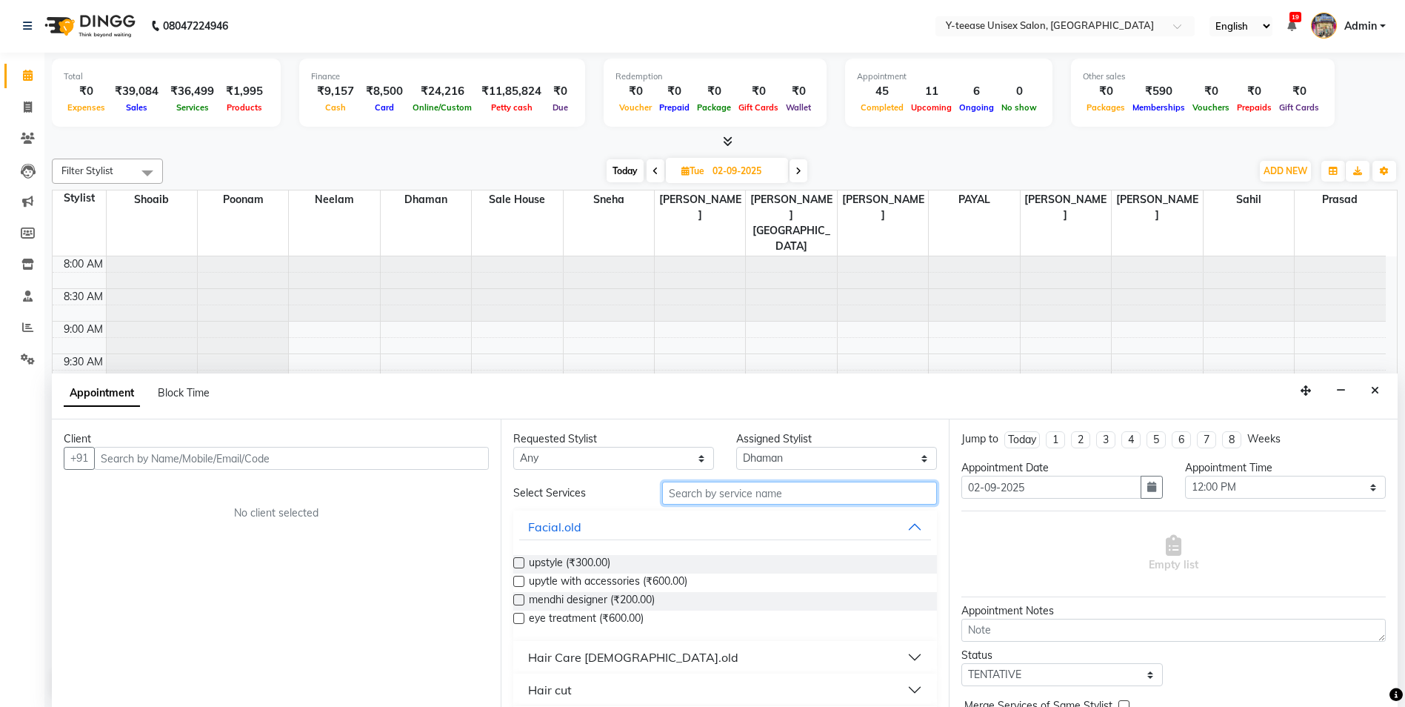
click at [733, 494] on input "text" at bounding box center [800, 492] width 276 height 23
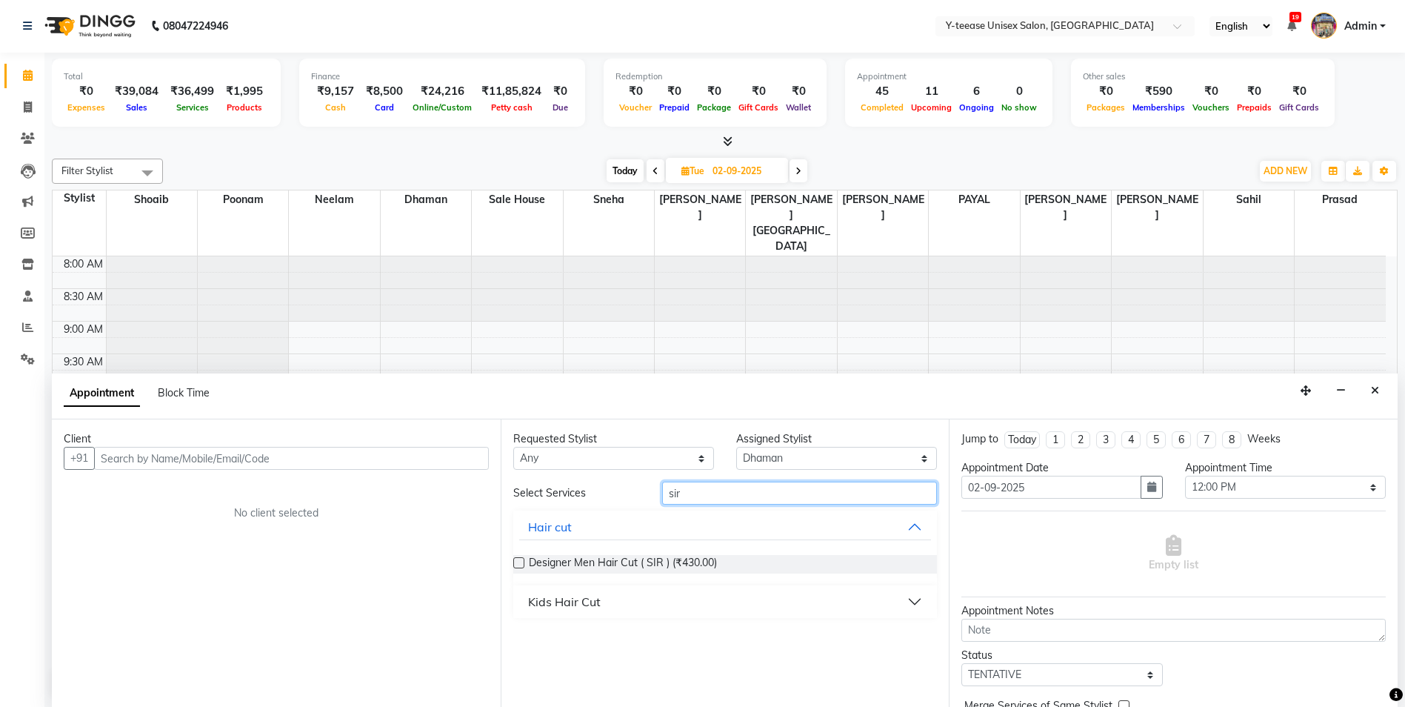
scroll to position [0, 0]
type input "sir"
click at [687, 576] on div "Designer Men Hair Cut ( SIR ) (₹430.00)" at bounding box center [725, 565] width 424 height 42
click at [678, 566] on span "Designer Men Hair Cut ( SIR ) (₹430.00)" at bounding box center [623, 565] width 188 height 19
checkbox input "false"
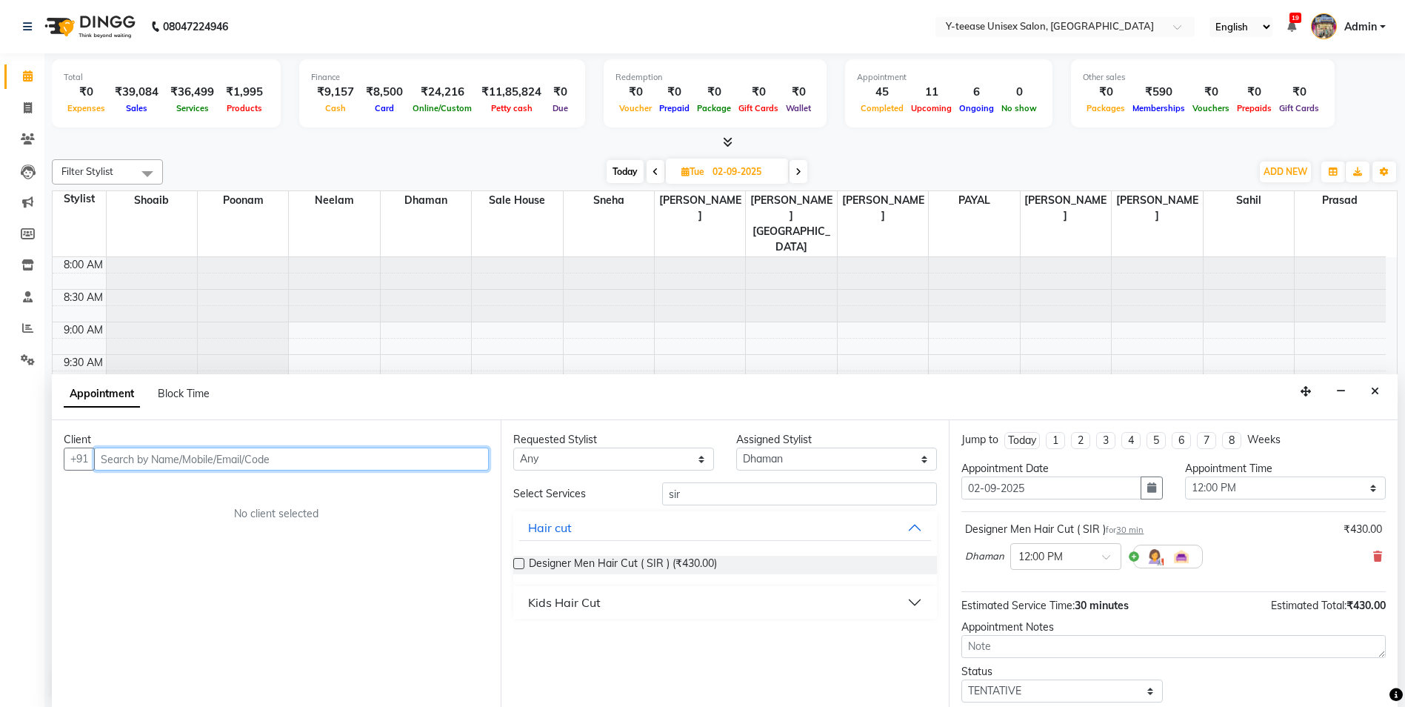
click at [429, 456] on input "text" at bounding box center [291, 458] width 395 height 23
type input "a"
click at [429, 456] on input "text" at bounding box center [291, 458] width 395 height 23
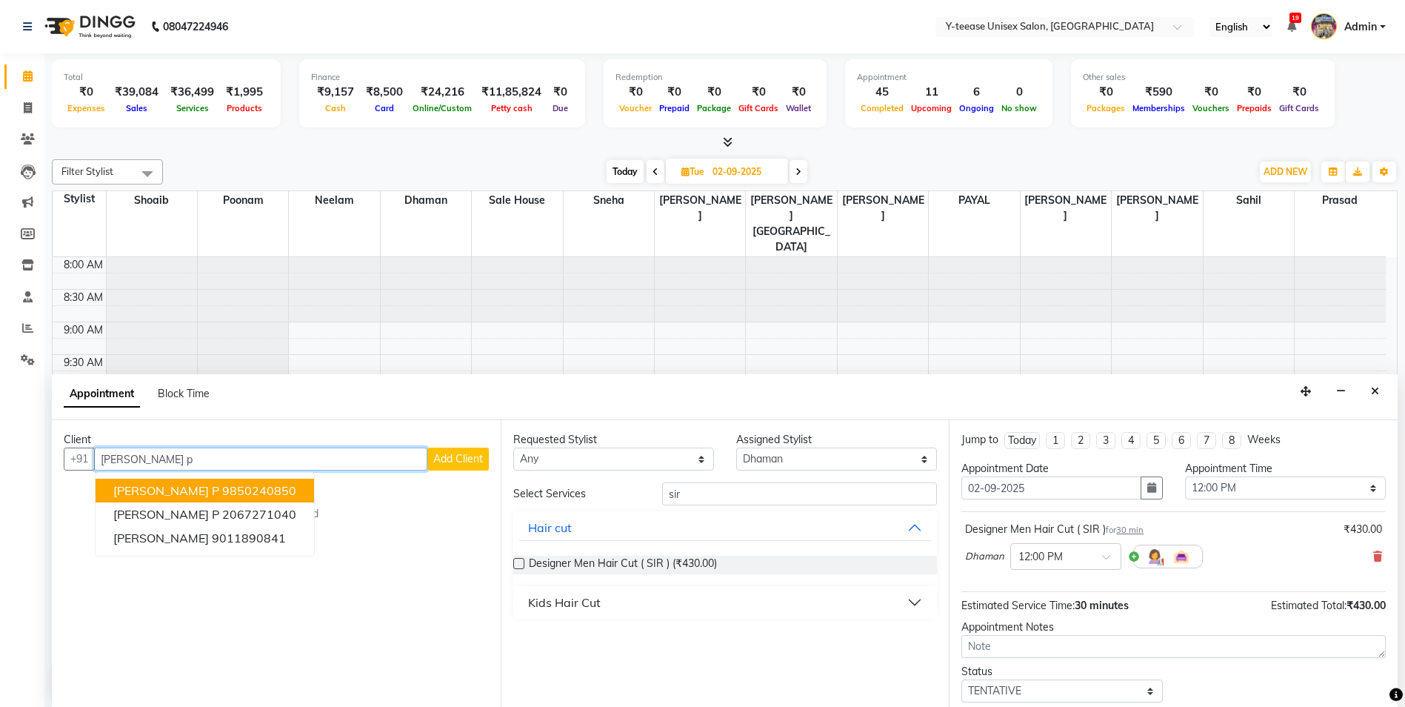
click at [236, 492] on button "[PERSON_NAME] p 9850240850" at bounding box center [205, 491] width 219 height 24
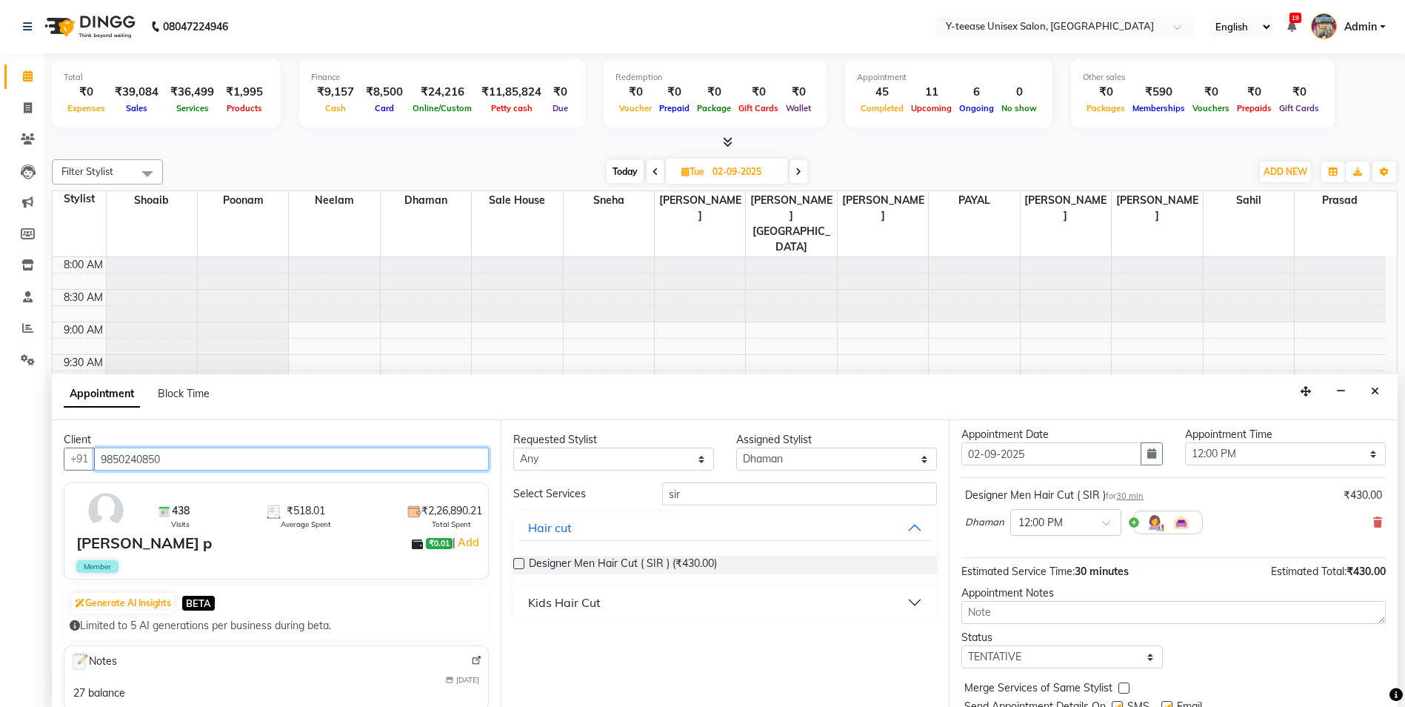
scroll to position [88, 0]
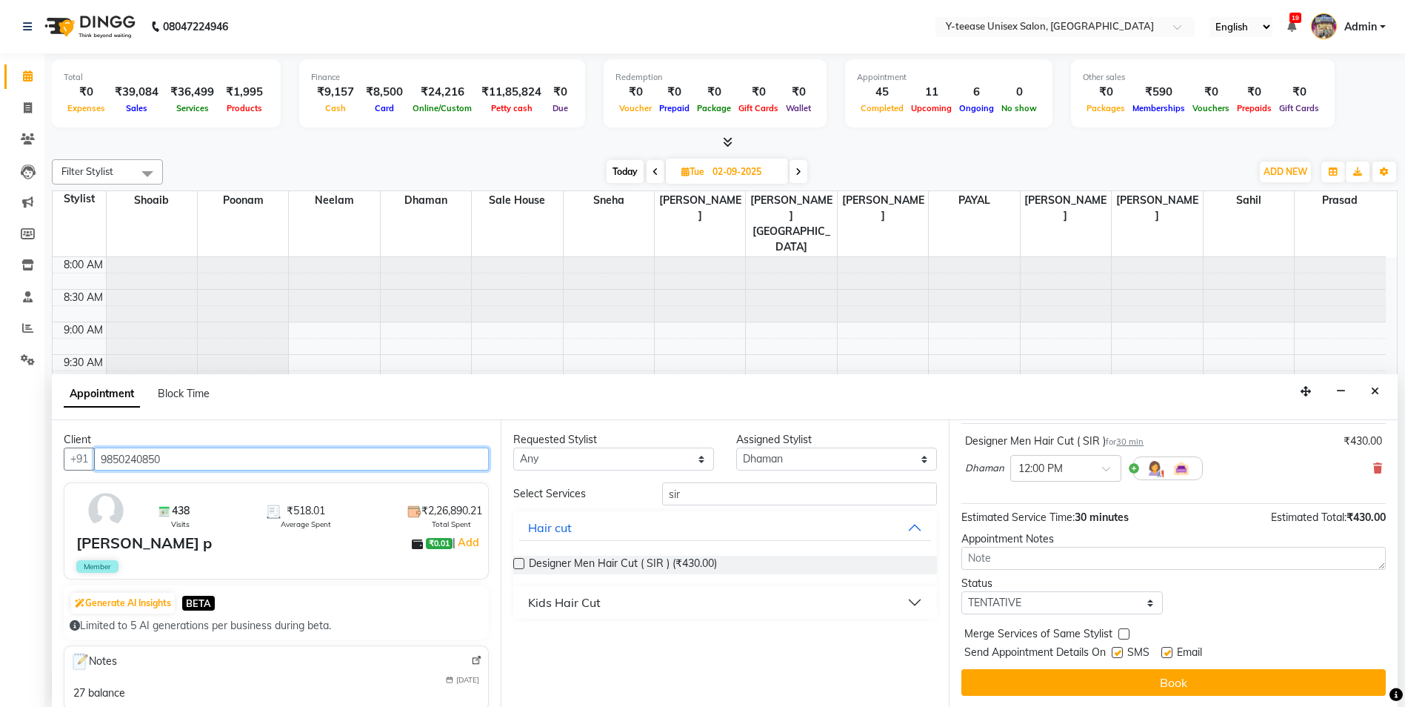
type input "9850240850"
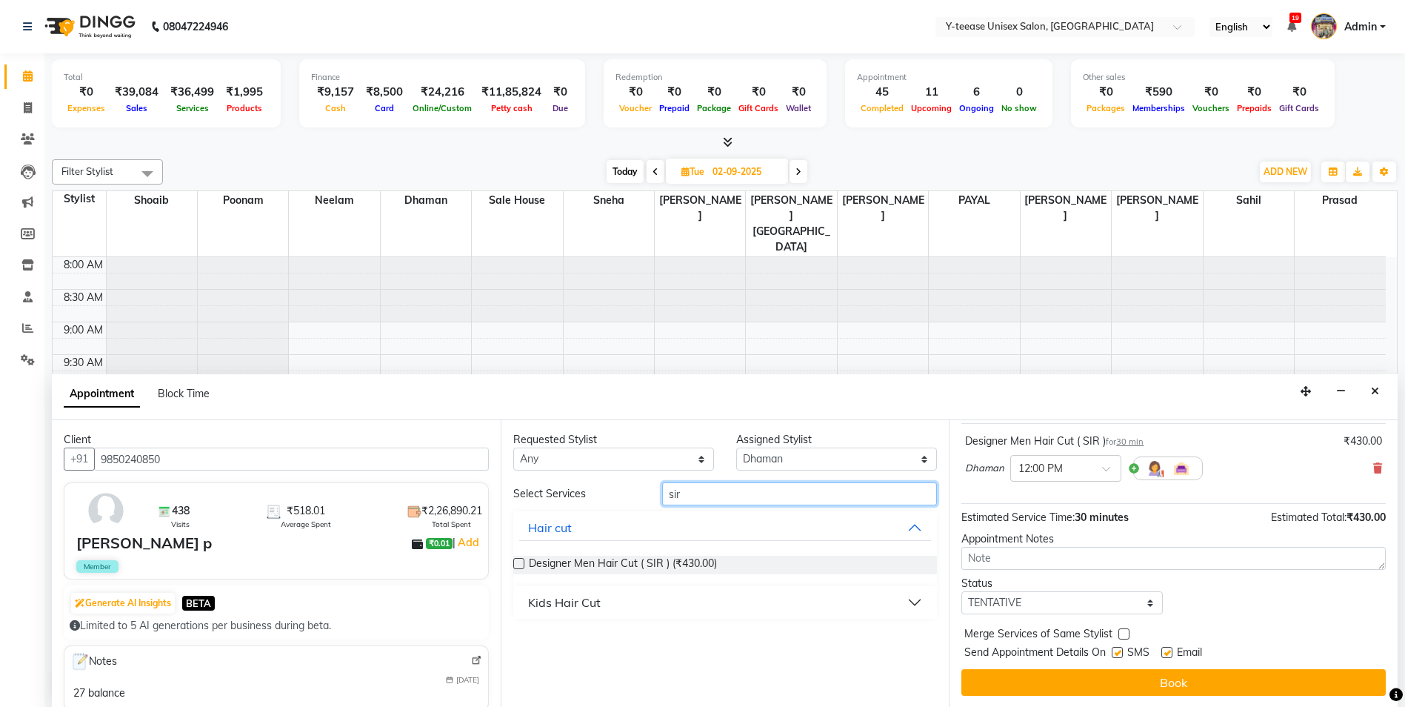
click at [781, 498] on input "sir" at bounding box center [800, 493] width 276 height 23
click at [636, 566] on span "Designer Men Hair Cut ( SIR ) (₹430.00)" at bounding box center [623, 565] width 188 height 19
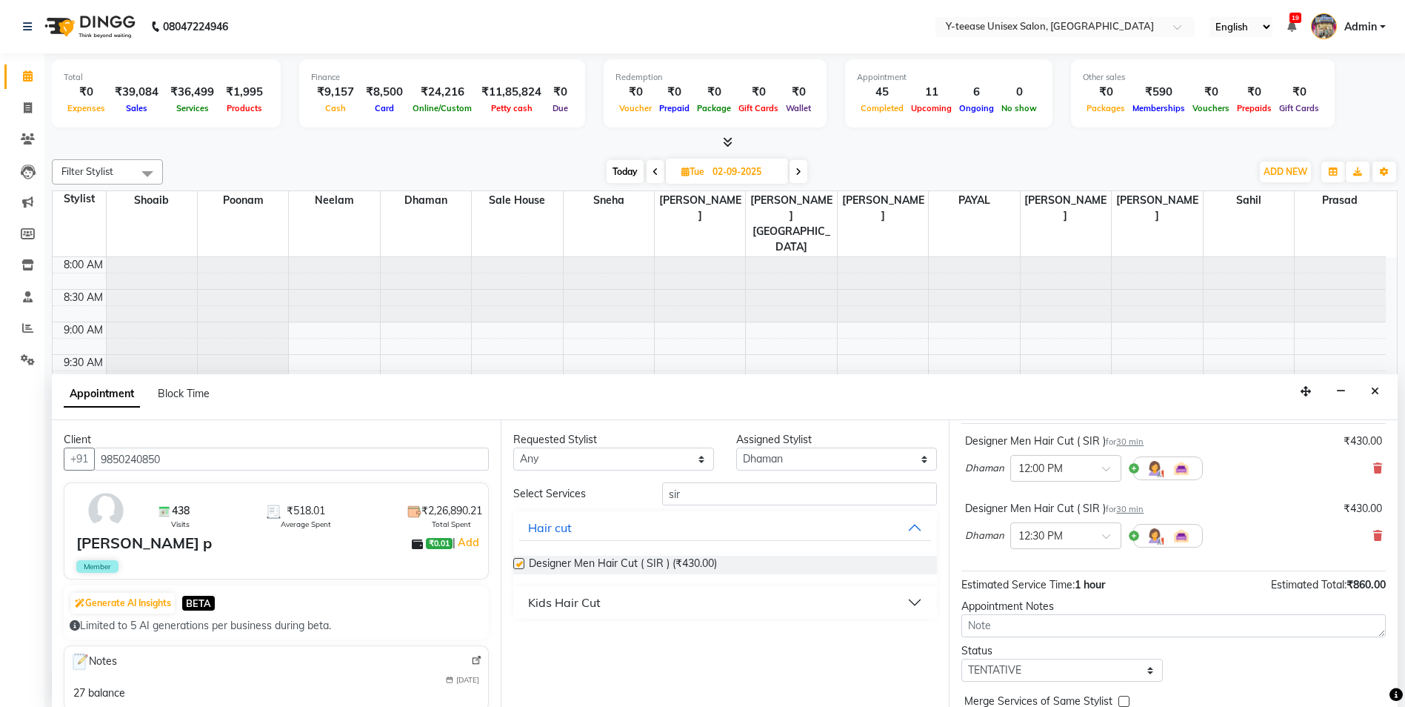
checkbox input "false"
click at [1056, 536] on input "text" at bounding box center [1051, 535] width 65 height 16
click at [1039, 584] on div "04:00 PM" at bounding box center [1066, 575] width 110 height 27
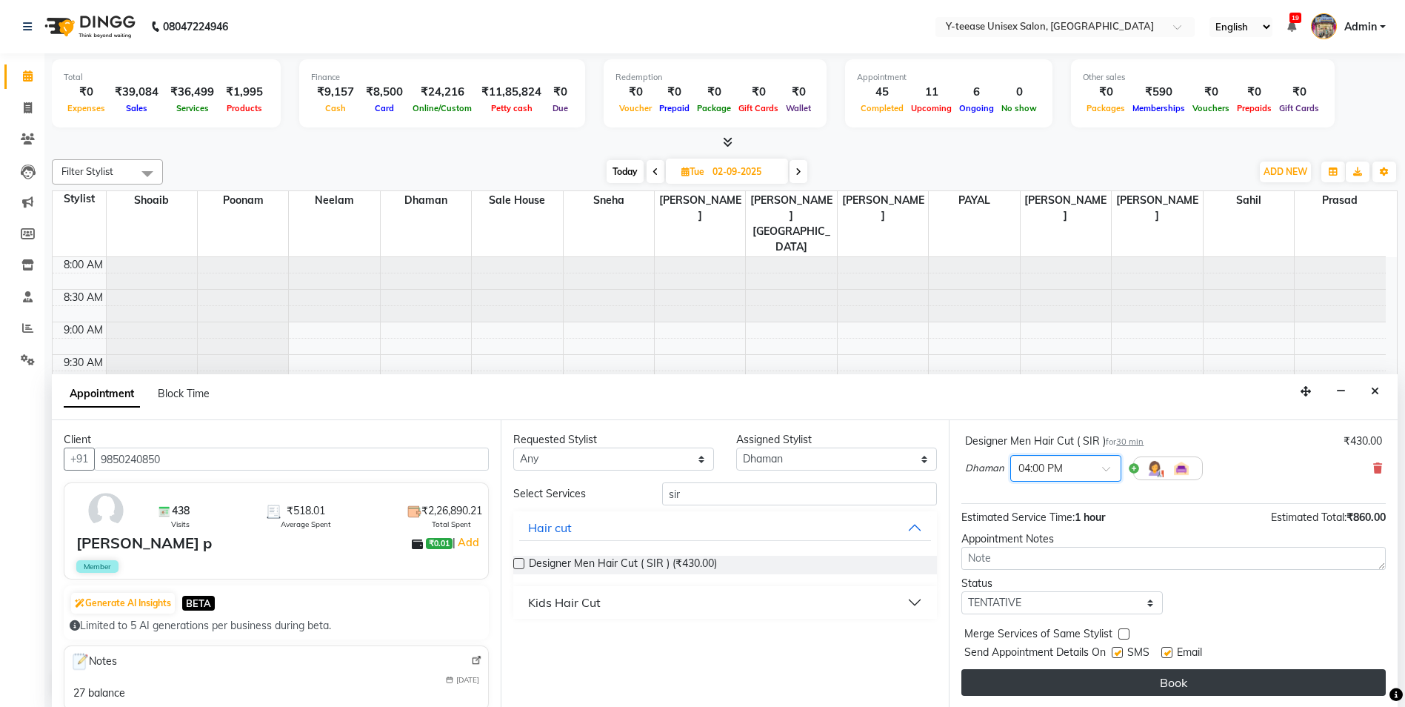
click at [1165, 671] on button "Book" at bounding box center [1173, 682] width 424 height 27
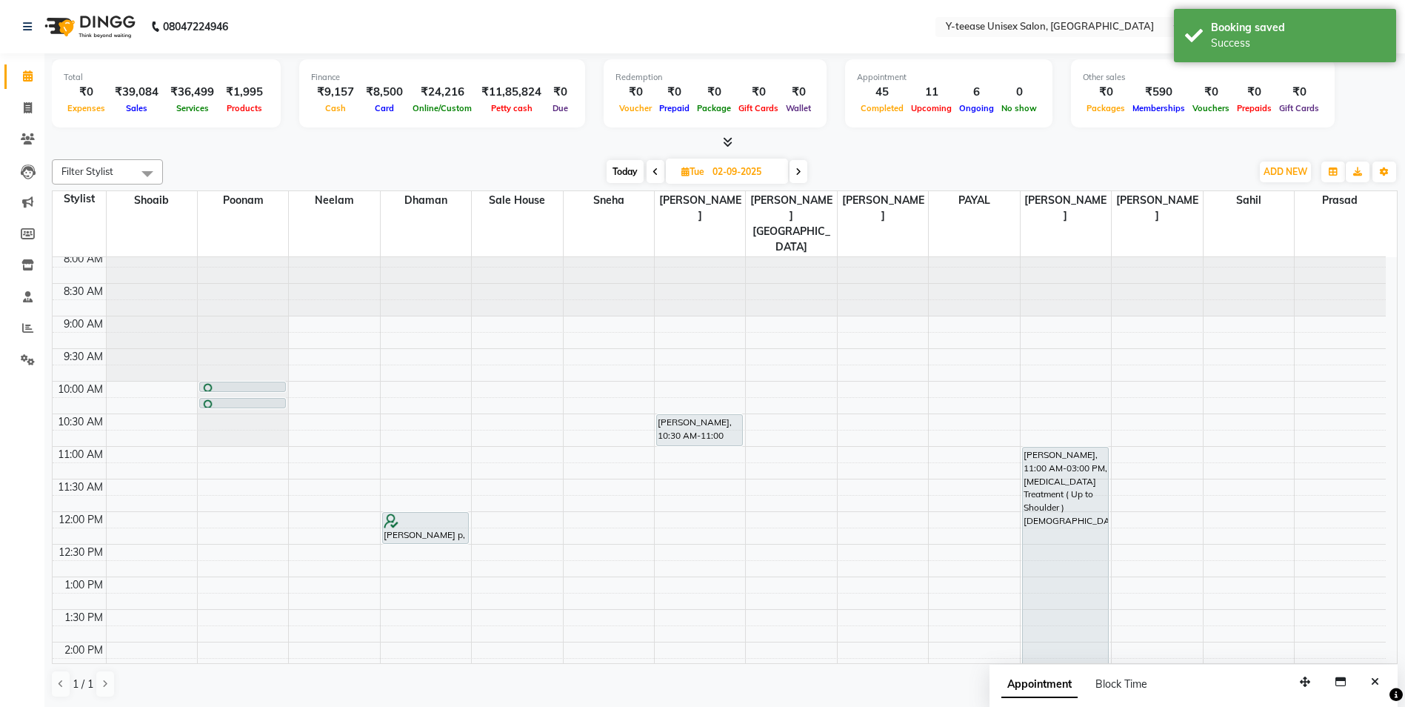
scroll to position [0, 0]
click at [621, 170] on span "Today" at bounding box center [625, 171] width 37 height 23
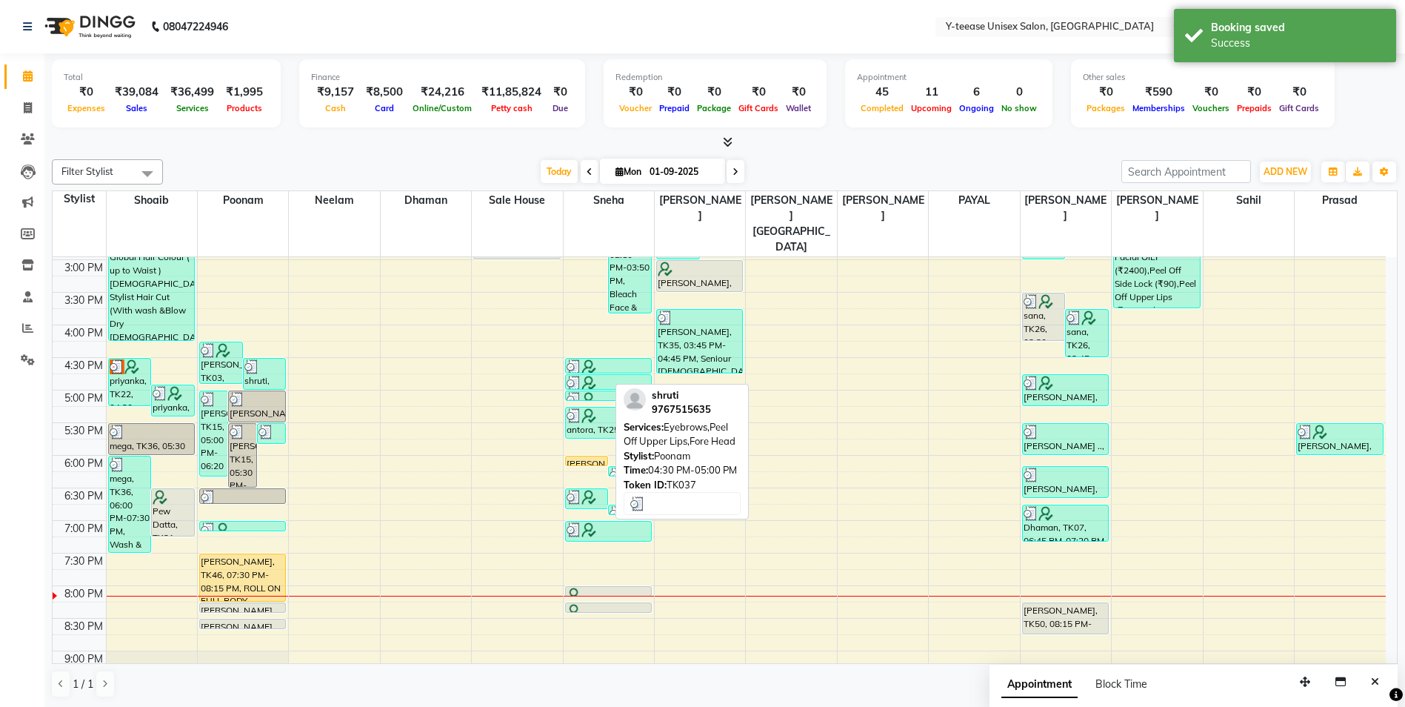
scroll to position [318, 0]
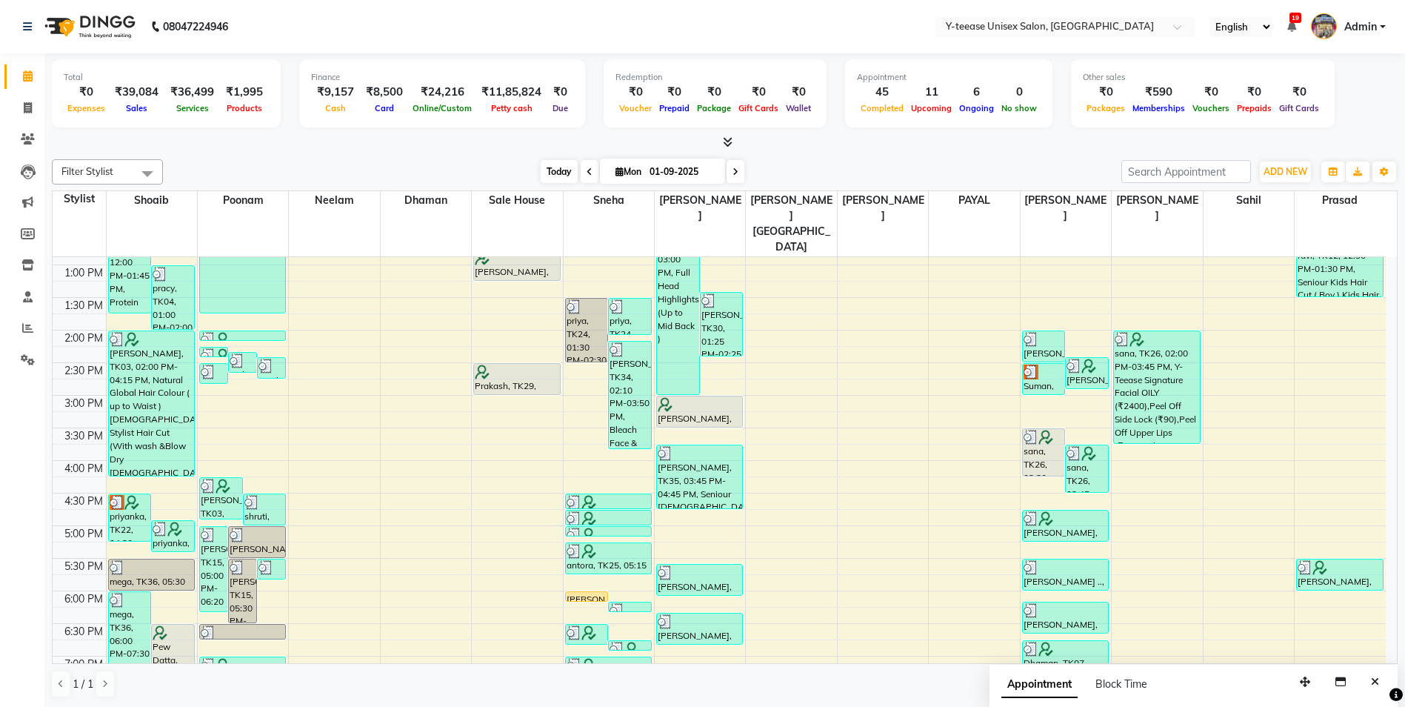
click at [549, 175] on span "Today" at bounding box center [559, 171] width 37 height 23
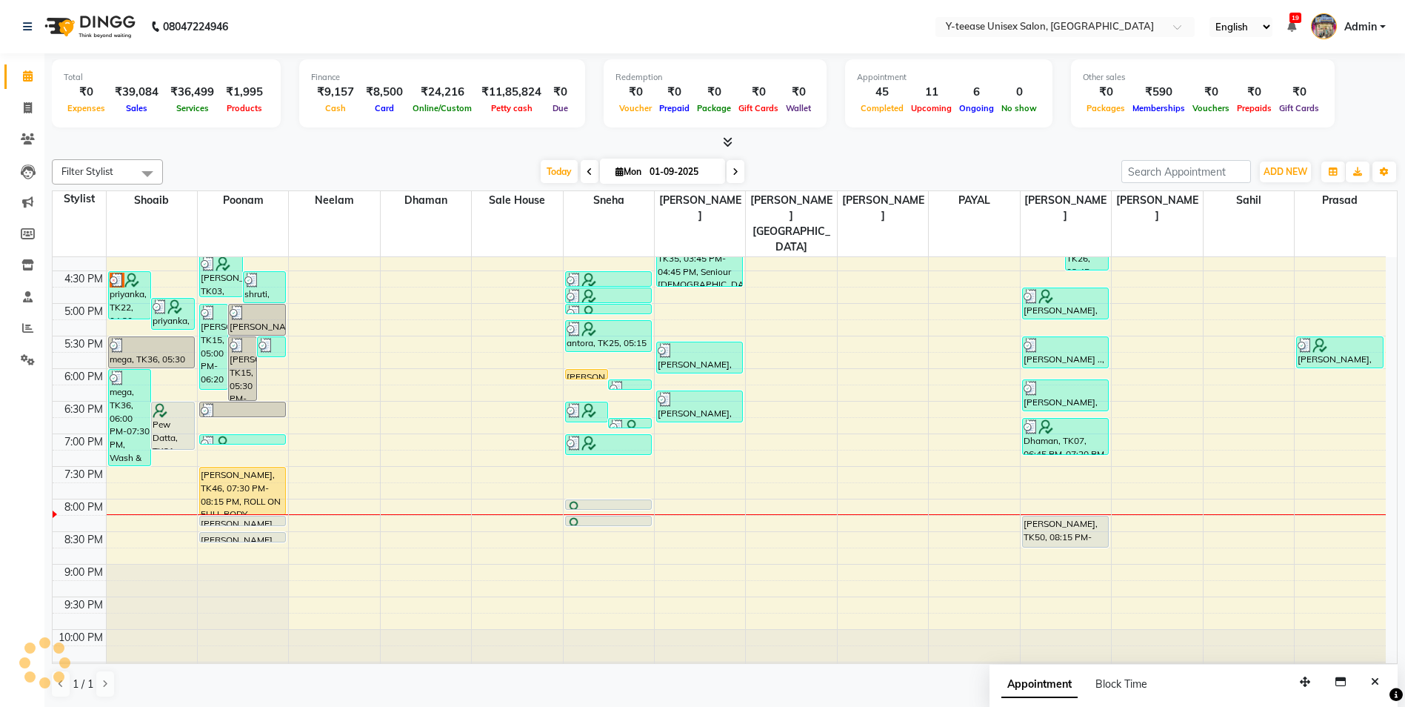
scroll to position [1, 0]
click at [569, 176] on span "Today" at bounding box center [559, 170] width 37 height 23
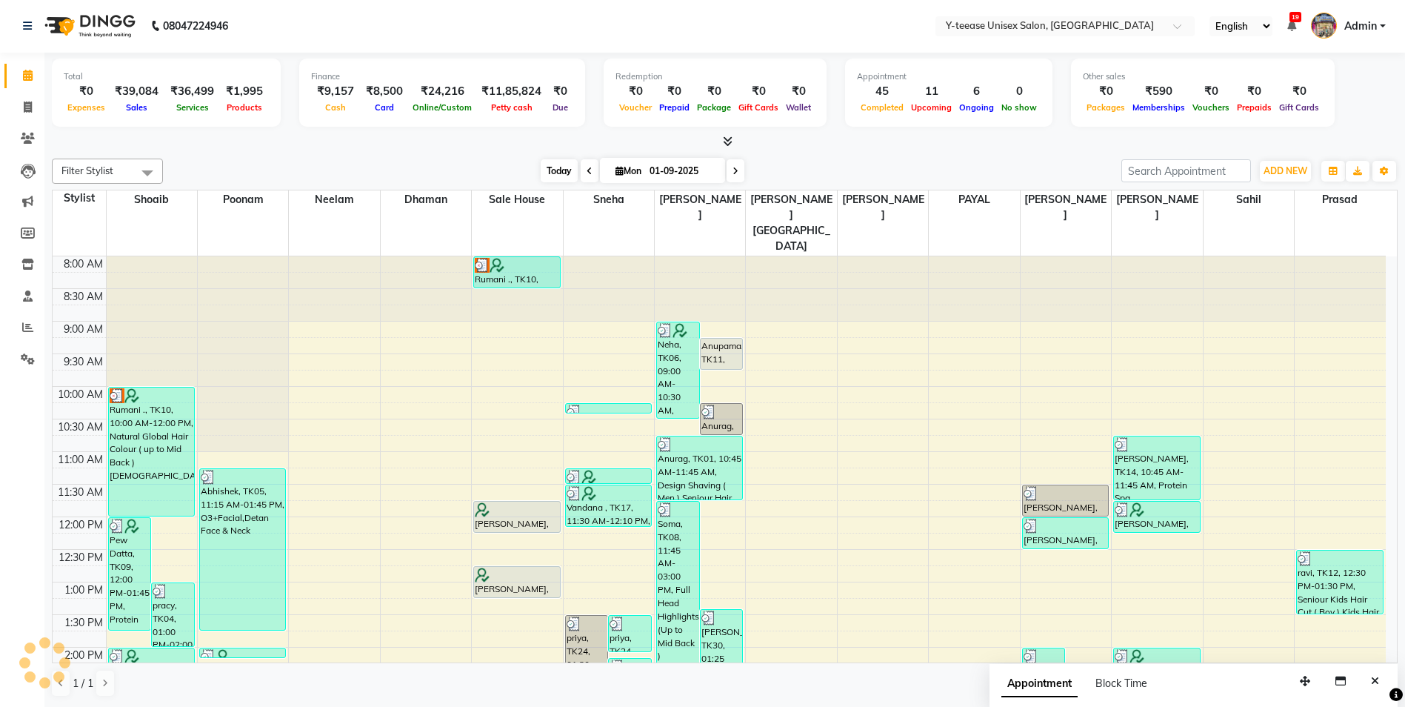
click at [556, 166] on span "Today" at bounding box center [559, 170] width 37 height 23
click at [1380, 681] on button "Close" at bounding box center [1374, 681] width 21 height 23
click at [558, 167] on span "Today" at bounding box center [559, 170] width 37 height 23
click at [550, 178] on span "Today" at bounding box center [559, 170] width 37 height 23
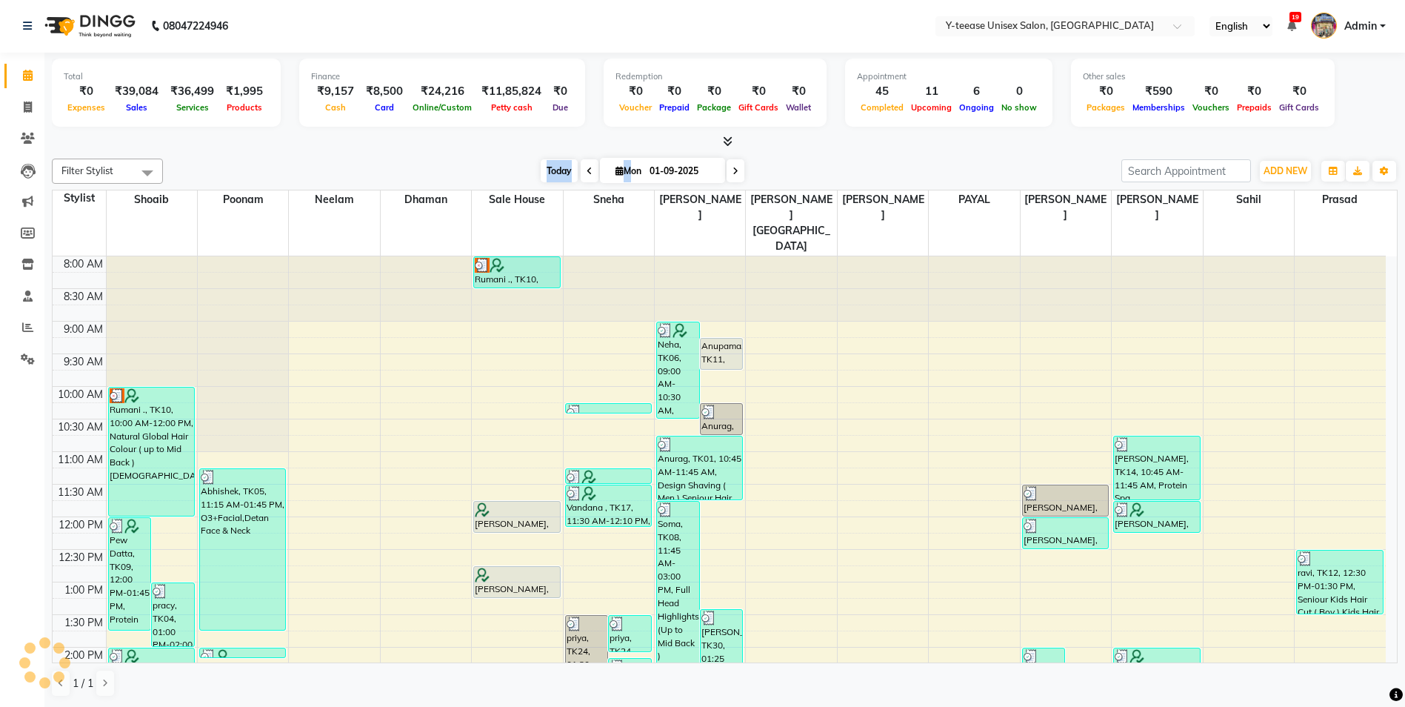
click at [556, 165] on span "Today" at bounding box center [559, 170] width 37 height 23
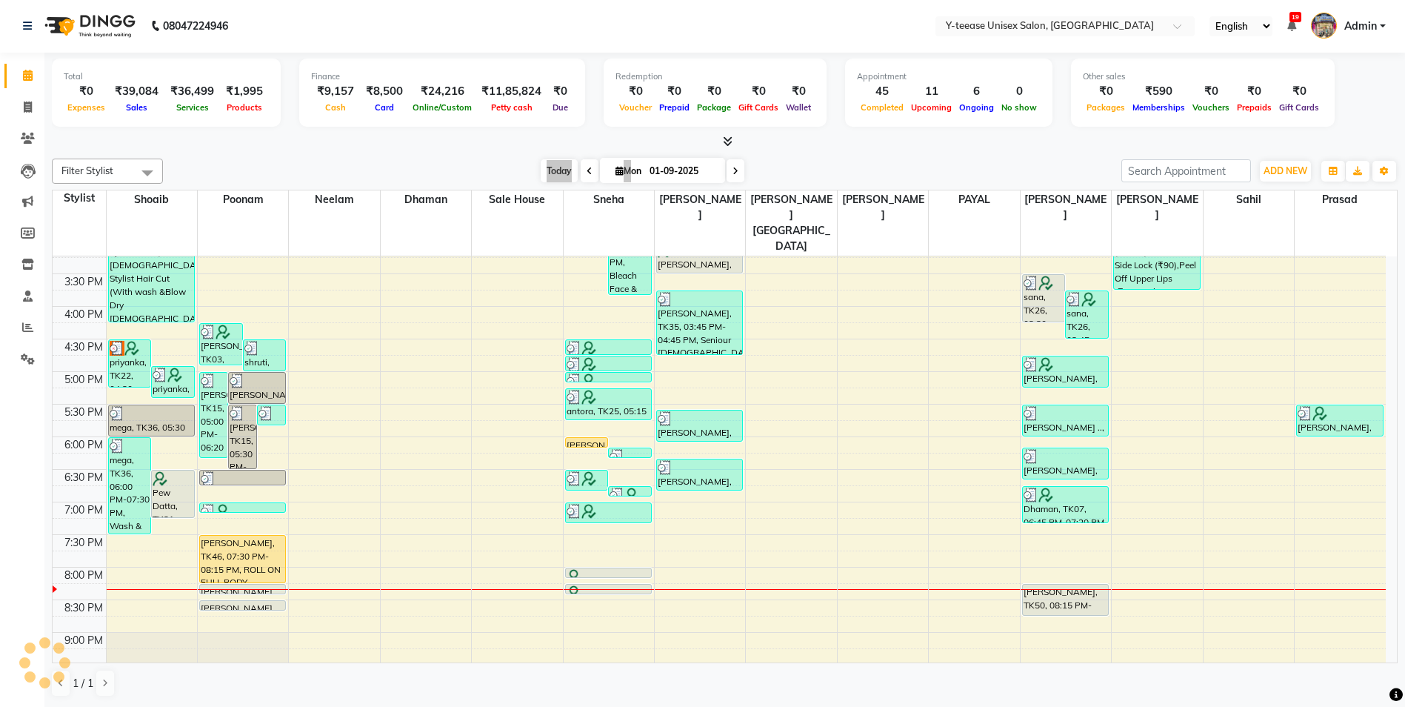
scroll to position [540, 0]
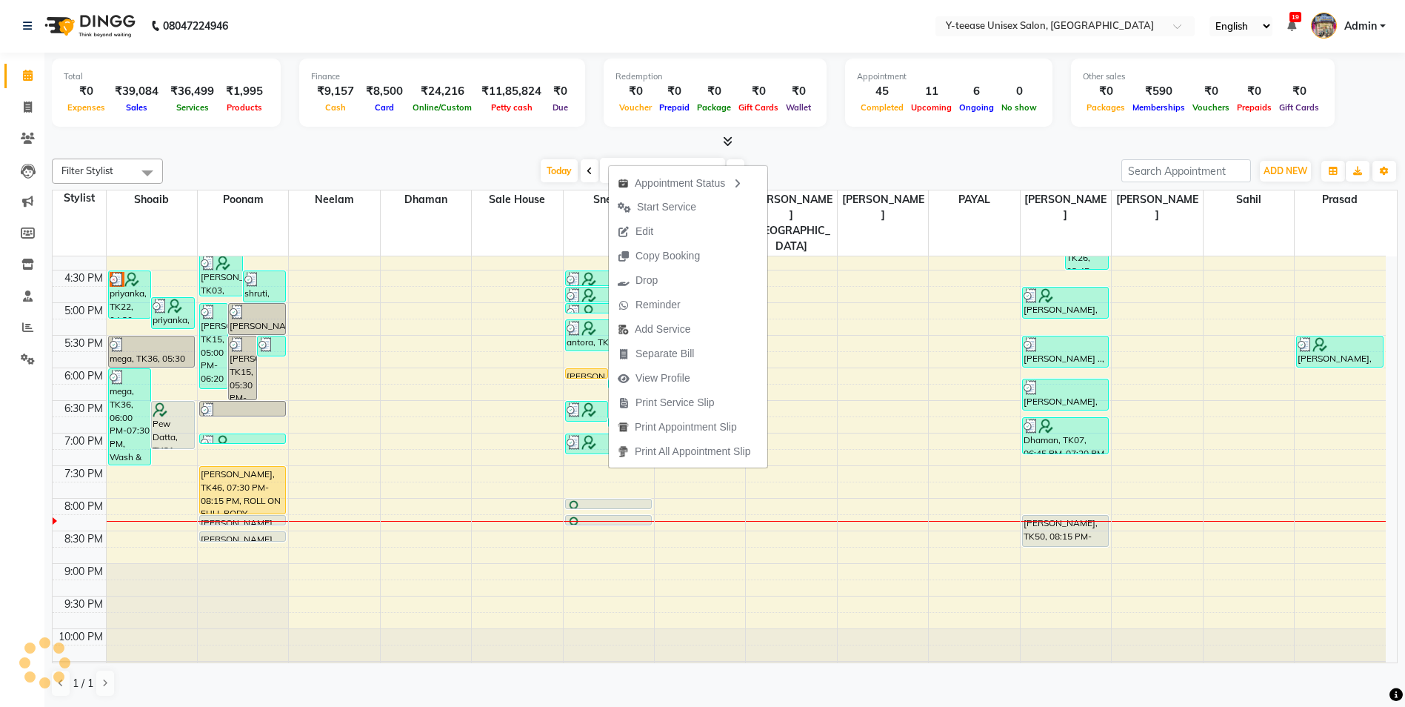
drag, startPoint x: 684, startPoint y: 203, endPoint x: 699, endPoint y: 207, distance: 15.3
click at [687, 204] on span "Start Service" at bounding box center [666, 207] width 59 height 16
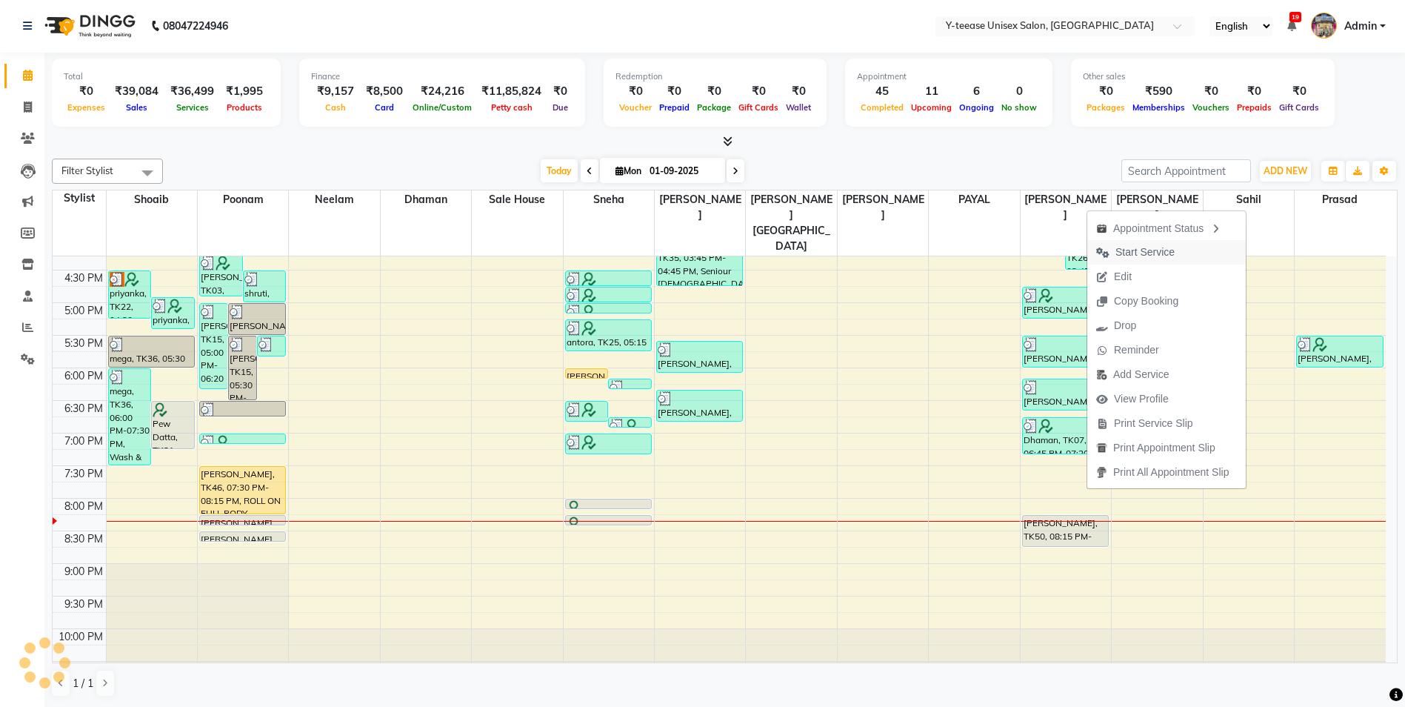
click at [1202, 254] on button "Start Service" at bounding box center [1166, 252] width 159 height 24
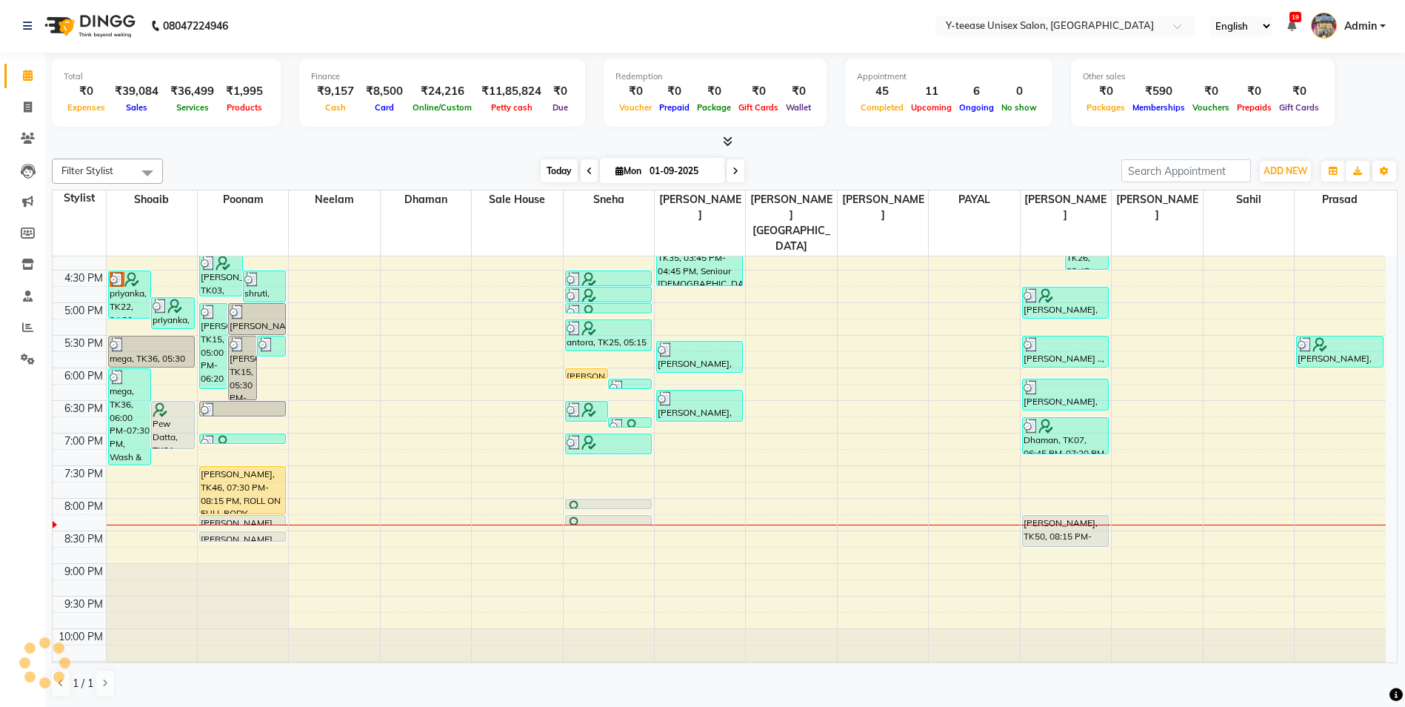
click at [555, 163] on span "Today" at bounding box center [559, 170] width 37 height 23
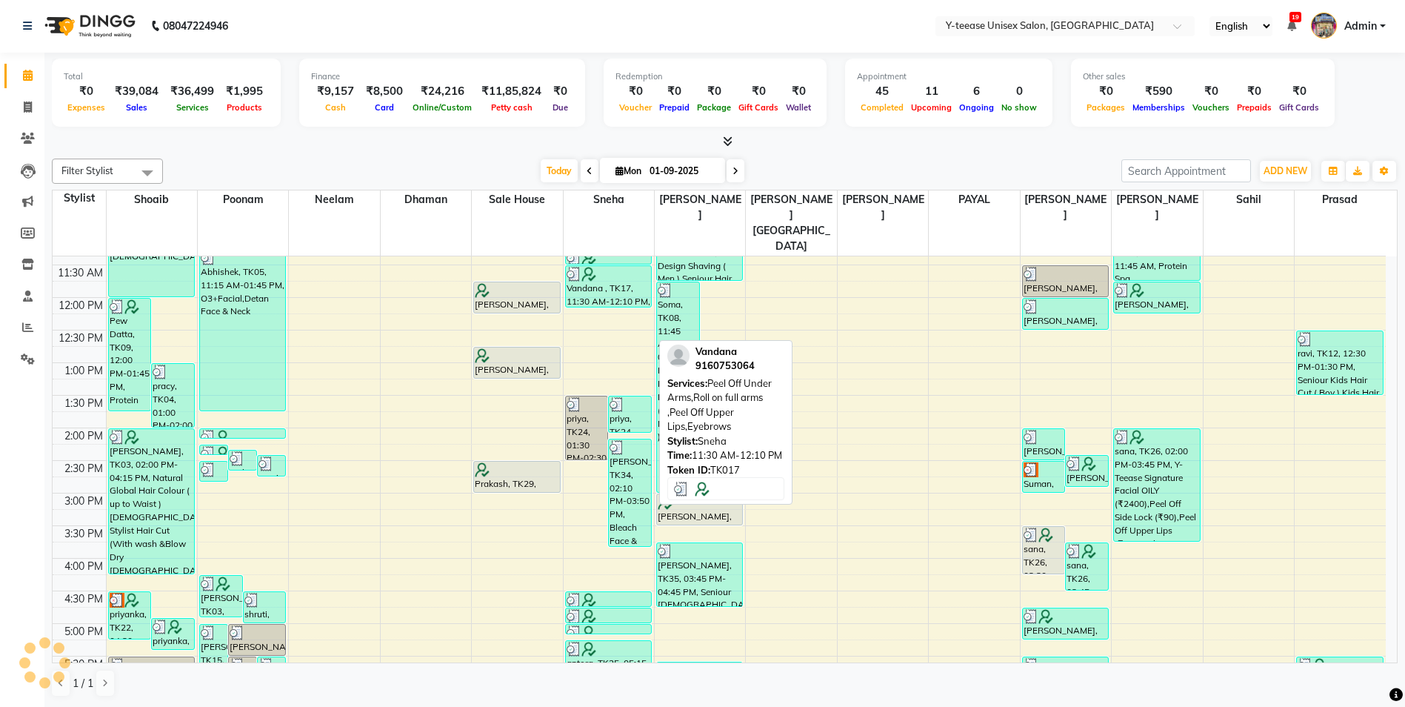
scroll to position [222, 0]
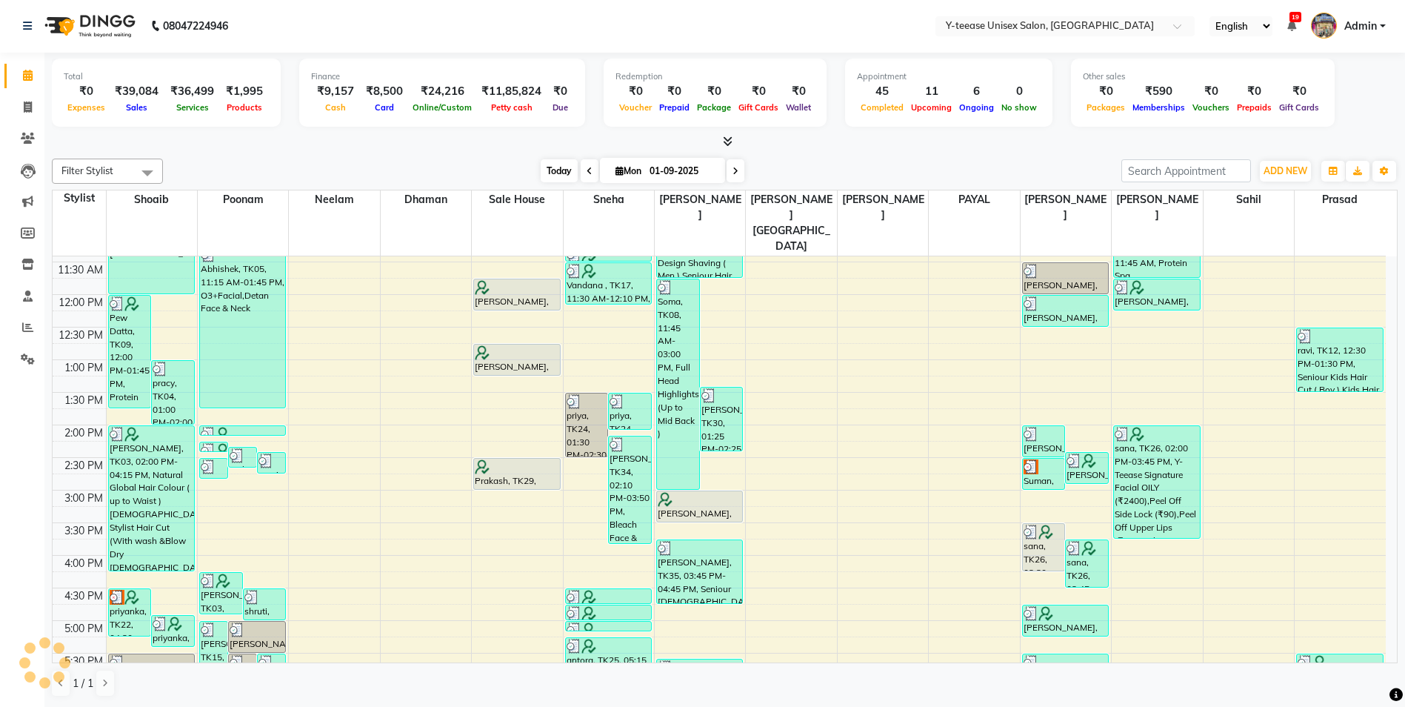
click at [554, 172] on span "Today" at bounding box center [559, 170] width 37 height 23
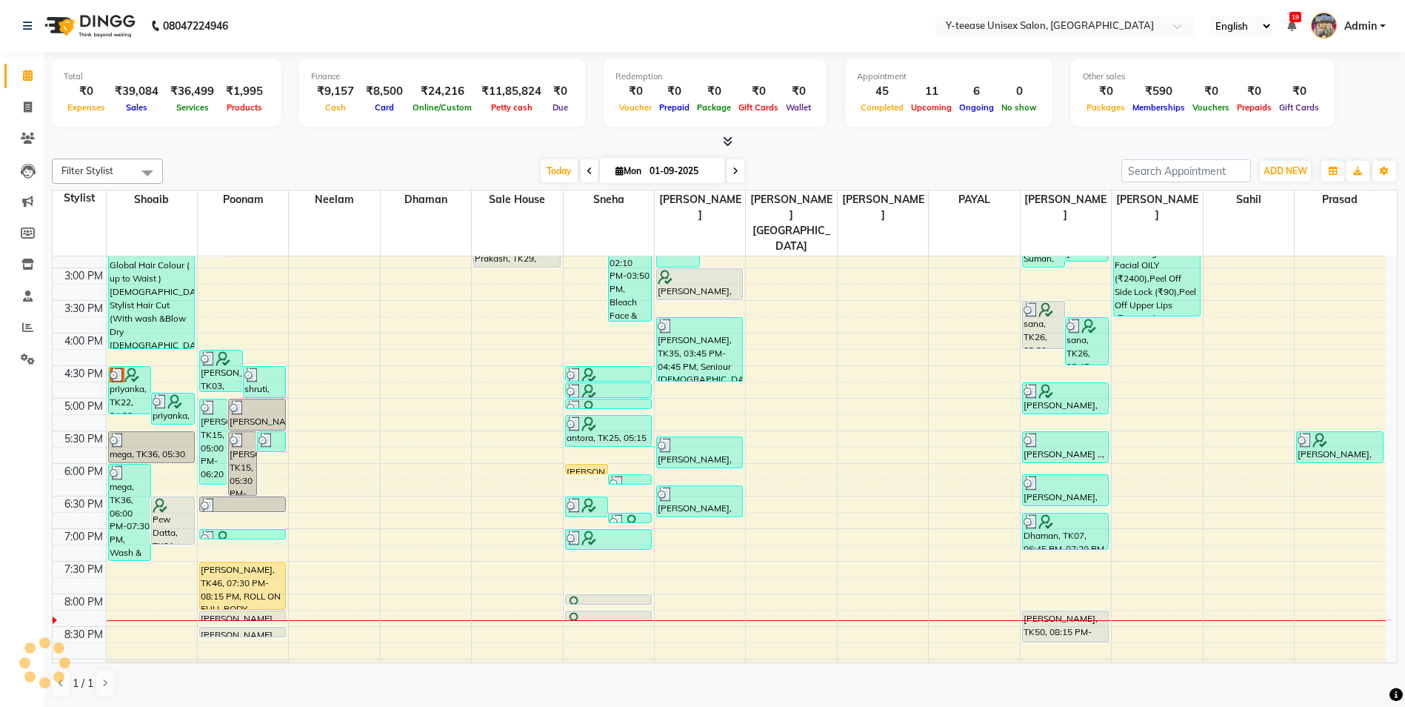
scroll to position [540, 0]
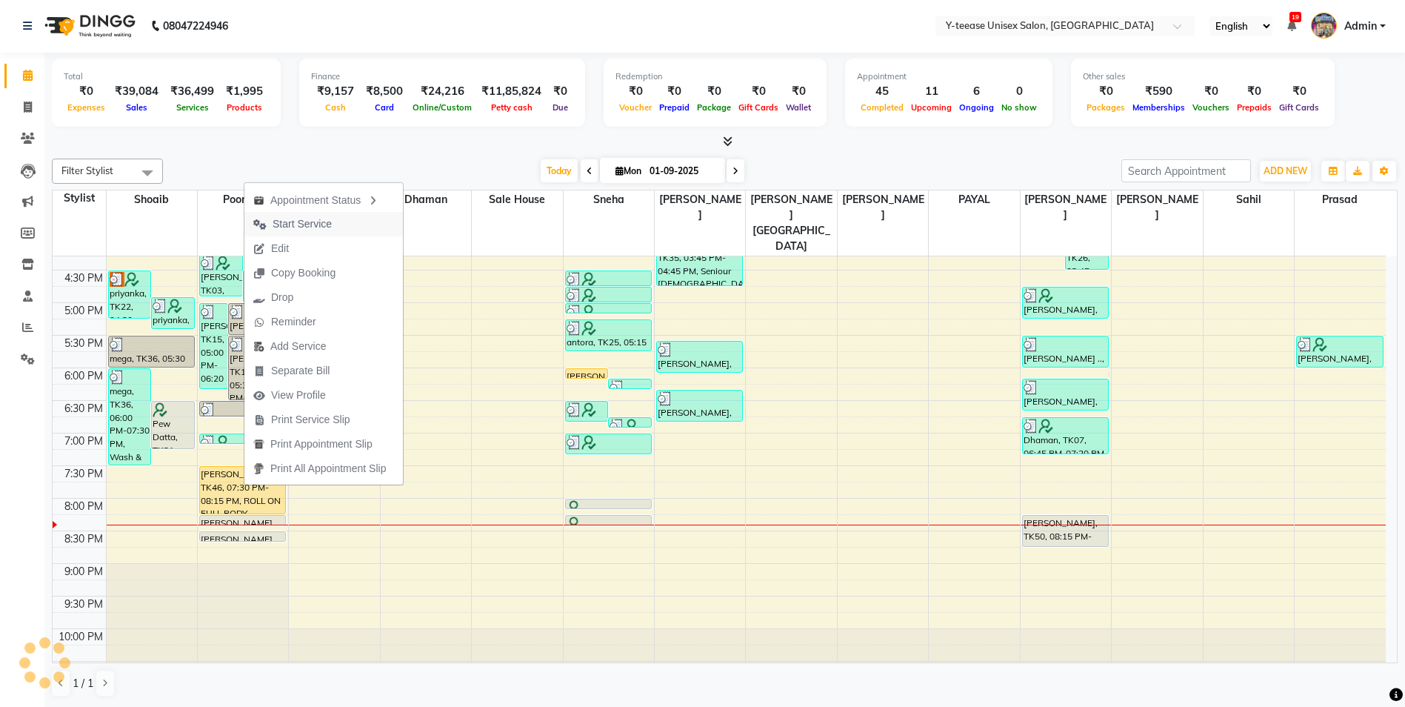
click at [295, 221] on span "Start Service" at bounding box center [302, 224] width 59 height 16
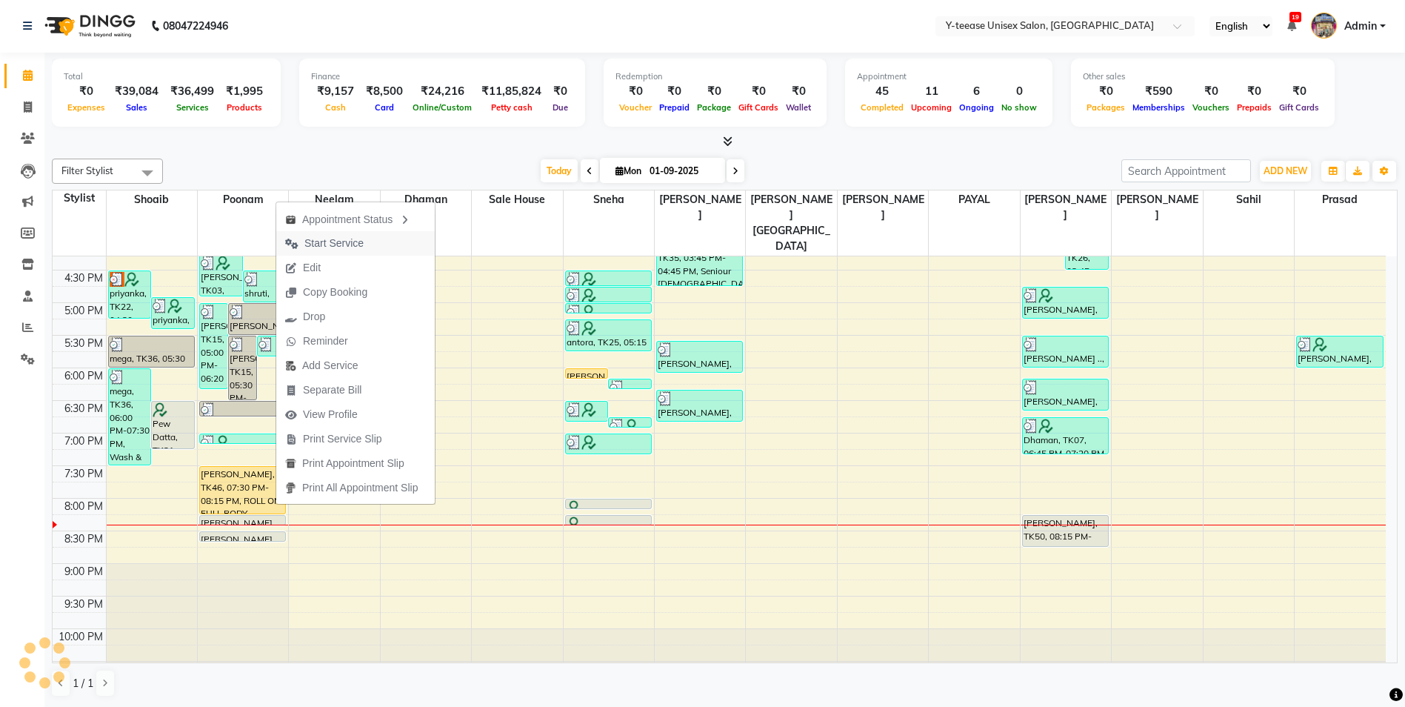
click at [330, 242] on span "Start Service" at bounding box center [333, 244] width 59 height 16
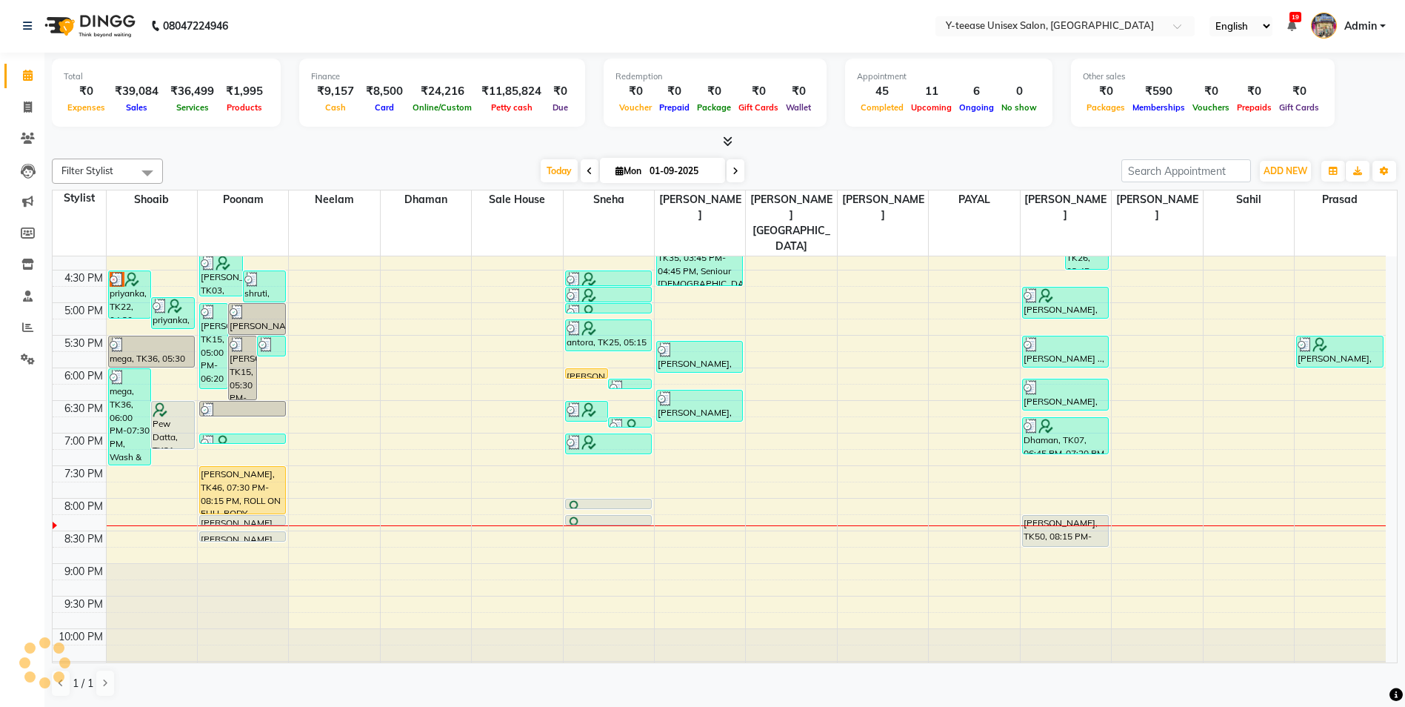
drag, startPoint x: 565, startPoint y: 179, endPoint x: 568, endPoint y: 191, distance: 12.2
click at [565, 179] on span "Today" at bounding box center [559, 170] width 37 height 23
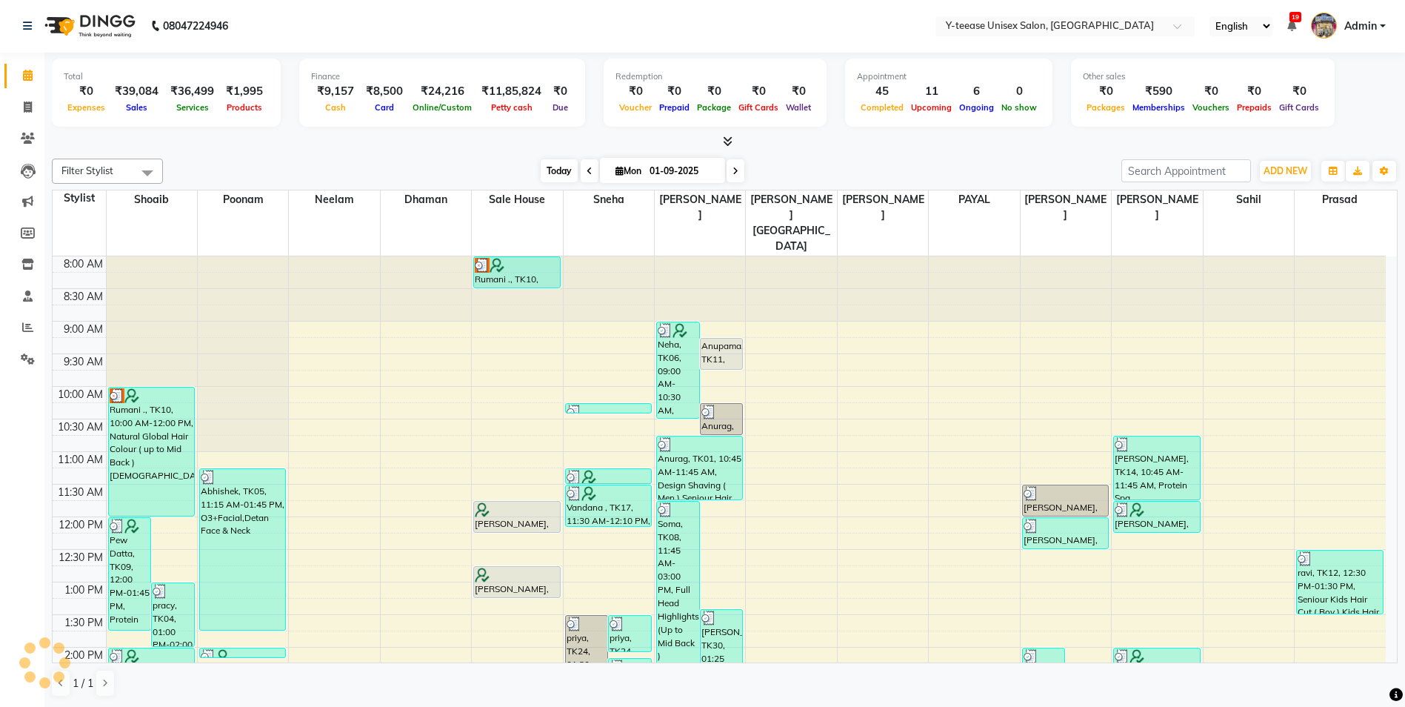
click at [544, 169] on span "Today" at bounding box center [559, 170] width 37 height 23
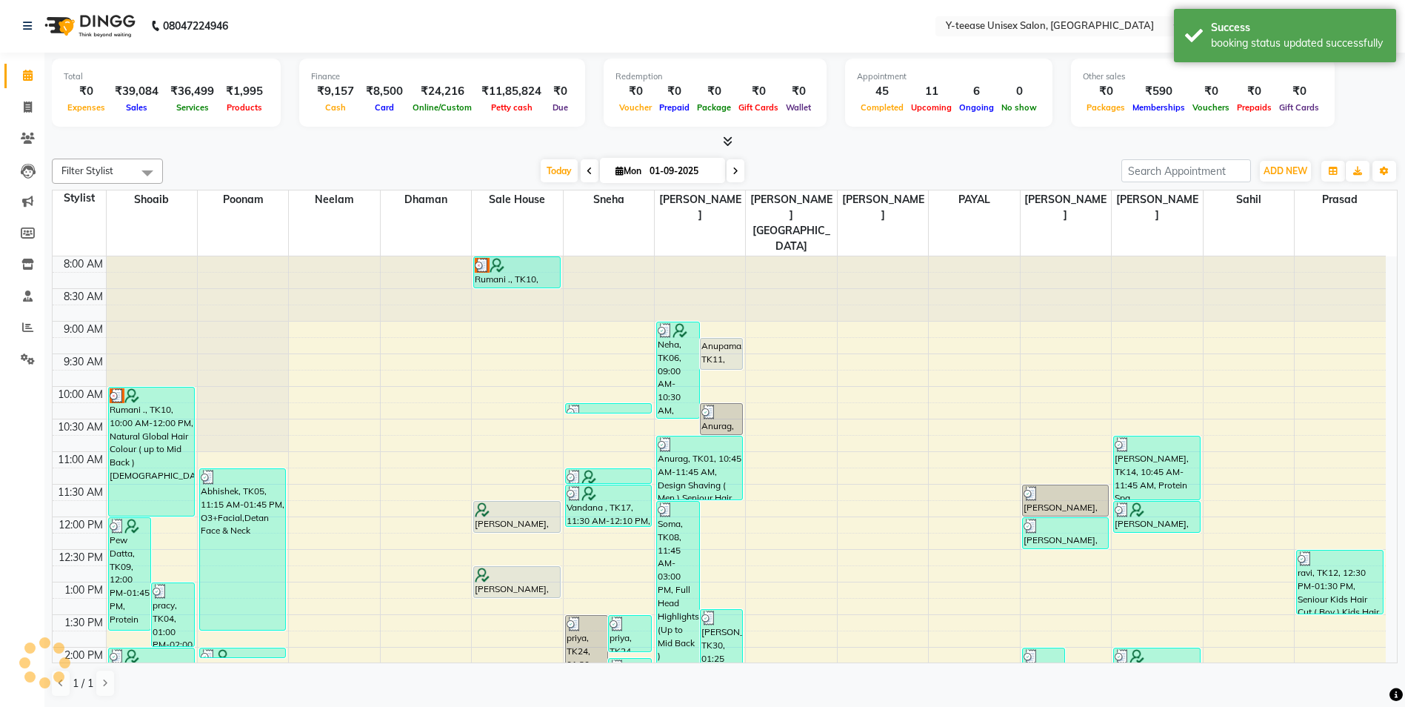
scroll to position [540, 0]
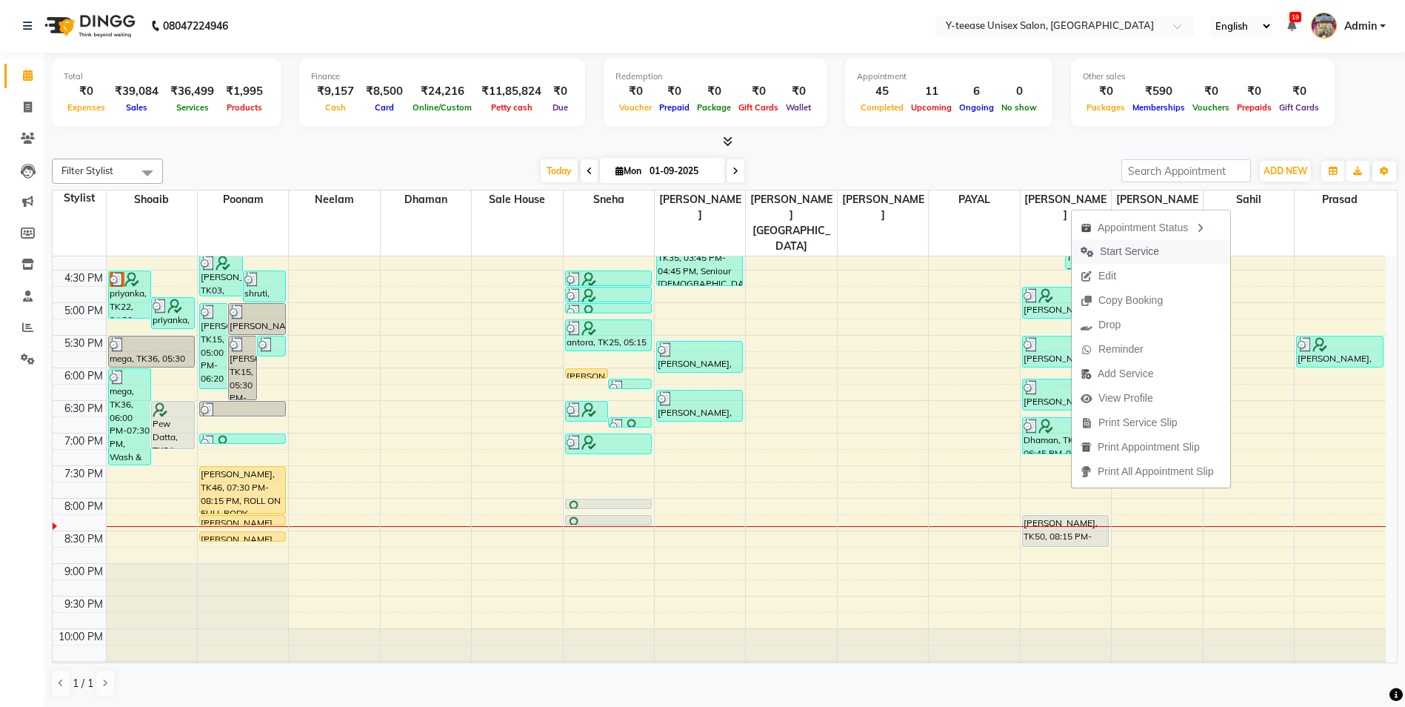
click at [1177, 256] on button "Start Service" at bounding box center [1151, 251] width 159 height 24
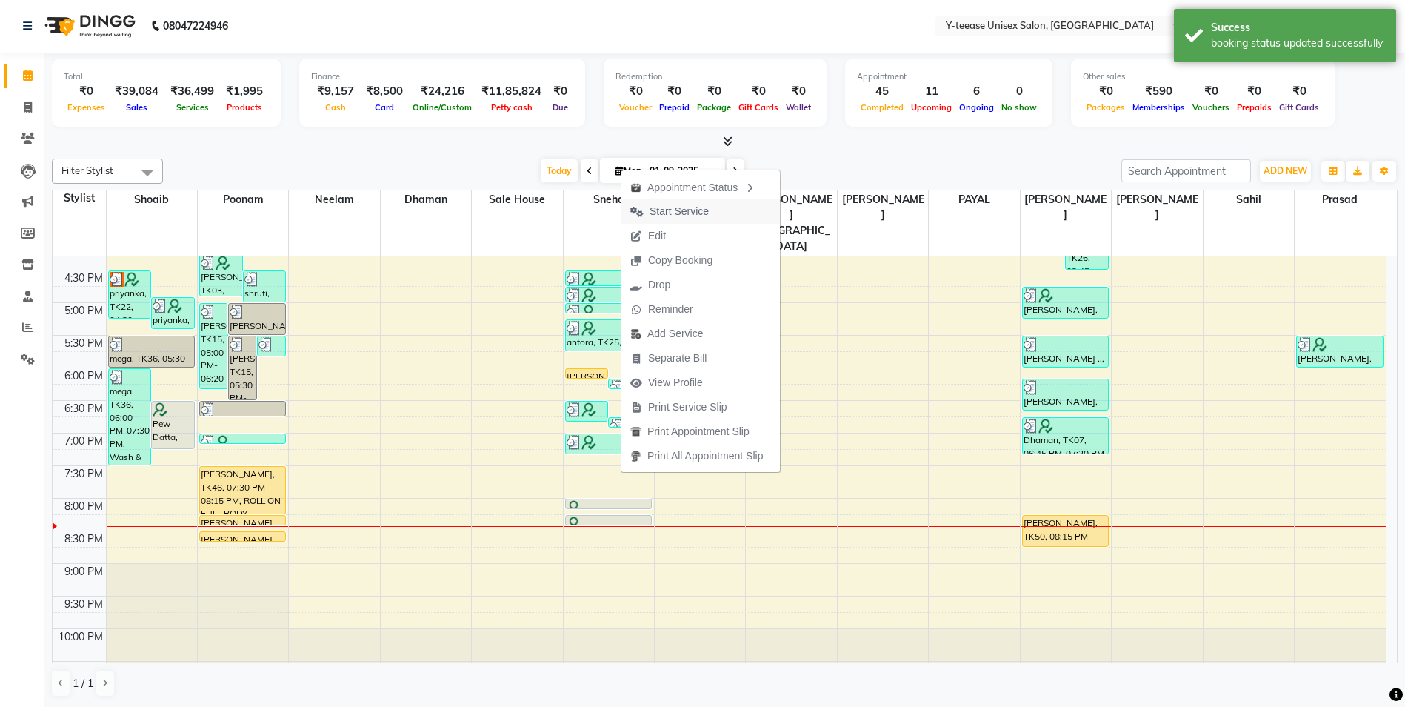
click at [730, 213] on button "Start Service" at bounding box center [700, 211] width 159 height 24
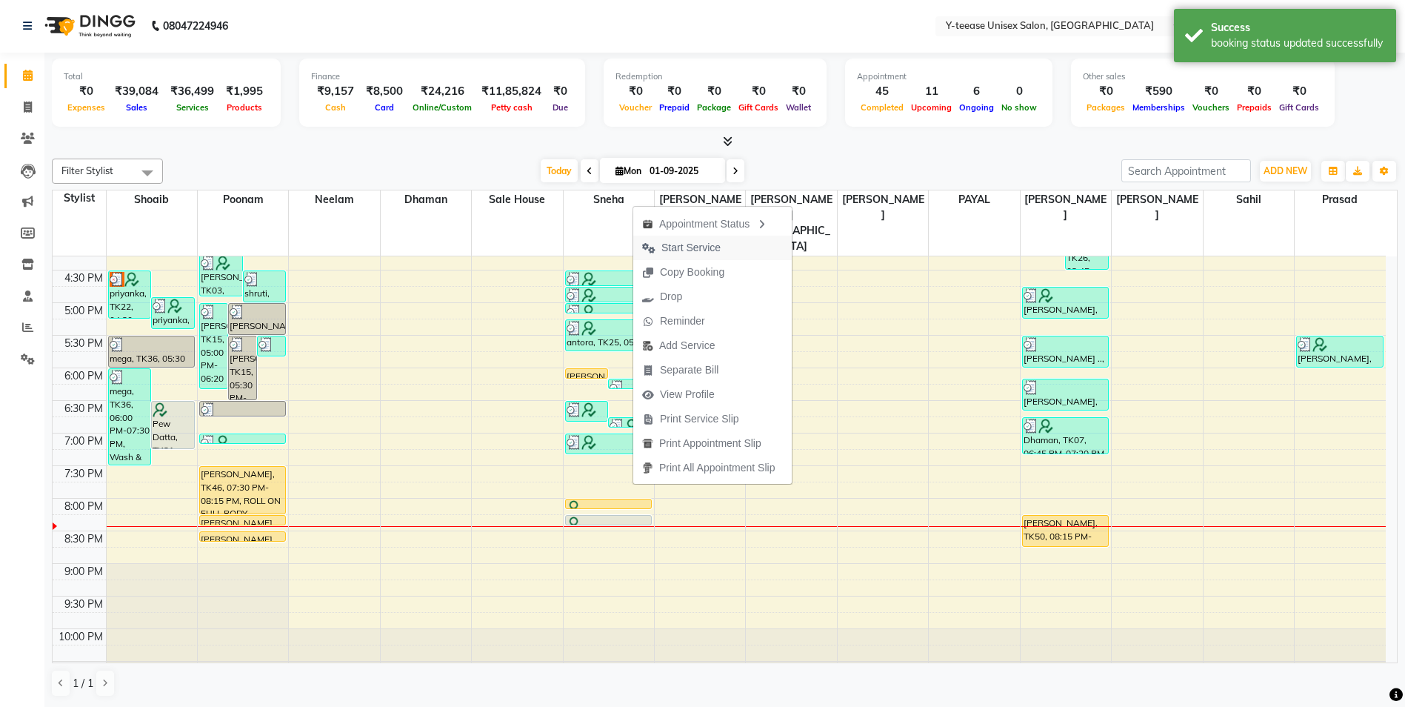
click at [711, 248] on span "Start Service" at bounding box center [690, 248] width 59 height 16
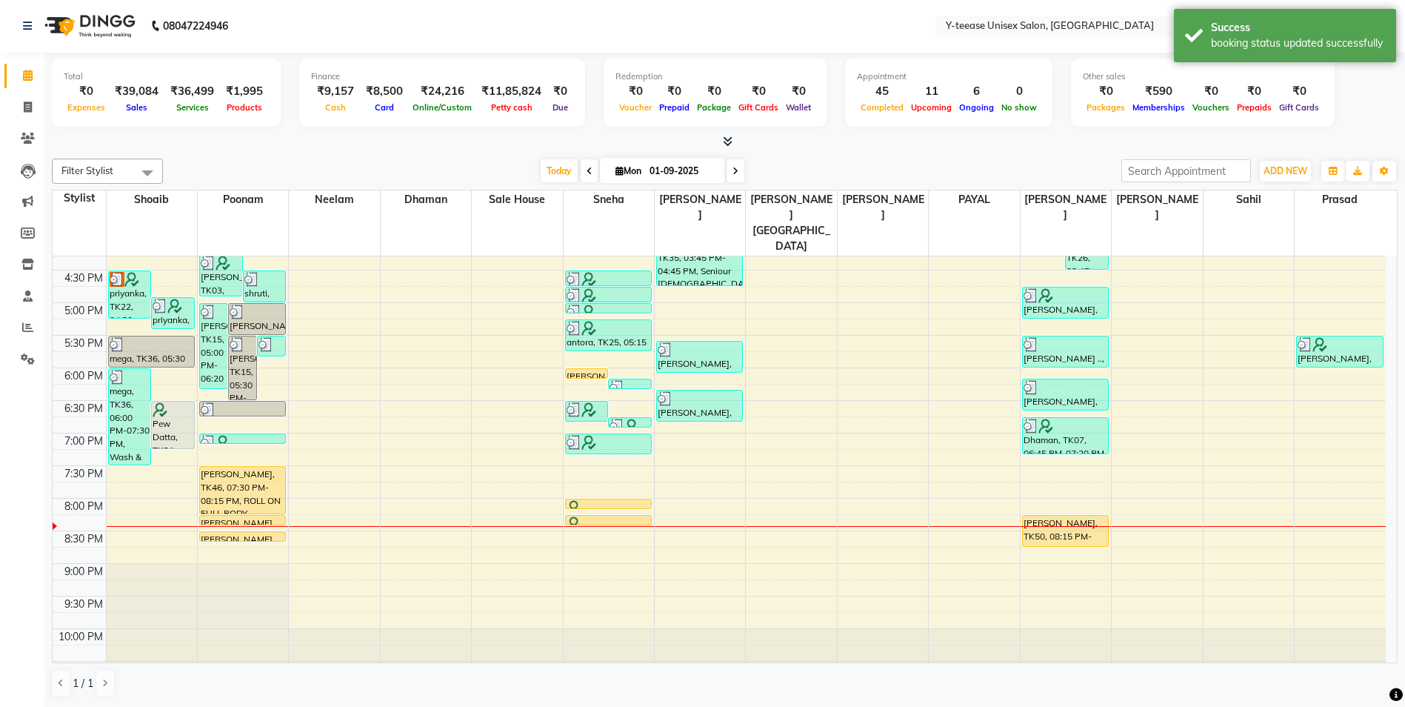
click at [738, 170] on span at bounding box center [736, 170] width 18 height 23
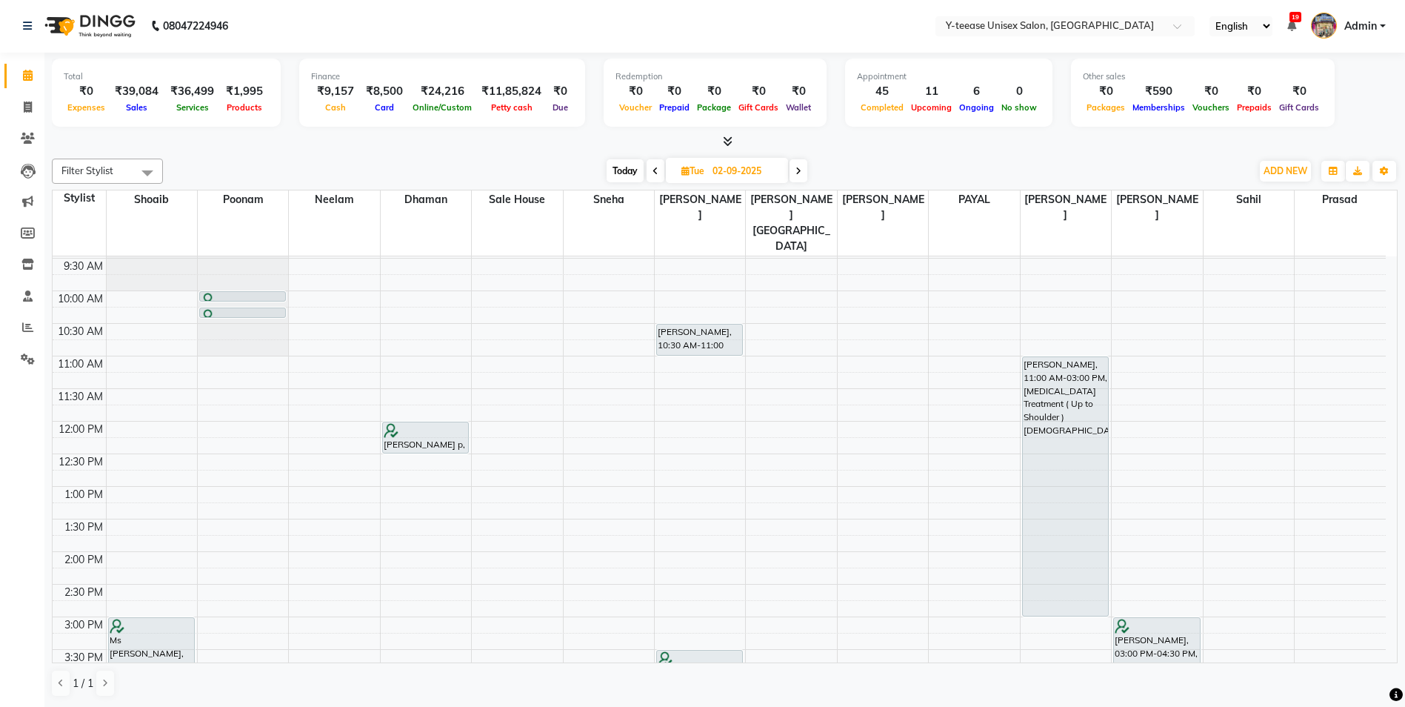
scroll to position [21, 0]
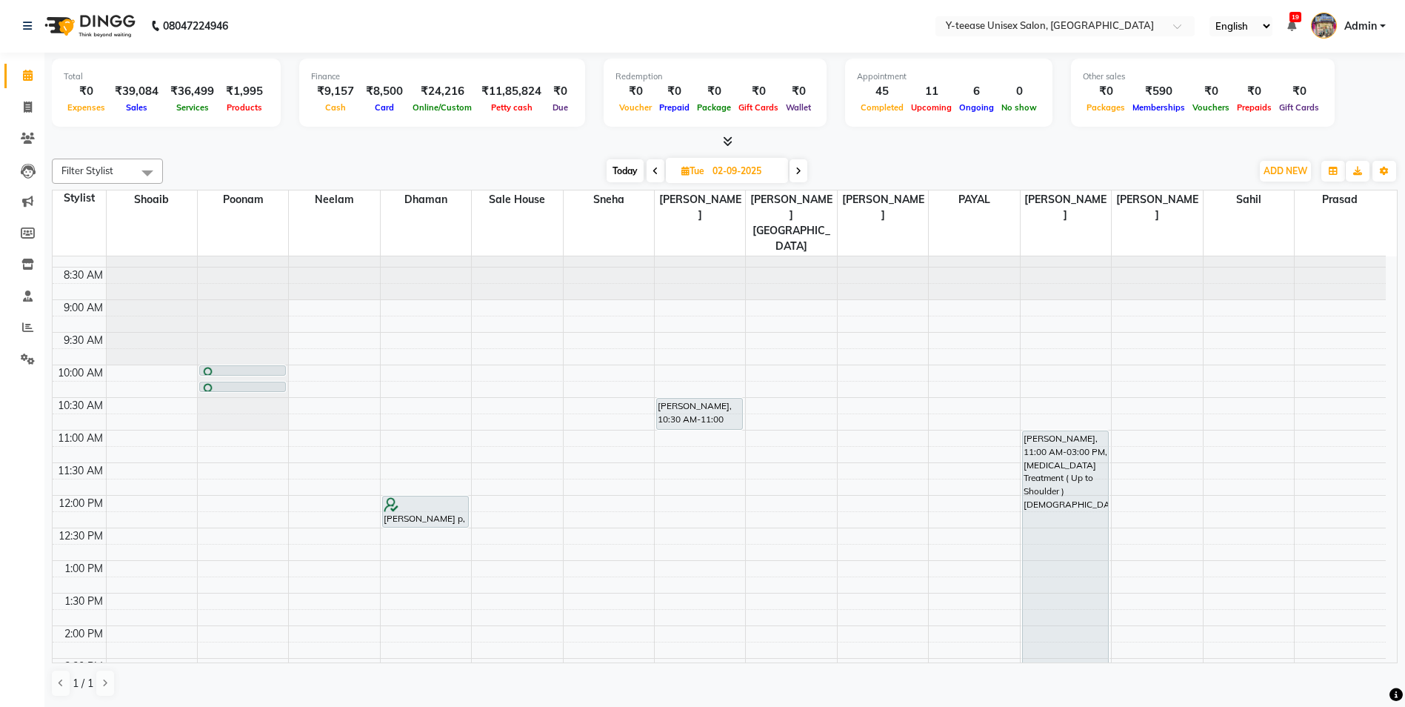
click at [627, 170] on span "Today" at bounding box center [625, 170] width 37 height 23
type input "01-09-2025"
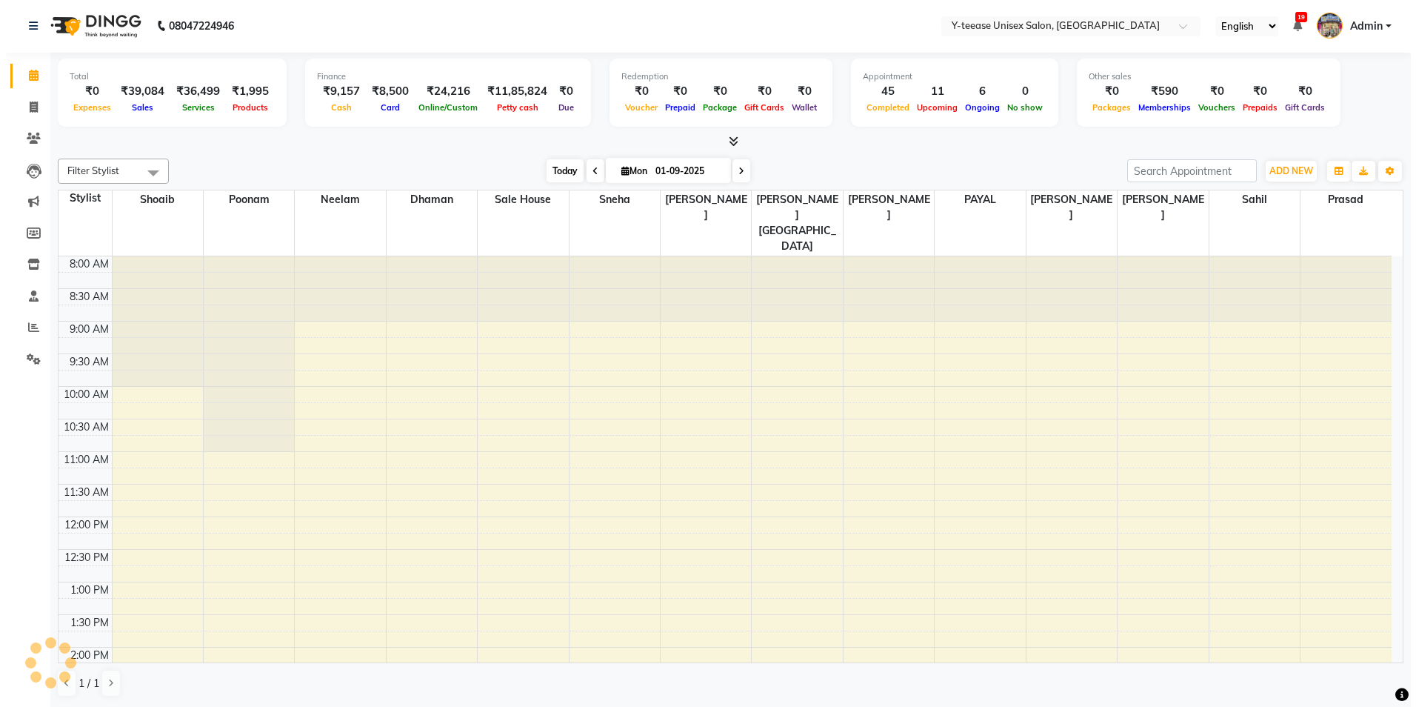
scroll to position [540, 0]
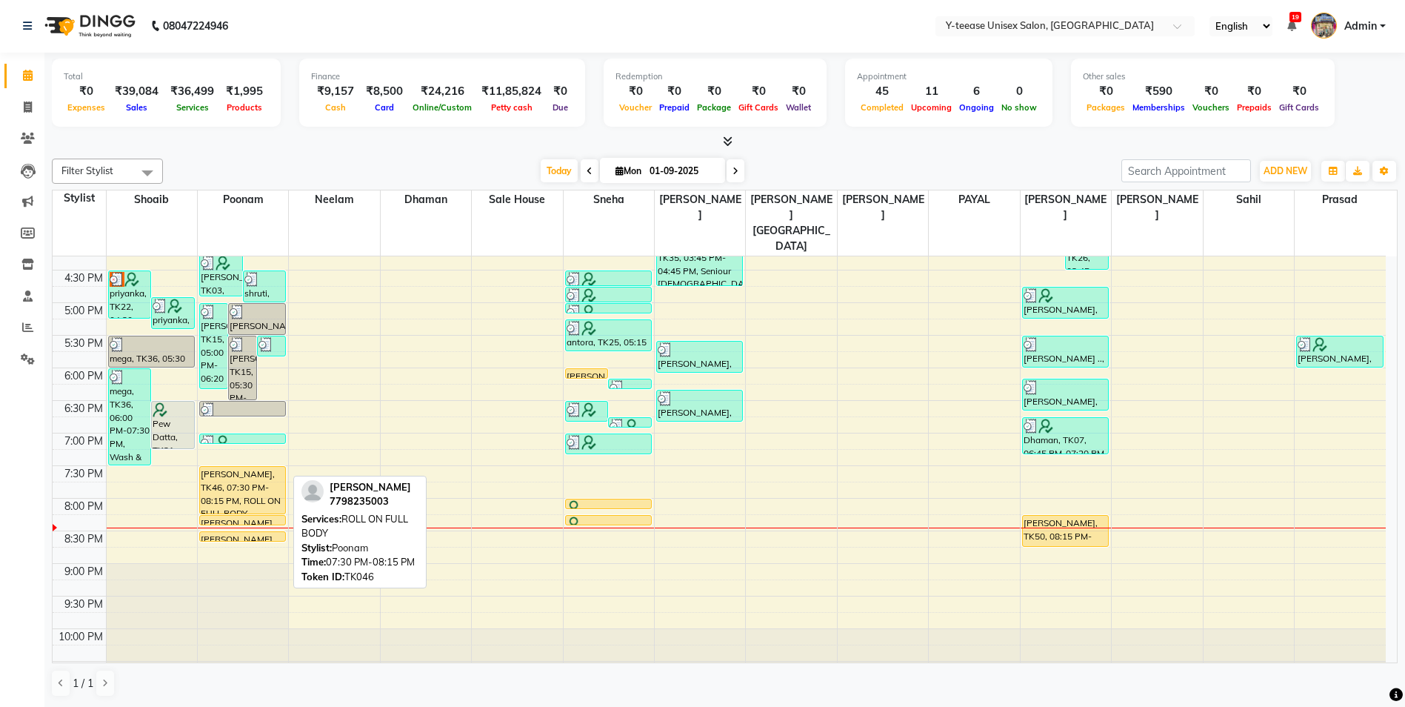
click at [232, 467] on div "[PERSON_NAME], TK46, 07:30 PM-08:15 PM, ROLL ON FULL BODY" at bounding box center [242, 490] width 85 height 47
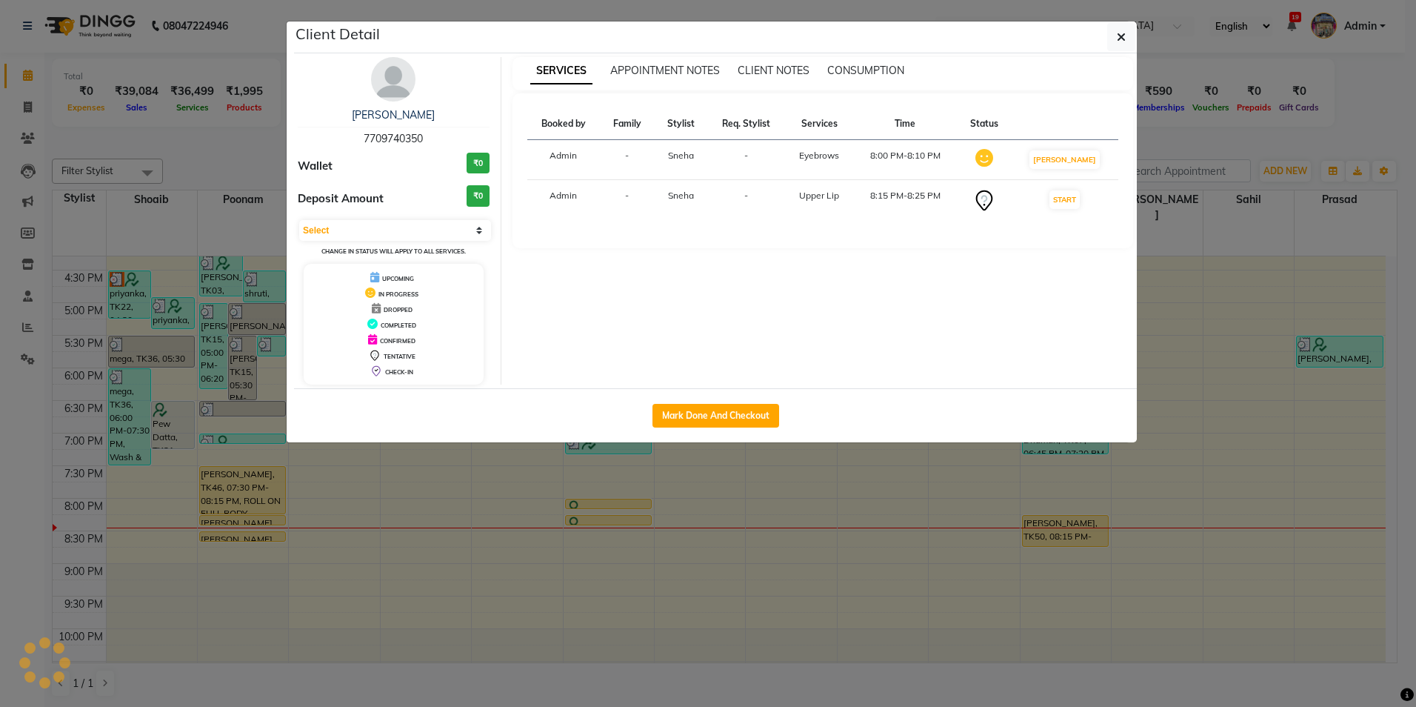
select select "1"
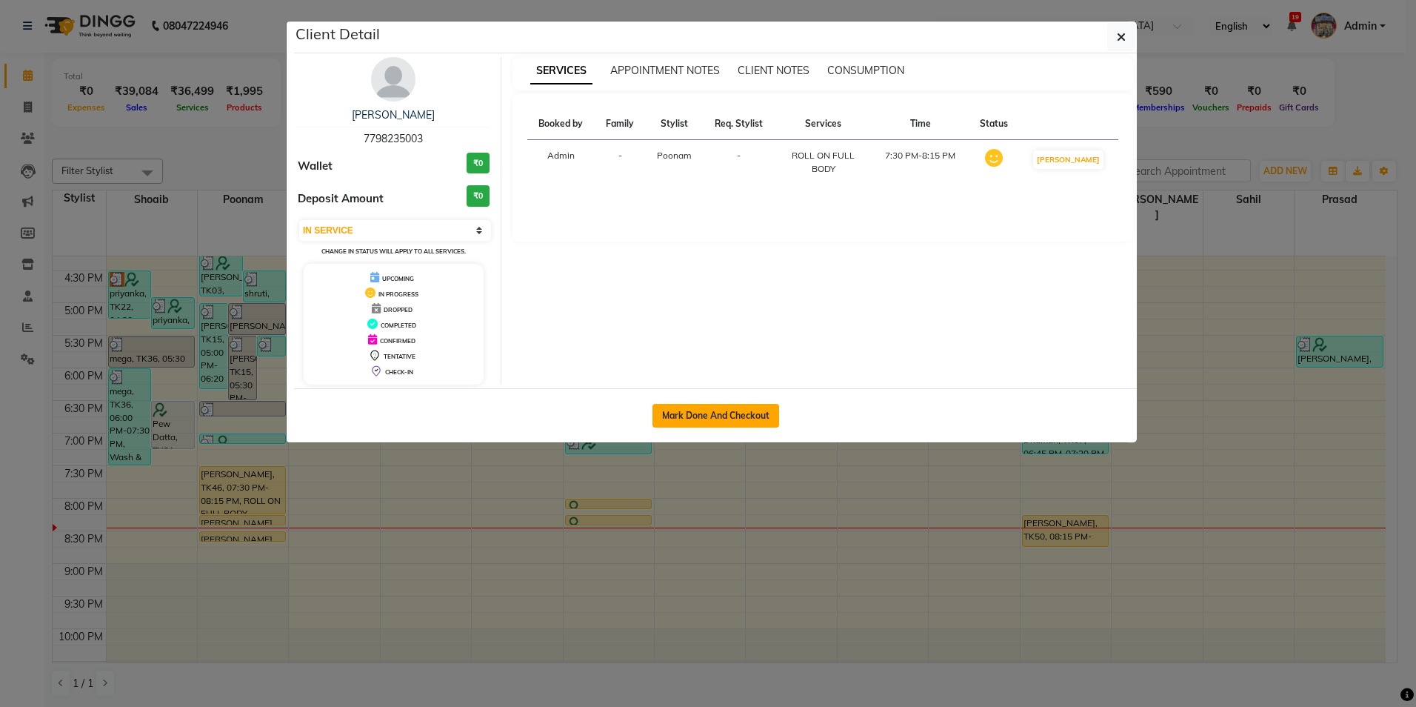
click at [706, 417] on button "Mark Done And Checkout" at bounding box center [716, 416] width 127 height 24
select select "service"
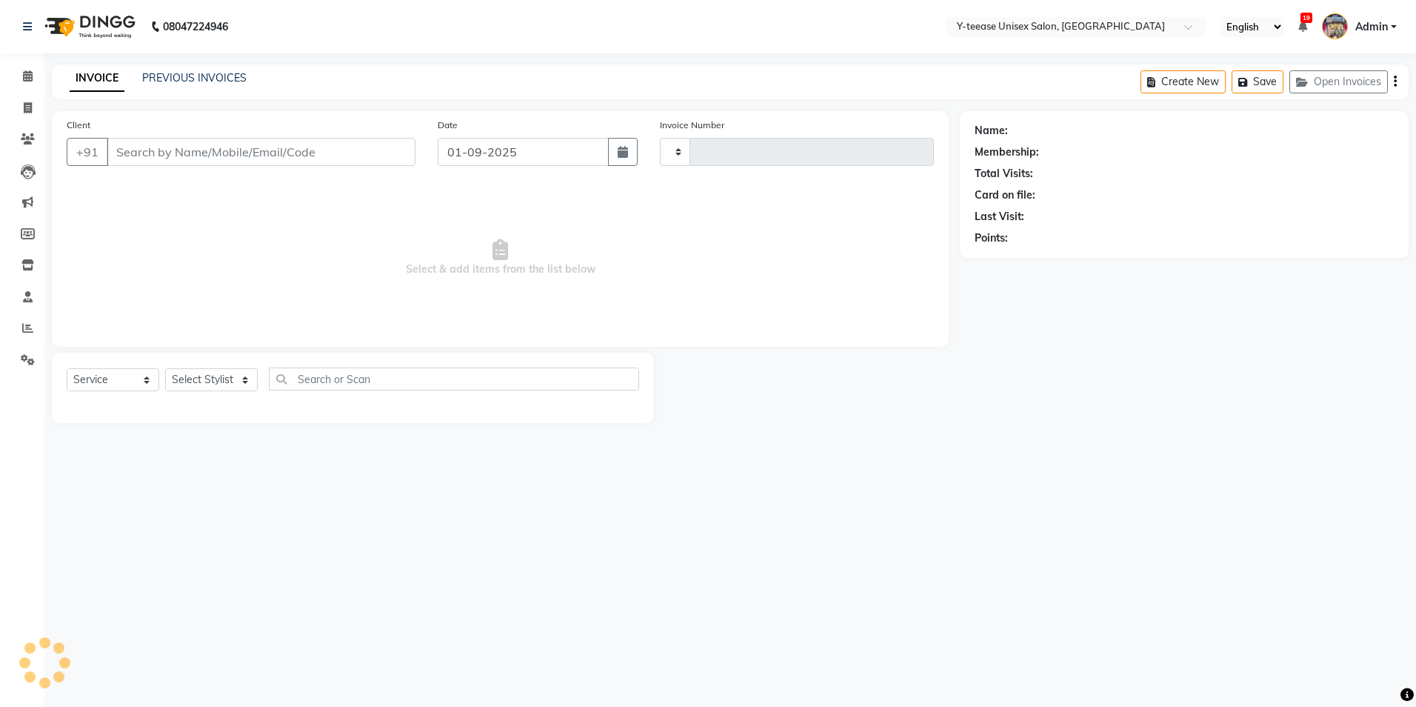
type input "6933"
select select "4"
type input "7798235003"
select select "57"
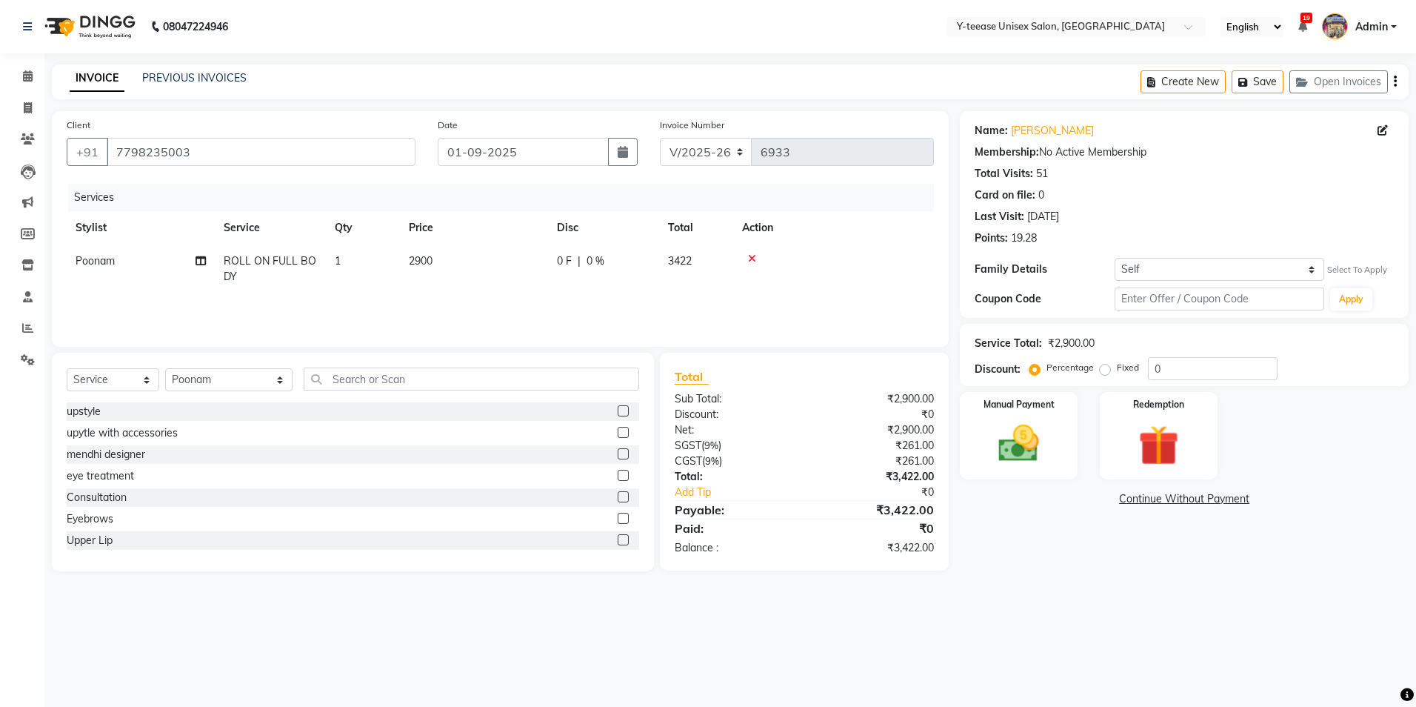
click at [296, 264] on span "ROLL ON FULL BODY" at bounding box center [270, 268] width 93 height 29
select select "57"
click at [296, 264] on span "ROLL ON FULL BODY" at bounding box center [290, 265] width 106 height 13
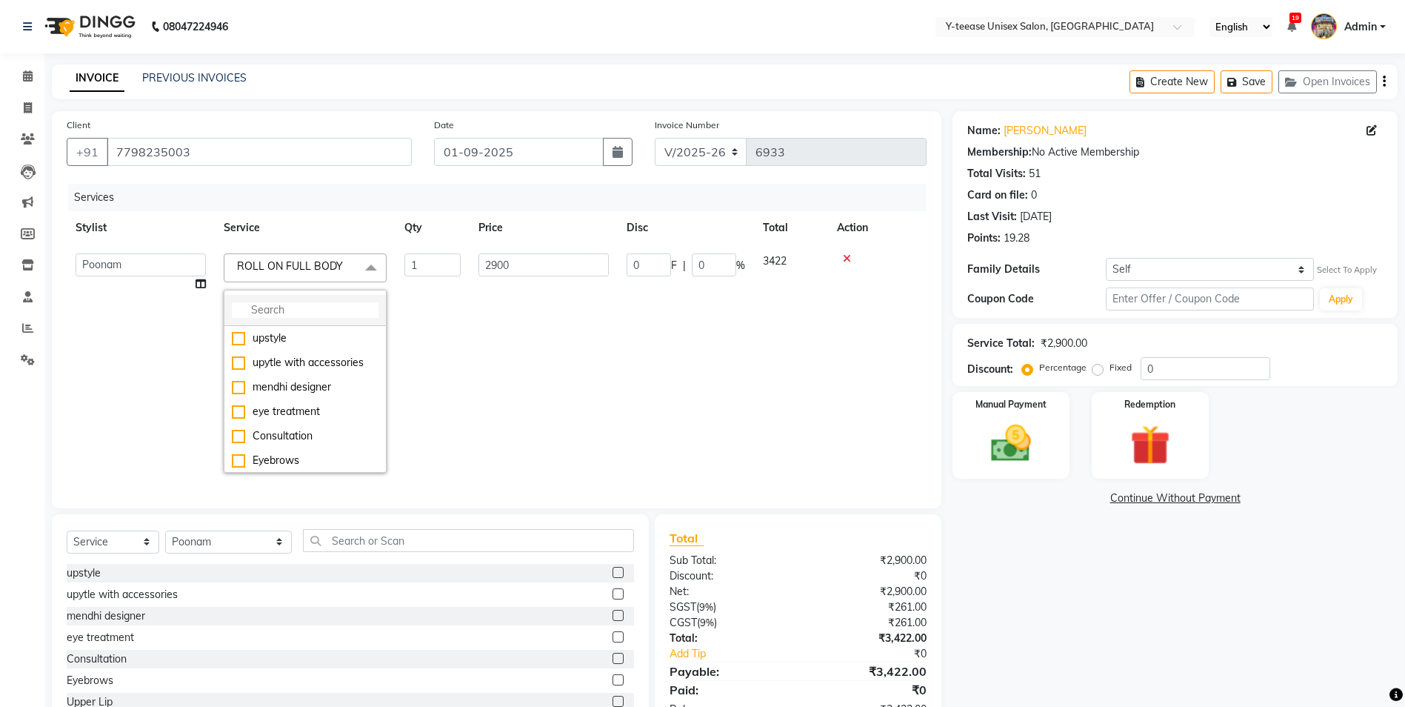
click at [311, 310] on input "multiselect-search" at bounding box center [305, 310] width 147 height 16
type input "roll"
click at [317, 419] on div "Roll on full arms" at bounding box center [305, 412] width 147 height 16
checkbox input "false"
checkbox input "true"
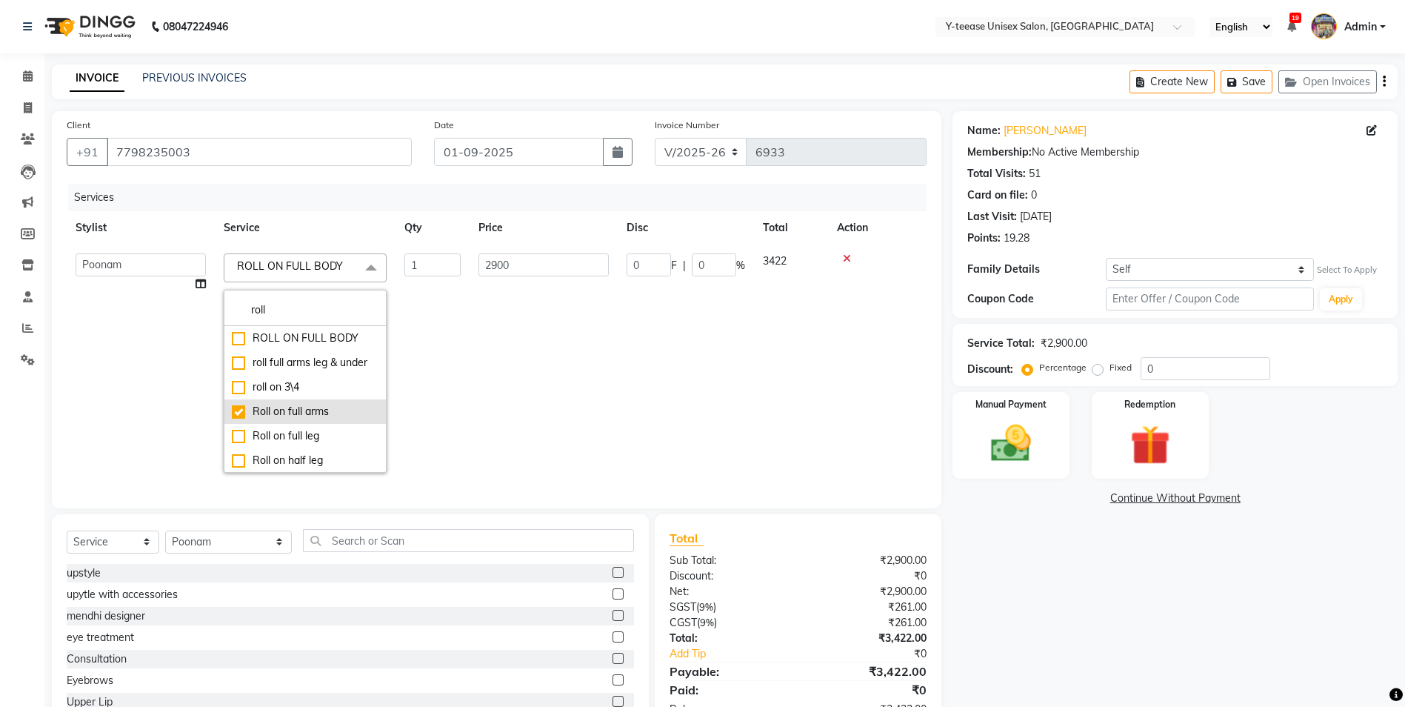
type input "600"
click at [465, 397] on td "1" at bounding box center [433, 362] width 74 height 237
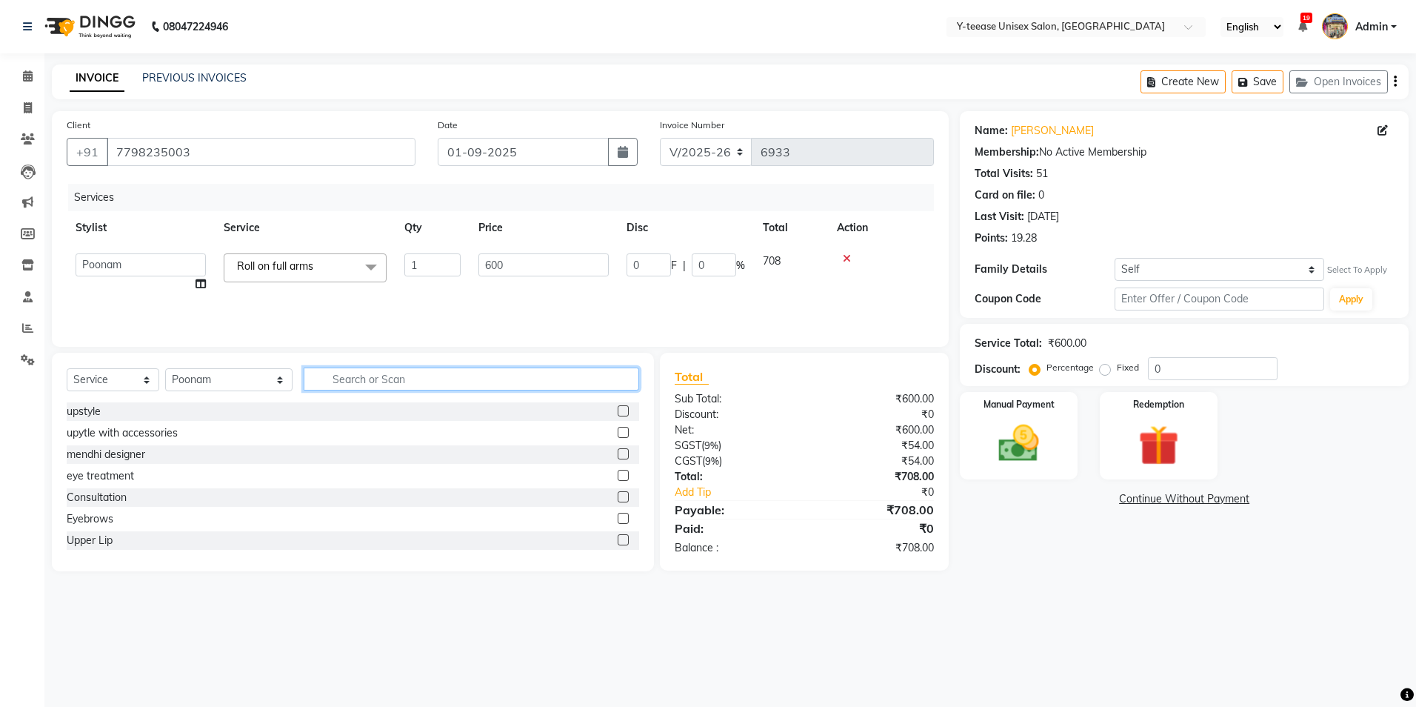
click at [376, 373] on input "text" at bounding box center [472, 378] width 336 height 23
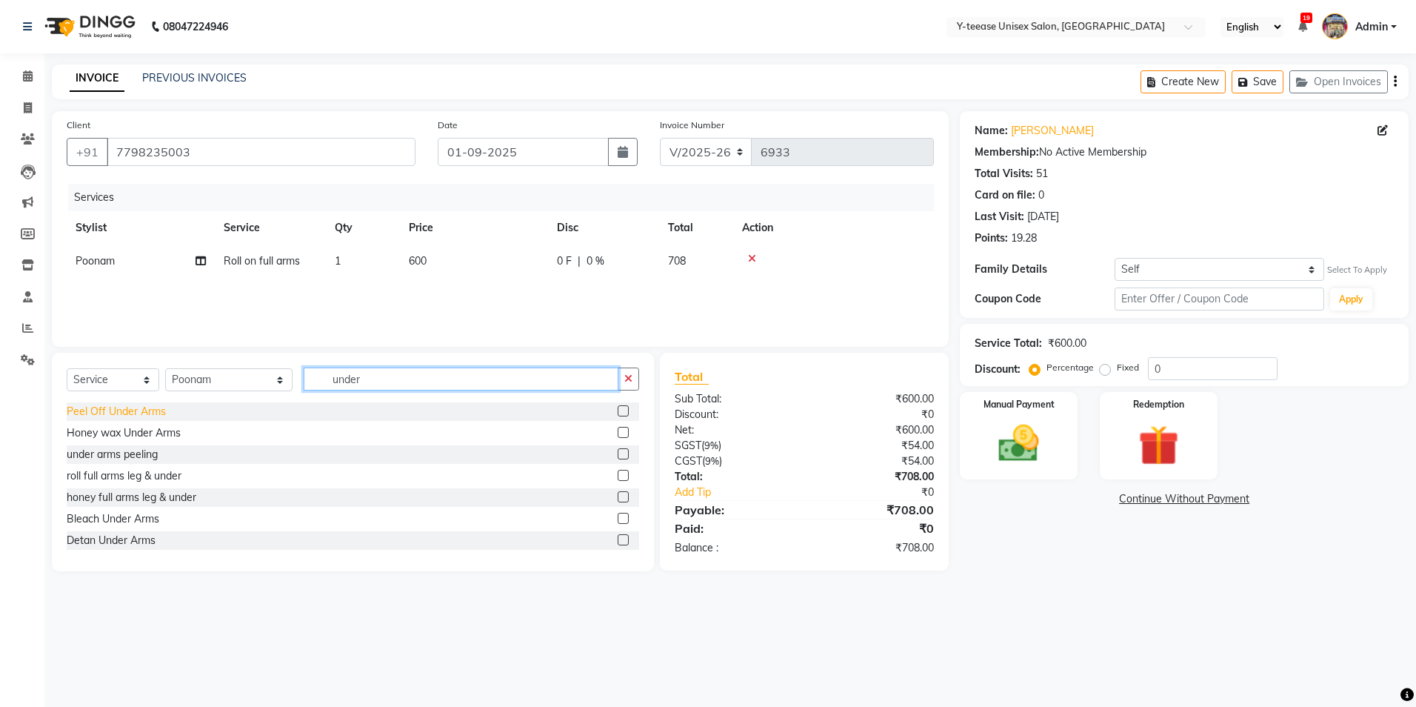
type input "under"
click at [150, 409] on div "Peel Off Under Arms" at bounding box center [116, 412] width 99 height 16
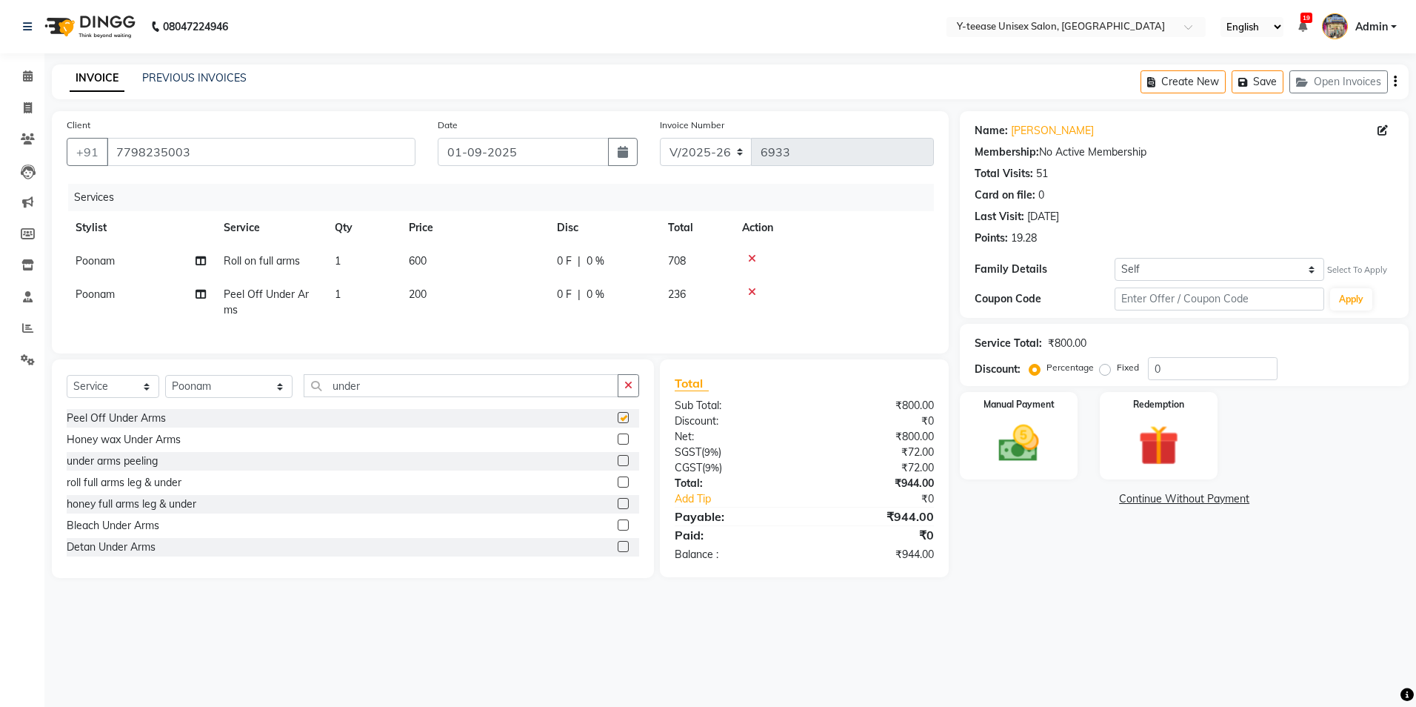
checkbox input "false"
click at [342, 397] on input "under" at bounding box center [461, 385] width 315 height 23
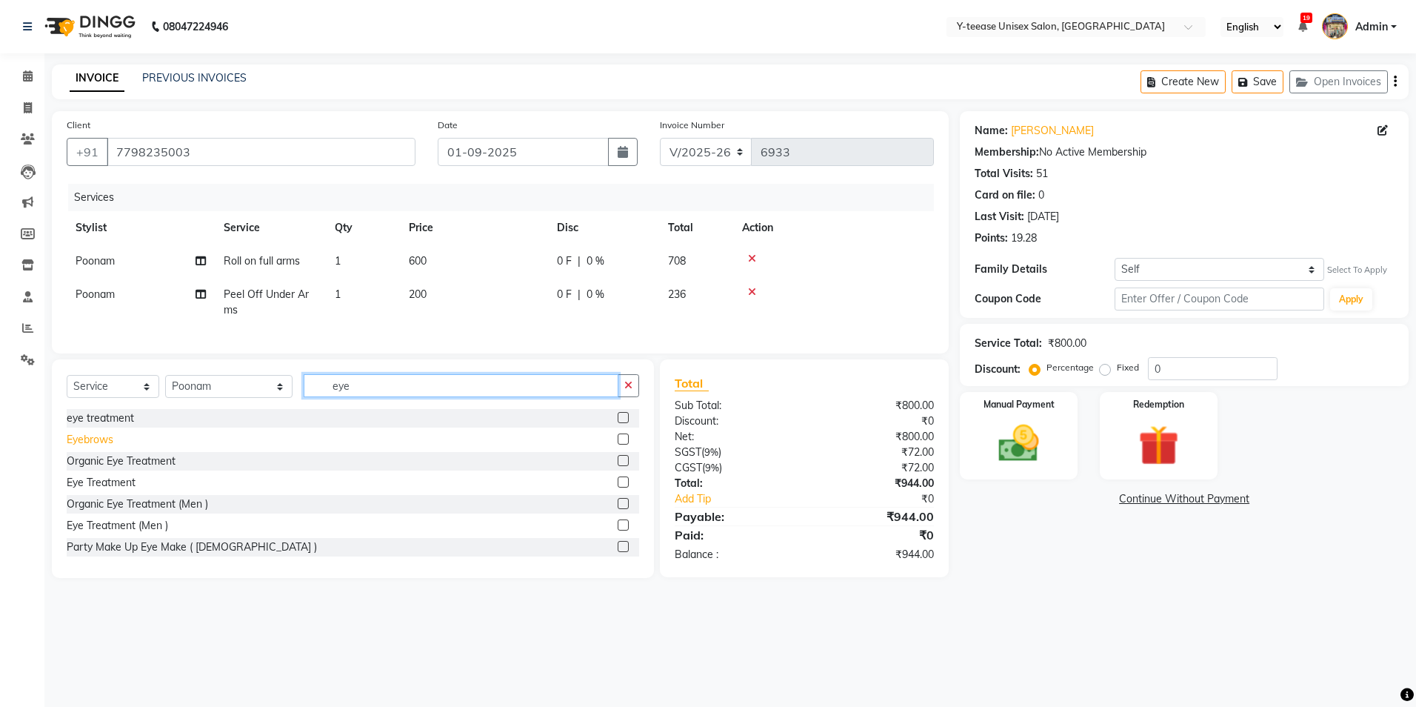
type input "eye"
click at [101, 447] on div "Eyebrows" at bounding box center [90, 440] width 47 height 16
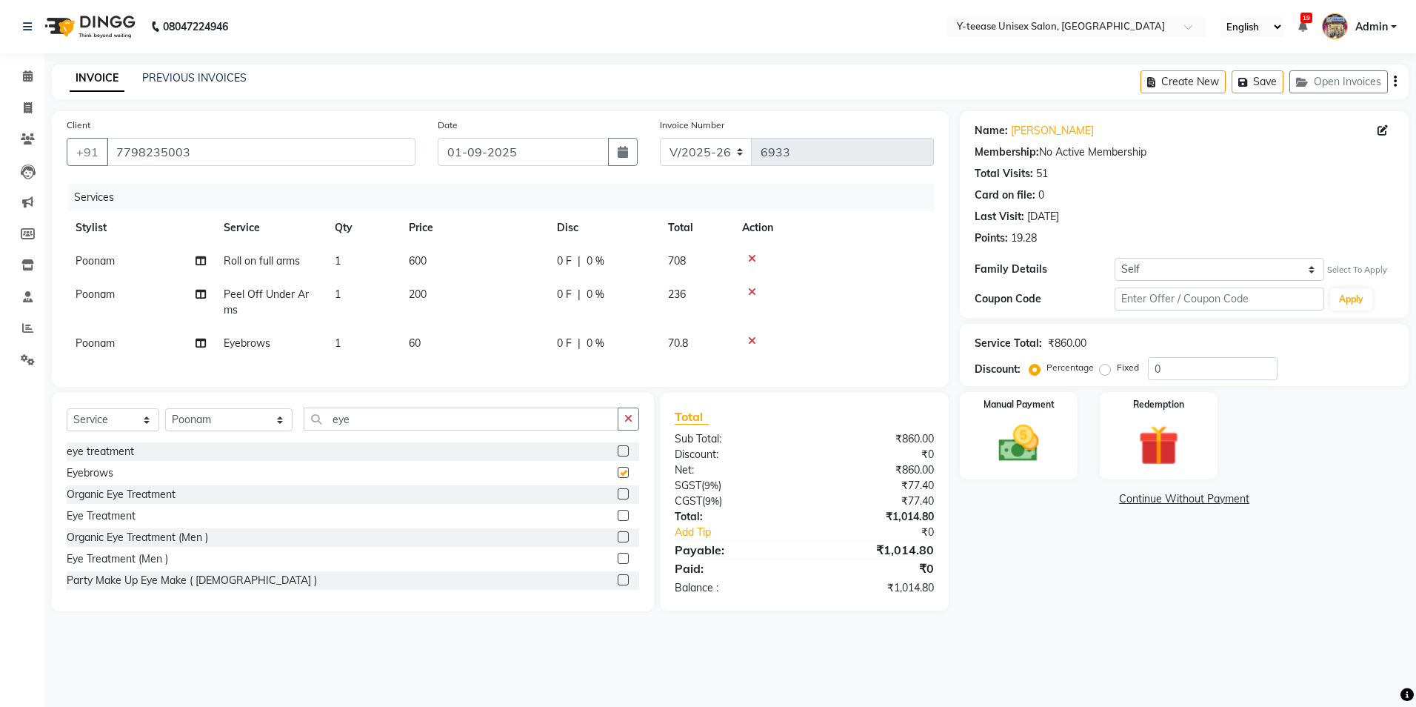
checkbox input "false"
click at [1044, 426] on img at bounding box center [1018, 443] width 69 height 49
click at [1167, 499] on span "GPay" at bounding box center [1168, 499] width 30 height 17
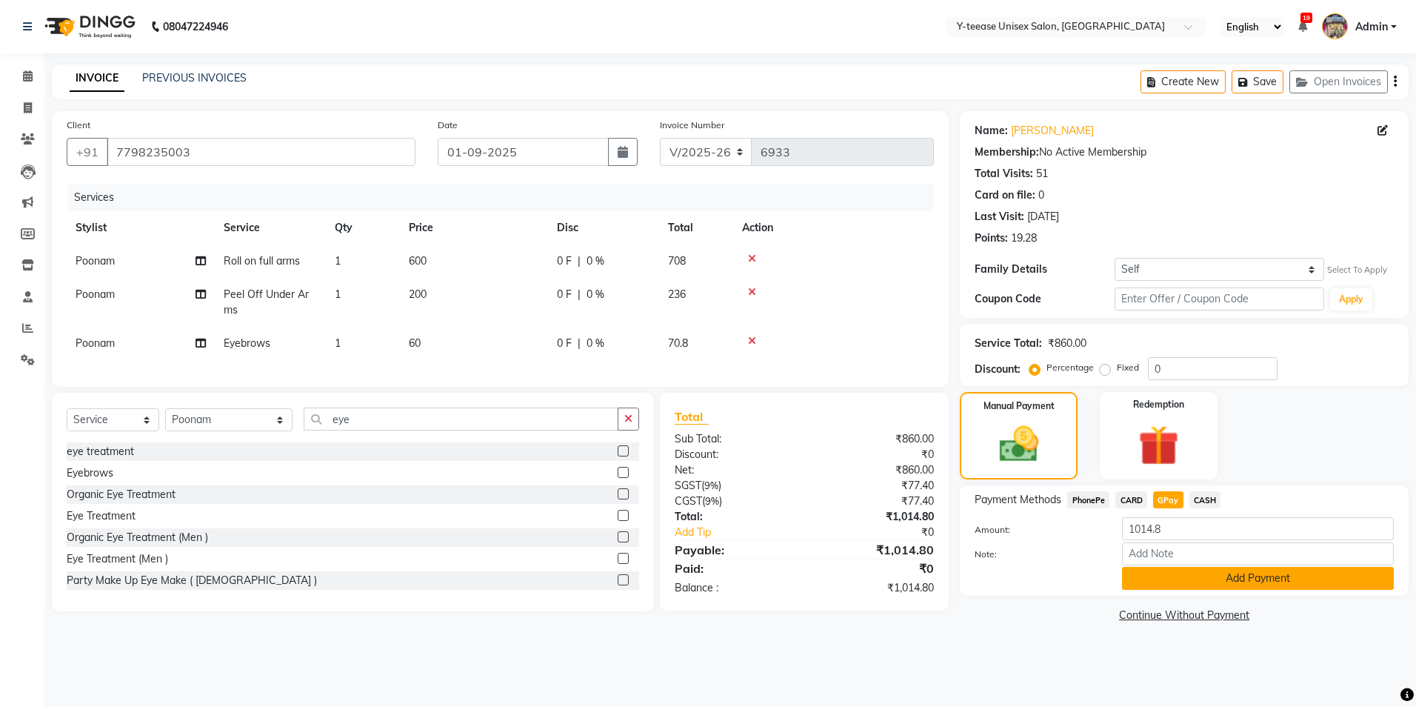
click at [1181, 581] on button "Add Payment" at bounding box center [1258, 578] width 272 height 23
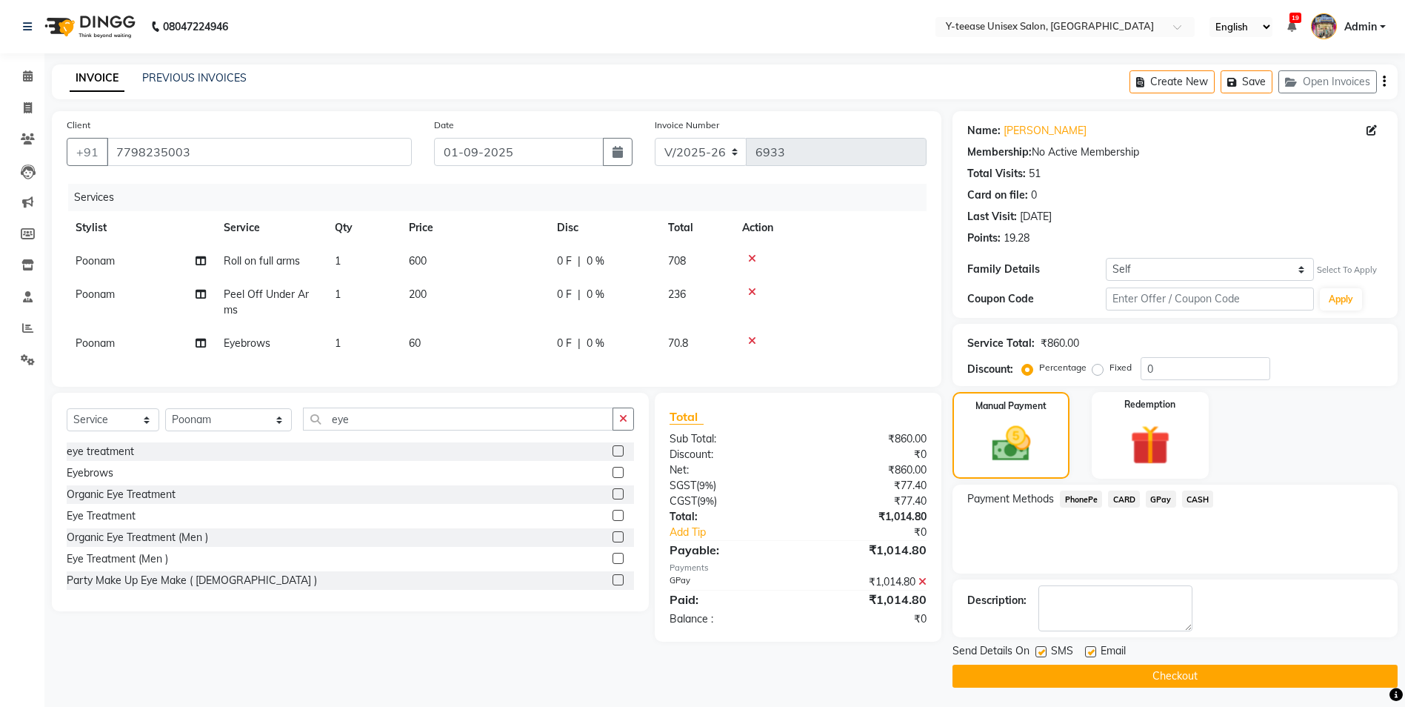
click at [1099, 675] on button "Checkout" at bounding box center [1175, 675] width 445 height 23
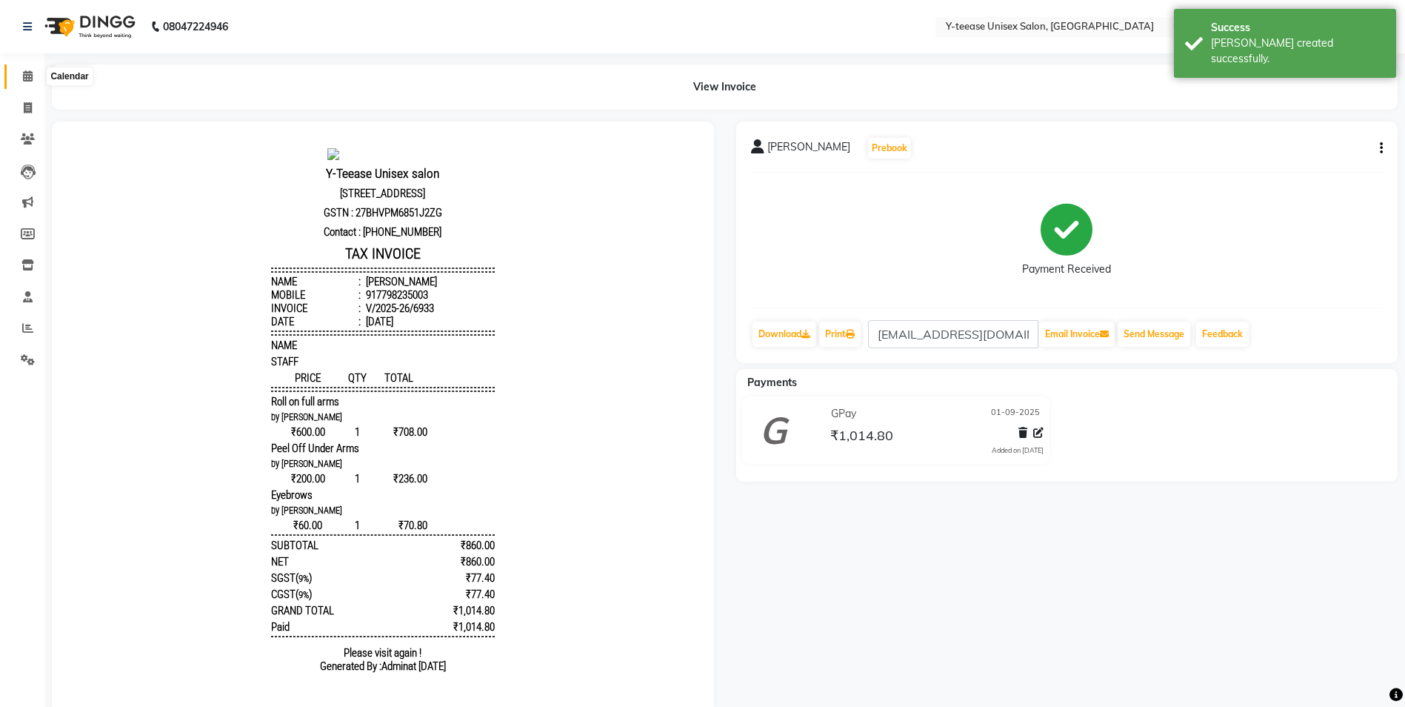
click at [24, 81] on span at bounding box center [28, 76] width 26 height 17
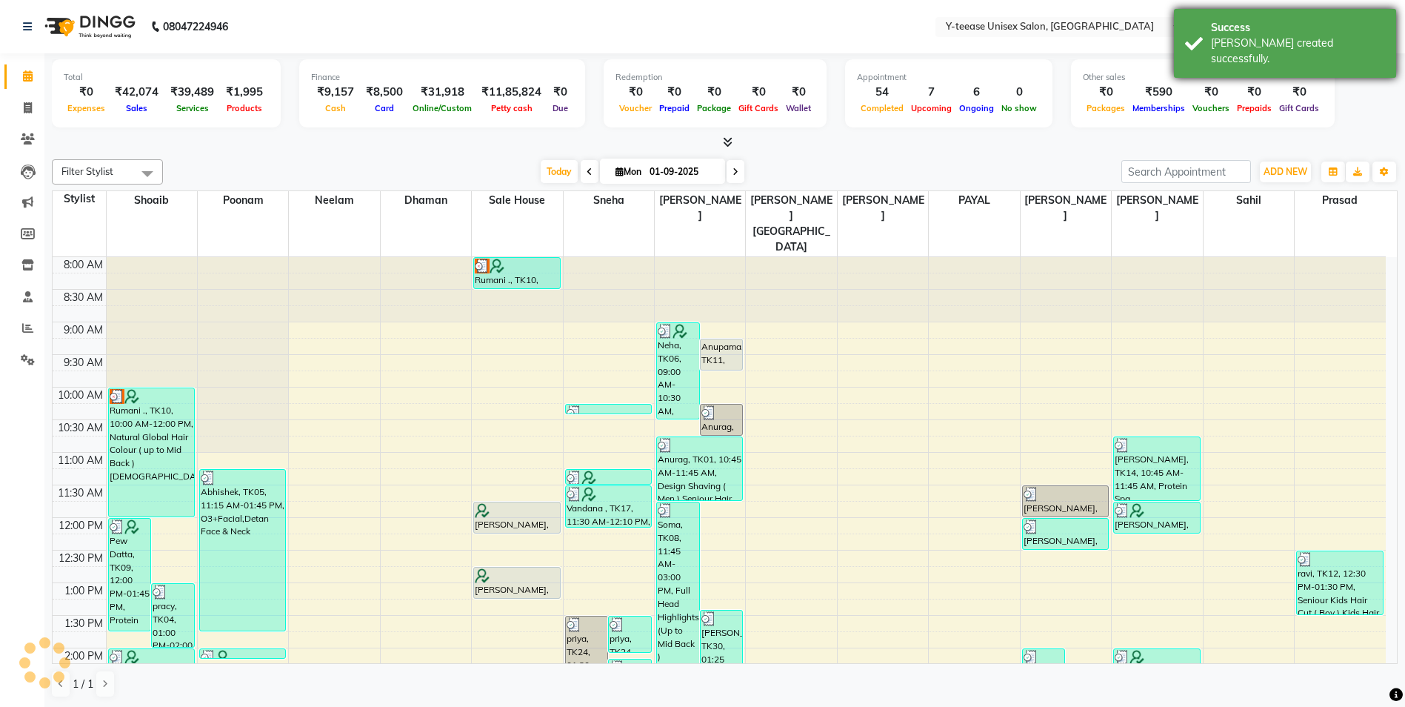
click at [1280, 36] on div "[PERSON_NAME] created successfully." at bounding box center [1298, 51] width 174 height 31
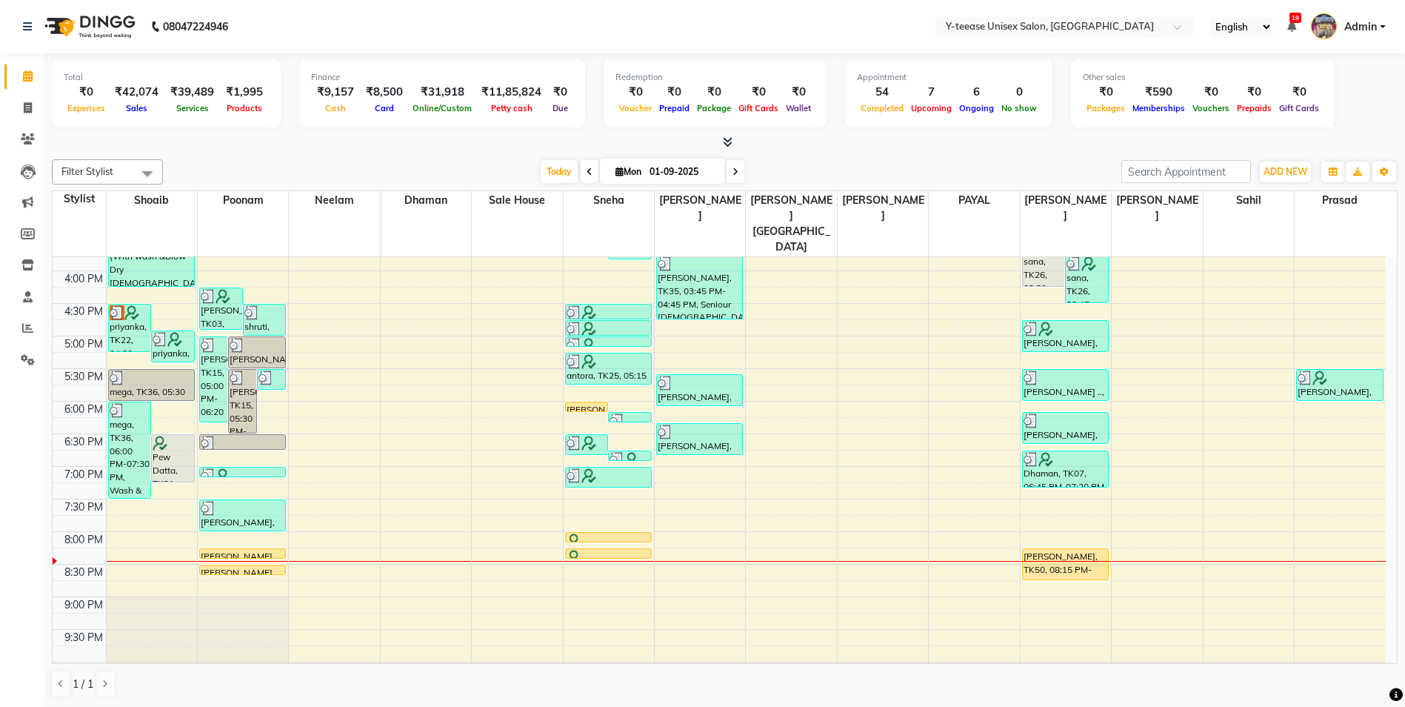
scroll to position [540, 0]
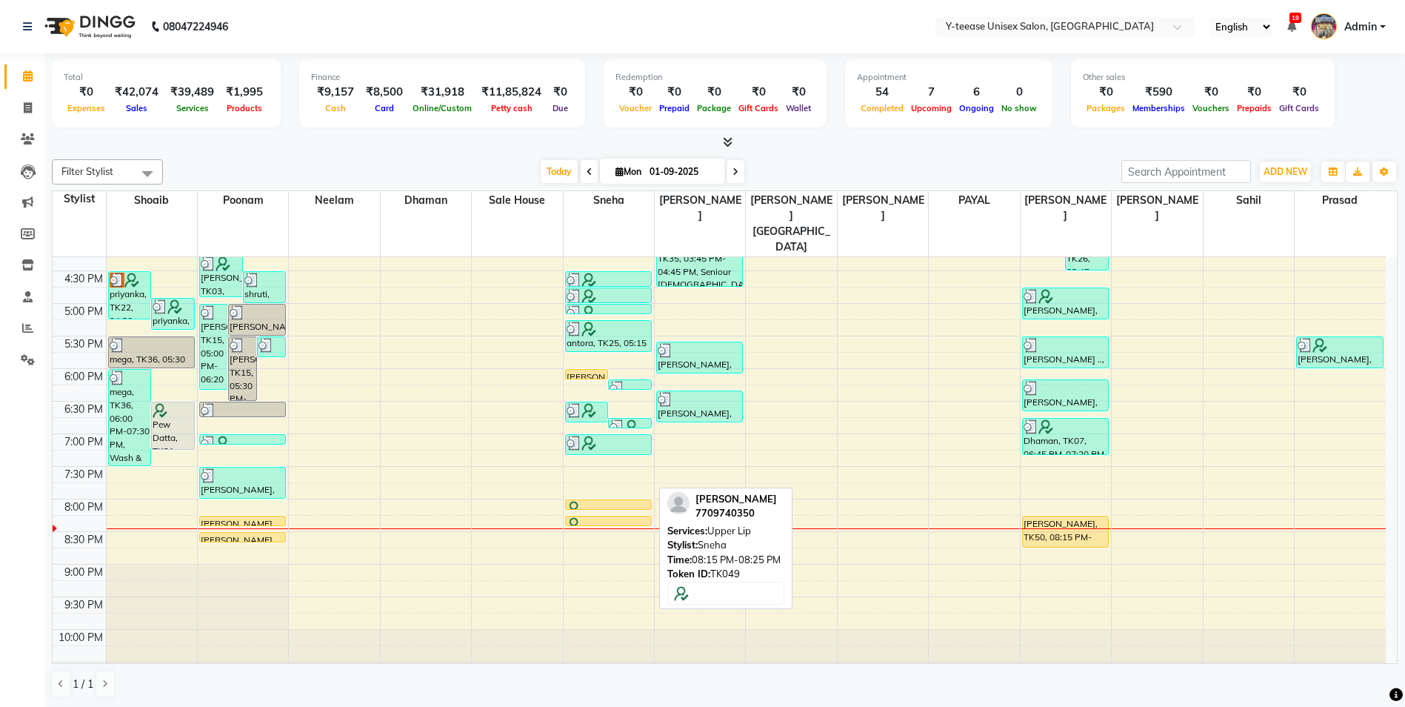
click at [618, 517] on div at bounding box center [609, 524] width 84 height 15
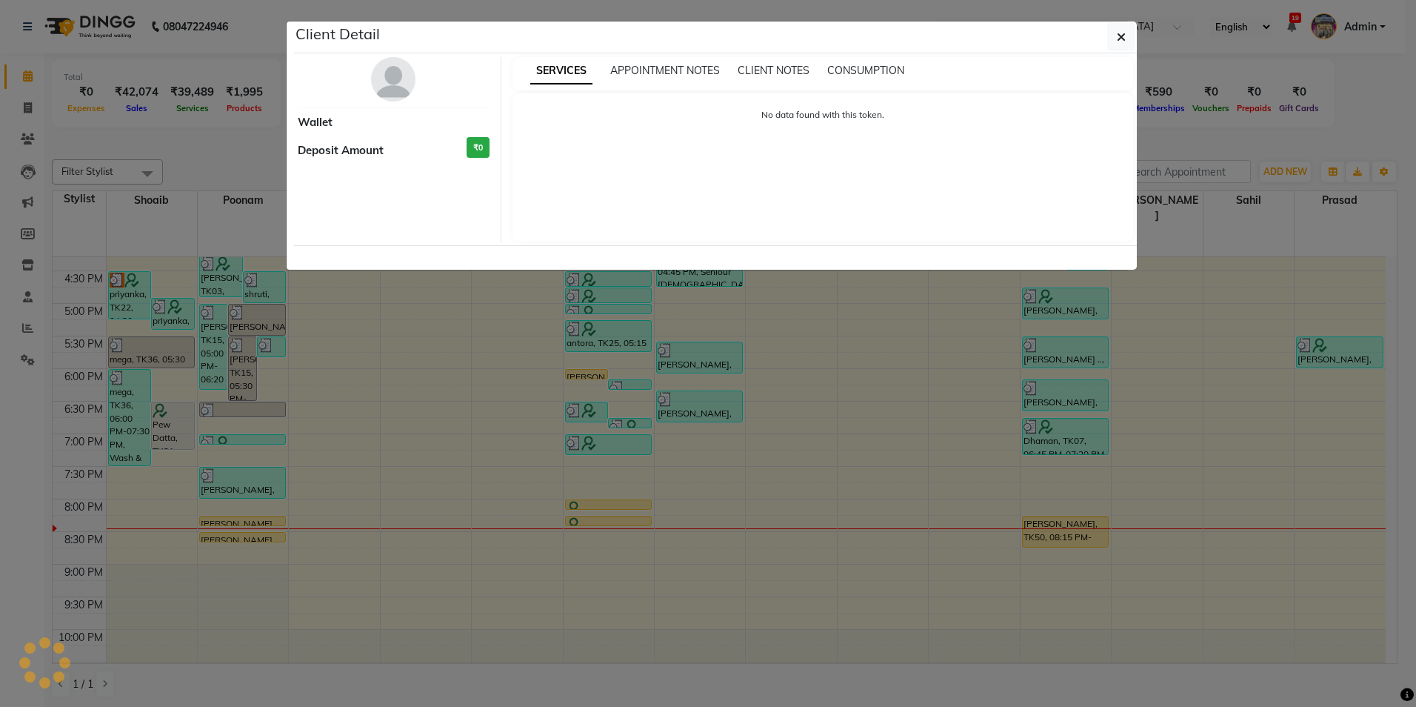
select select "1"
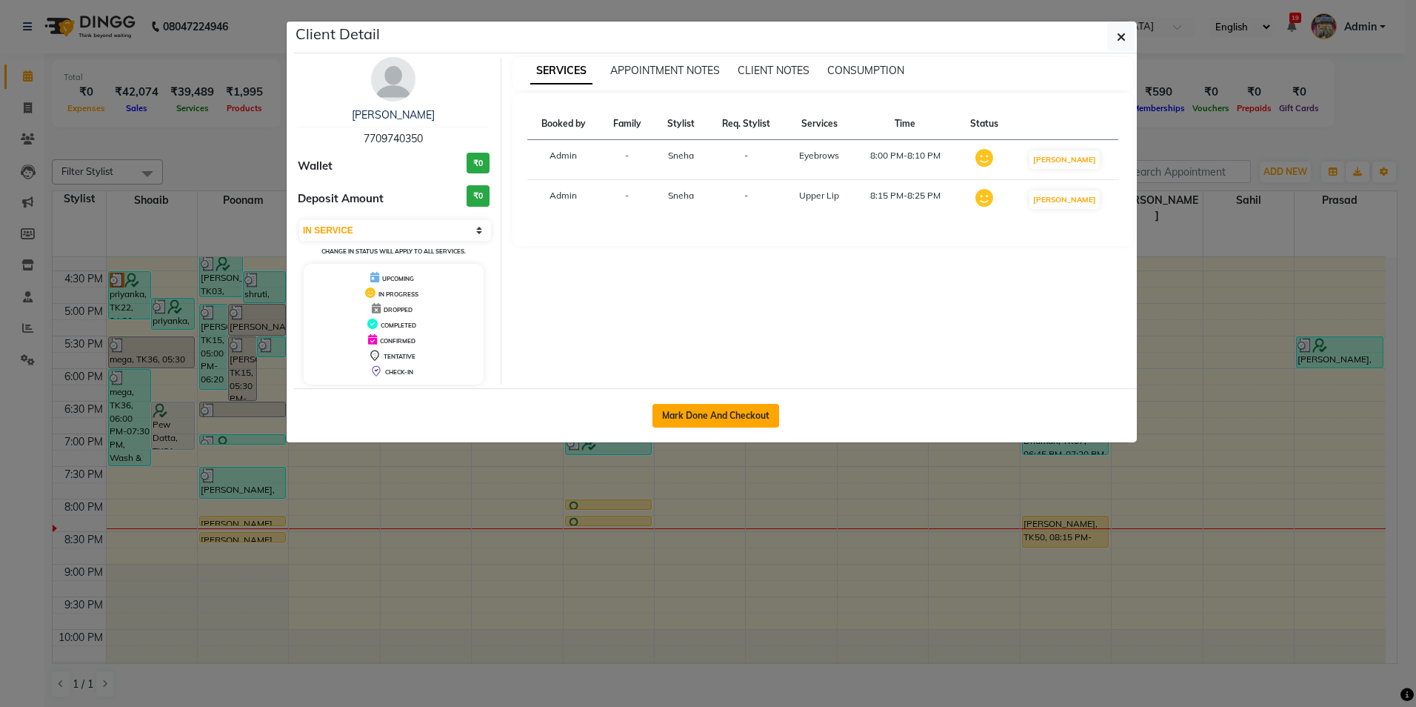
click at [739, 415] on button "Mark Done And Checkout" at bounding box center [716, 416] width 127 height 24
select select "service"
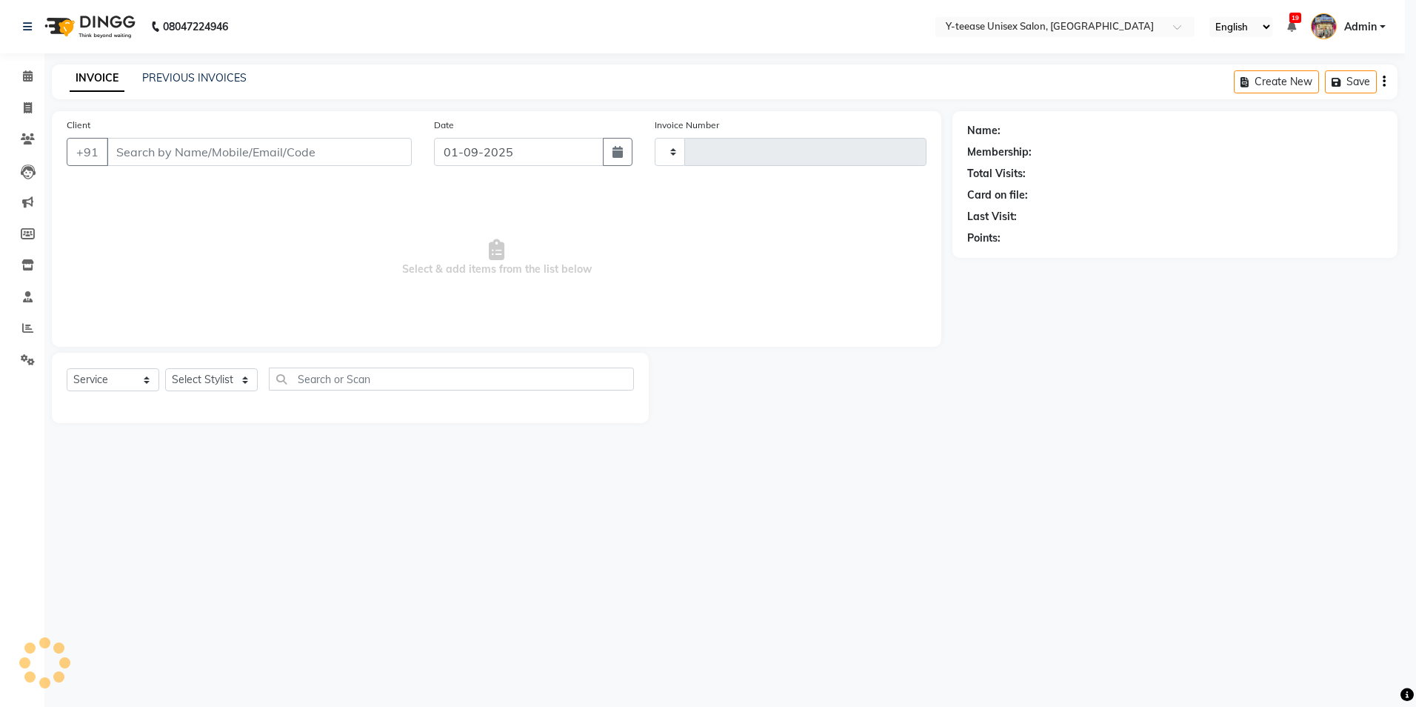
type input "6934"
select select "4"
type input "7709740350"
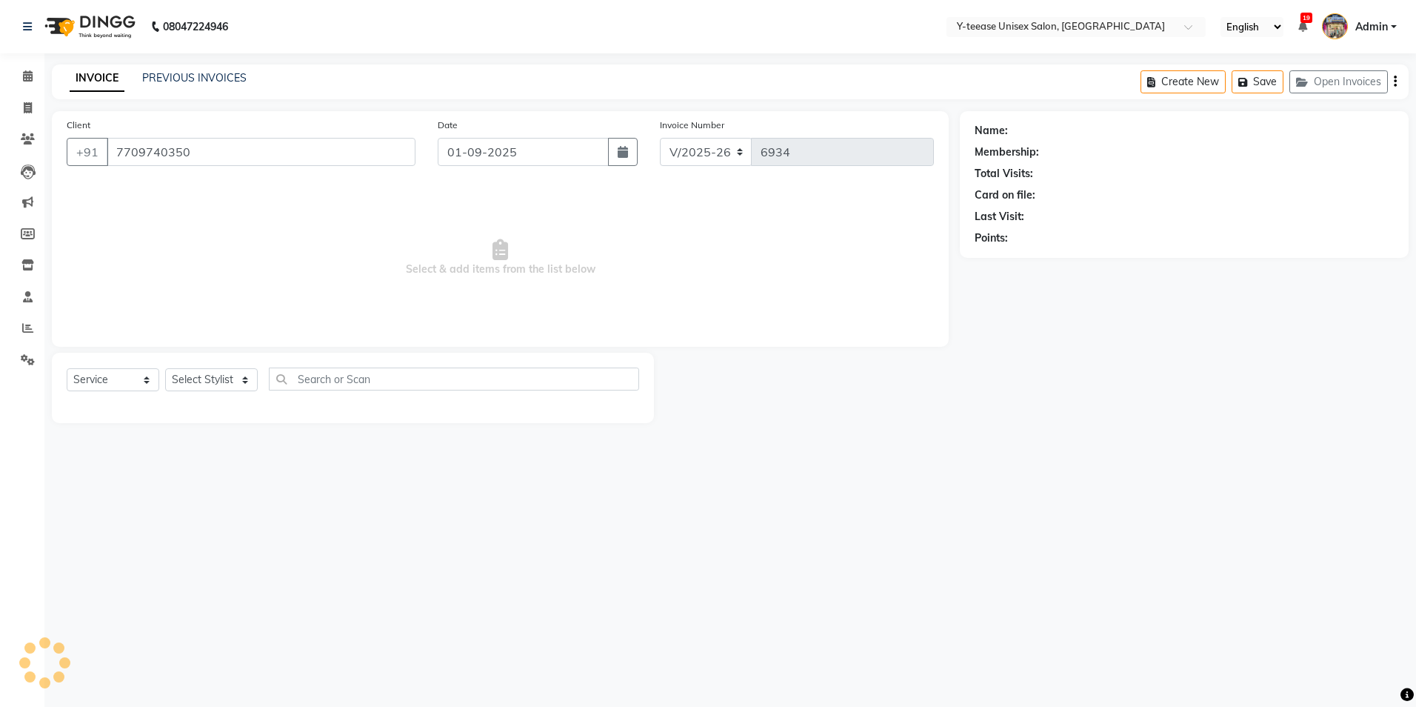
select select "49846"
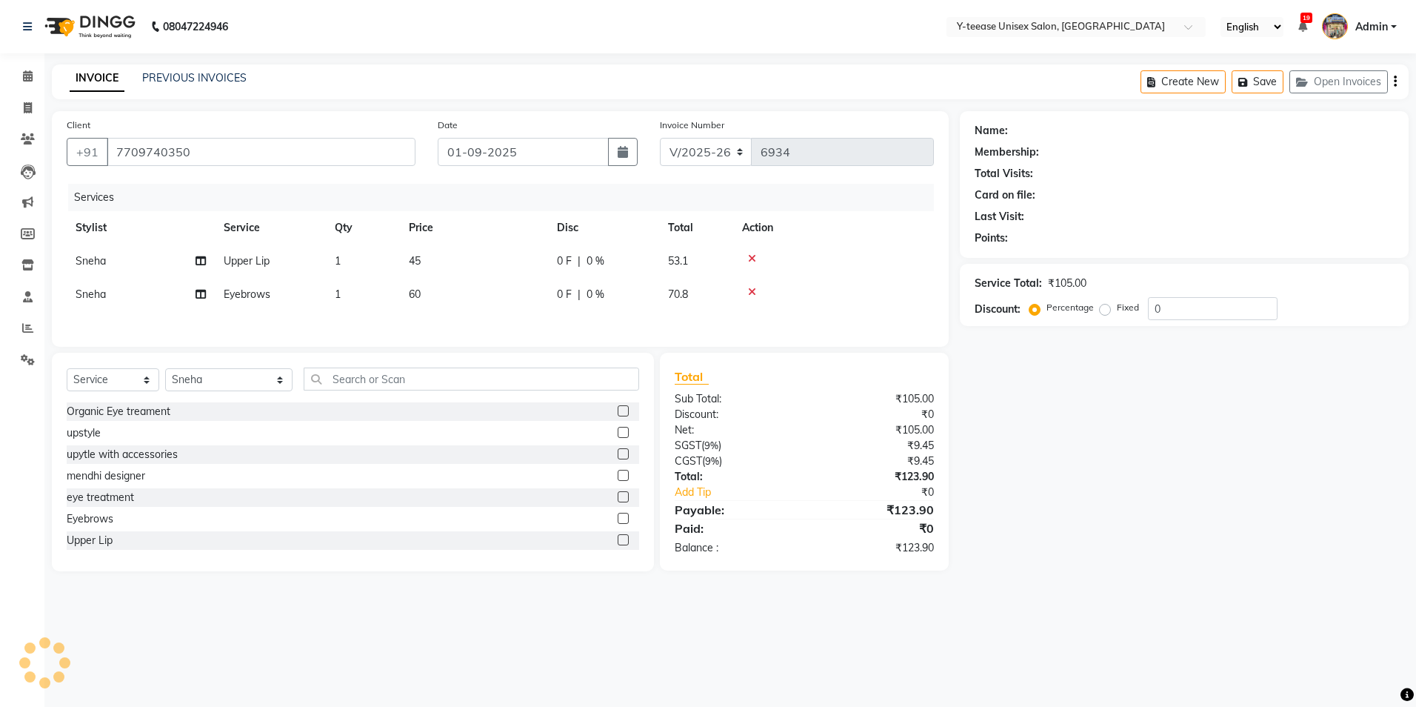
select select "1: Object"
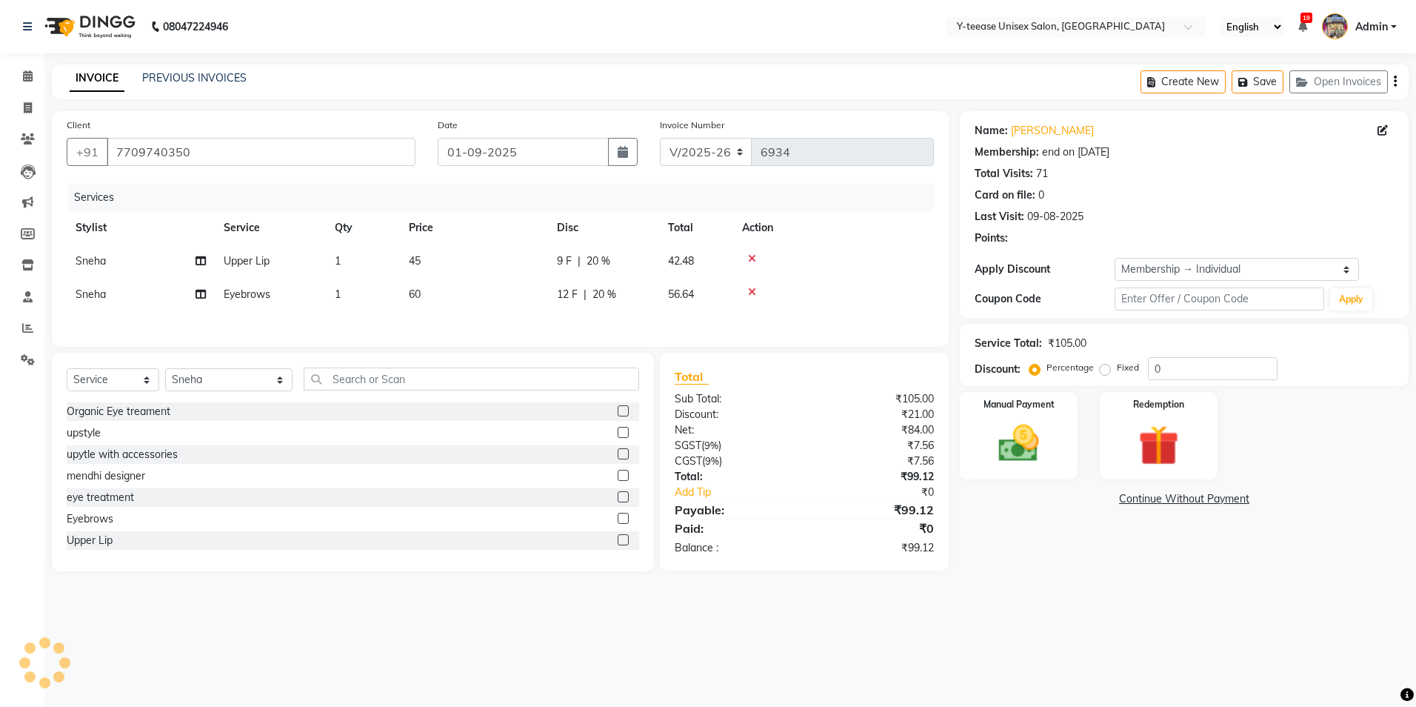
type input "20"
click at [1027, 435] on img at bounding box center [1018, 443] width 69 height 49
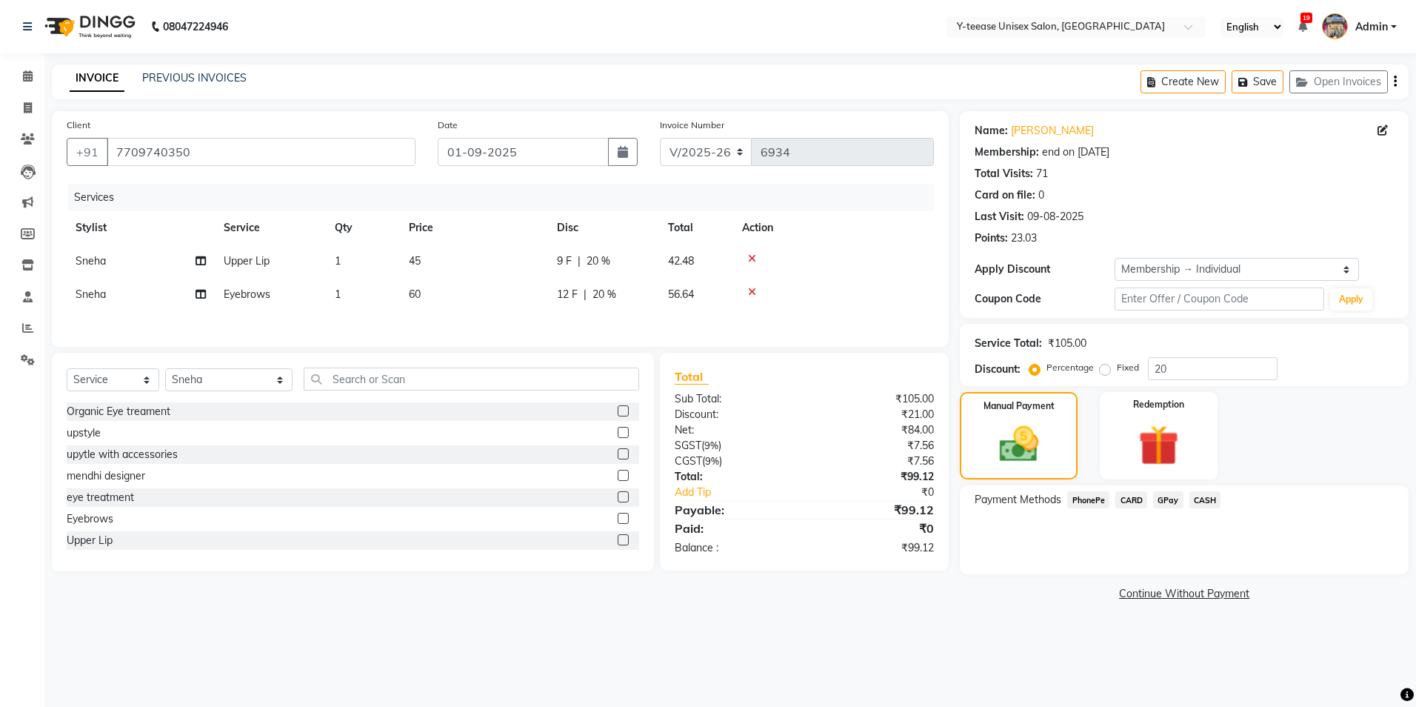
click at [1170, 495] on span "GPay" at bounding box center [1168, 499] width 30 height 17
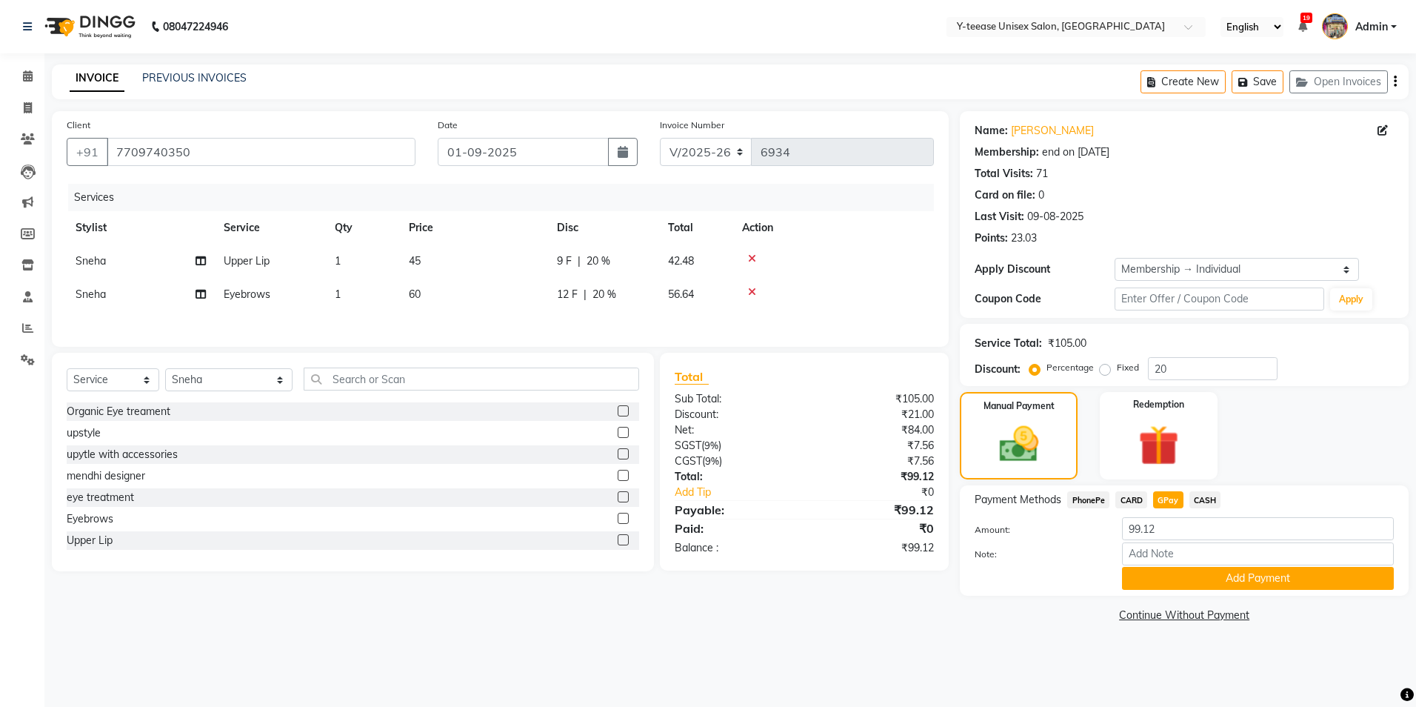
click at [1181, 590] on div "Payment Methods PhonePe CARD GPay CASH Amount: 99.12 Note: Add Payment" at bounding box center [1184, 540] width 449 height 110
click at [1190, 579] on button "Add Payment" at bounding box center [1258, 578] width 272 height 23
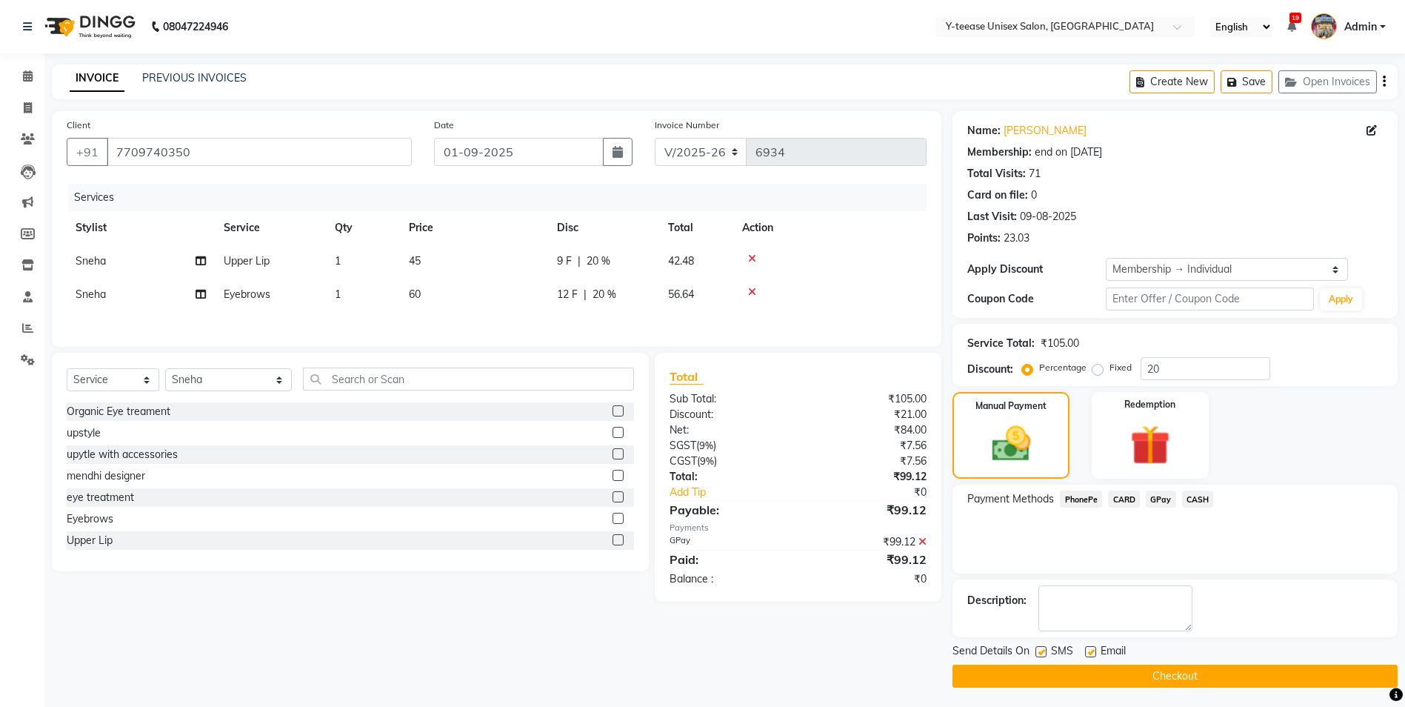
click at [1141, 670] on button "Checkout" at bounding box center [1175, 675] width 445 height 23
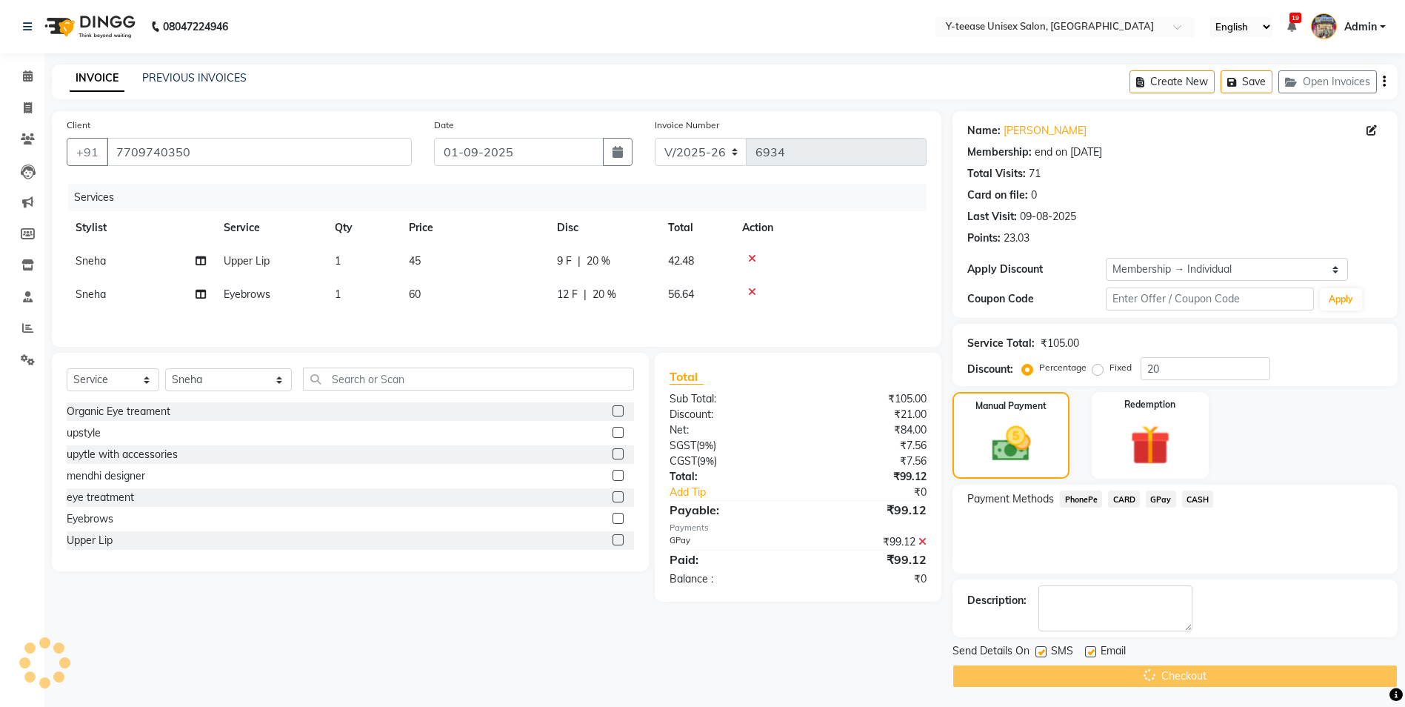
click at [1141, 668] on div "Checkout" at bounding box center [1175, 675] width 445 height 23
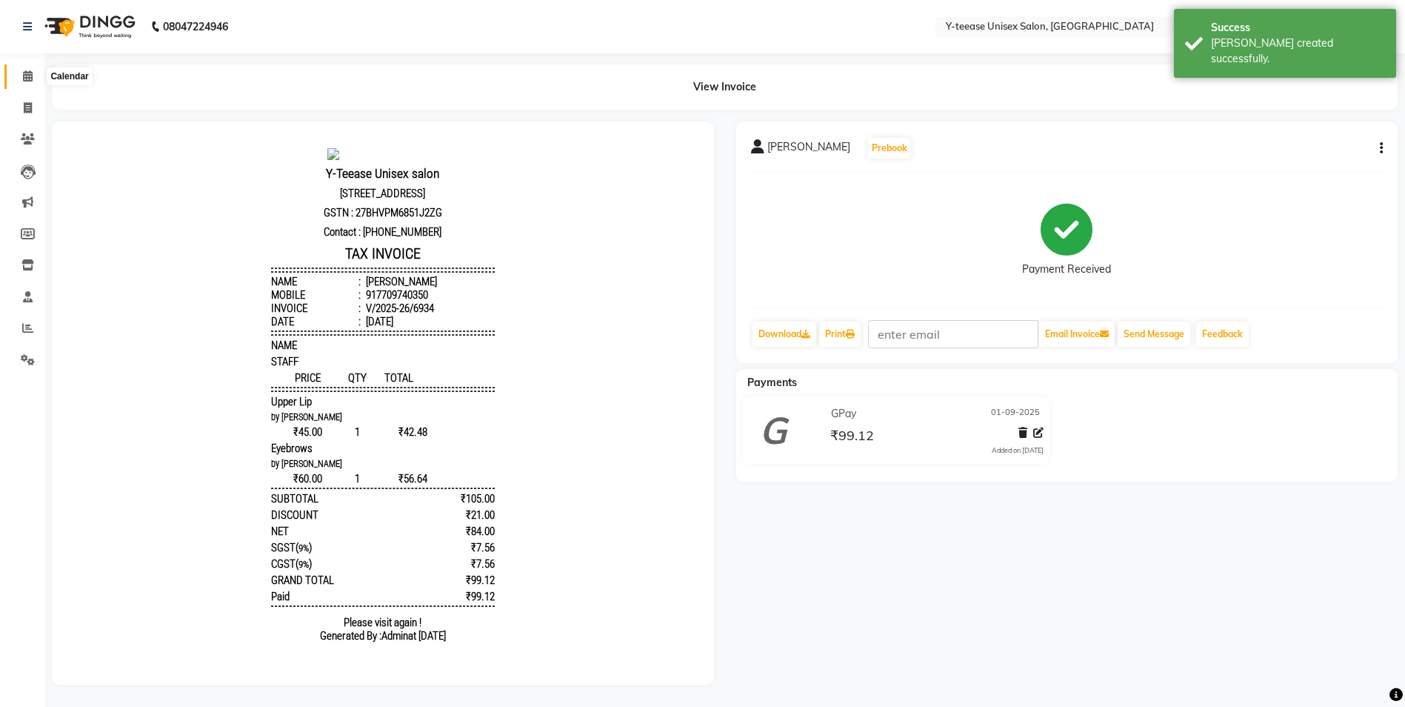
click at [21, 79] on span at bounding box center [28, 76] width 26 height 17
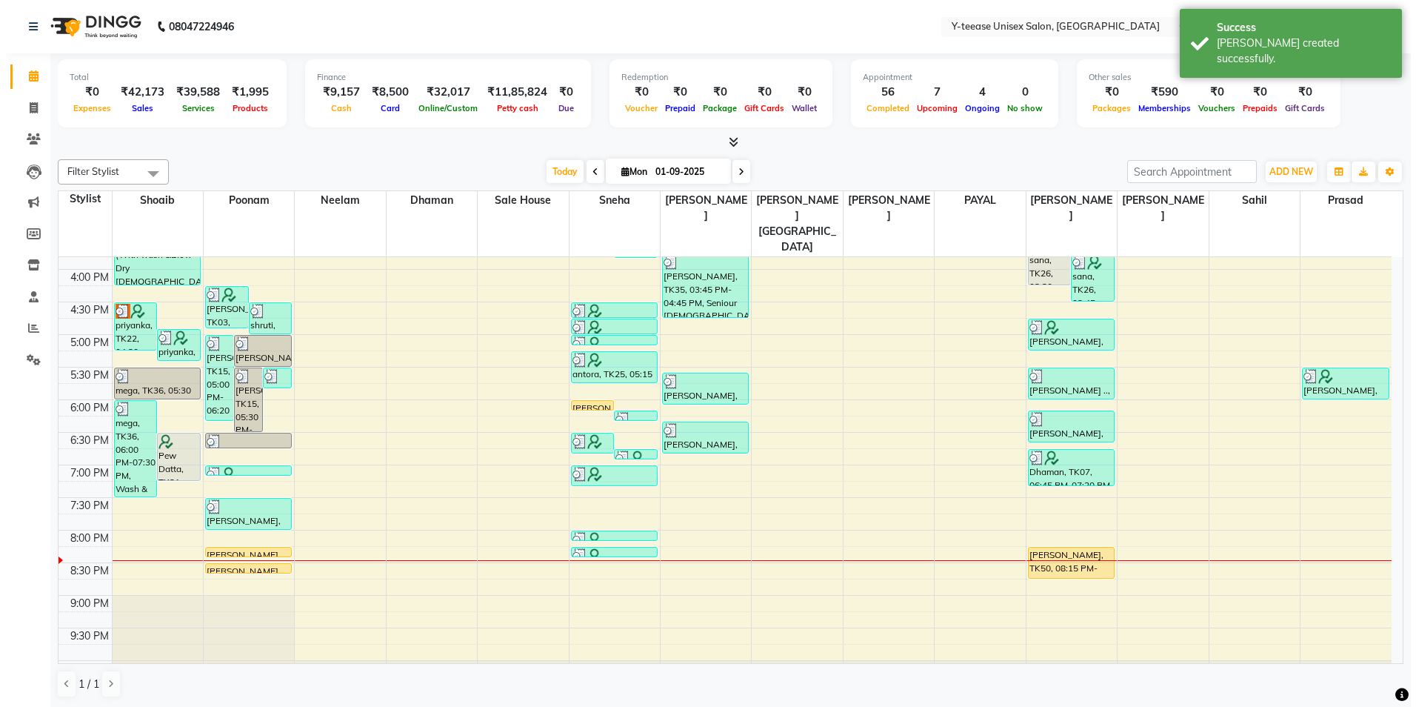
scroll to position [540, 0]
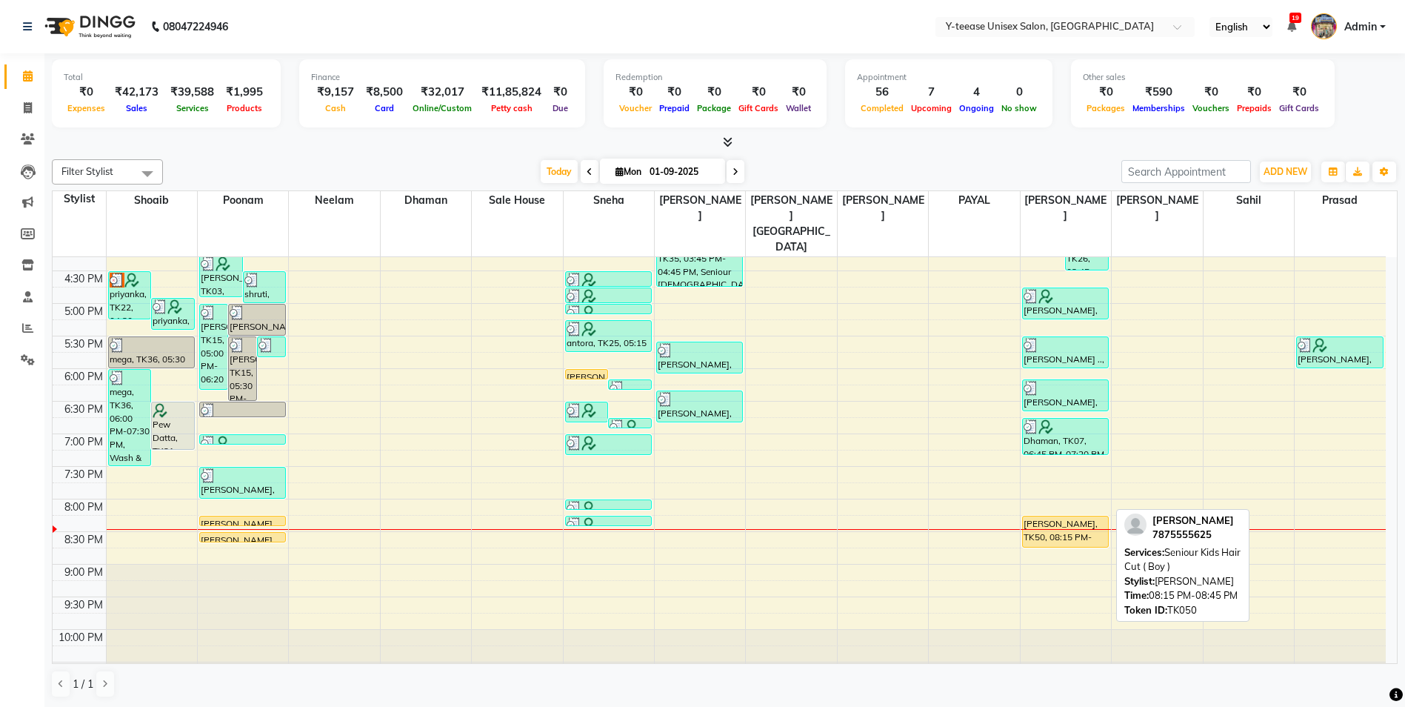
click at [1076, 516] on div "[PERSON_NAME], TK50, 08:15 PM-08:45 PM, Seniour Kids Hair Cut ( Boy )" at bounding box center [1065, 531] width 85 height 30
select select "1"
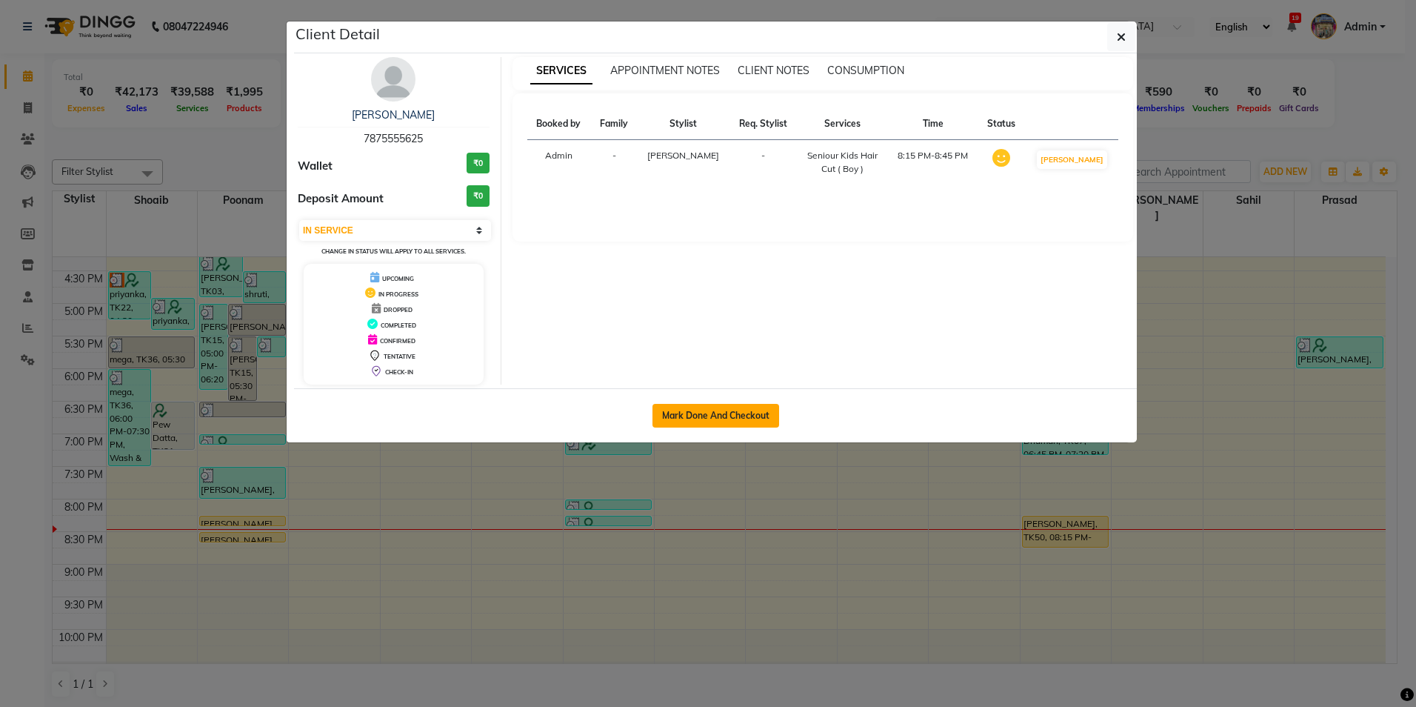
click at [686, 422] on button "Mark Done And Checkout" at bounding box center [716, 416] width 127 height 24
select select "service"
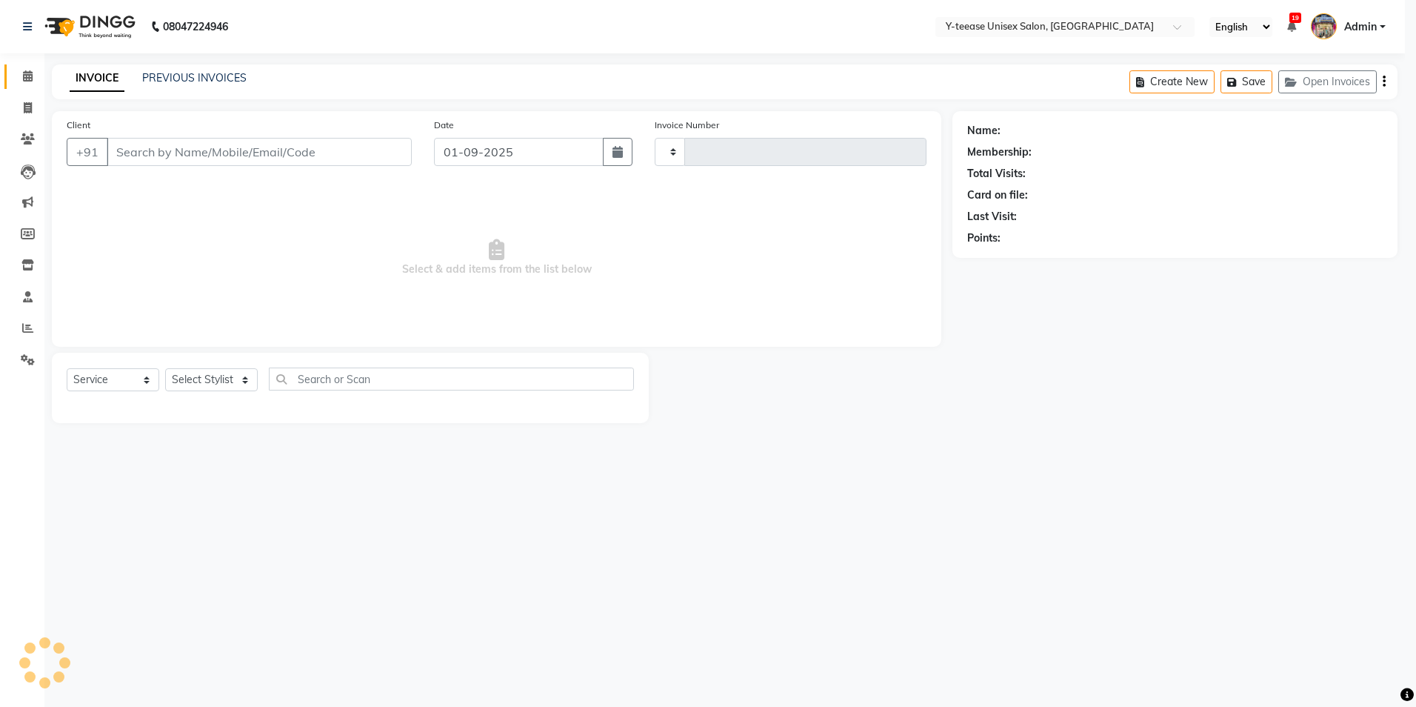
type input "6935"
select select "4"
type input "7875555625"
select select "81457"
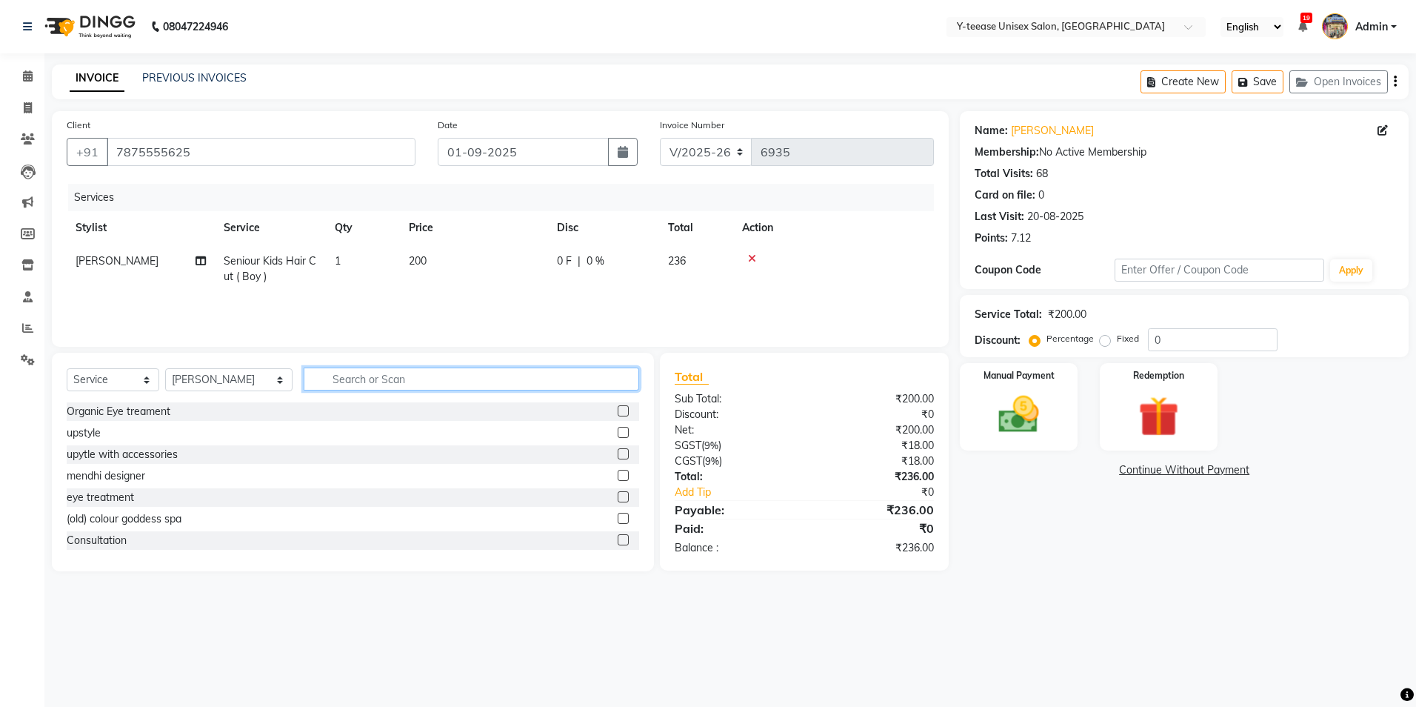
click at [373, 384] on input "text" at bounding box center [472, 378] width 336 height 23
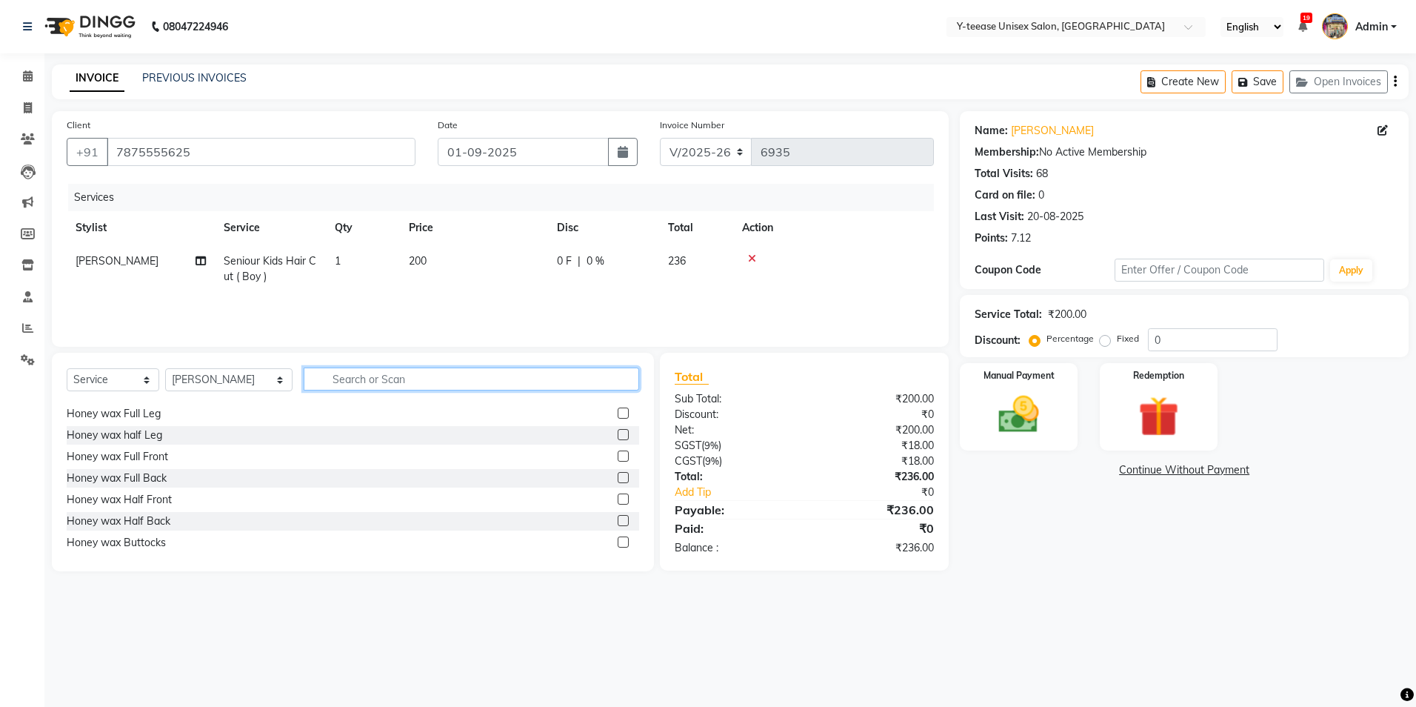
click at [443, 370] on input "text" at bounding box center [472, 378] width 336 height 23
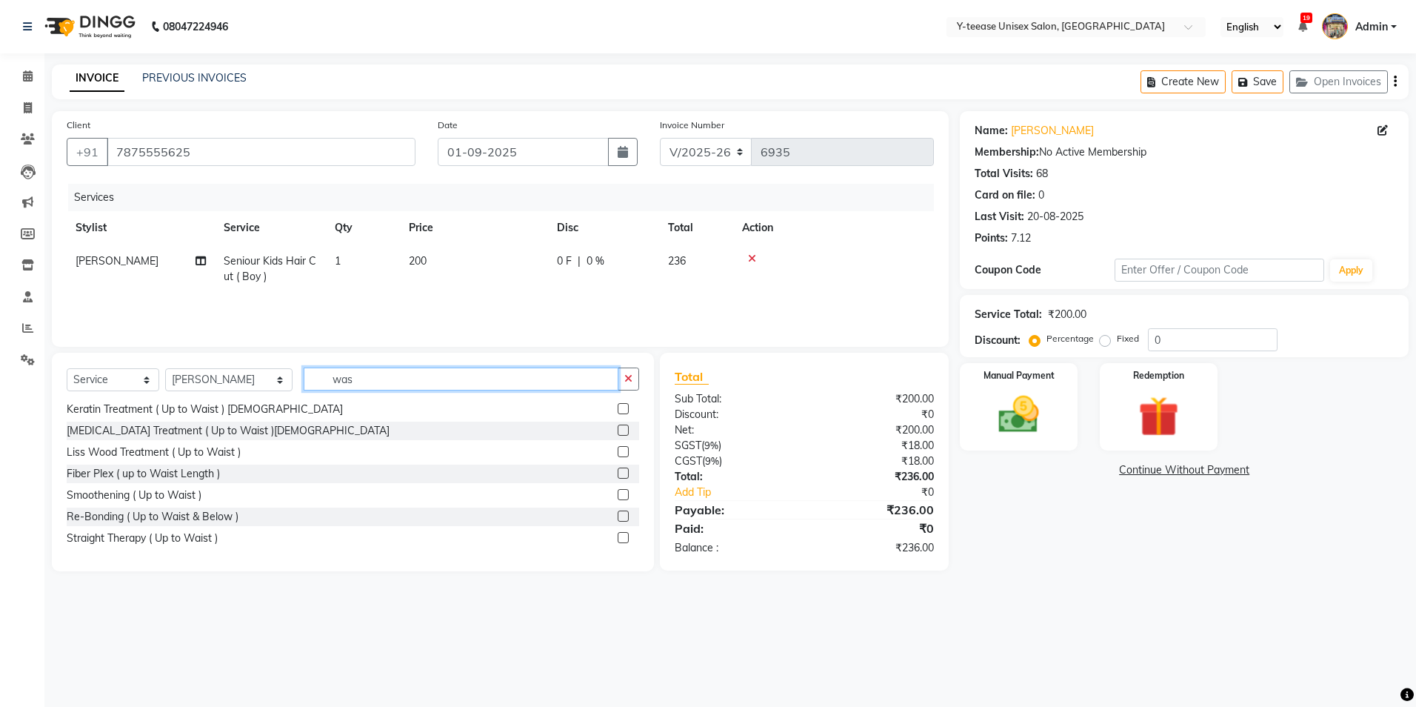
scroll to position [324, 0]
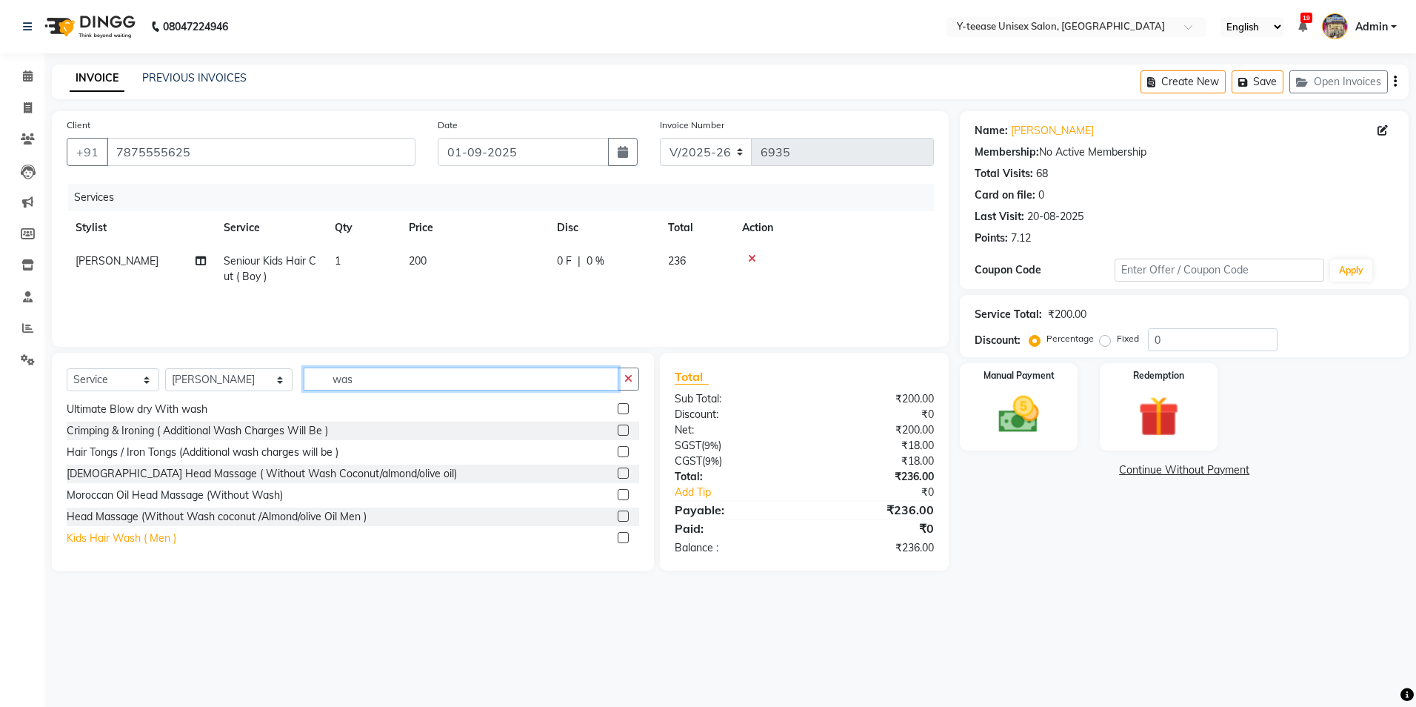
type input "was"
click at [136, 544] on div "Kids Hair Wash ( Men )" at bounding box center [122, 538] width 110 height 16
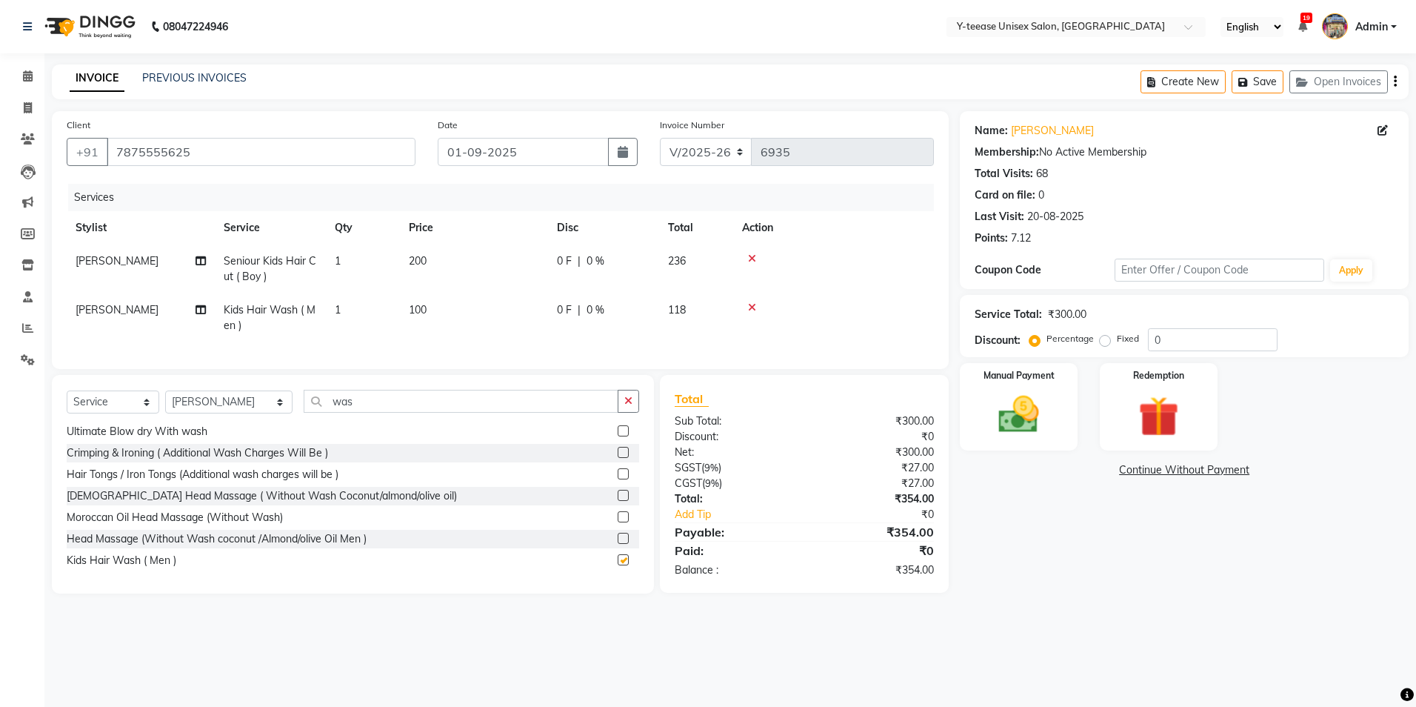
checkbox input "false"
click at [618, 413] on button "button" at bounding box center [628, 401] width 21 height 23
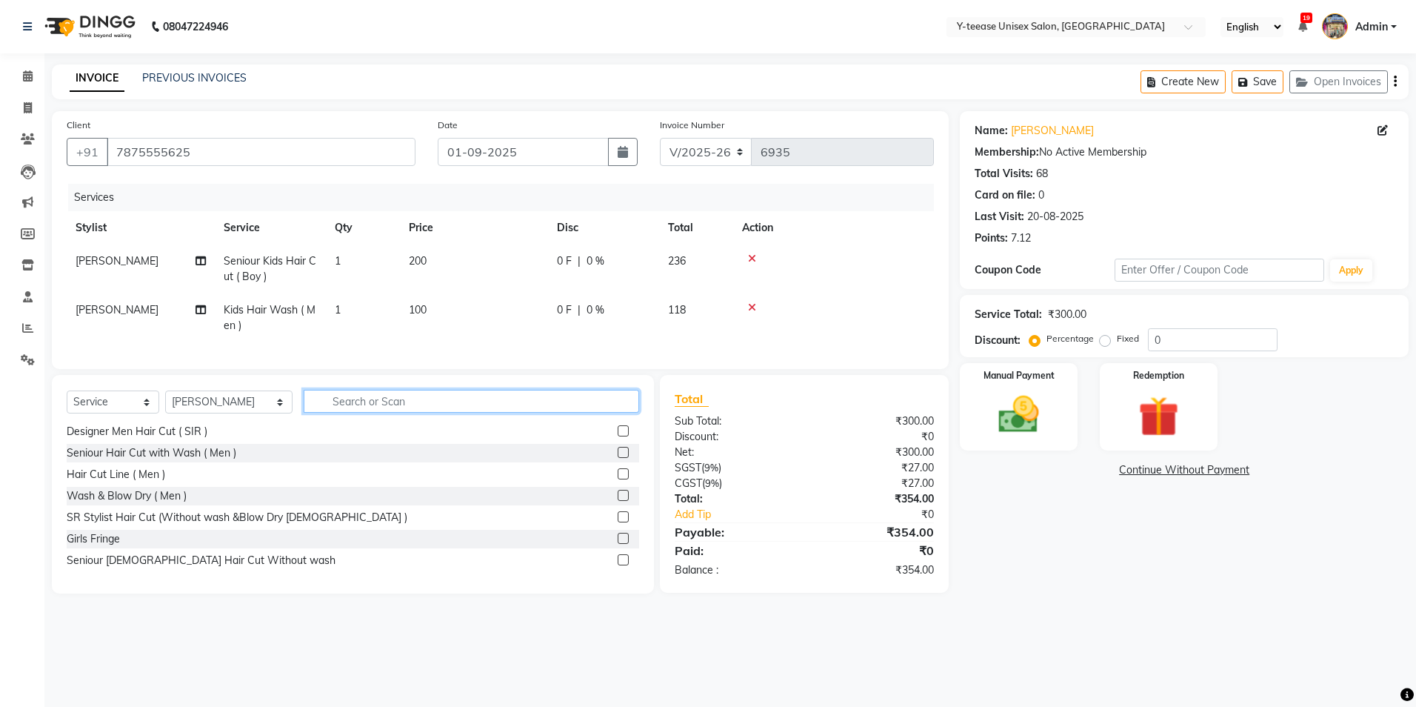
scroll to position [625, 0]
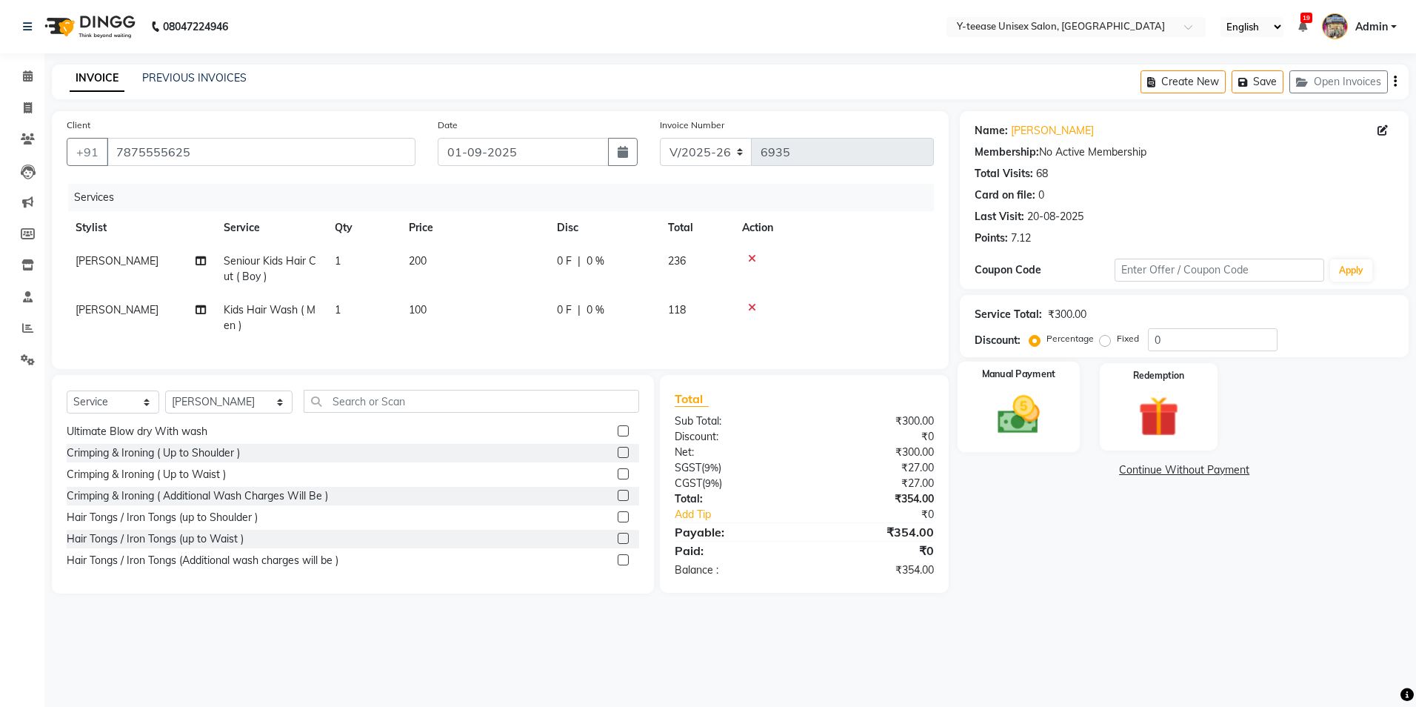
click at [1044, 433] on img at bounding box center [1018, 414] width 69 height 49
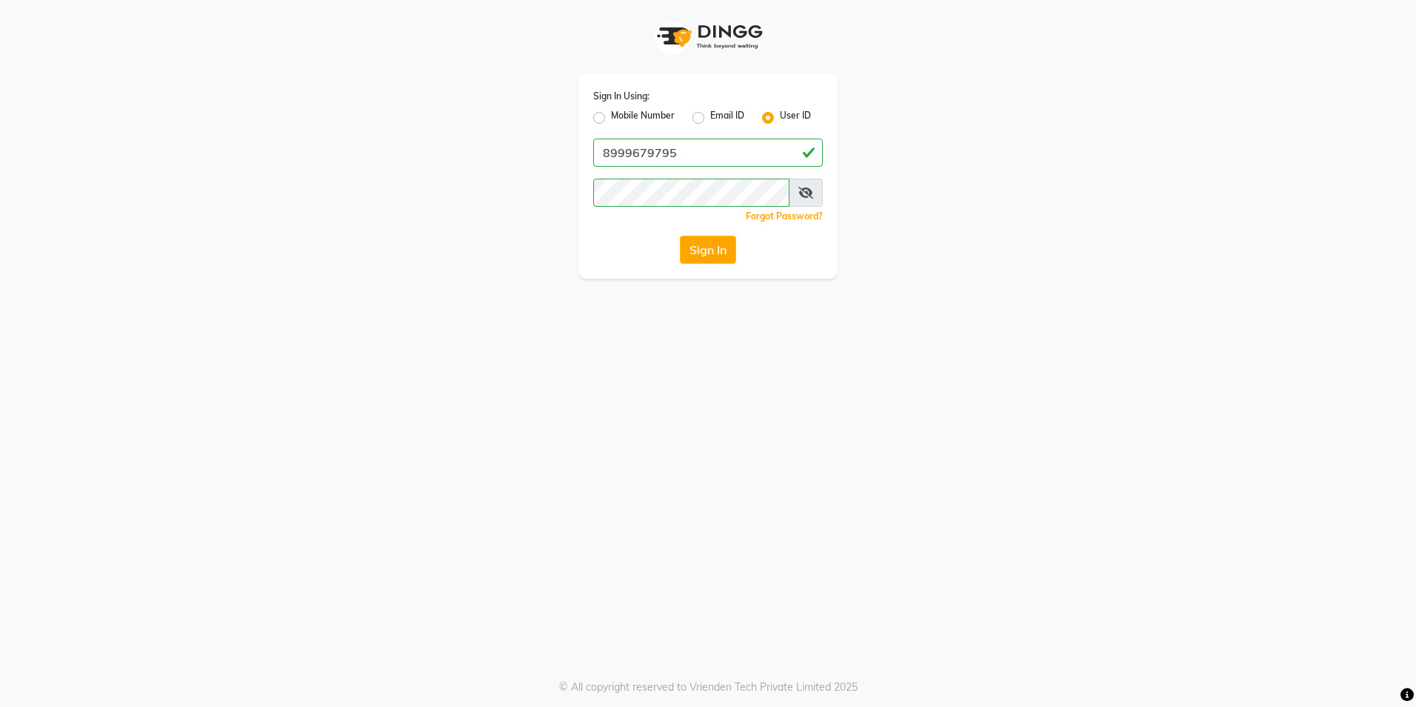
click at [611, 113] on label "Mobile Number" at bounding box center [643, 118] width 64 height 18
click at [611, 113] on input "Mobile Number" at bounding box center [616, 114] width 10 height 10
radio input "true"
radio input "false"
click at [685, 156] on input "Username" at bounding box center [733, 153] width 180 height 28
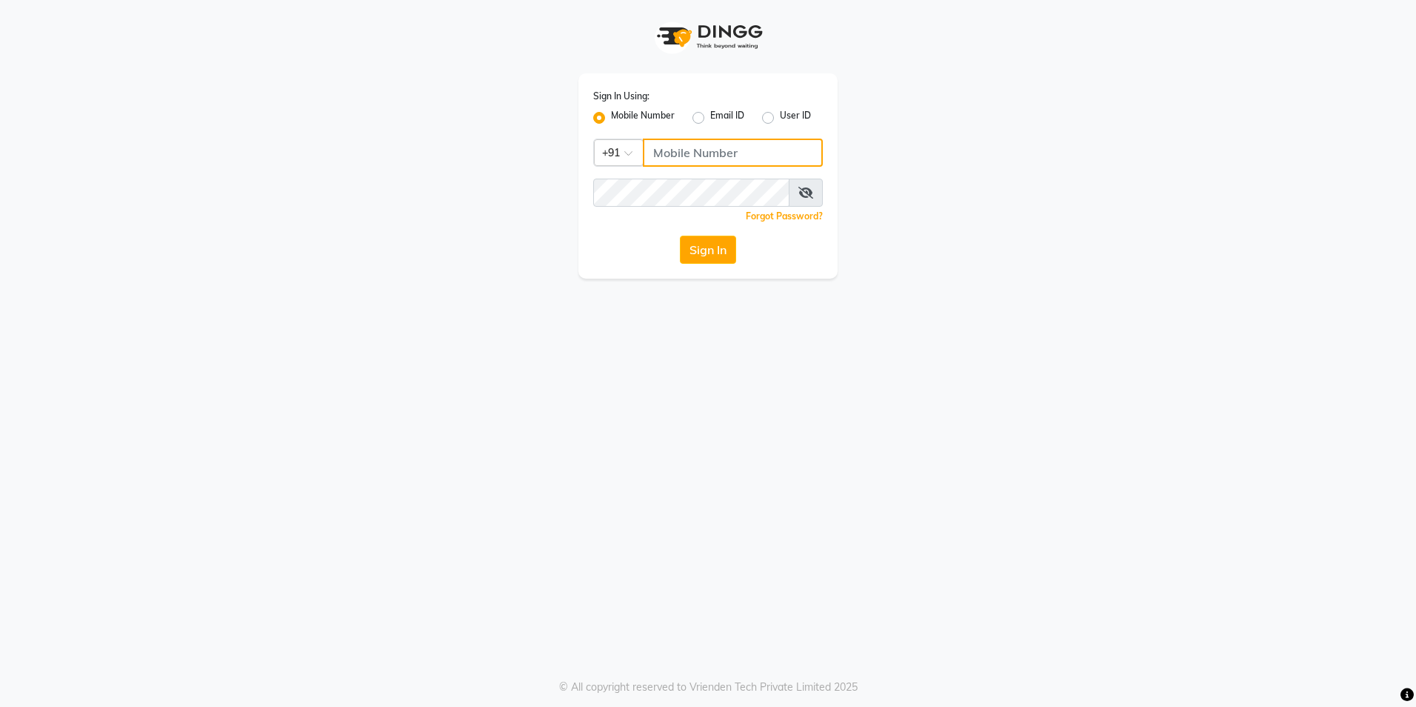
type input "8999679795"
click at [693, 247] on button "Sign In" at bounding box center [708, 250] width 56 height 28
